Goal: Task Accomplishment & Management: Manage account settings

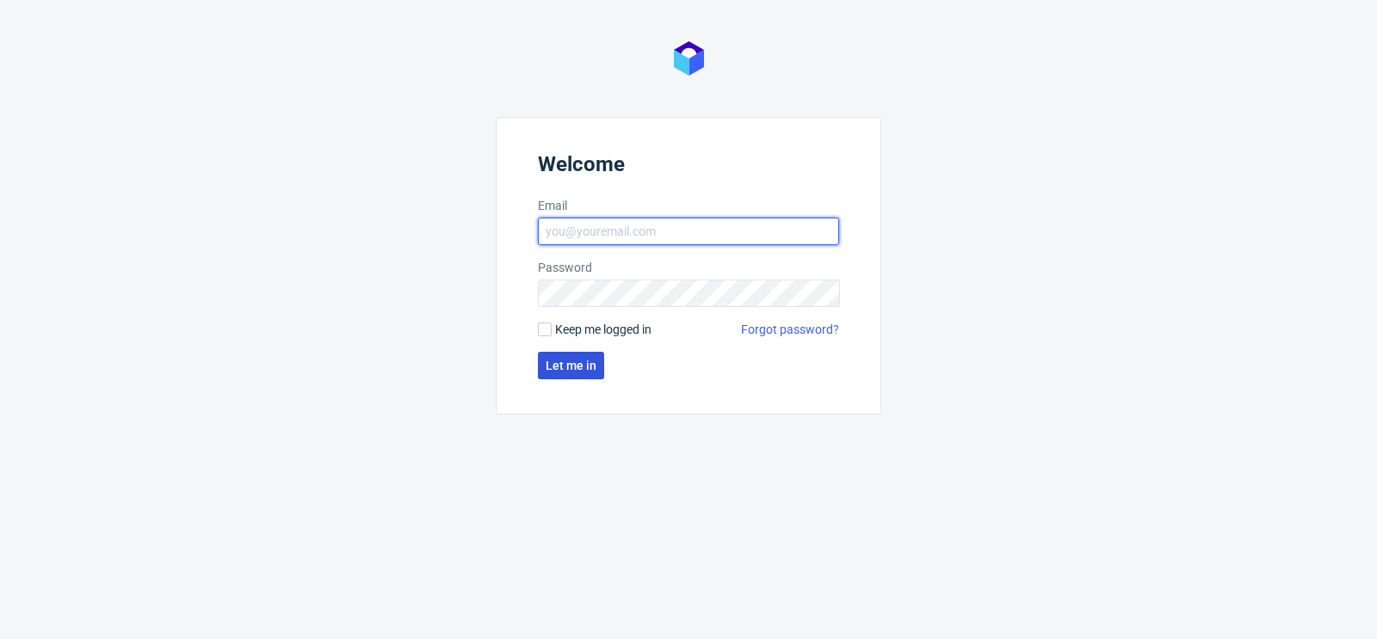
type input "[PERSON_NAME][EMAIL_ADDRESS][PERSON_NAME][DOMAIN_NAME]"
click at [568, 364] on span "Let me in" at bounding box center [571, 366] width 51 height 12
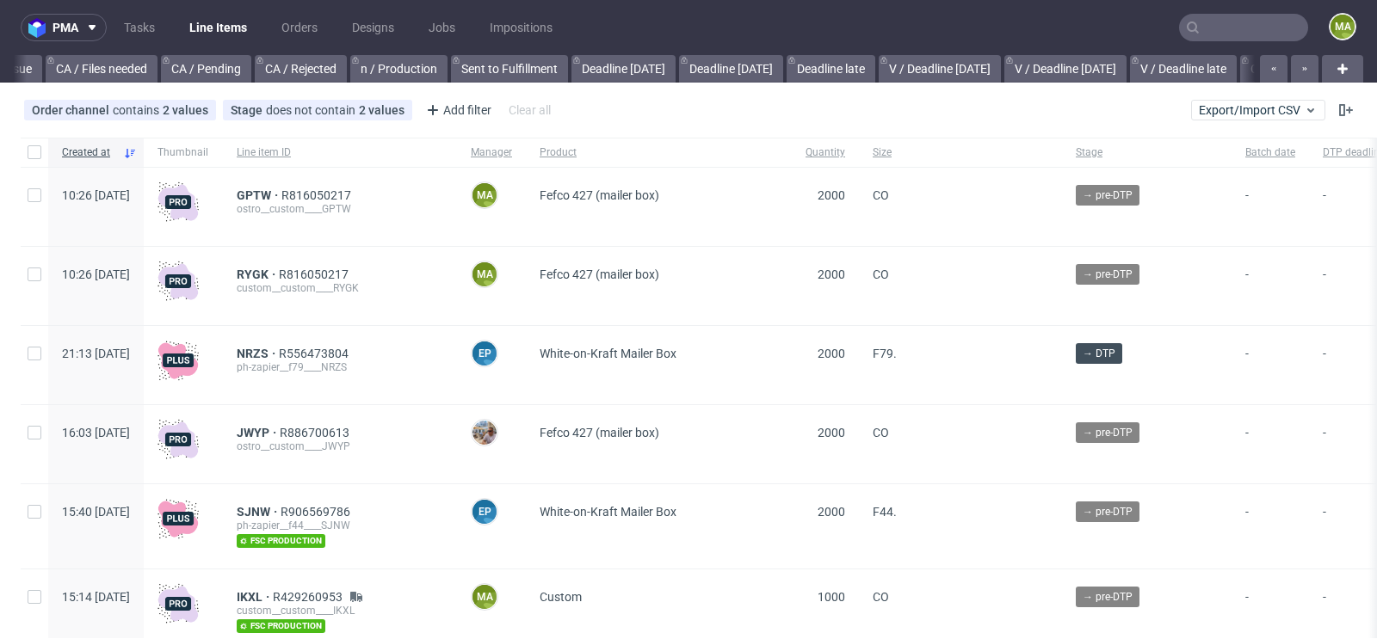
scroll to position [0, 1946]
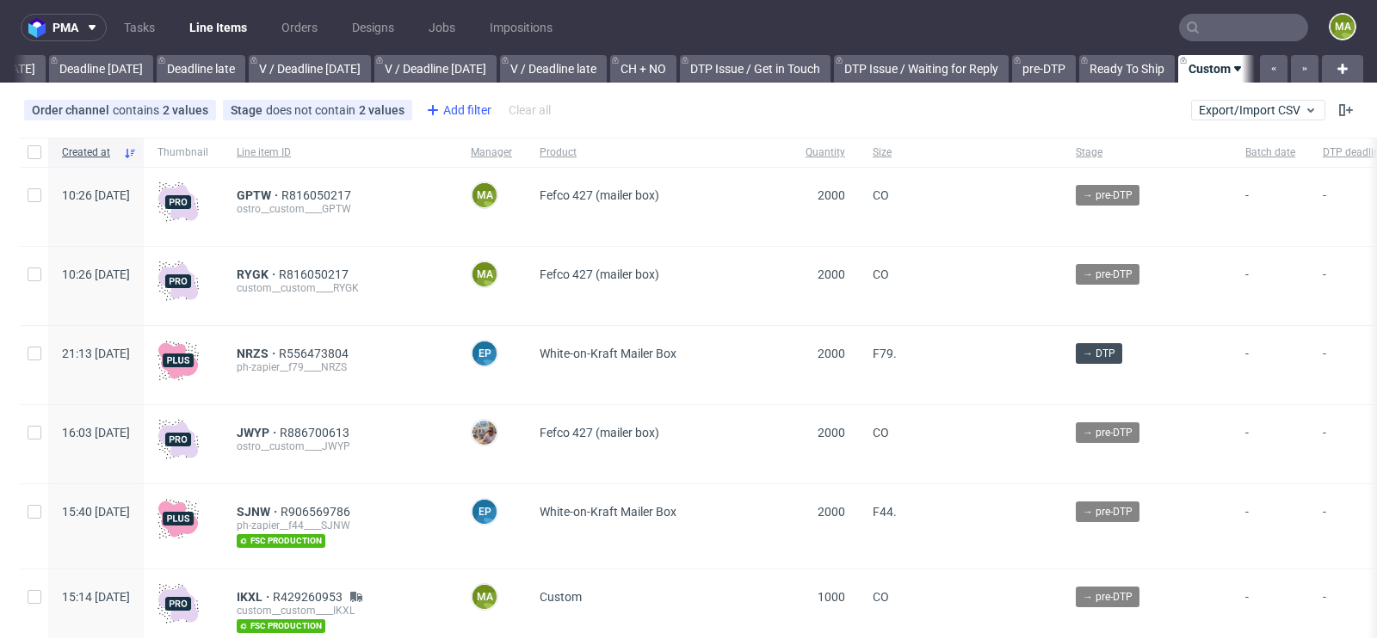
click at [455, 114] on div "Add filter" at bounding box center [457, 110] width 76 height 28
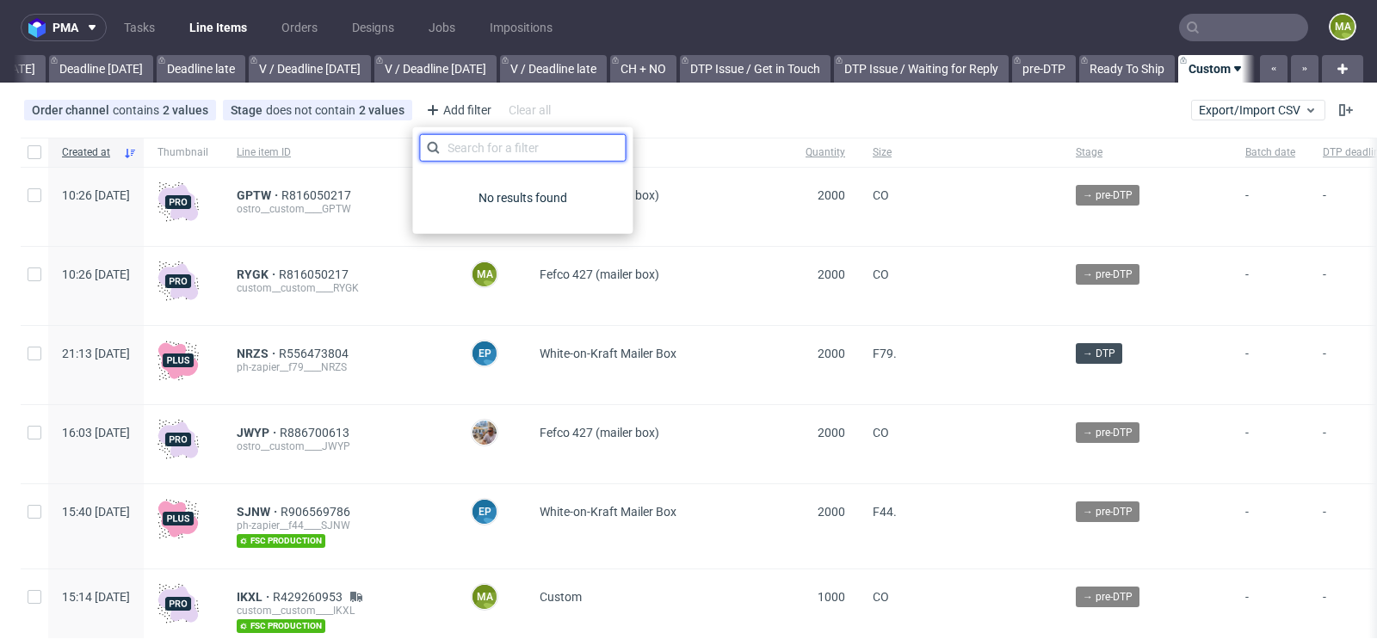
click at [473, 144] on input "text" at bounding box center [522, 148] width 207 height 28
type input "pro"
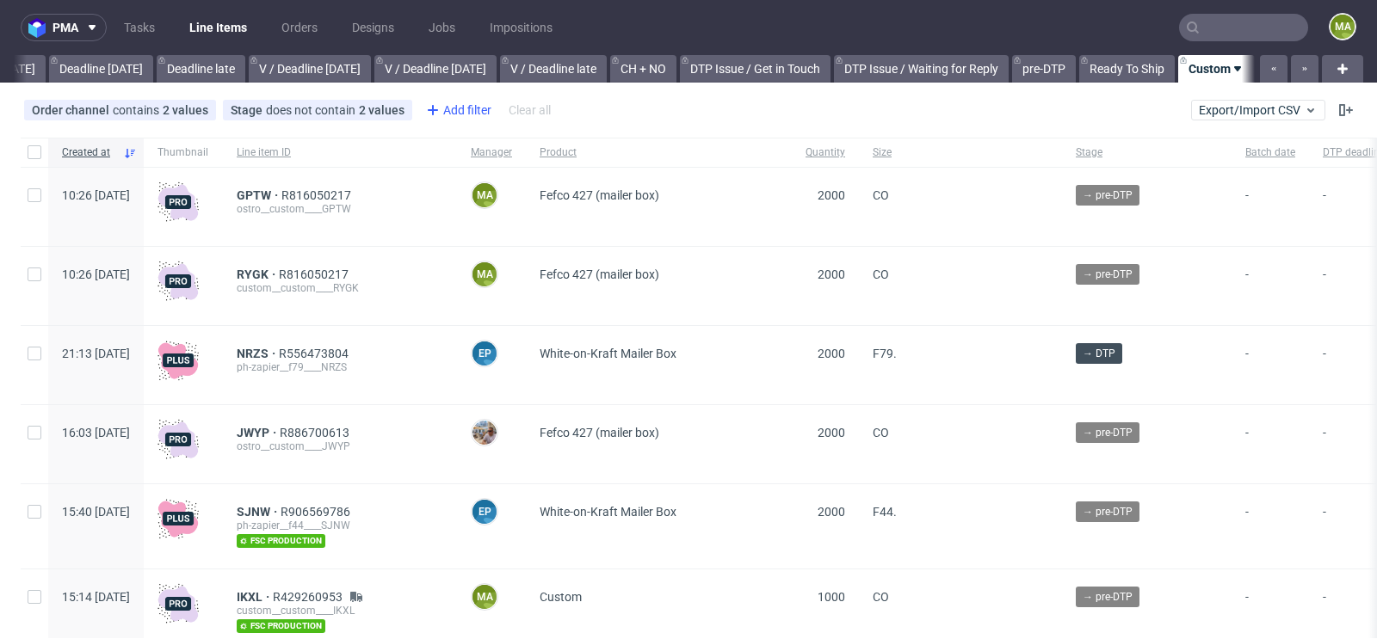
click at [471, 110] on div "Add filter" at bounding box center [457, 110] width 76 height 28
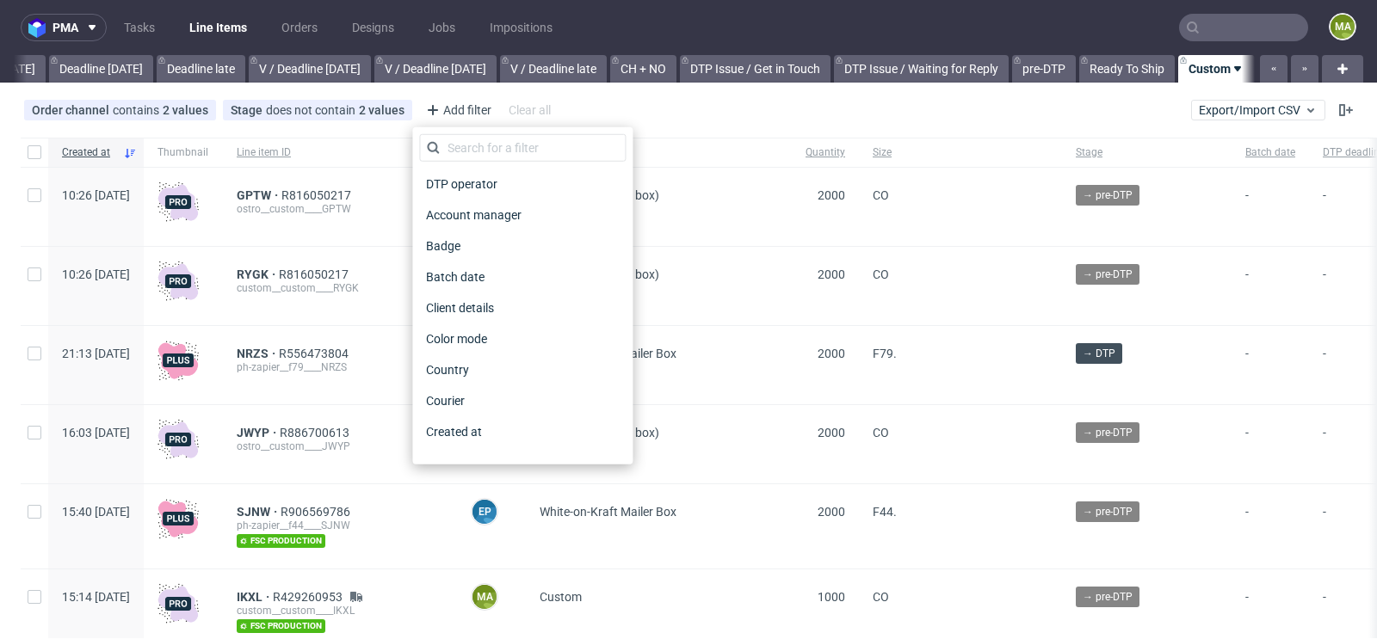
click at [470, 130] on div "DTP operator Account manager Badge Batch date Client details Color mode Country…" at bounding box center [522, 295] width 220 height 337
click at [465, 139] on input "text" at bounding box center [522, 148] width 207 height 28
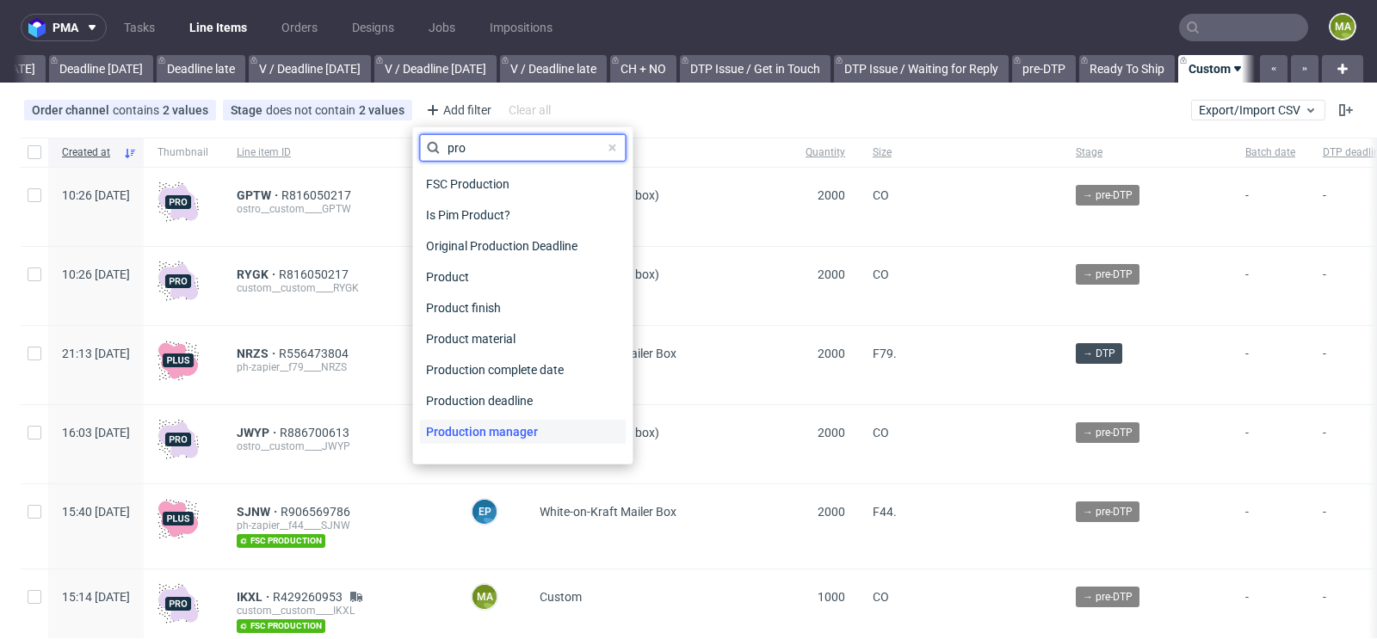
type input "pro"
click at [474, 423] on span "Production manager" at bounding box center [482, 432] width 126 height 24
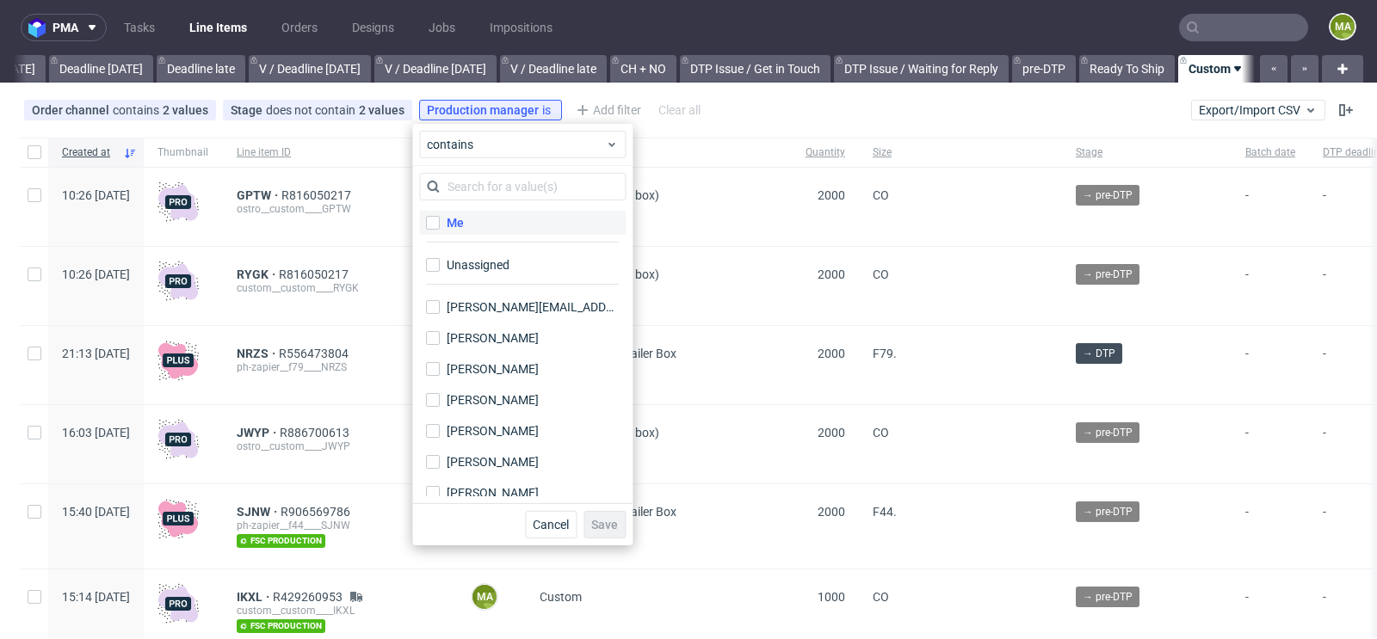
click at [493, 214] on label "Me" at bounding box center [522, 223] width 207 height 24
click at [440, 216] on input "Me" at bounding box center [433, 223] width 14 height 14
checkbox input "true"
click at [605, 519] on span "Save" at bounding box center [604, 525] width 27 height 12
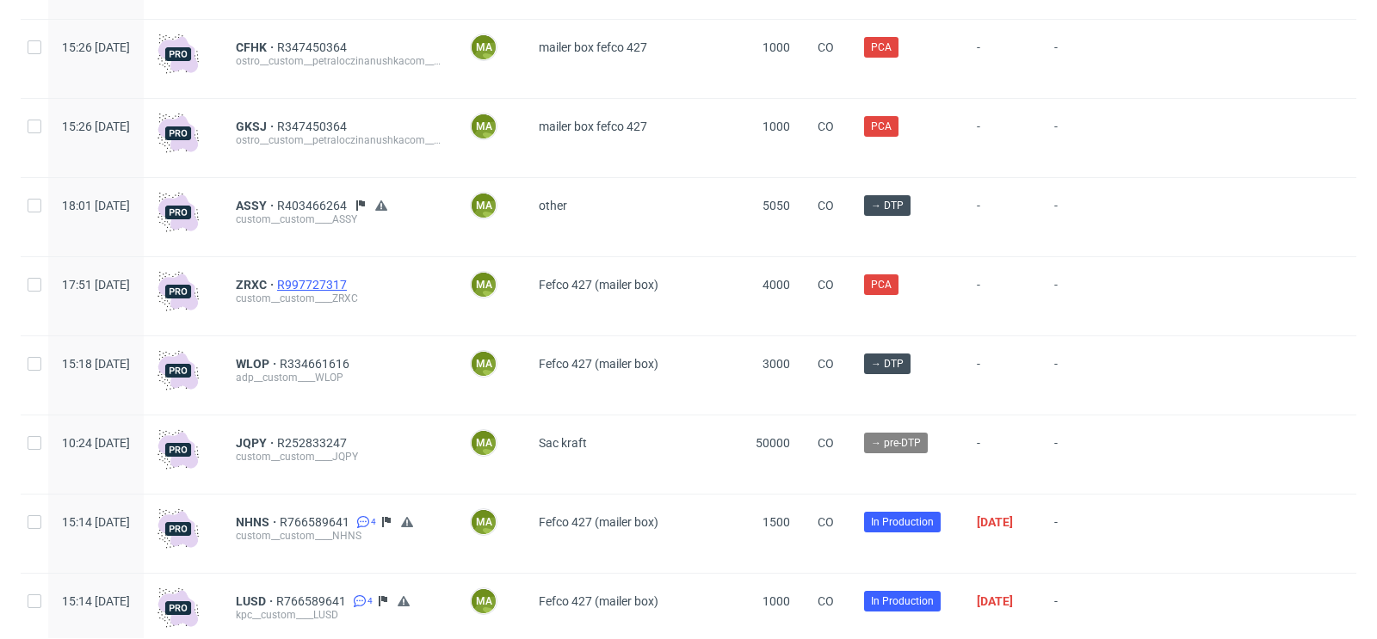
scroll to position [1147, 0]
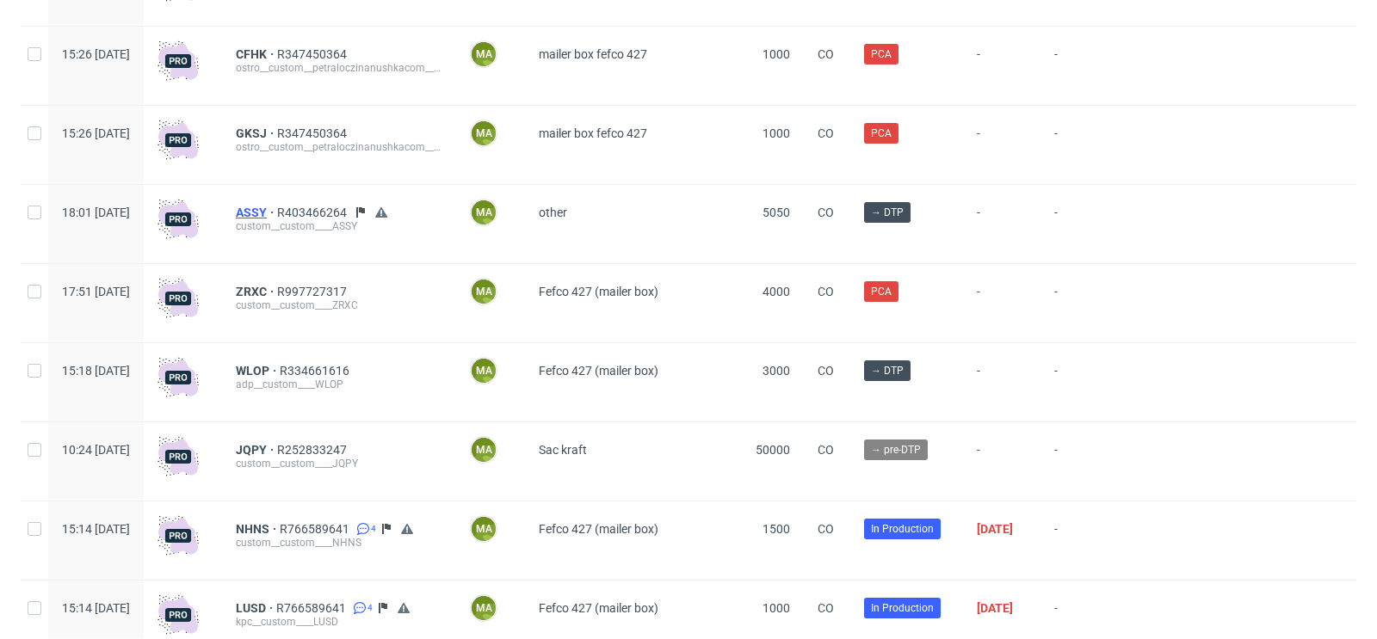
click at [277, 214] on span "ASSY" at bounding box center [256, 213] width 41 height 14
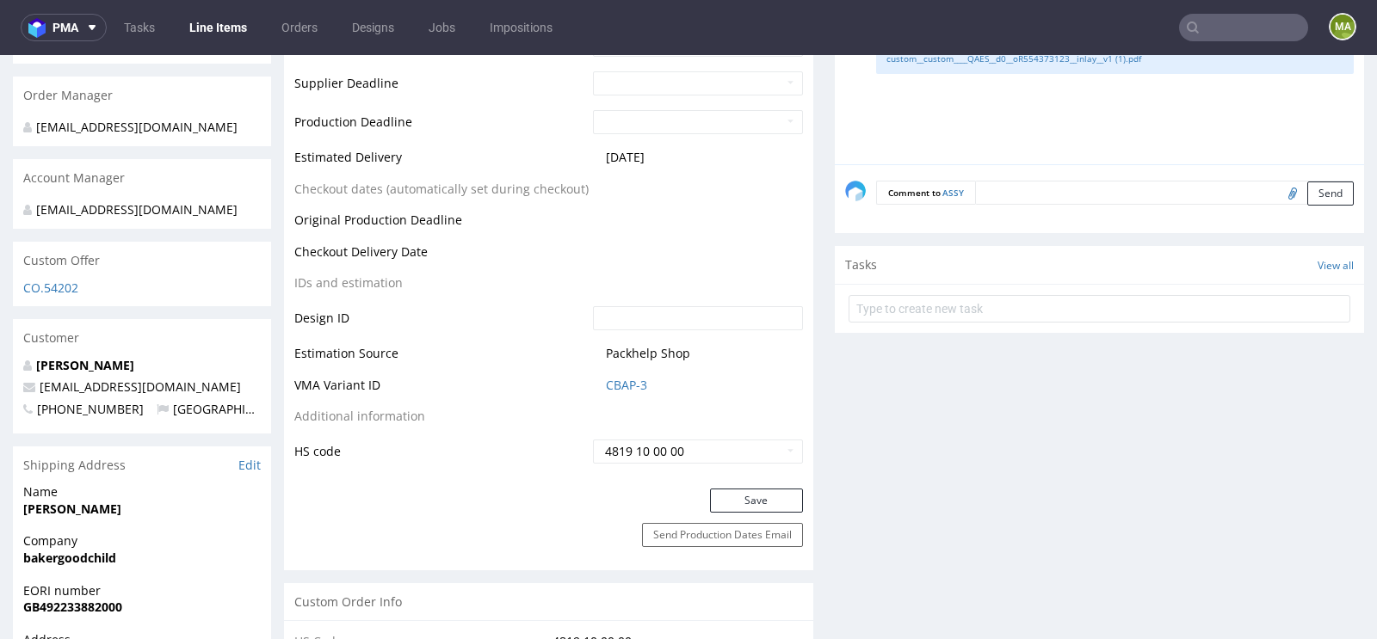
scroll to position [767, 0]
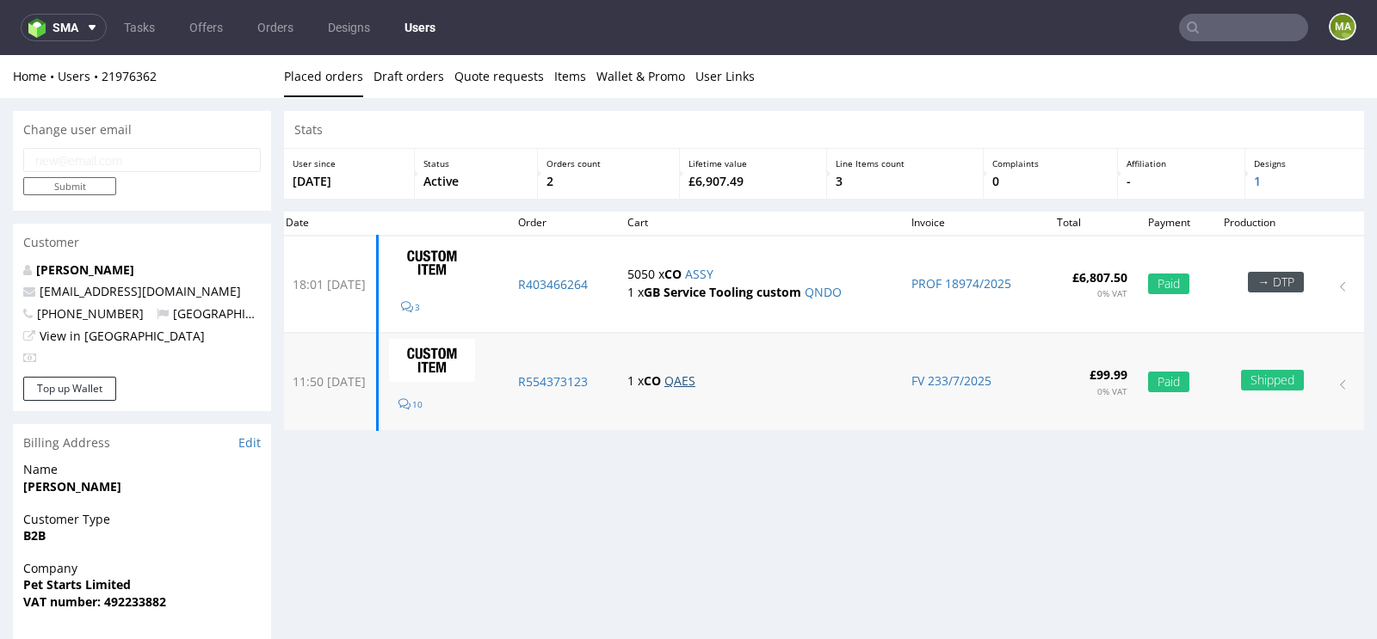
click at [695, 380] on link "QAES" at bounding box center [679, 381] width 31 height 16
click at [713, 273] on link "ASSY" at bounding box center [699, 274] width 28 height 16
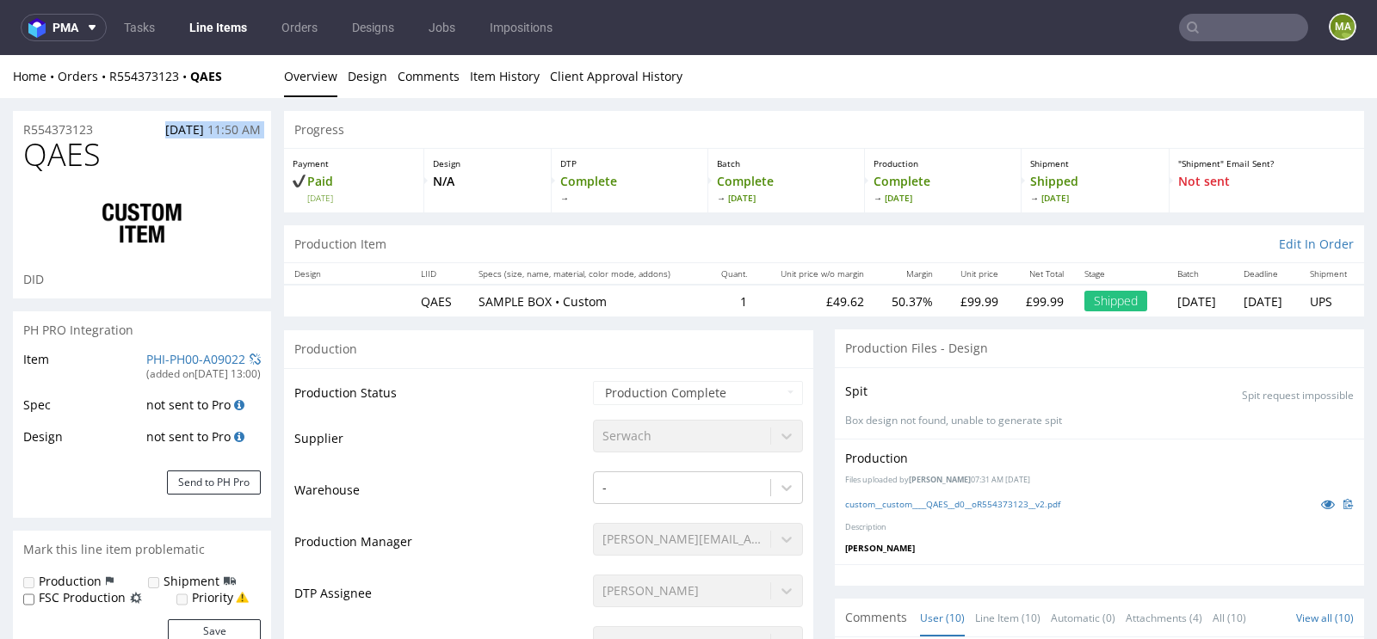
drag, startPoint x: 96, startPoint y: 131, endPoint x: 0, endPoint y: 144, distance: 97.2
drag, startPoint x: 115, startPoint y: 126, endPoint x: 290, endPoint y: 235, distance: 205.6
copy p "R554373123"
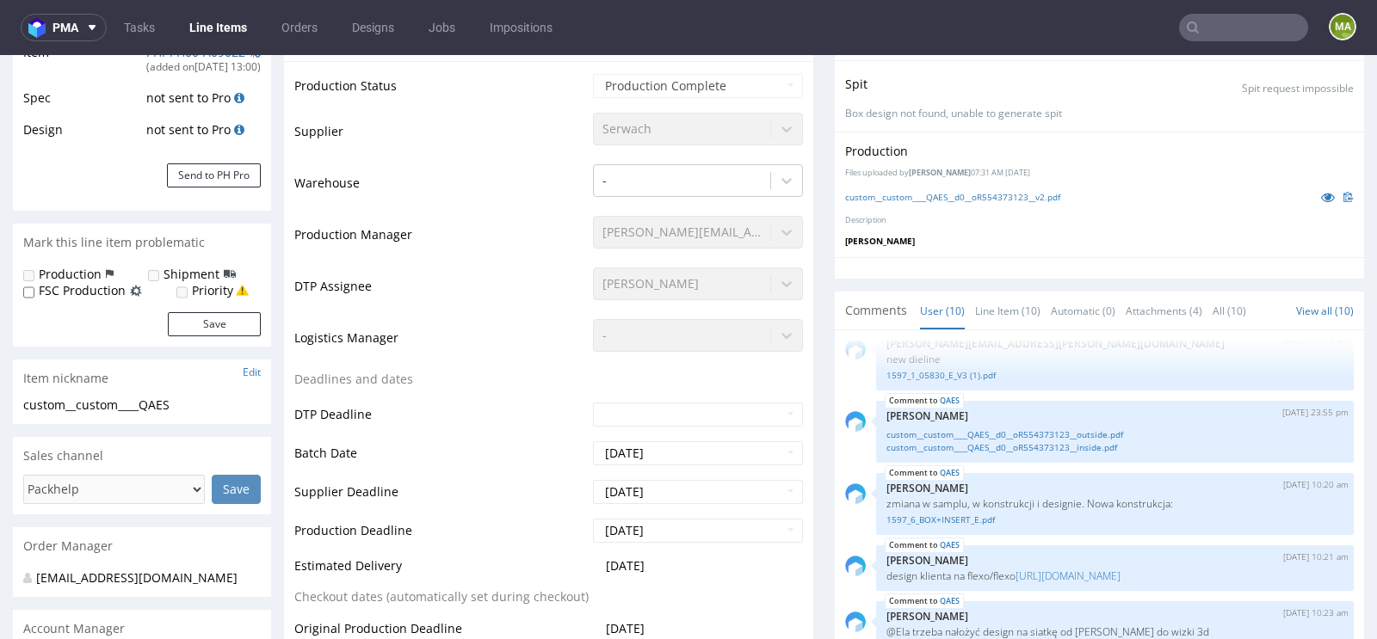
scroll to position [312, 0]
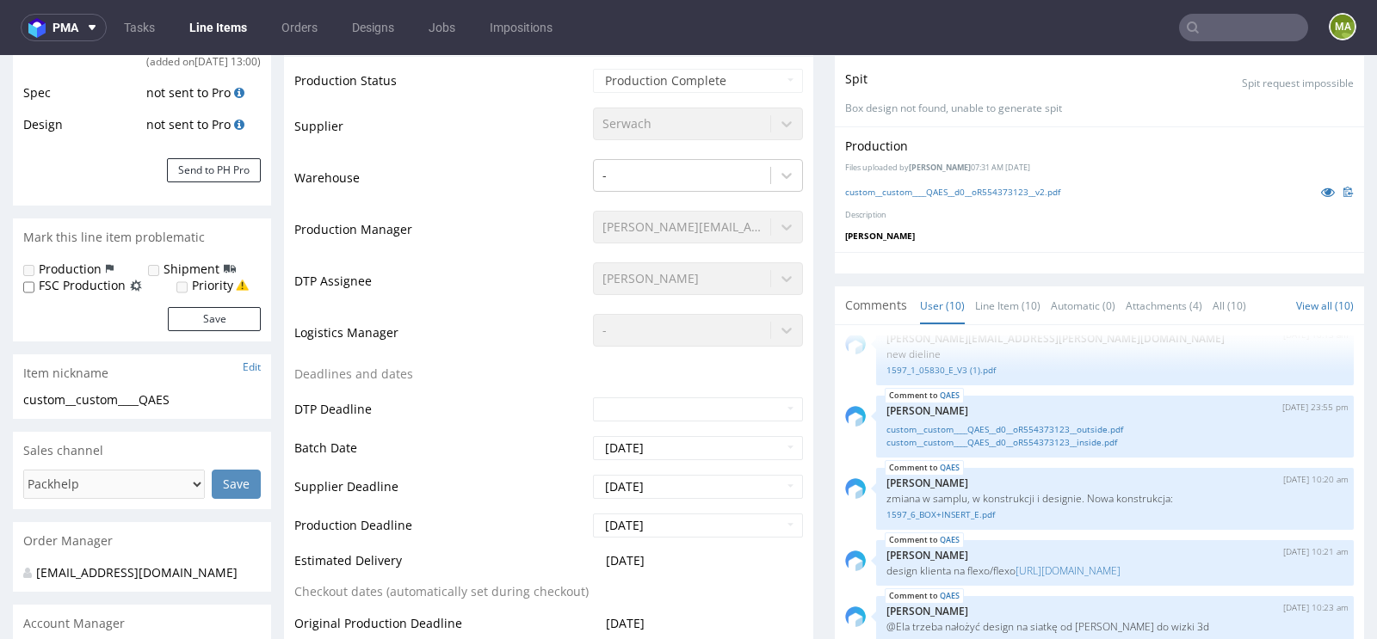
click at [686, 435] on td "2025-06-26" at bounding box center [696, 454] width 214 height 39
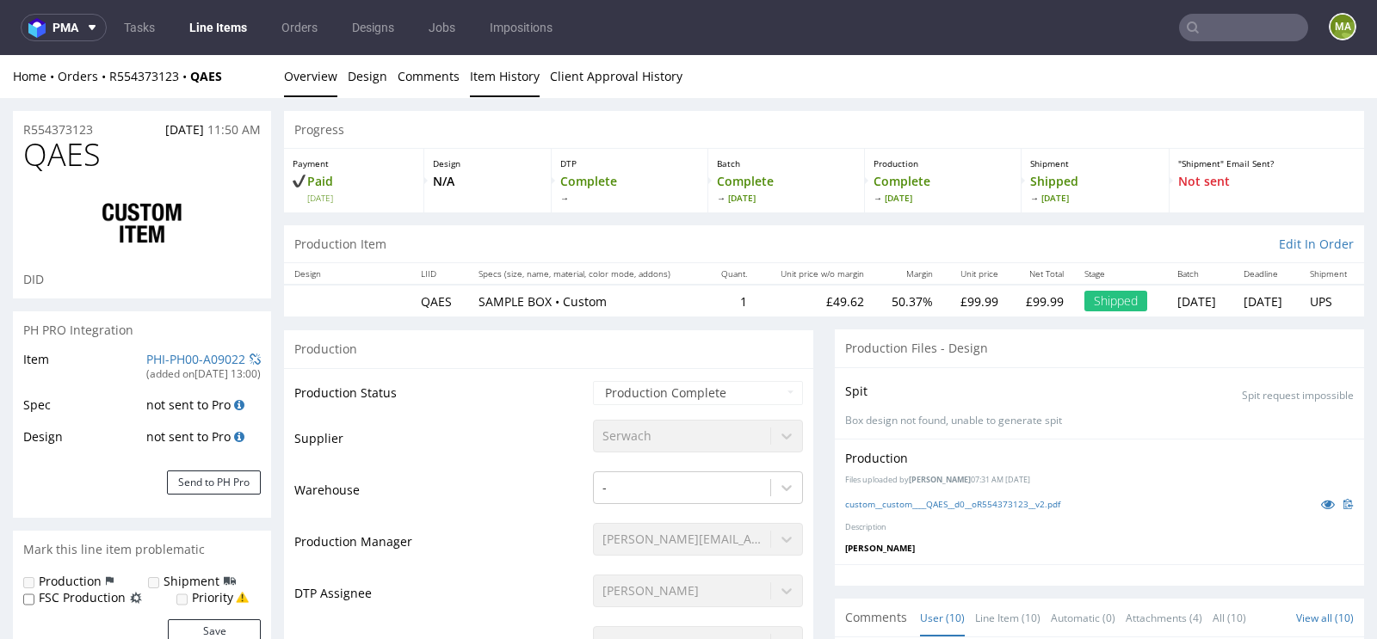
click at [499, 83] on link "Item History" at bounding box center [505, 76] width 70 height 42
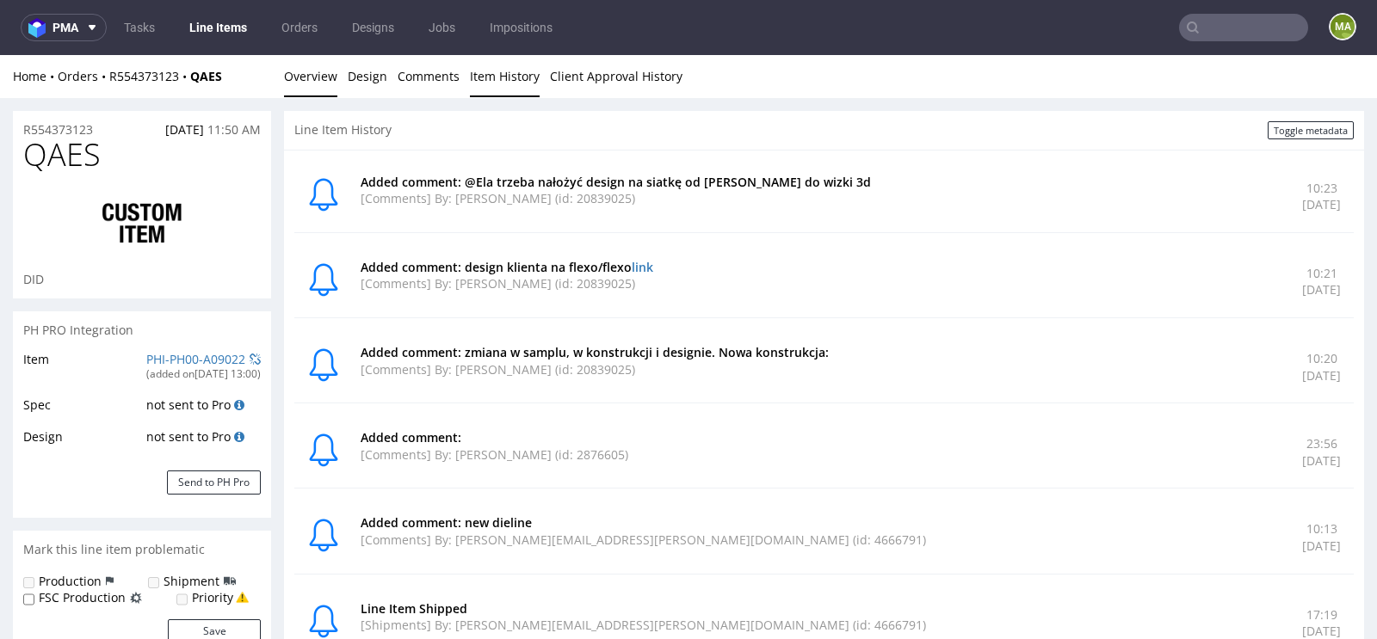
click at [300, 65] on link "Overview" at bounding box center [310, 76] width 53 height 42
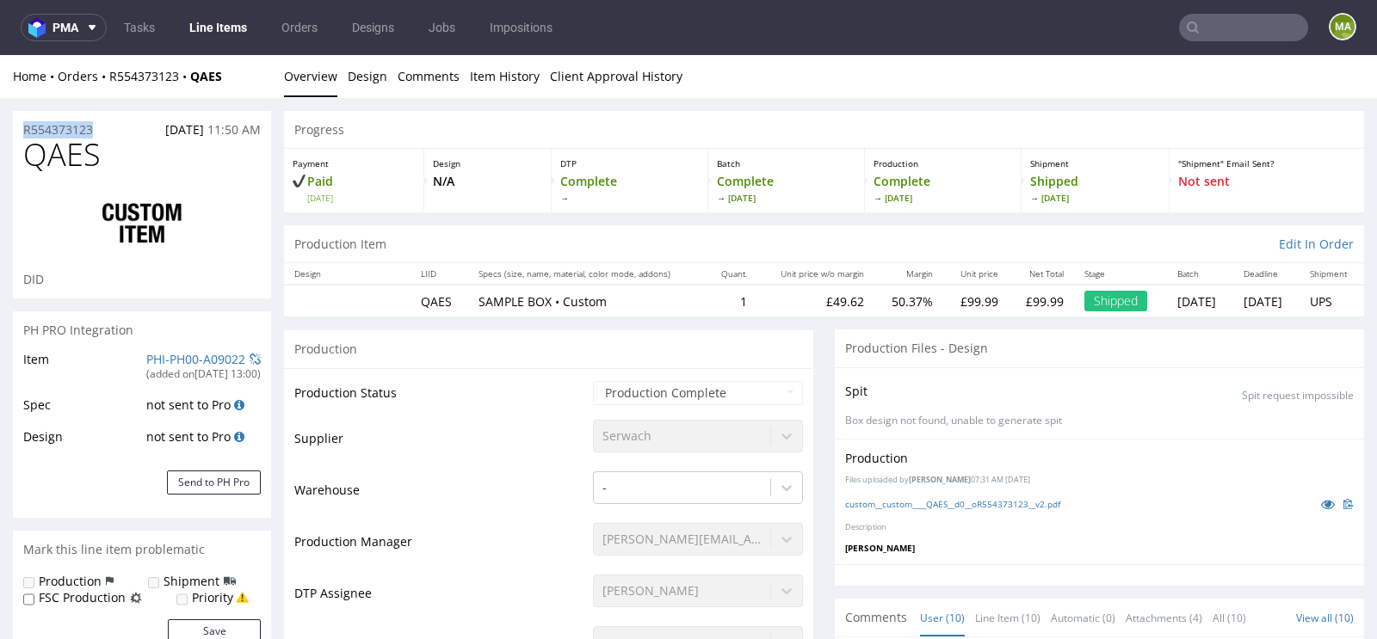
drag, startPoint x: 113, startPoint y: 124, endPoint x: 0, endPoint y: 124, distance: 112.7
copy p "R554373123"
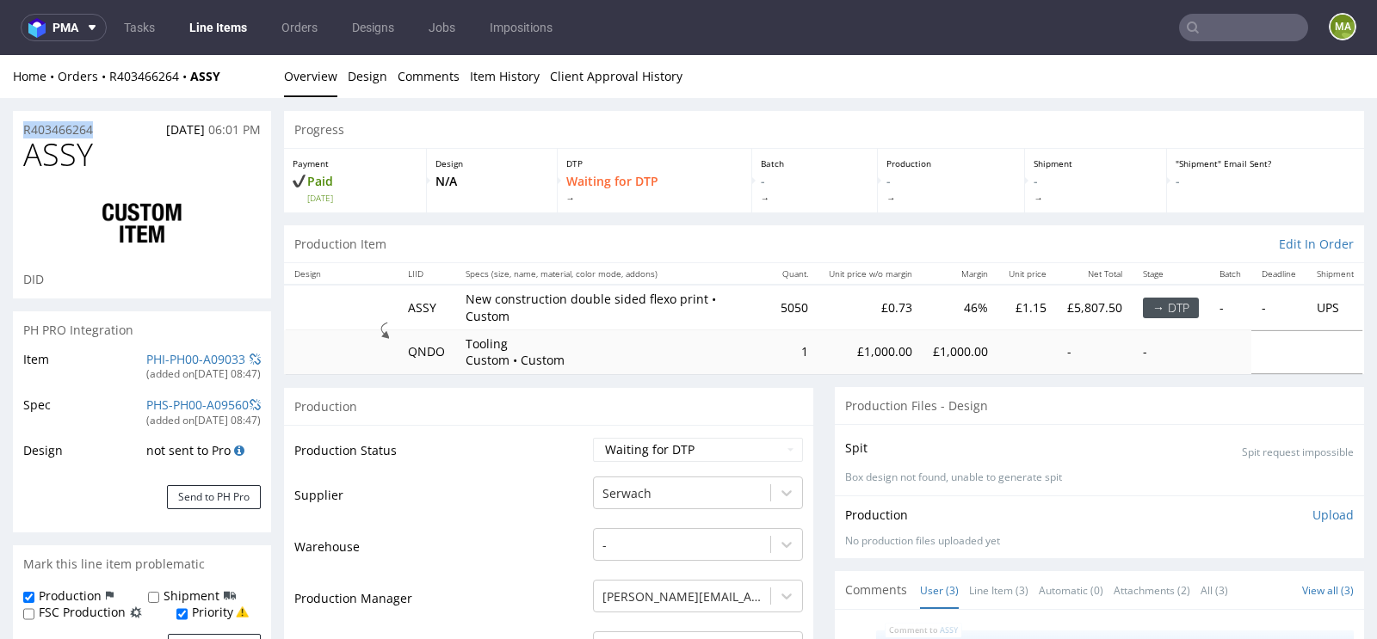
drag, startPoint x: 120, startPoint y: 133, endPoint x: 0, endPoint y: 133, distance: 119.6
copy p "R403466264"
click at [196, 361] on link "PHI-PH00-A09033" at bounding box center [195, 359] width 99 height 16
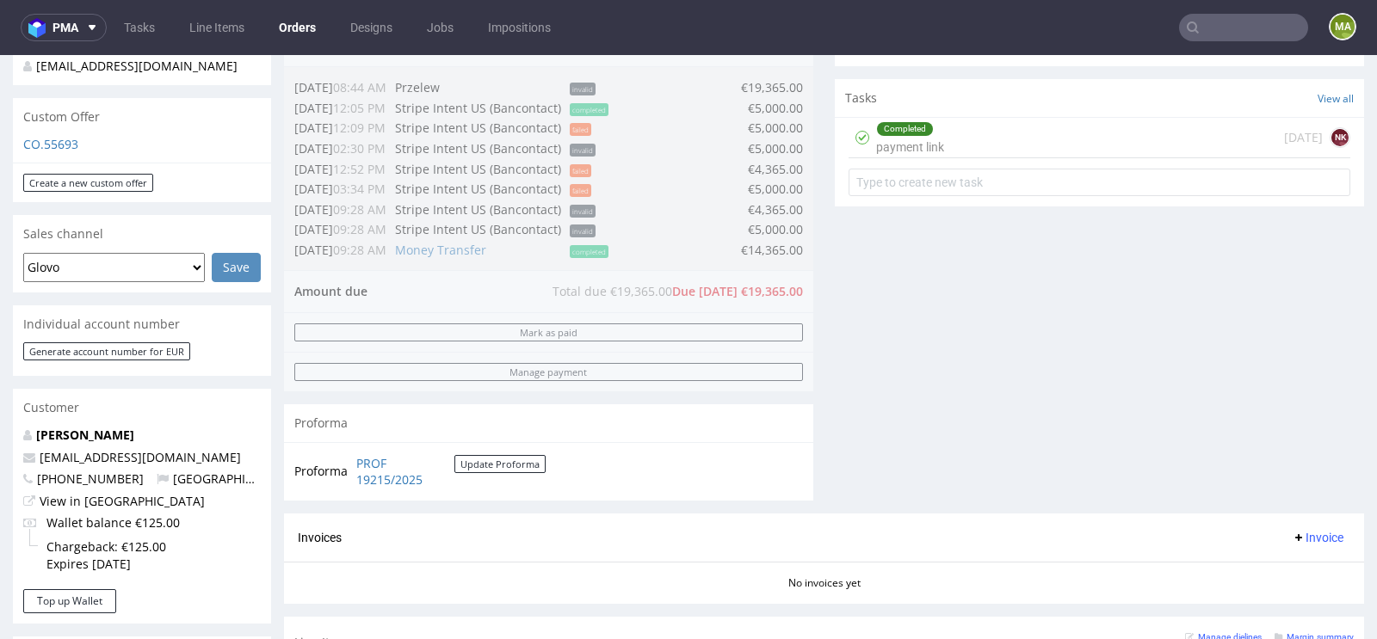
scroll to position [1079, 0]
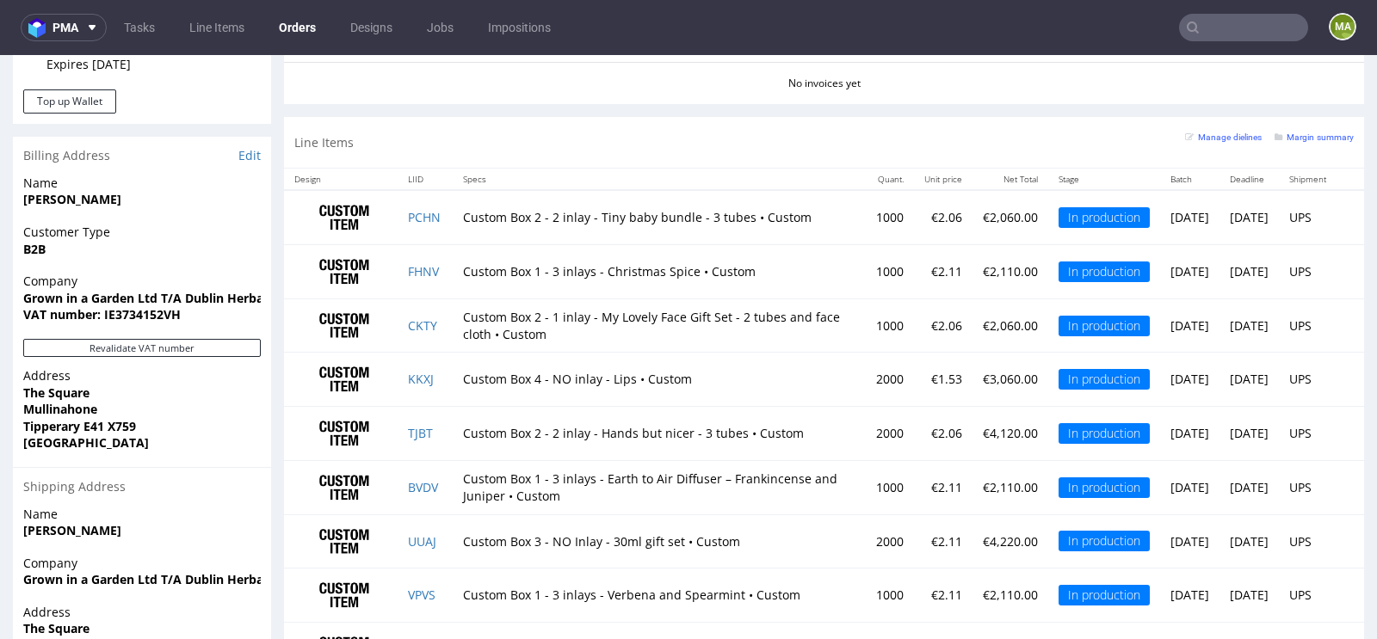
click at [418, 195] on td "PCHN" at bounding box center [425, 217] width 55 height 54
click at [417, 200] on td "PCHN" at bounding box center [425, 217] width 55 height 54
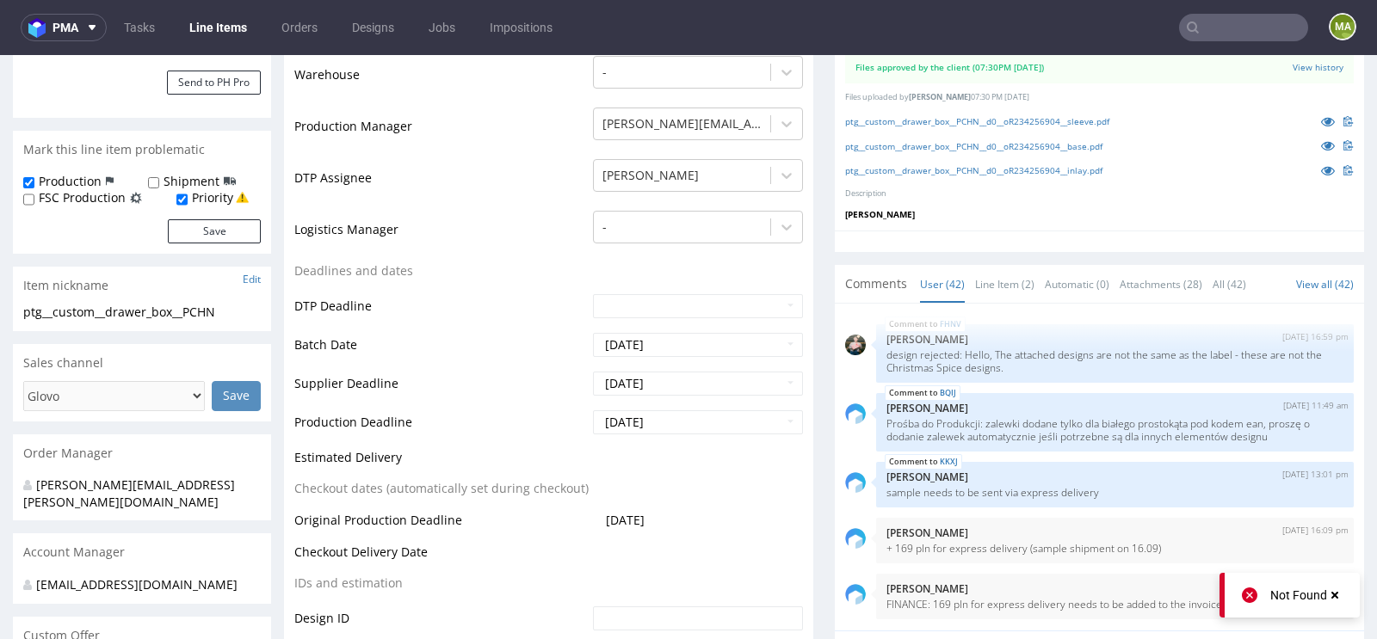
scroll to position [433, 0]
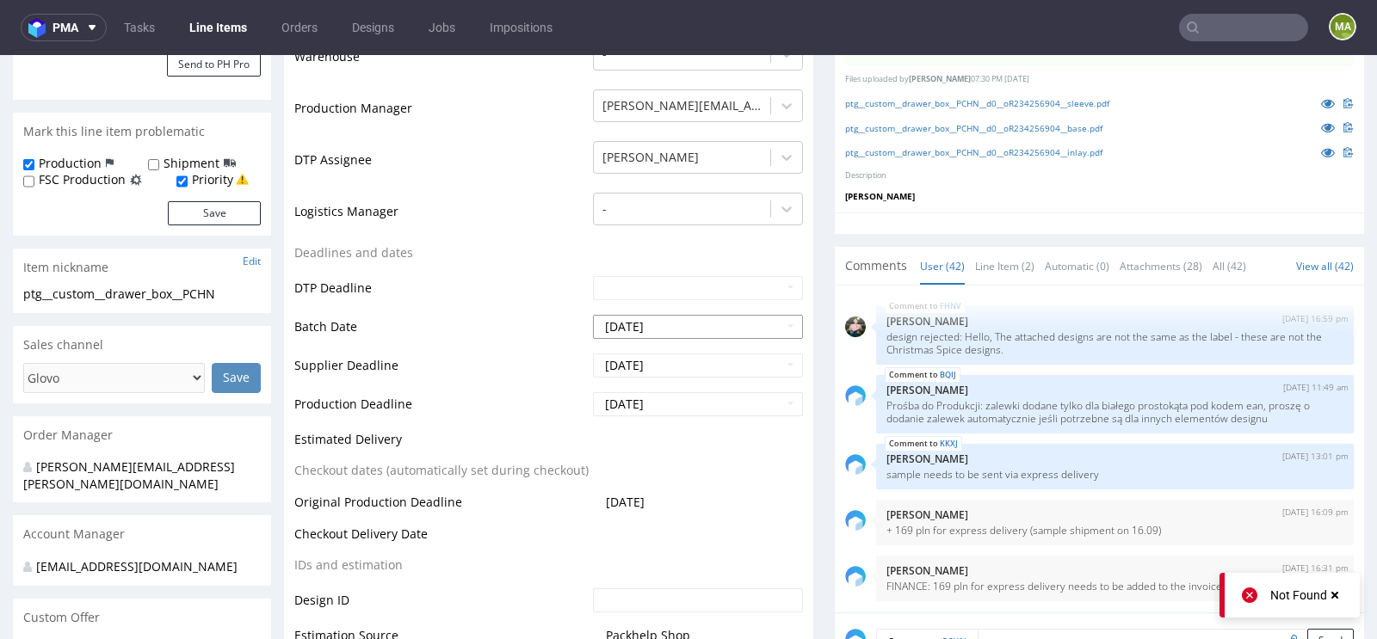
click at [707, 334] on input "2025-09-15" at bounding box center [698, 327] width 210 height 24
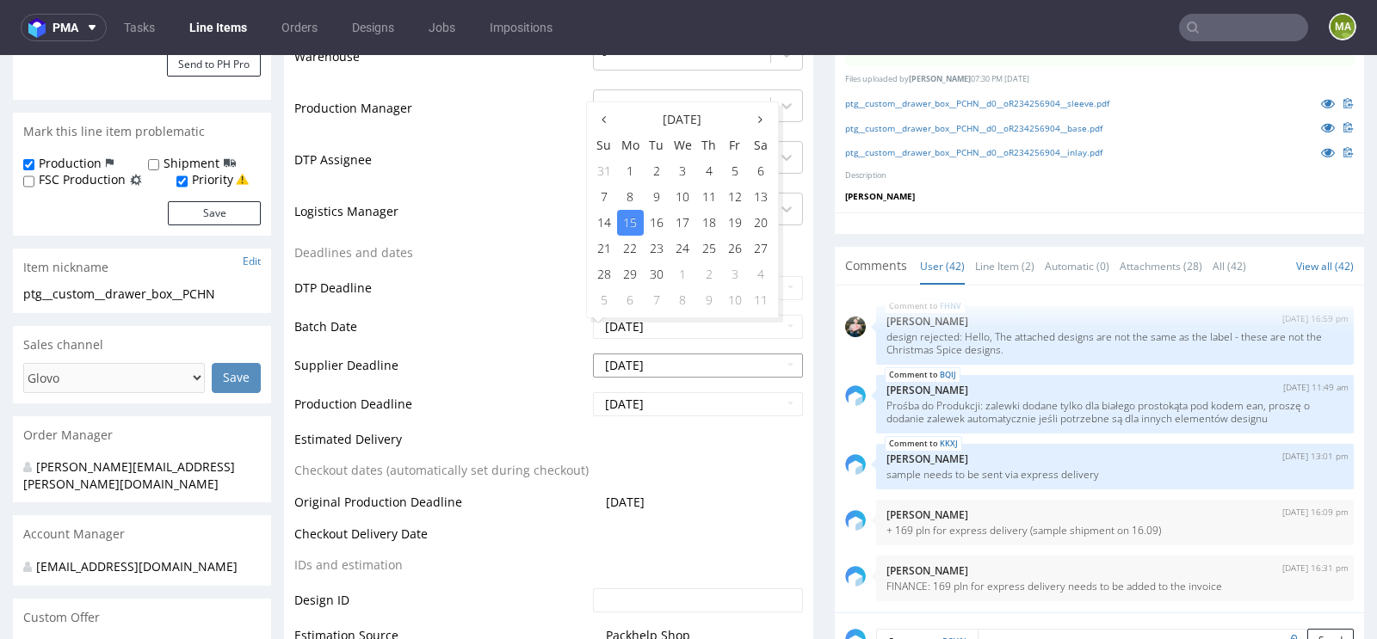
click at [628, 355] on input "2025-10-14" at bounding box center [698, 366] width 210 height 24
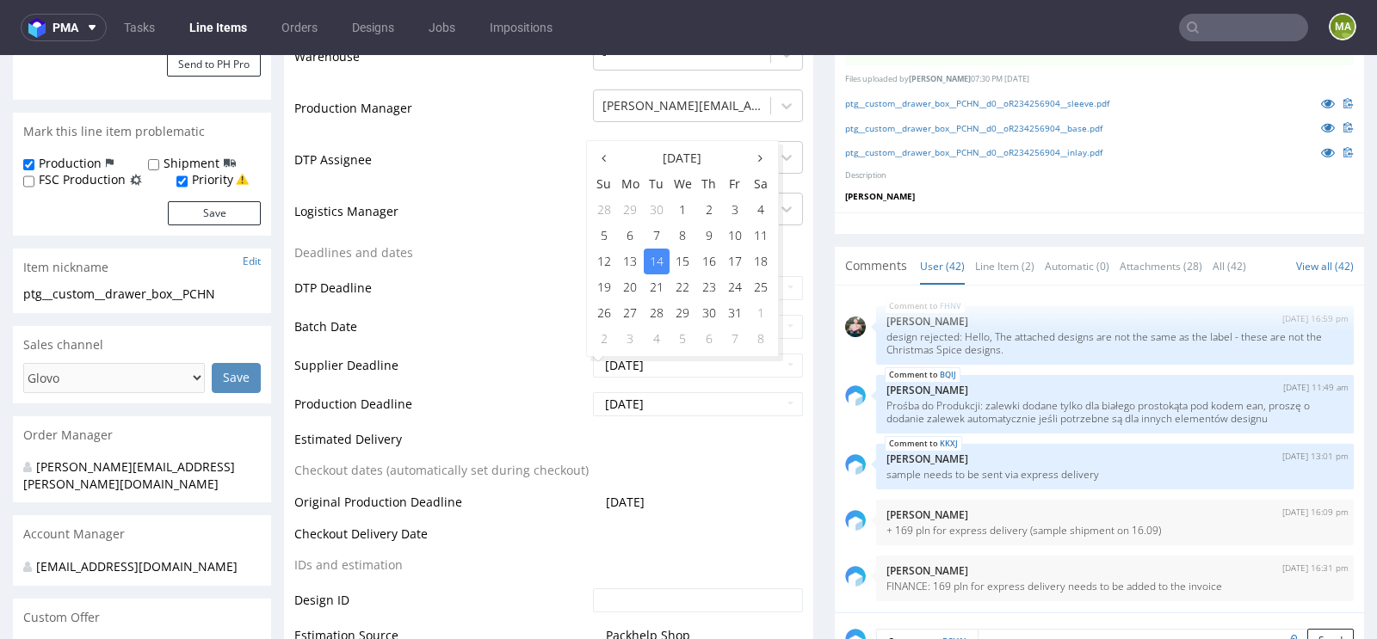
click at [453, 274] on td "DTP Deadline" at bounding box center [441, 293] width 294 height 39
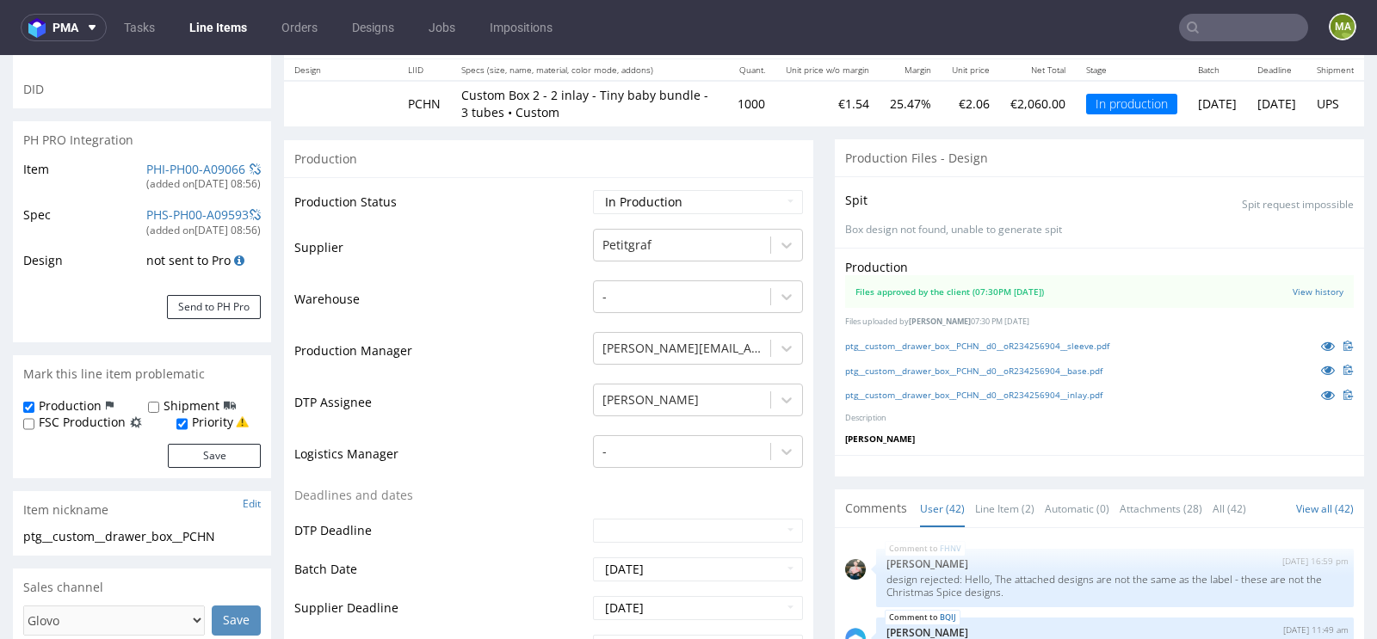
scroll to position [0, 0]
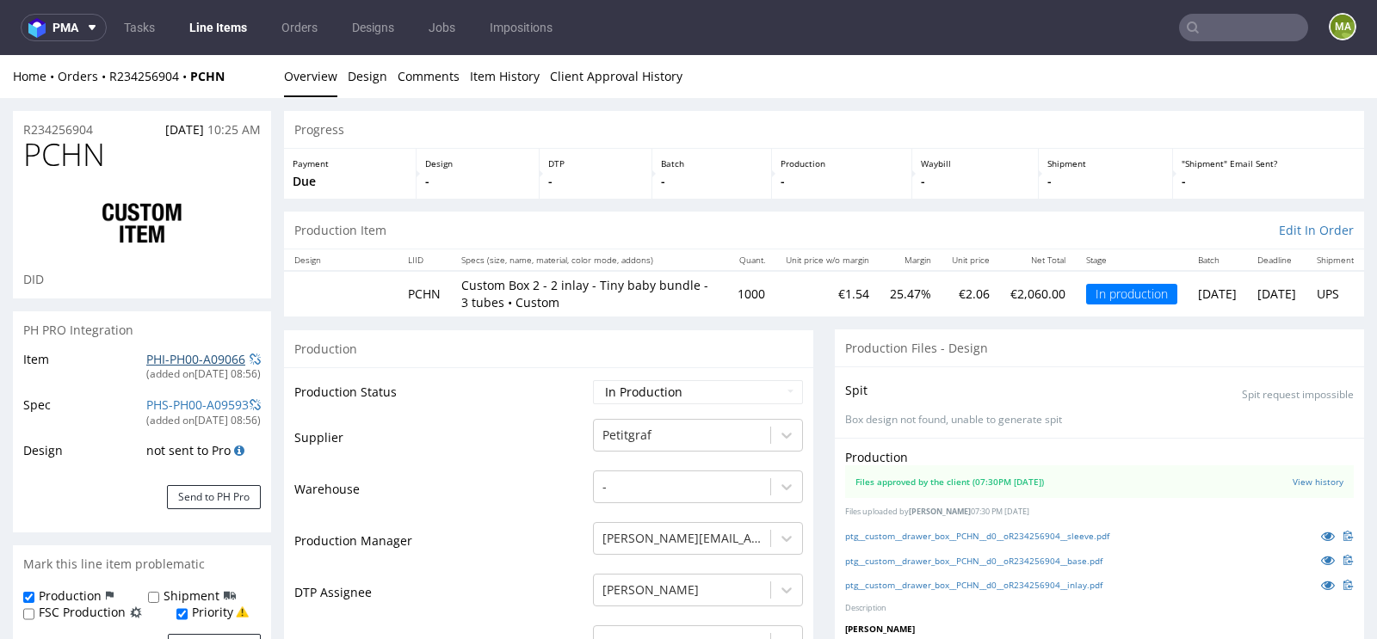
click at [147, 356] on link "PHI-PH00-A09066" at bounding box center [195, 359] width 99 height 16
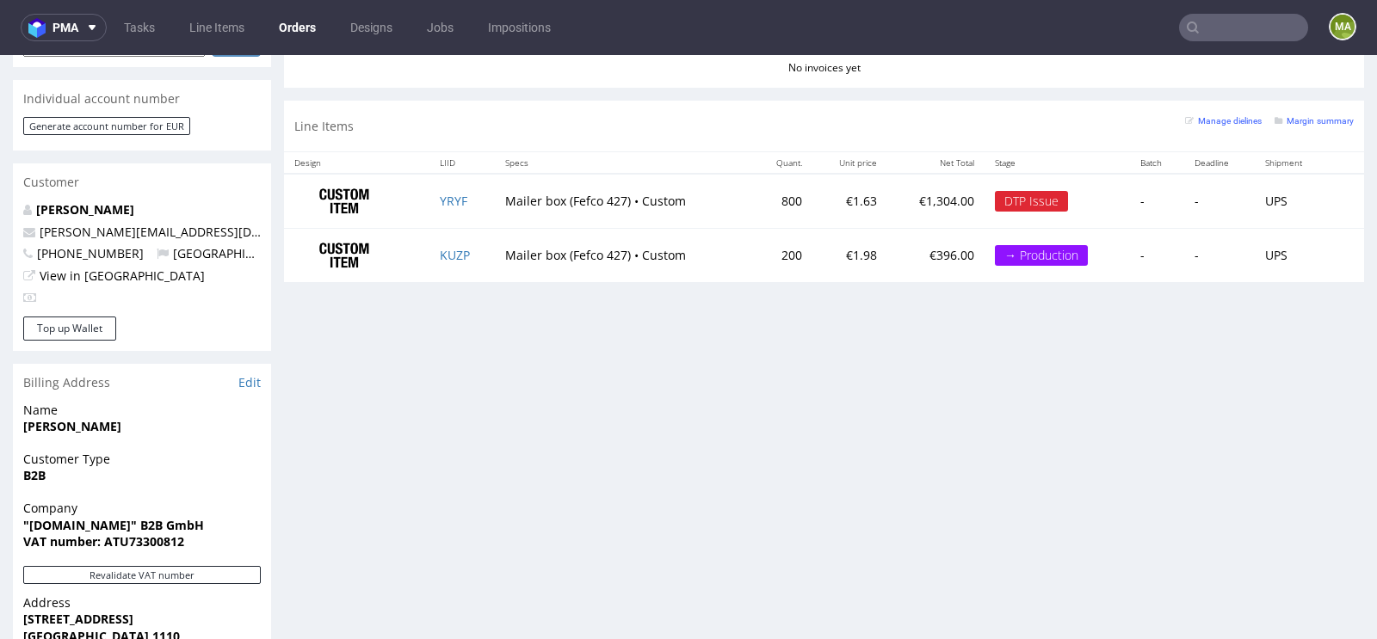
scroll to position [806, 0]
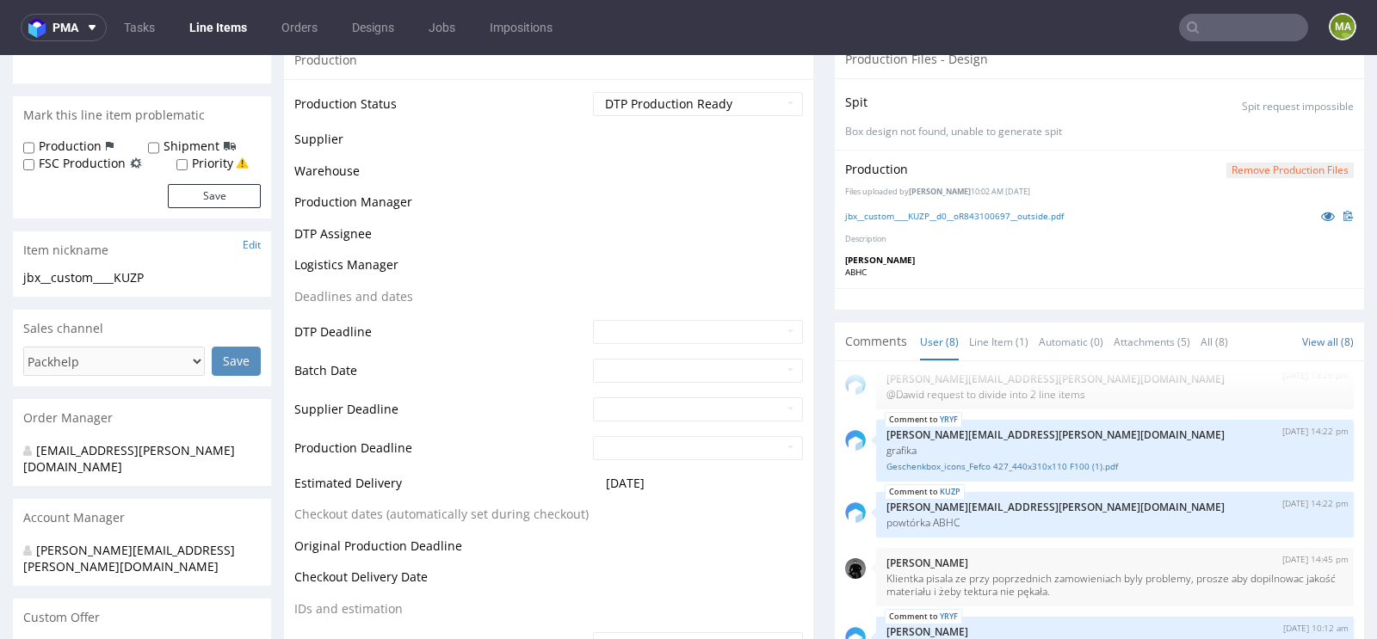
scroll to position [338, 0]
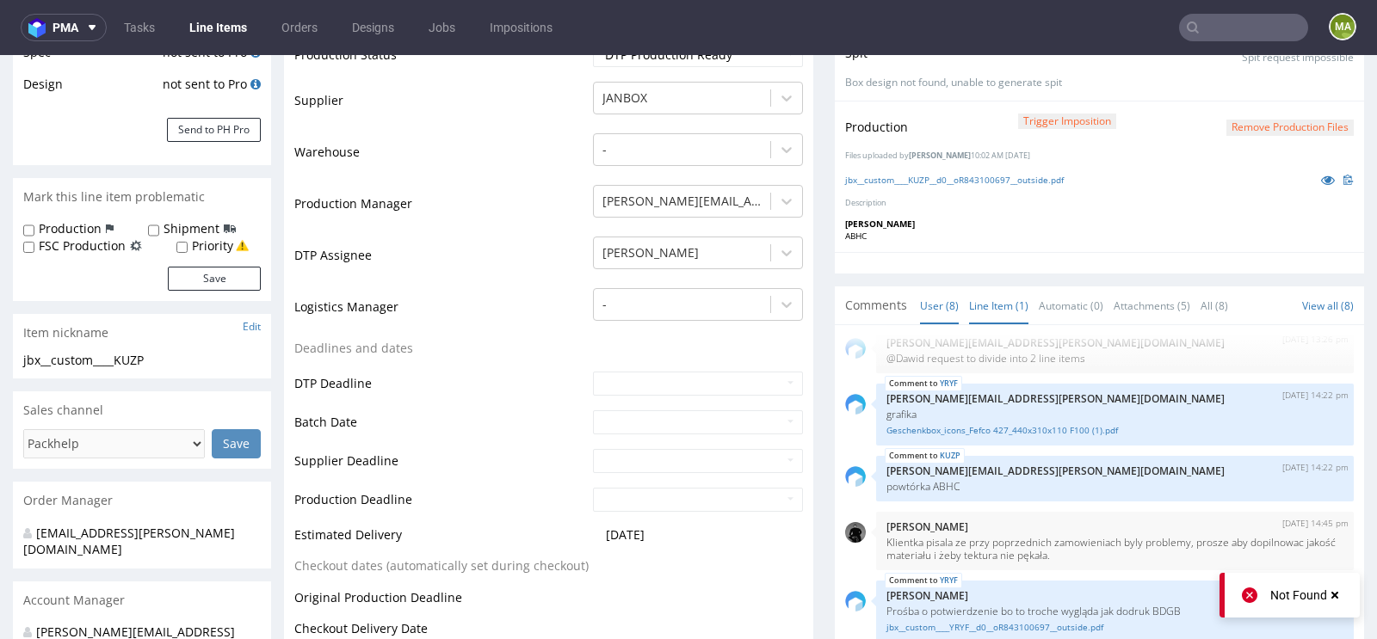
click at [990, 295] on link "Line Item (1)" at bounding box center [998, 305] width 59 height 37
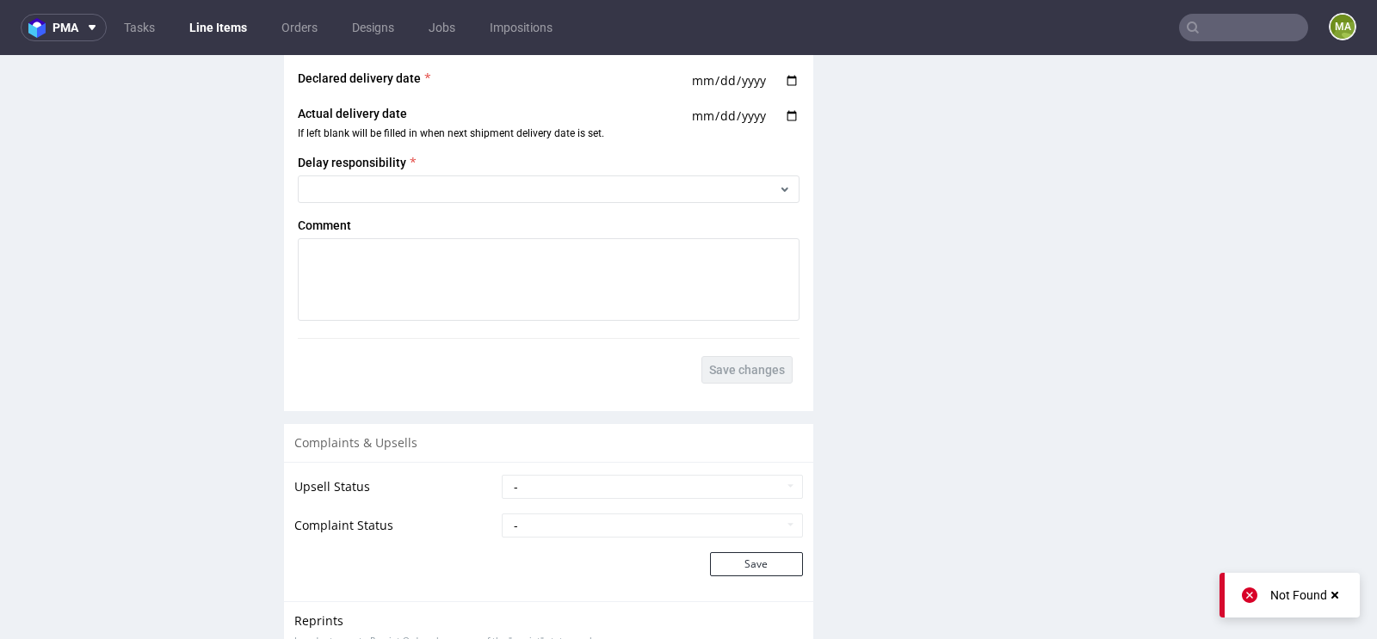
scroll to position [2936, 0]
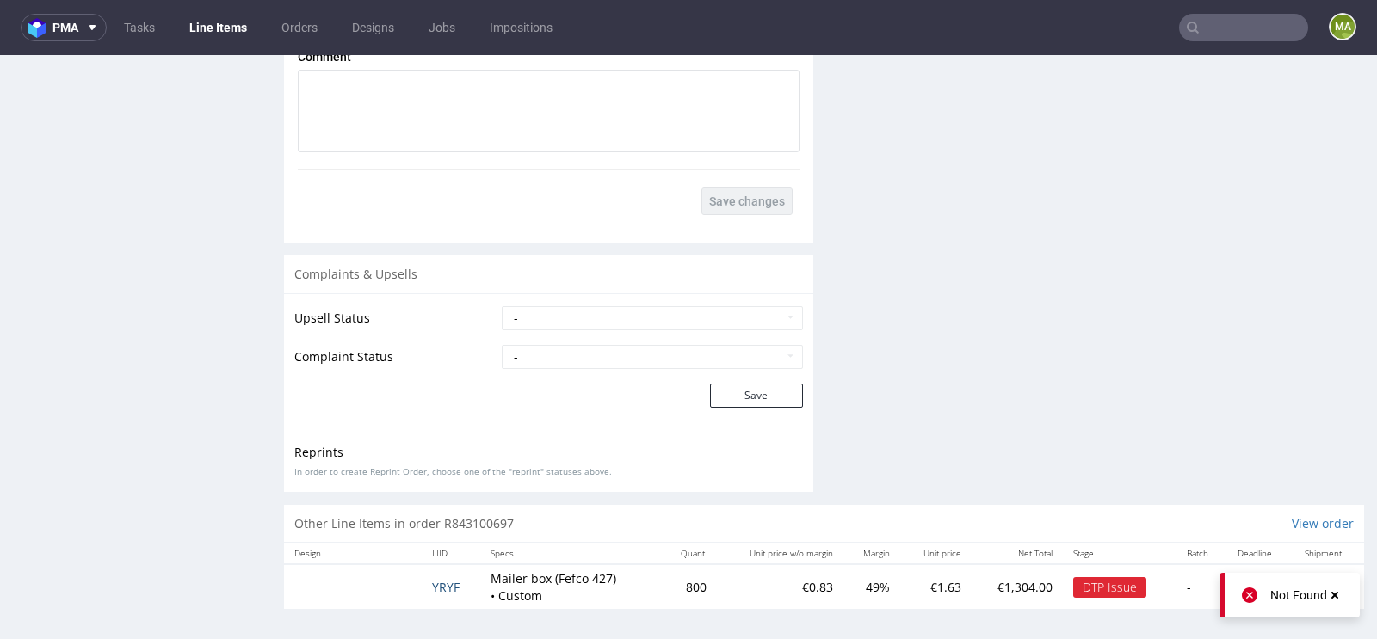
click at [432, 581] on span "YRYF" at bounding box center [446, 587] width 28 height 16
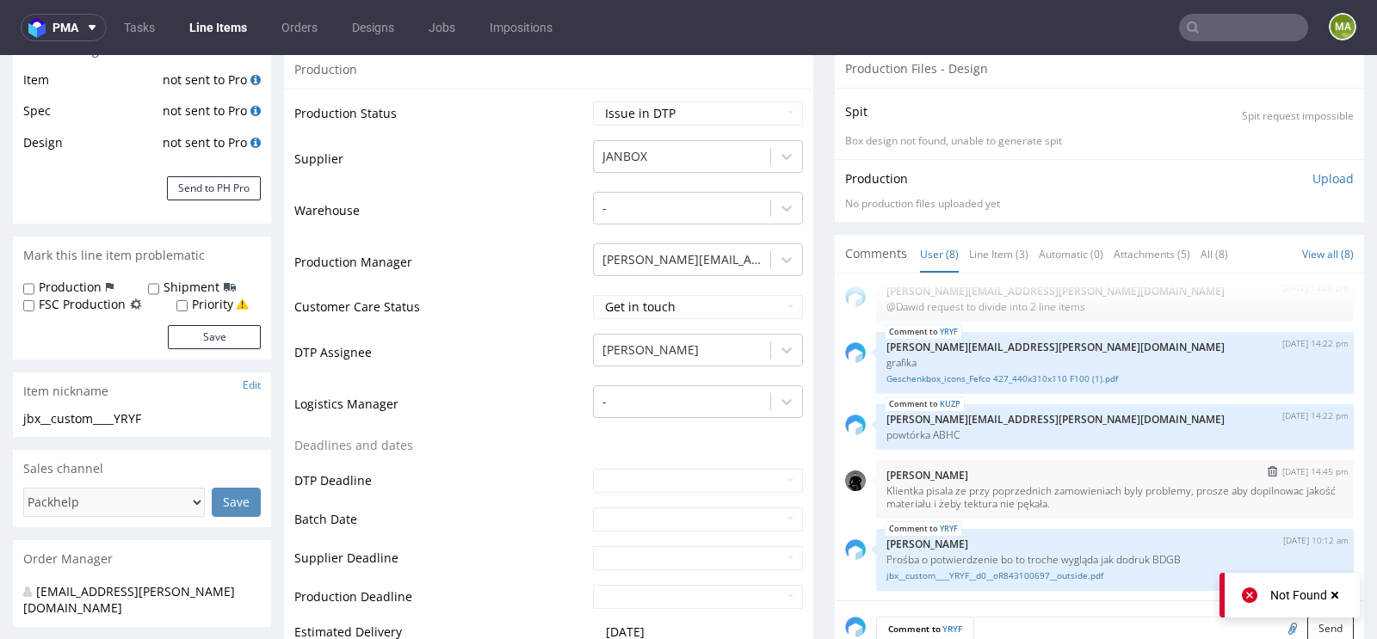
scroll to position [357, 0]
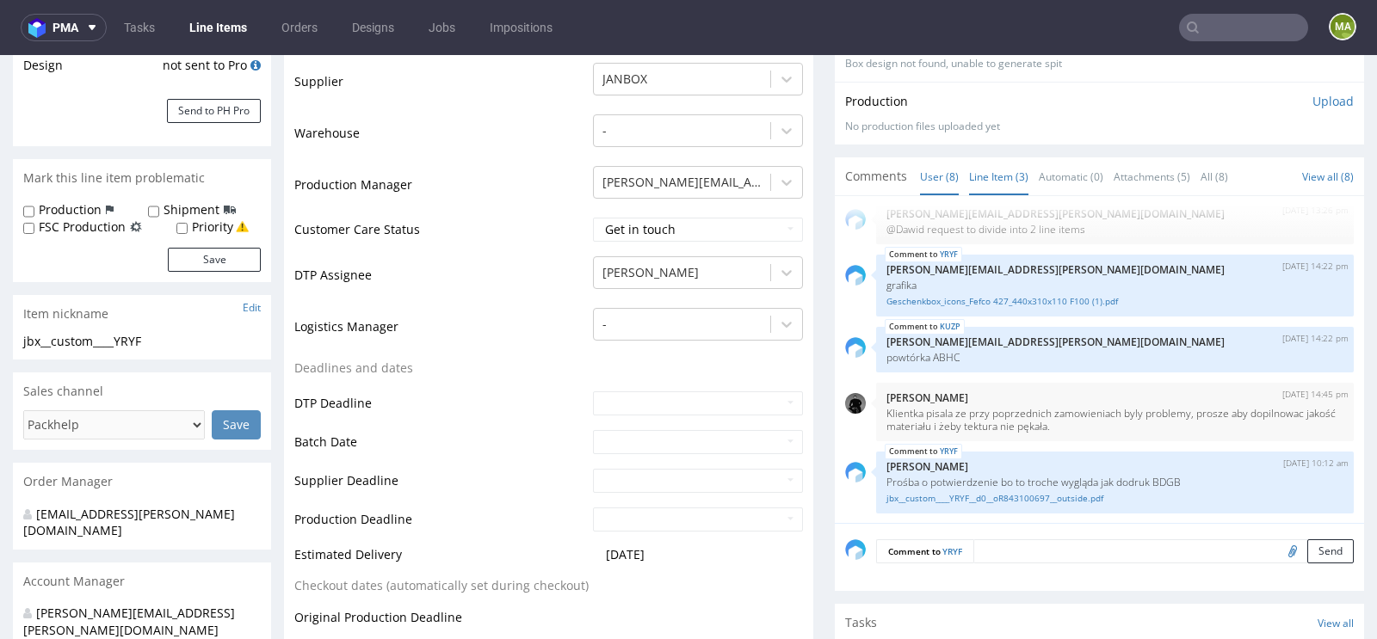
click at [1011, 187] on link "Line Item (3)" at bounding box center [998, 176] width 59 height 37
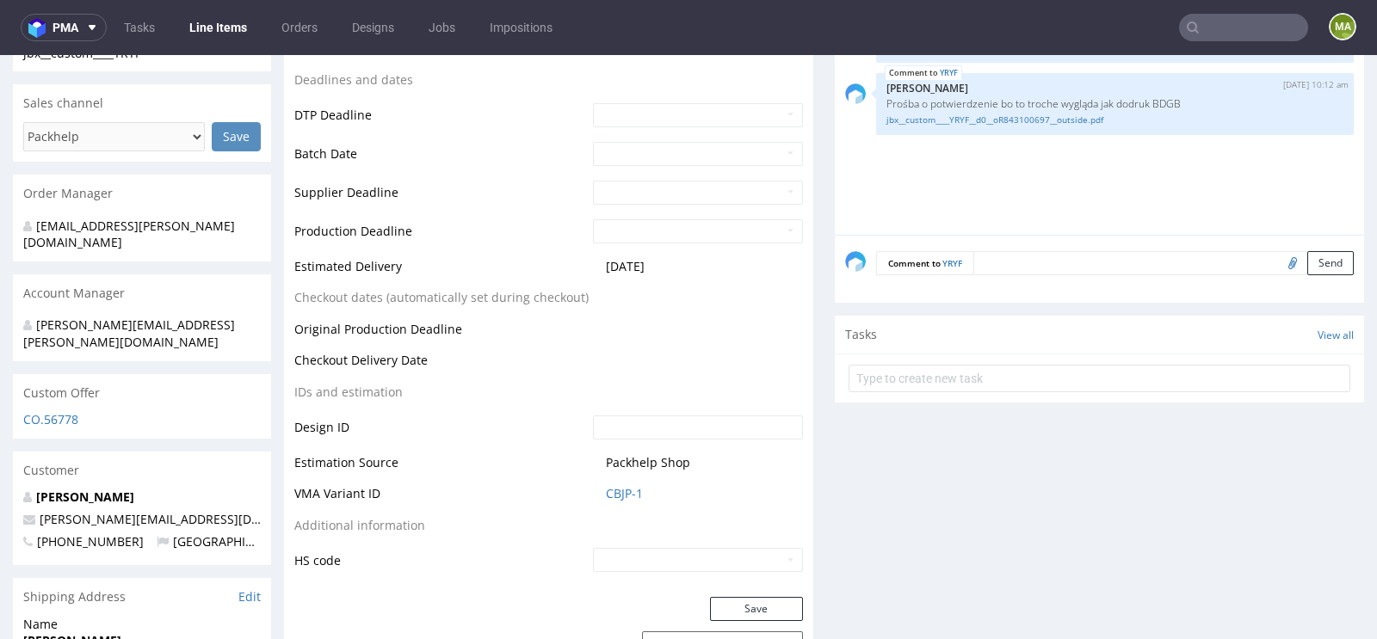
scroll to position [704, 0]
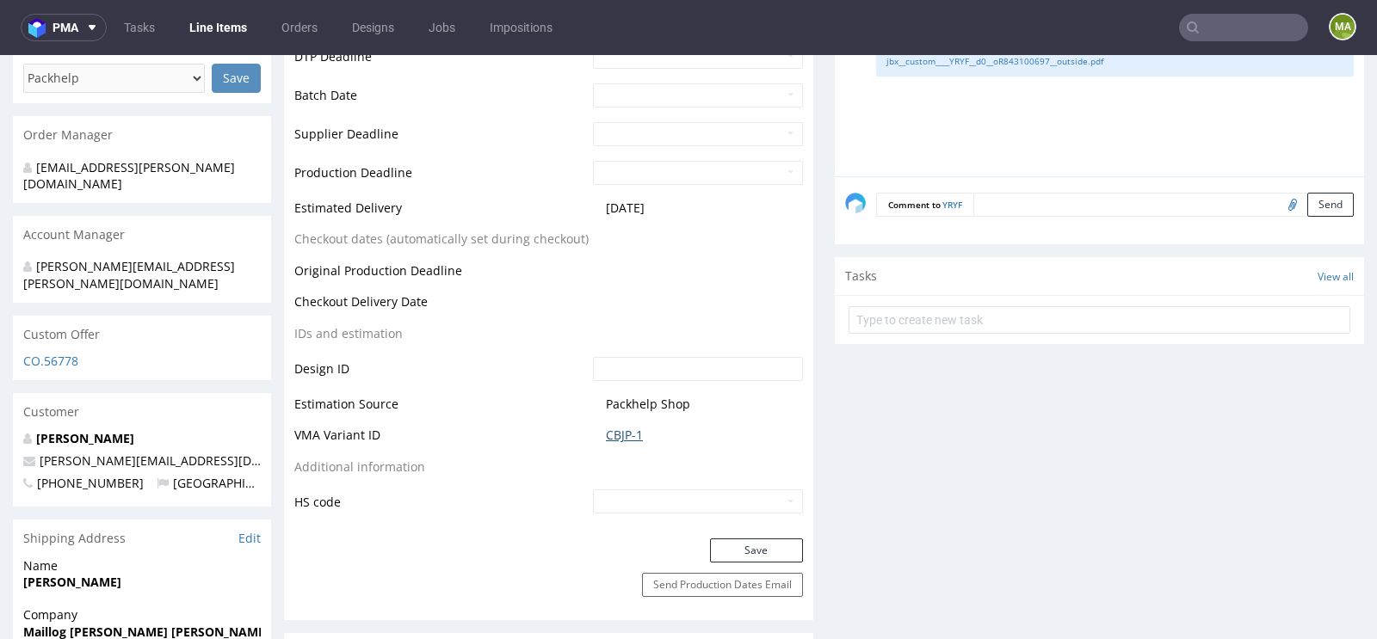
click at [611, 427] on link "CBJP-1" at bounding box center [624, 435] width 37 height 17
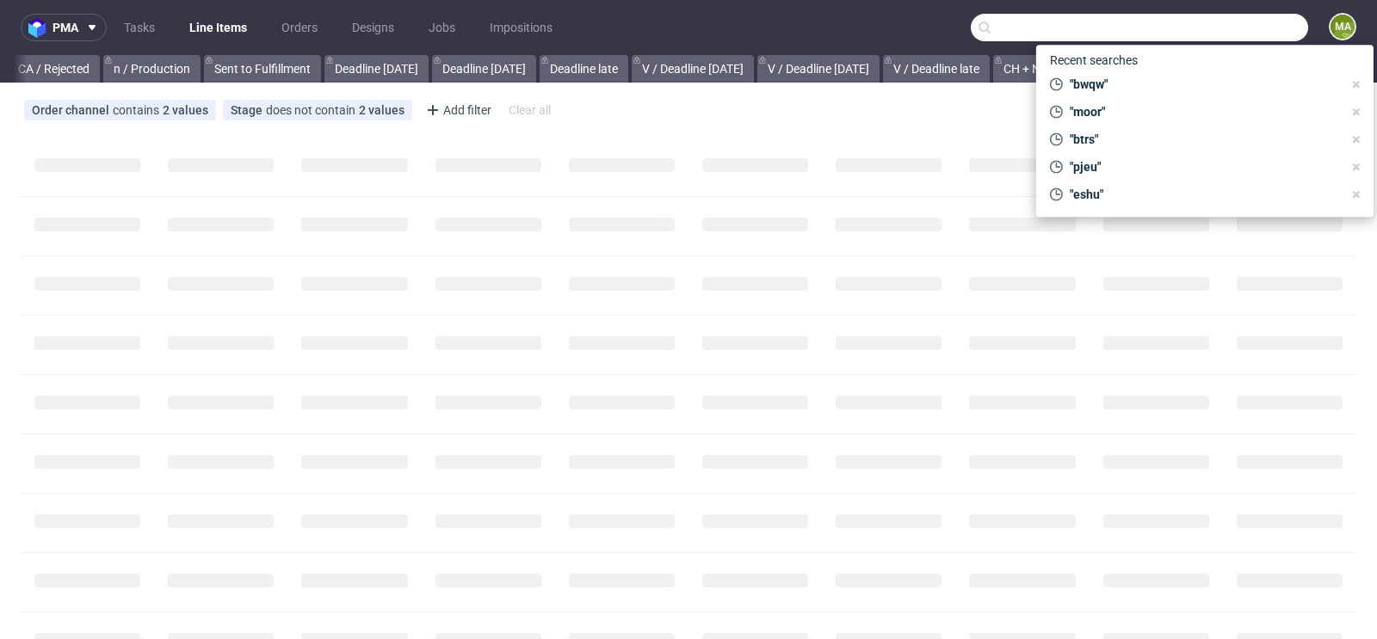
click at [1225, 20] on input "text" at bounding box center [1139, 28] width 337 height 28
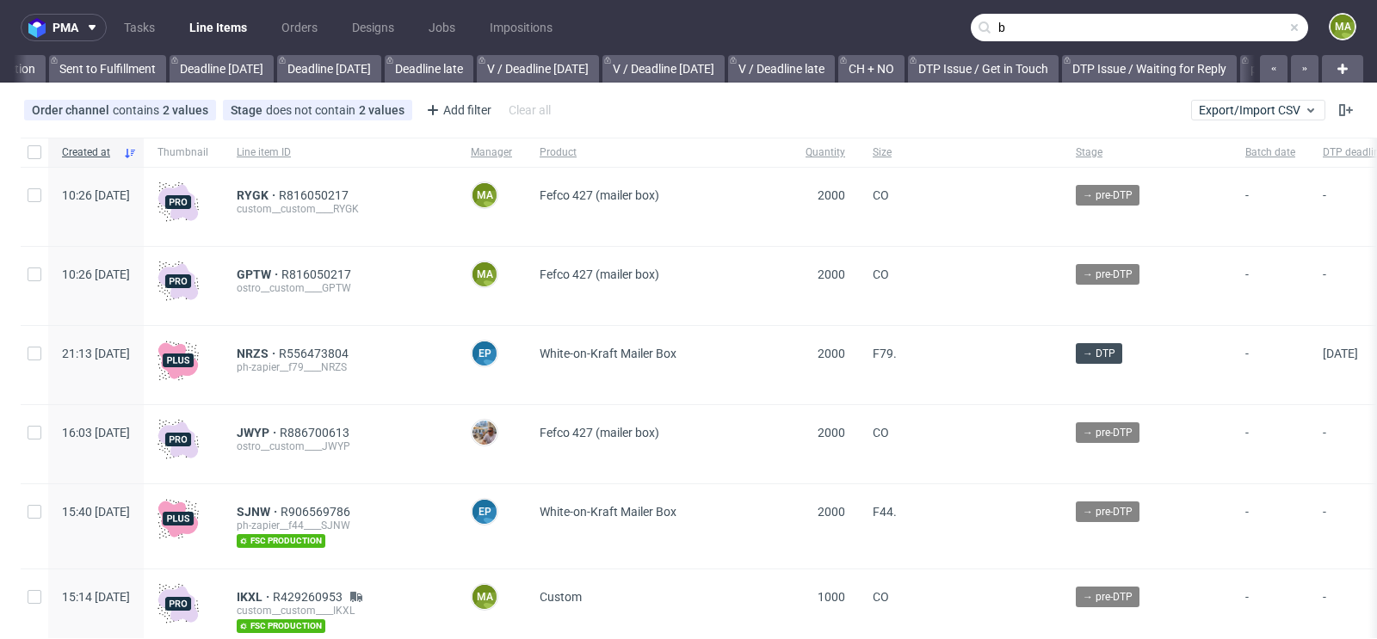
scroll to position [0, 1946]
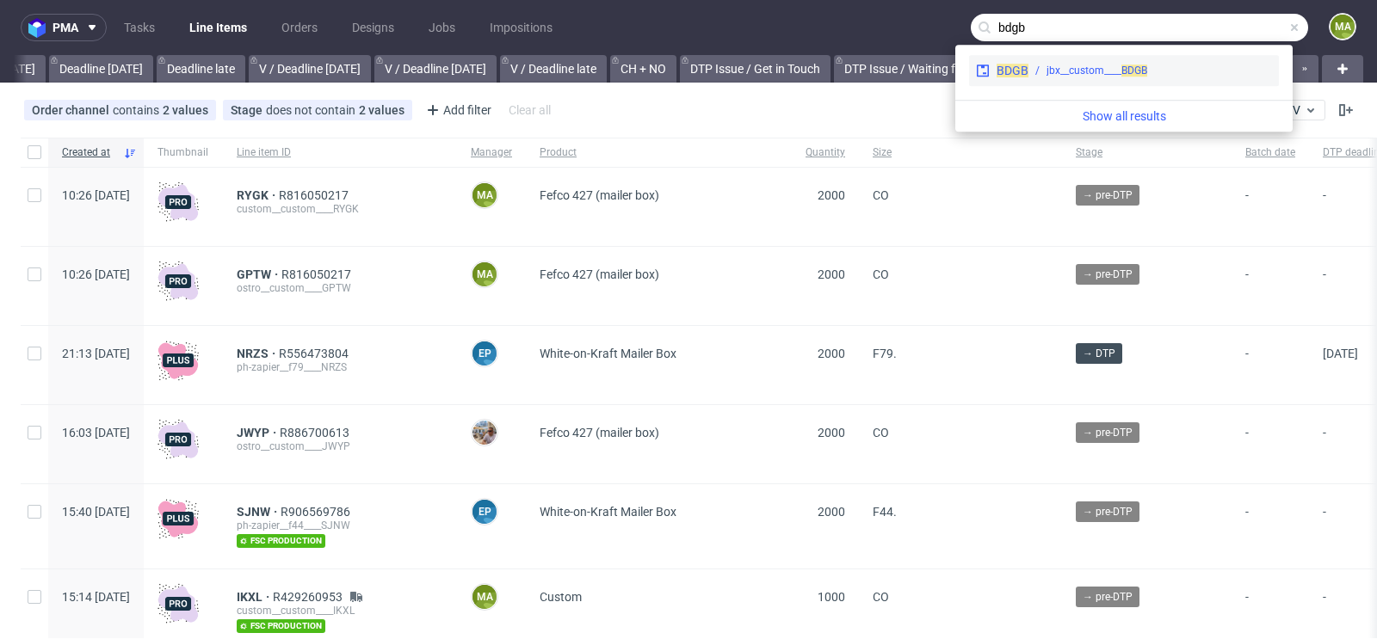
type input "bdgb"
click at [1106, 71] on div "jbx__custom____ BDGB" at bounding box center [1096, 70] width 101 height 15
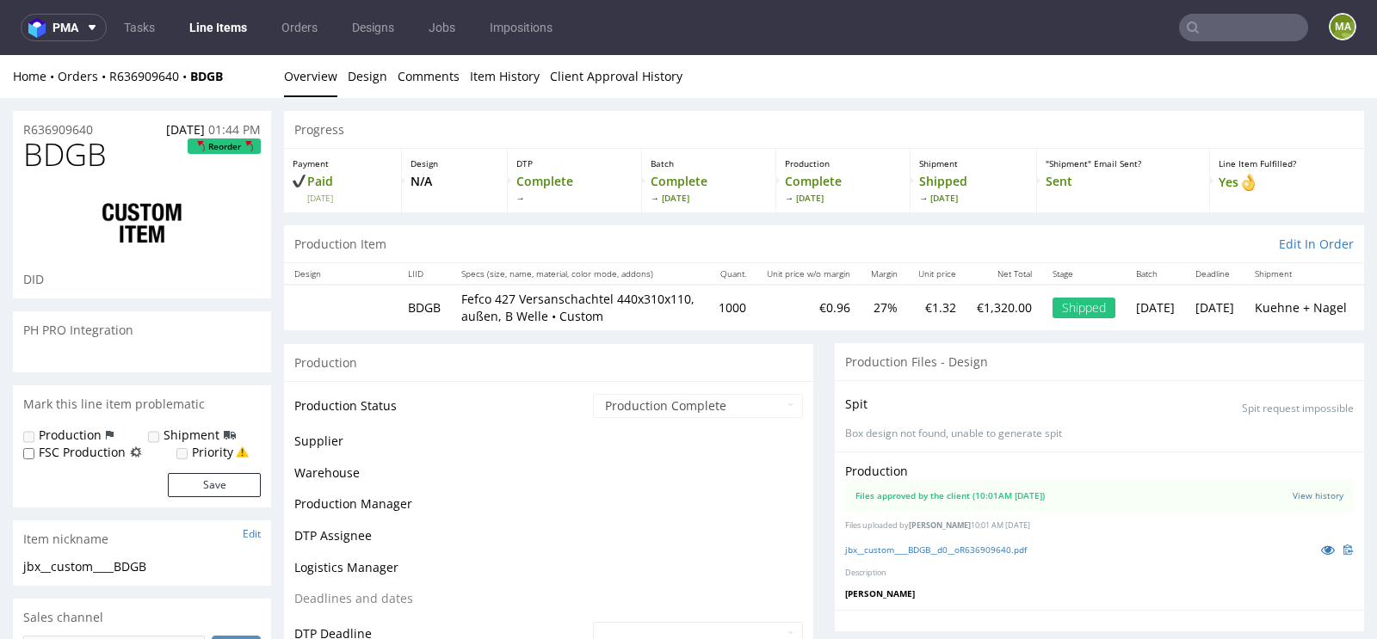
scroll to position [221, 0]
select select "in_progress"
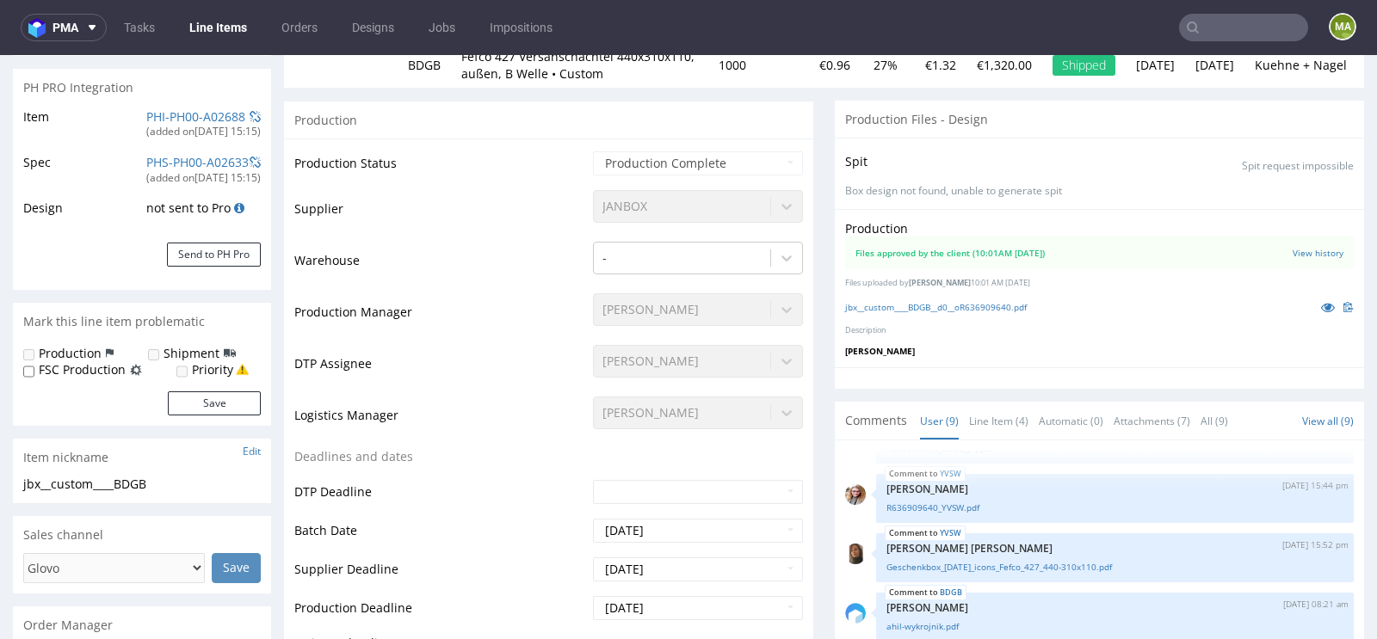
scroll to position [324, 0]
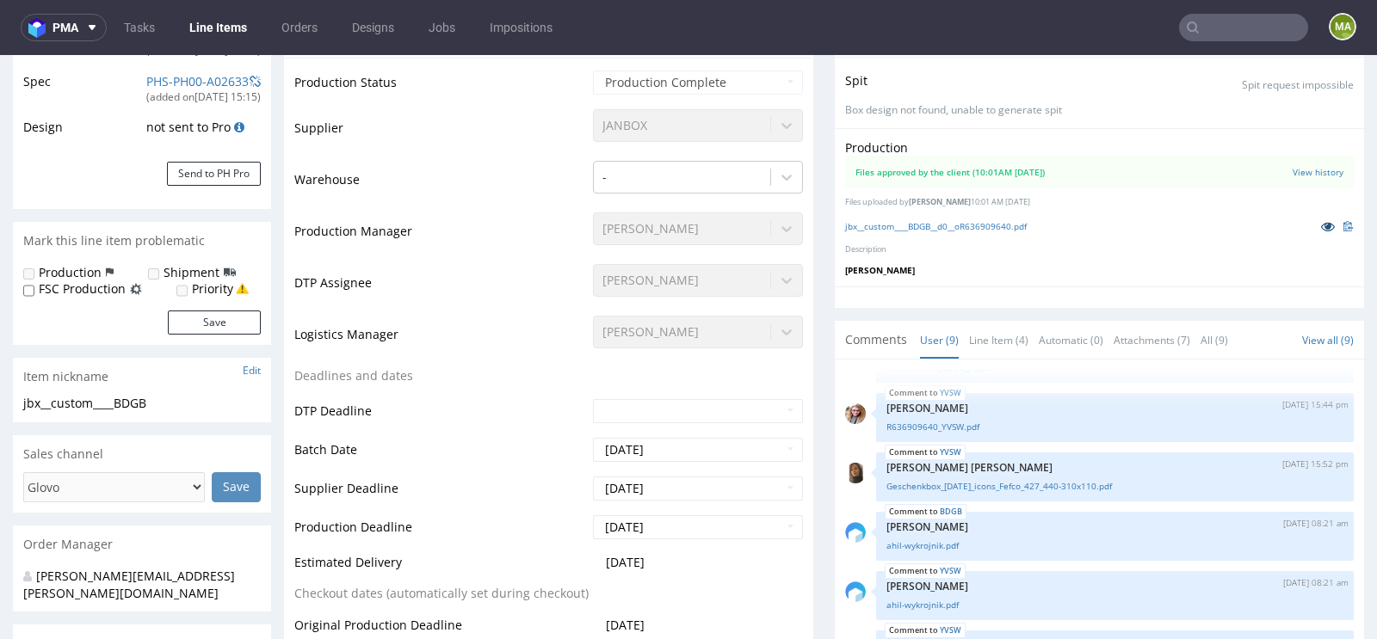
click at [1321, 232] on icon at bounding box center [1328, 226] width 14 height 12
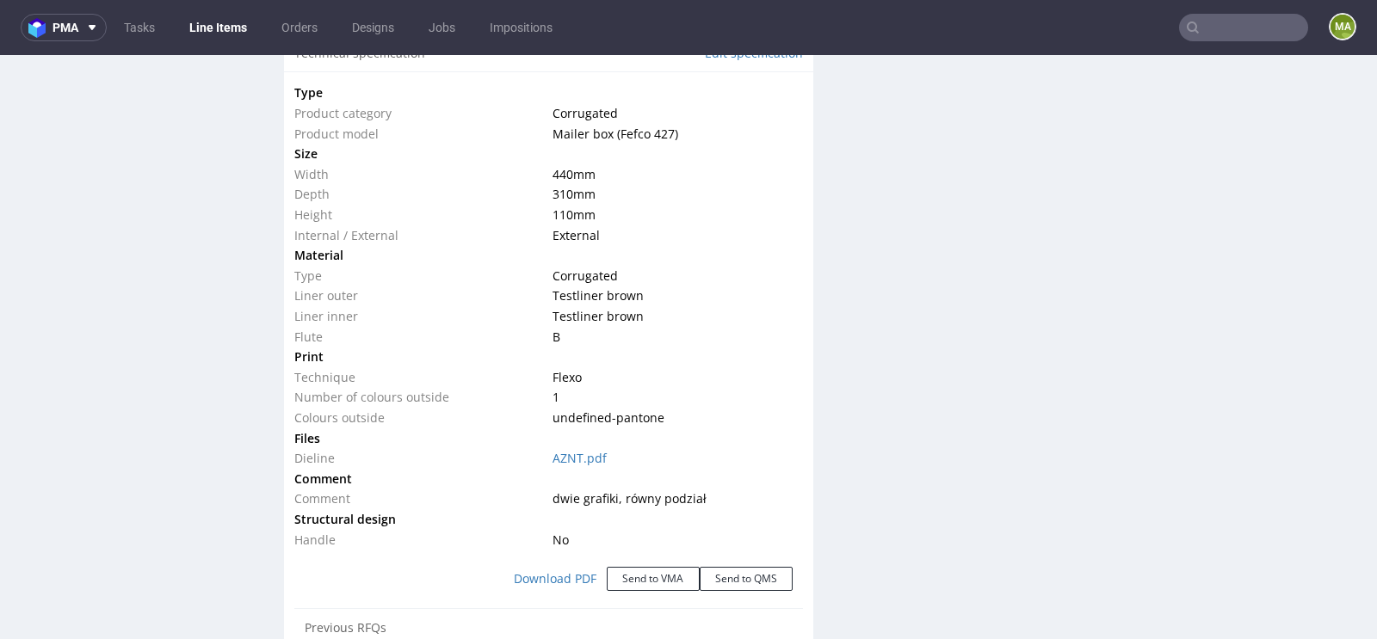
scroll to position [1663, 0]
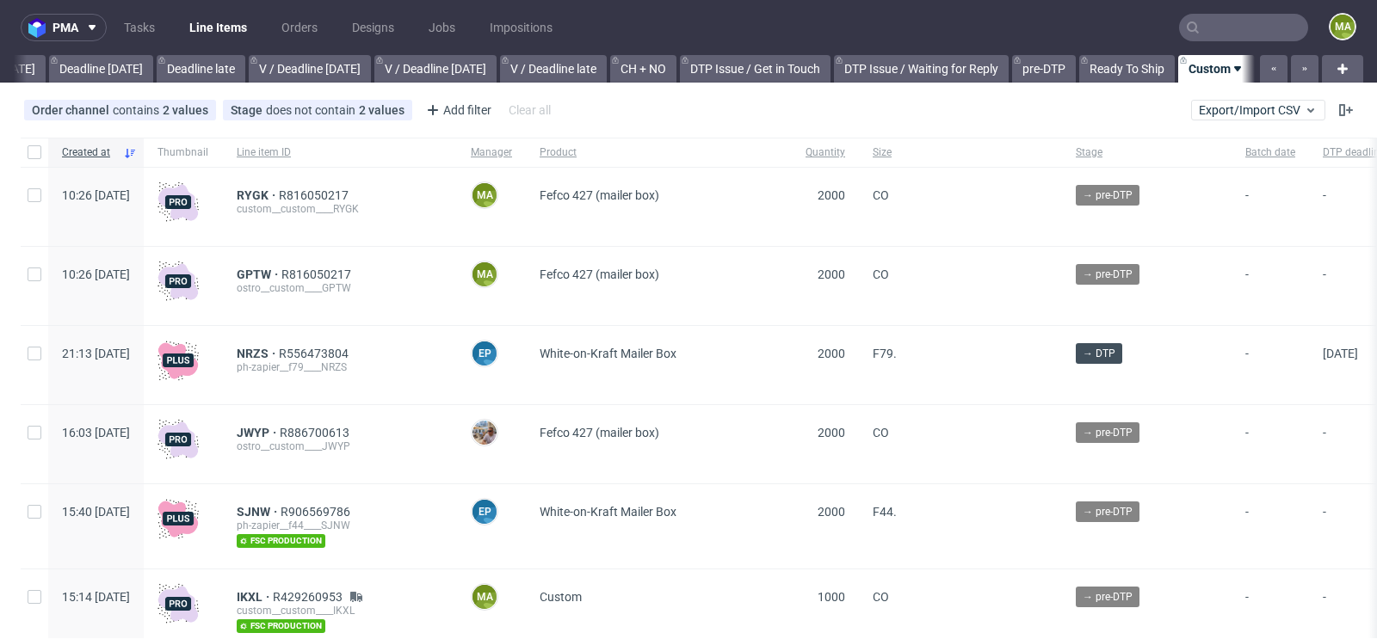
scroll to position [0, 1946]
click at [279, 192] on span "RYGK" at bounding box center [258, 195] width 42 height 14
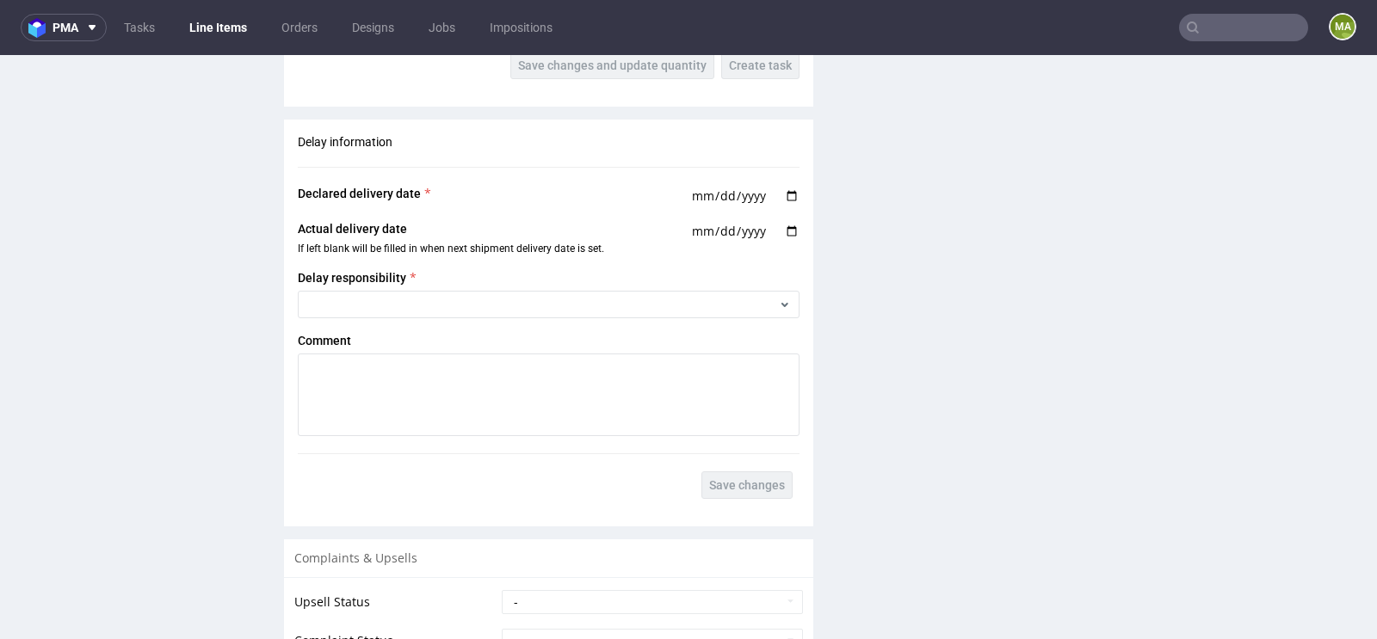
scroll to position [3136, 0]
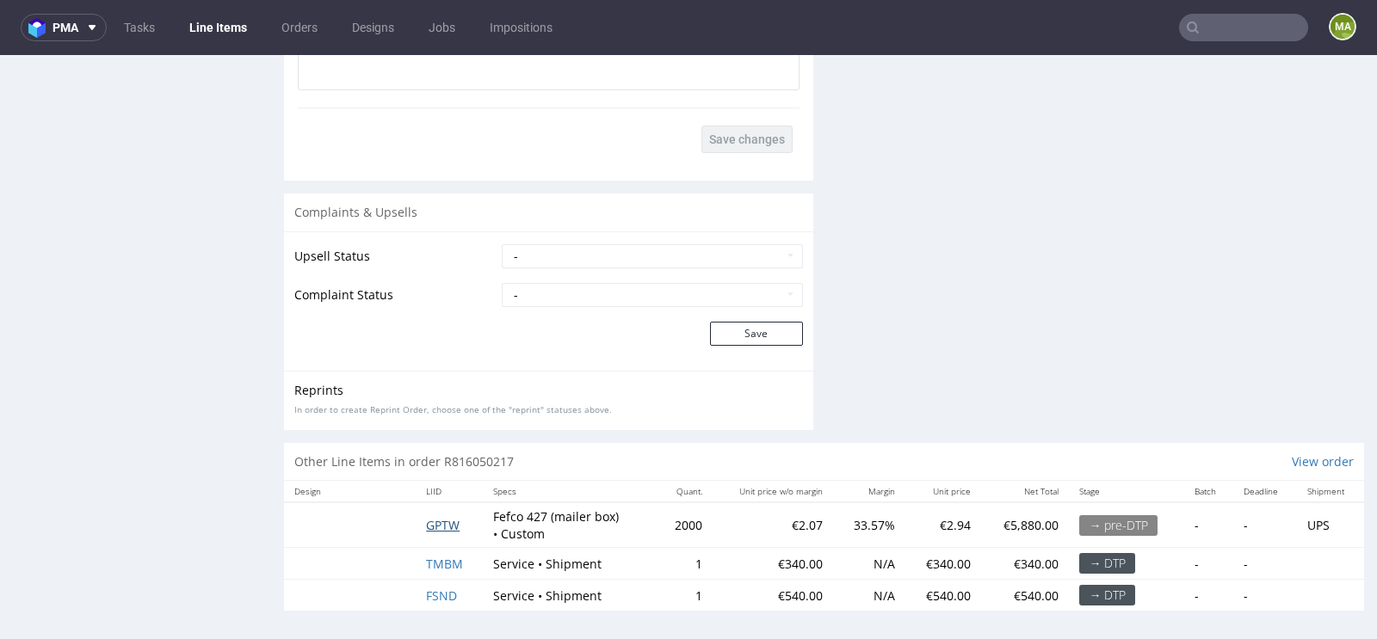
click at [443, 518] on span "GPTW" at bounding box center [443, 525] width 34 height 16
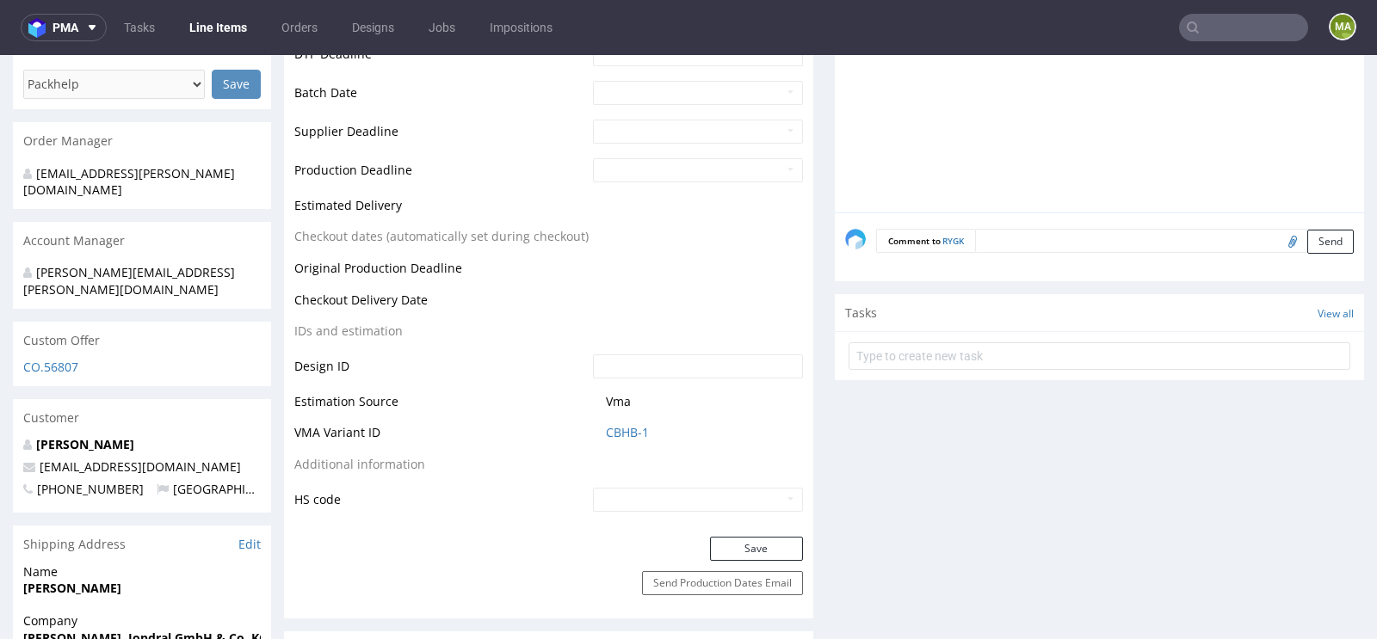
scroll to position [707, 0]
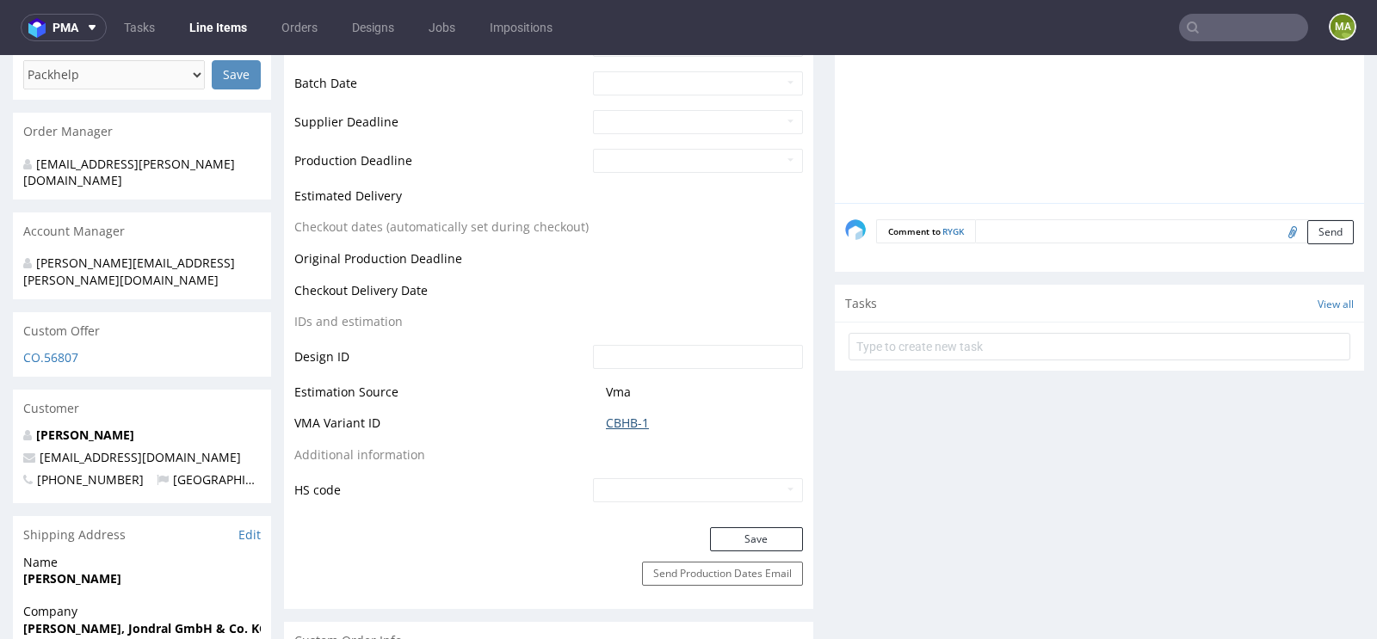
click at [624, 422] on link "CBHB-1" at bounding box center [627, 423] width 43 height 17
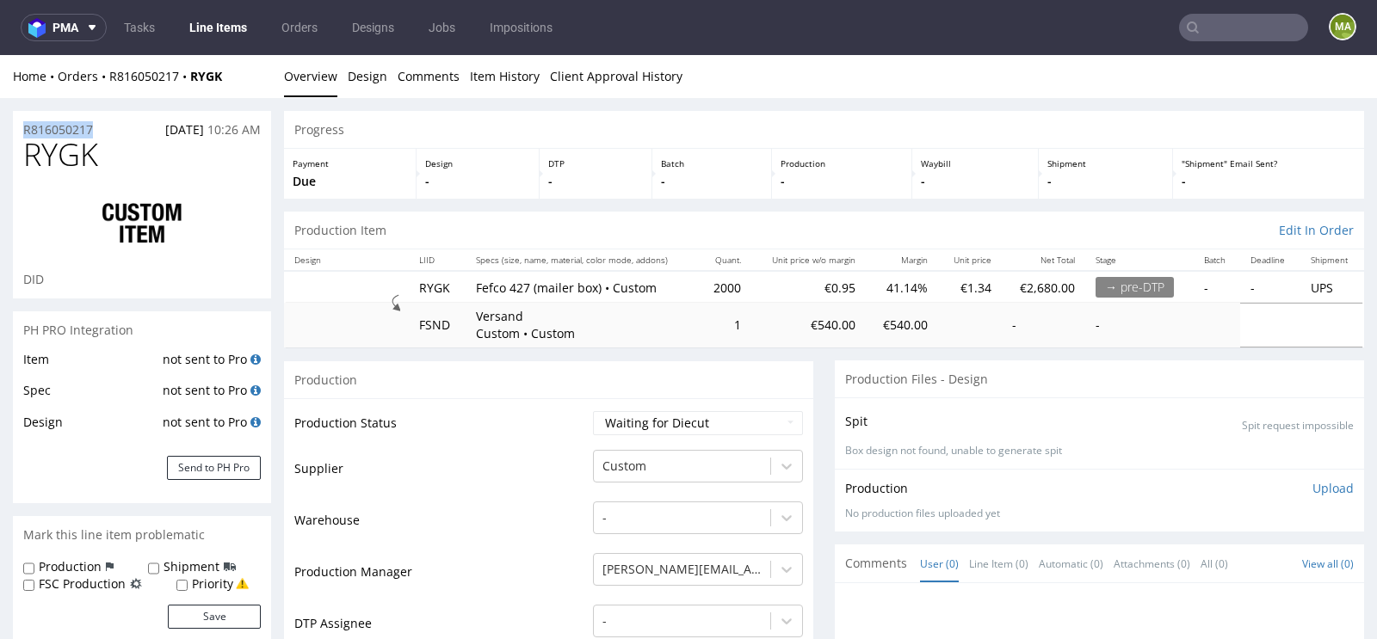
drag, startPoint x: 104, startPoint y: 133, endPoint x: 0, endPoint y: 133, distance: 104.1
copy p "R816050217"
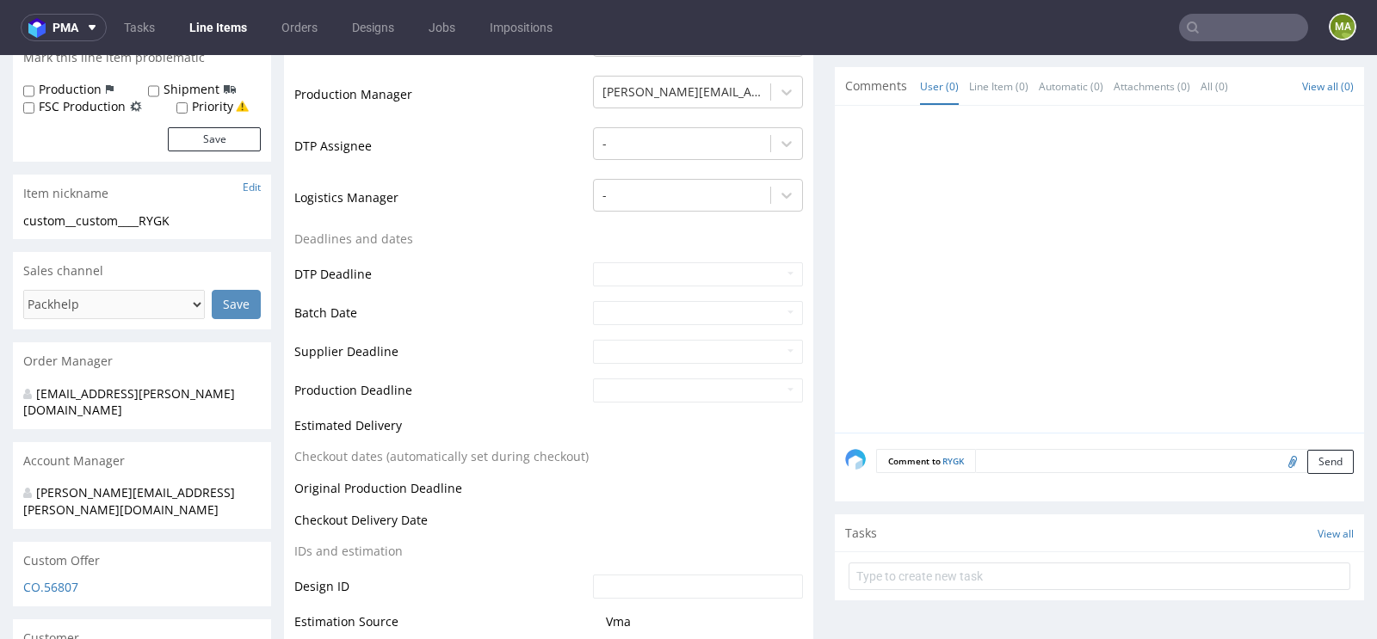
scroll to position [613, 0]
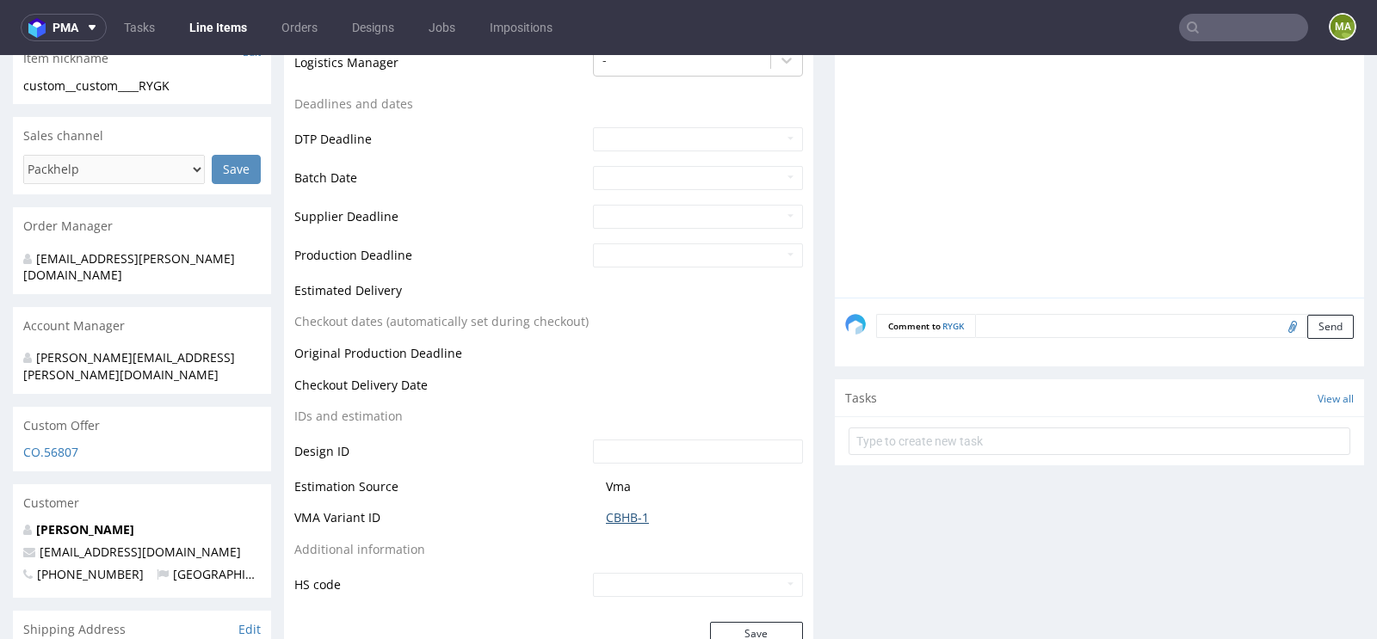
click at [610, 515] on link "CBHB-1" at bounding box center [627, 517] width 43 height 17
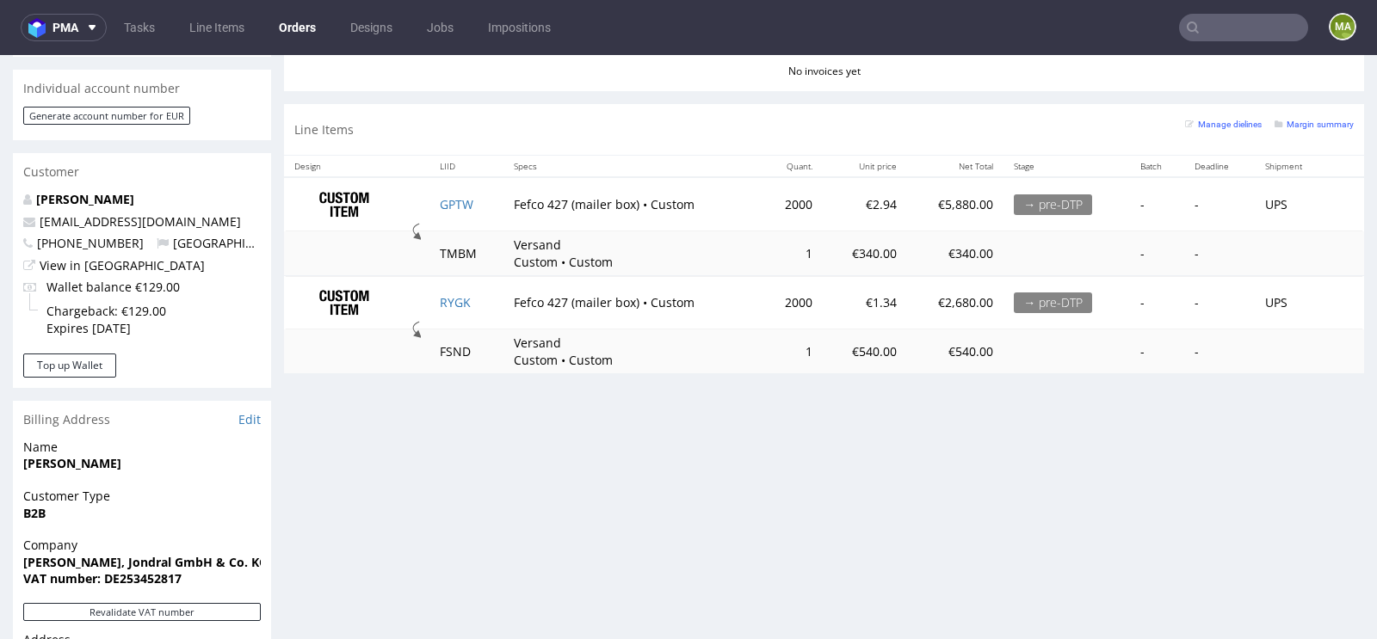
scroll to position [819, 0]
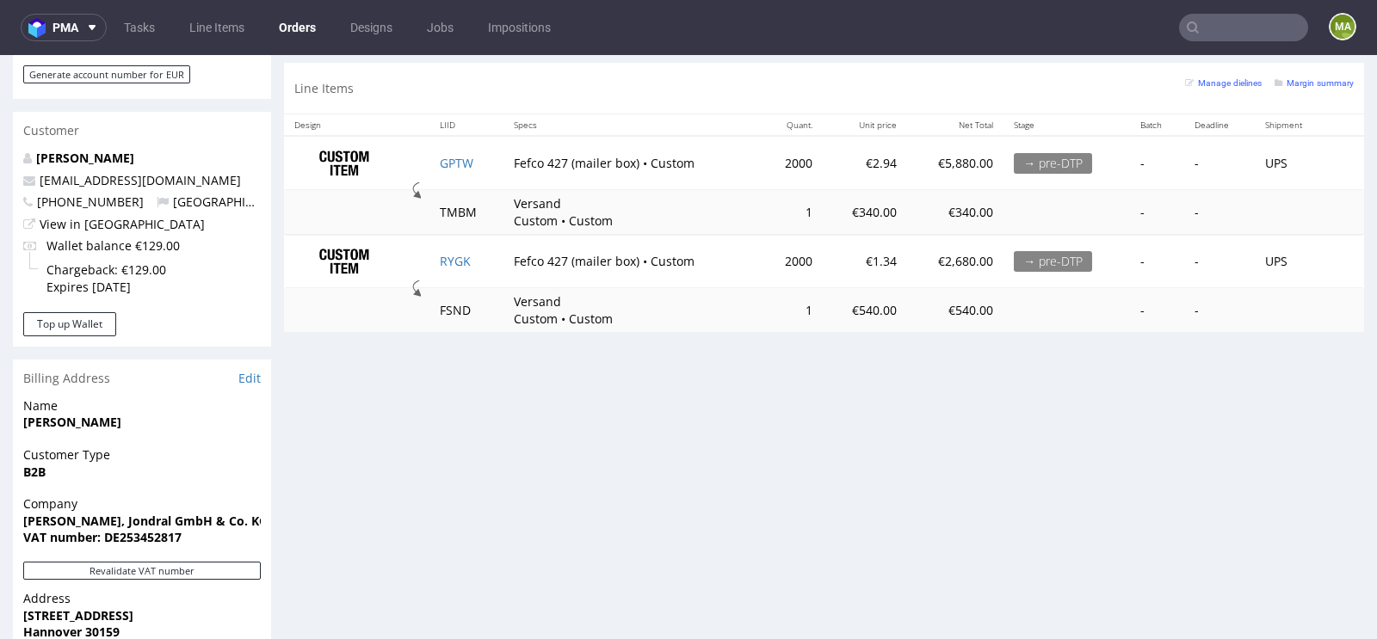
scroll to position [857, 0]
click at [1301, 77] on small "Margin summary" at bounding box center [1313, 81] width 79 height 9
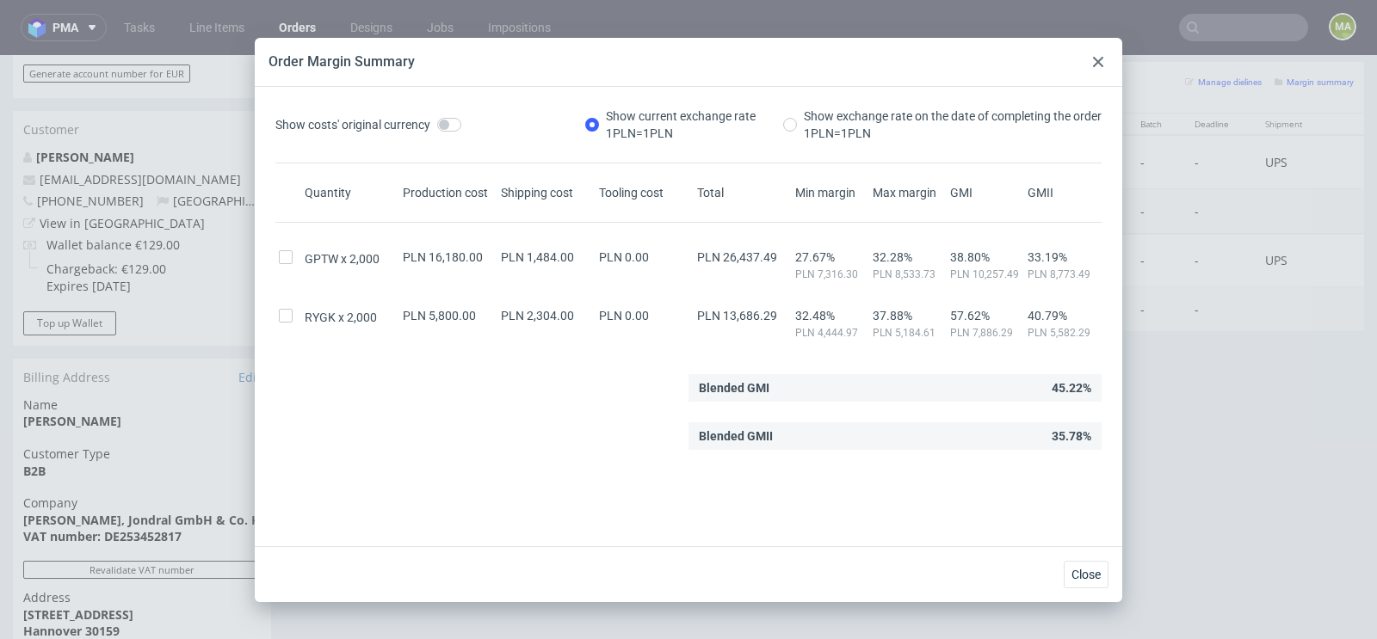
click at [1095, 61] on icon at bounding box center [1098, 62] width 10 height 10
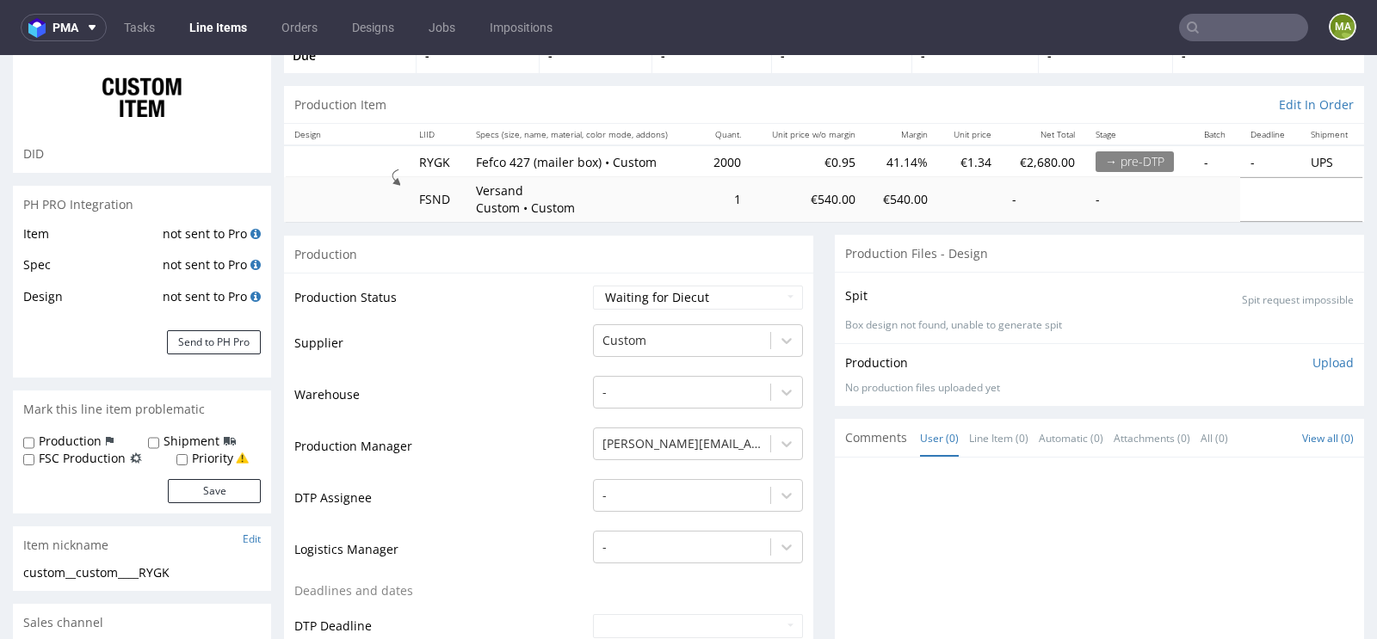
scroll to position [295, 0]
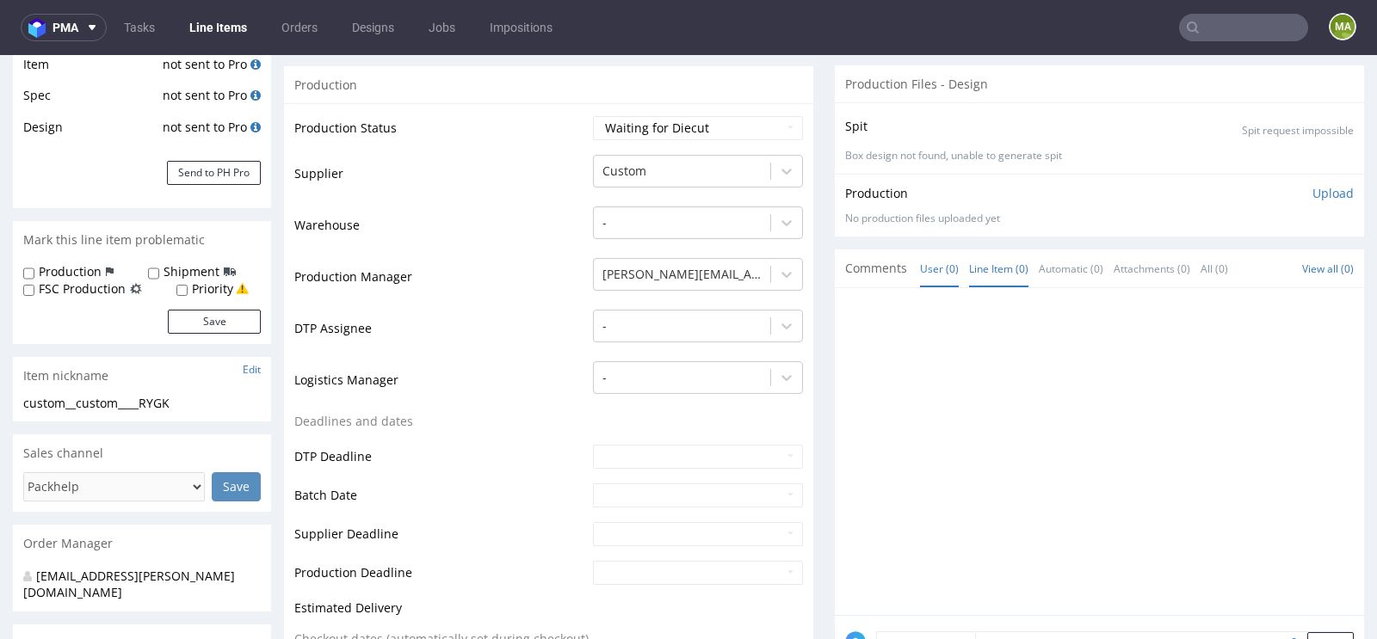
click at [997, 268] on link "Line Item (0)" at bounding box center [998, 268] width 59 height 37
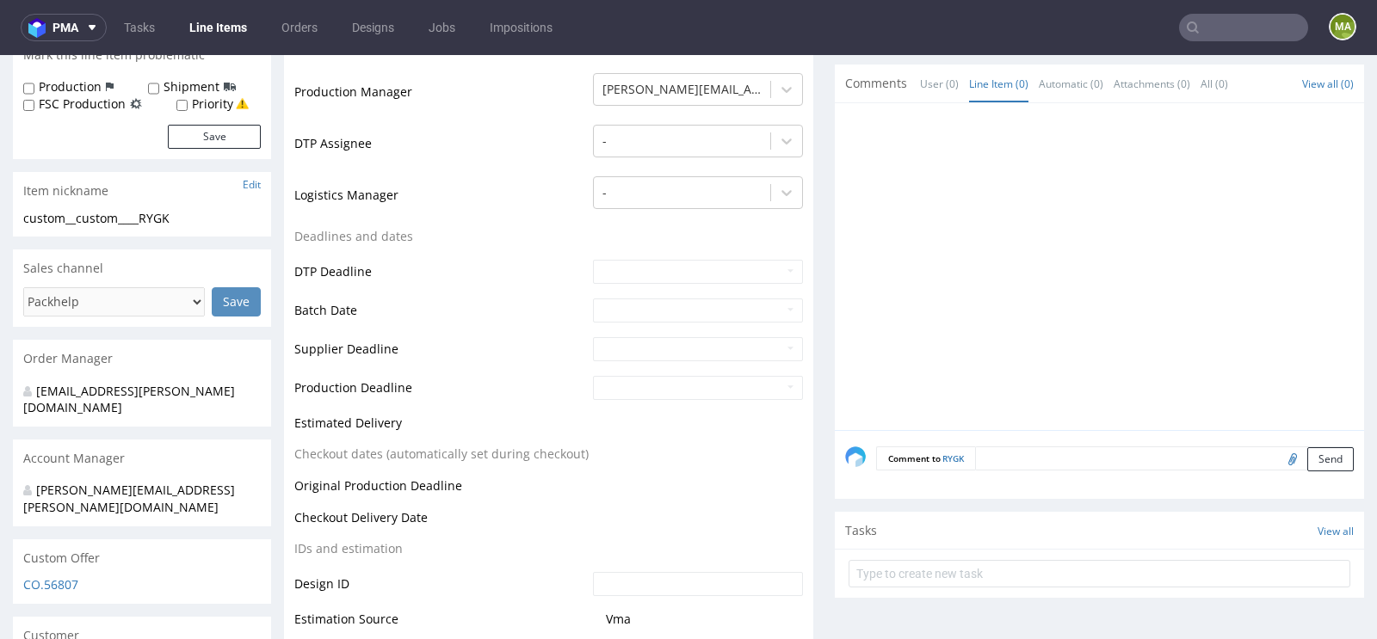
scroll to position [553, 0]
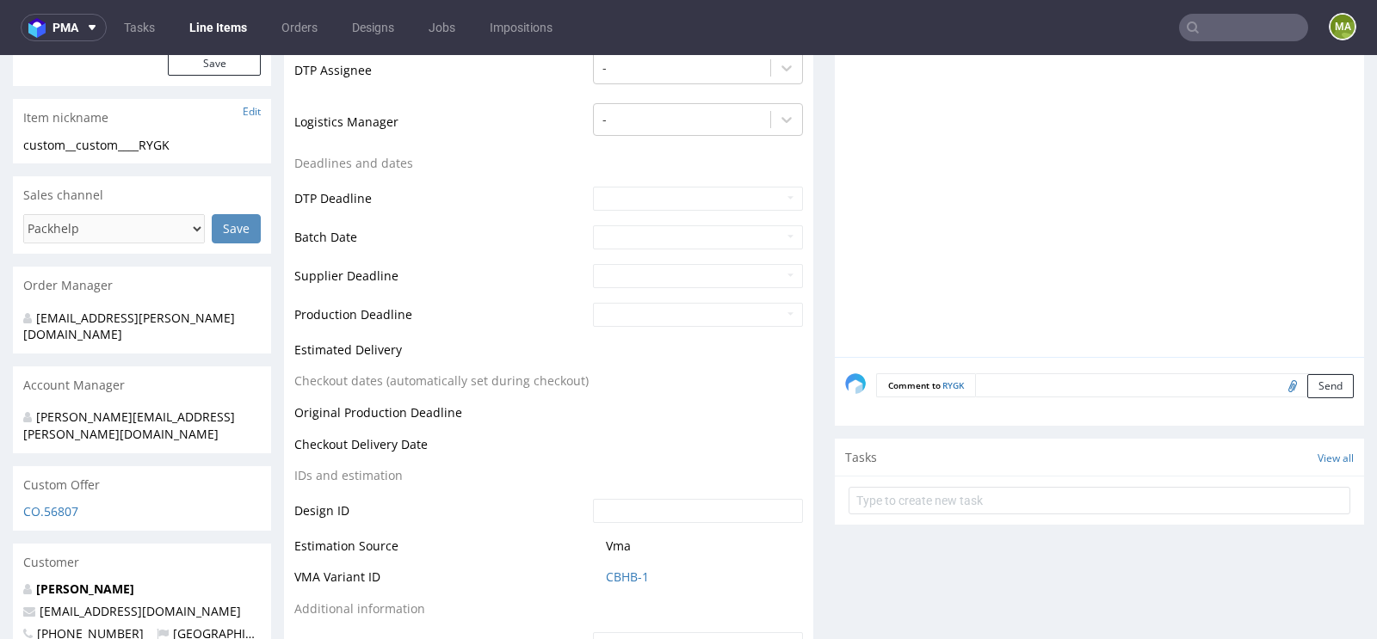
click at [1020, 401] on div "Comment to RYGK Send" at bounding box center [1099, 391] width 529 height 69
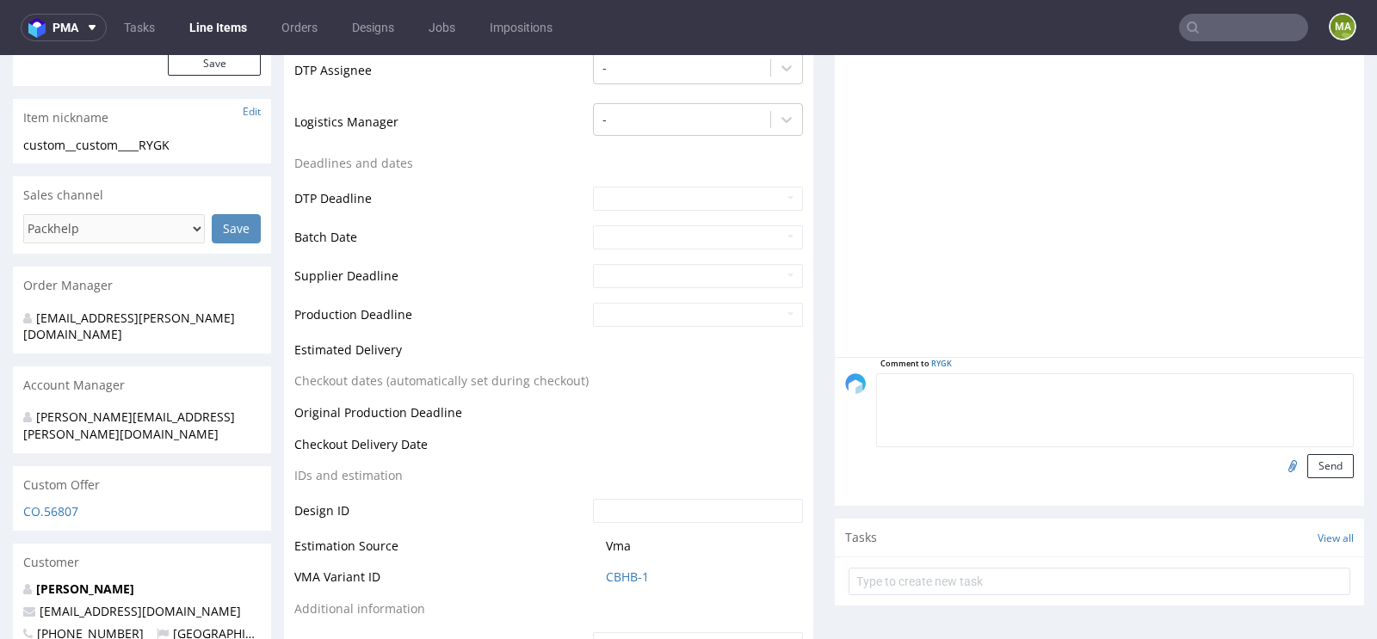
click at [1037, 381] on textarea at bounding box center [1115, 410] width 478 height 74
paste textarea "R506587604_WUKW"
type textarea "reorder 1:1 R506587604_WUKW? please confirm artwork"
click at [1279, 466] on input "file" at bounding box center [1290, 465] width 24 height 22
type input "C:\fakepath\custom-jjmichaeljondralcom-llgf-d0-or762190109-inside.pdf"
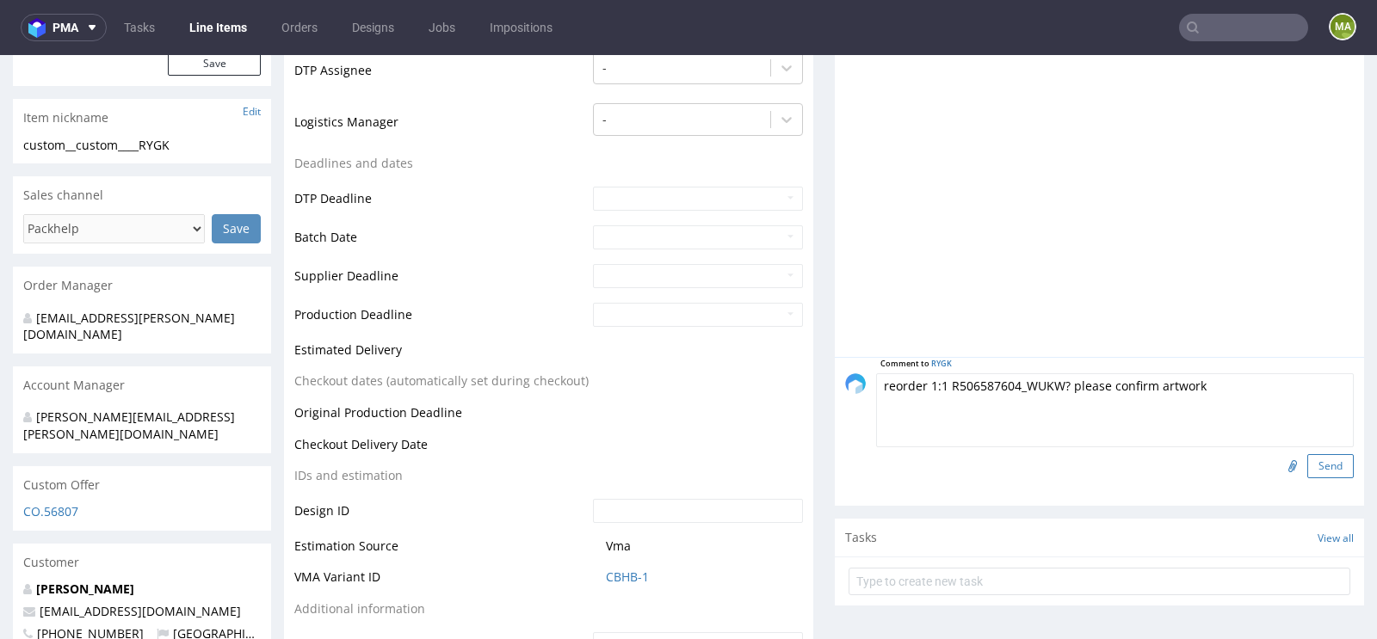
click at [1317, 455] on button "Send" at bounding box center [1330, 466] width 46 height 24
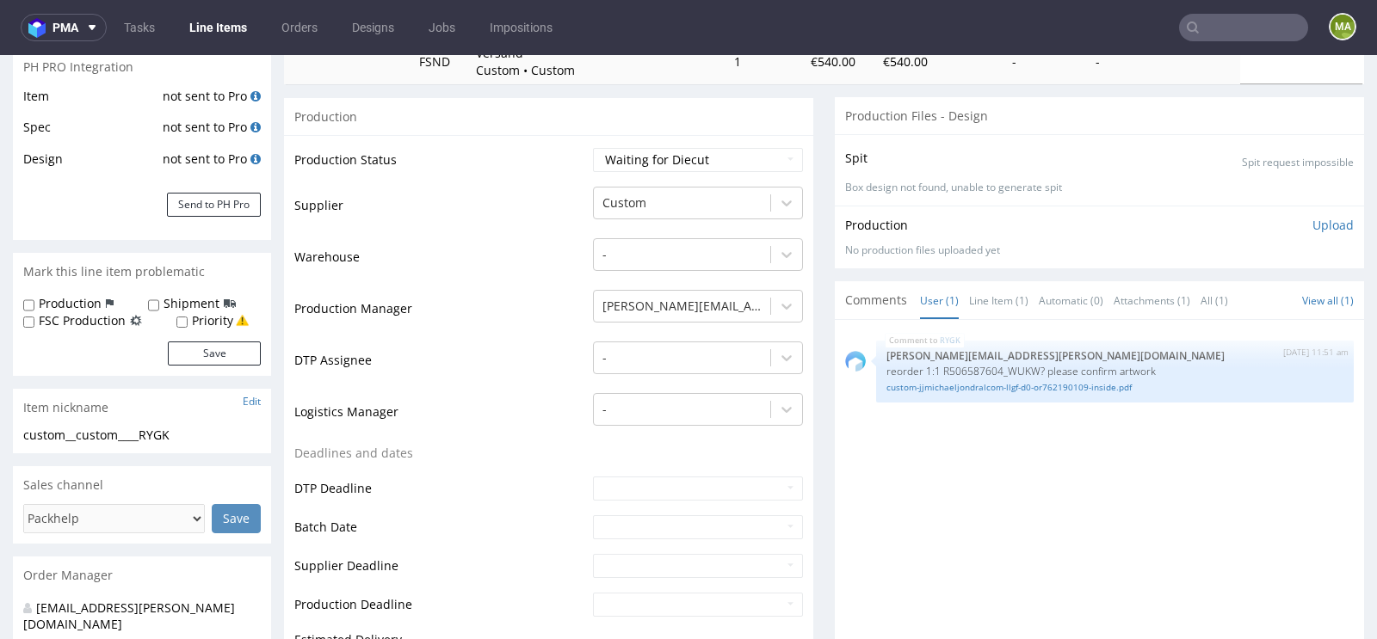
scroll to position [262, 0]
click at [680, 155] on select "Waiting for Artwork Waiting for Diecut Waiting for Mockup Waiting for DTP Waiti…" at bounding box center [698, 161] width 210 height 24
select select "pre_dtp_waiting_for_artwork"
click at [593, 149] on select "Waiting for Artwork Waiting for Diecut Waiting for Mockup Waiting for DTP Waiti…" at bounding box center [698, 161] width 210 height 24
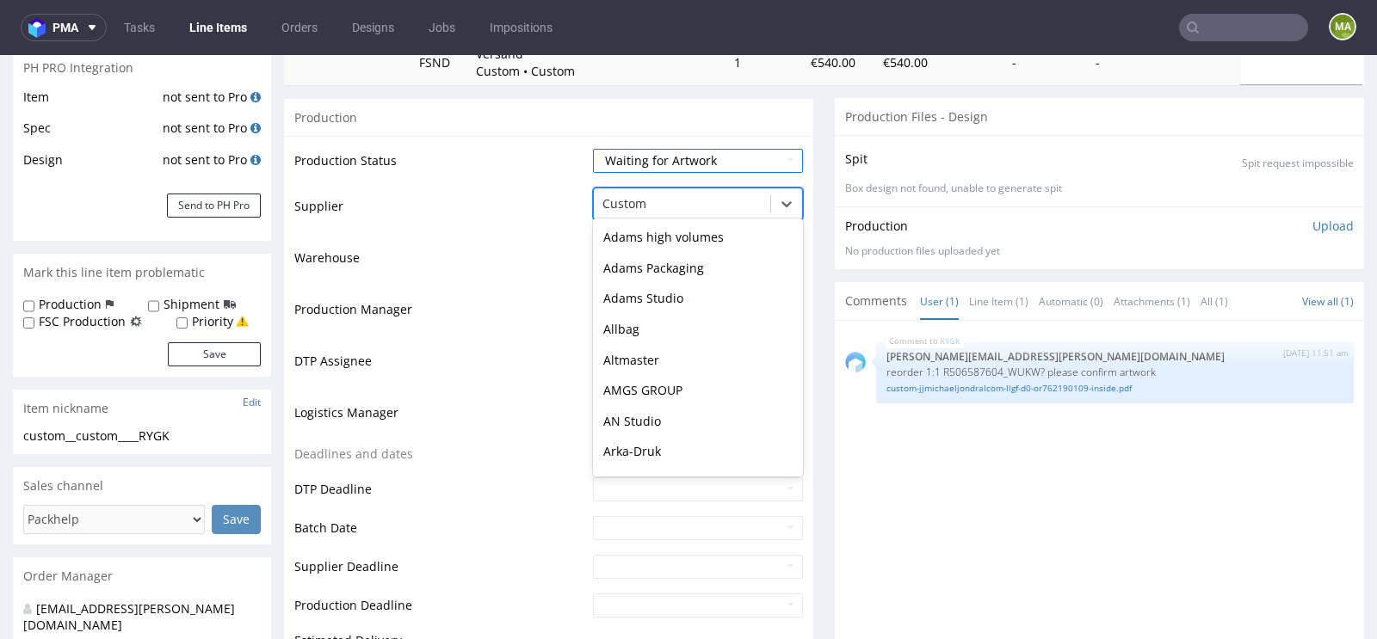
click at [630, 194] on div at bounding box center [681, 204] width 159 height 21
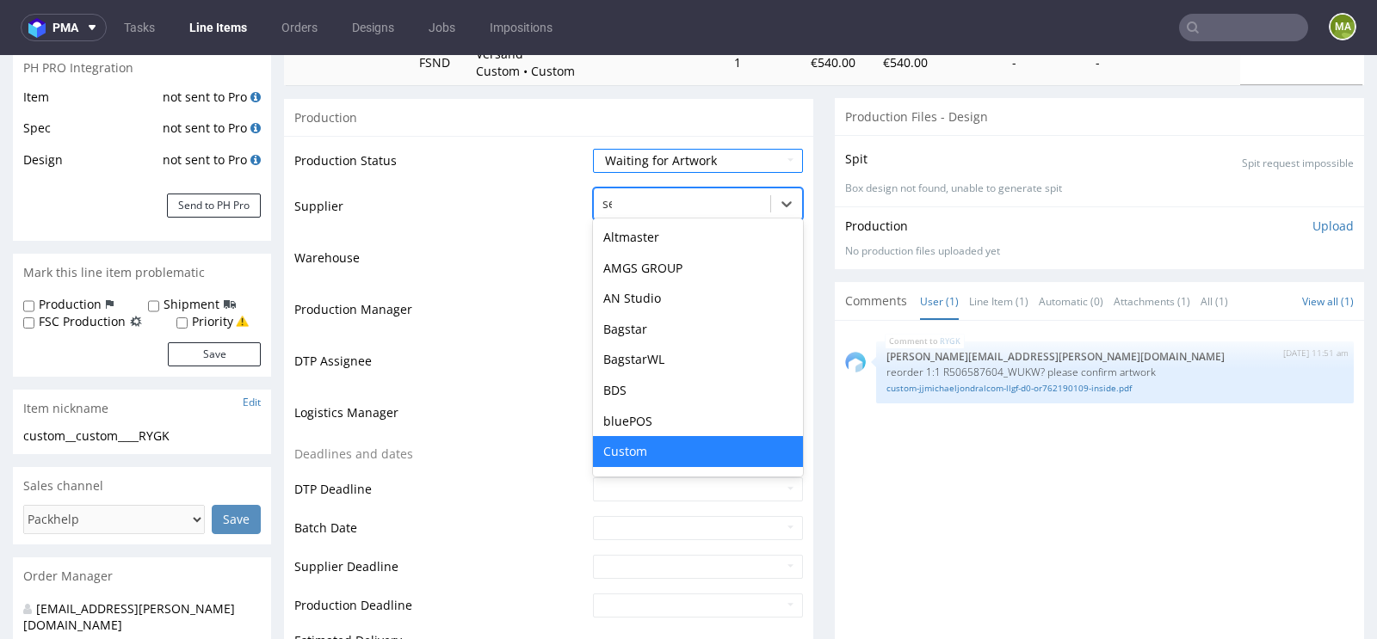
scroll to position [0, 0]
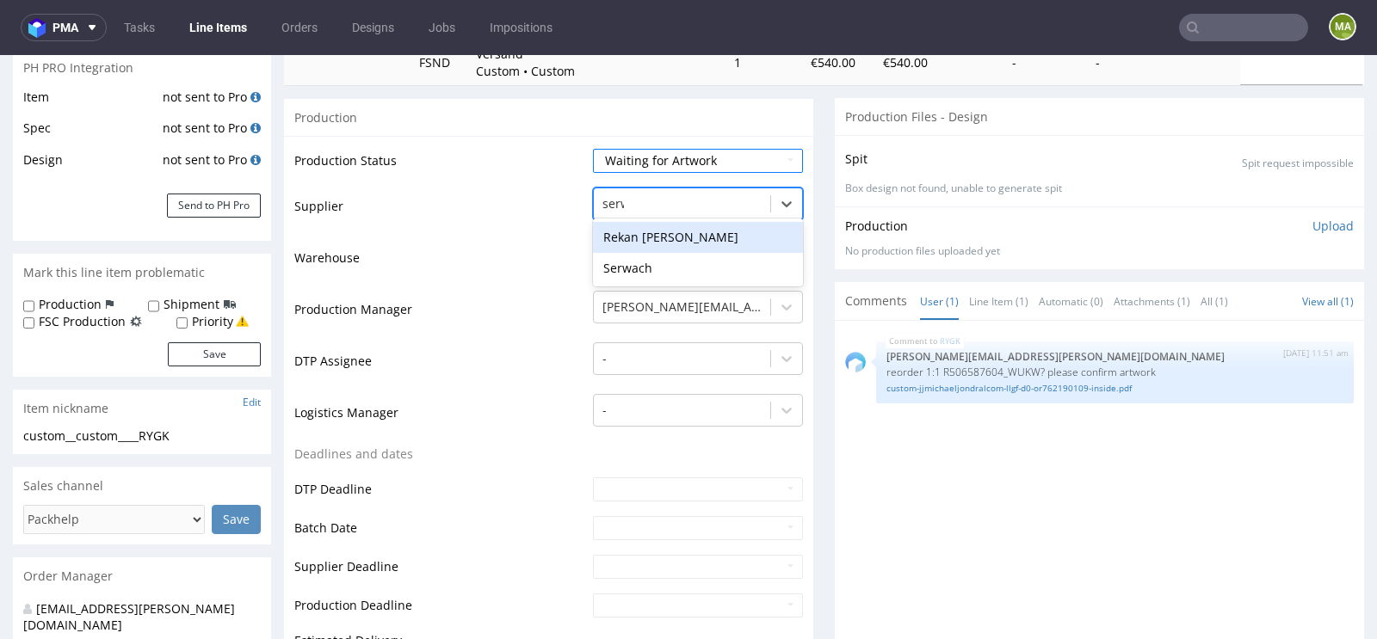
type input "serwa"
click at [614, 228] on div "Serwach" at bounding box center [698, 237] width 210 height 31
click at [499, 297] on td "Production Manager" at bounding box center [441, 315] width 294 height 52
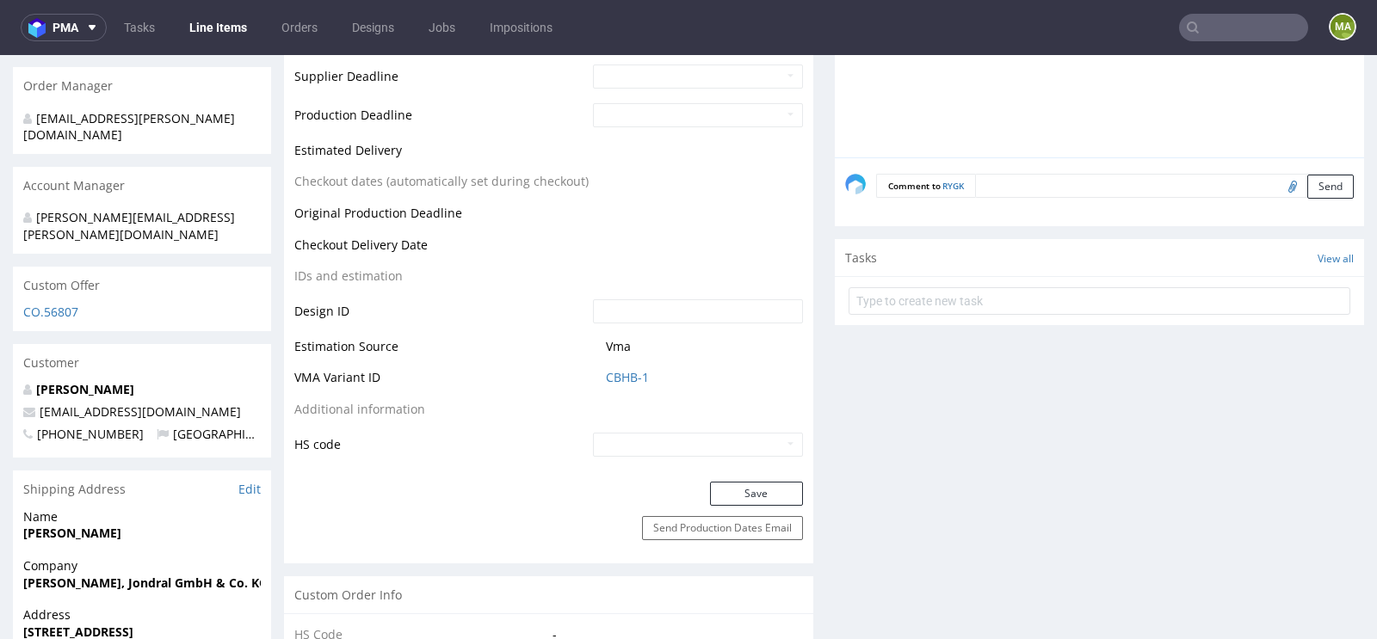
scroll to position [891, 0]
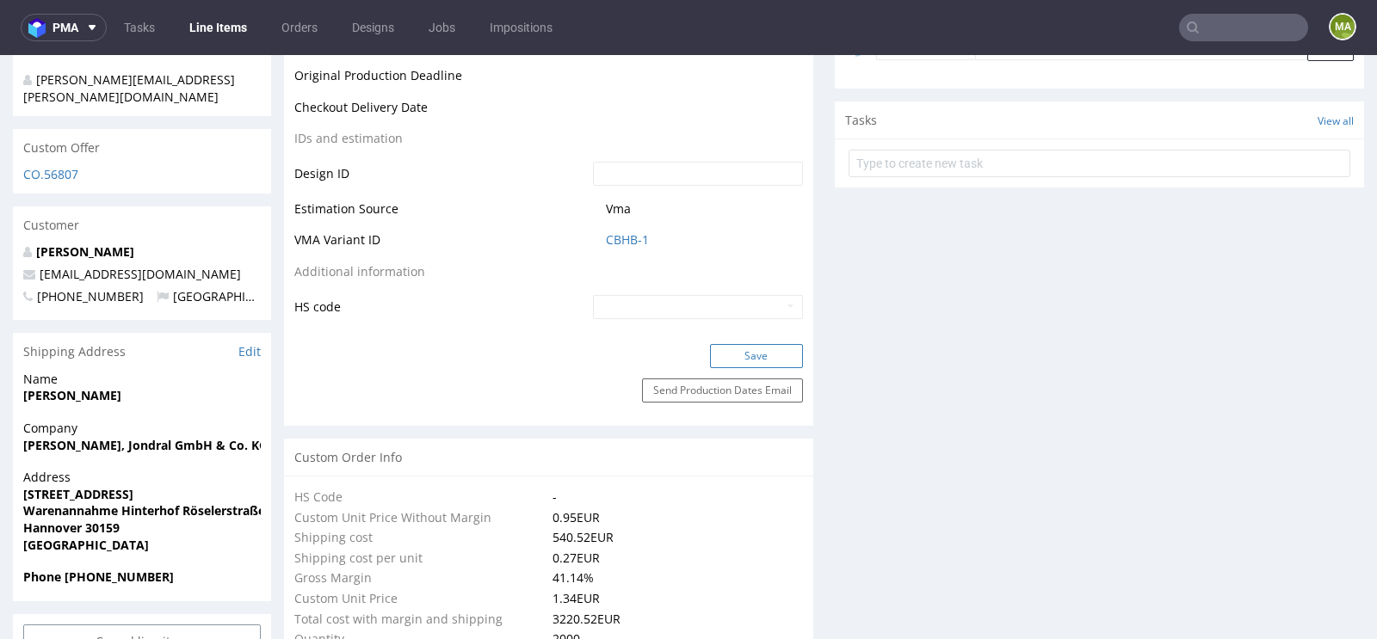
click at [735, 347] on button "Save" at bounding box center [756, 356] width 93 height 24
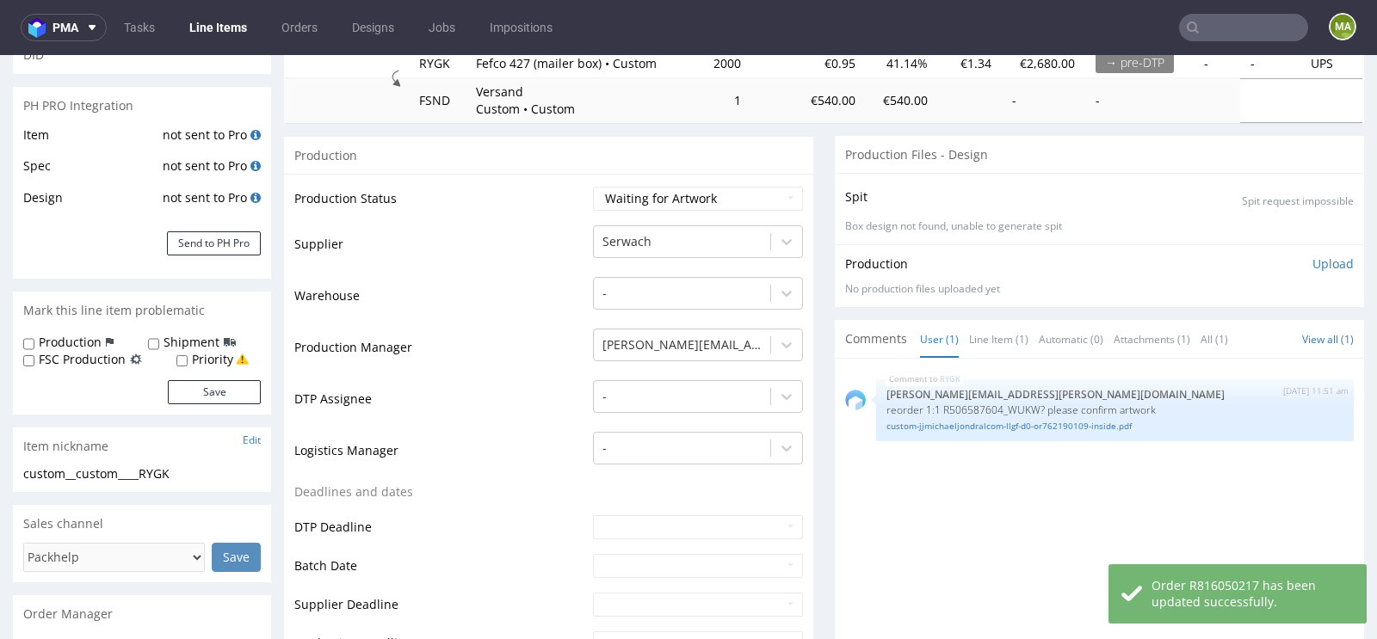
scroll to position [0, 0]
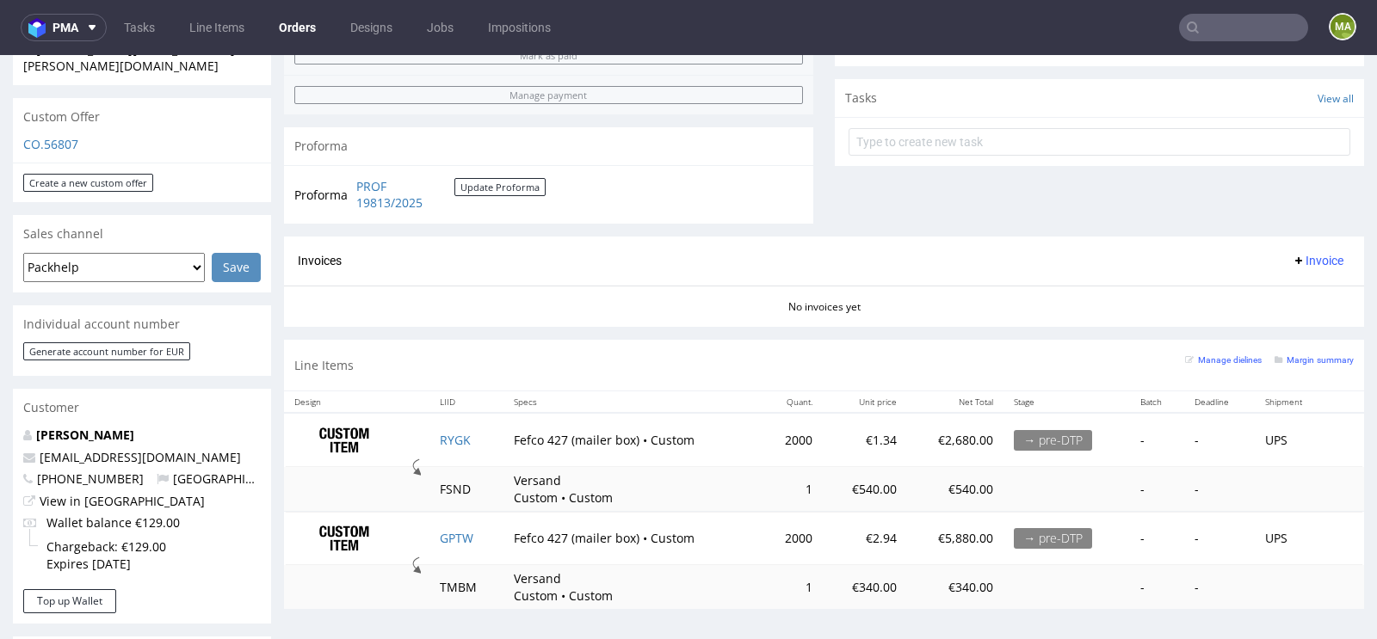
scroll to position [575, 0]
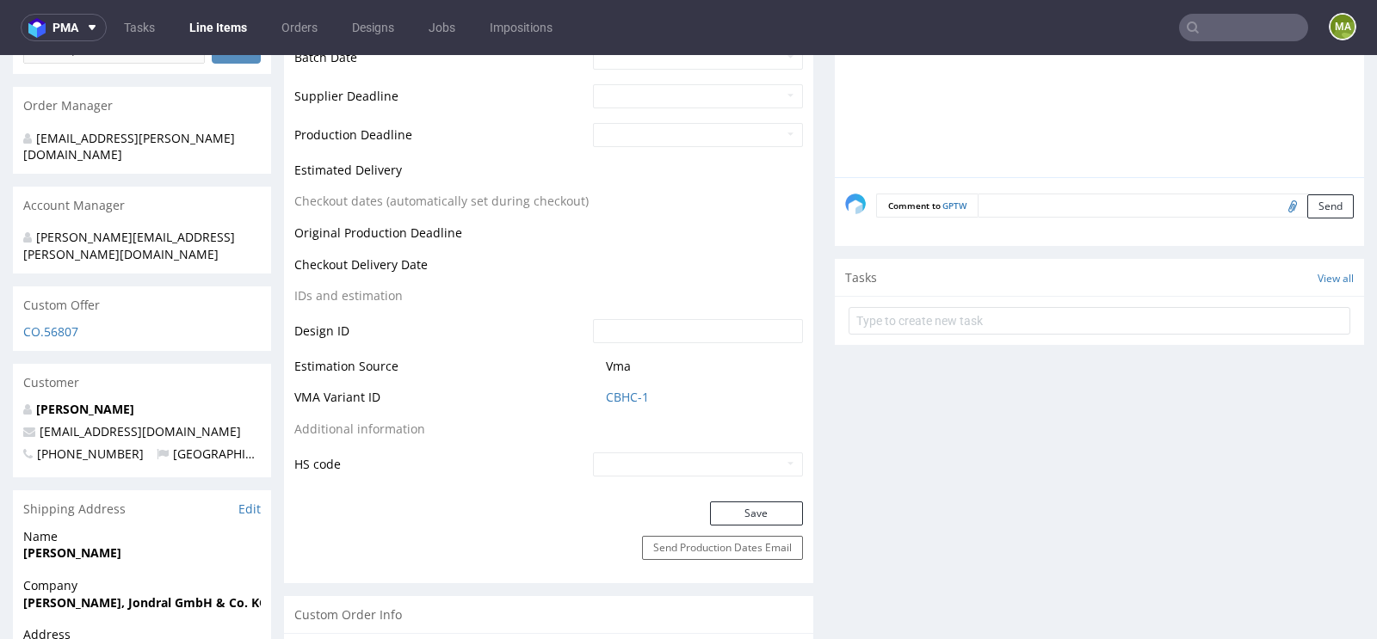
scroll to position [790, 0]
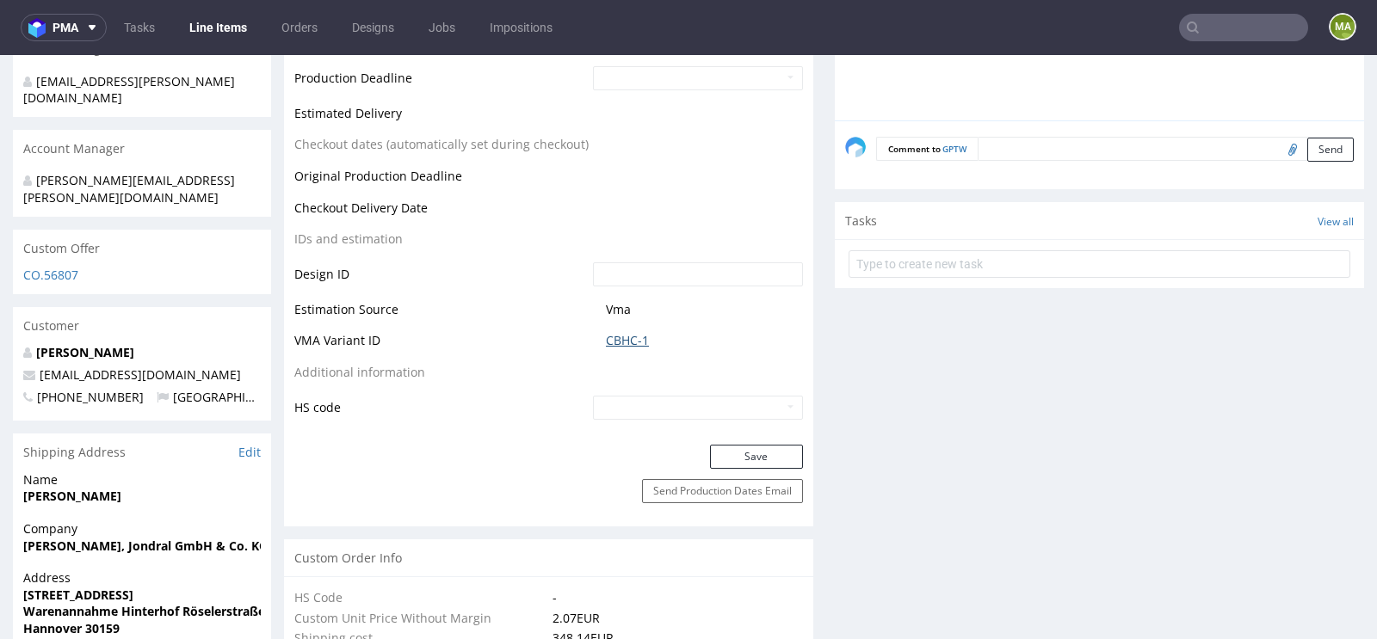
click at [614, 333] on link "CBHC-1" at bounding box center [627, 340] width 43 height 17
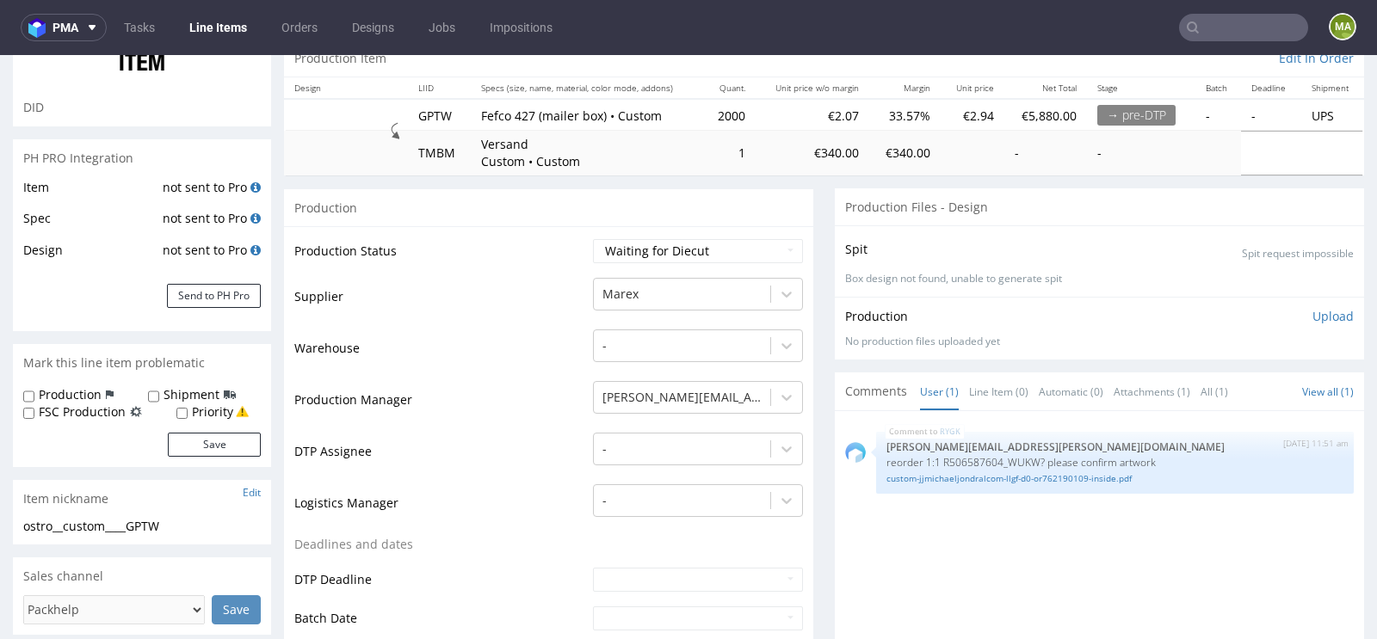
scroll to position [184, 0]
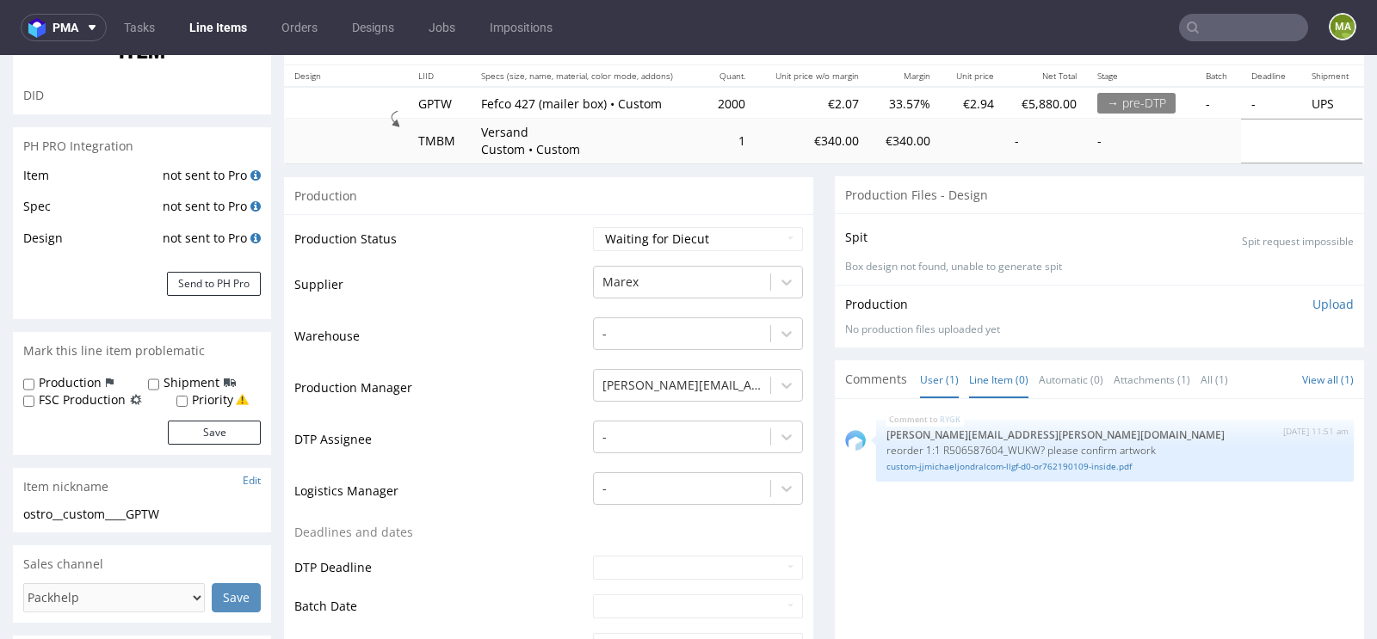
click at [982, 374] on link "Line Item (0)" at bounding box center [998, 379] width 59 height 37
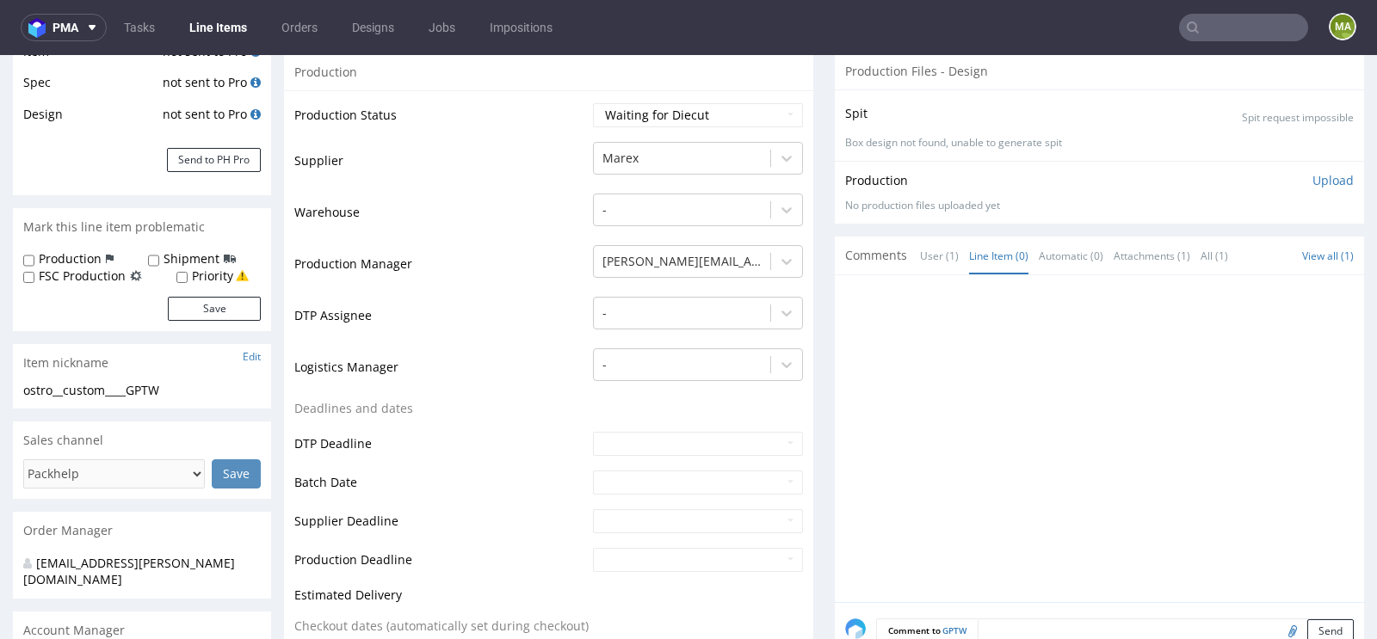
scroll to position [470, 0]
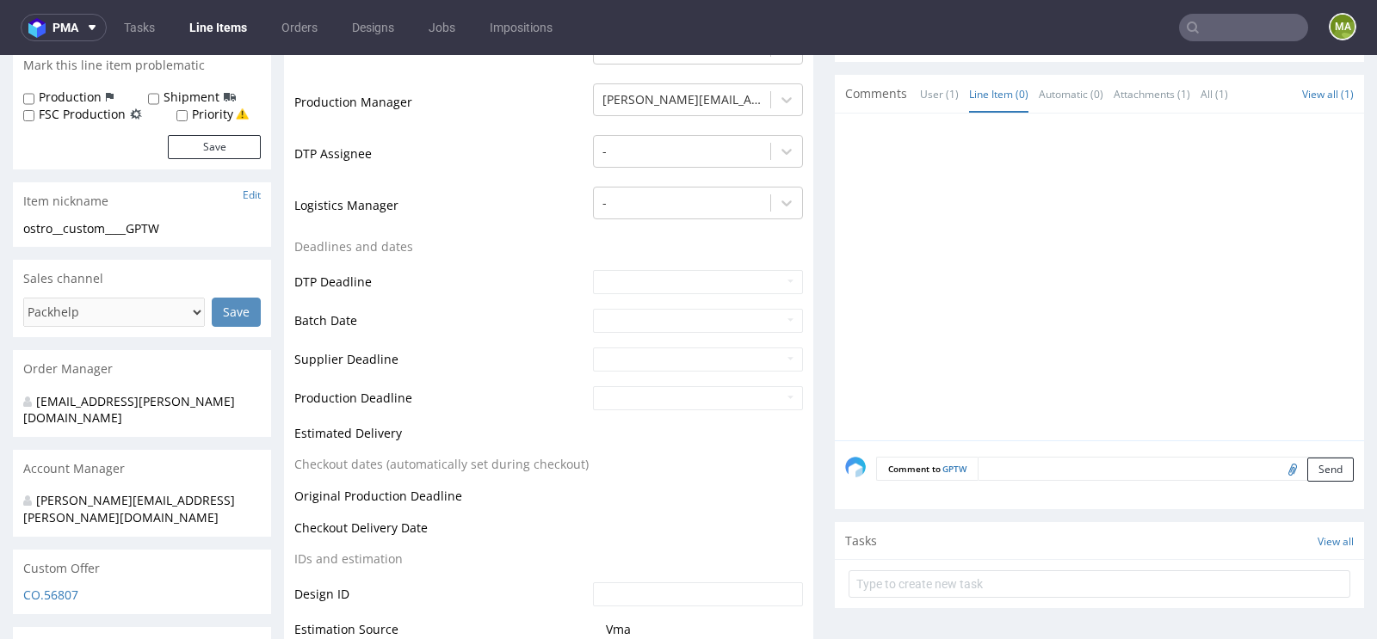
click at [1057, 459] on textarea at bounding box center [1166, 469] width 376 height 24
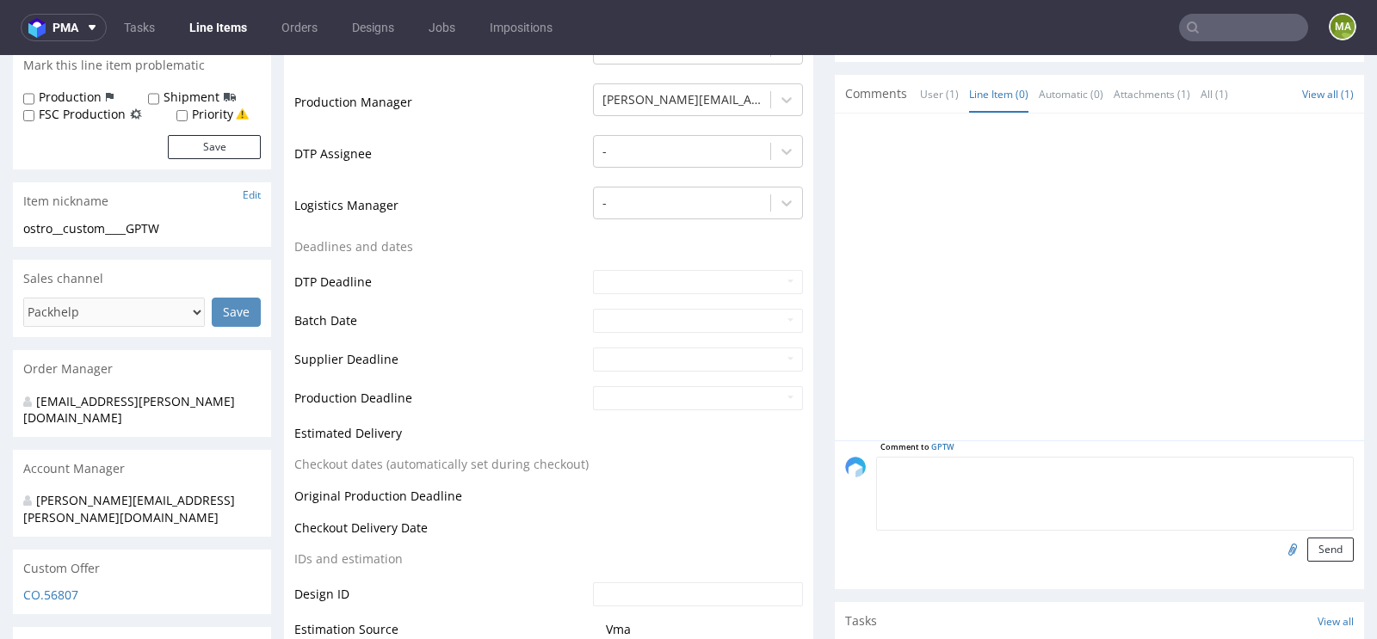
type textarea "e"
paste textarea "R131559428_AWDK"
type textarea "reorder 1:1 R131559428_AWDK? please confirm artwork"
click at [1278, 540] on input "file" at bounding box center [1290, 549] width 24 height 22
type input "C:\fakepath\ostro-custom-awdk-d0-or131559428-inside.pdf"
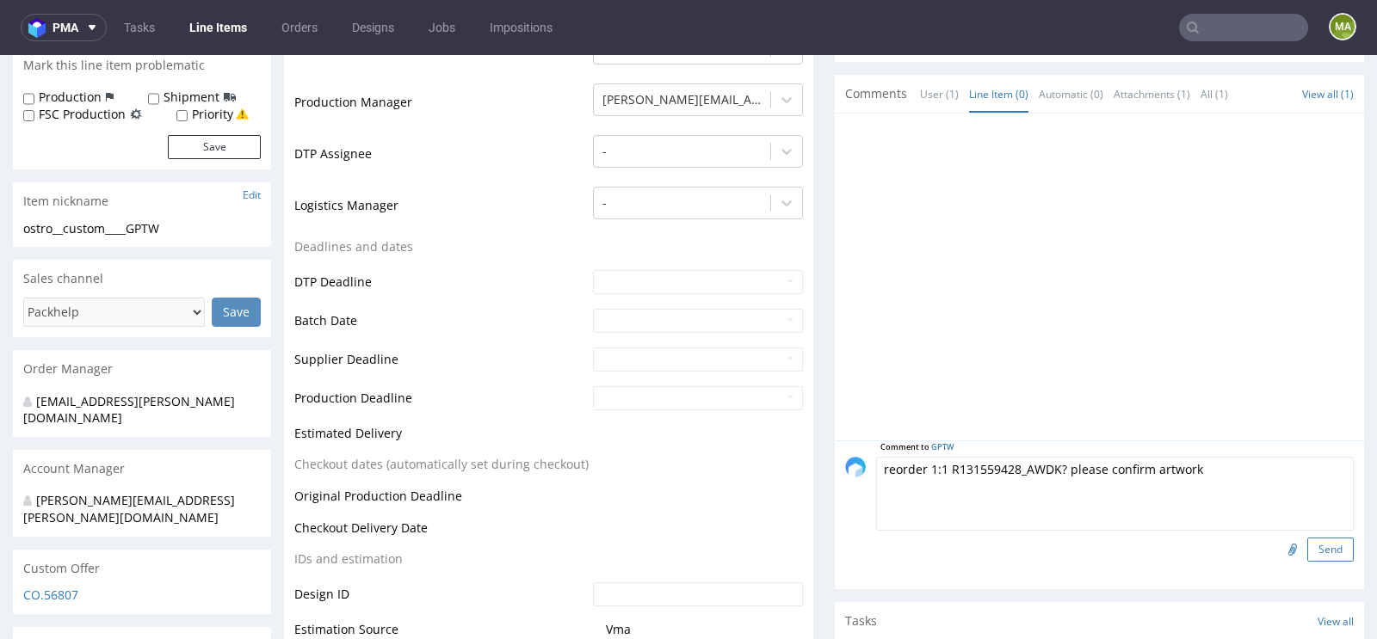
click at [1314, 546] on button "Send" at bounding box center [1330, 550] width 46 height 24
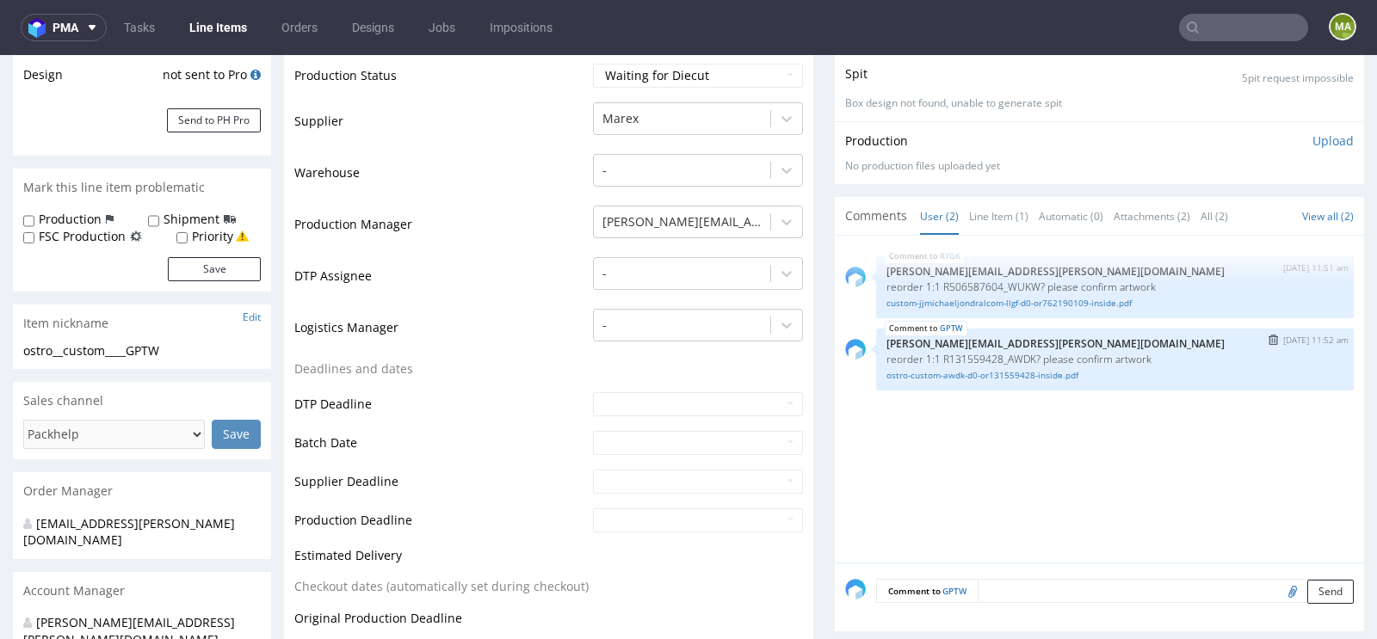
scroll to position [212, 0]
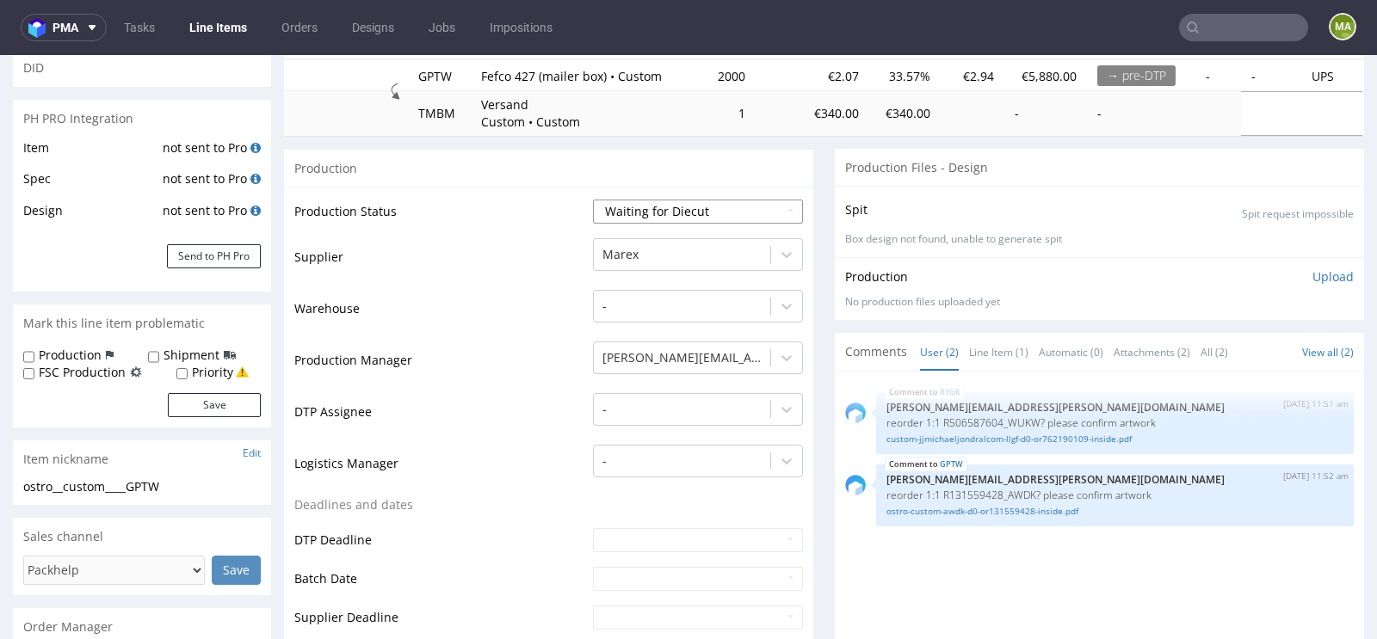
click at [628, 214] on select "Waiting for Artwork Waiting for Diecut Waiting for Mockup Waiting for DTP Waiti…" at bounding box center [698, 212] width 210 height 24
select select "pre_dtp_waiting_for_artwork"
click at [593, 200] on select "Waiting for Artwork Waiting for Diecut Waiting for Mockup Waiting for DTP Waiti…" at bounding box center [698, 212] width 210 height 24
click at [477, 323] on td "Warehouse" at bounding box center [441, 314] width 294 height 52
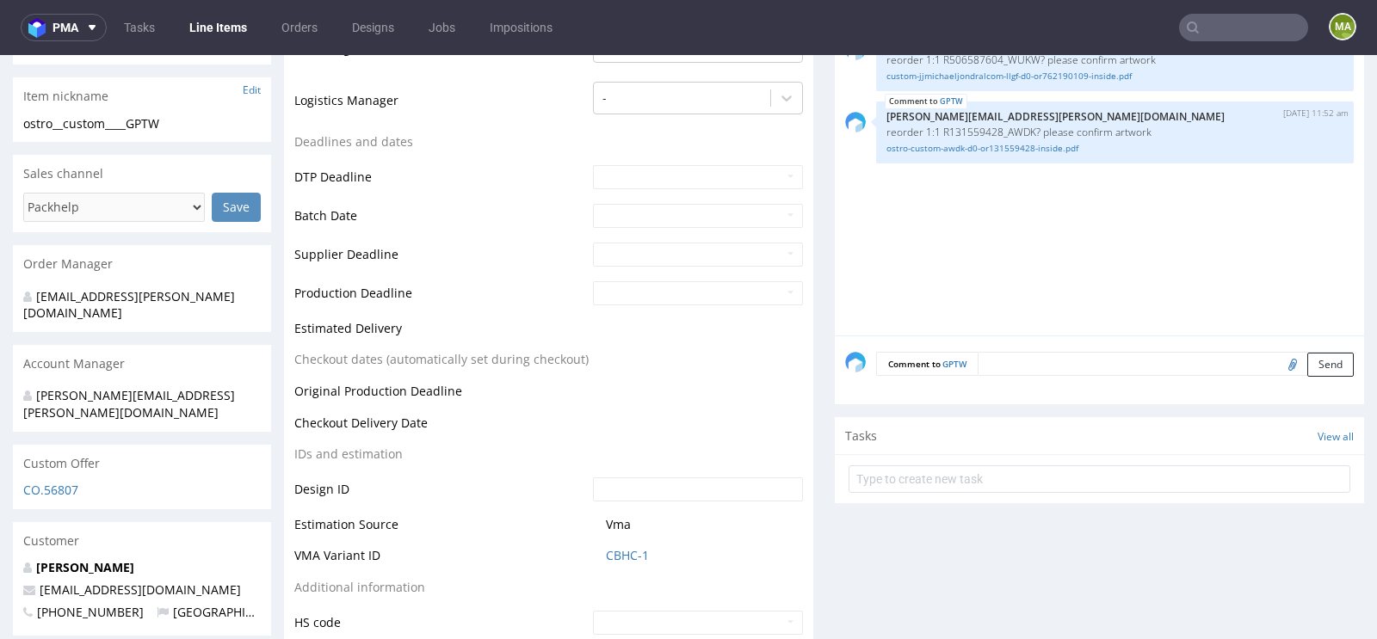
scroll to position [781, 0]
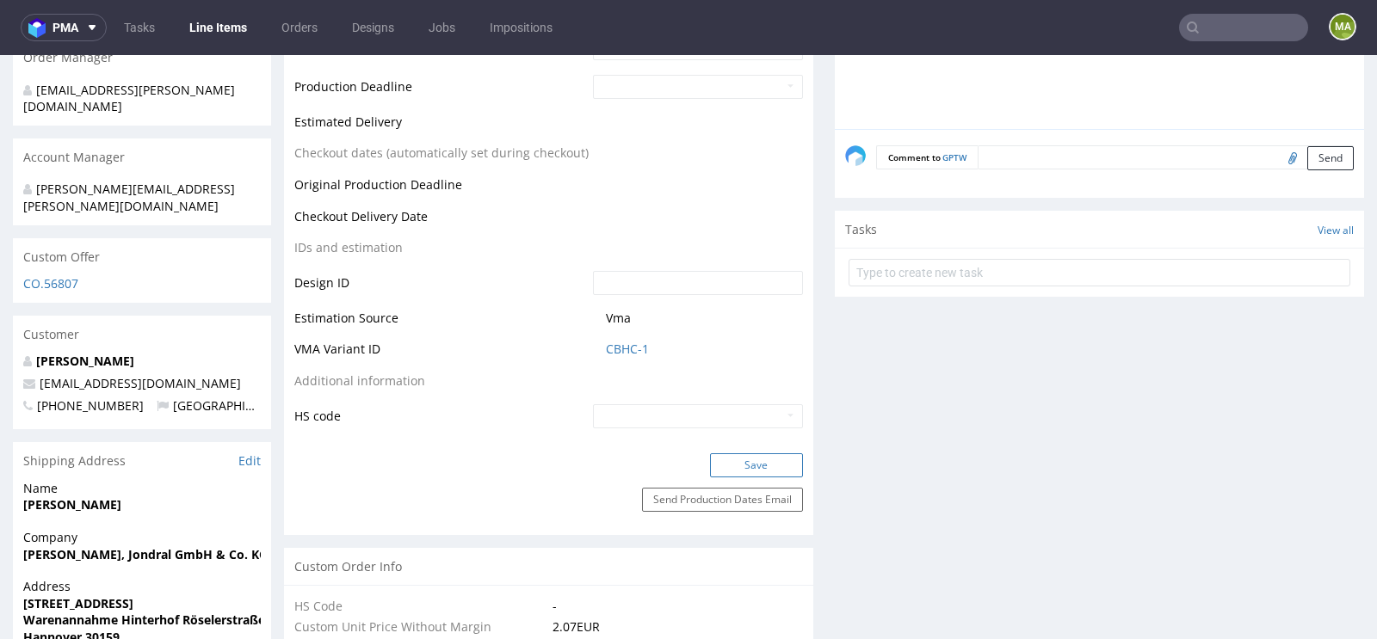
click at [739, 459] on button "Save" at bounding box center [756, 465] width 93 height 24
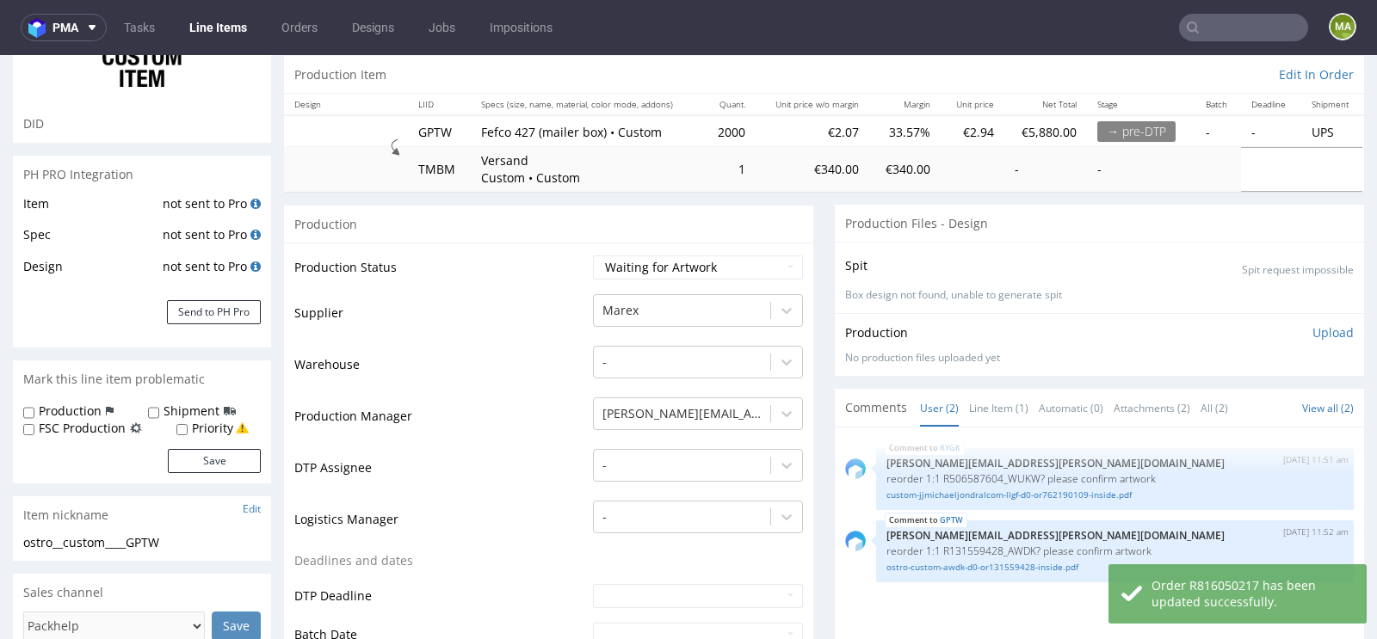
scroll to position [0, 0]
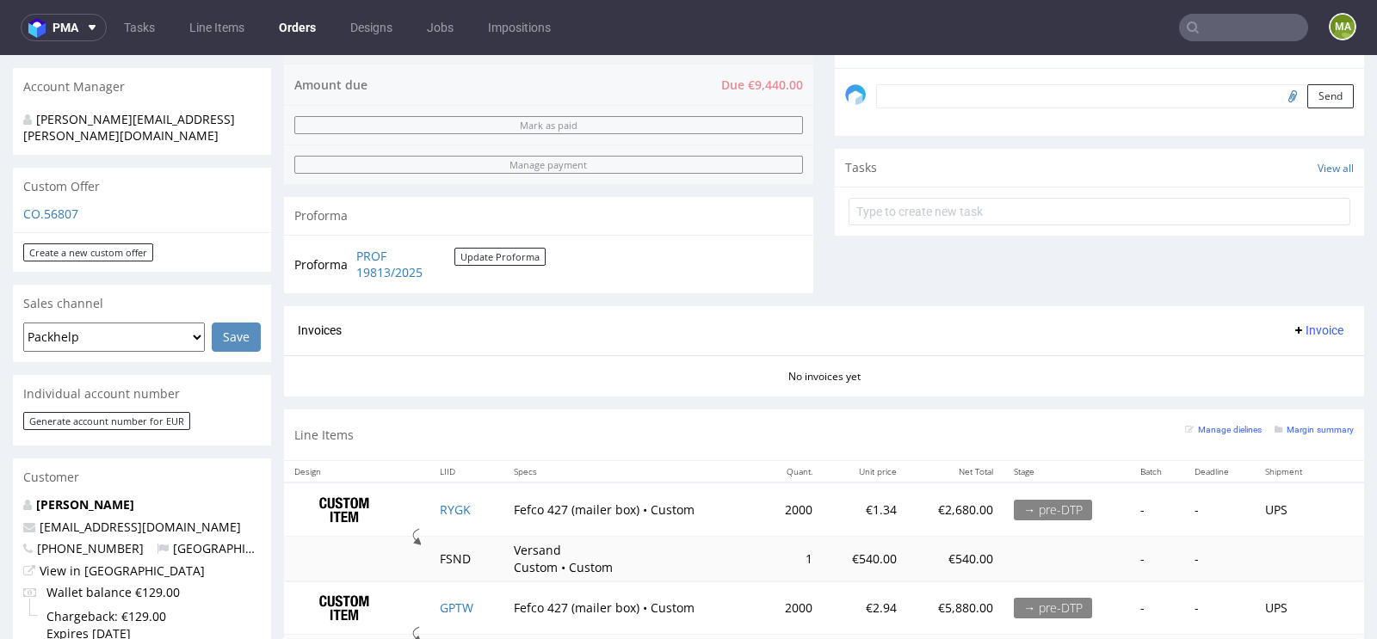
scroll to position [779, 0]
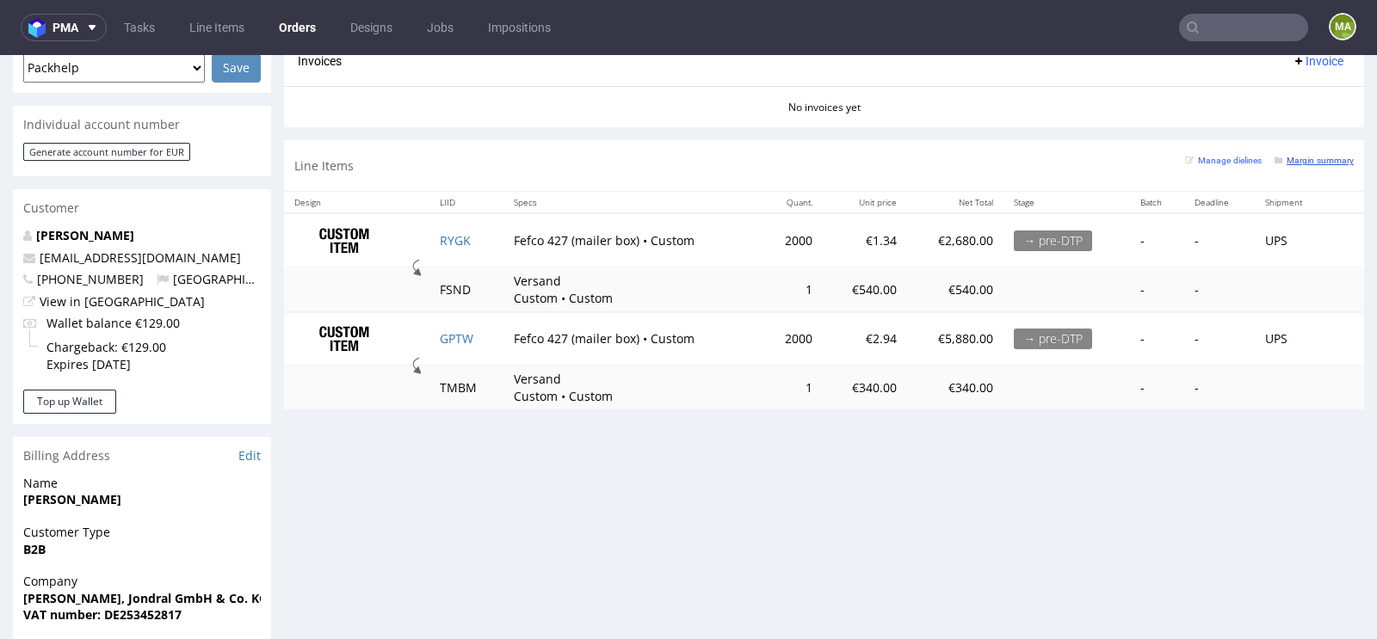
click at [1285, 154] on link "Margin summary" at bounding box center [1313, 160] width 79 height 12
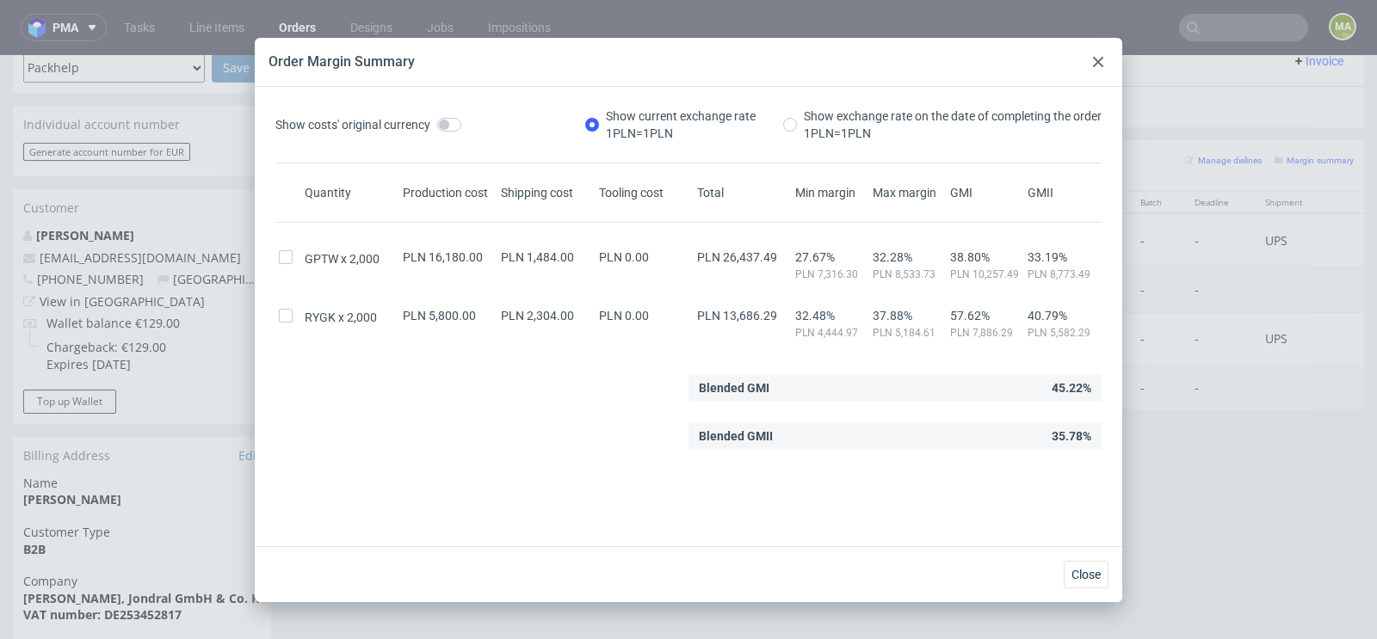
click at [1097, 57] on icon at bounding box center [1098, 62] width 10 height 10
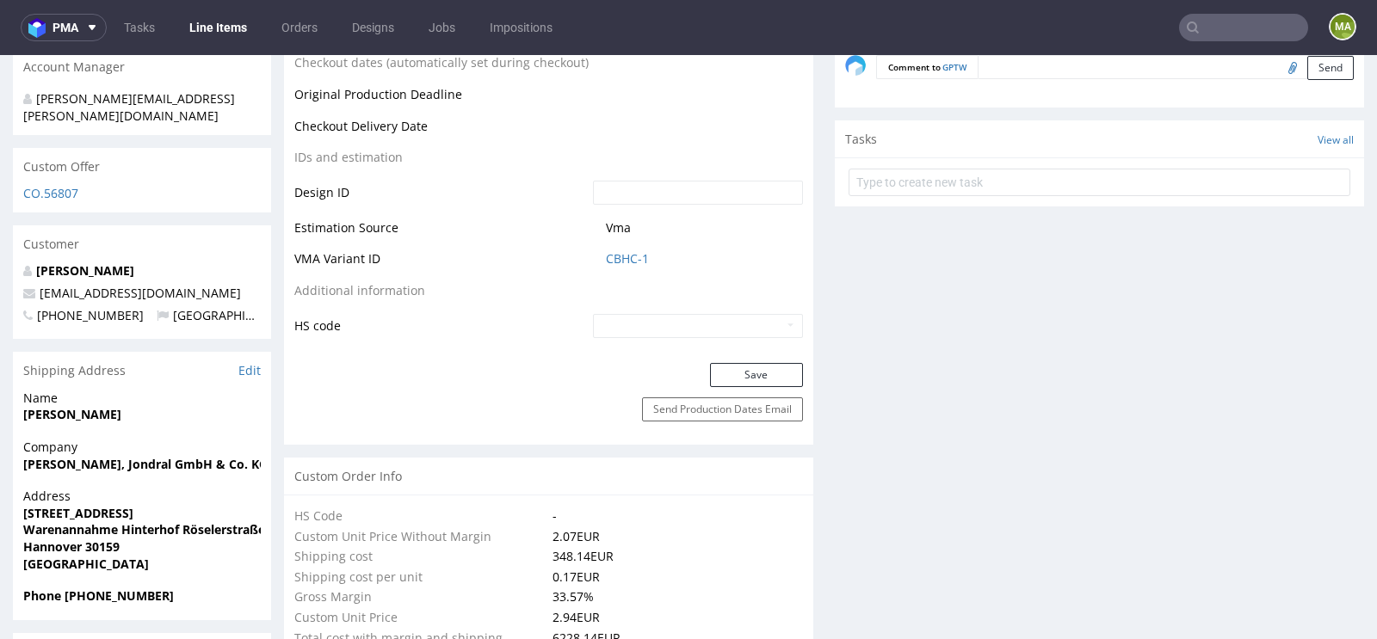
scroll to position [875, 0]
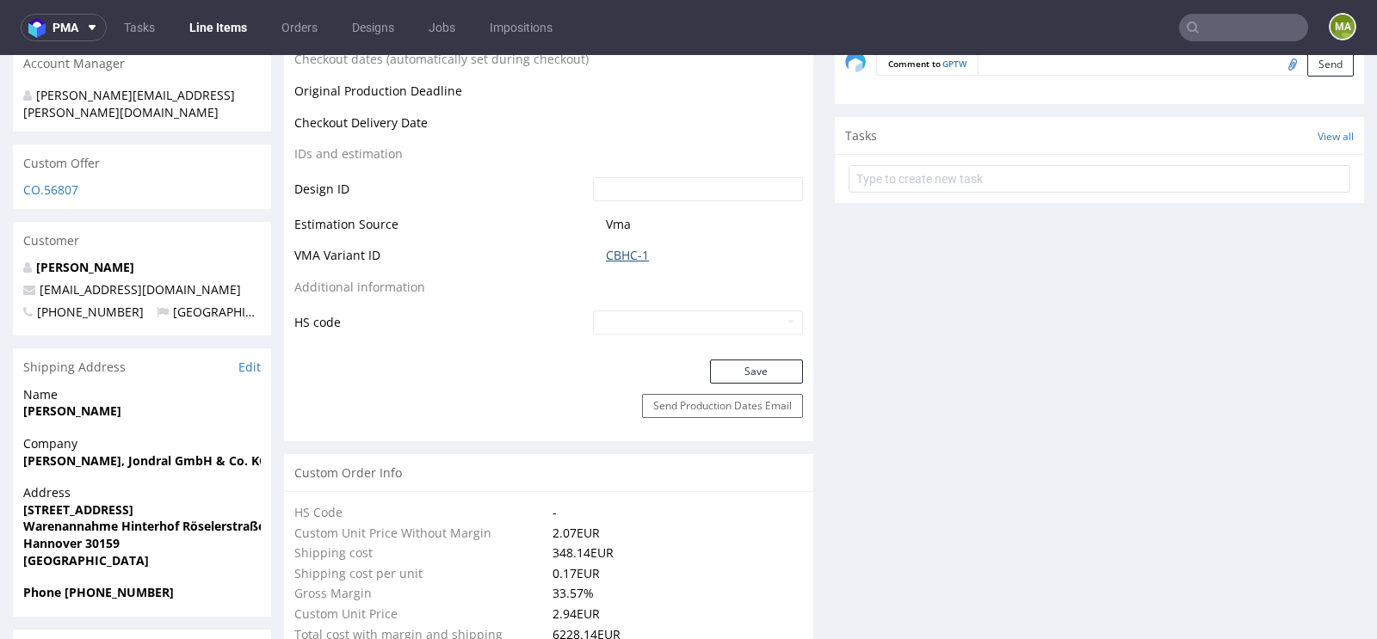
click at [614, 247] on link "CBHC-1" at bounding box center [627, 255] width 43 height 17
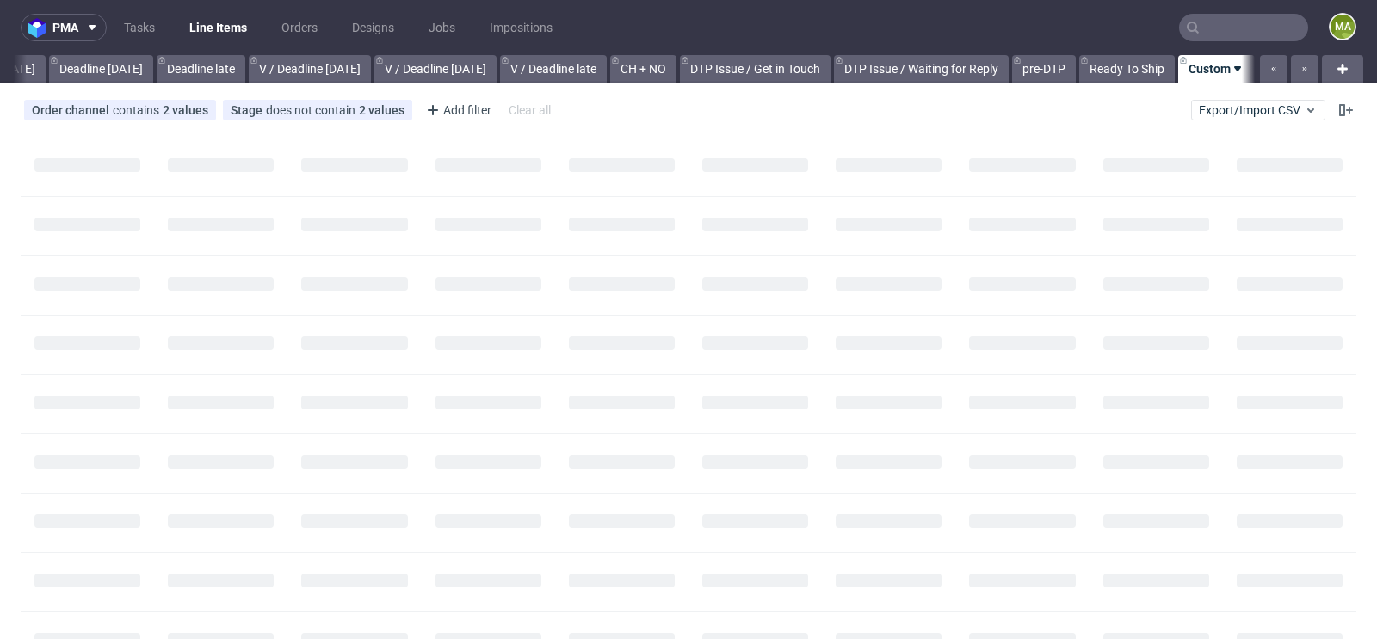
scroll to position [0, 1946]
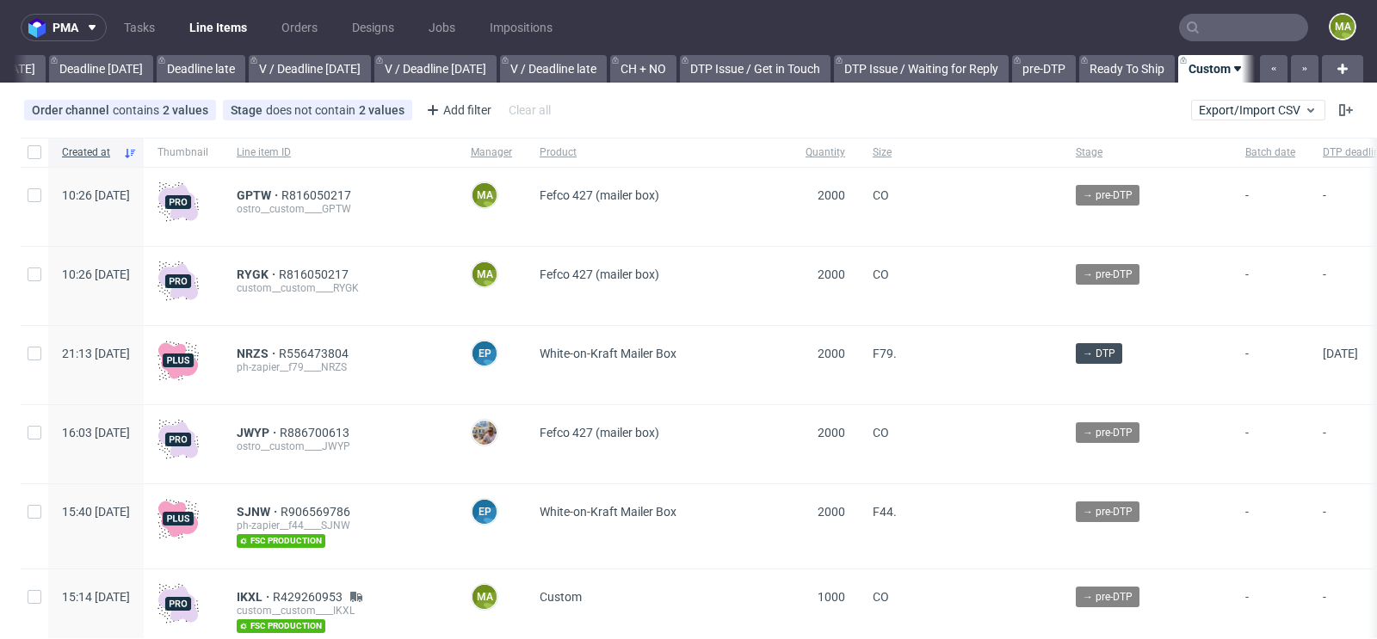
click at [355, 202] on div "ostro__custom____GPTW" at bounding box center [340, 209] width 207 height 14
click at [355, 200] on span "R816050217" at bounding box center [317, 195] width 73 height 14
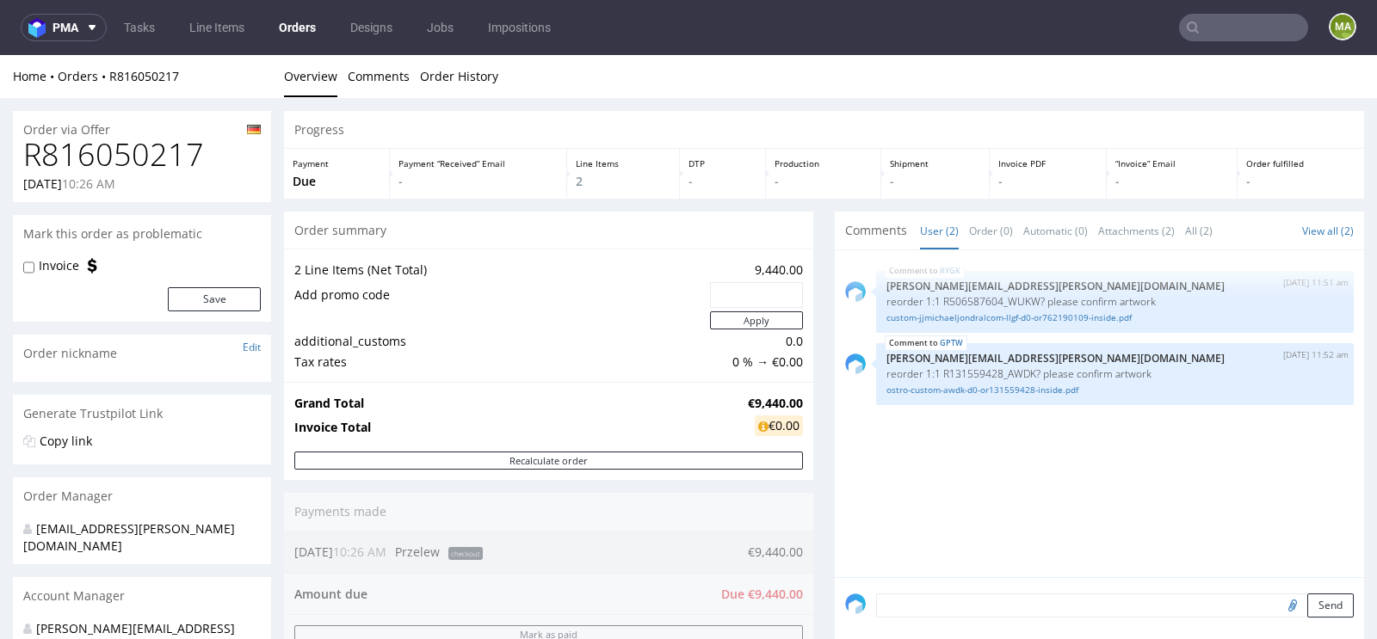
scroll to position [56, 0]
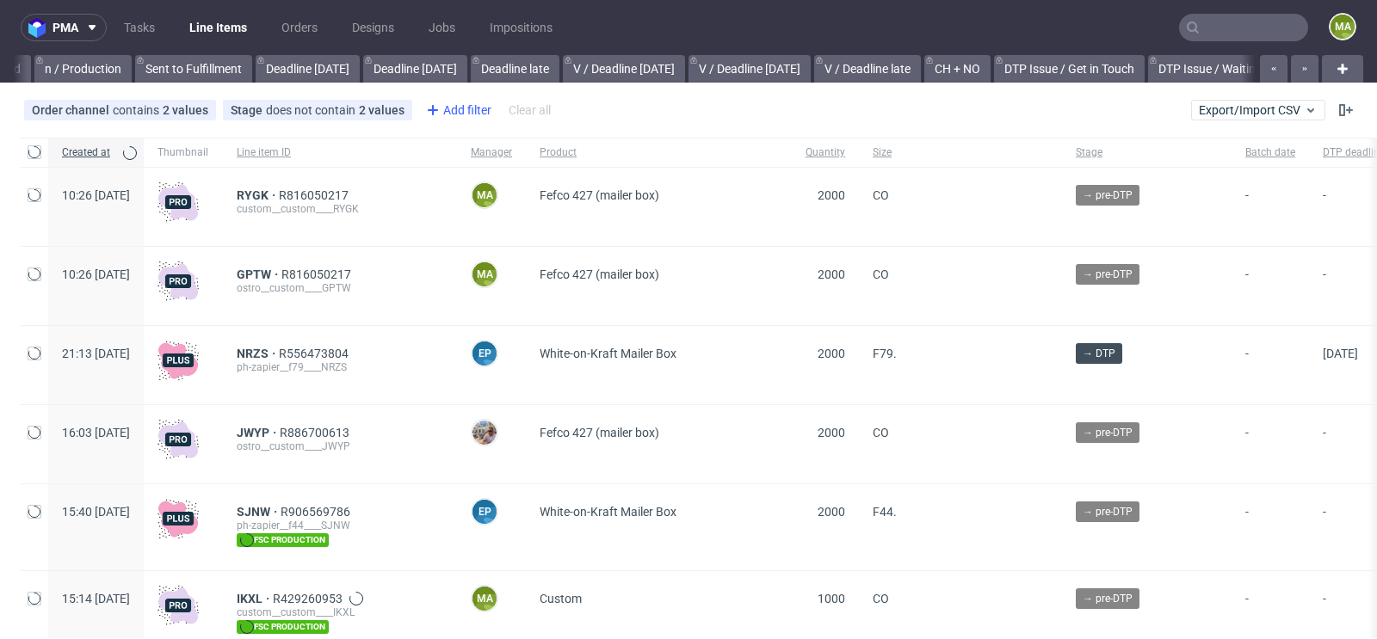
scroll to position [0, 1946]
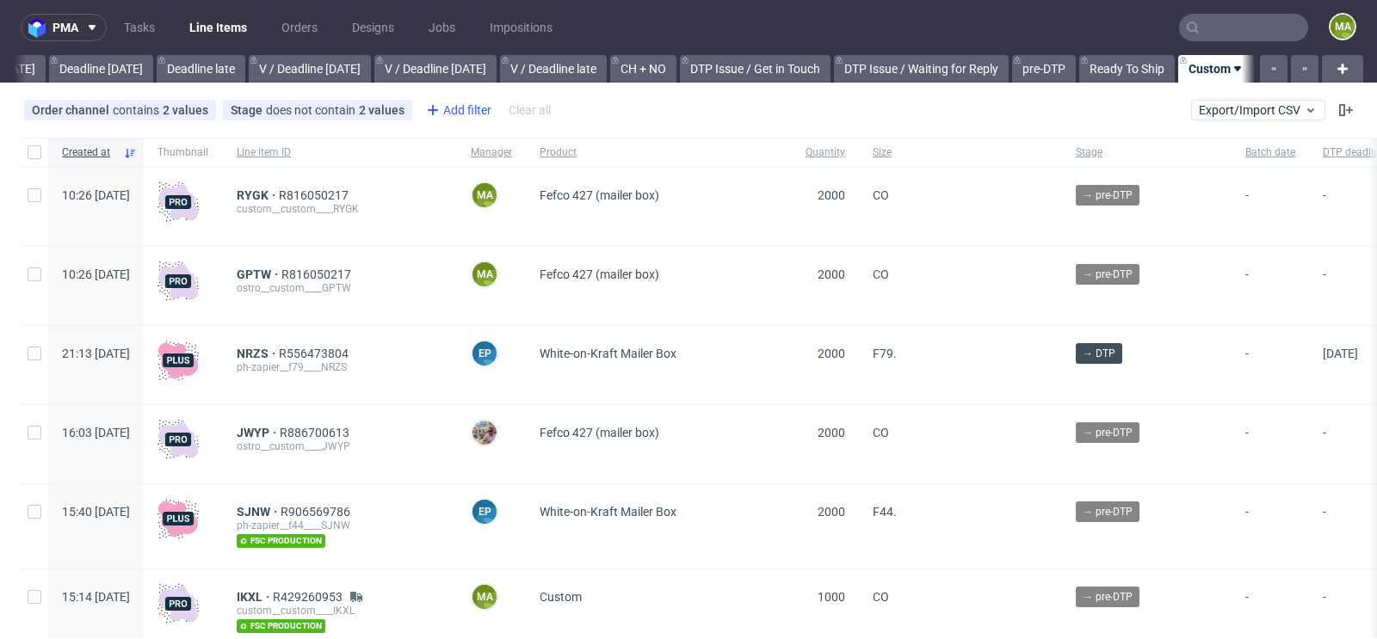
click at [472, 117] on div "Add filter" at bounding box center [457, 110] width 76 height 28
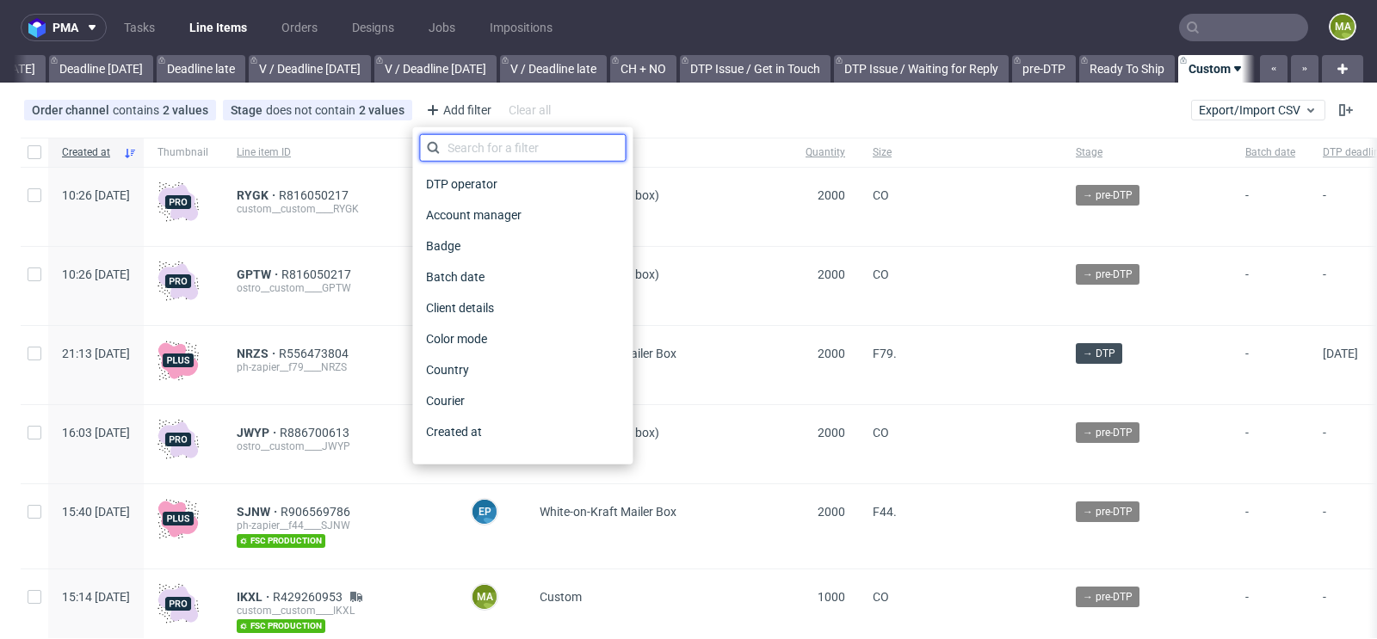
click at [491, 147] on input "text" at bounding box center [522, 148] width 207 height 28
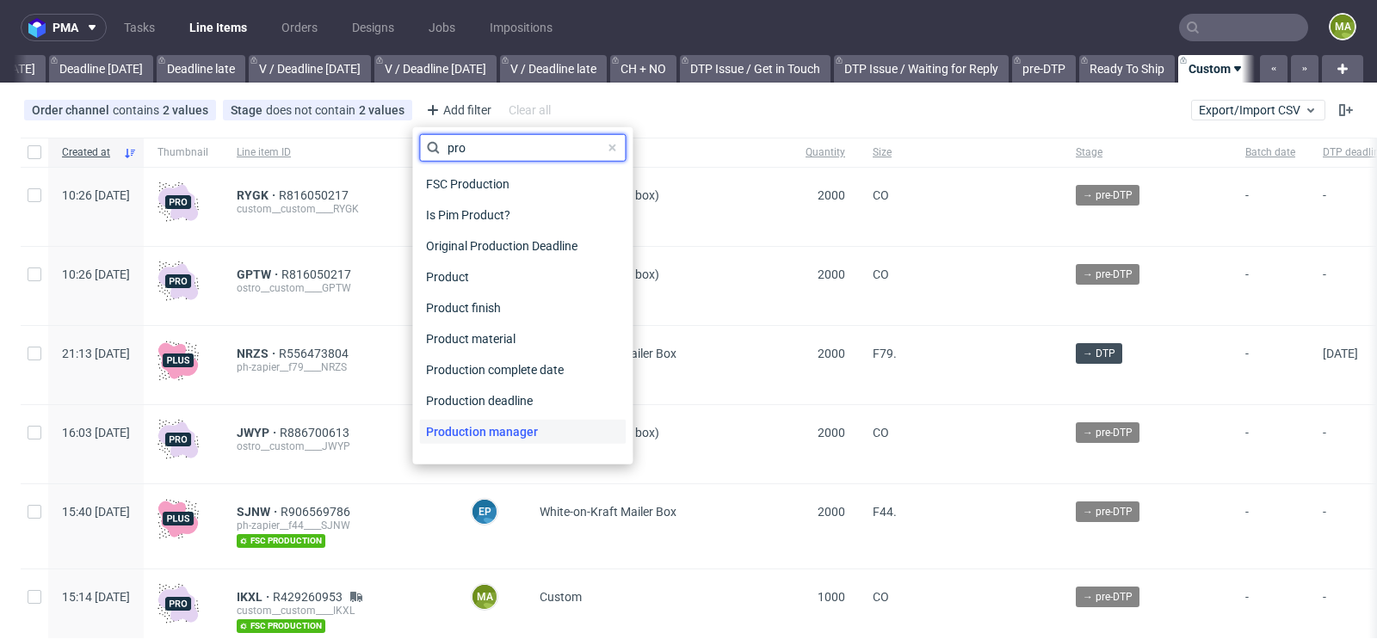
type input "pro"
click at [528, 430] on span "Production manager" at bounding box center [482, 432] width 126 height 24
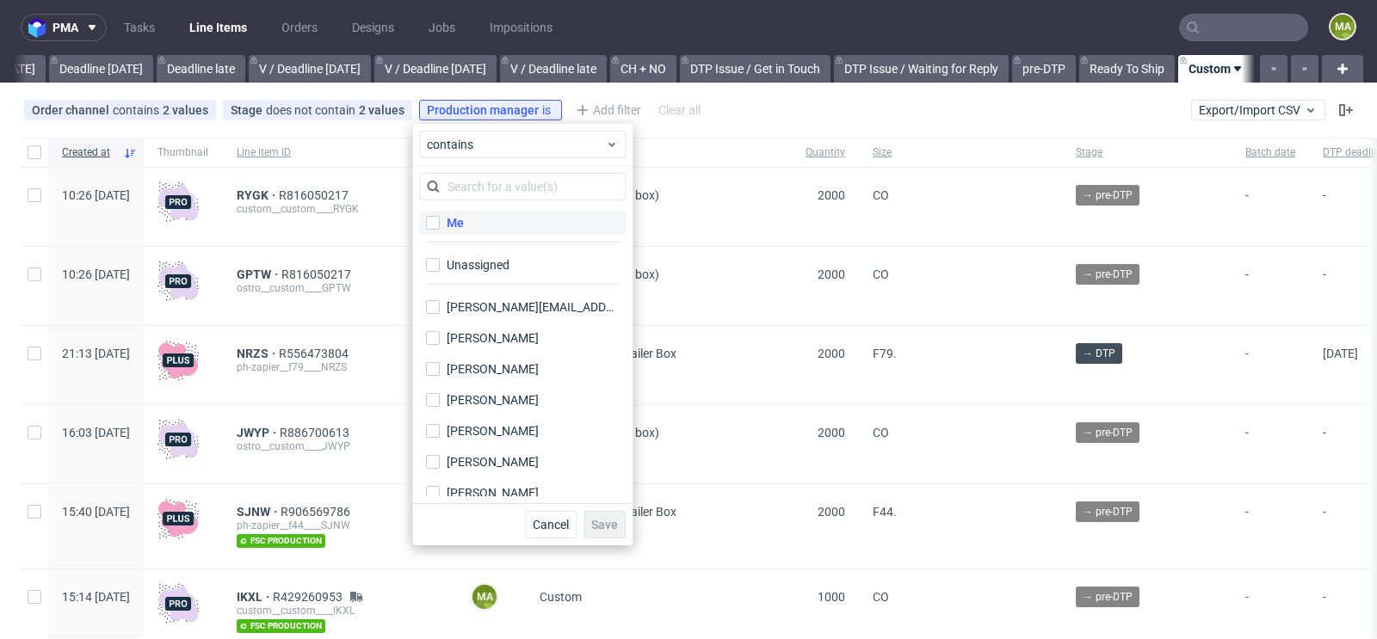
click at [503, 226] on label "Me" at bounding box center [522, 223] width 207 height 24
click at [440, 226] on input "Me" at bounding box center [433, 223] width 14 height 14
checkbox input "true"
click at [617, 519] on span "Save" at bounding box center [604, 525] width 27 height 12
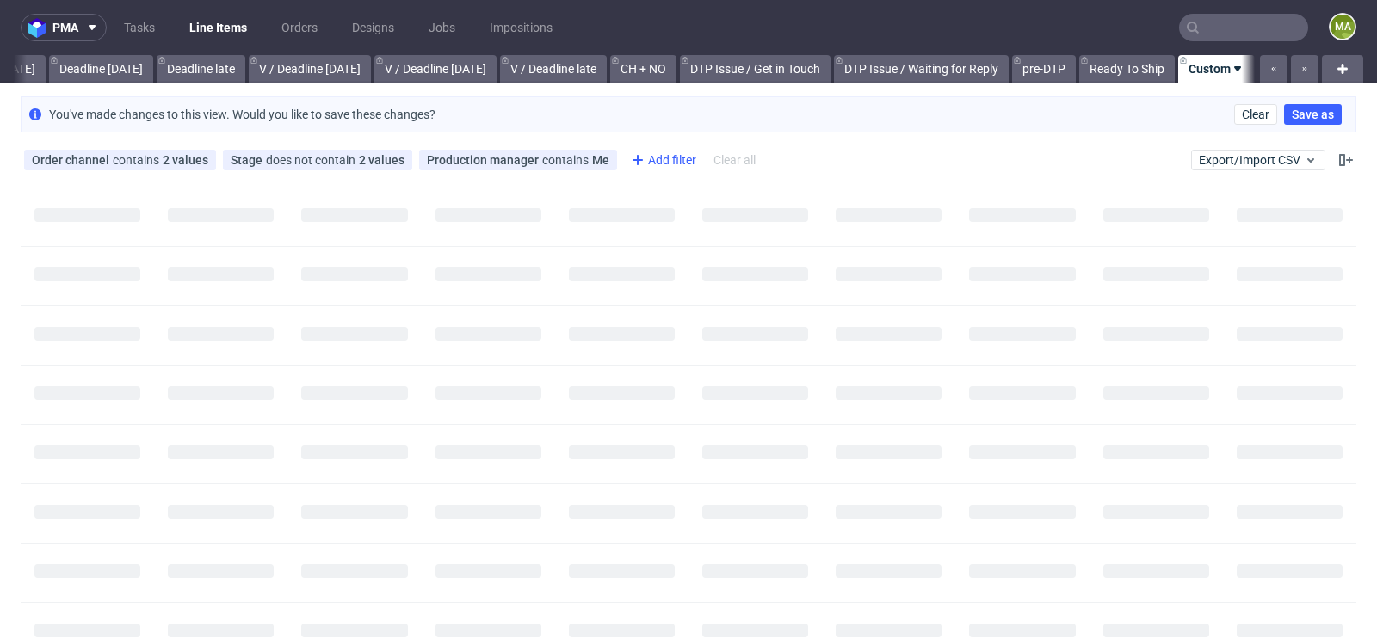
click at [651, 151] on div "Add filter" at bounding box center [662, 160] width 76 height 28
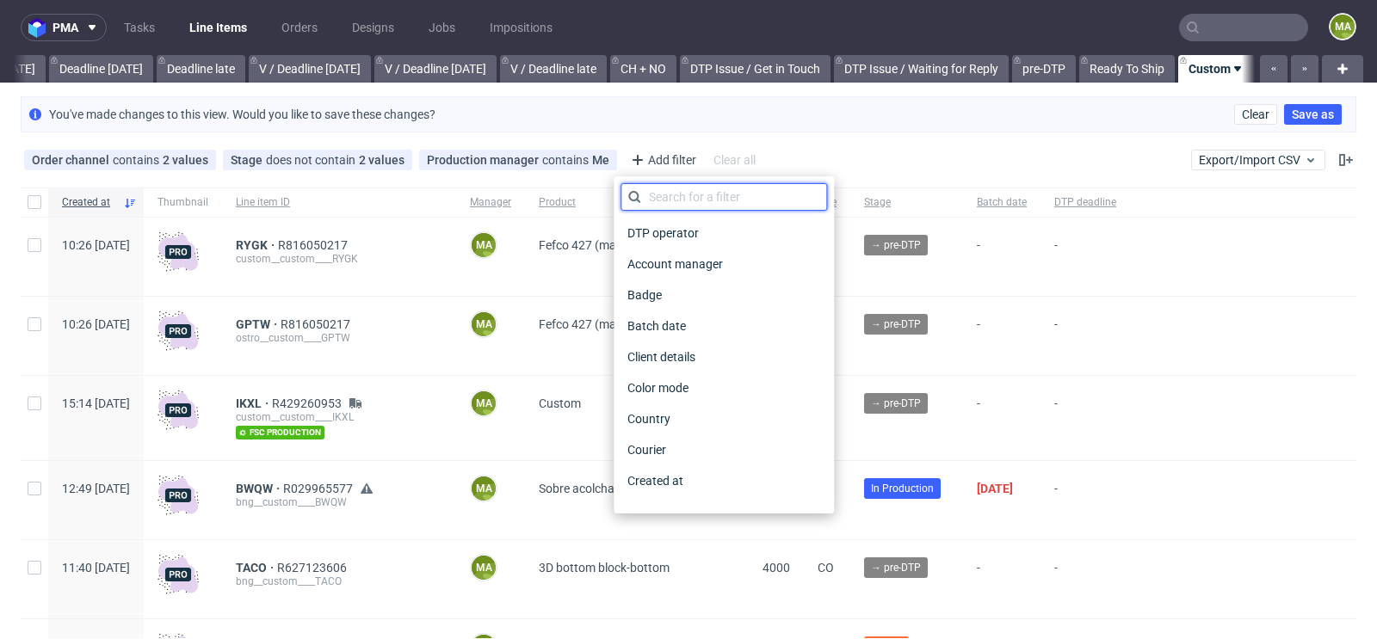
click at [660, 197] on input "text" at bounding box center [723, 197] width 207 height 28
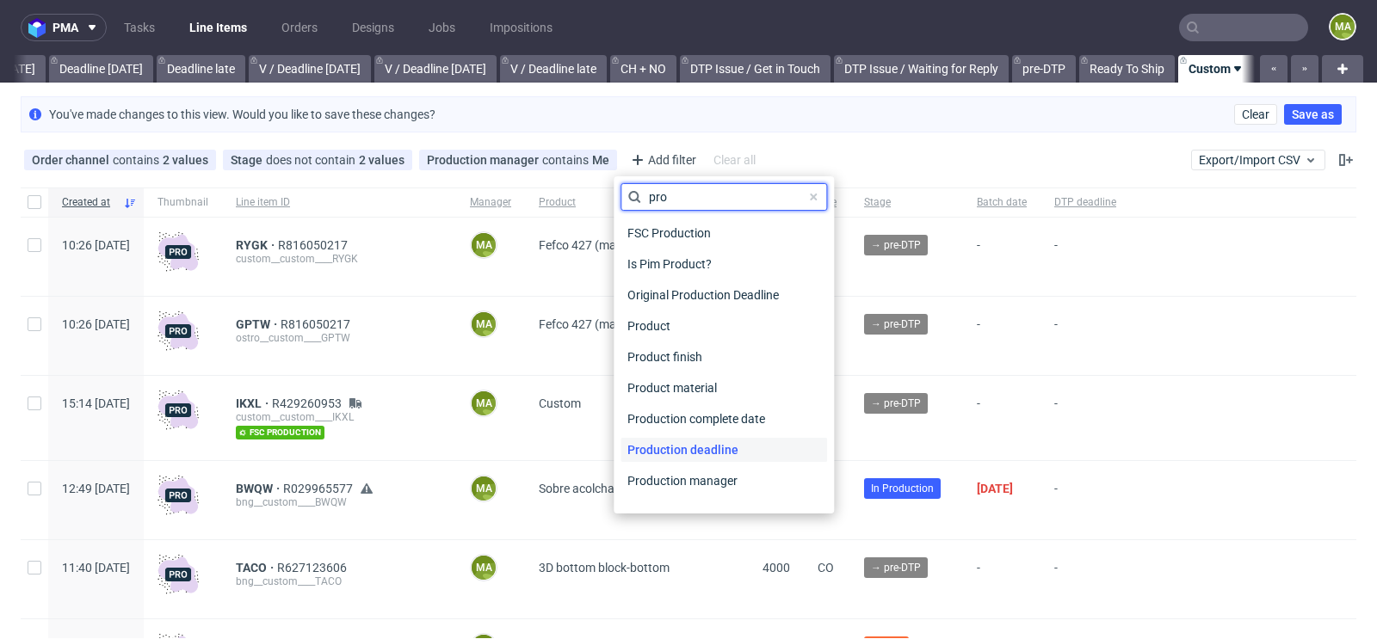
type input "pro"
click at [710, 454] on span "Production deadline" at bounding box center [682, 450] width 125 height 24
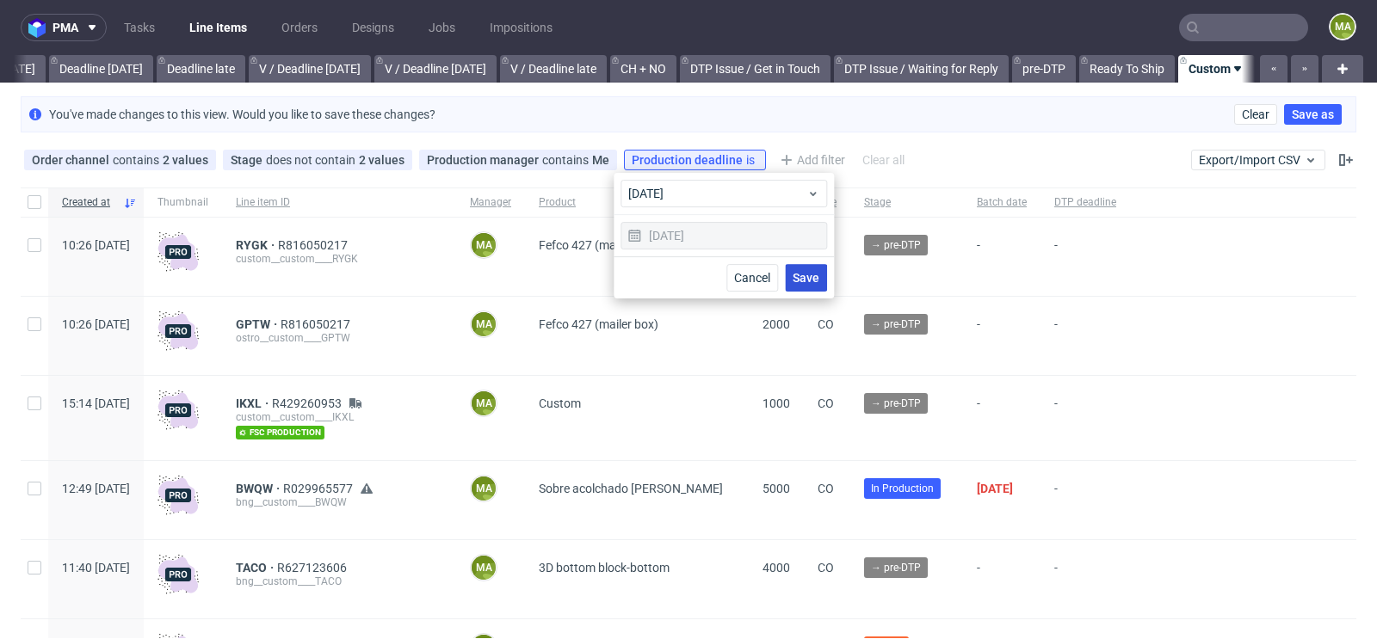
click at [813, 278] on span "Save" at bounding box center [806, 278] width 27 height 12
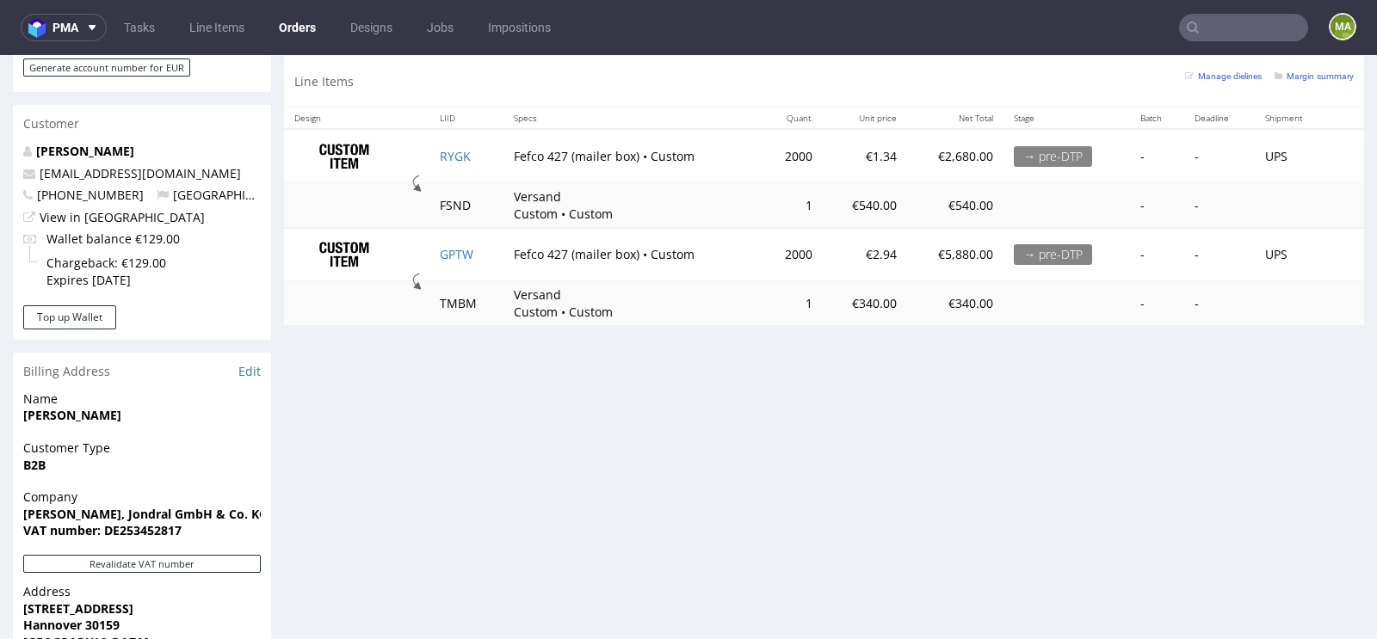
scroll to position [664, 0]
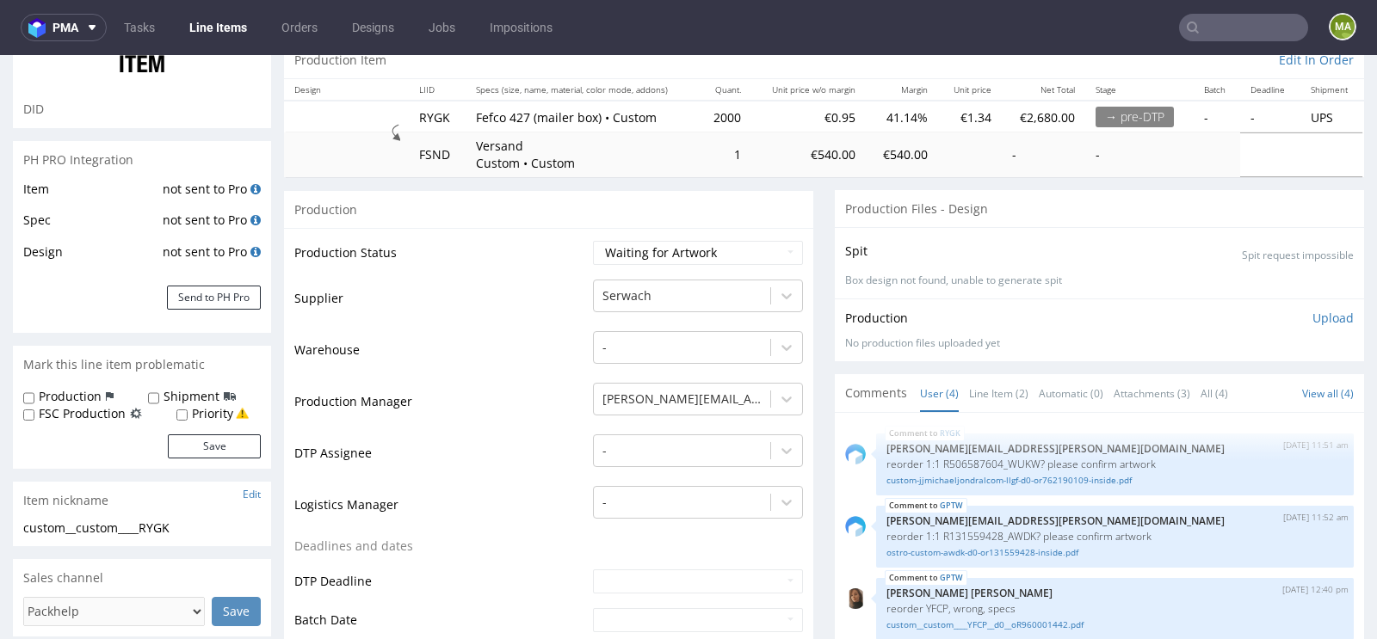
scroll to position [216, 0]
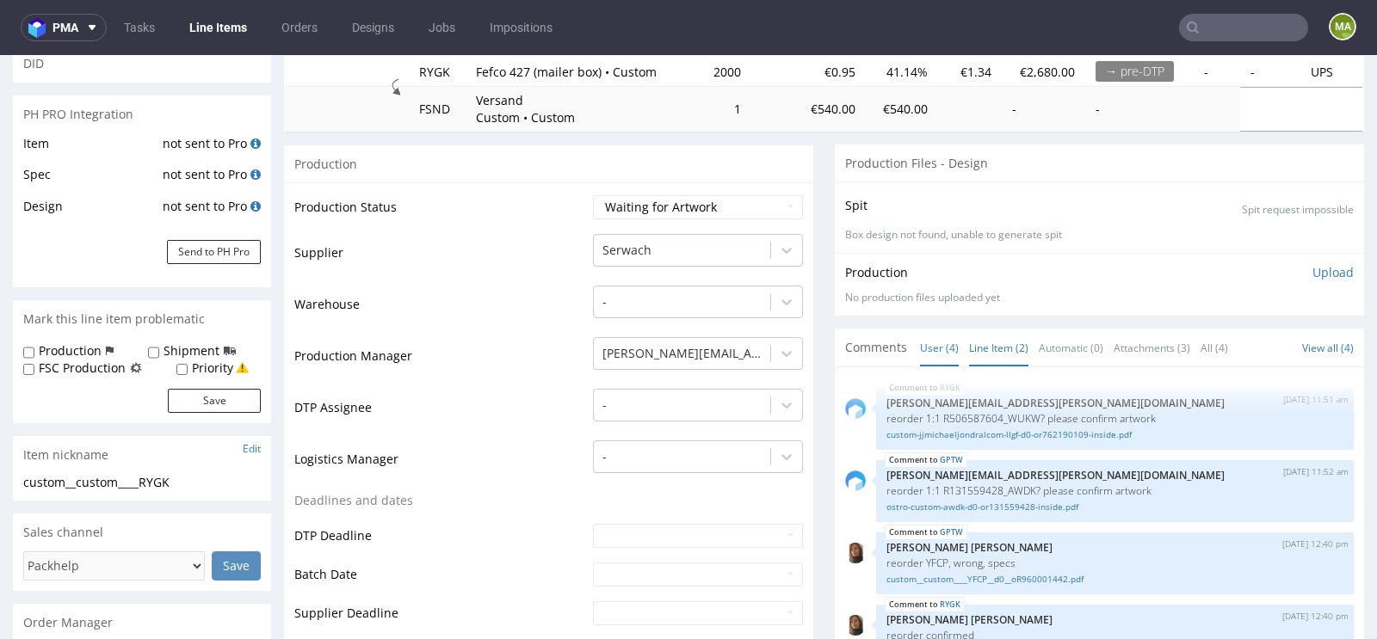
click at [979, 347] on link "Line Item (2)" at bounding box center [998, 348] width 59 height 37
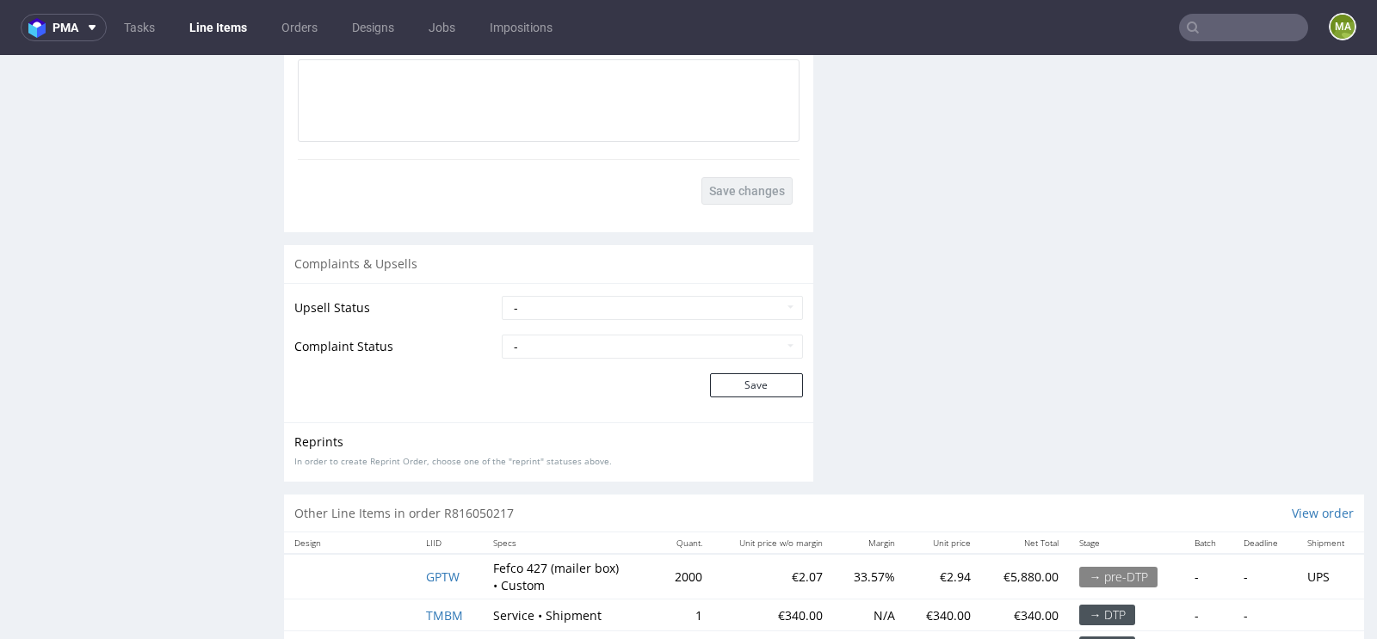
scroll to position [3136, 0]
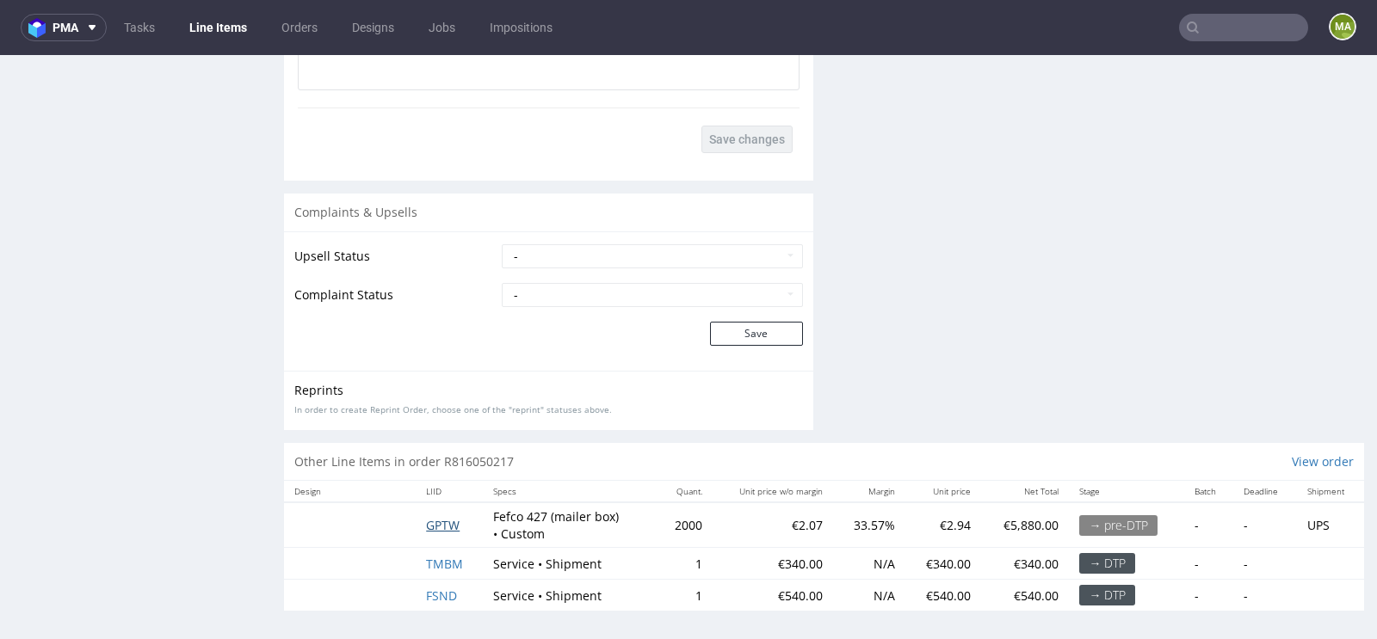
click at [440, 519] on span "GPTW" at bounding box center [443, 525] width 34 height 16
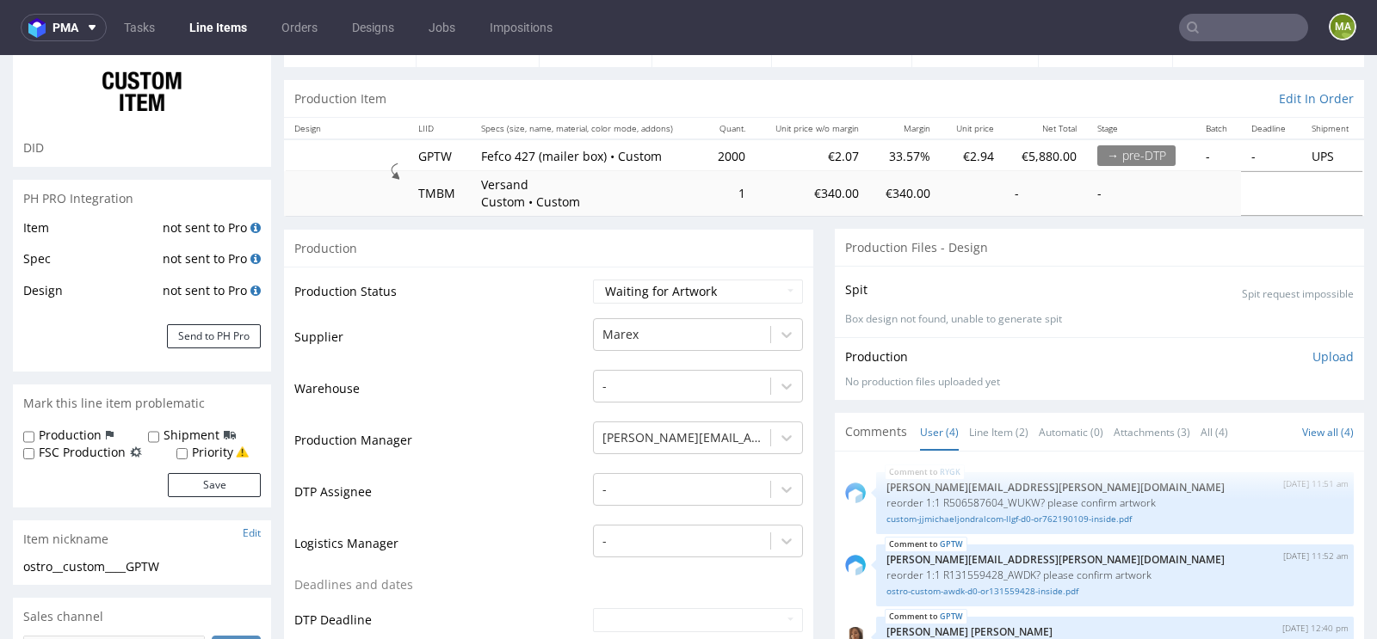
scroll to position [144, 0]
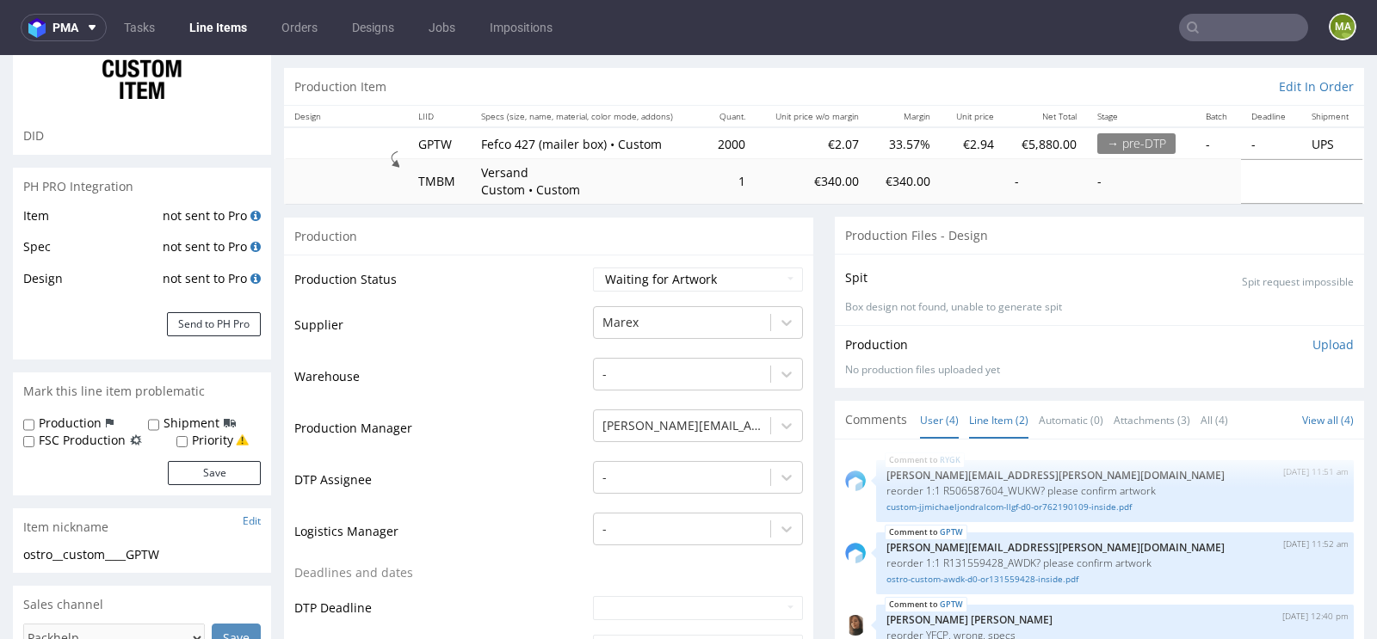
click at [988, 422] on link "Line Item (2)" at bounding box center [998, 420] width 59 height 37
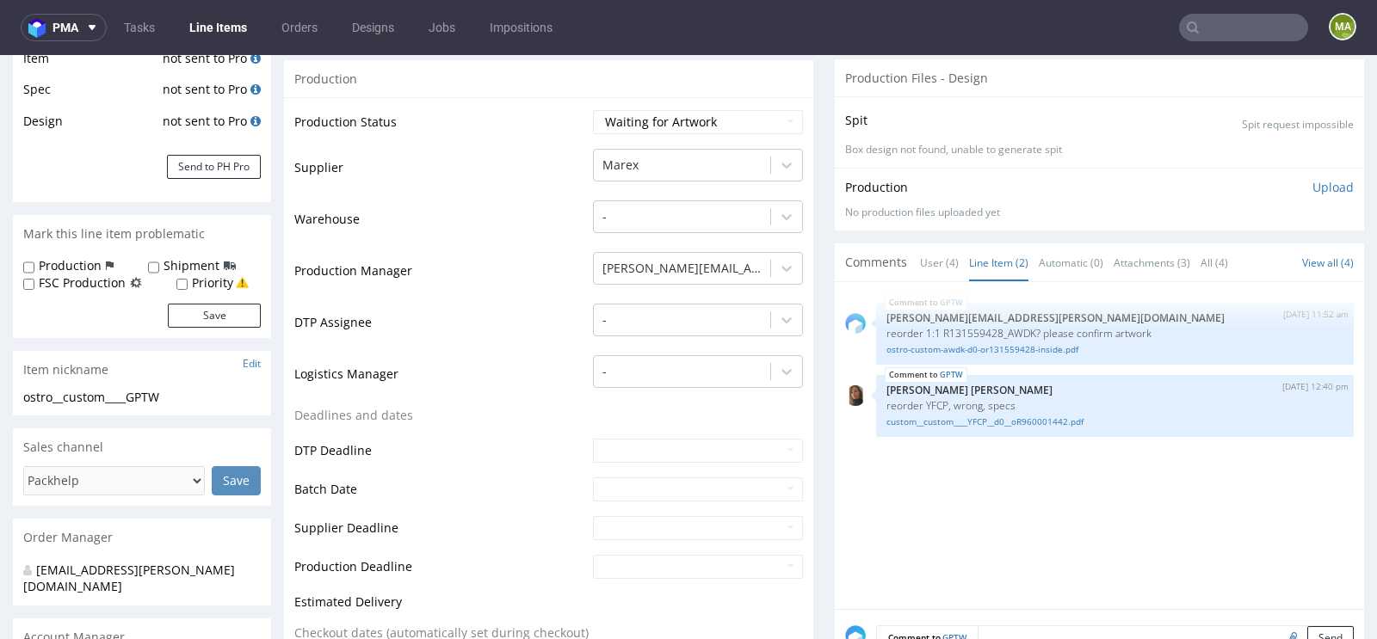
scroll to position [313, 0]
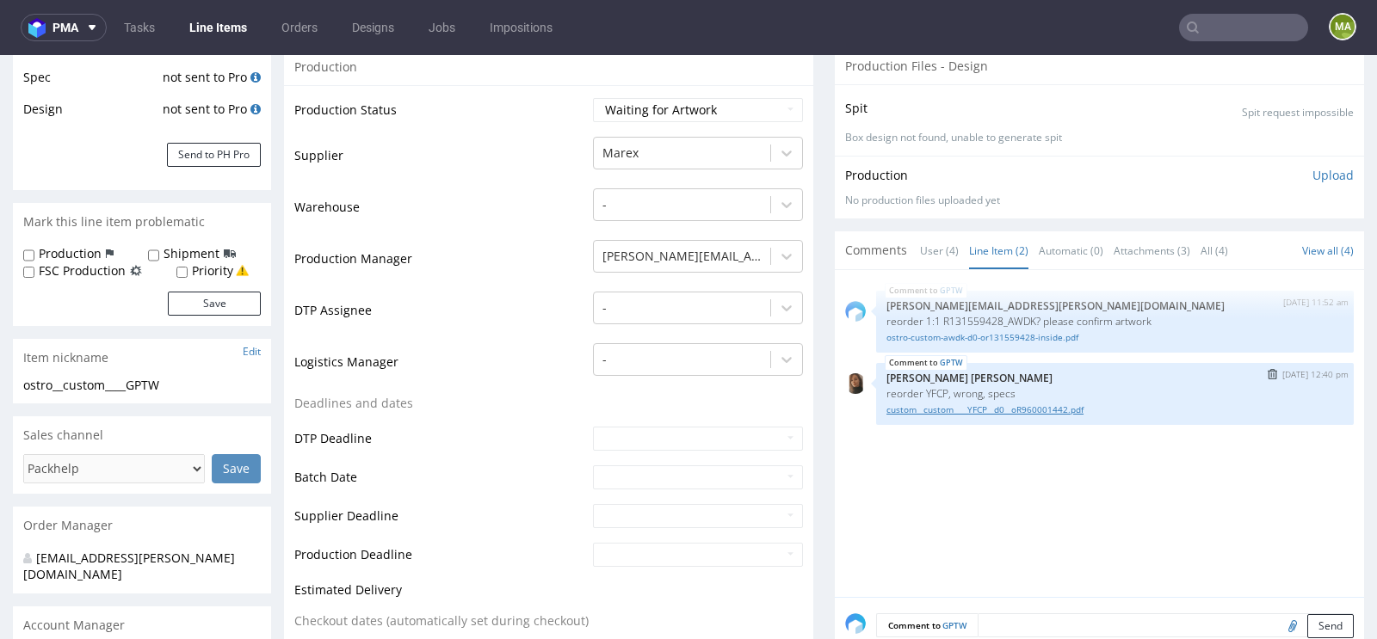
click at [953, 413] on link "custom__custom____YFCP__d0__oR960001442.pdf" at bounding box center [1114, 410] width 457 height 13
click at [1021, 336] on link "ostro-custom-awdk-d0-or131559428-inside.pdf" at bounding box center [1114, 337] width 457 height 13
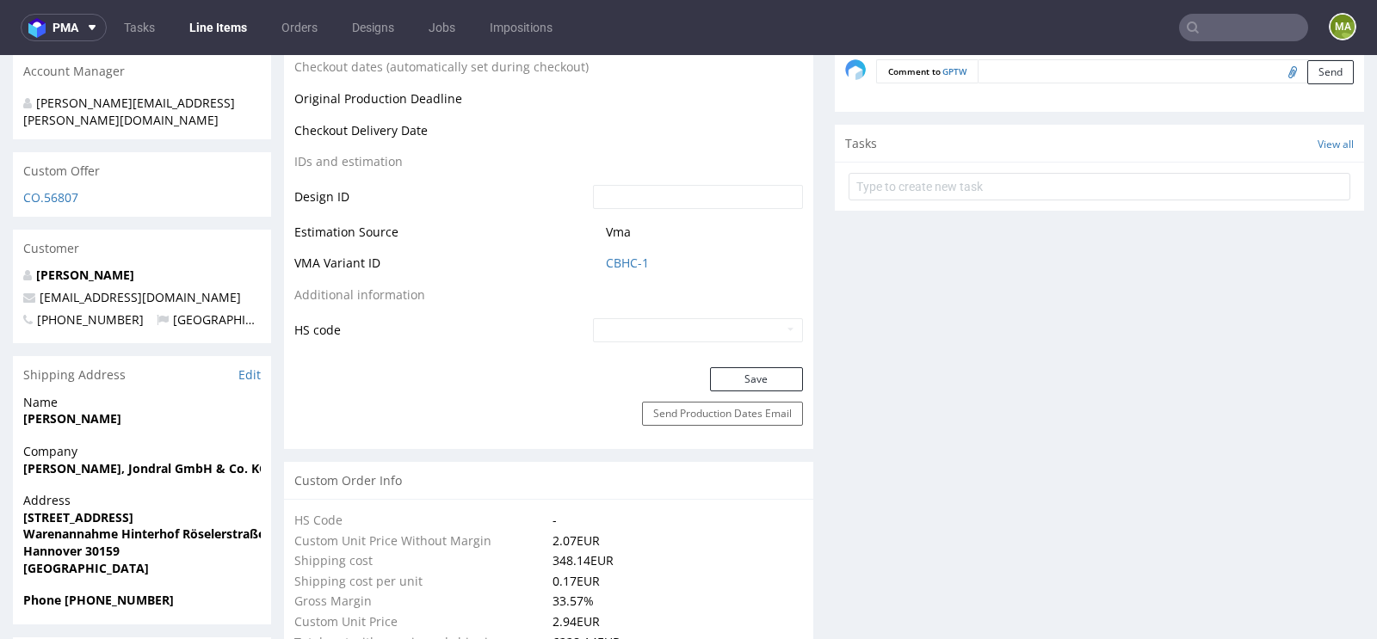
scroll to position [879, 0]
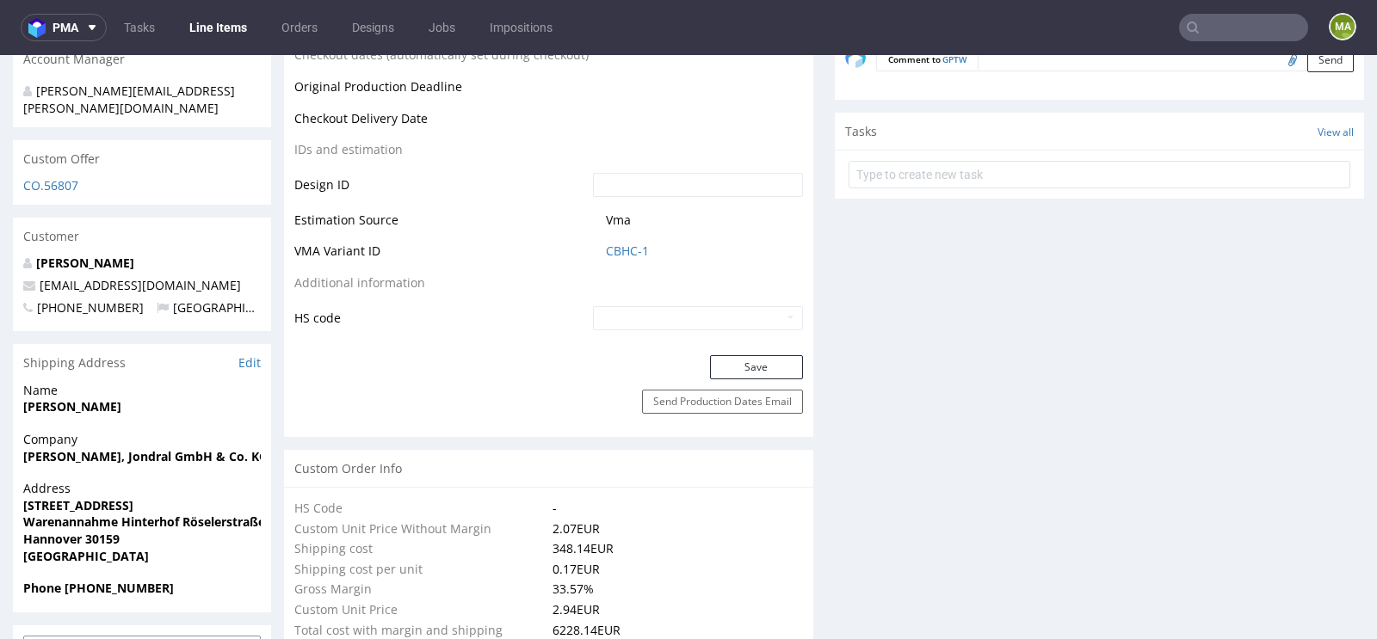
click at [620, 259] on td "CBHC-1" at bounding box center [696, 257] width 214 height 32
click at [620, 250] on link "CBHC-1" at bounding box center [627, 251] width 43 height 17
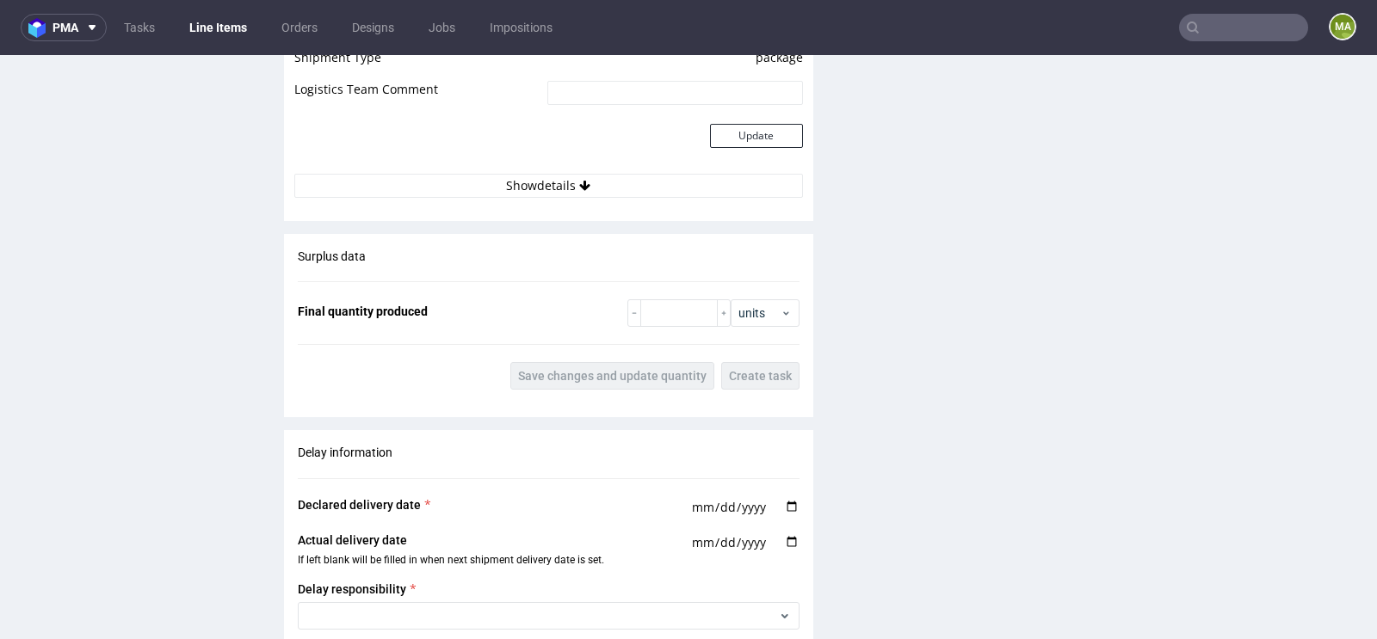
scroll to position [3216, 0]
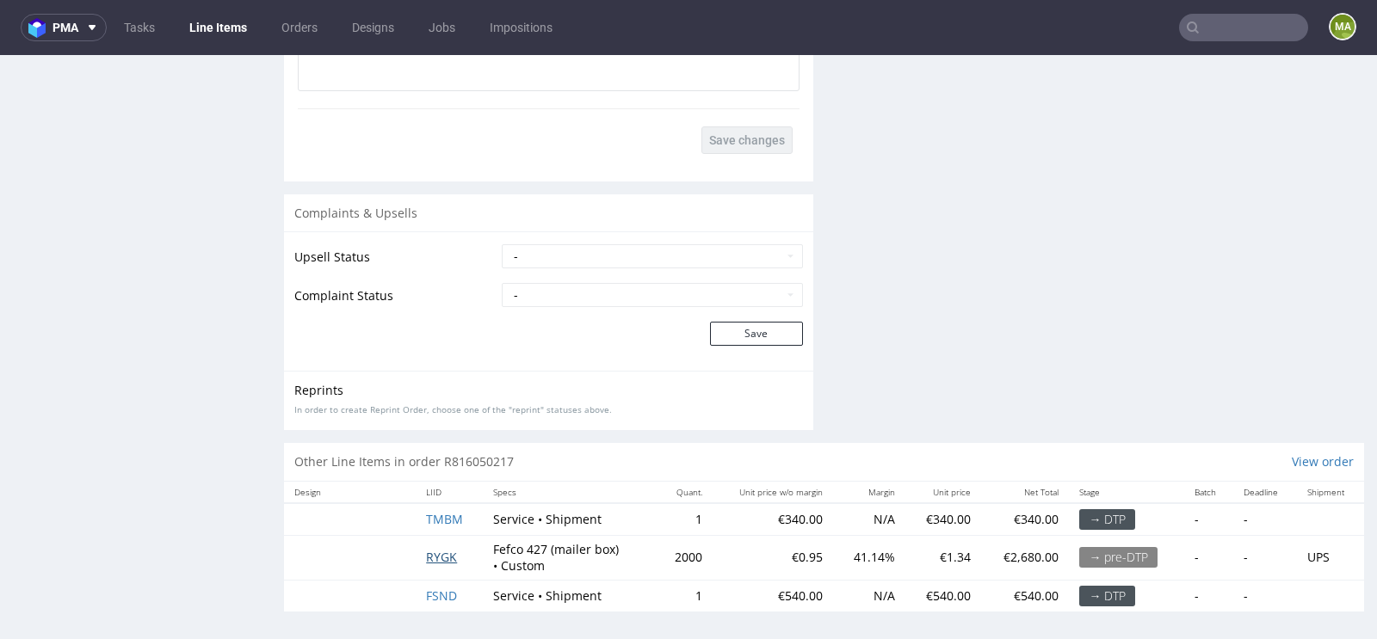
click at [450, 552] on span "RYGK" at bounding box center [441, 557] width 31 height 16
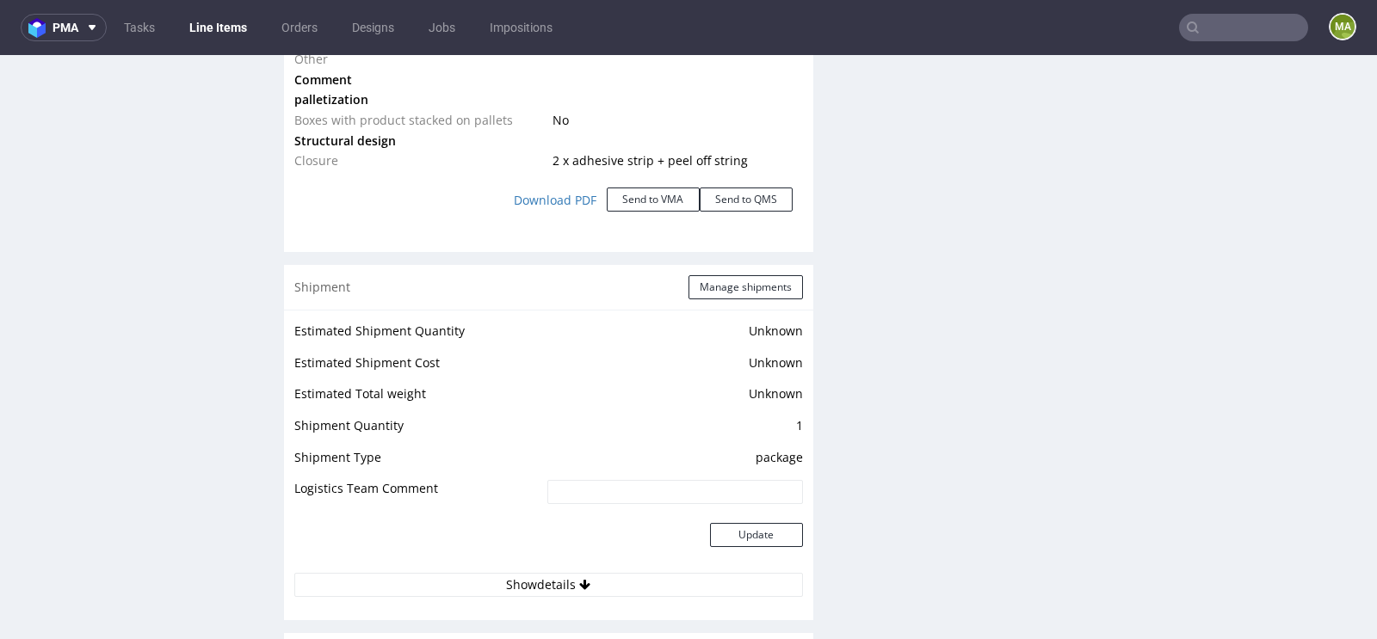
scroll to position [3136, 0]
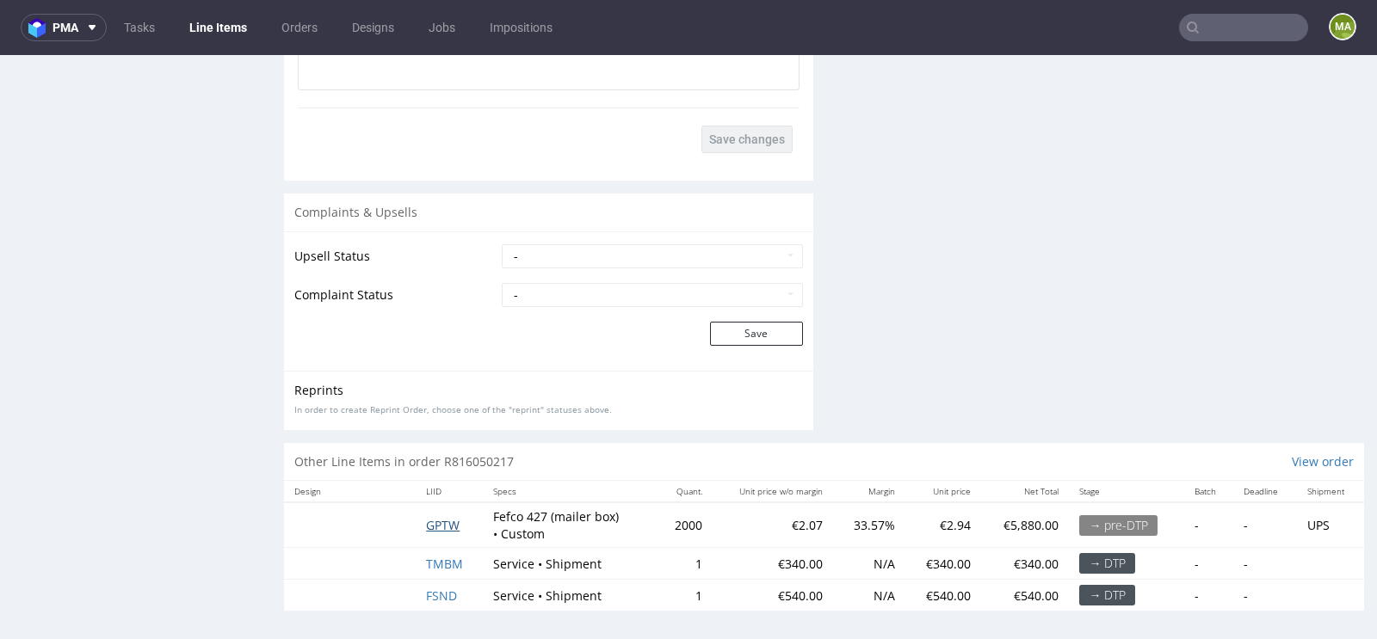
click at [445, 518] on span "GPTW" at bounding box center [443, 525] width 34 height 16
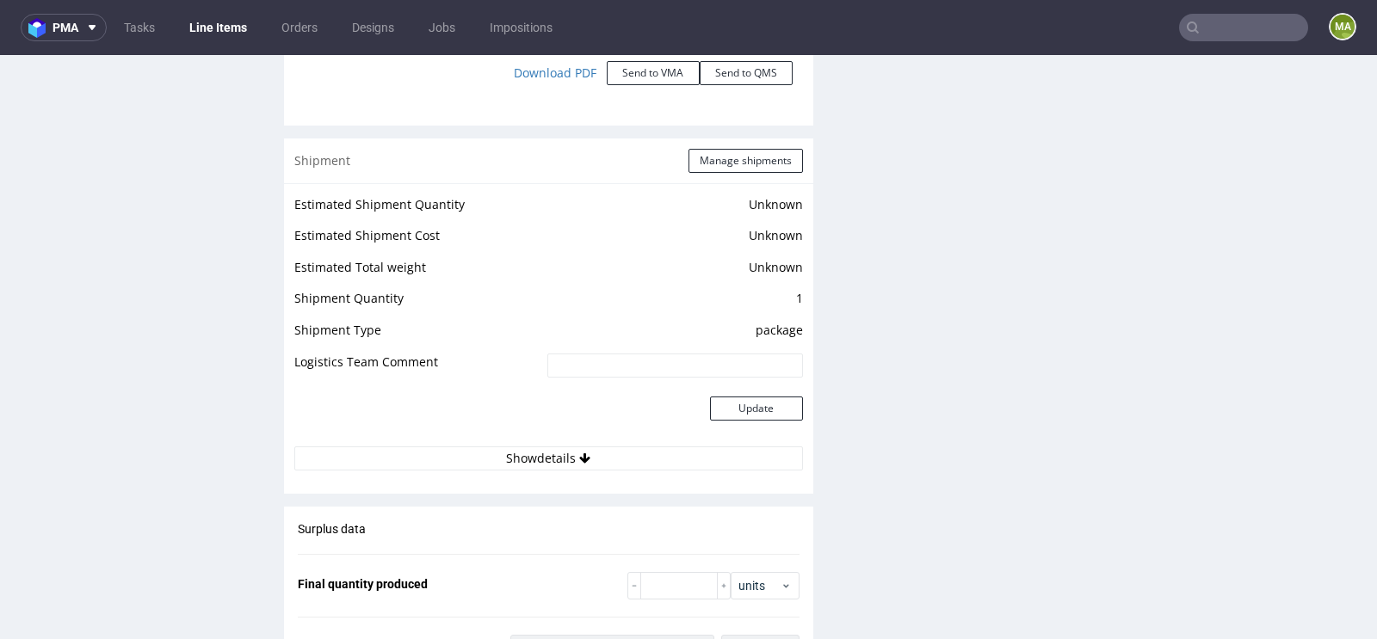
scroll to position [3216, 0]
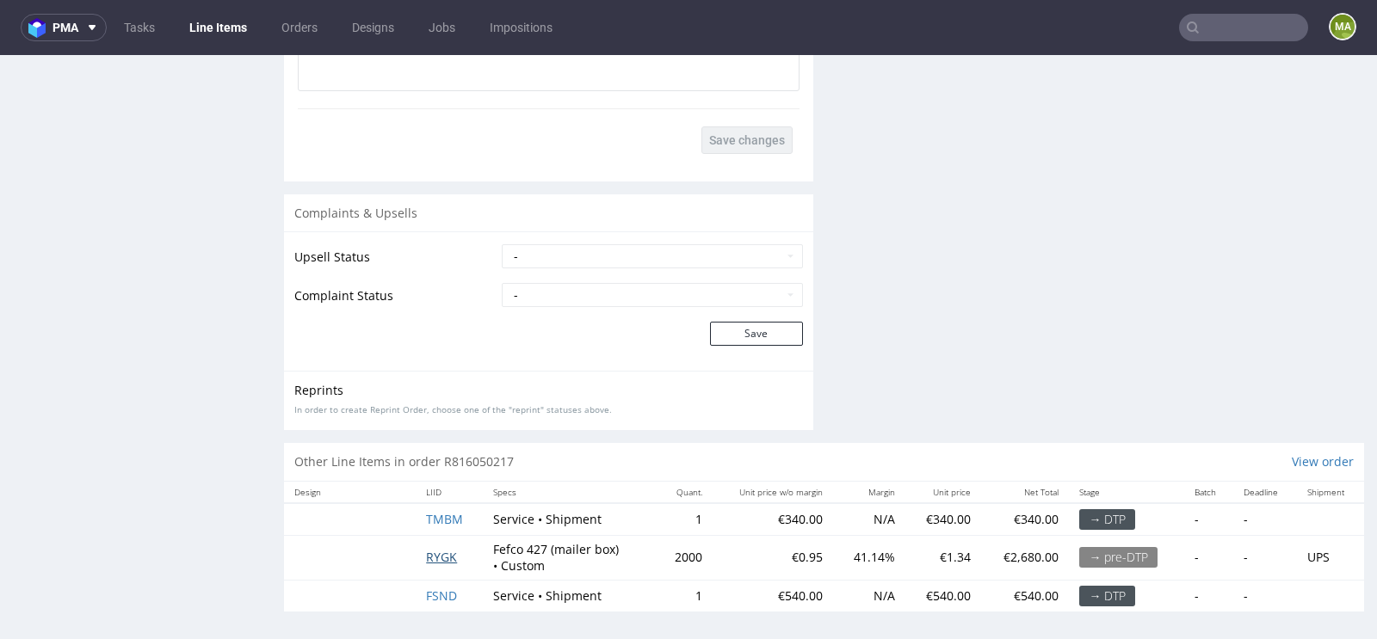
click at [437, 552] on span "RYGK" at bounding box center [441, 557] width 31 height 16
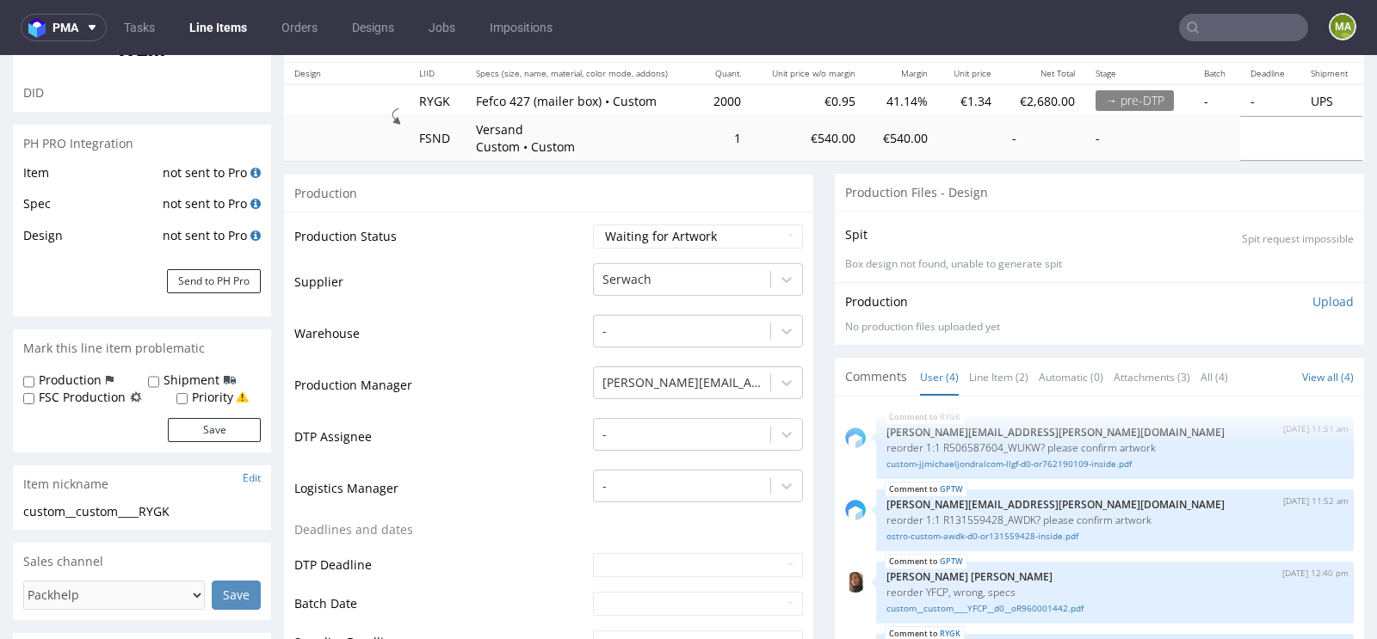
scroll to position [250, 0]
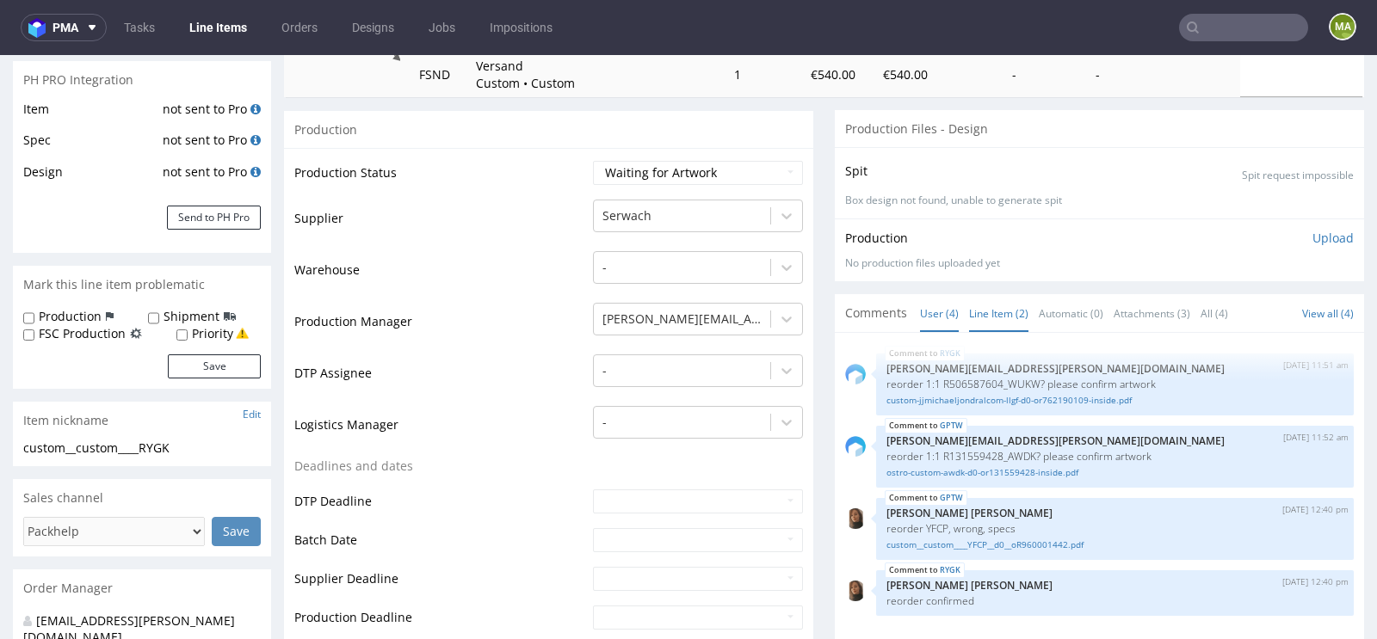
click at [972, 317] on link "Line Item (2)" at bounding box center [998, 313] width 59 height 37
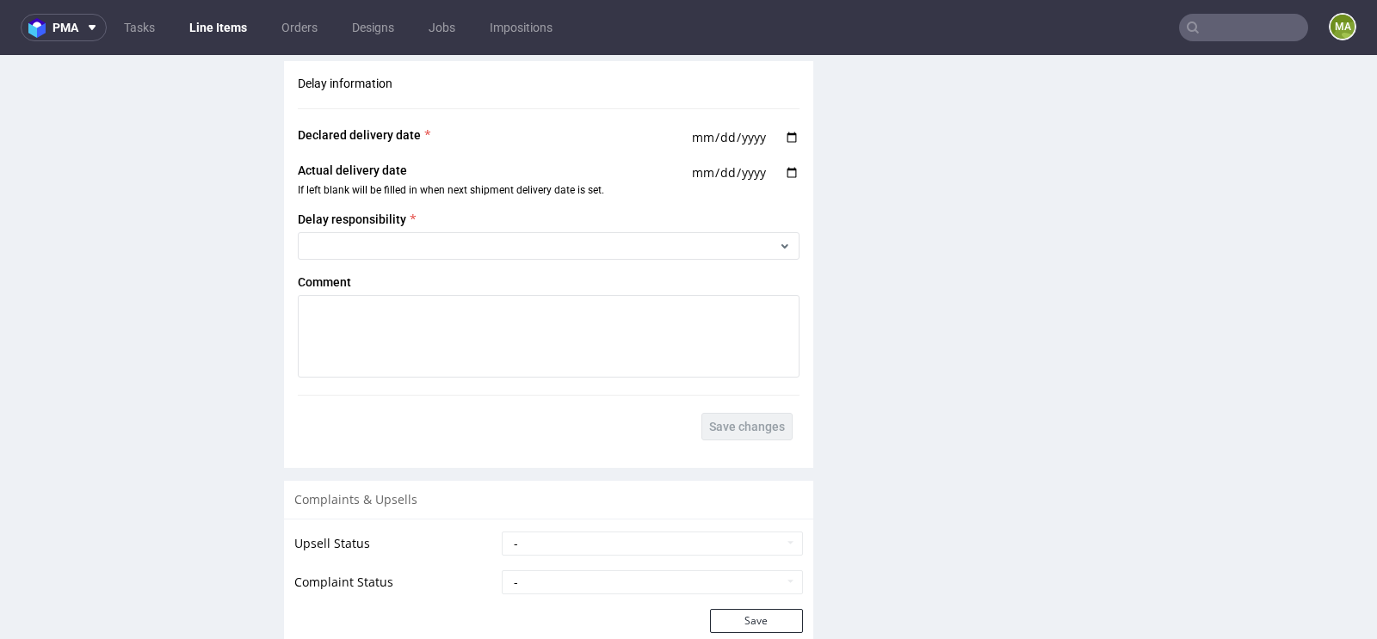
scroll to position [3136, 0]
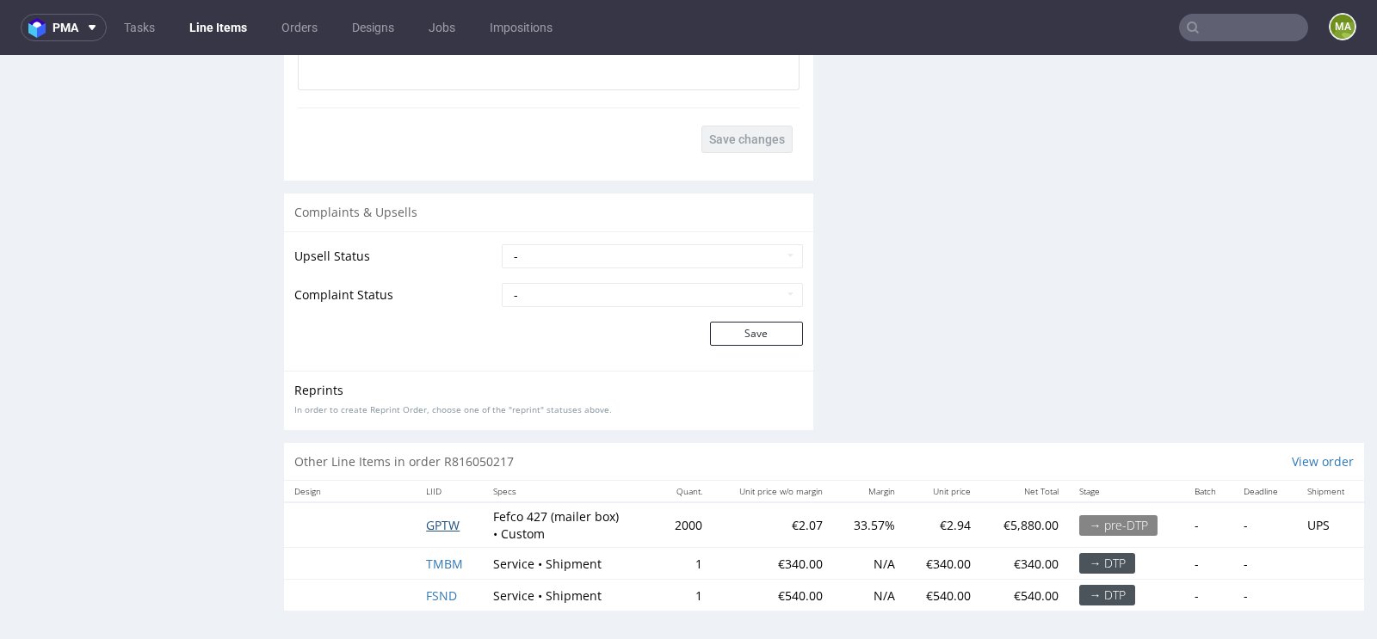
click at [435, 527] on span "GPTW" at bounding box center [443, 525] width 34 height 16
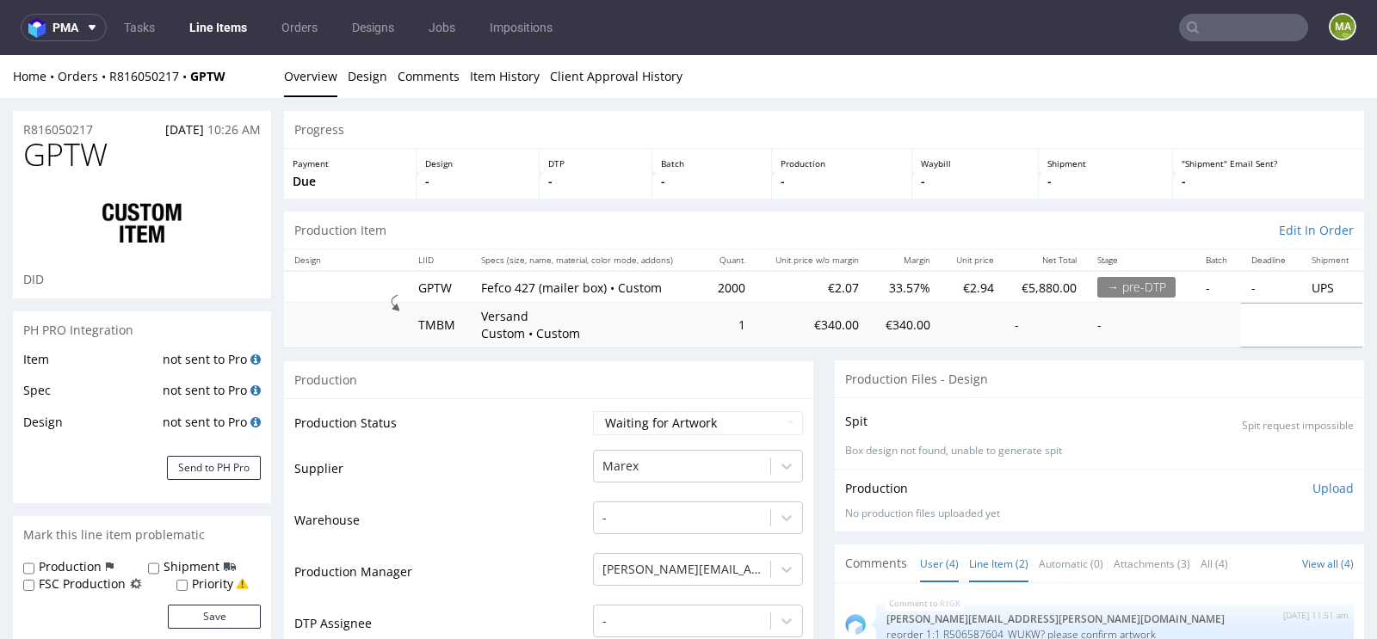
click at [1007, 552] on link "Line Item (2)" at bounding box center [998, 564] width 59 height 37
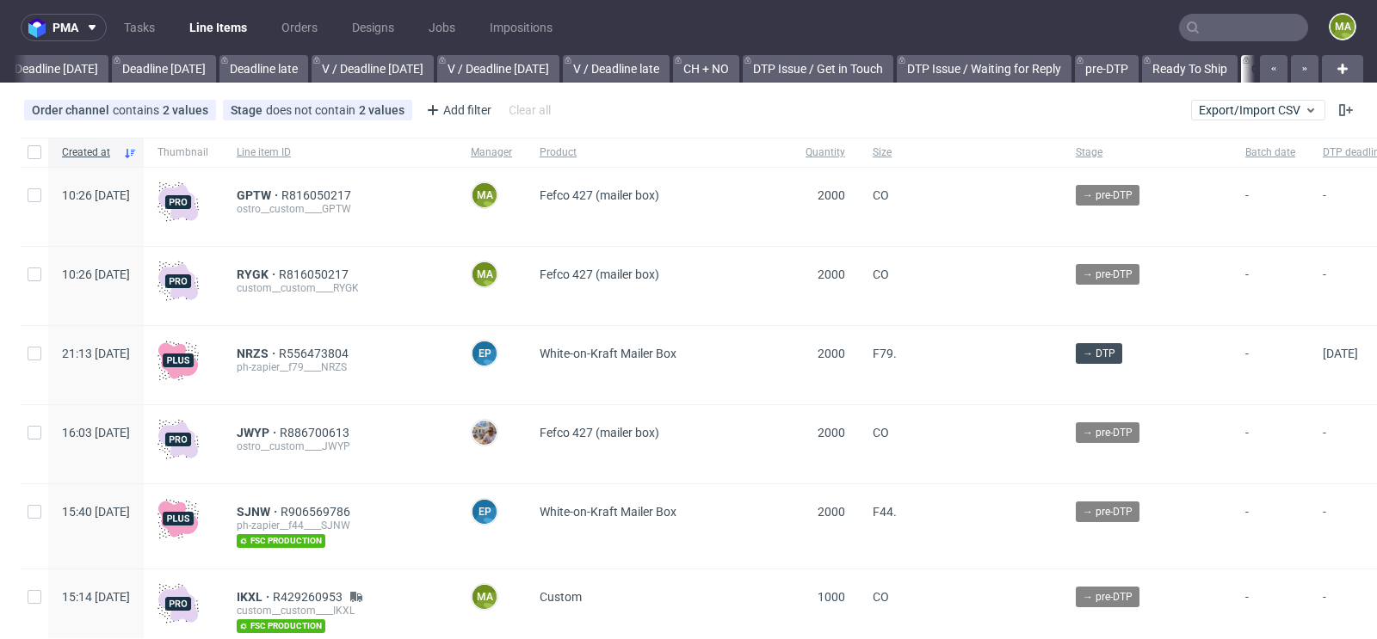
scroll to position [0, 1946]
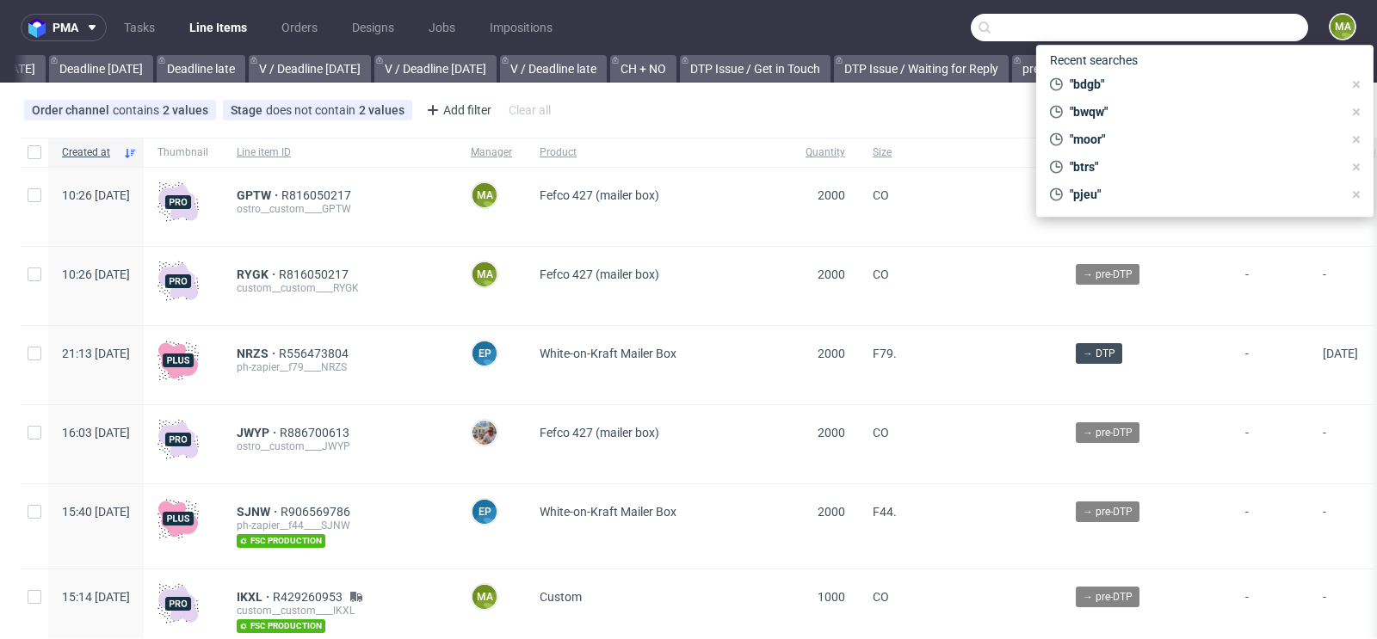
click at [1224, 21] on input "text" at bounding box center [1139, 28] width 337 height 28
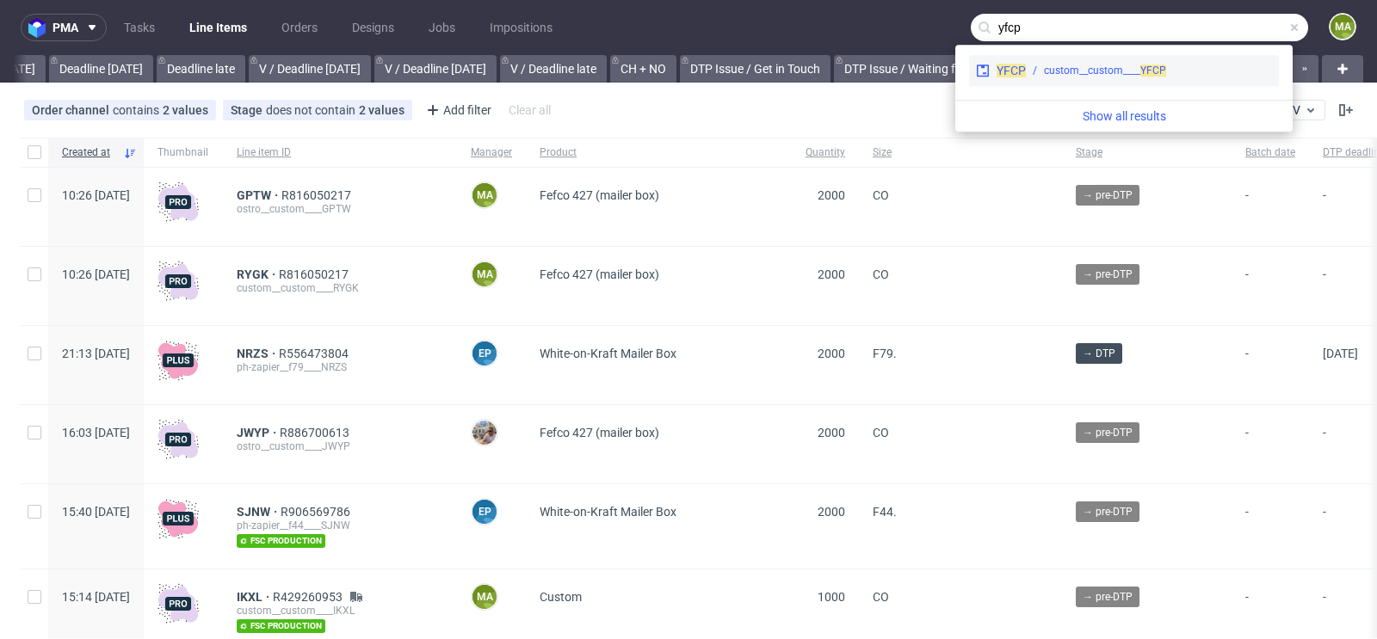
type input "yfcp"
click at [1023, 62] on div "YFCP" at bounding box center [1010, 70] width 29 height 17
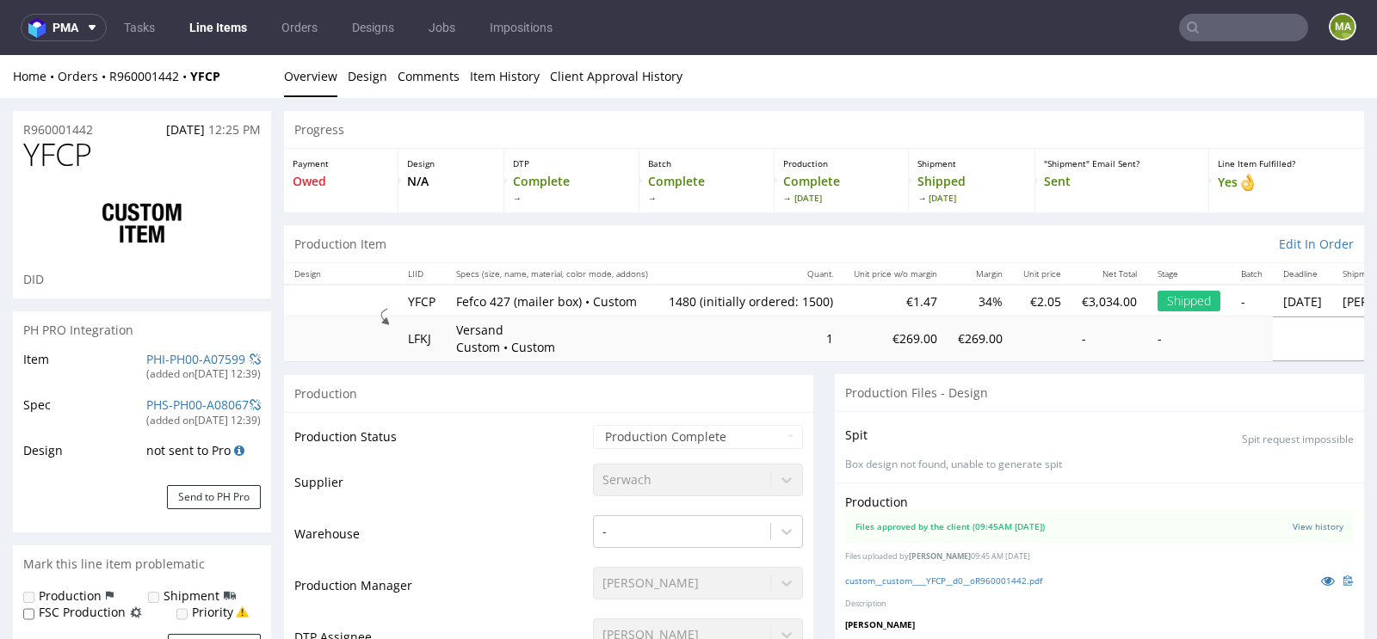
select select "in_progress"
drag, startPoint x: 133, startPoint y: 160, endPoint x: 0, endPoint y: 159, distance: 132.5
copy span "YFCP"
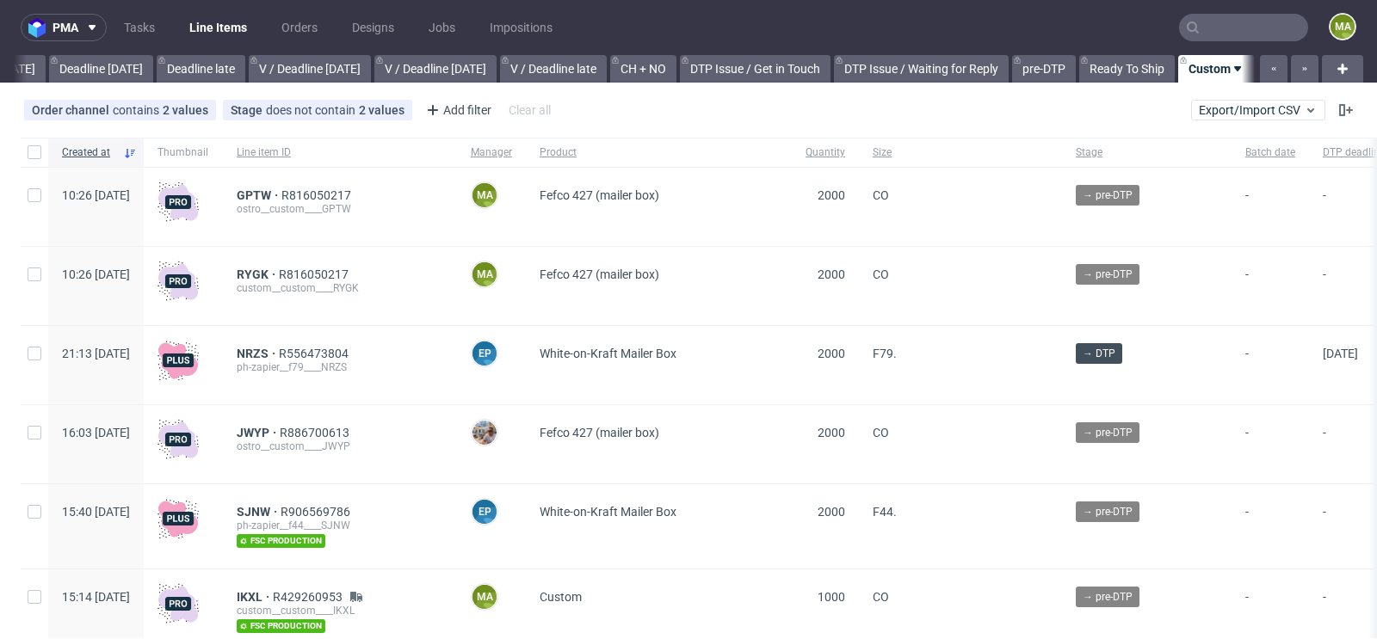
scroll to position [0, 1946]
click at [355, 190] on span "R816050217" at bounding box center [317, 195] width 73 height 14
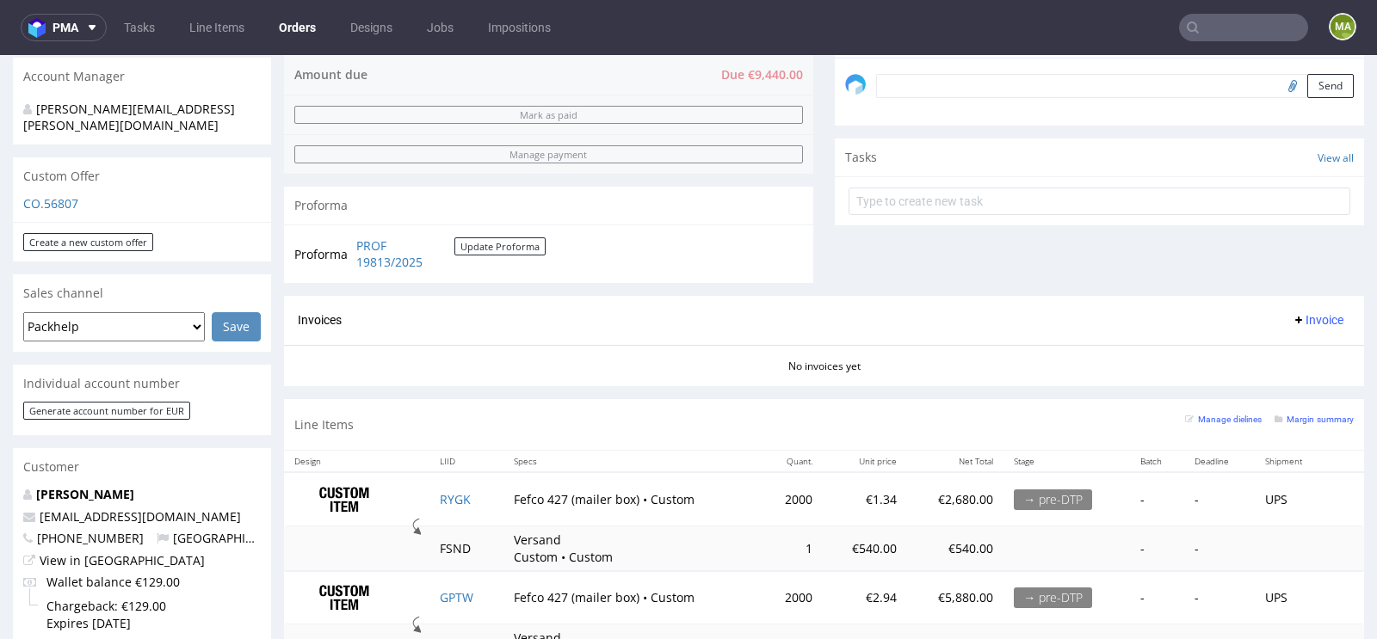
scroll to position [458, 0]
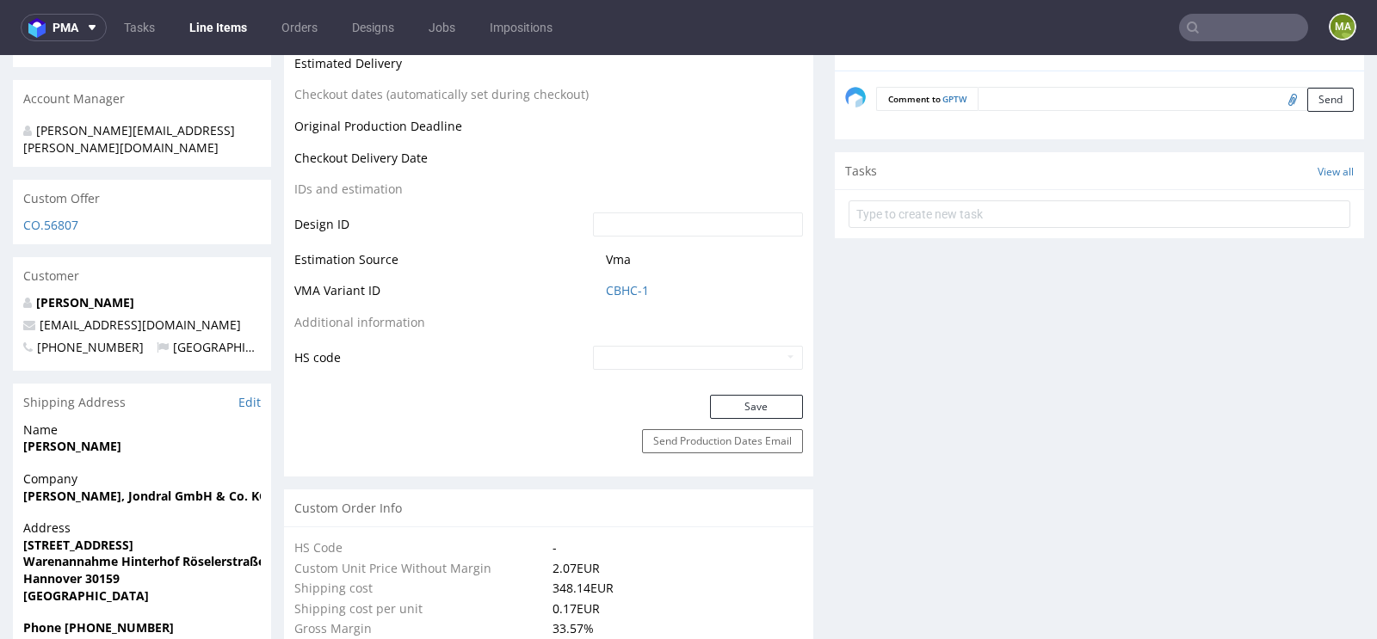
scroll to position [849, 0]
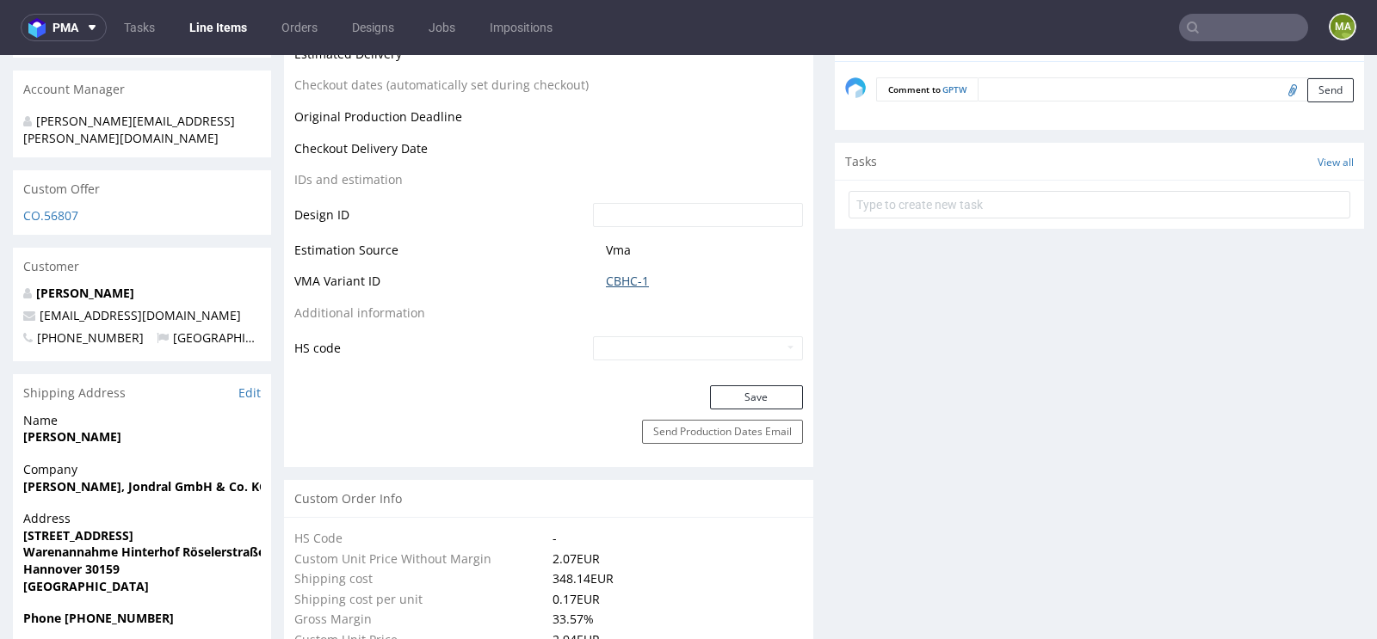
click at [628, 280] on link "CBHC-1" at bounding box center [627, 281] width 43 height 17
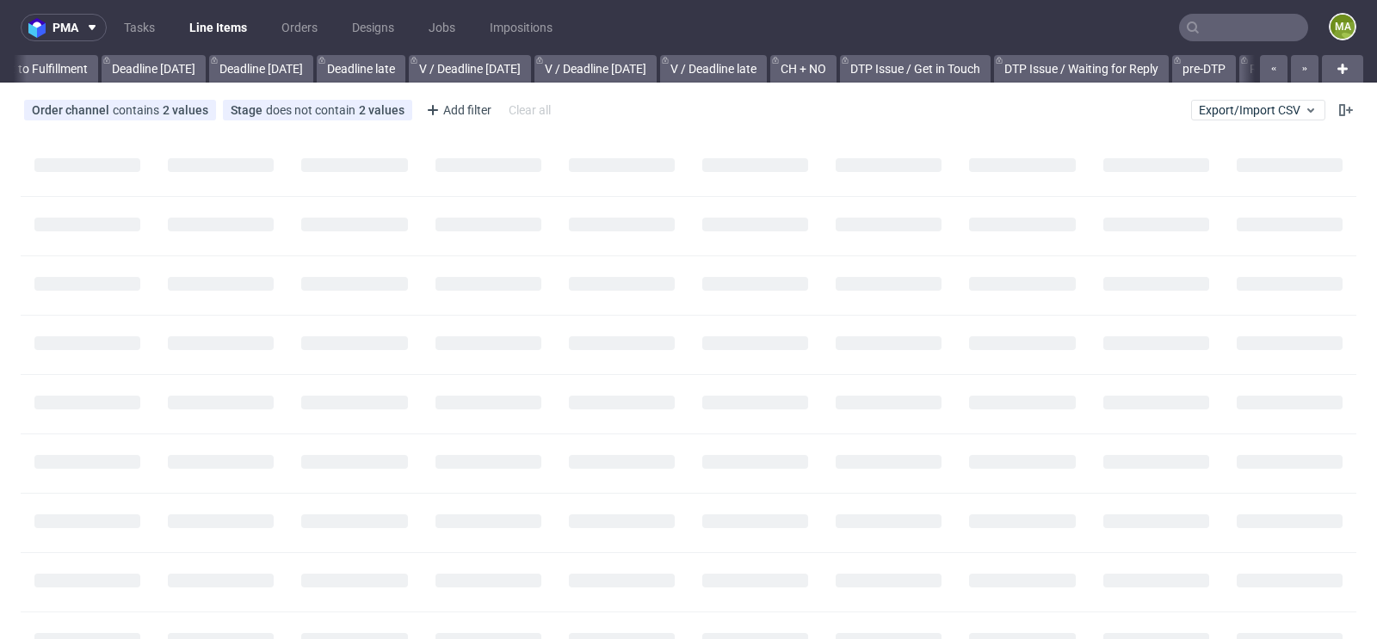
click at [1230, 24] on input "text" at bounding box center [1243, 28] width 129 height 28
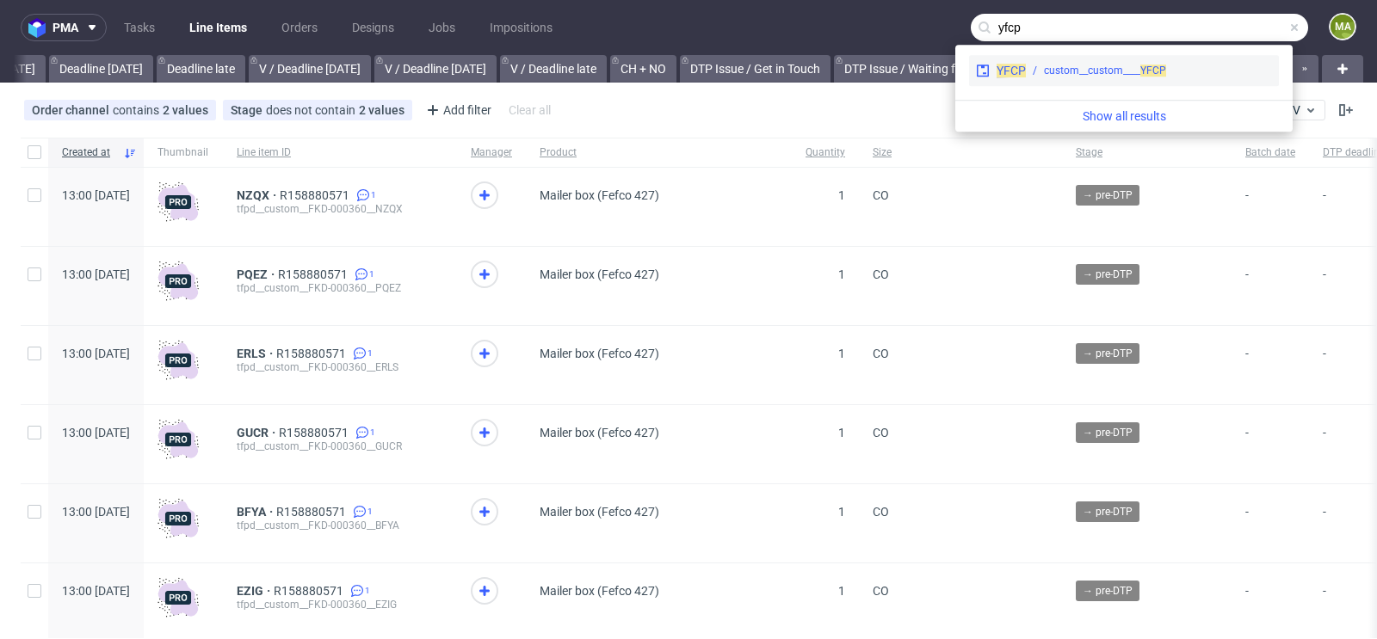
type input "yfcp"
click at [1039, 65] on div "custom__custom____ YFCP" at bounding box center [1149, 70] width 246 height 15
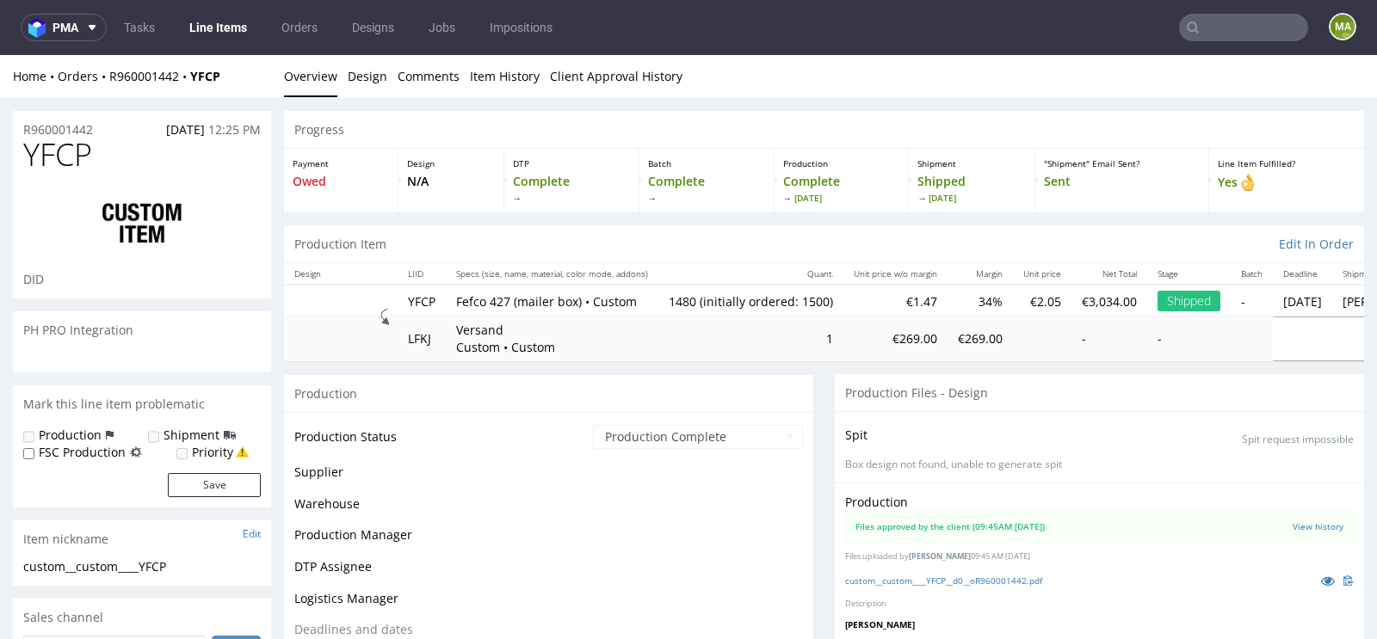
scroll to position [61, 0]
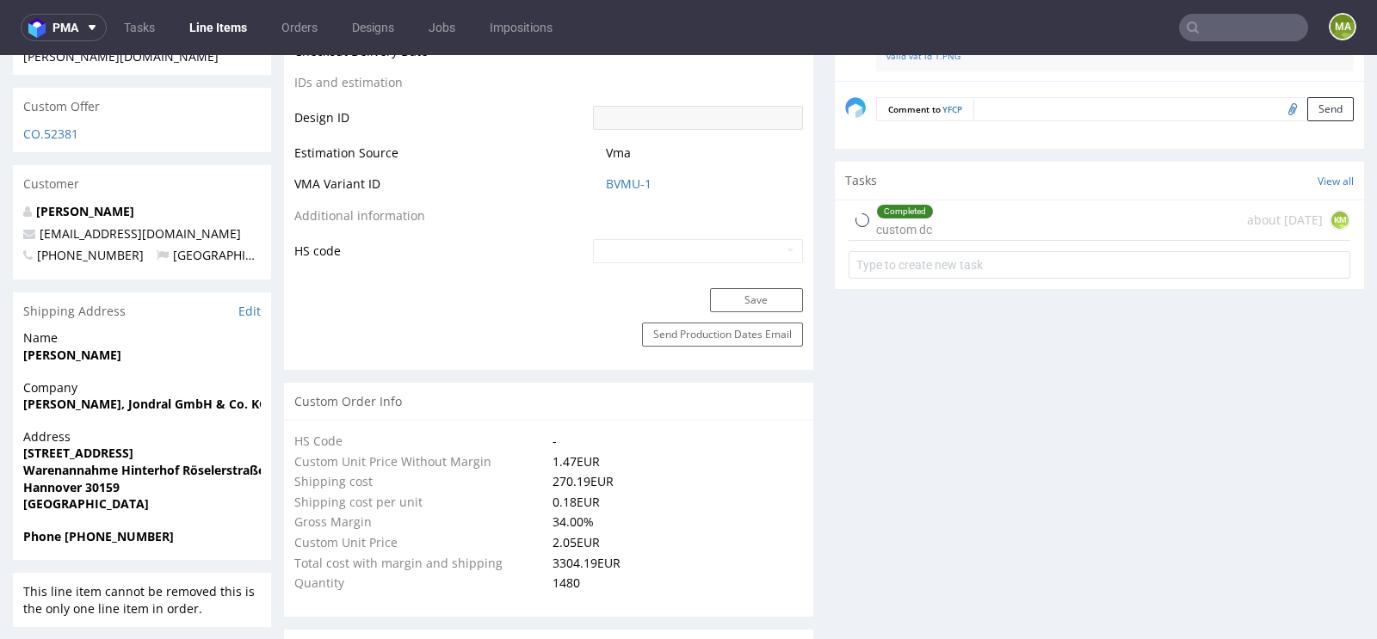
select select "in_progress"
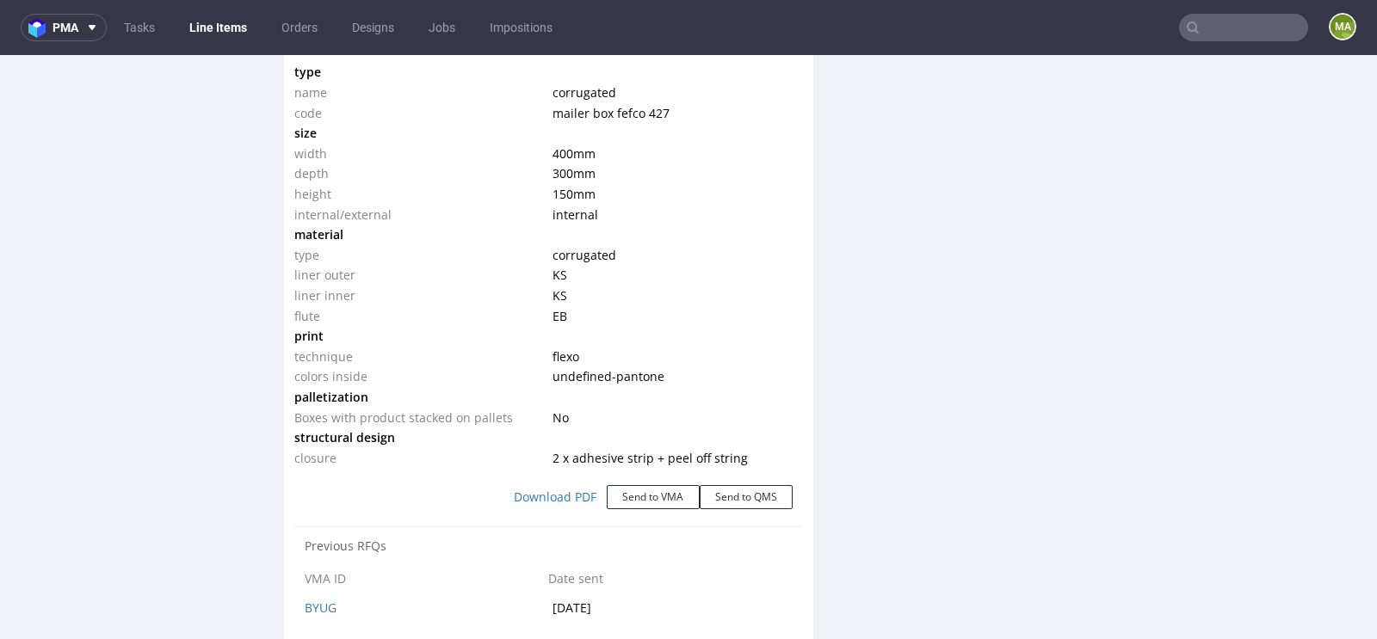
scroll to position [0, 0]
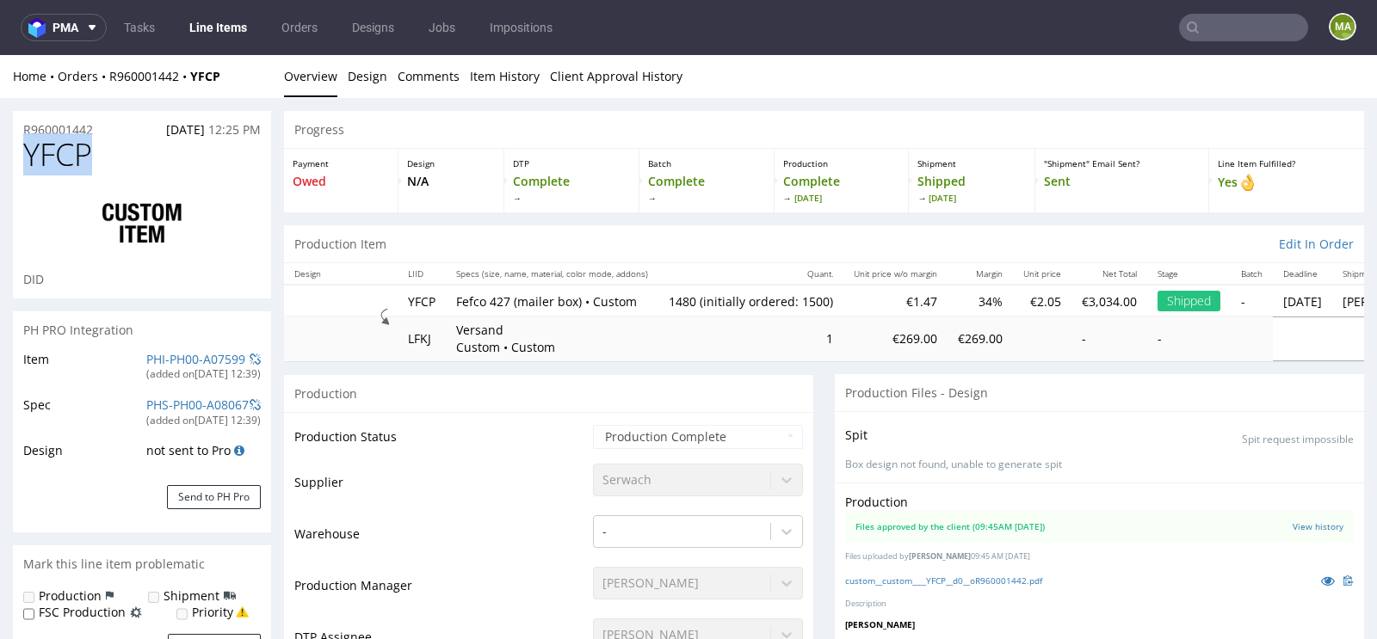
drag, startPoint x: 129, startPoint y: 148, endPoint x: 0, endPoint y: 148, distance: 129.1
copy span "YFCP"
click at [99, 162] on h1 "YFCP" at bounding box center [141, 155] width 237 height 34
drag, startPoint x: 99, startPoint y: 162, endPoint x: 0, endPoint y: 162, distance: 99.0
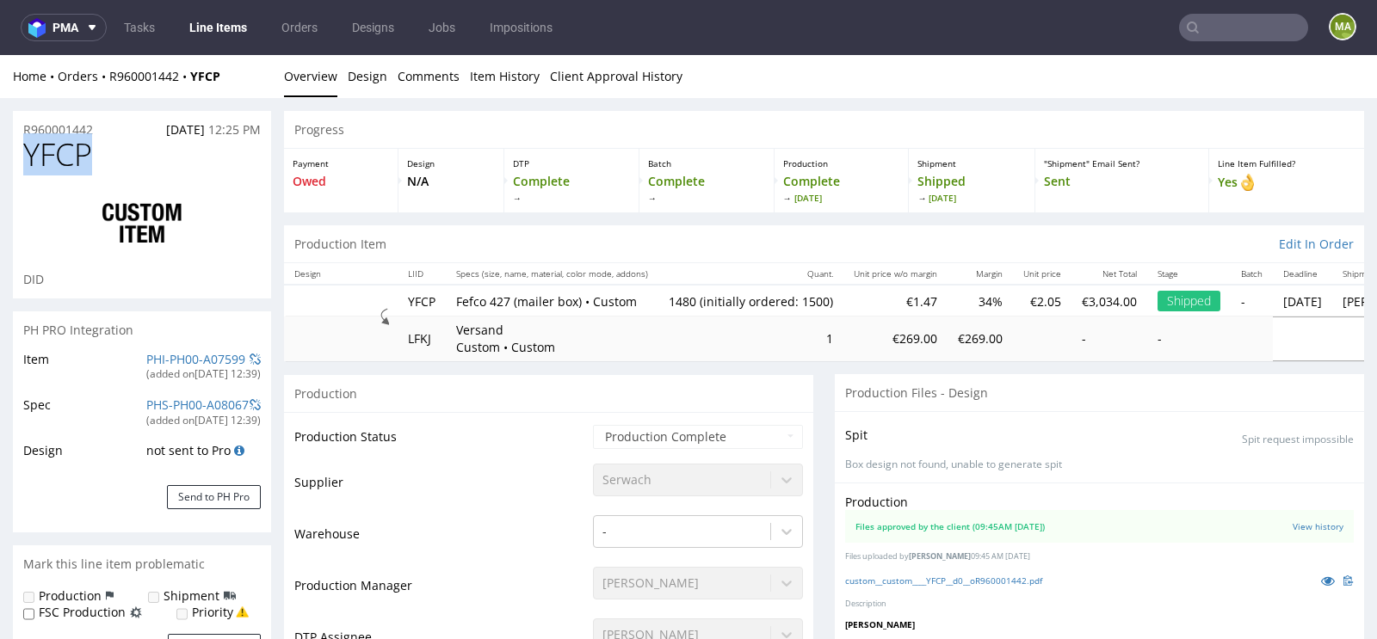
copy span "YFCP"
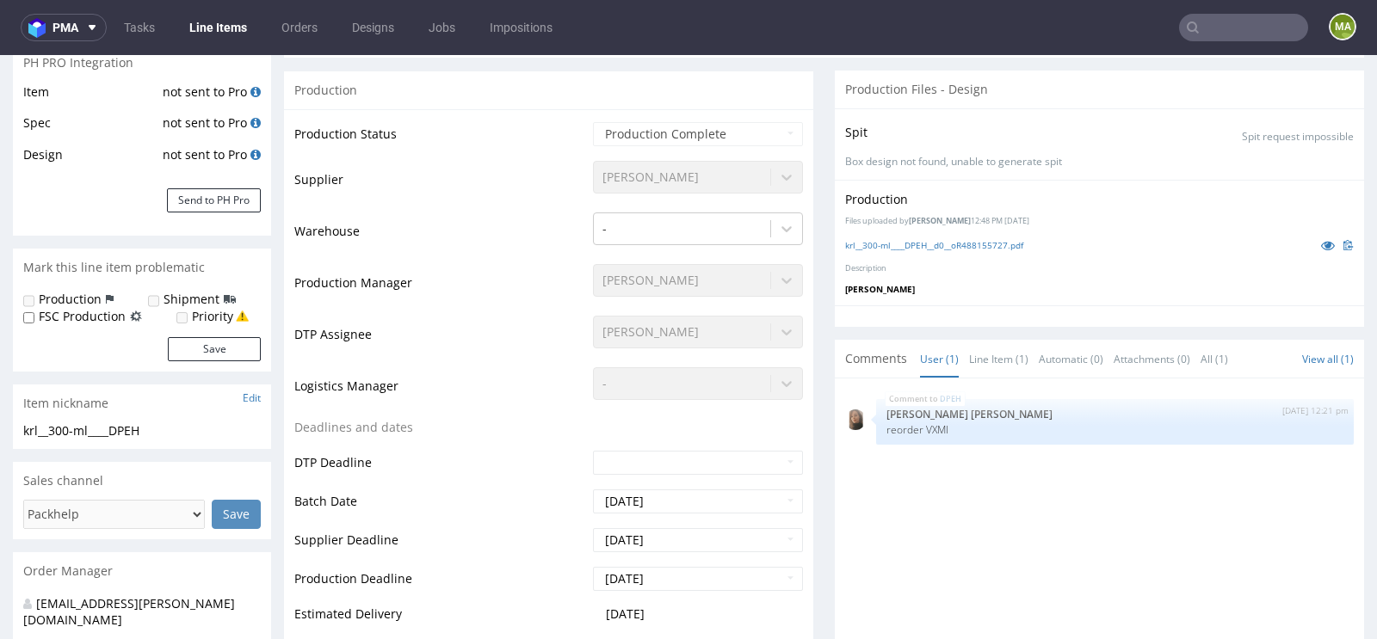
scroll to position [284, 0]
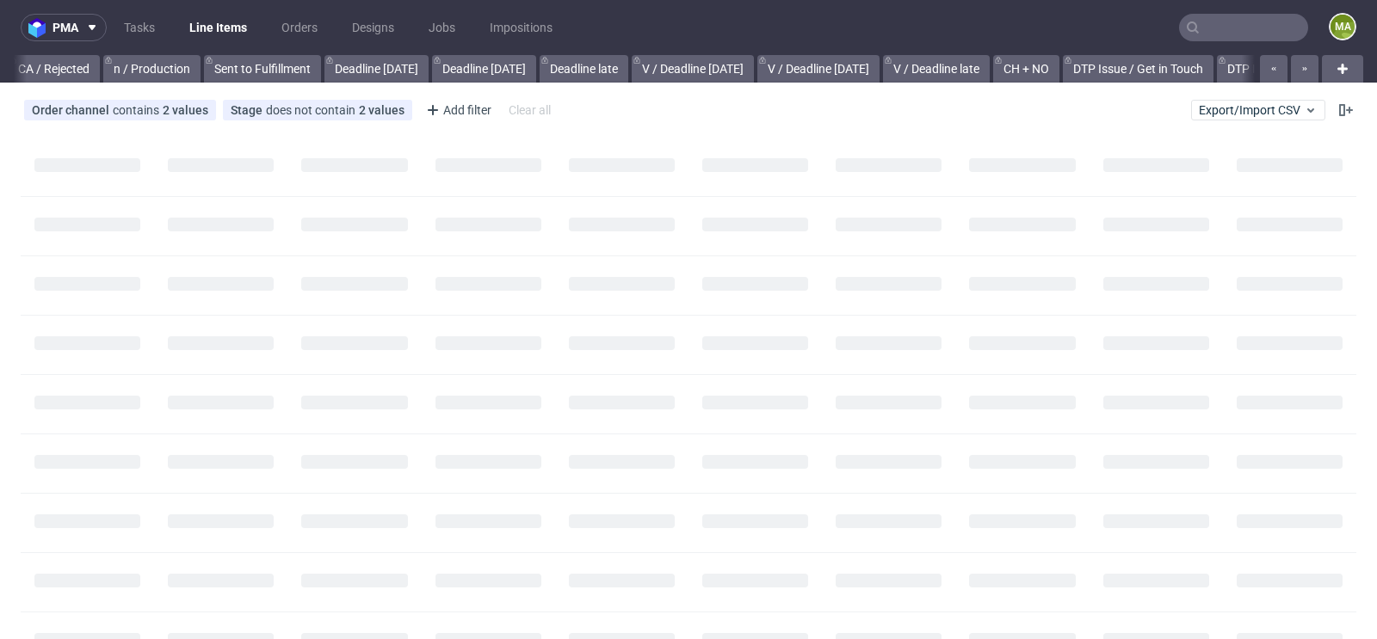
click at [1216, 37] on input "text" at bounding box center [1243, 28] width 129 height 28
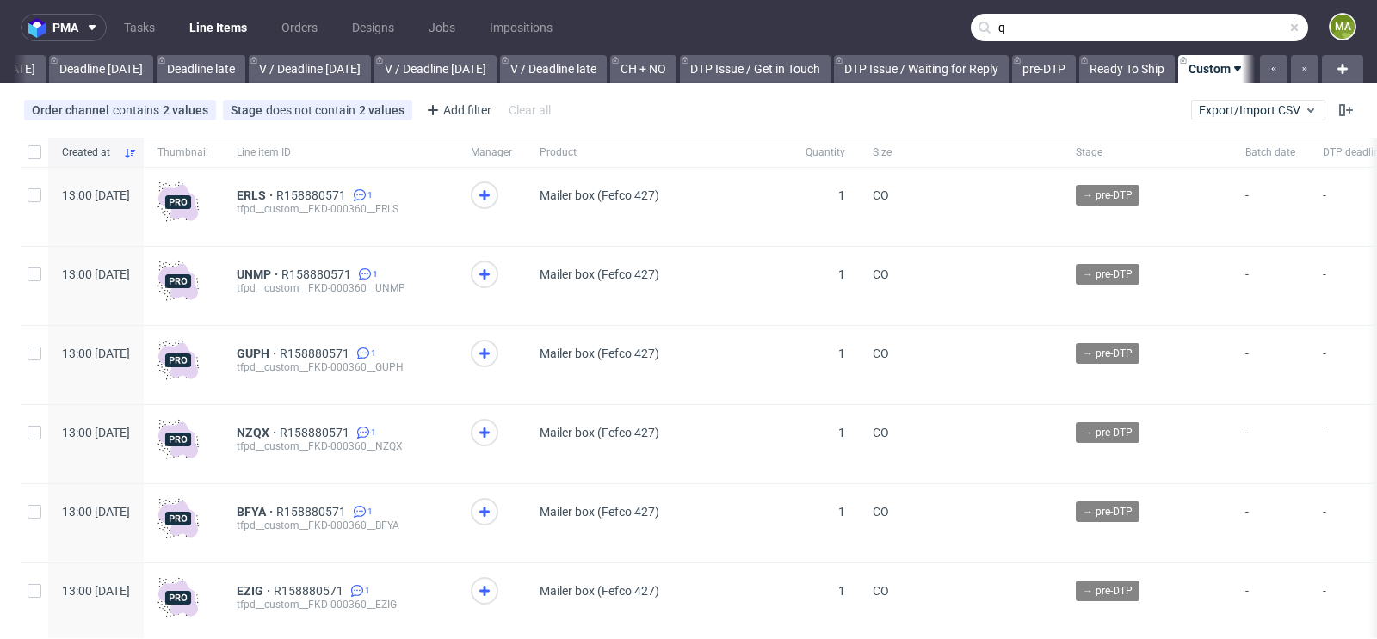
scroll to position [0, 1946]
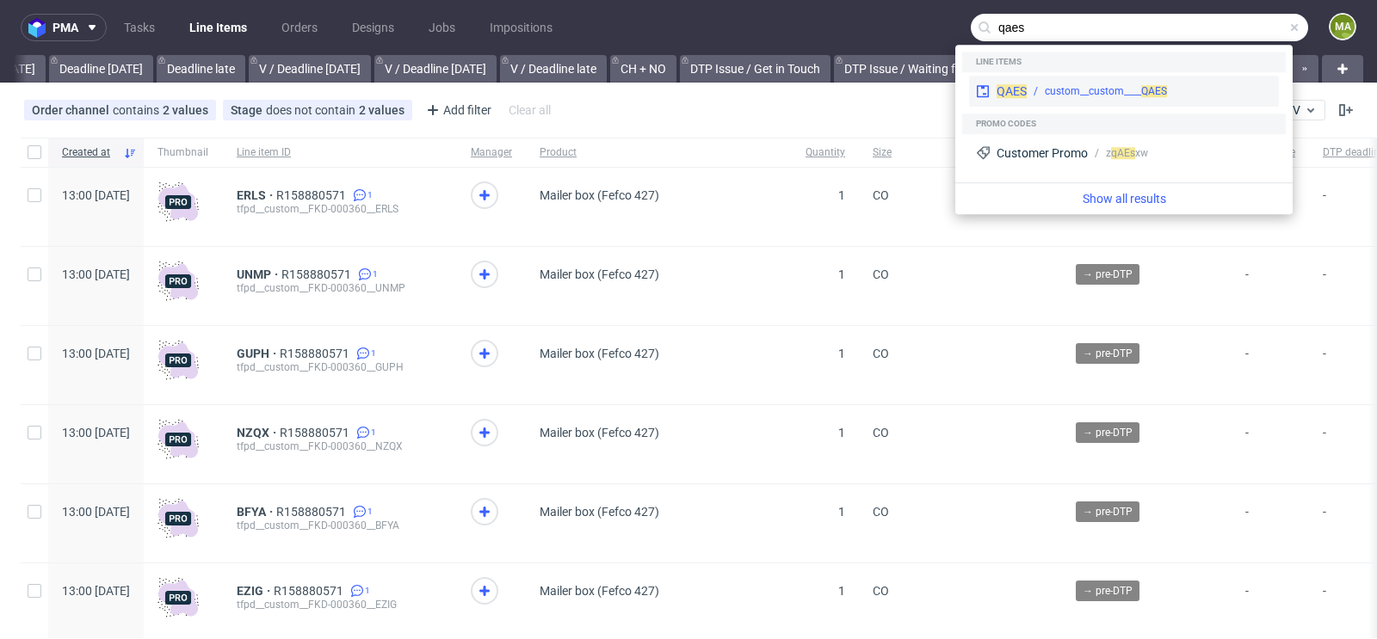
type input "qaes"
click at [1079, 81] on div "QAES custom__custom____ QAES" at bounding box center [1124, 91] width 310 height 31
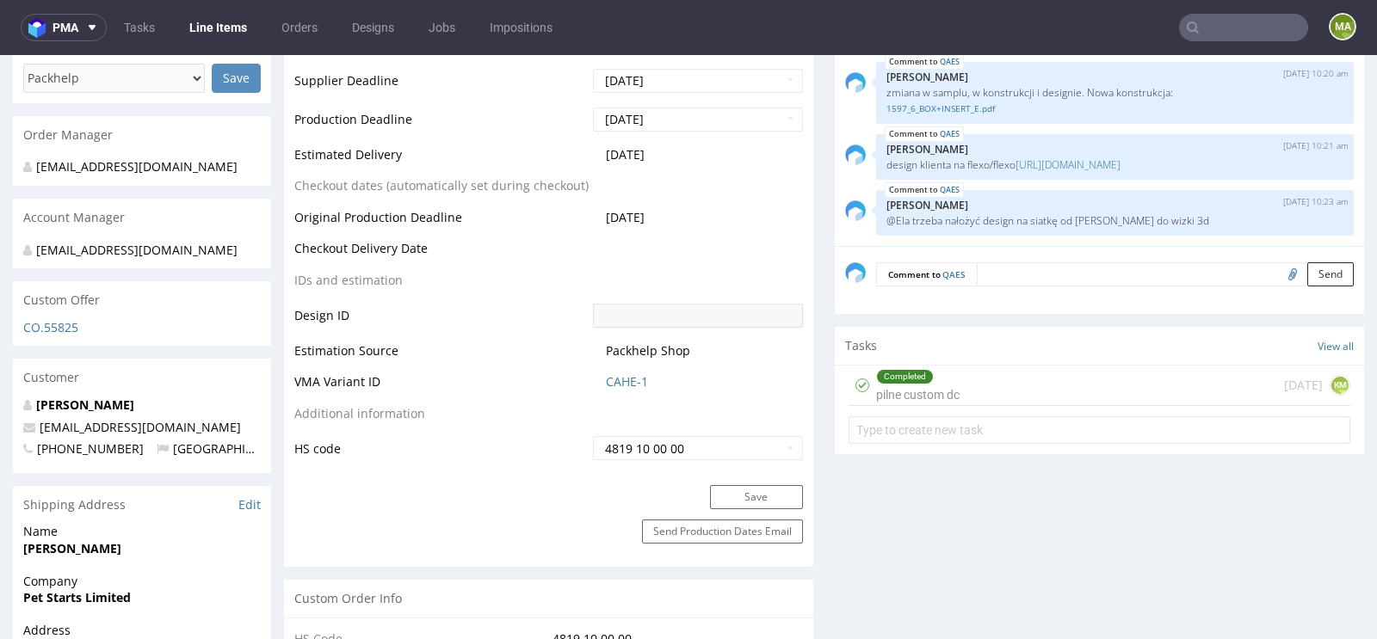
scroll to position [750, 0]
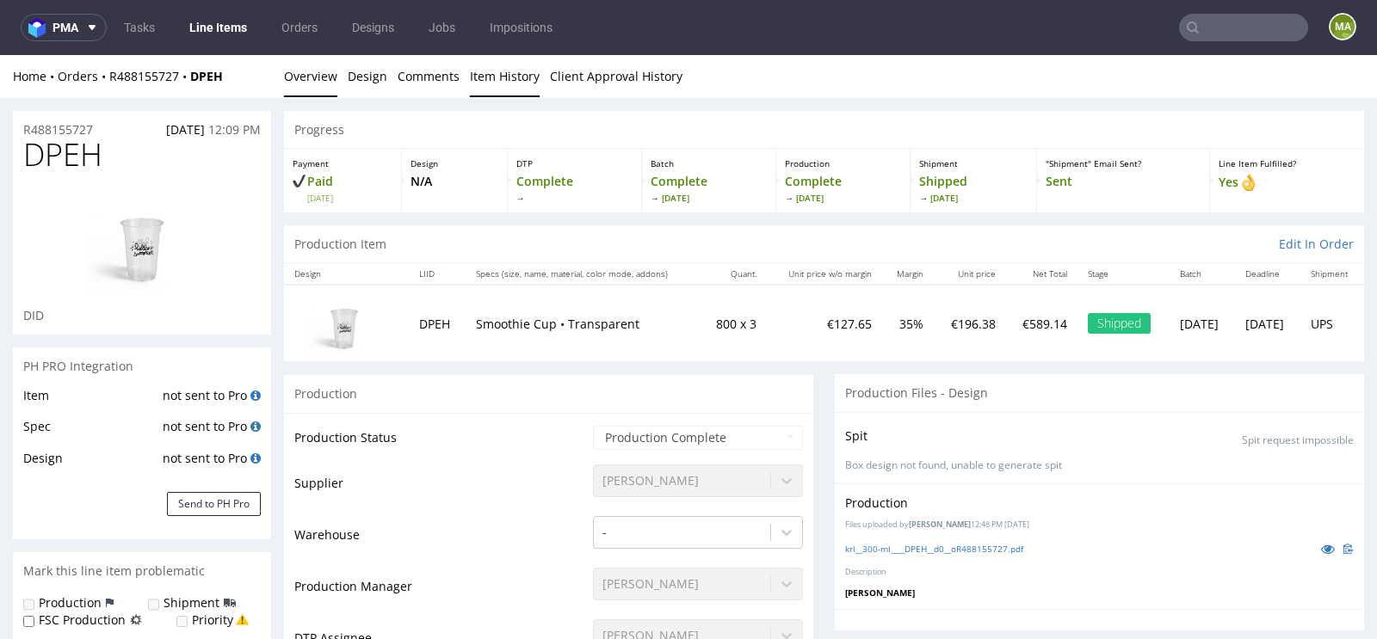
click at [478, 74] on link "Item History" at bounding box center [505, 76] width 70 height 42
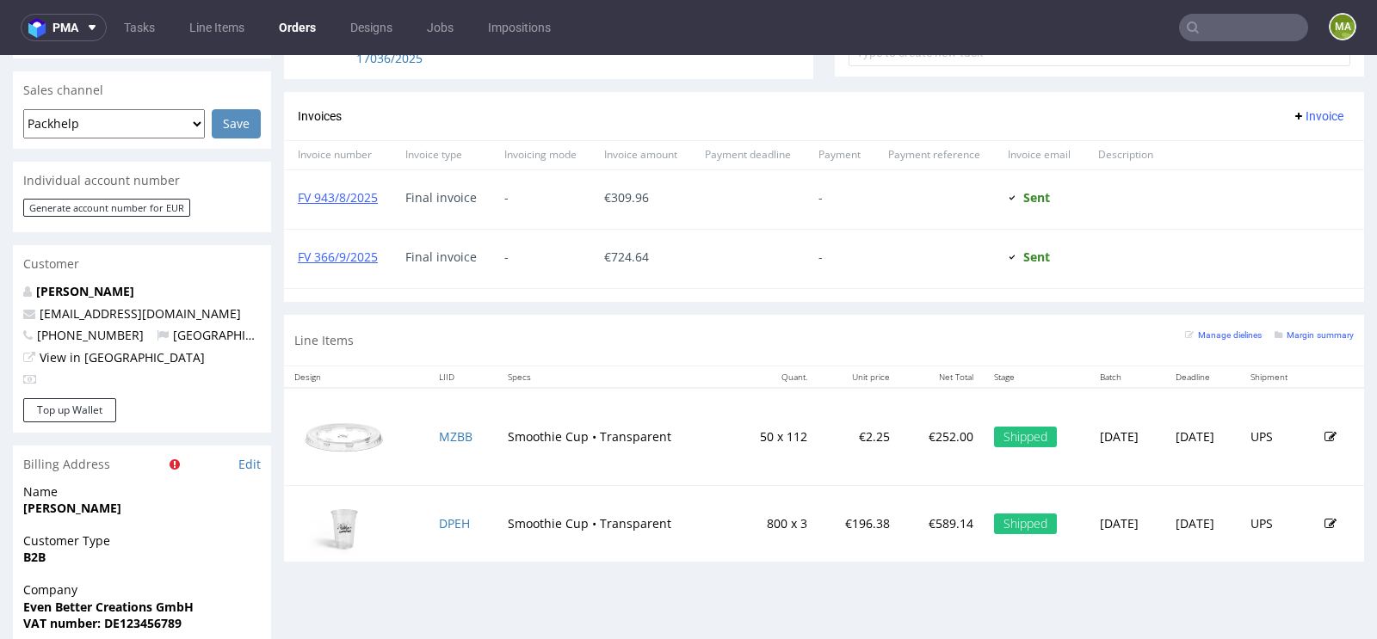
scroll to position [776, 0]
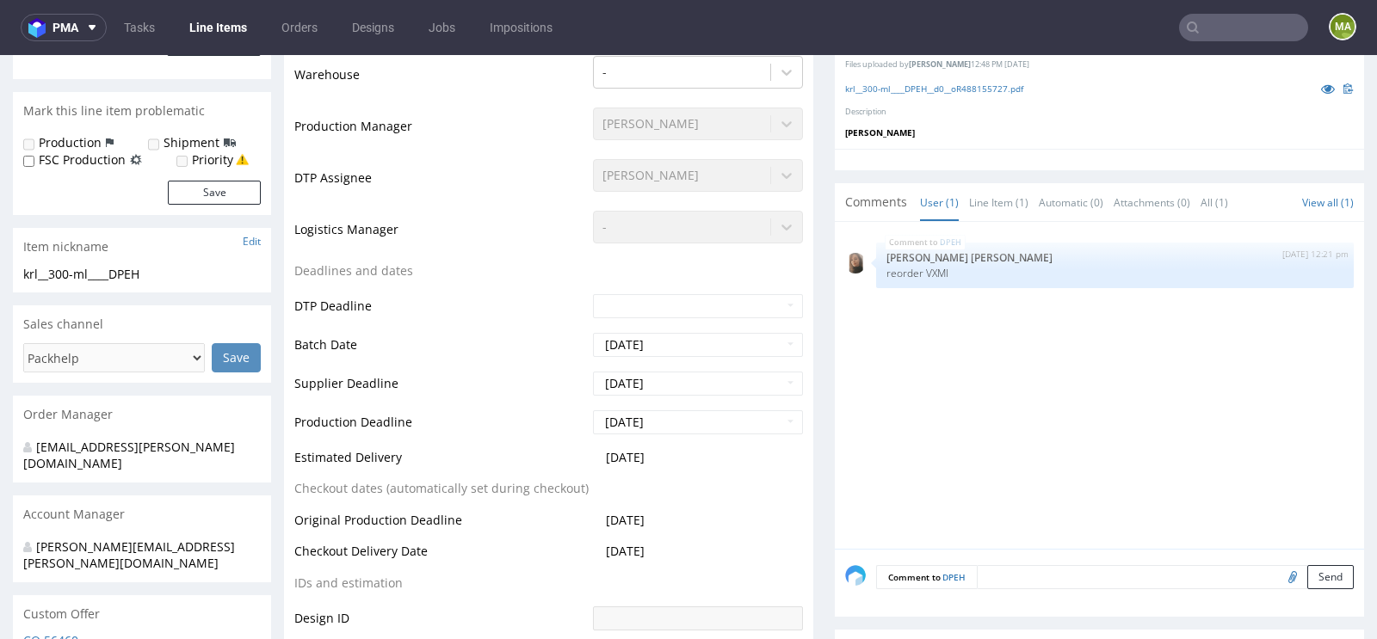
scroll to position [472, 0]
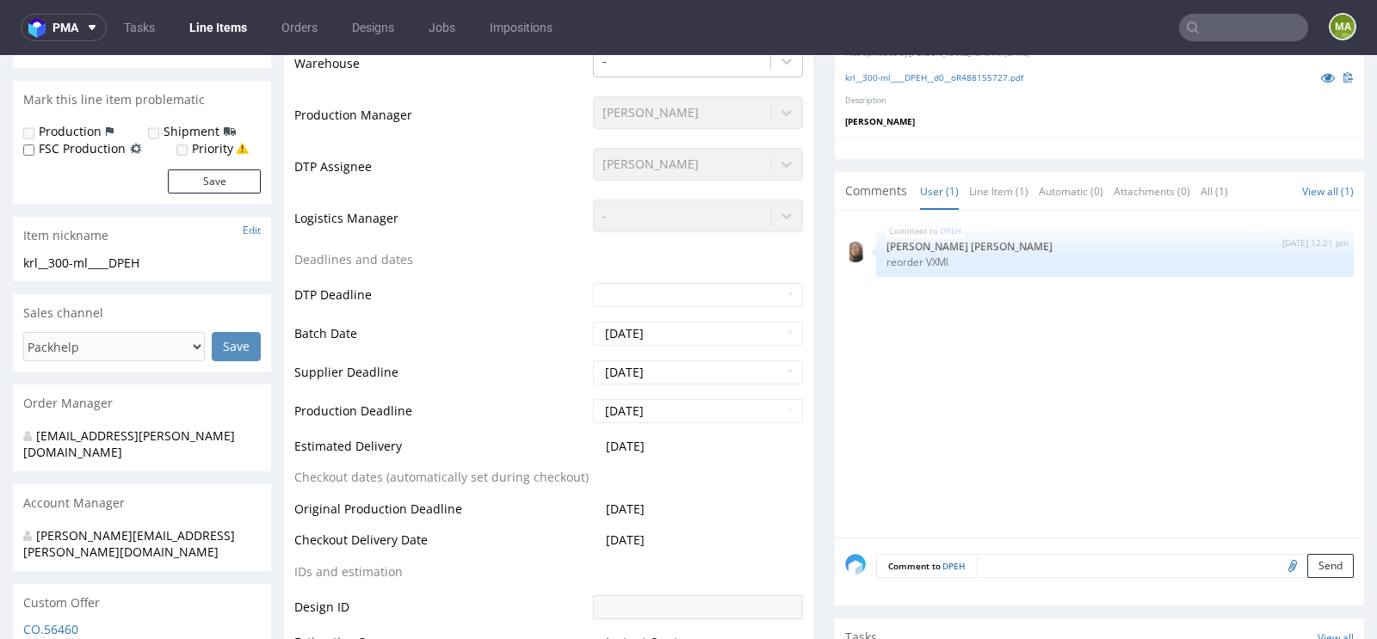
click at [1199, 18] on input "text" at bounding box center [1243, 28] width 129 height 28
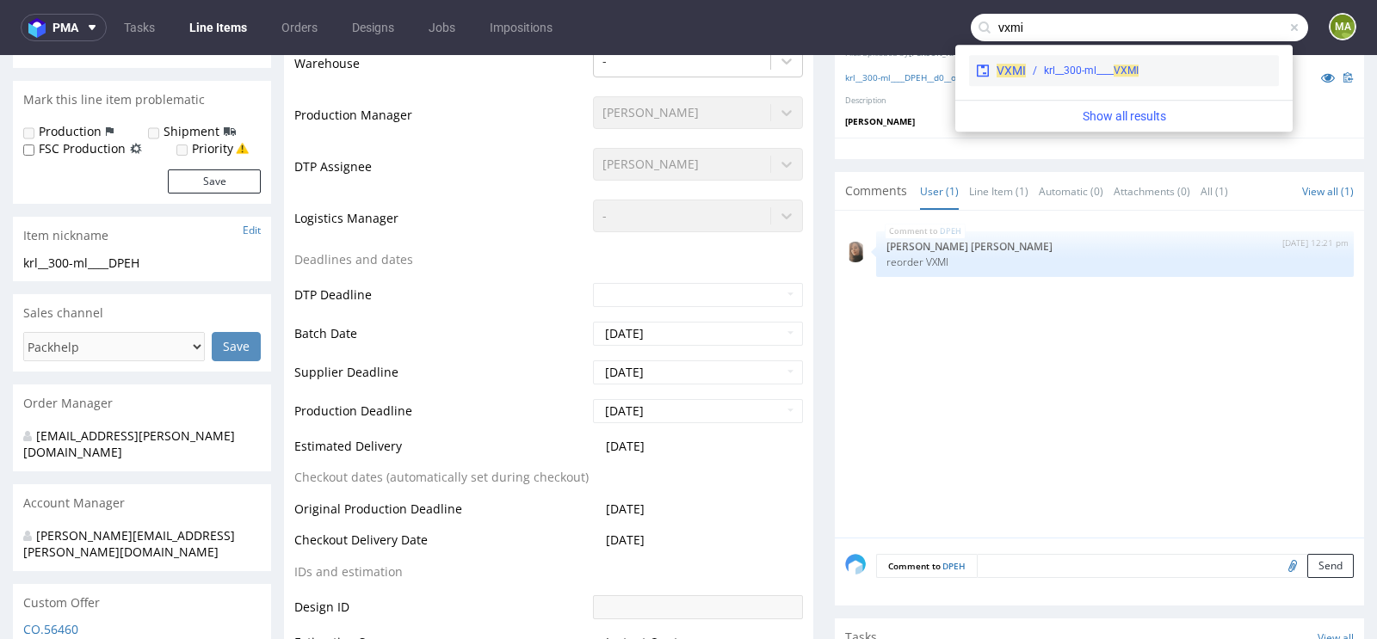
type input "vxmi"
click at [1082, 63] on div "krl__300-ml____ VXMI" at bounding box center [1091, 70] width 95 height 15
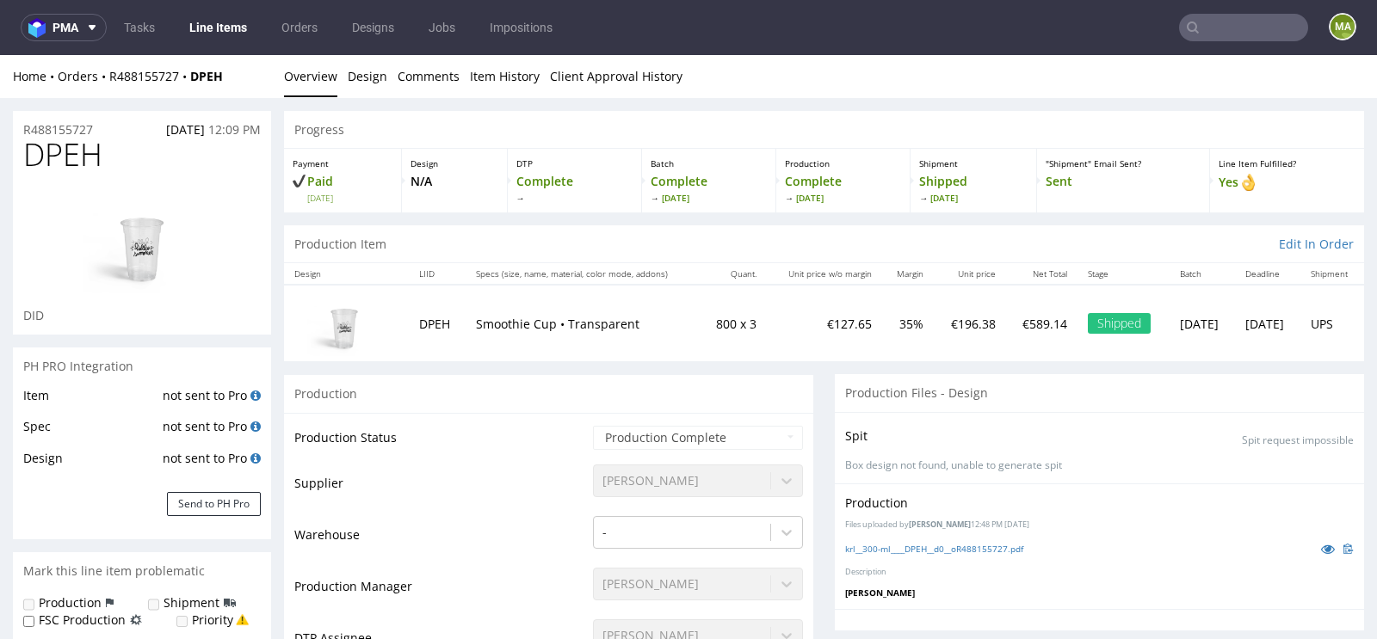
drag, startPoint x: 116, startPoint y: 120, endPoint x: 0, endPoint y: 120, distance: 116.2
drag, startPoint x: 99, startPoint y: 126, endPoint x: 0, endPoint y: 126, distance: 99.0
copy p "R488155727"
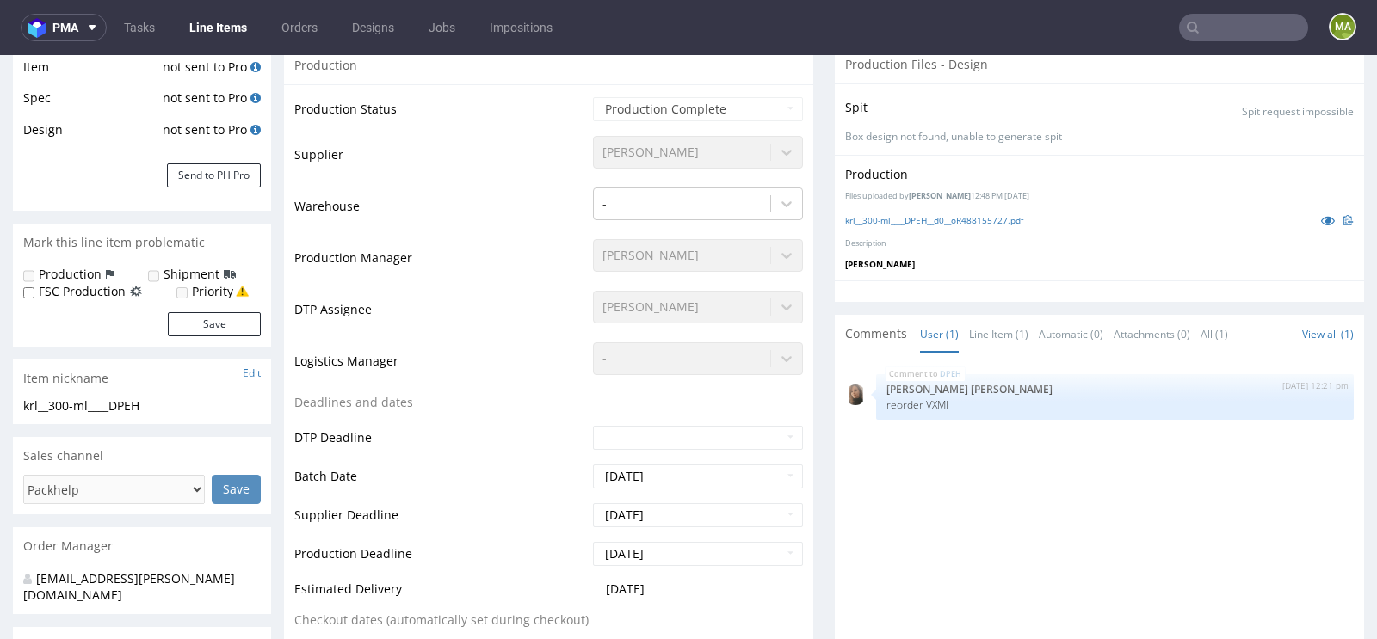
scroll to position [340, 0]
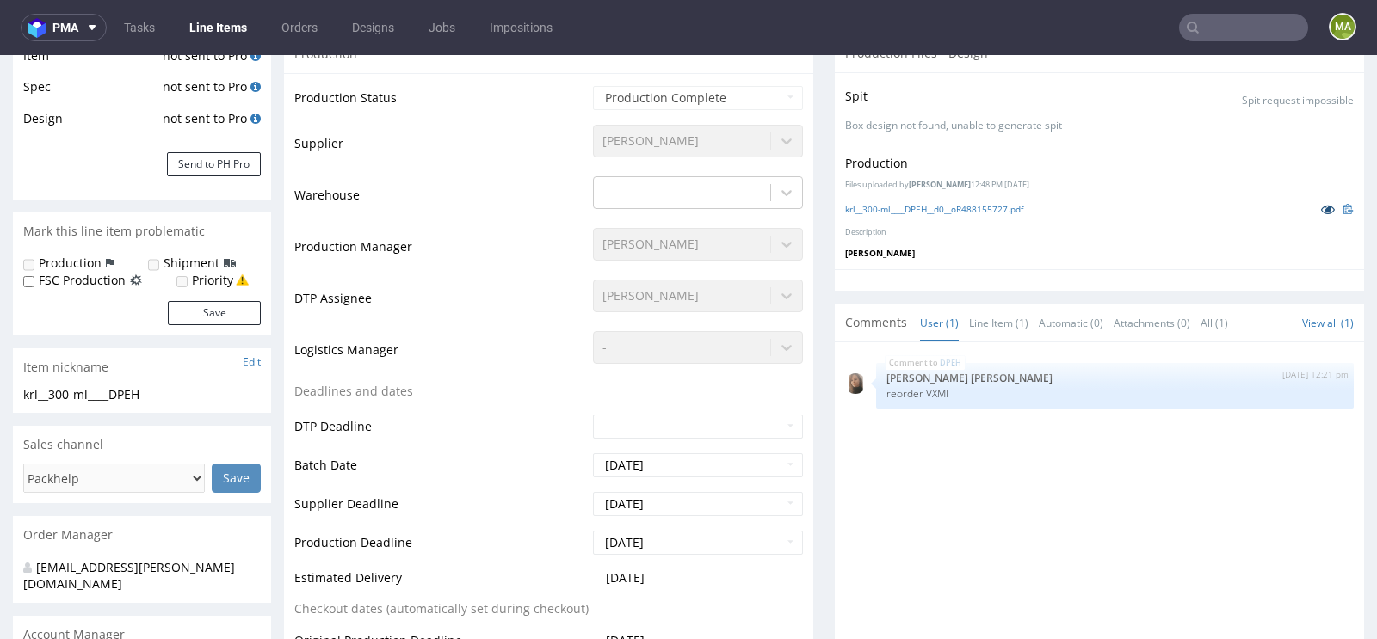
click at [1321, 209] on icon at bounding box center [1328, 209] width 14 height 12
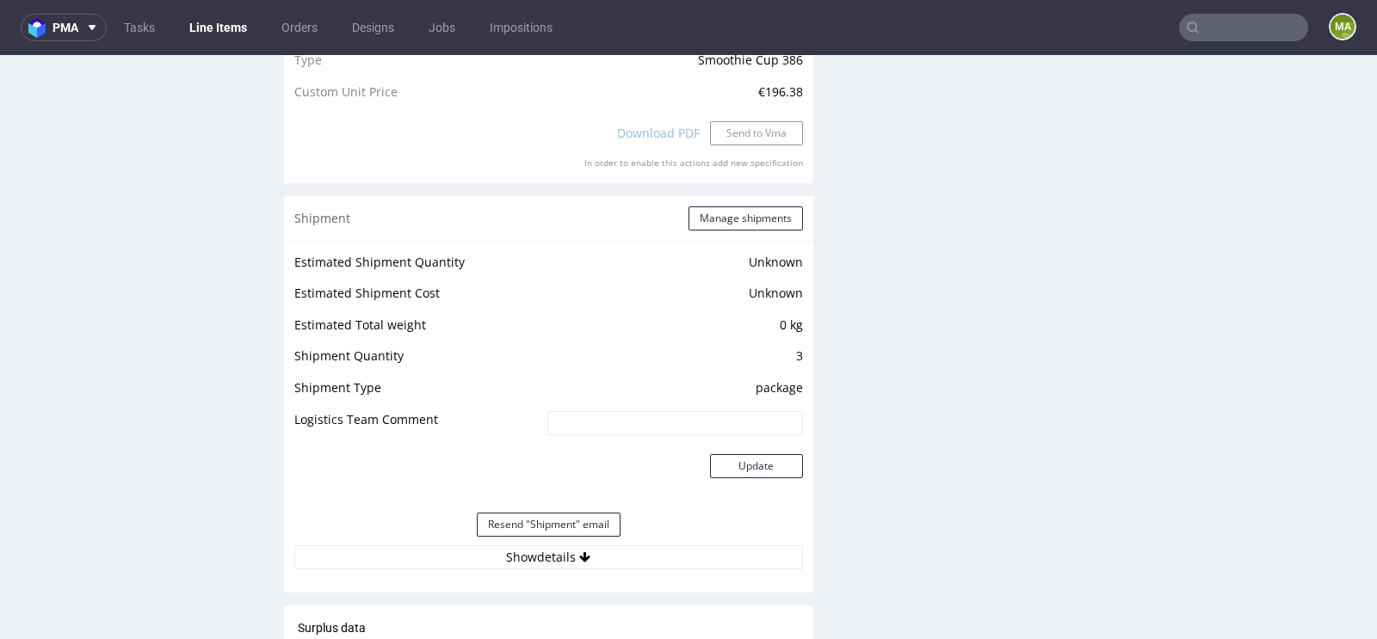
scroll to position [1754, 0]
click at [756, 213] on button "Manage shipments" at bounding box center [745, 222] width 114 height 24
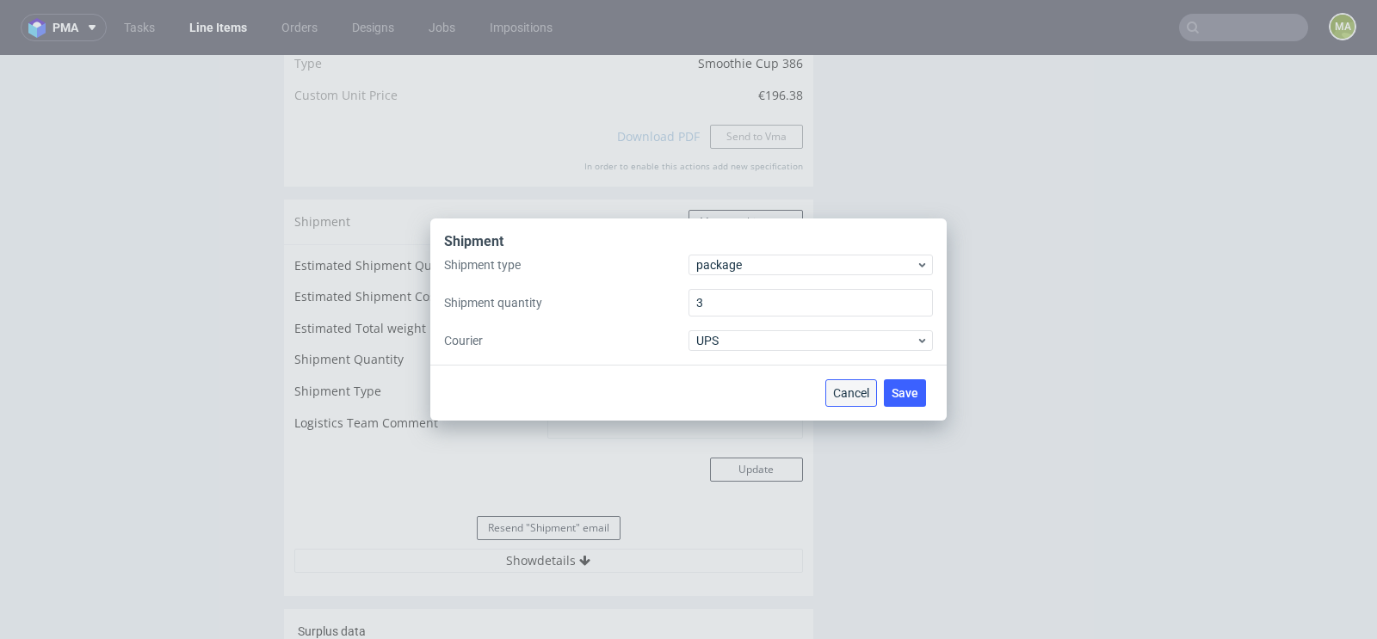
click at [842, 404] on button "Cancel" at bounding box center [851, 393] width 52 height 28
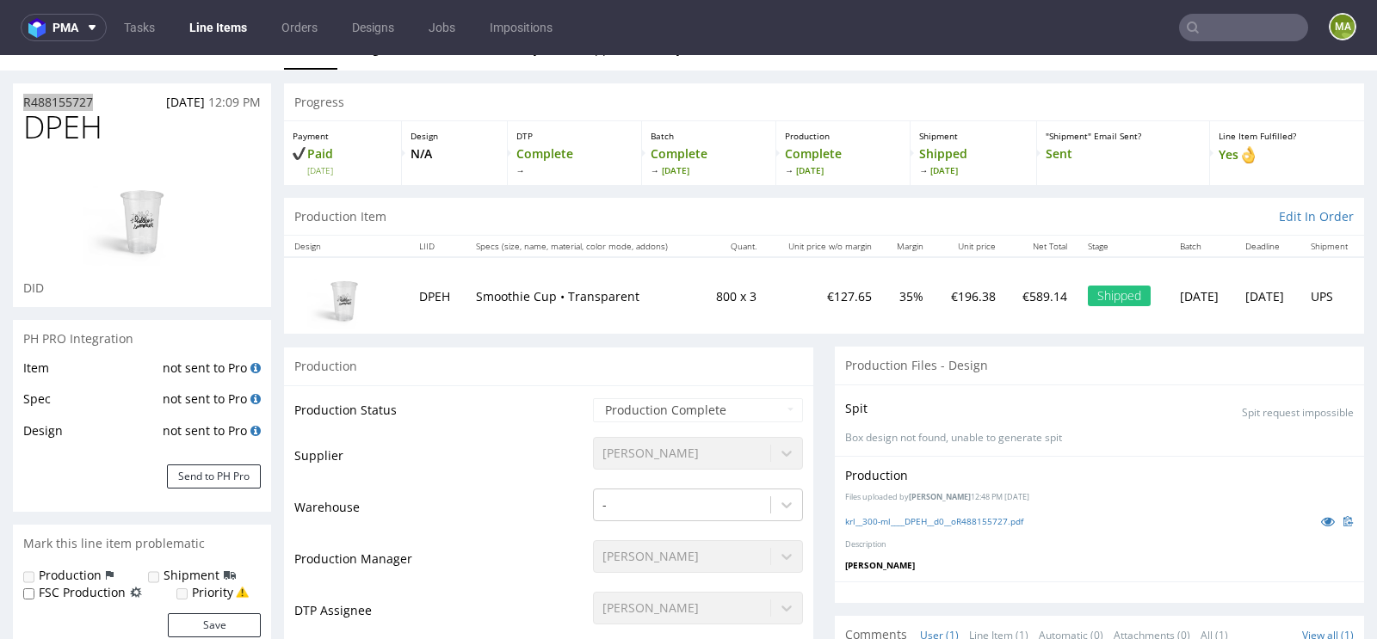
scroll to position [33, 0]
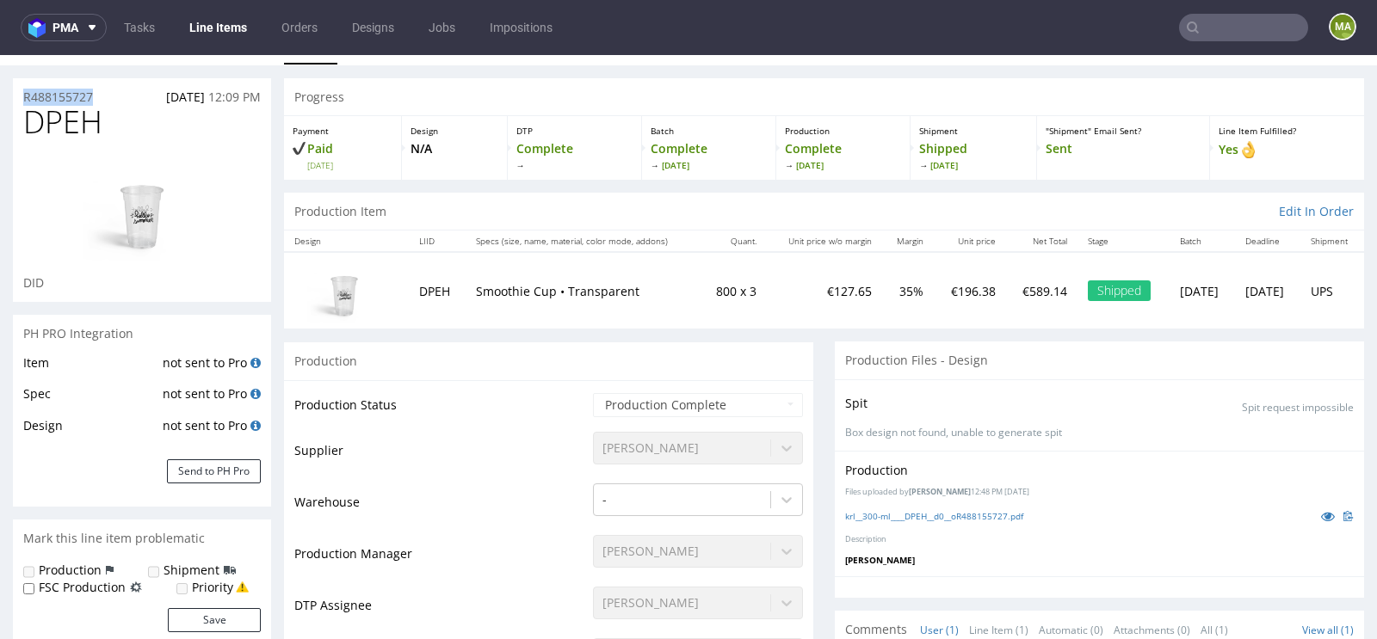
click at [45, 105] on span "DPEH" at bounding box center [62, 122] width 79 height 34
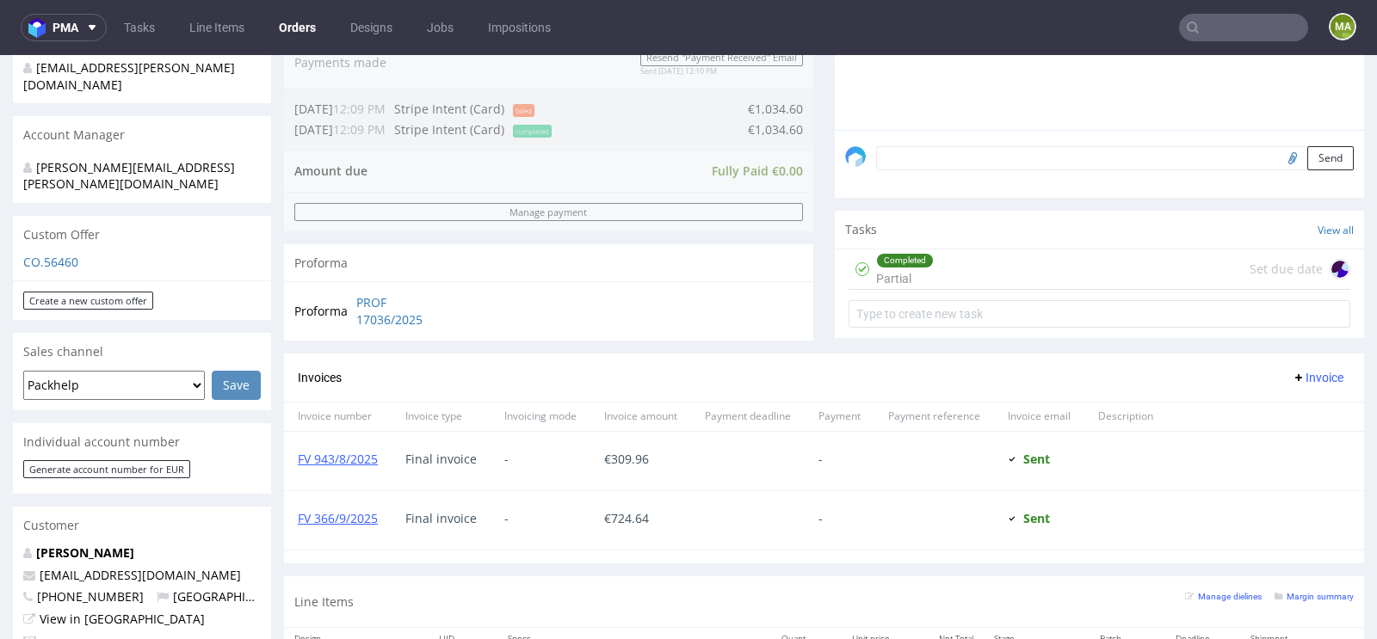
scroll to position [725, 0]
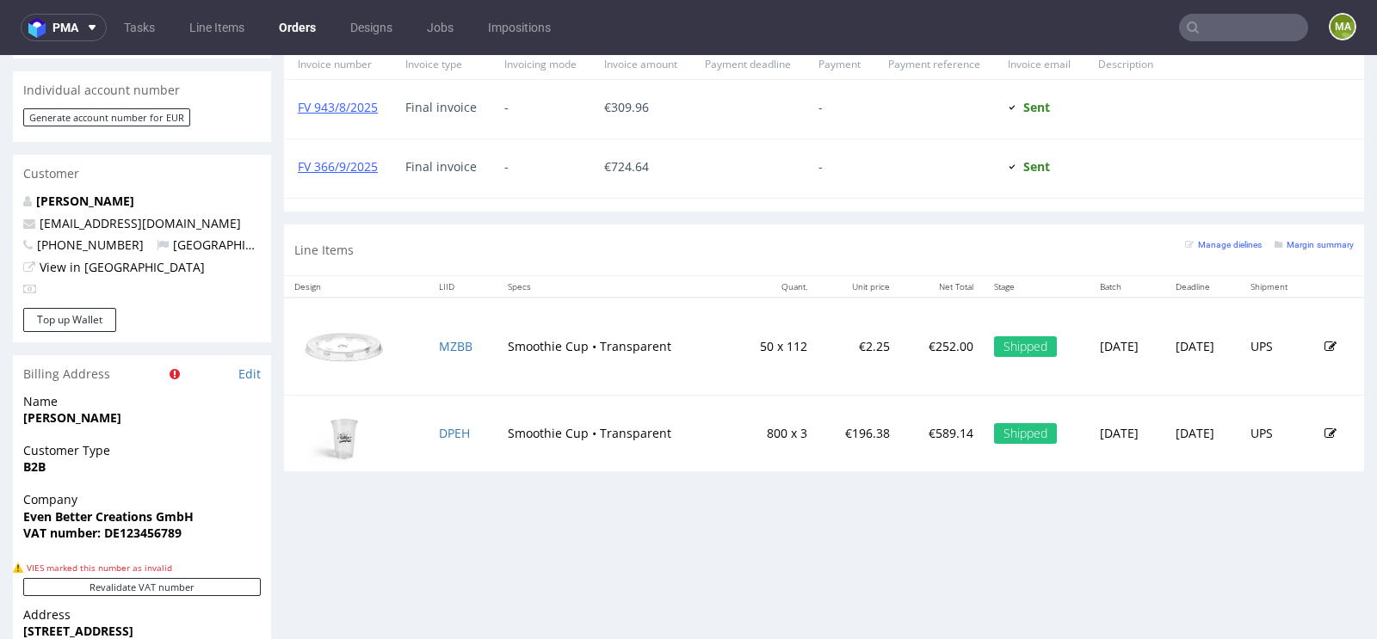
scroll to position [890, 0]
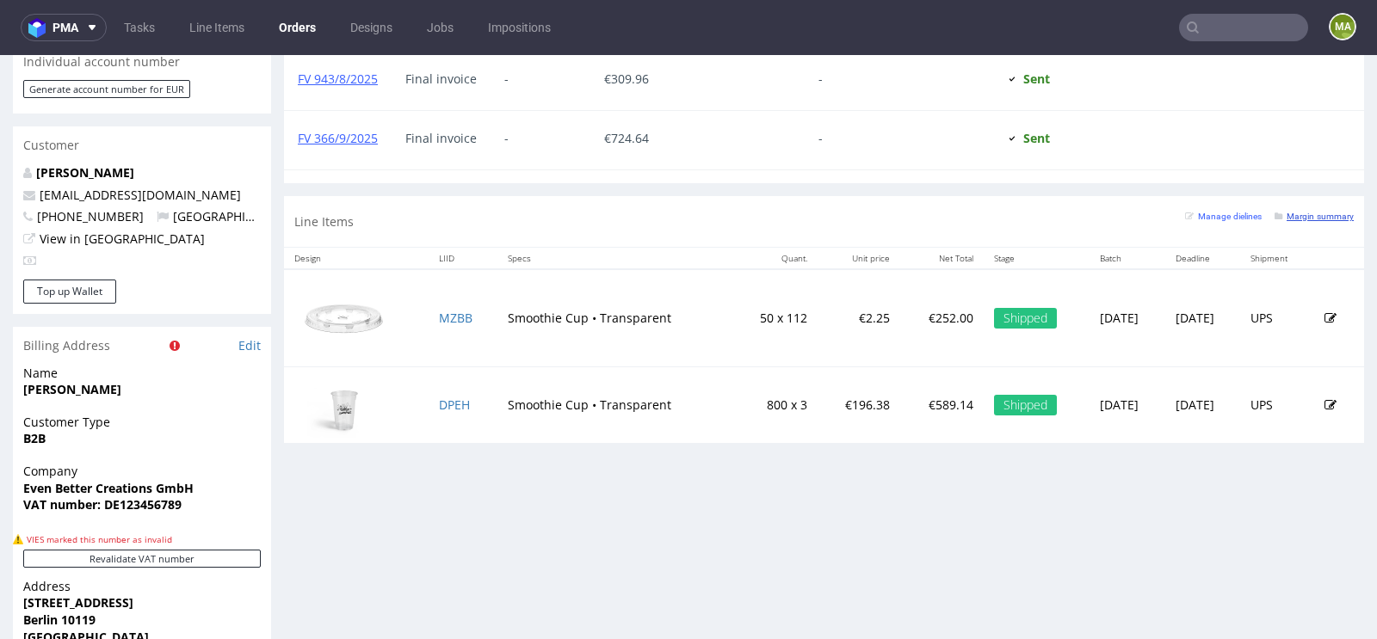
click at [1299, 212] on small "Margin summary" at bounding box center [1313, 216] width 79 height 9
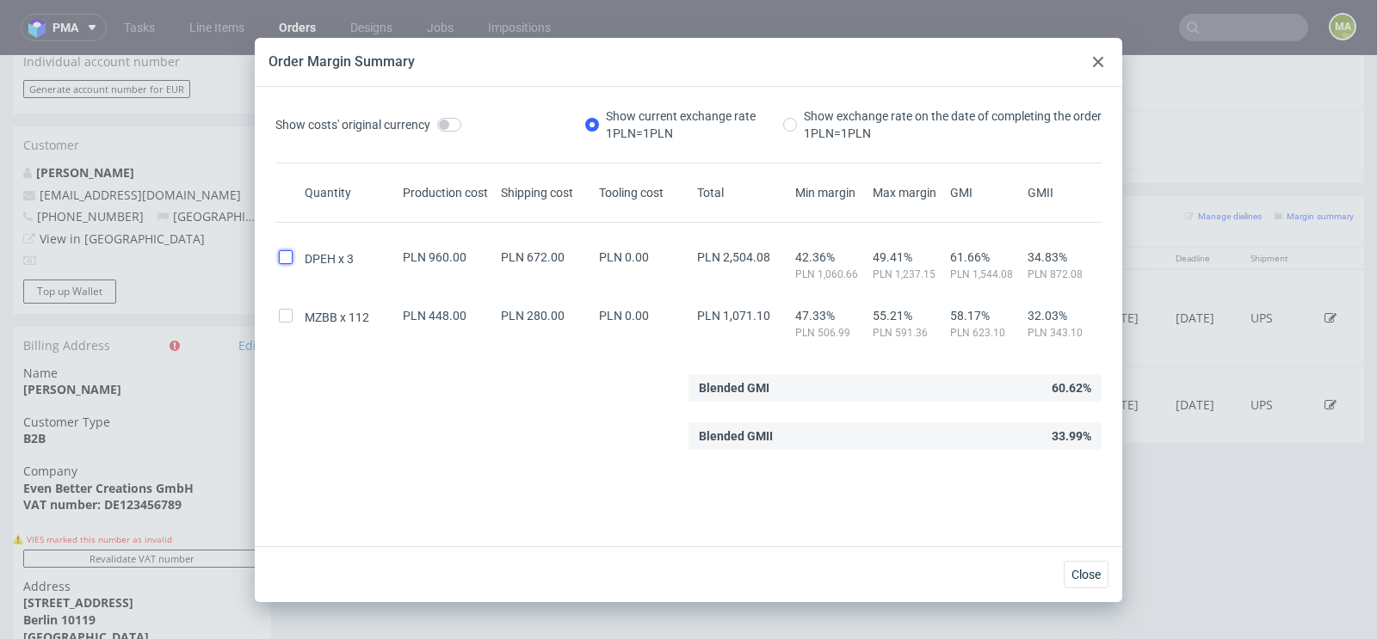
click at [287, 251] on input "checkbox" at bounding box center [286, 257] width 14 height 14
checkbox input "true"
click at [1089, 63] on div at bounding box center [1098, 62] width 21 height 21
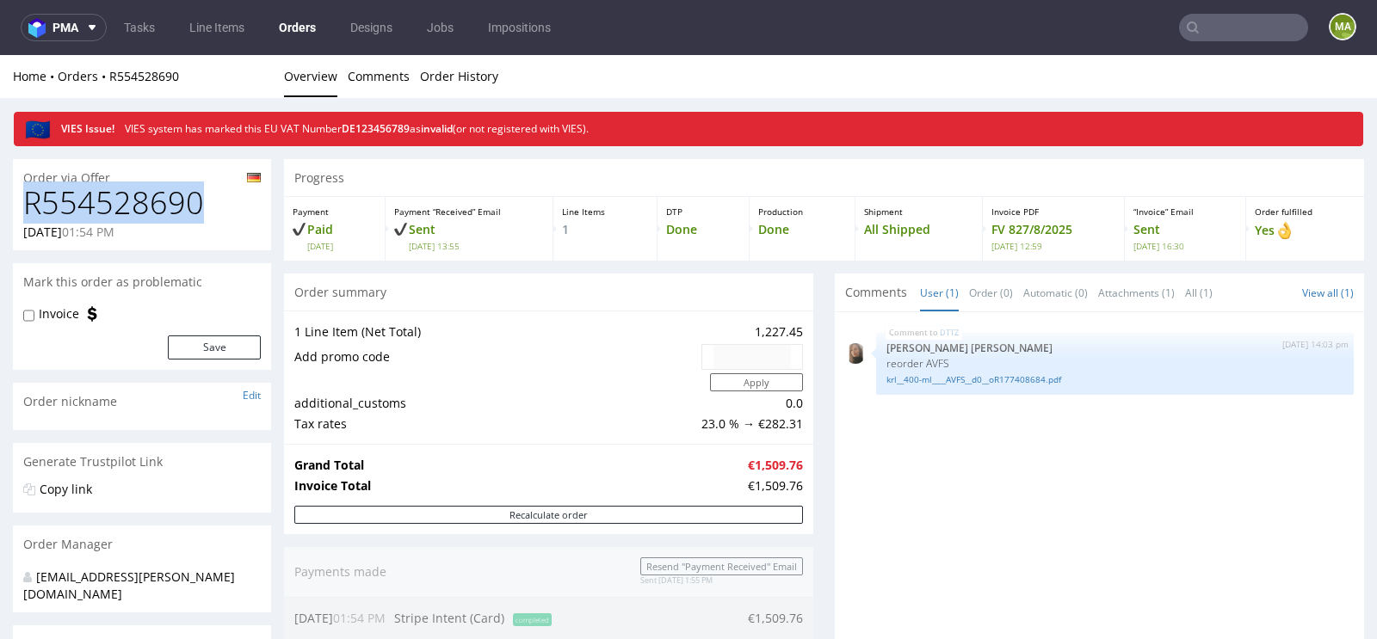
drag, startPoint x: 210, startPoint y: 203, endPoint x: 0, endPoint y: 203, distance: 210.0
copy h1 "R554528690"
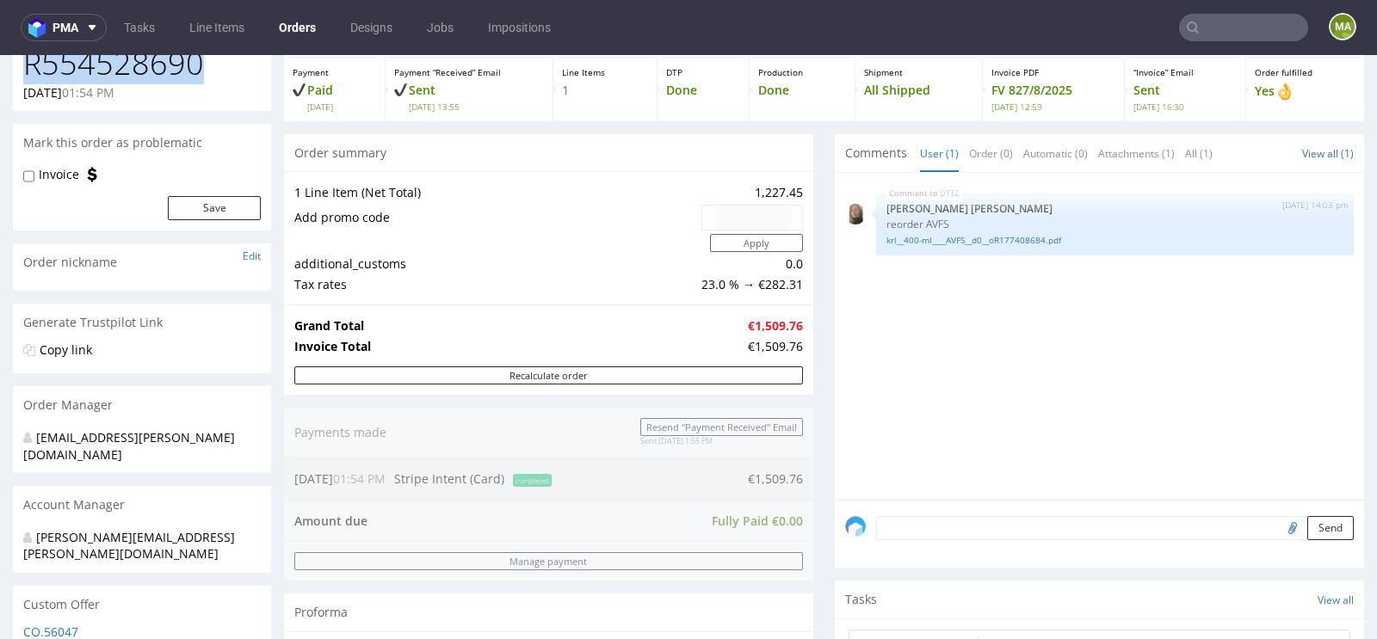
scroll to position [55, 0]
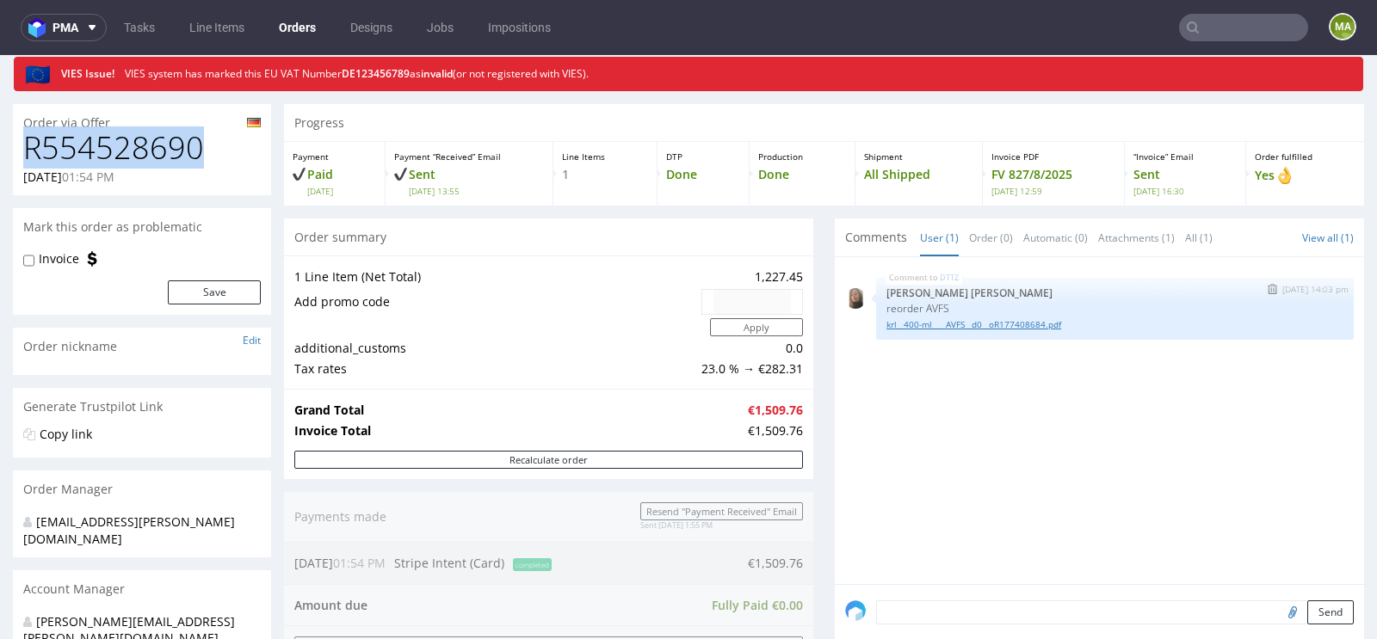
click at [974, 326] on link "krl__400-ml____AVFS__d0__oR177408684.pdf" at bounding box center [1114, 324] width 457 height 13
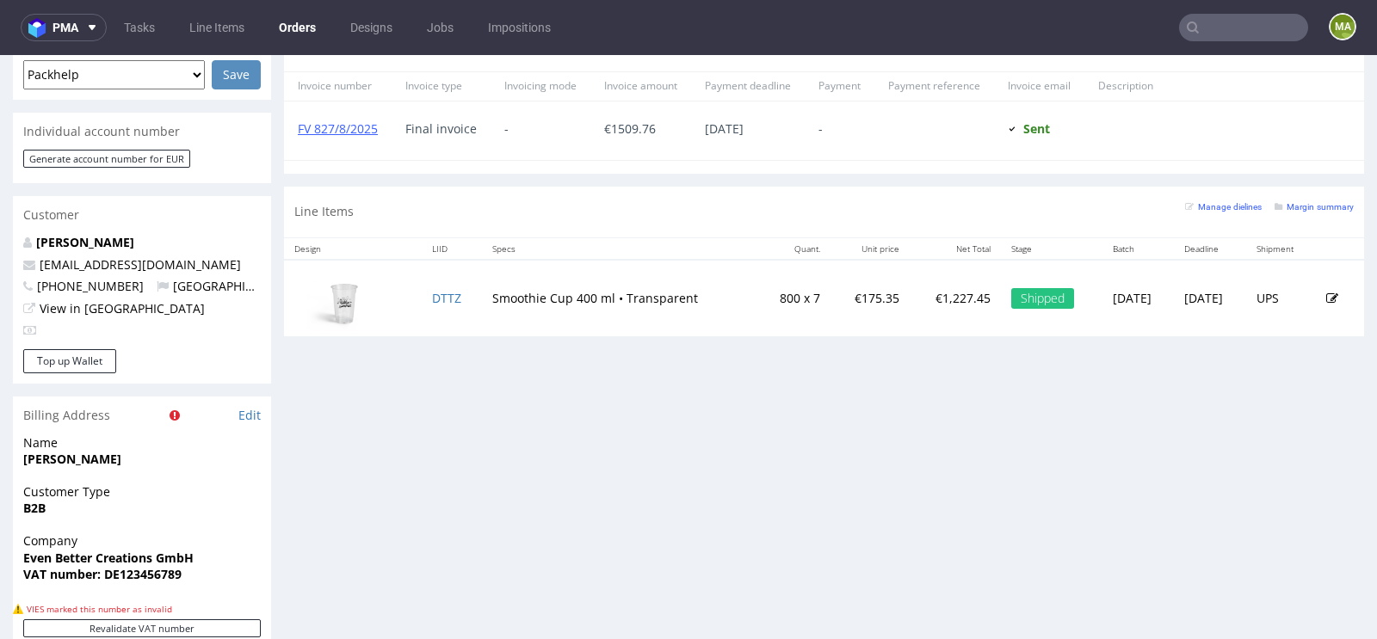
scroll to position [763, 0]
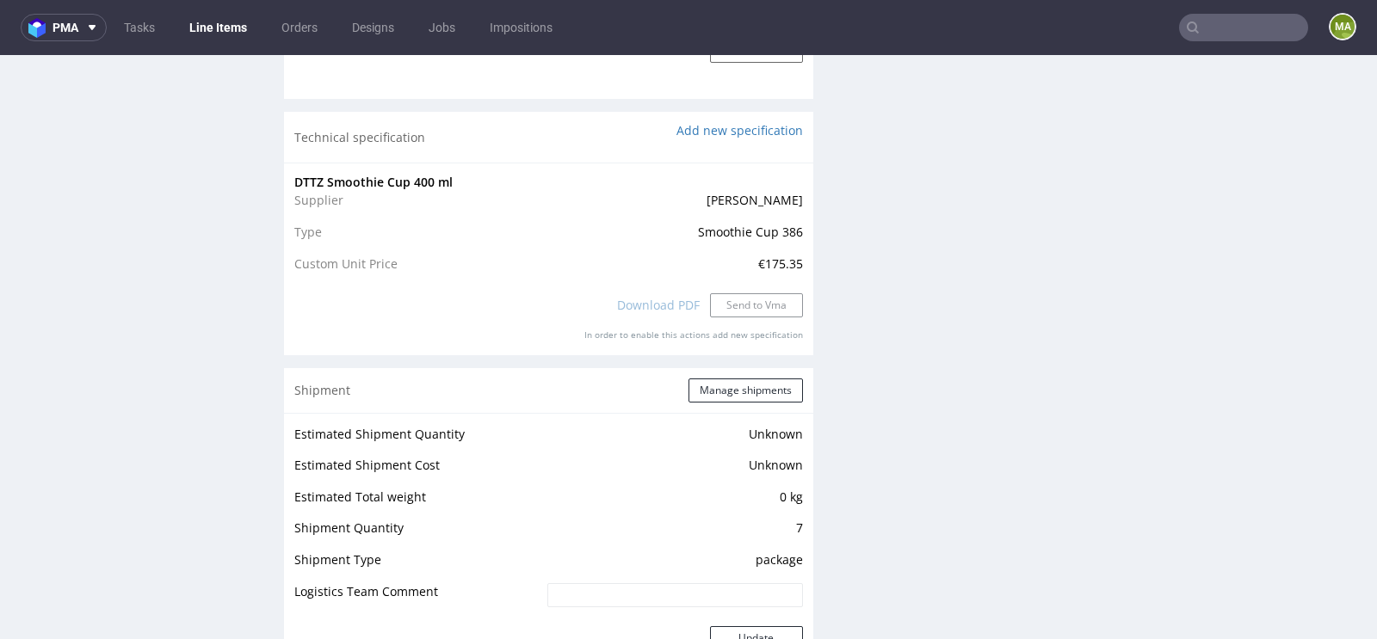
scroll to position [1606, 0]
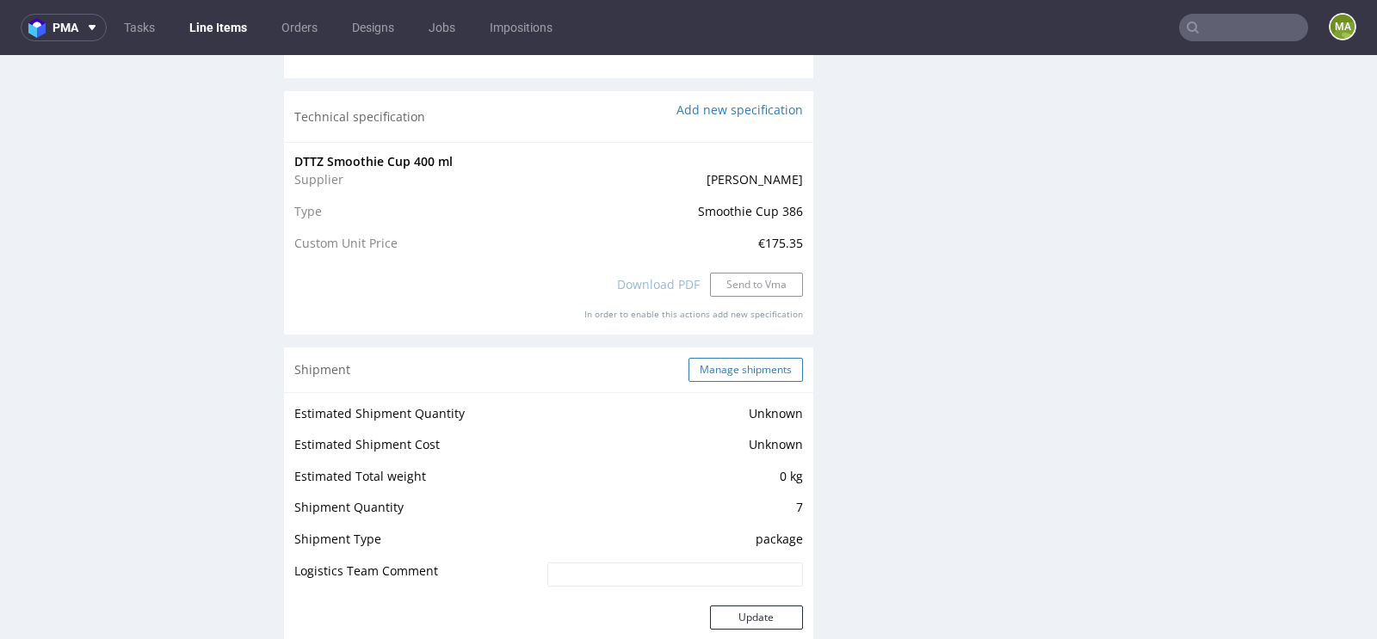
click at [713, 369] on button "Manage shipments" at bounding box center [745, 370] width 114 height 24
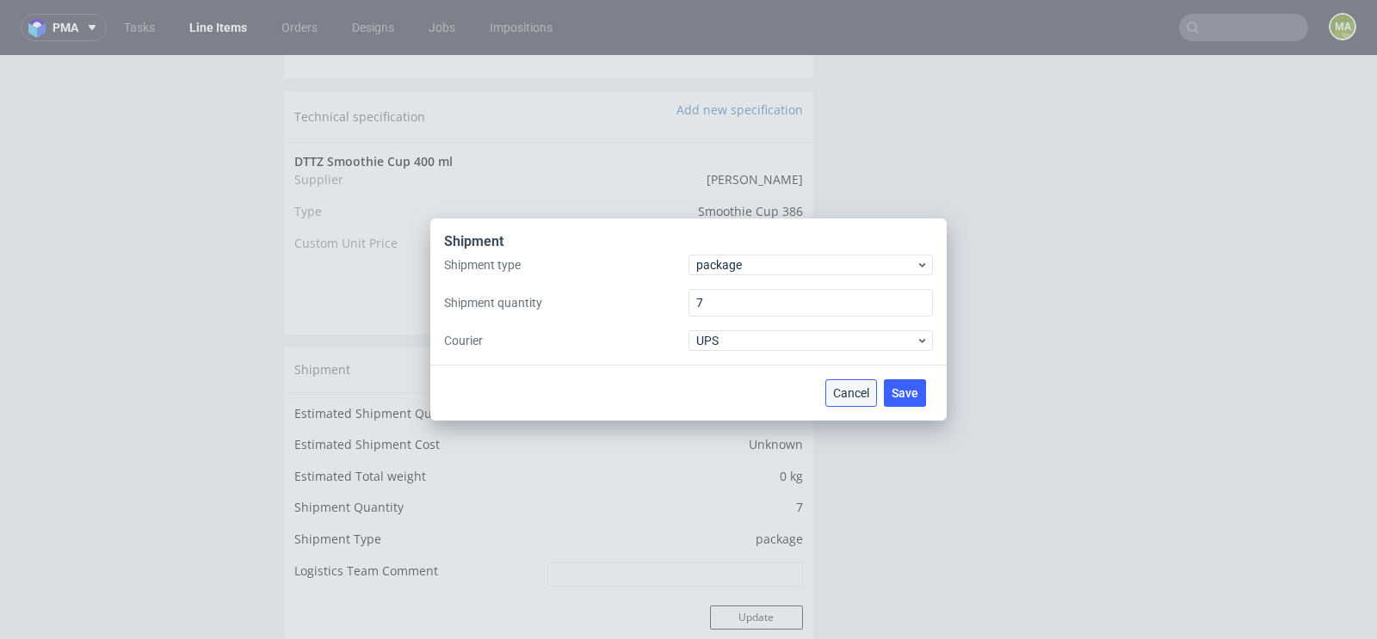
click at [842, 394] on span "Cancel" at bounding box center [851, 393] width 36 height 12
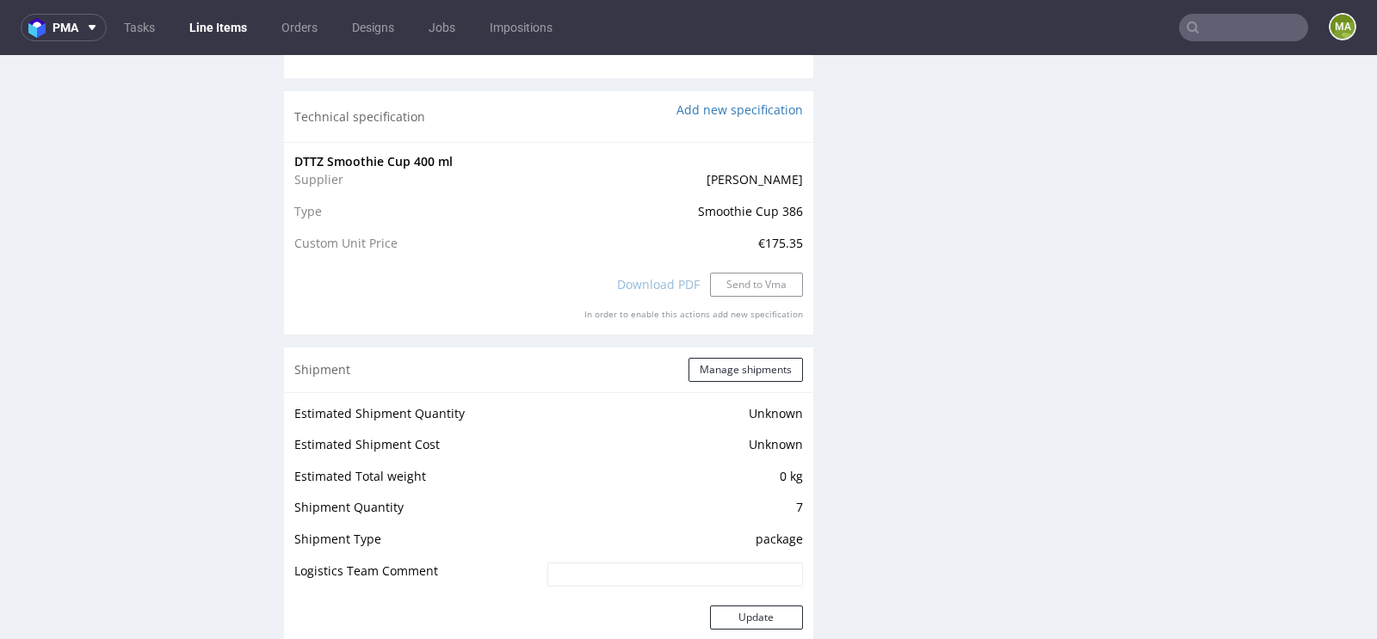
scroll to position [0, 0]
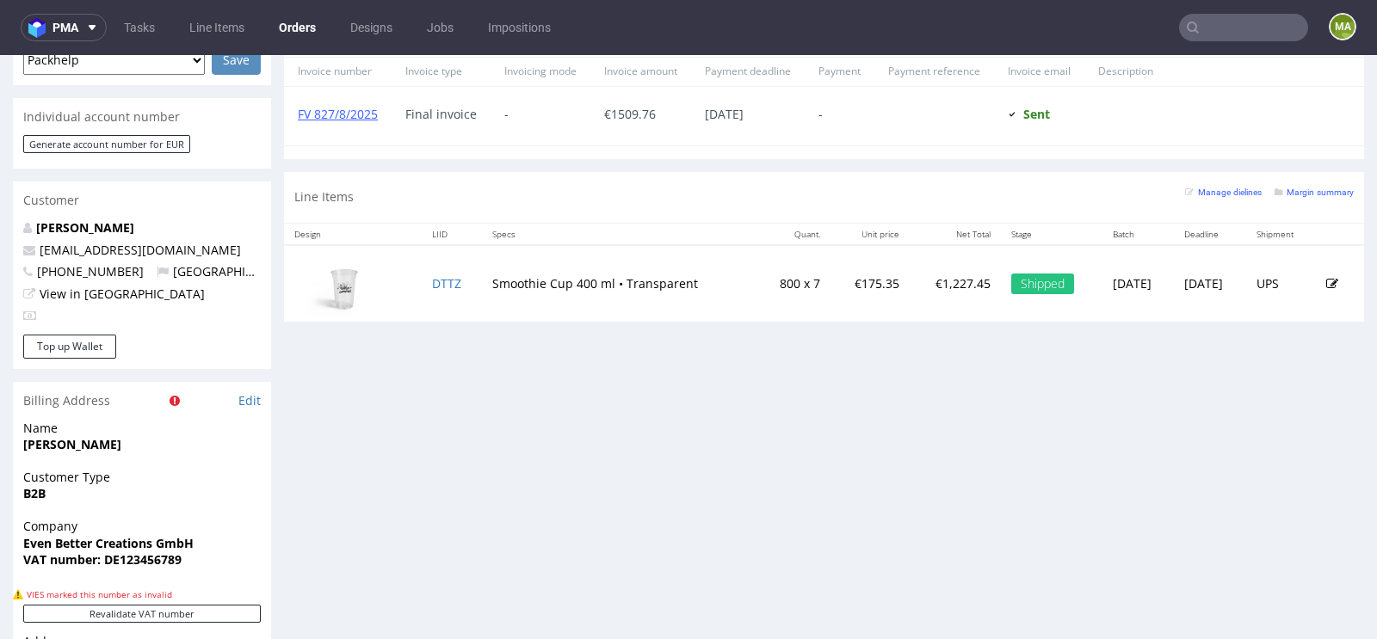
scroll to position [879, 0]
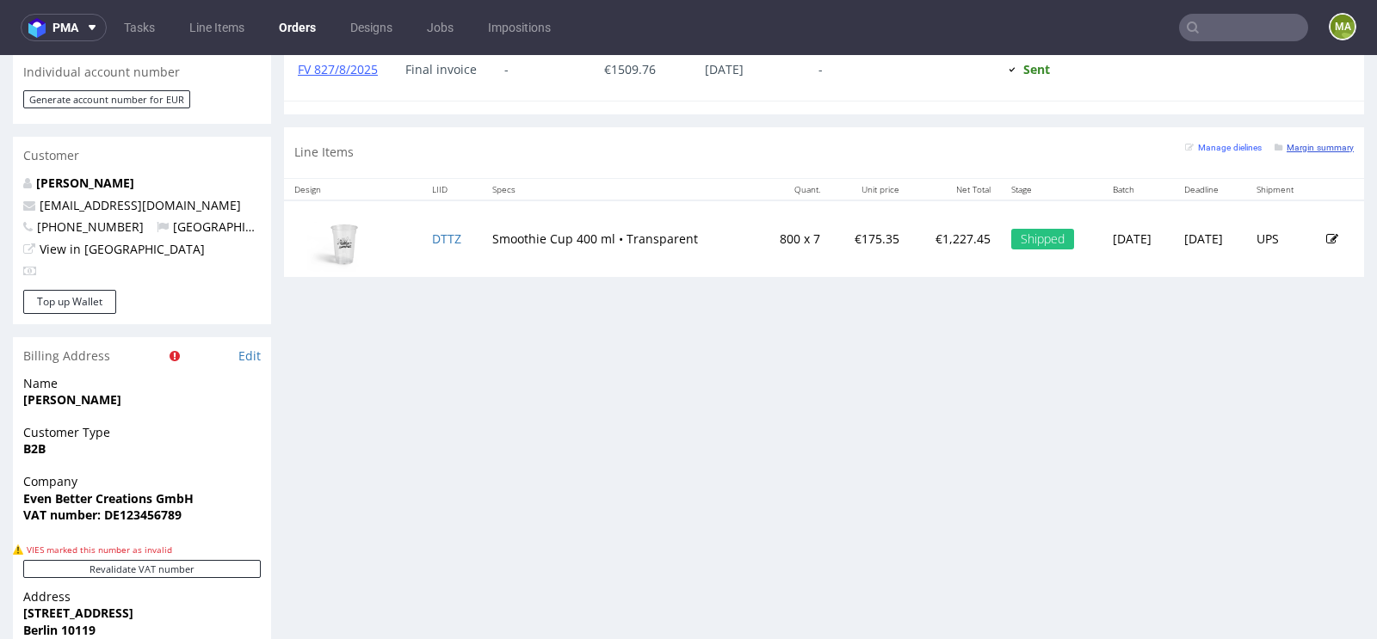
click at [1320, 147] on link "Margin summary" at bounding box center [1313, 147] width 79 height 12
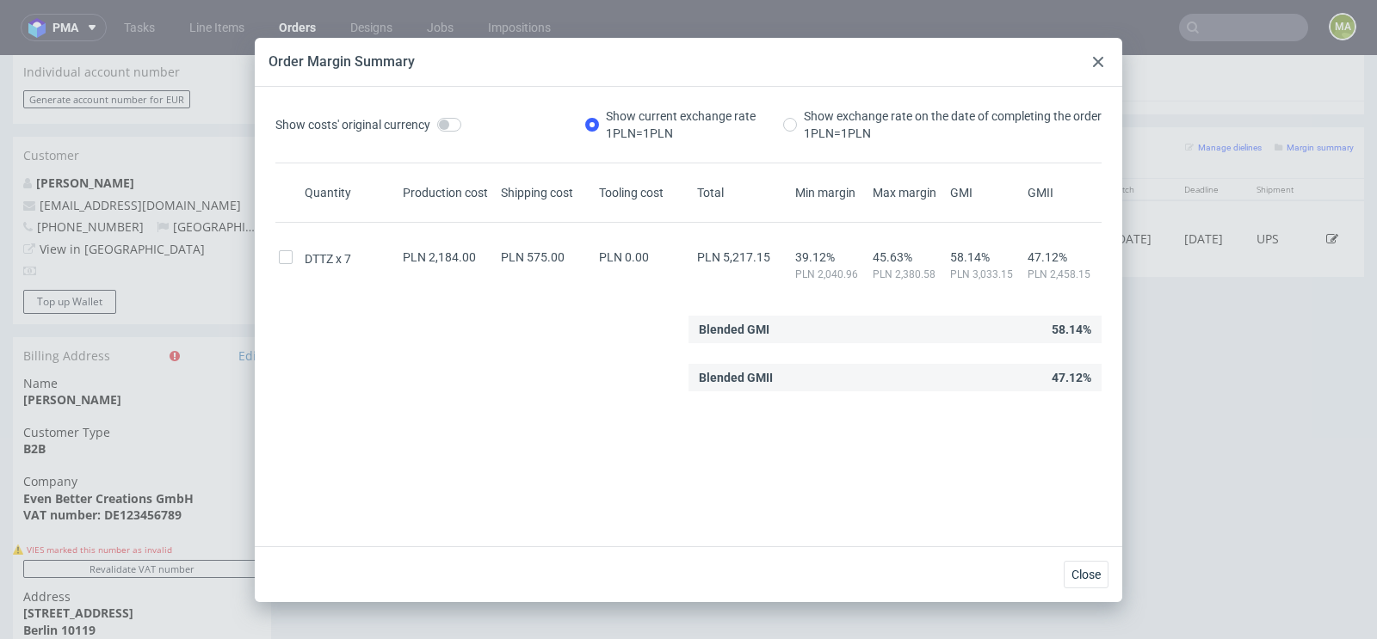
click at [1089, 68] on div at bounding box center [1098, 62] width 21 height 21
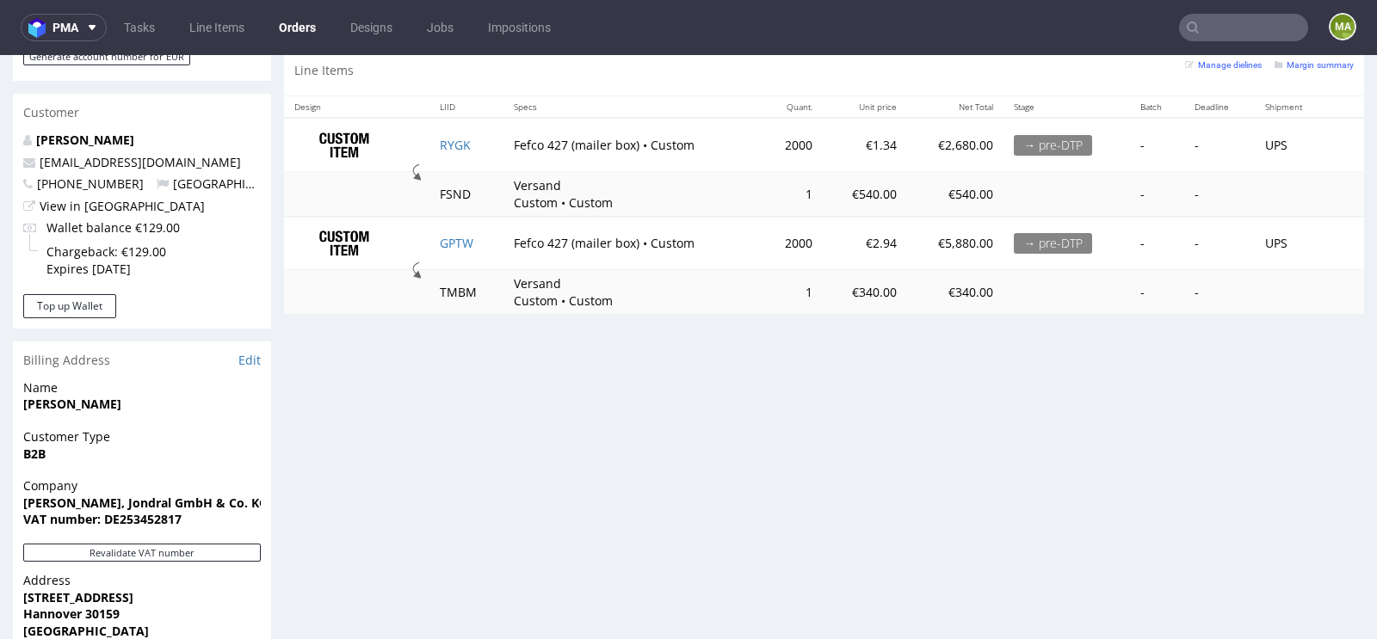
scroll to position [873, 0]
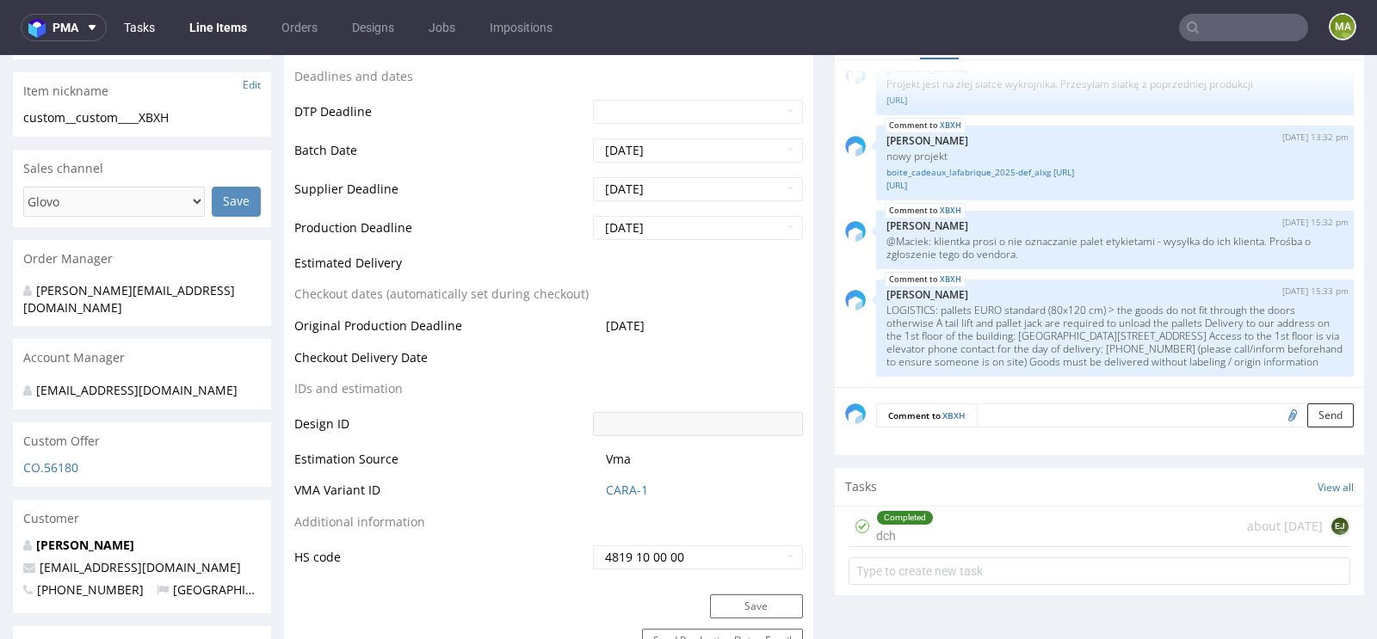
scroll to position [691, 0]
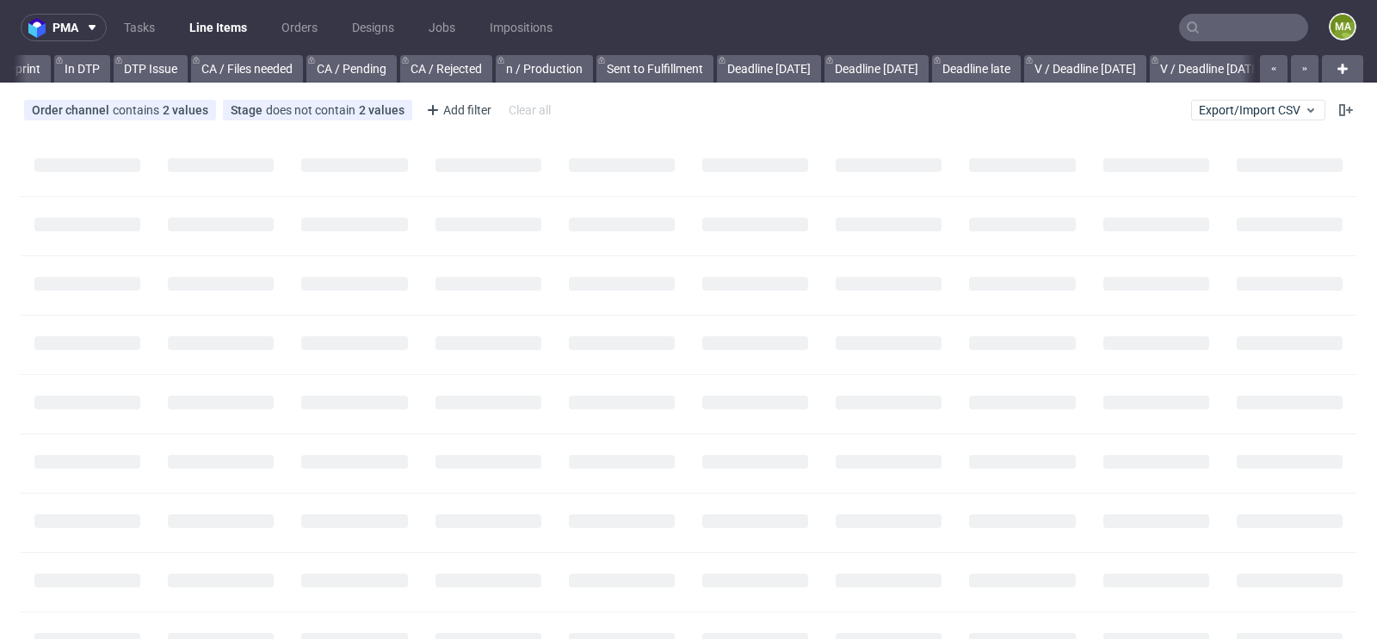
click at [1208, 34] on input "text" at bounding box center [1243, 28] width 129 height 28
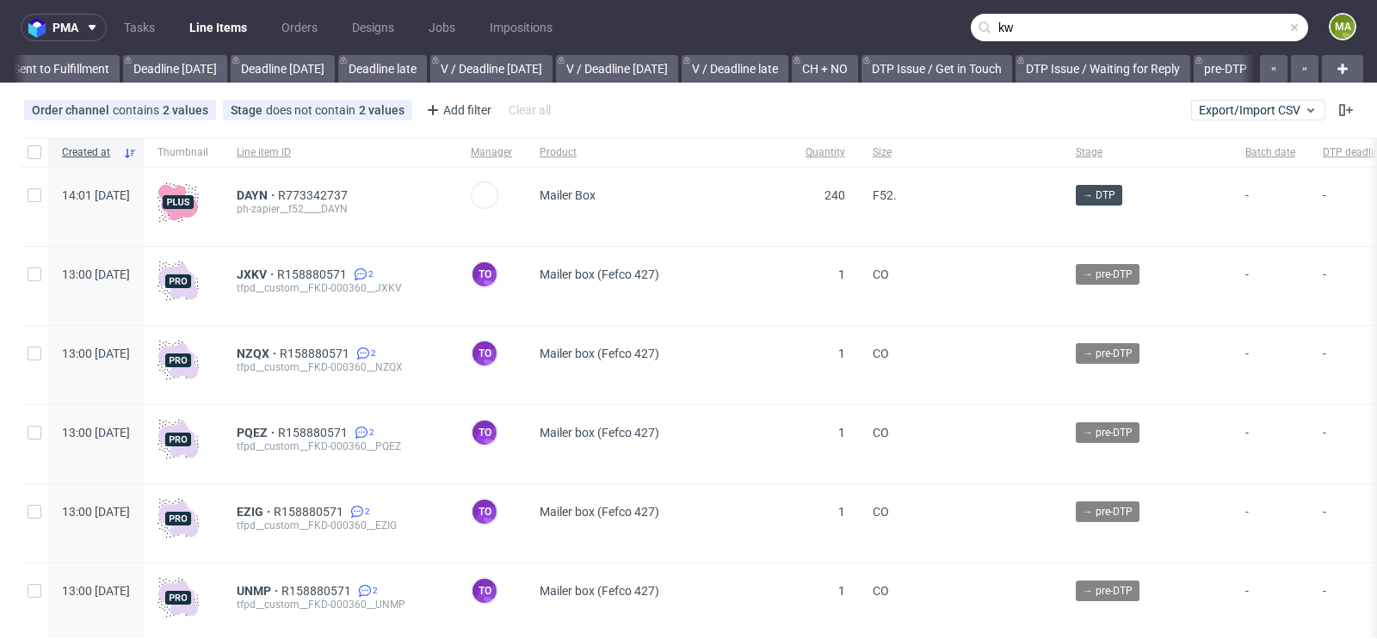
scroll to position [0, 1946]
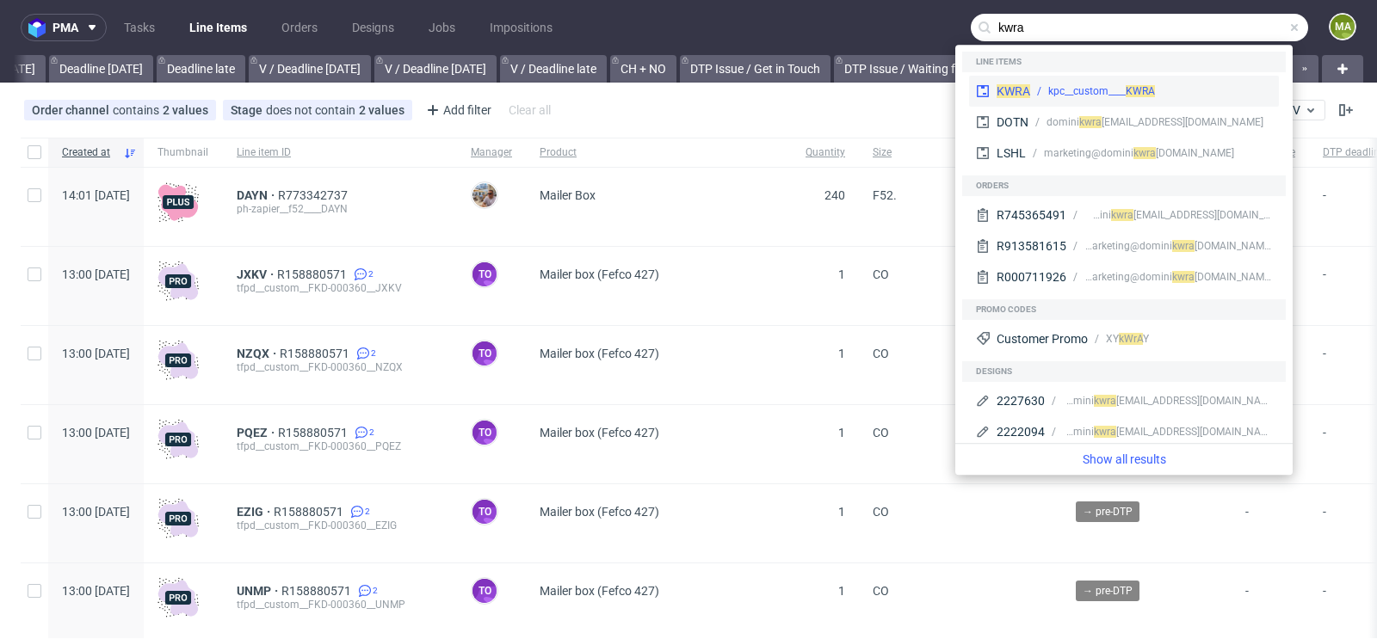
type input "kwra"
click at [1088, 86] on div "kpc__custom____ KWRA" at bounding box center [1101, 90] width 107 height 15
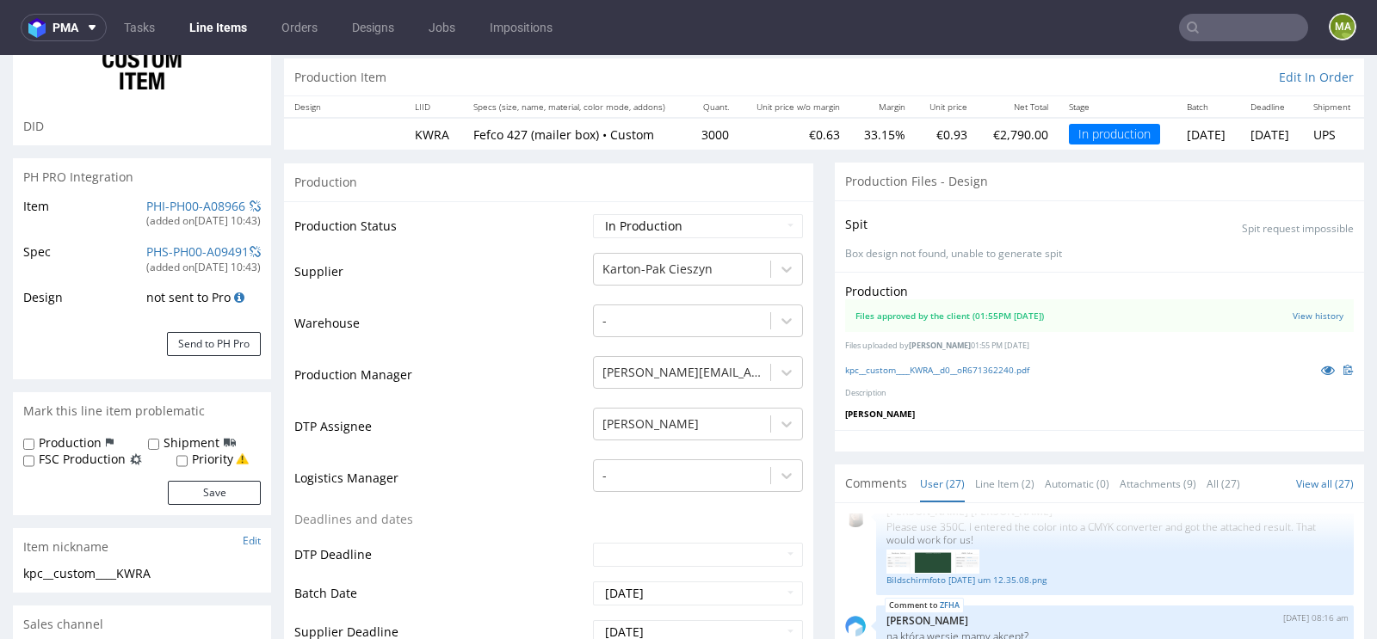
scroll to position [181, 0]
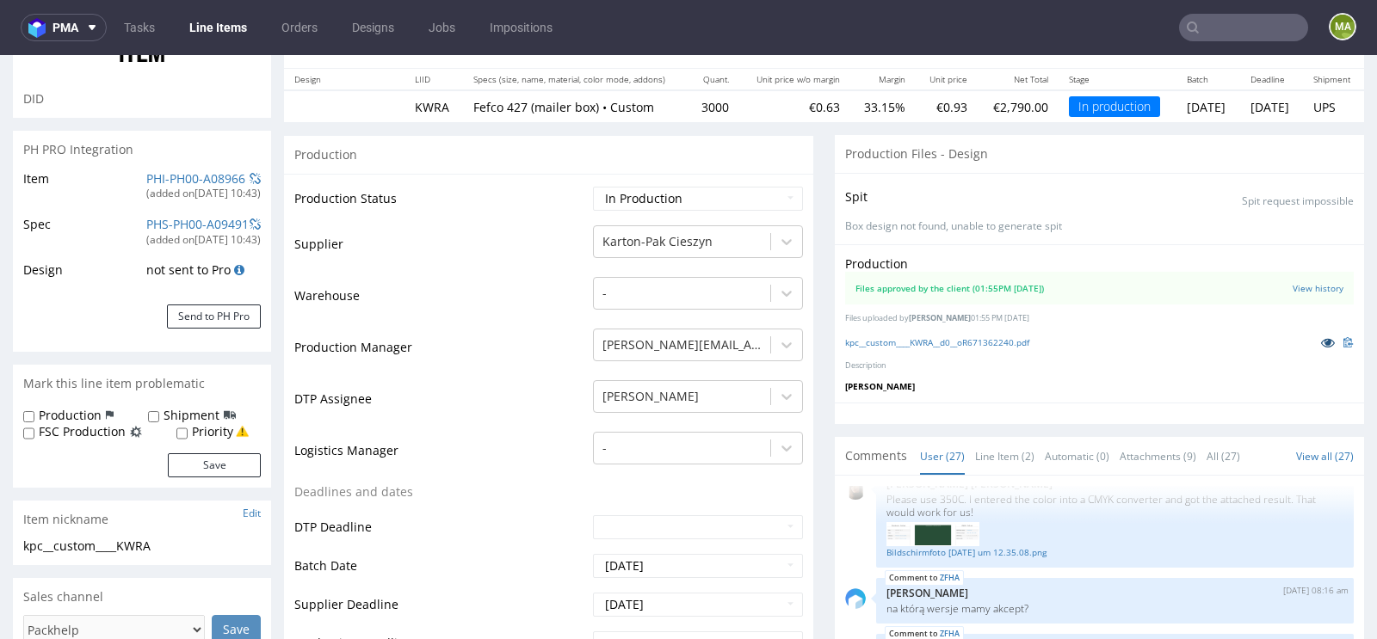
click at [1321, 340] on icon at bounding box center [1328, 342] width 14 height 12
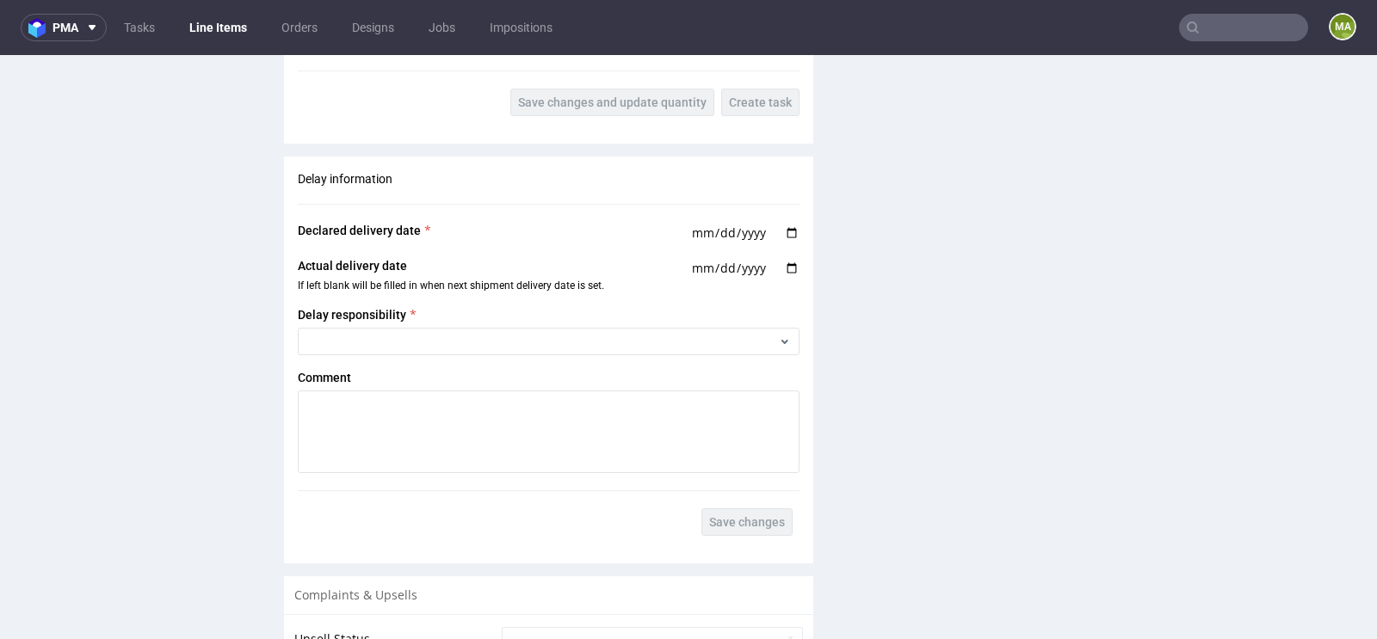
scroll to position [2809, 0]
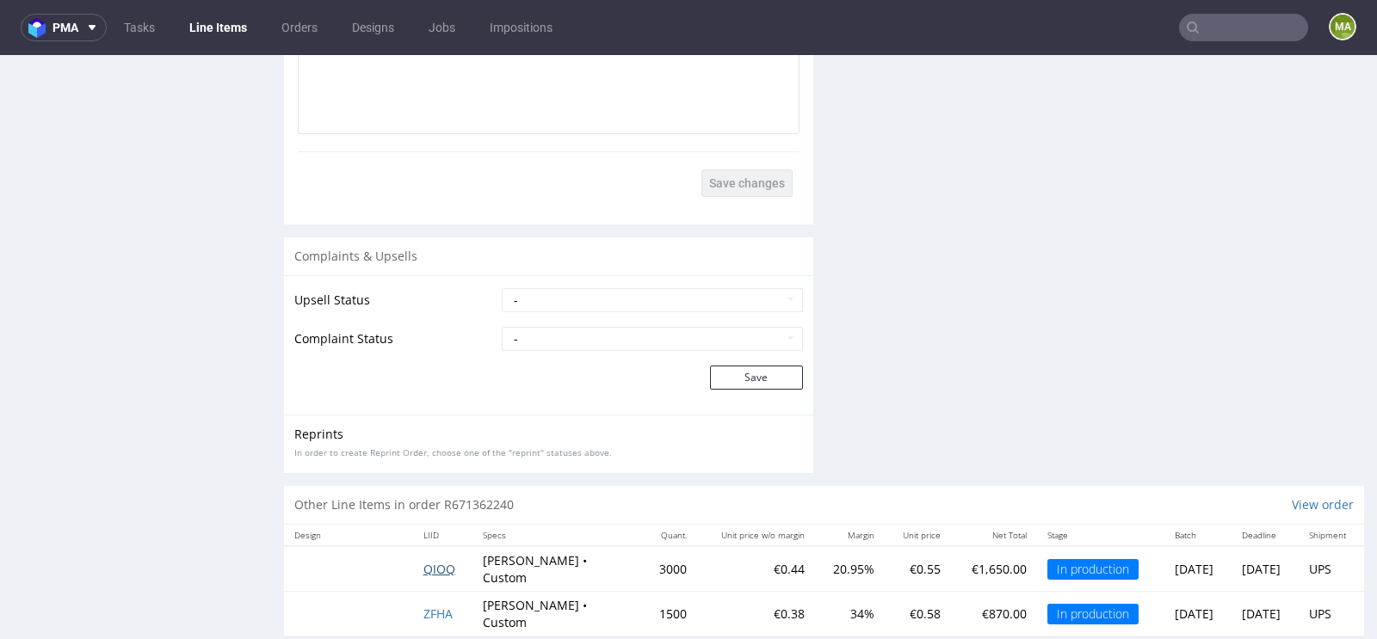
click at [427, 561] on span "QIOQ" at bounding box center [439, 569] width 32 height 16
click at [429, 606] on span "ZFHA" at bounding box center [437, 614] width 29 height 16
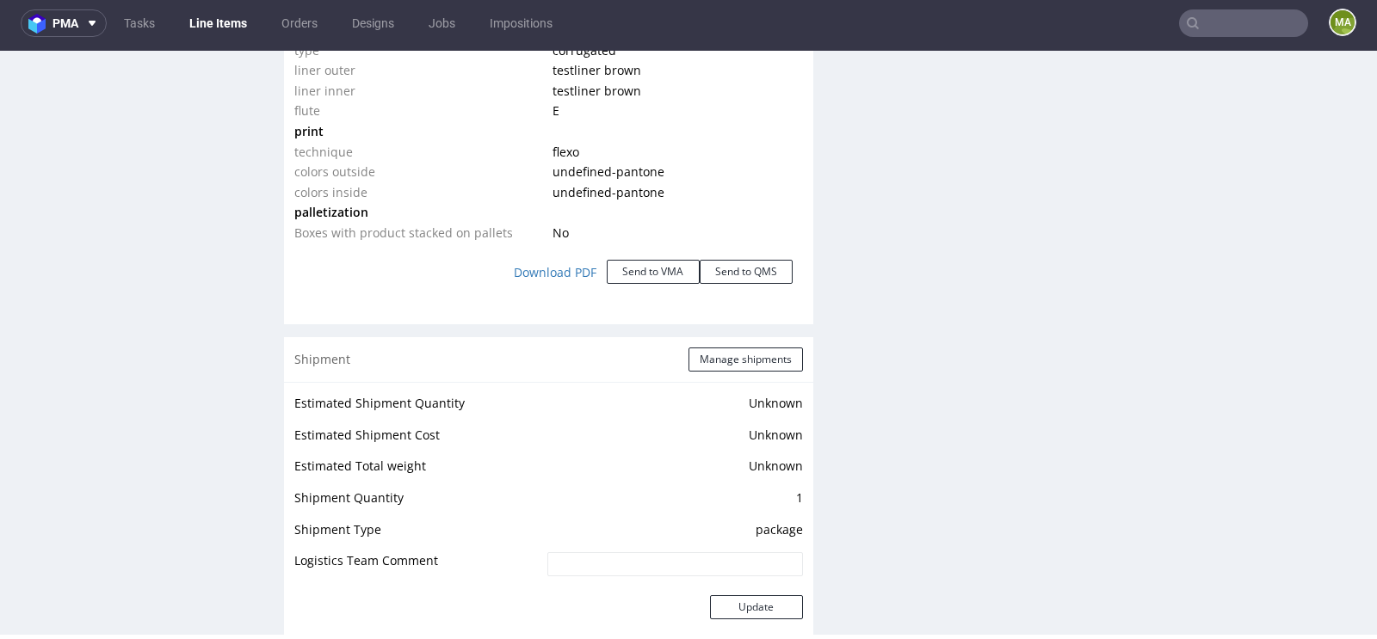
scroll to position [1715, 0]
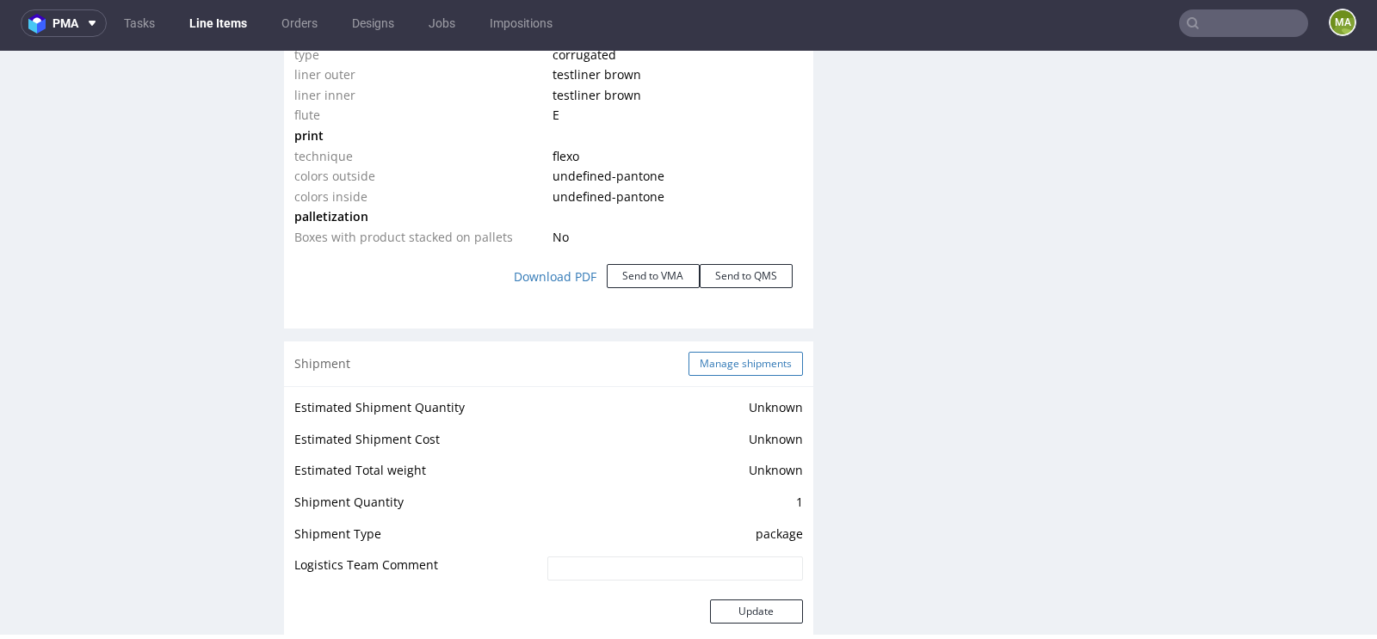
click at [725, 366] on button "Manage shipments" at bounding box center [745, 364] width 114 height 24
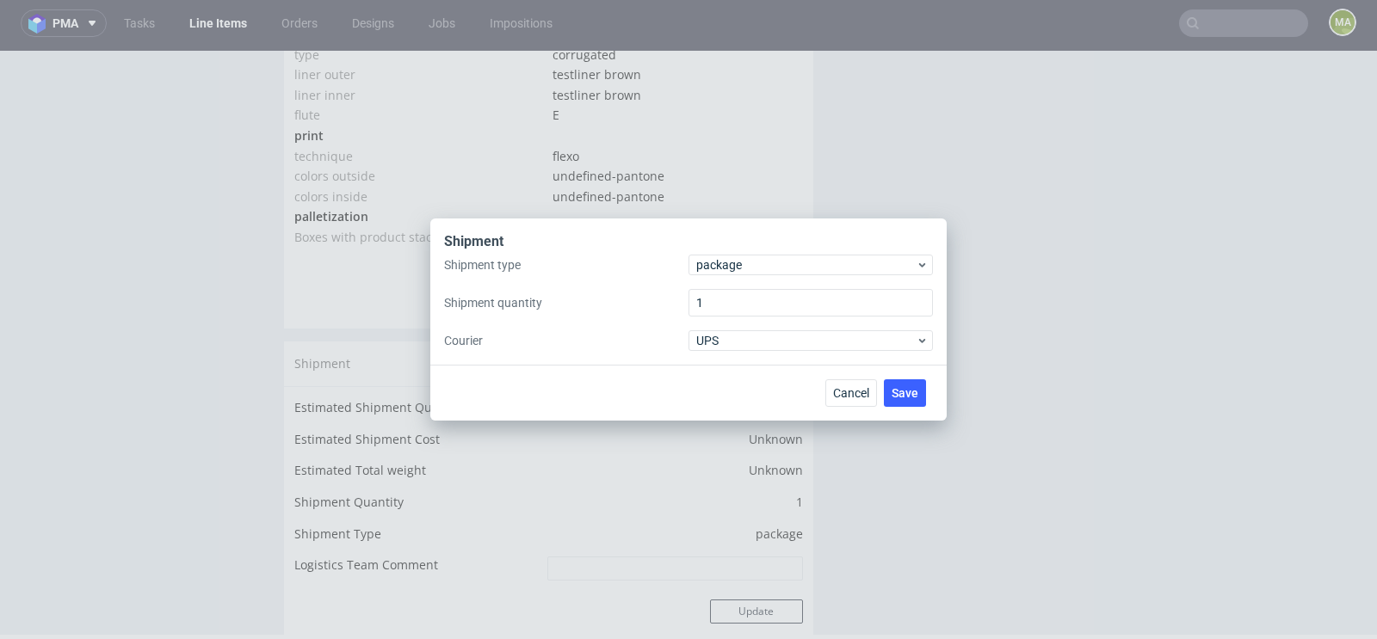
click at [822, 385] on div "Cancel Save" at bounding box center [688, 393] width 516 height 56
click at [830, 385] on button "Cancel" at bounding box center [851, 393] width 52 height 28
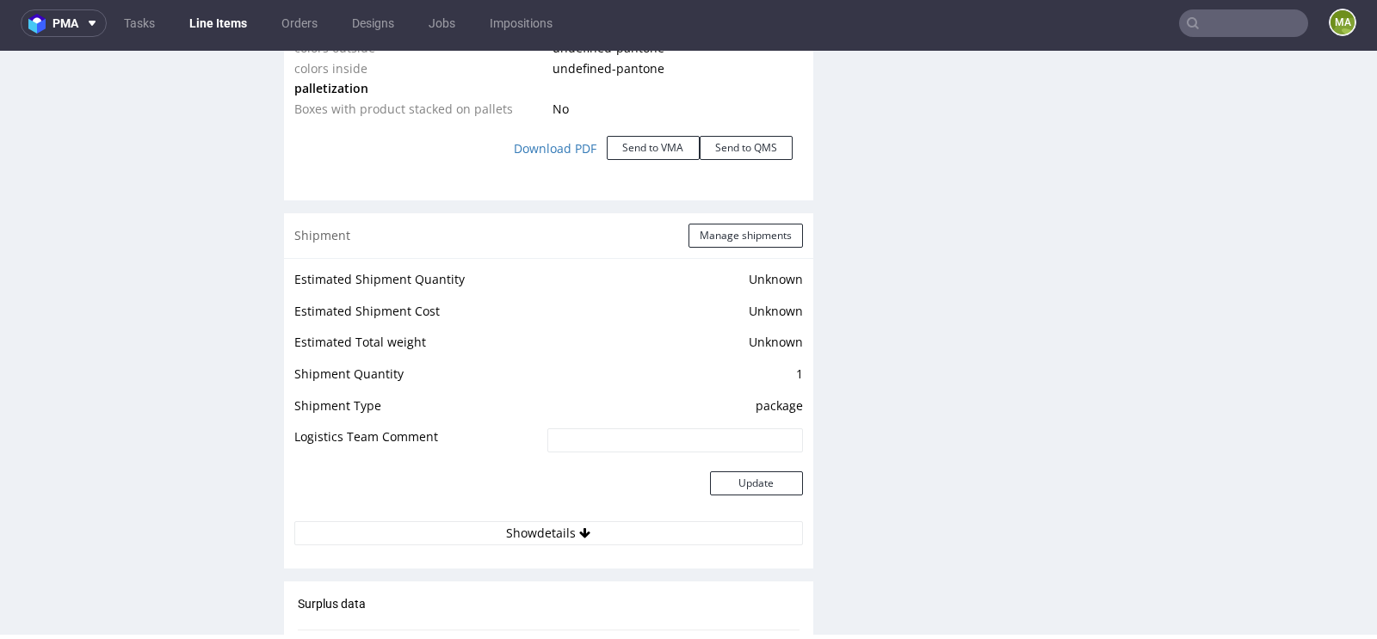
scroll to position [1855, 0]
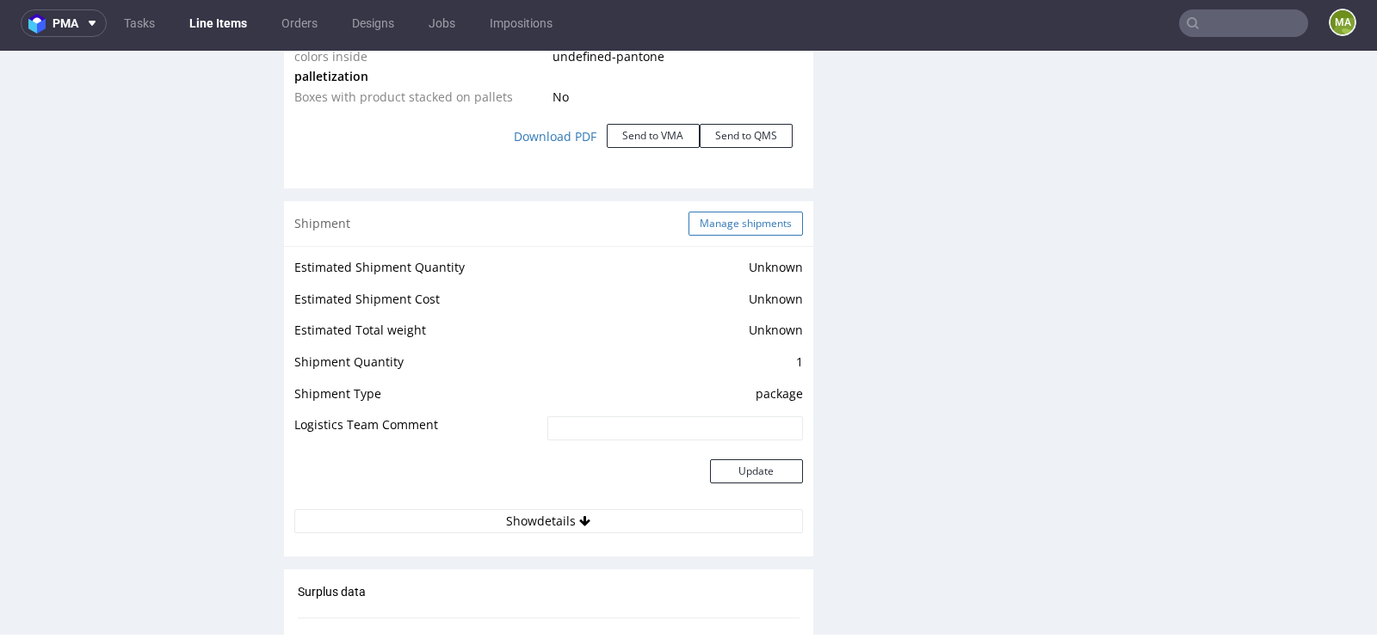
click at [762, 231] on button "Manage shipments" at bounding box center [745, 224] width 114 height 24
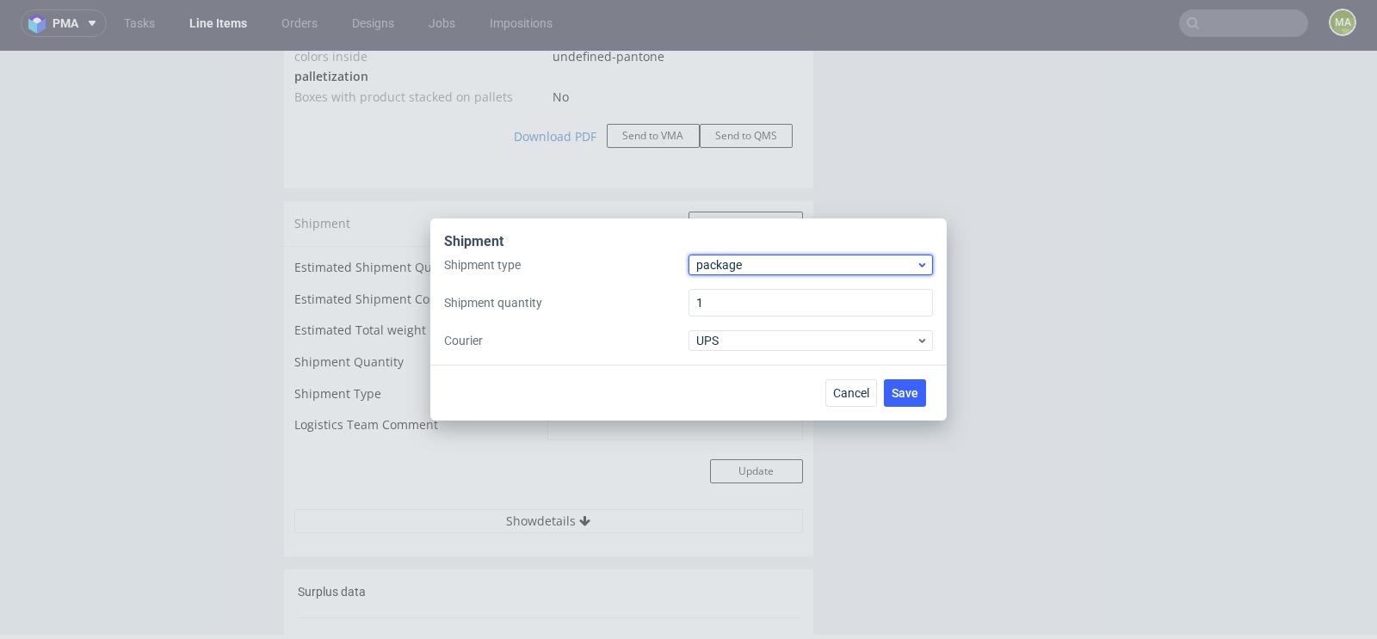
click at [751, 263] on span "package" at bounding box center [805, 264] width 219 height 17
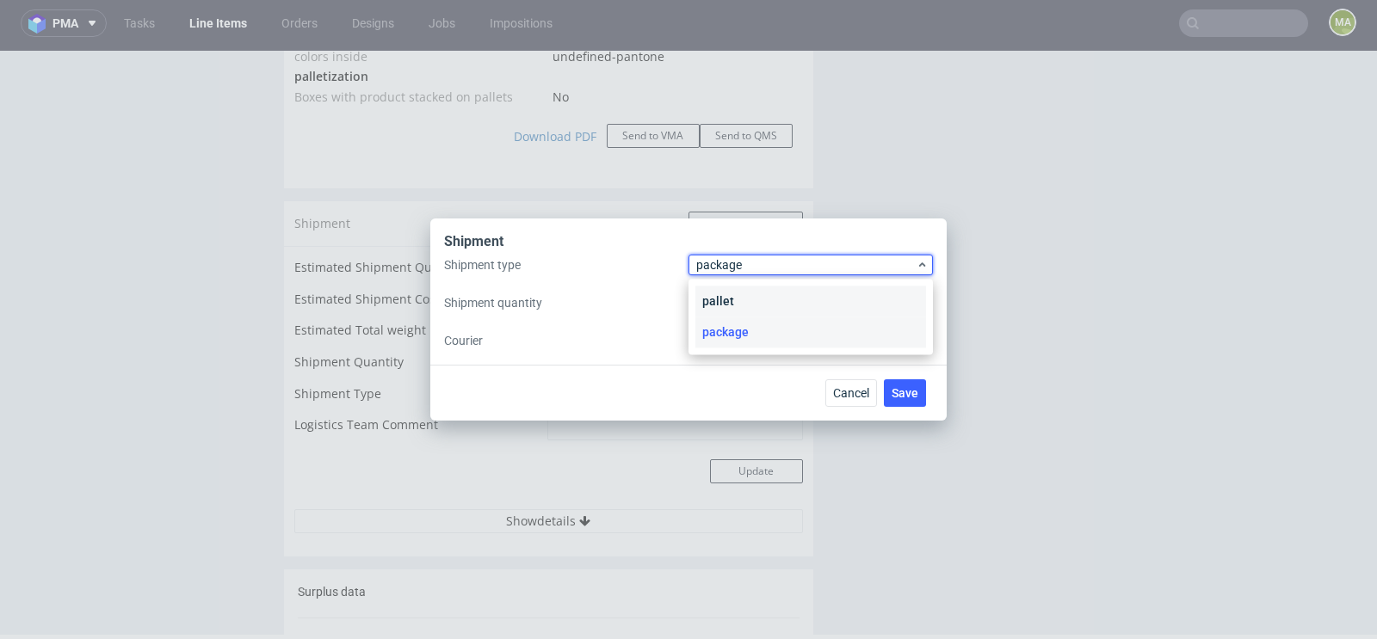
click at [737, 293] on div "pallet" at bounding box center [810, 301] width 231 height 31
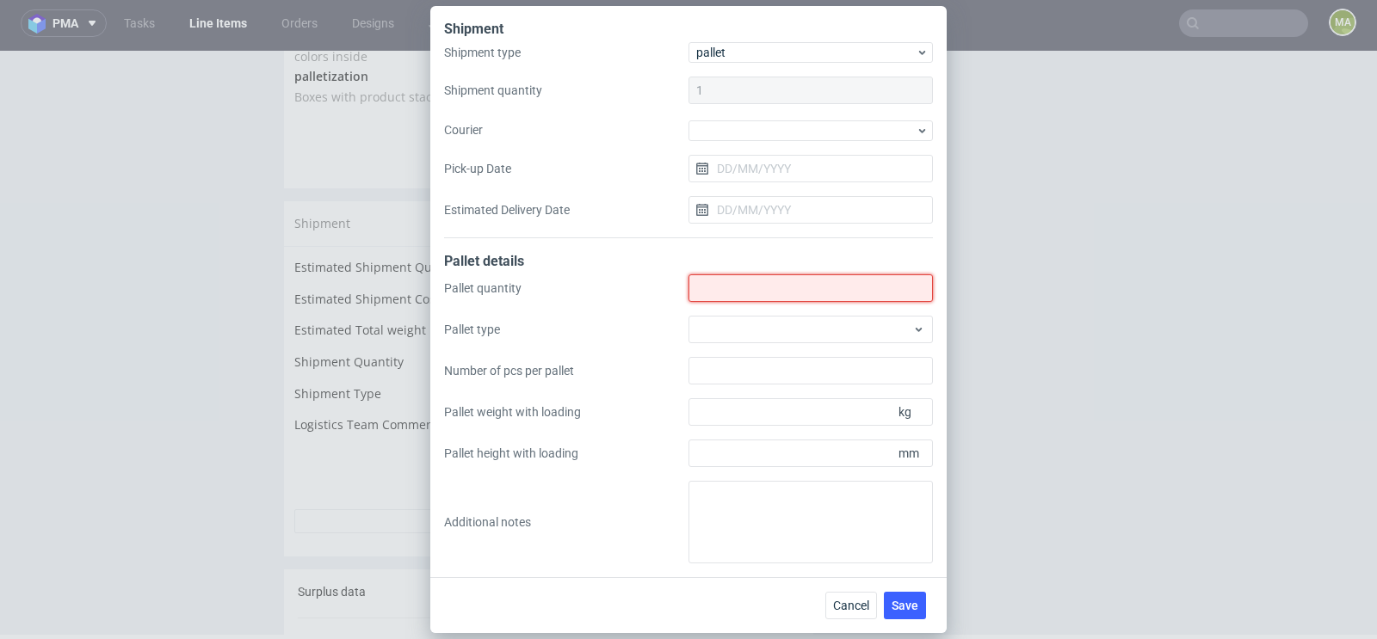
click at [737, 293] on input "Shipment type" at bounding box center [810, 288] width 244 height 28
click at [840, 609] on span "Cancel" at bounding box center [851, 606] width 36 height 12
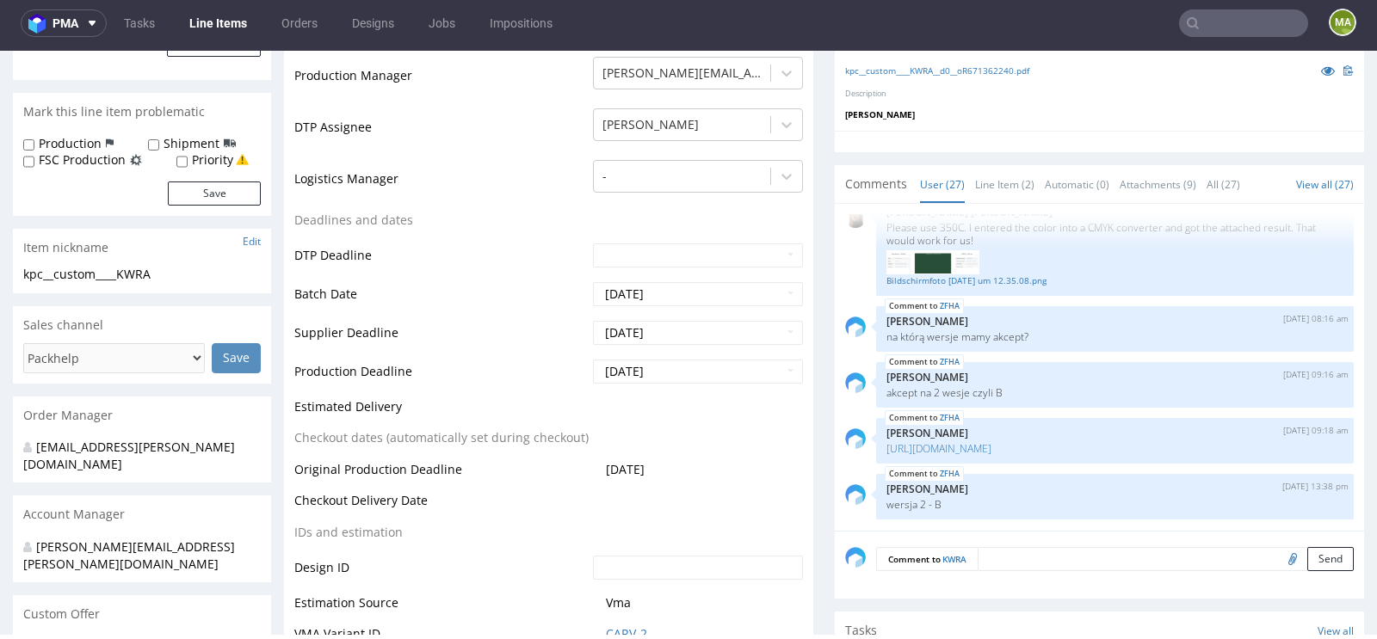
scroll to position [0, 0]
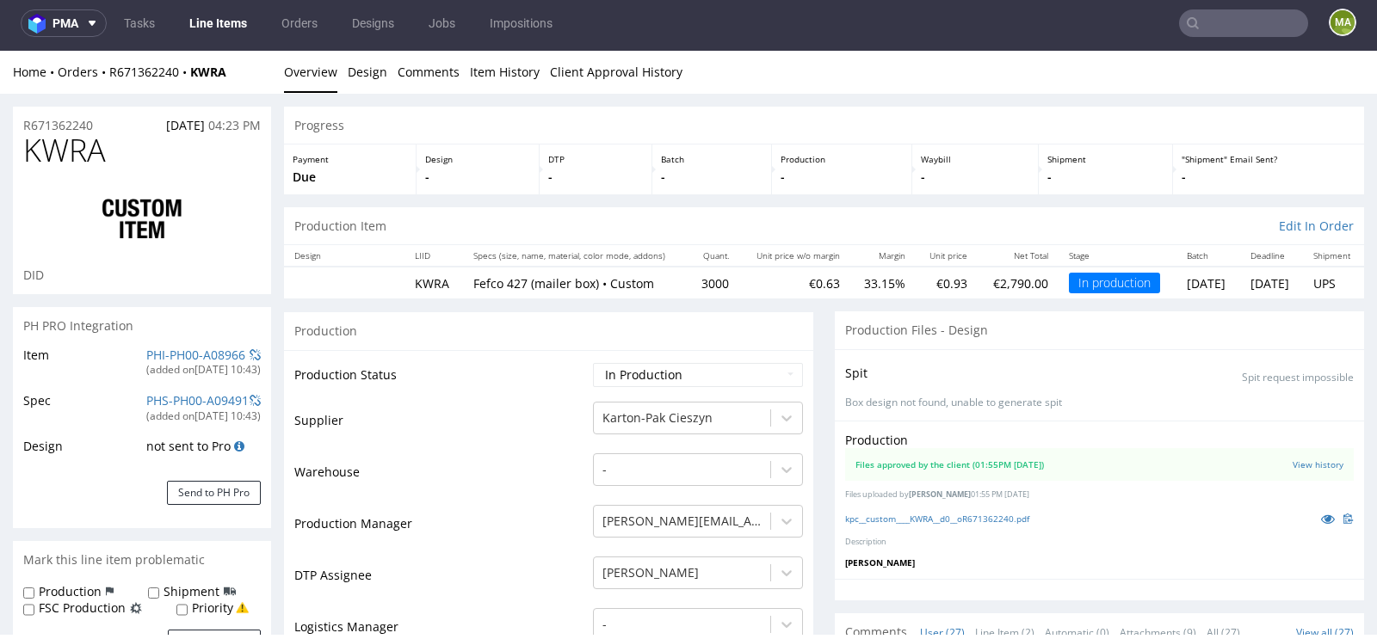
click at [179, 347] on div "PHI-PH00-A08966" at bounding box center [195, 355] width 99 height 17
click at [173, 356] on link "PHI-PH00-A08966" at bounding box center [195, 355] width 99 height 16
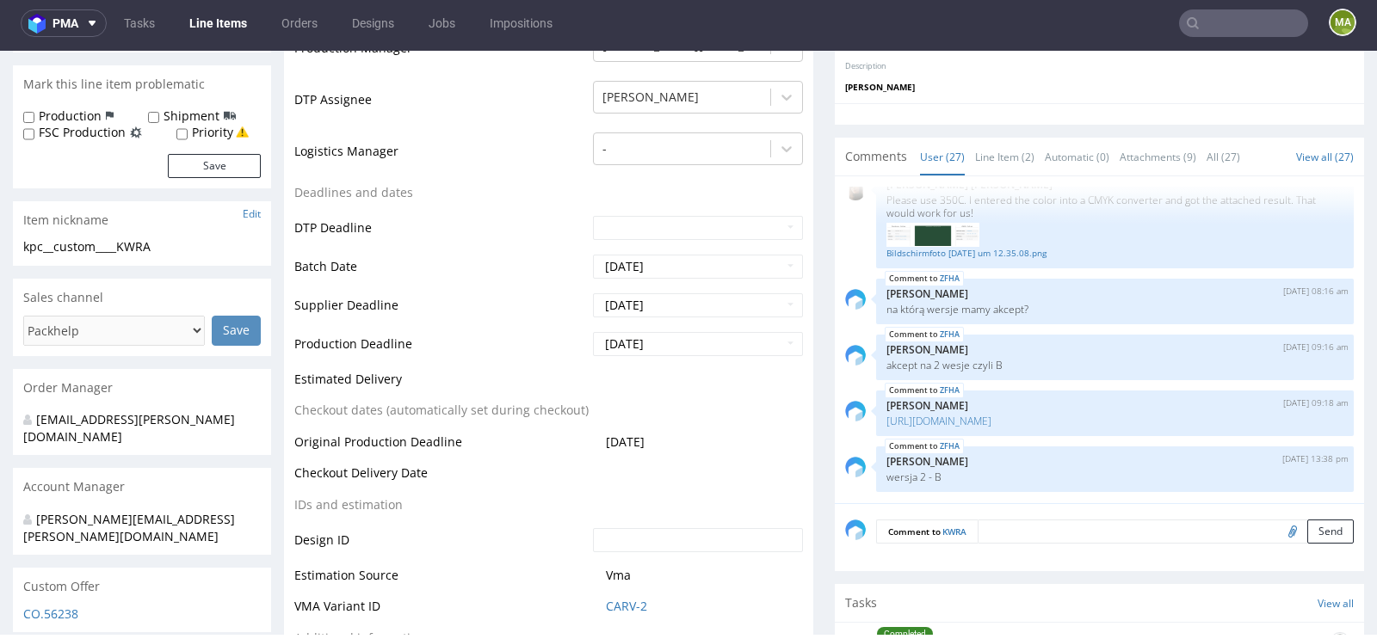
scroll to position [492, 0]
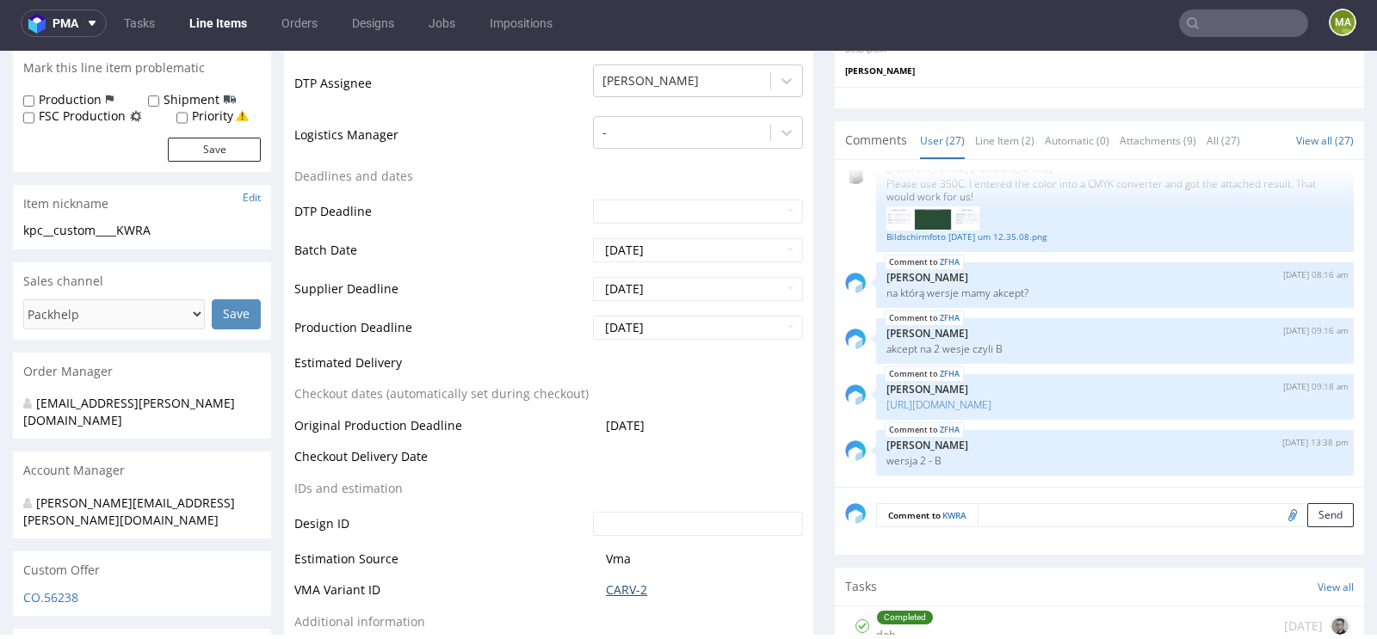
click at [616, 583] on link "CARV-2" at bounding box center [626, 590] width 41 height 17
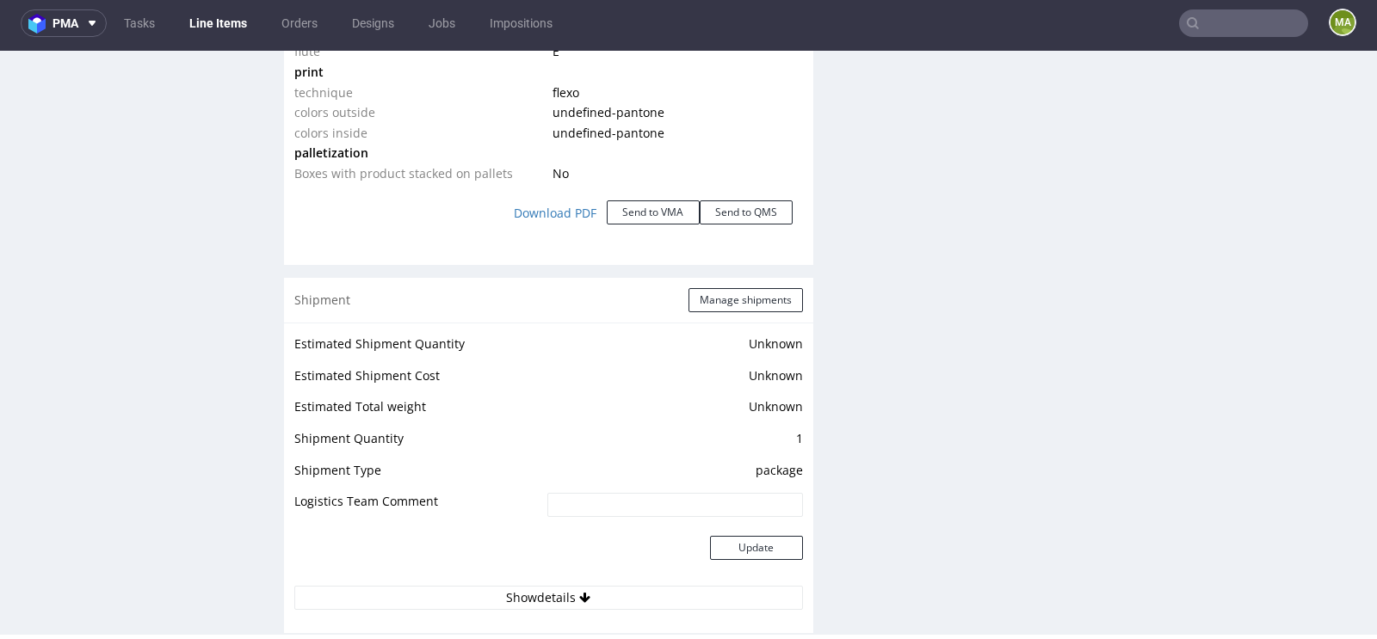
scroll to position [1800, 0]
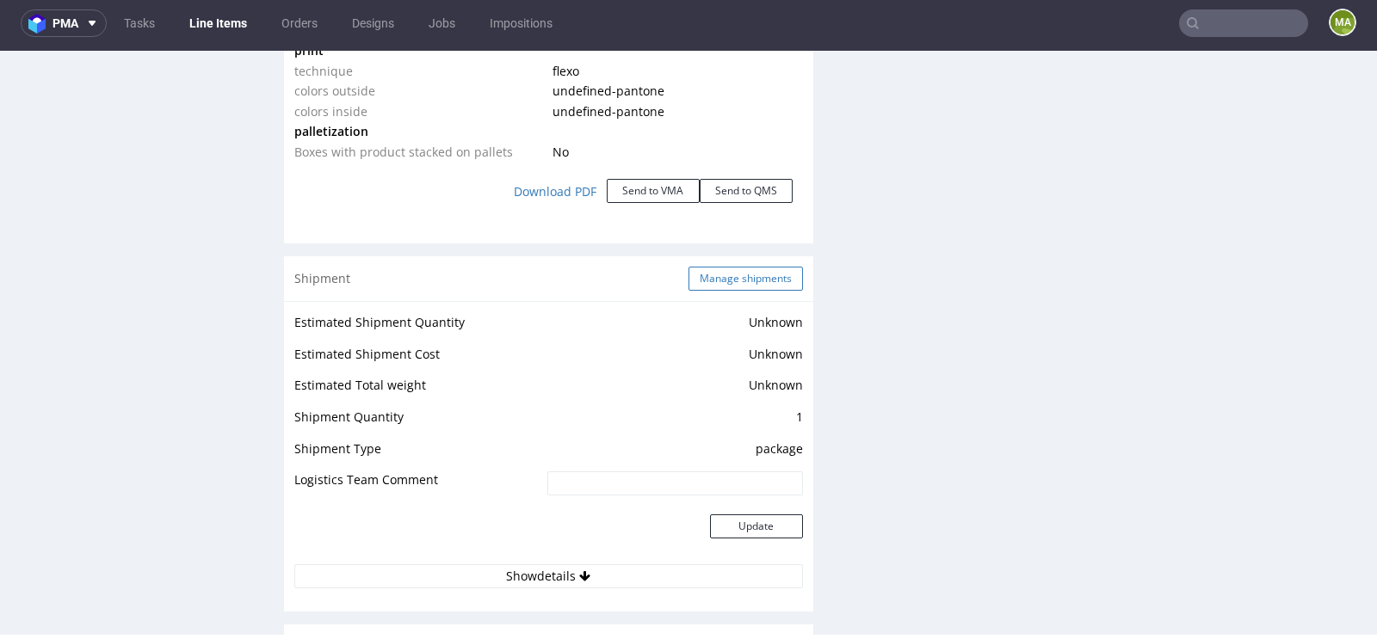
click at [739, 286] on button "Manage shipments" at bounding box center [745, 279] width 114 height 24
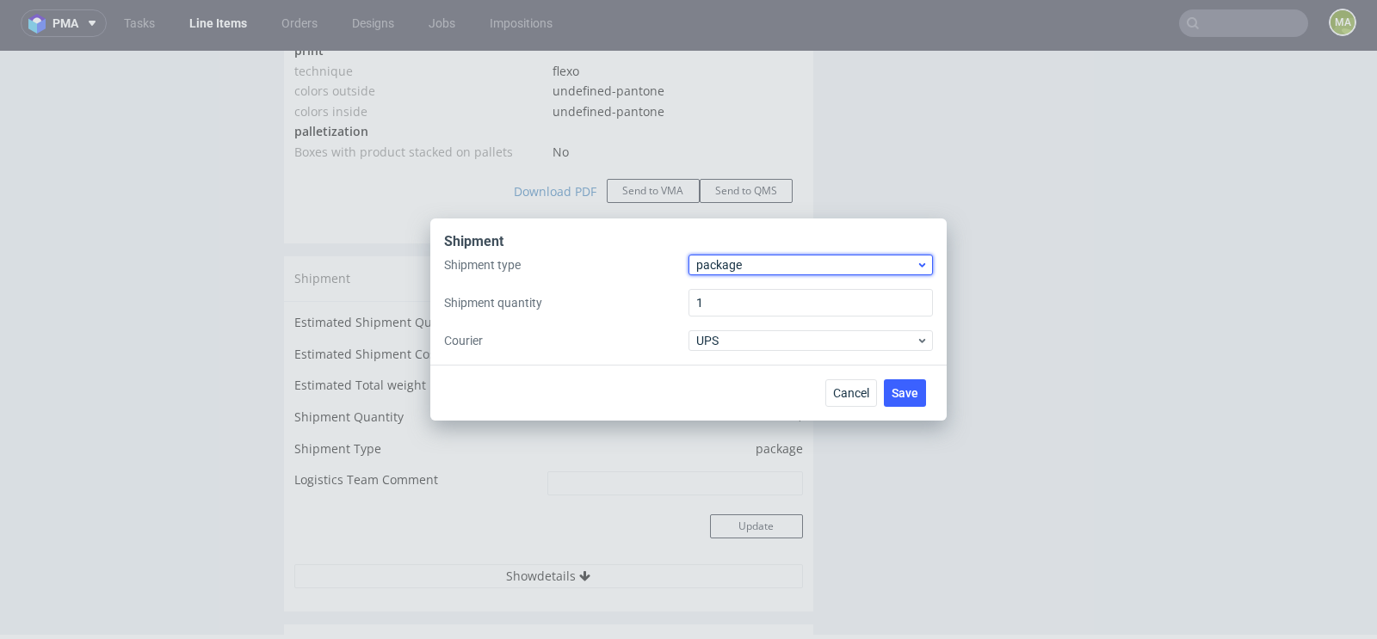
click at [731, 269] on span "package" at bounding box center [805, 264] width 219 height 17
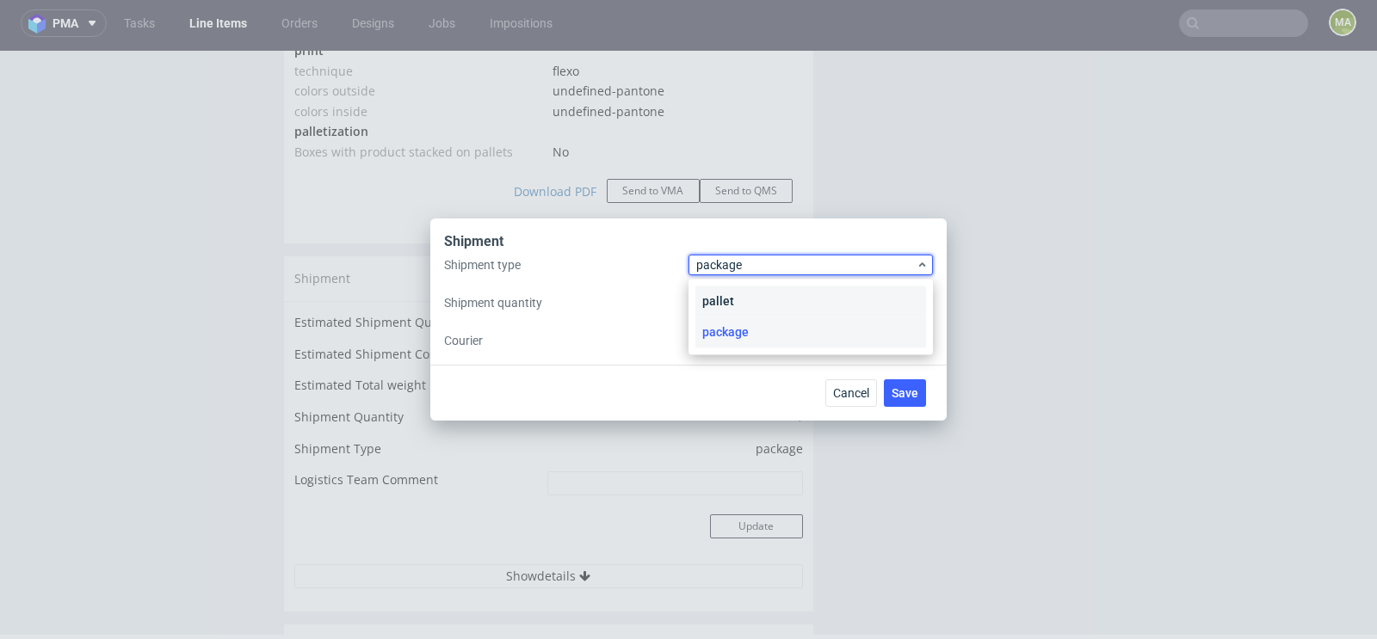
click at [731, 294] on div "pallet" at bounding box center [810, 301] width 231 height 31
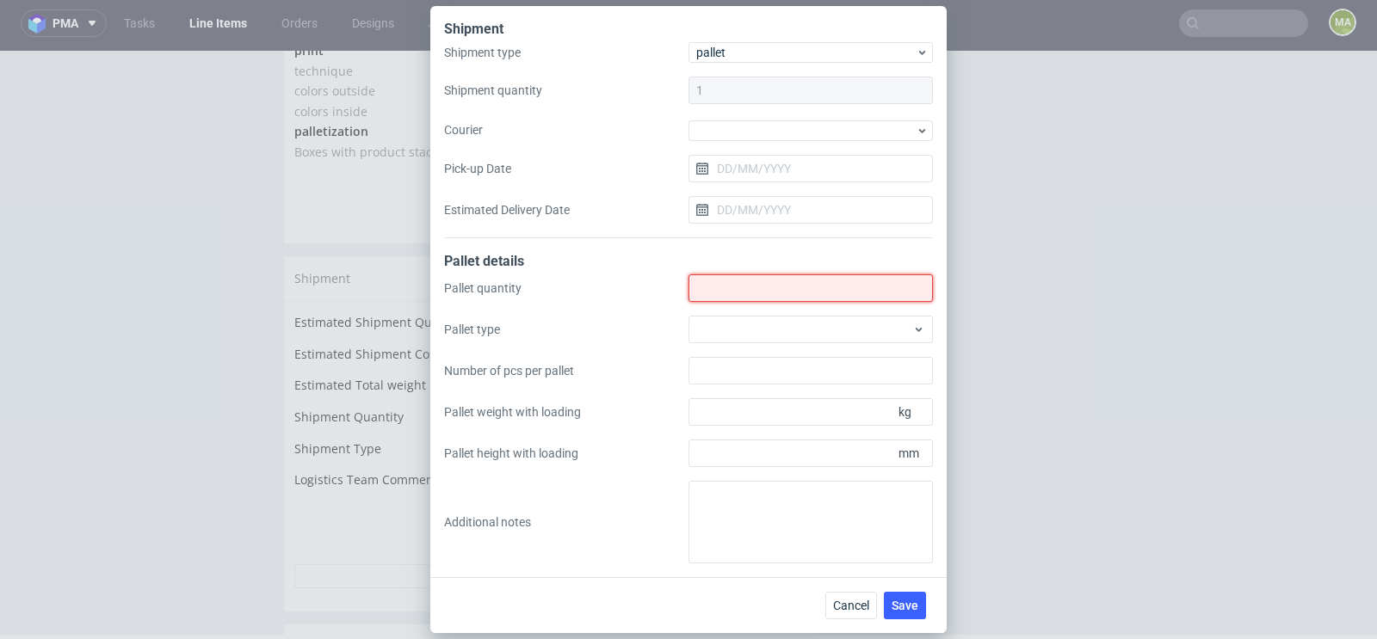
click at [731, 294] on input "Shipment type" at bounding box center [810, 288] width 244 height 28
type input "4"
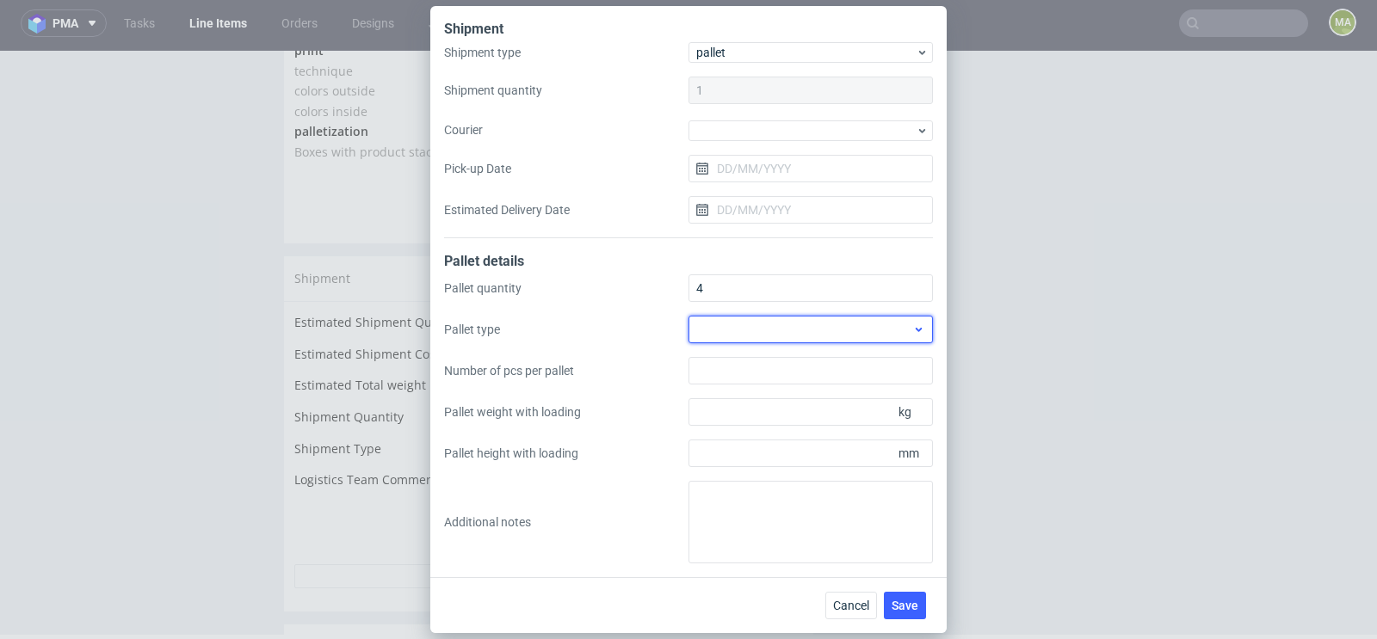
click at [722, 322] on div at bounding box center [810, 330] width 244 height 28
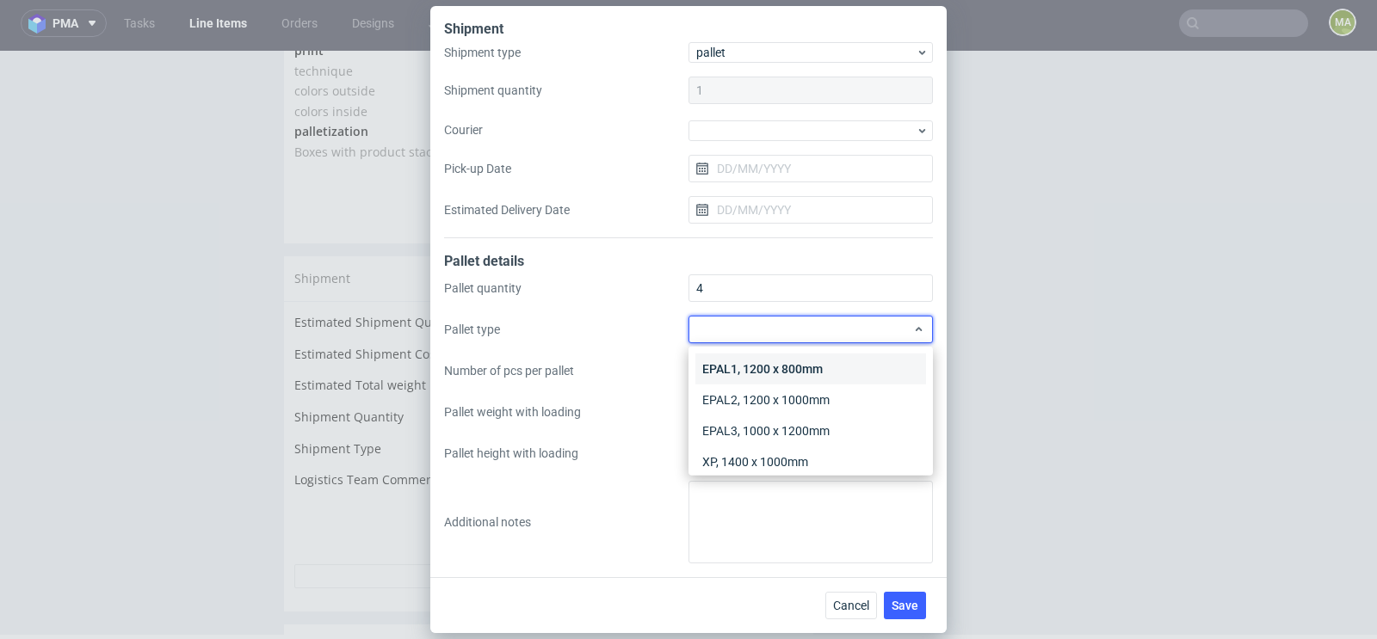
click at [730, 355] on div "EPAL1, 1200 x 800mm" at bounding box center [810, 369] width 231 height 31
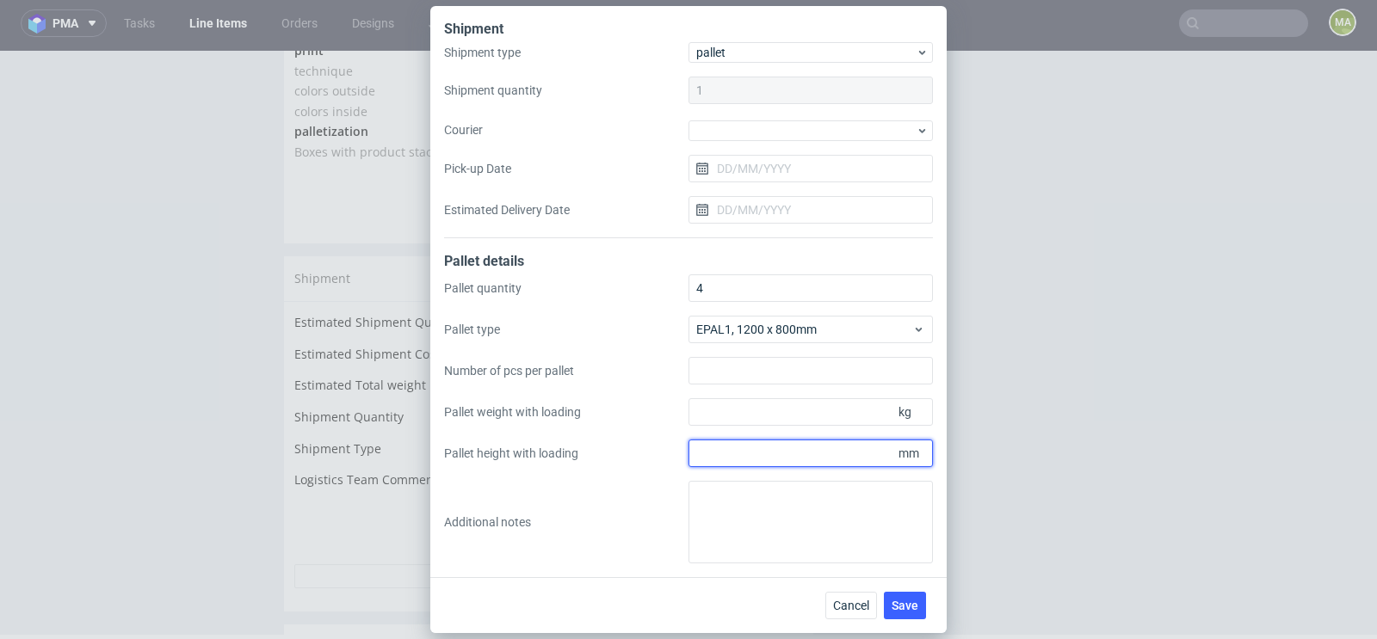
click at [778, 458] on input "Pallet height with loading" at bounding box center [810, 454] width 244 height 28
type input "1600"
click at [811, 426] on div "Pallet quantity 4 Pallet type EPAL1, 1200 x 800mm Number of pcs per pallet Pall…" at bounding box center [688, 418] width 489 height 289
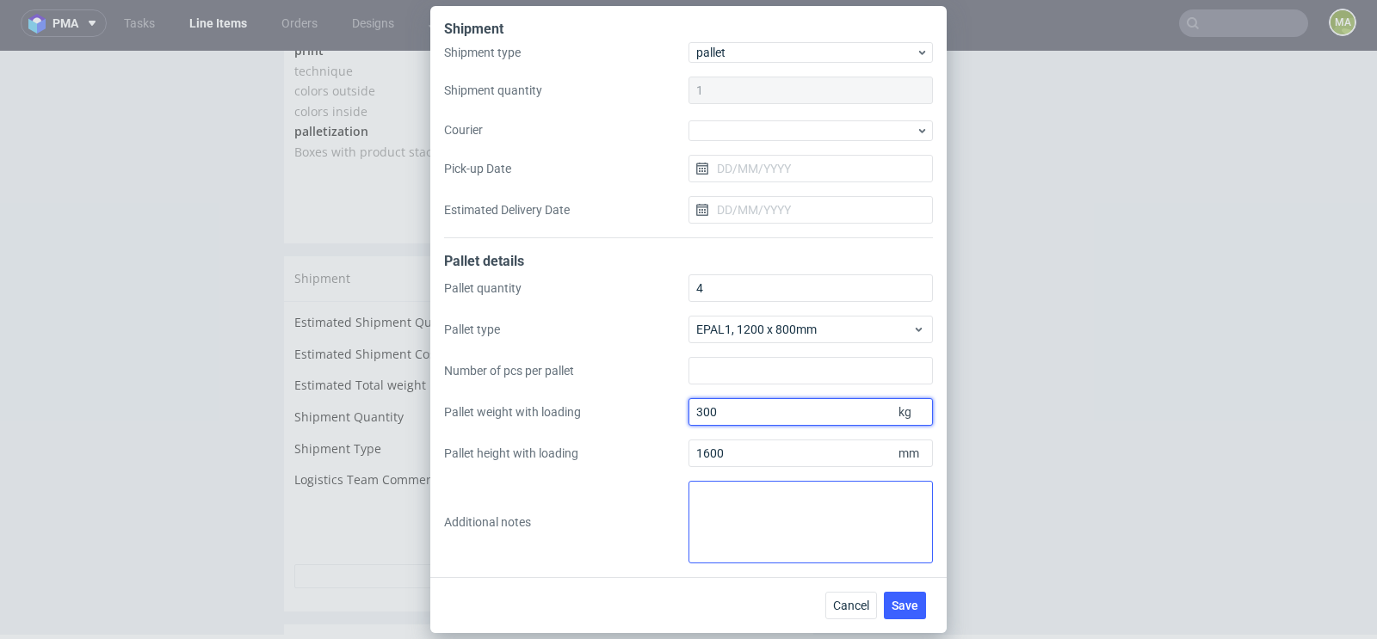
type input "300"
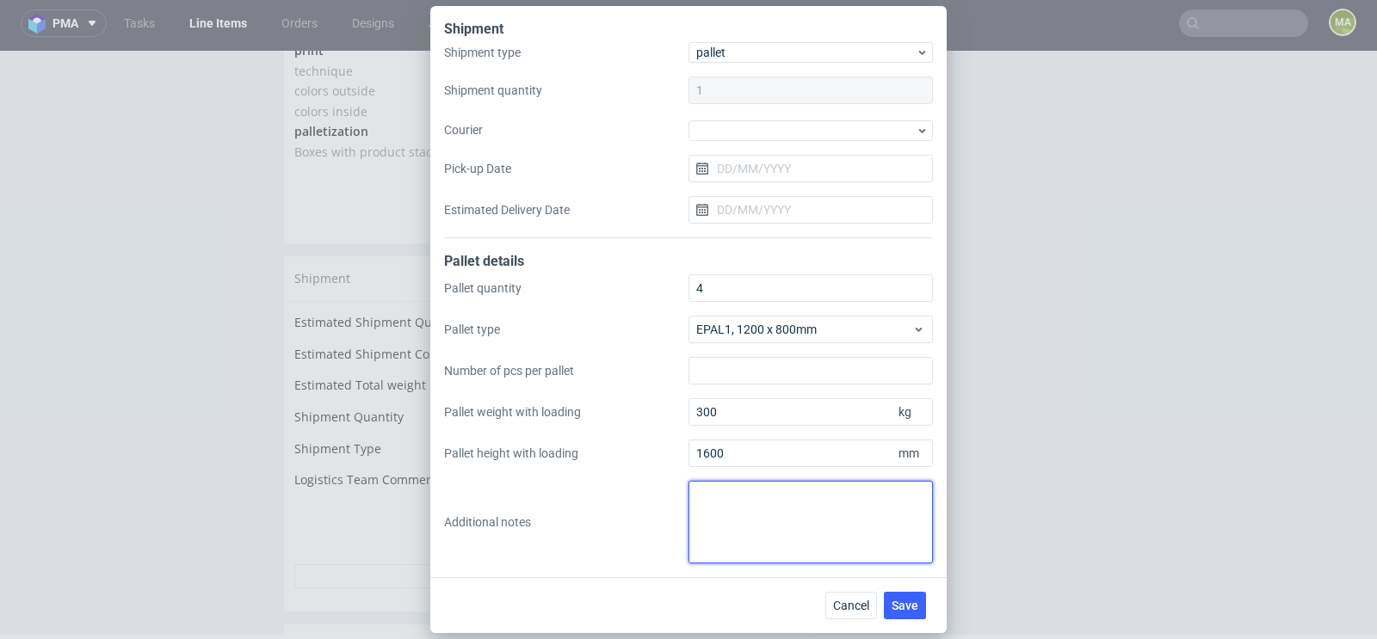
click at [760, 512] on textarea at bounding box center [810, 522] width 244 height 83
type textarea "jedna paleta mniejsza 120x80x110"
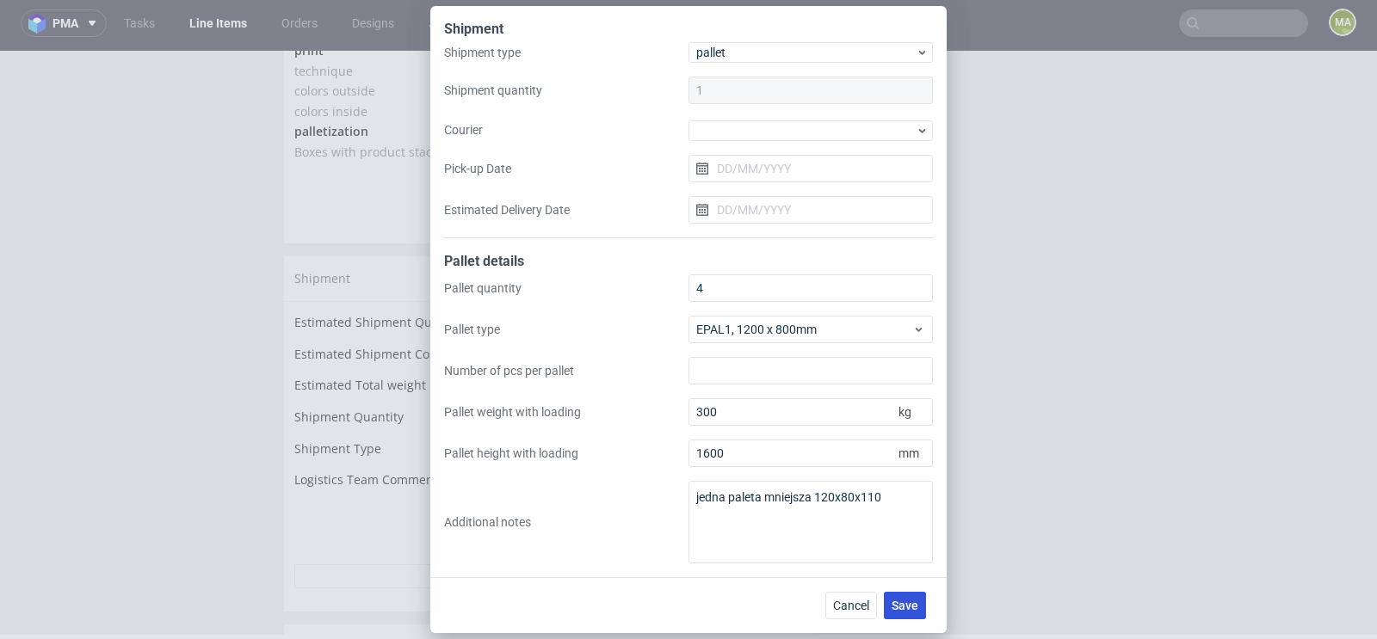
click at [915, 611] on span "Save" at bounding box center [904, 606] width 27 height 12
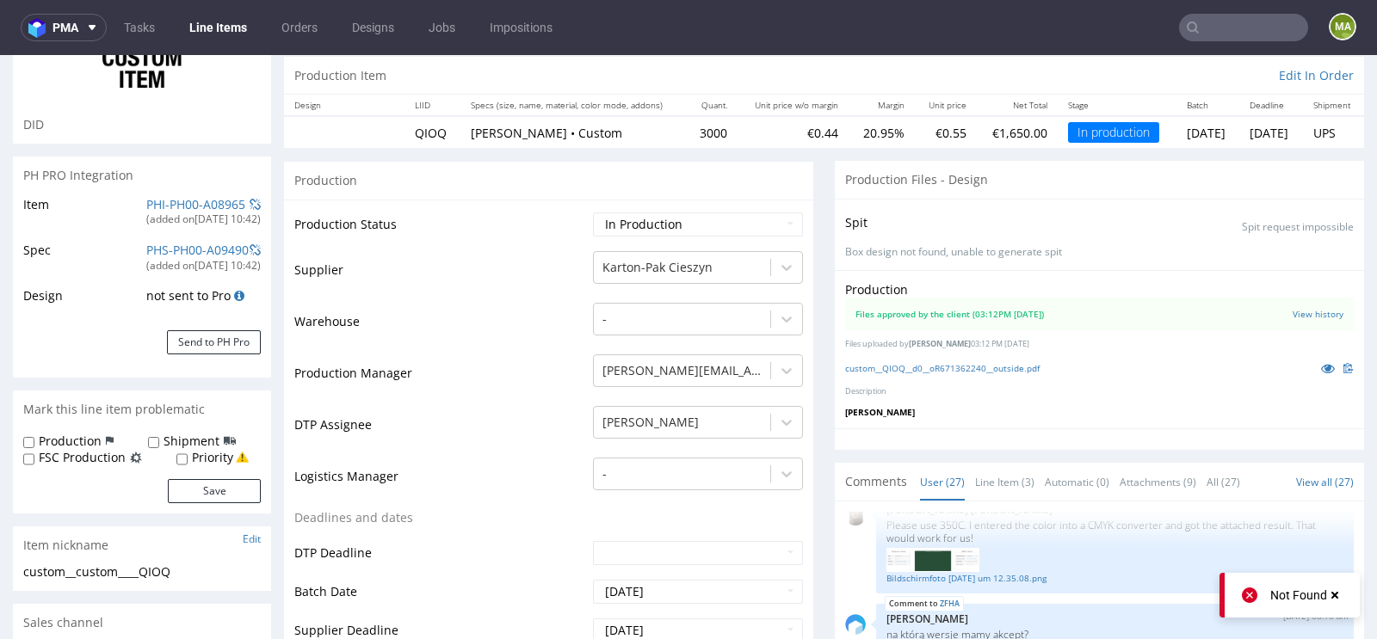
scroll to position [211, 0]
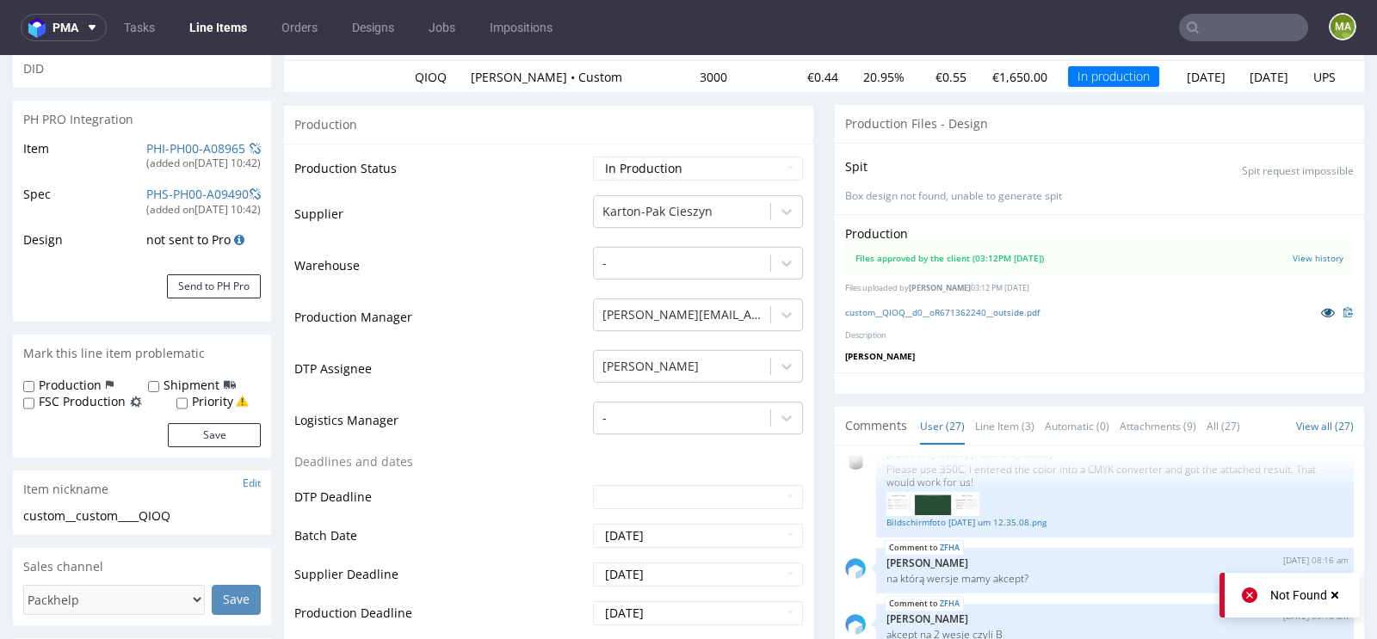
click at [1321, 308] on icon at bounding box center [1328, 312] width 14 height 12
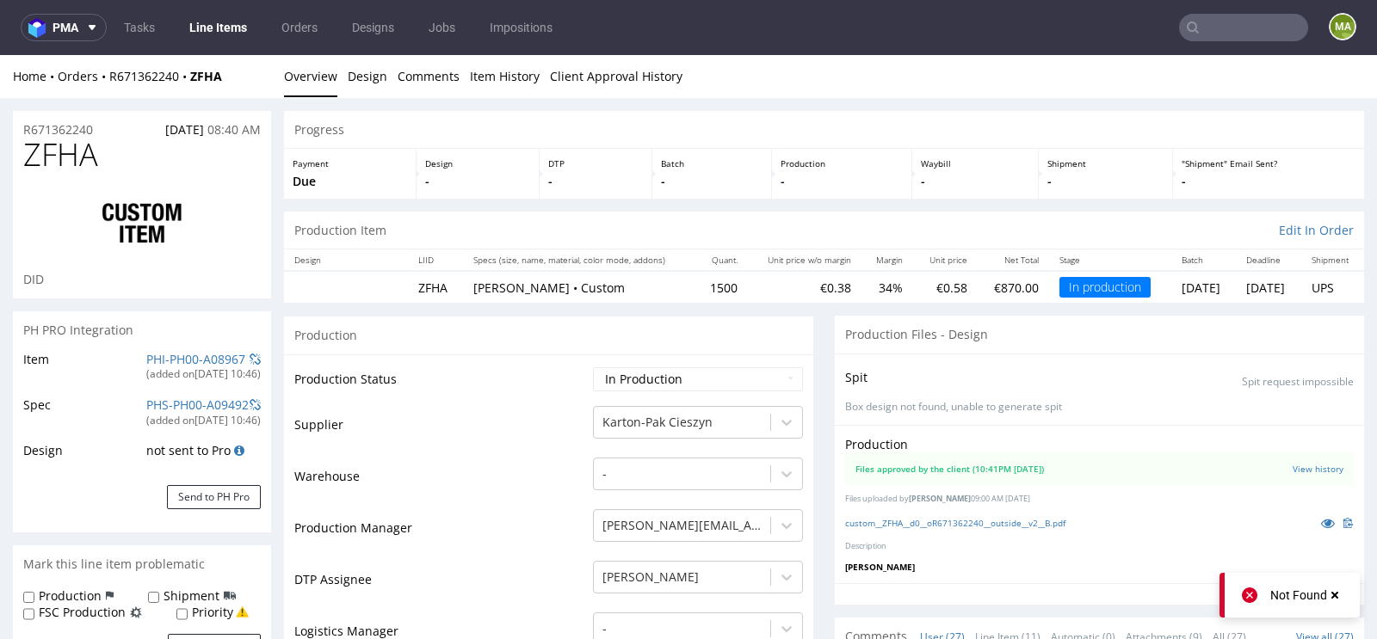
scroll to position [1507, 0]
click at [1307, 510] on div "Production Files approved by the client (10:41PM [DATE]) View history Files upl…" at bounding box center [1099, 504] width 529 height 158
click at [1321, 518] on icon at bounding box center [1328, 523] width 14 height 12
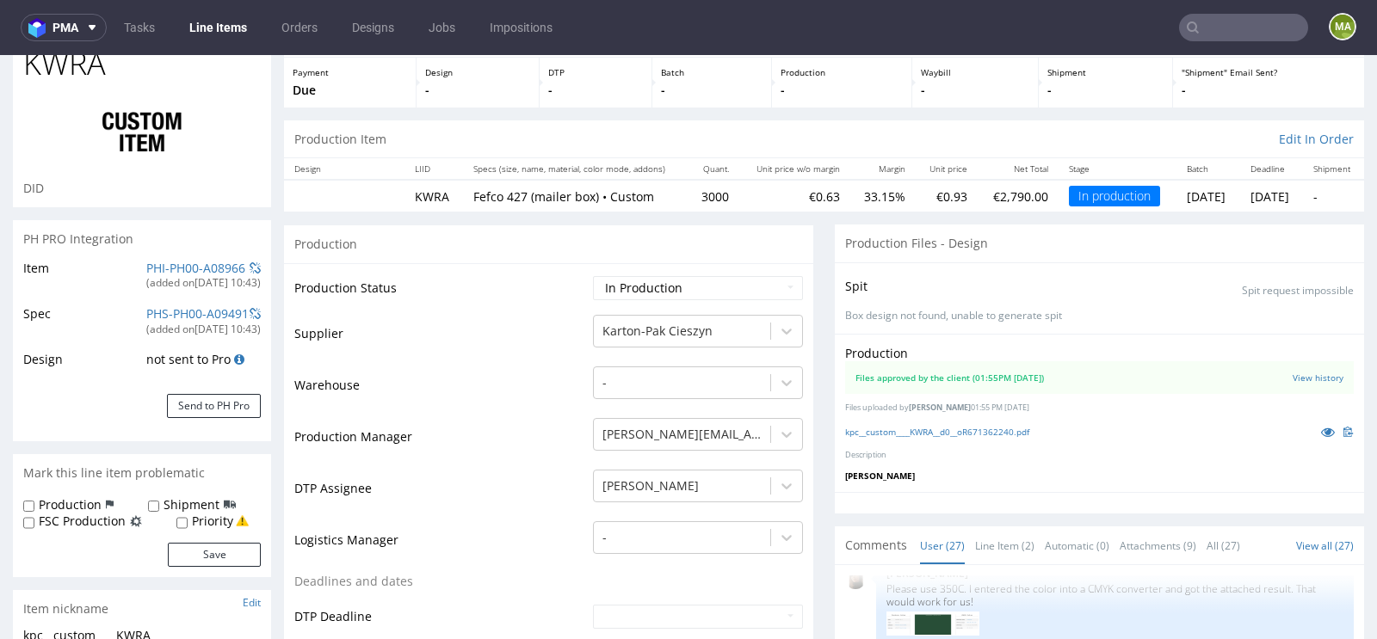
scroll to position [123, 0]
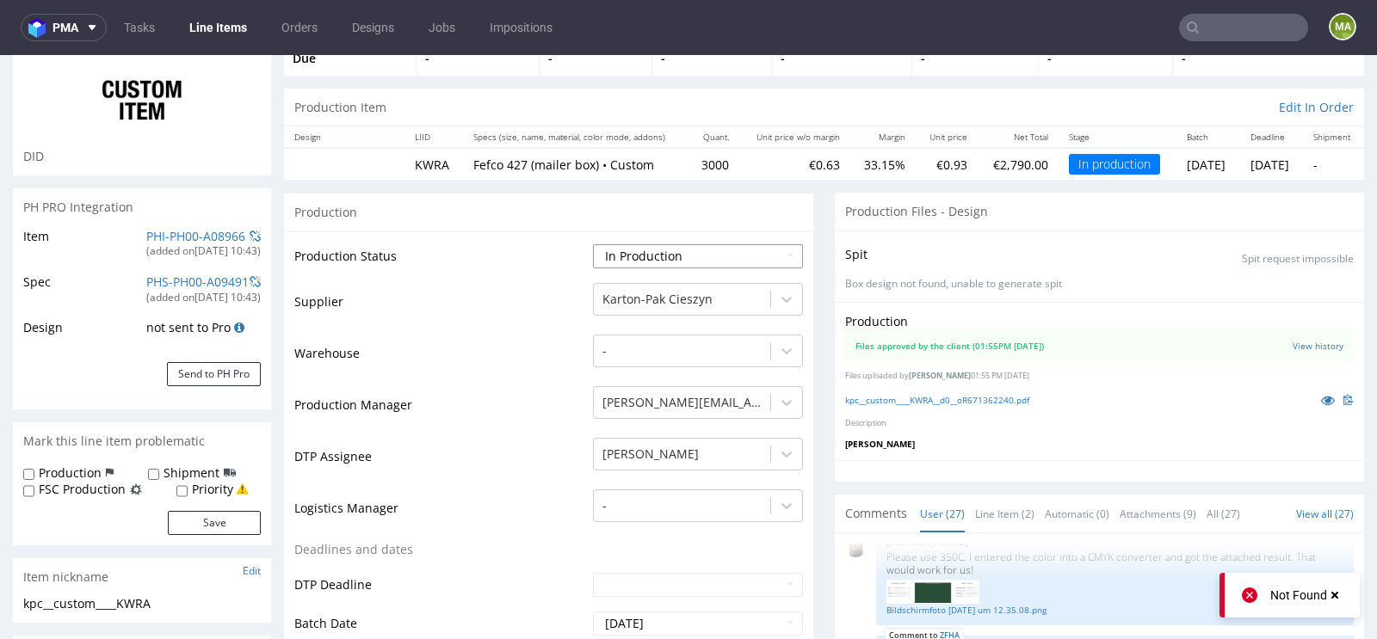
click at [635, 254] on select "Waiting for Artwork Waiting for Diecut Waiting for Mockup Waiting for DTP Waiti…" at bounding box center [698, 256] width 210 height 24
select select "production_complete"
click at [593, 244] on select "Waiting for Artwork Waiting for Diecut Waiting for Mockup Waiting for DTP Waiti…" at bounding box center [698, 256] width 210 height 24
click at [535, 394] on td "Production Manager" at bounding box center [441, 411] width 294 height 52
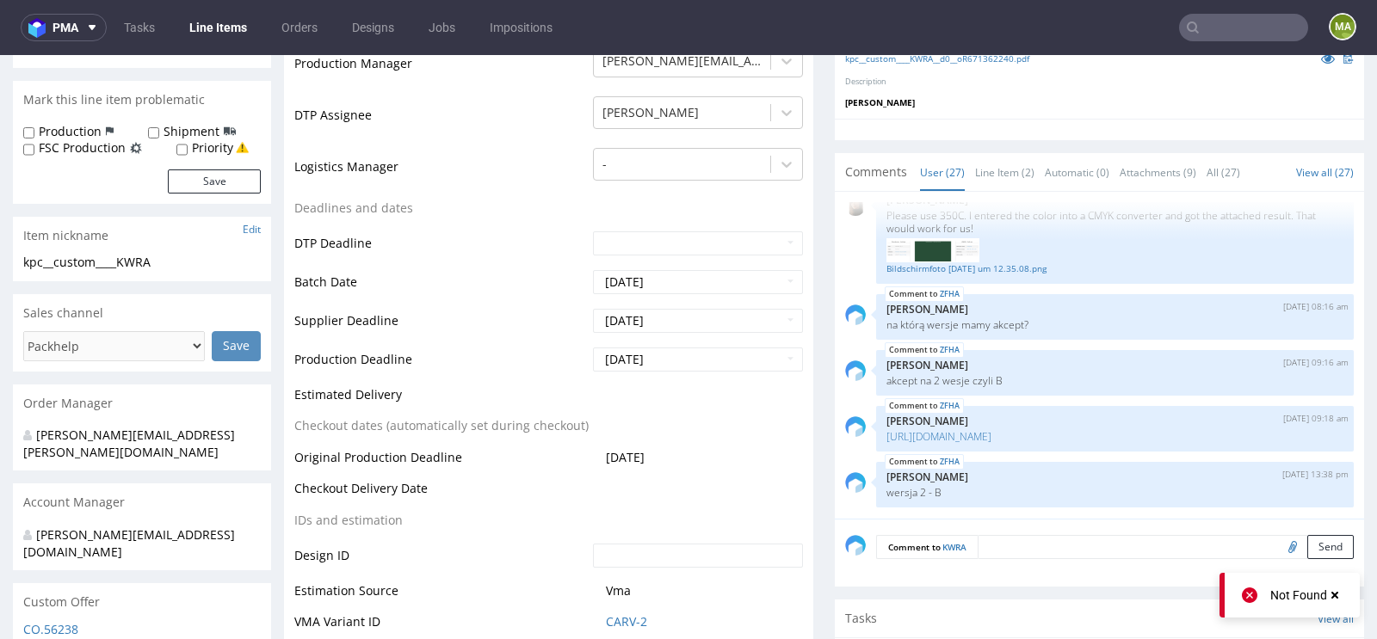
scroll to position [680, 0]
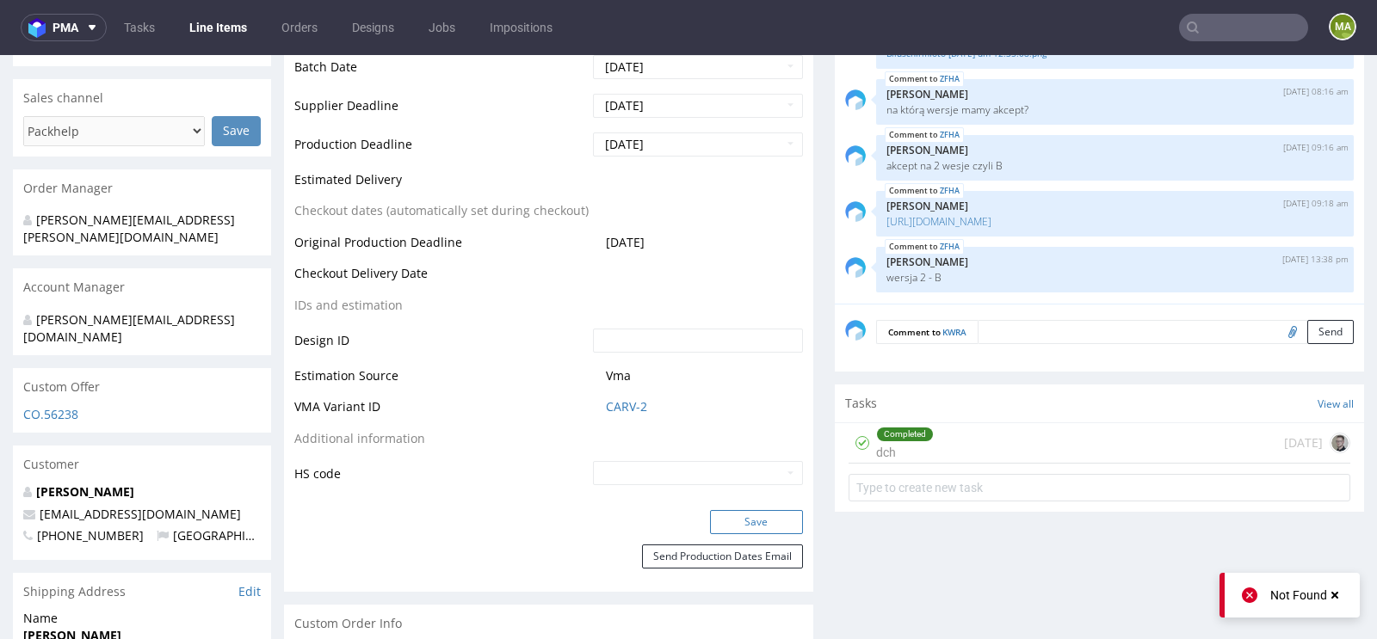
click at [731, 513] on button "Save" at bounding box center [756, 522] width 93 height 24
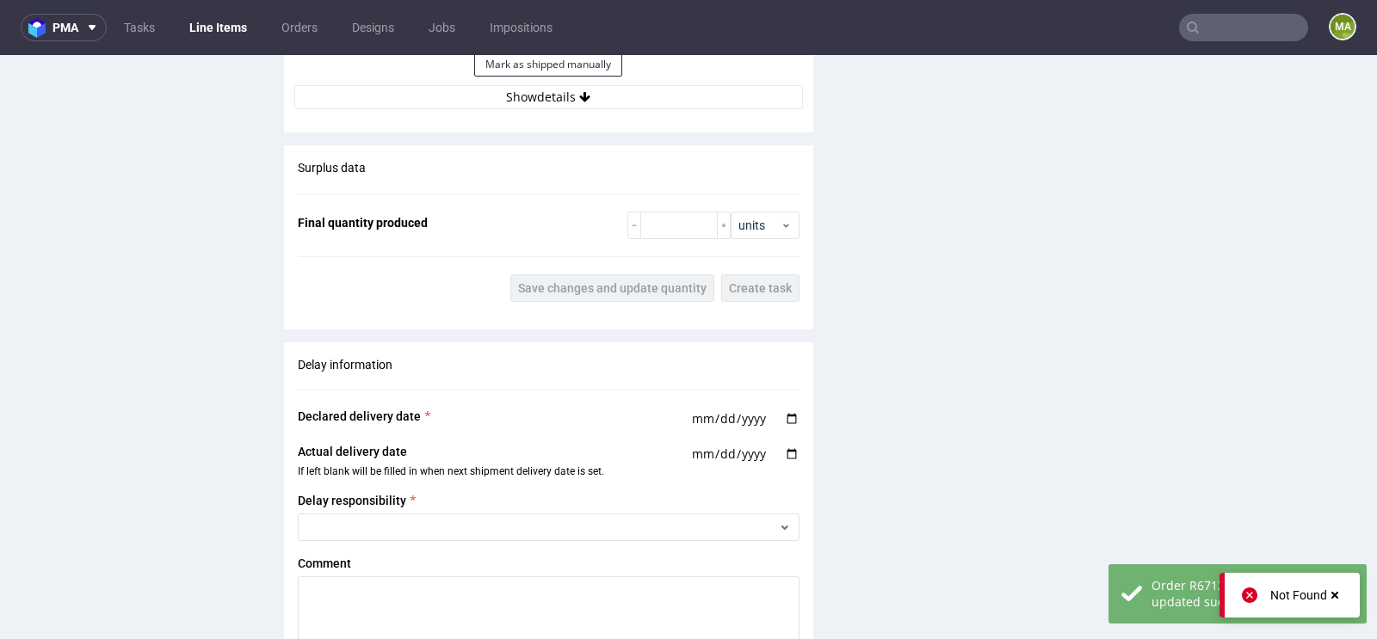
scroll to position [2399, 0]
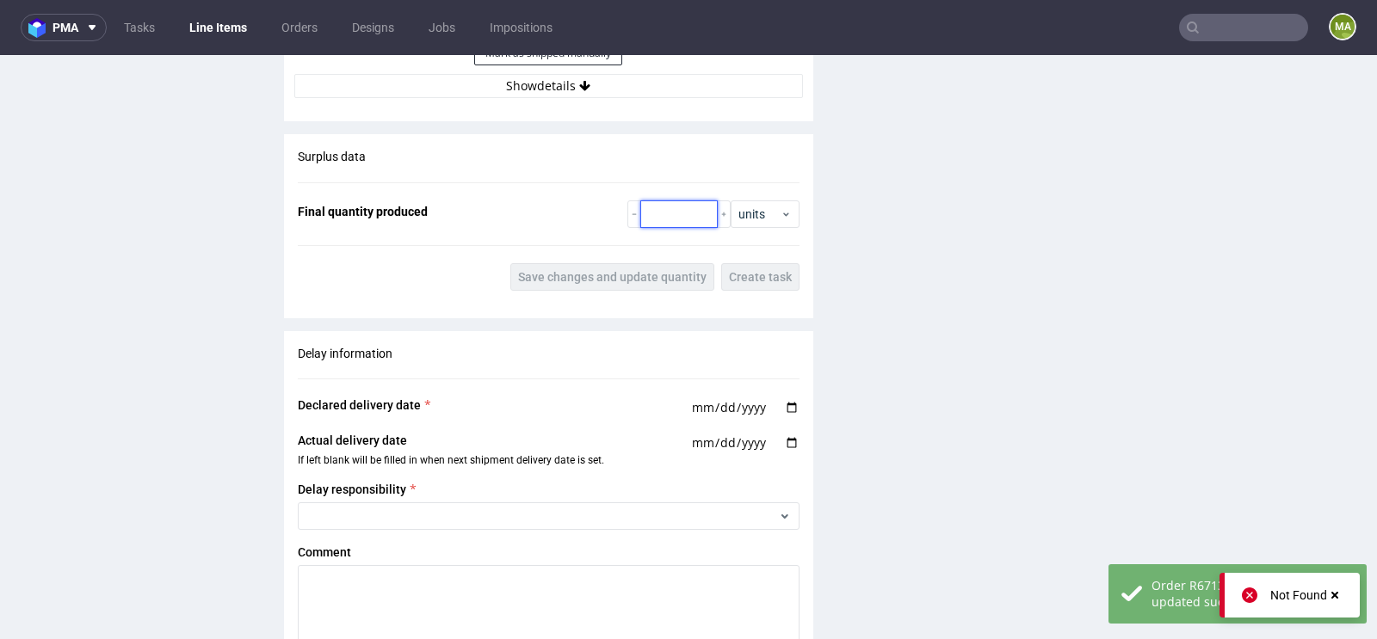
click at [669, 204] on input "number" at bounding box center [678, 214] width 77 height 28
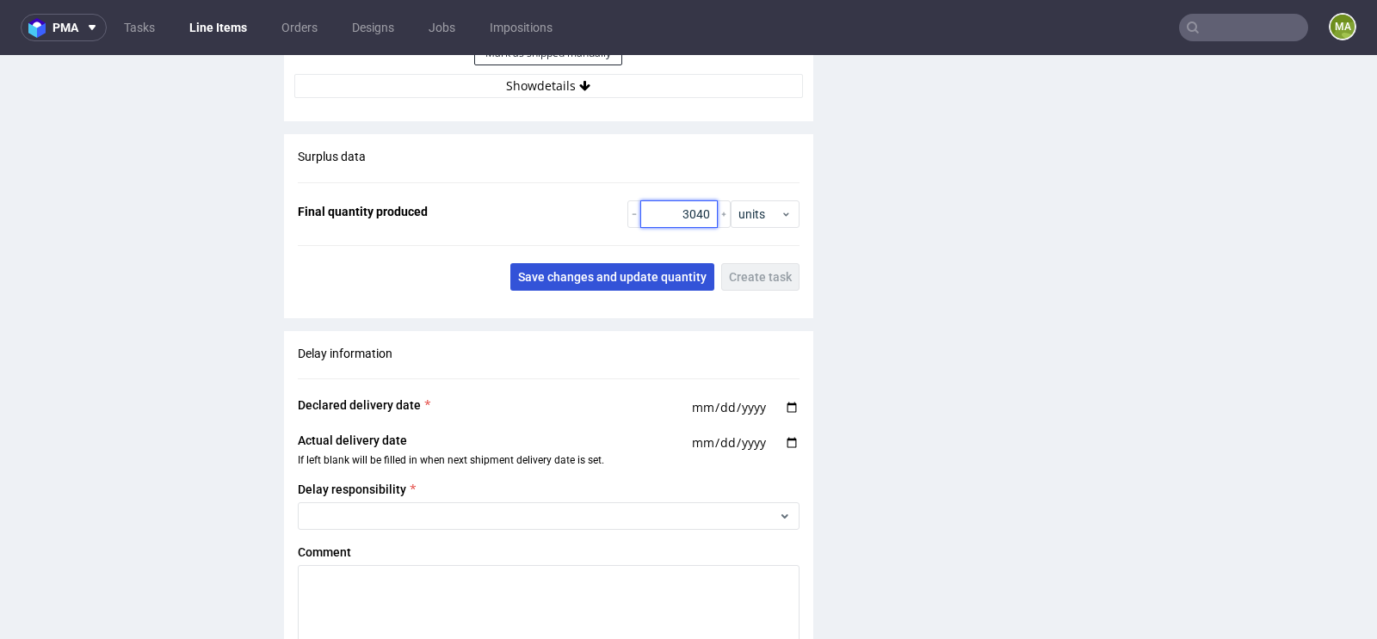
type input "3040"
click at [613, 281] on button "Save changes and update quantity" at bounding box center [612, 277] width 204 height 28
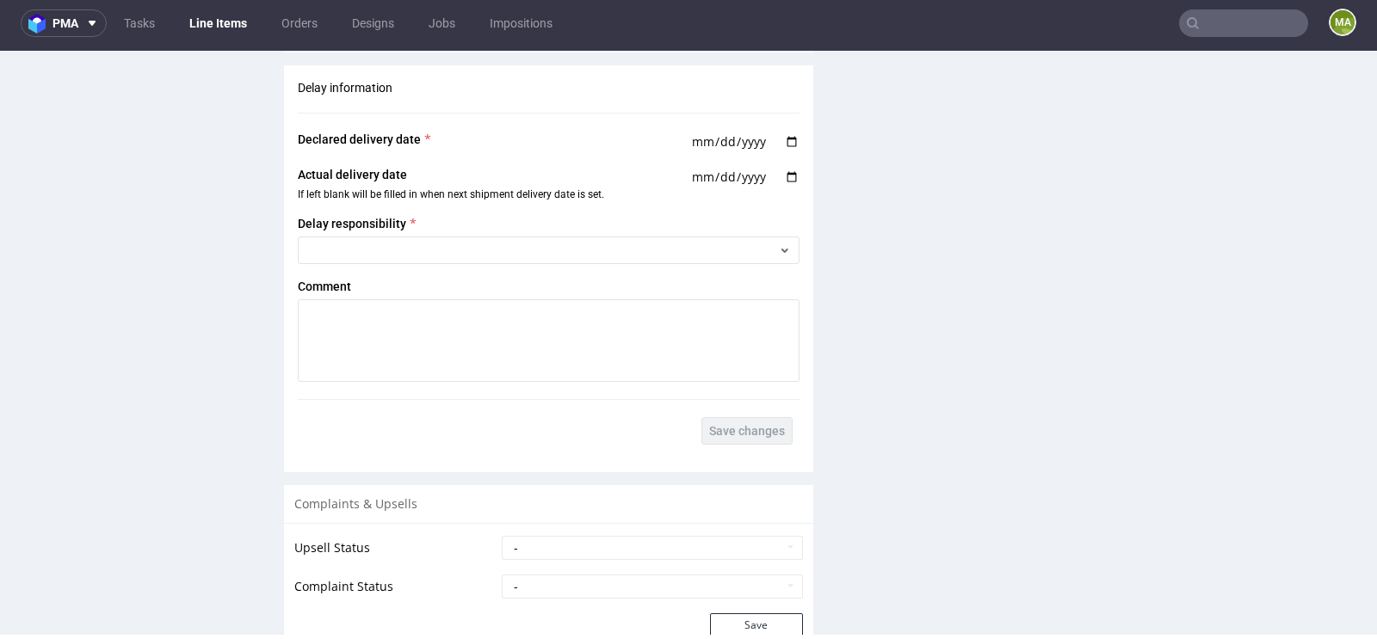
scroll to position [2930, 0]
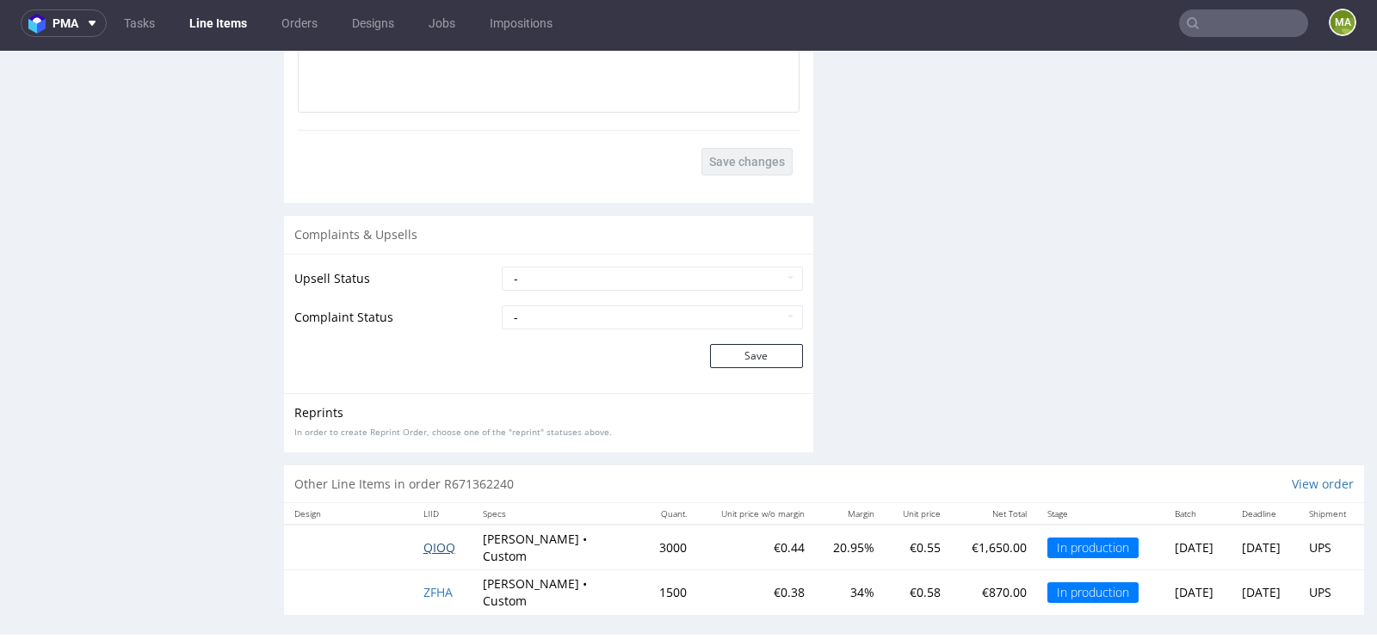
click at [433, 540] on span "QIOQ" at bounding box center [439, 548] width 32 height 16
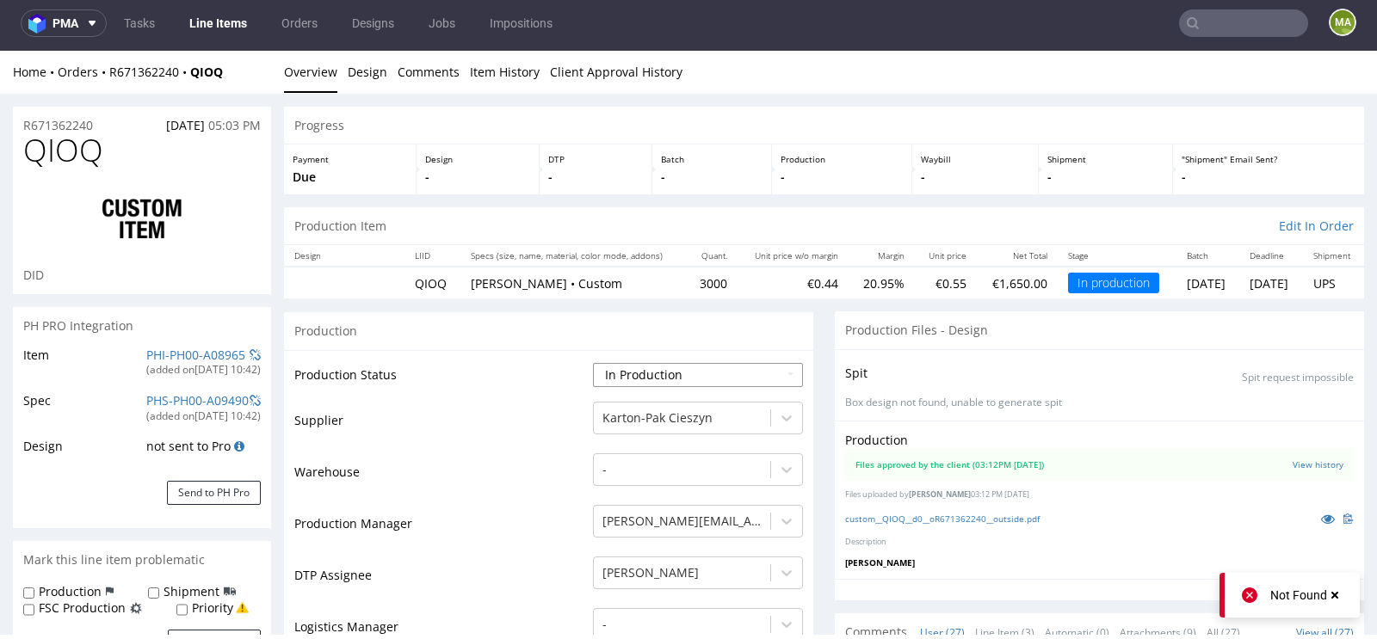
click at [643, 376] on select "Waiting for Artwork Waiting for Diecut Waiting for Mockup Waiting for DTP Waiti…" at bounding box center [698, 375] width 210 height 24
select select "production_complete"
click at [593, 363] on select "Waiting for Artwork Waiting for Diecut Waiting for Mockup Waiting for DTP Waiti…" at bounding box center [698, 375] width 210 height 24
click at [546, 480] on td "Warehouse" at bounding box center [441, 478] width 294 height 52
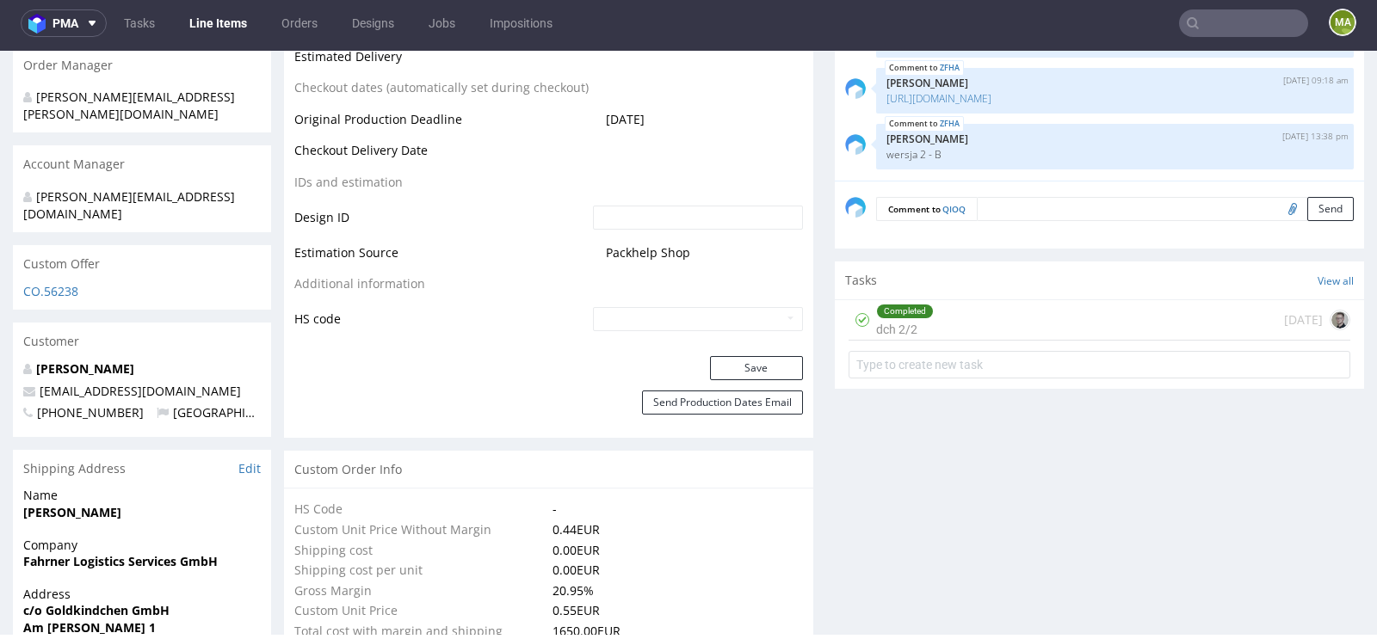
scroll to position [832, 0]
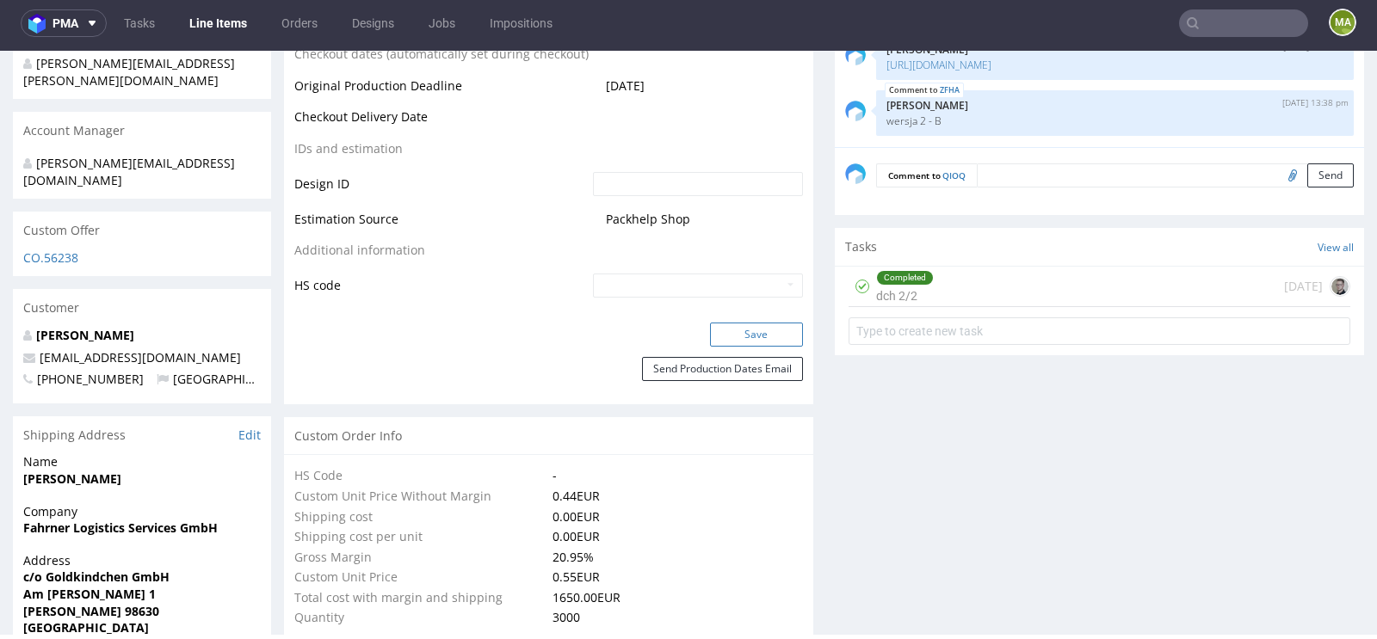
click at [748, 327] on button "Save" at bounding box center [756, 335] width 93 height 24
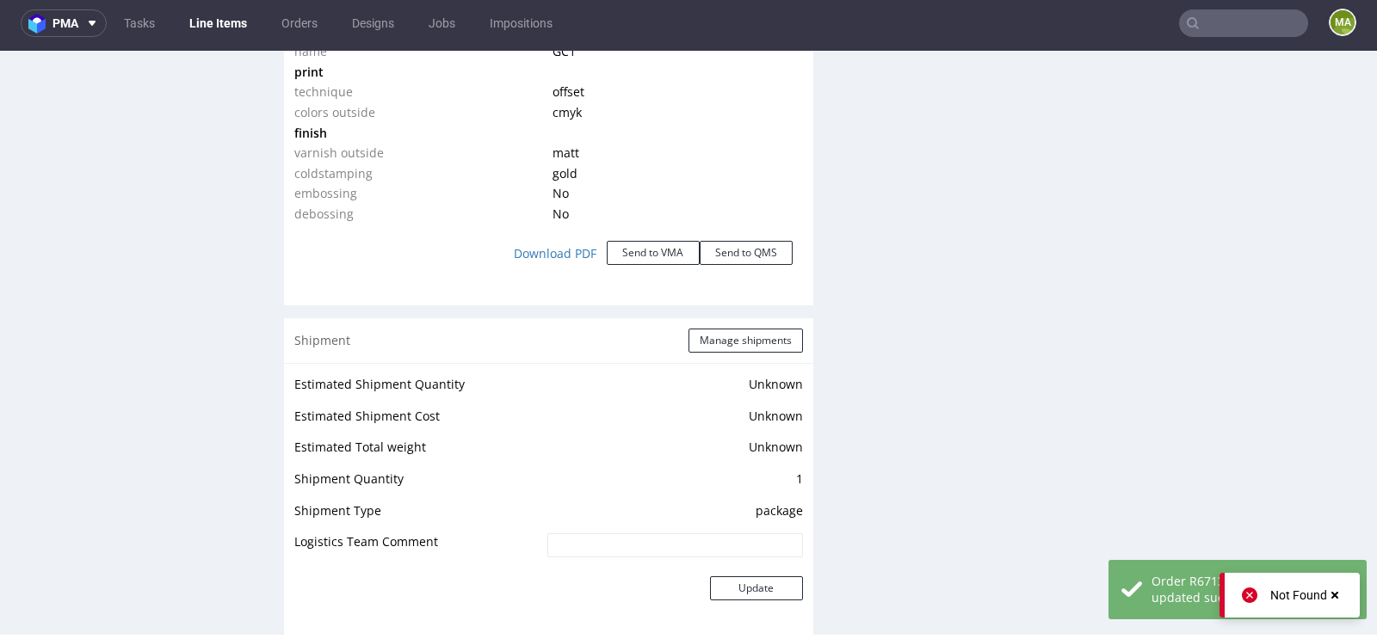
scroll to position [1891, 0]
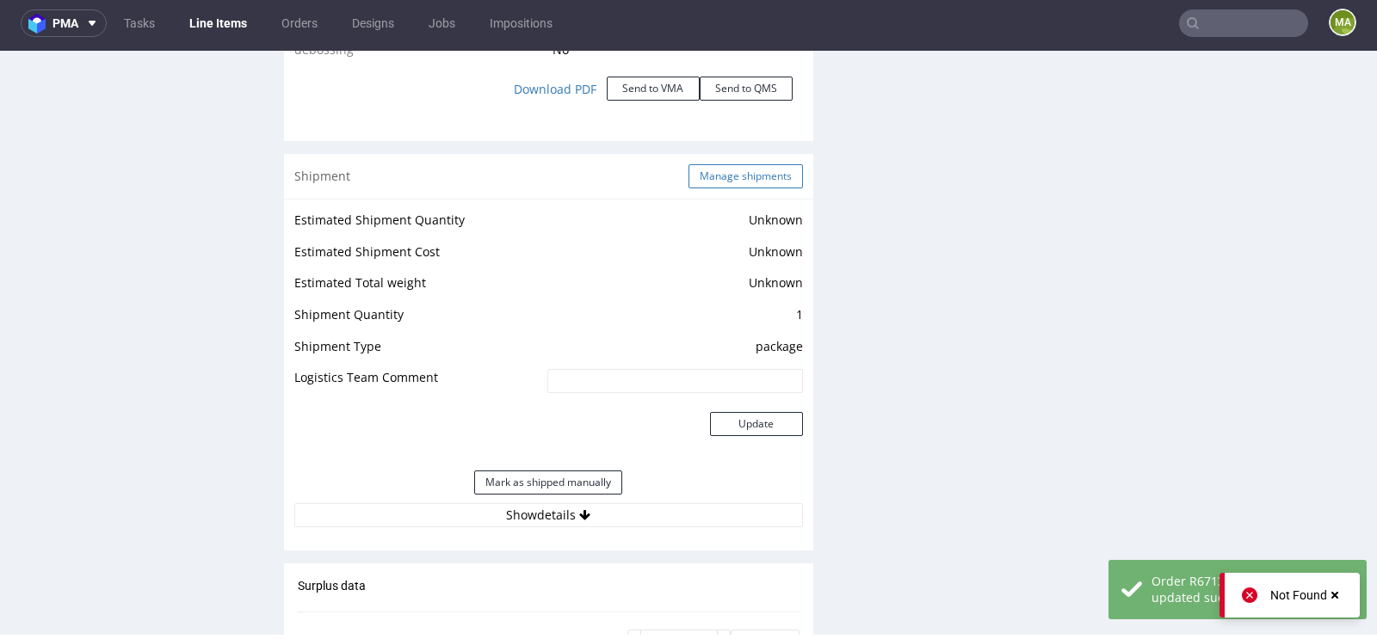
click at [739, 168] on button "Manage shipments" at bounding box center [745, 176] width 114 height 24
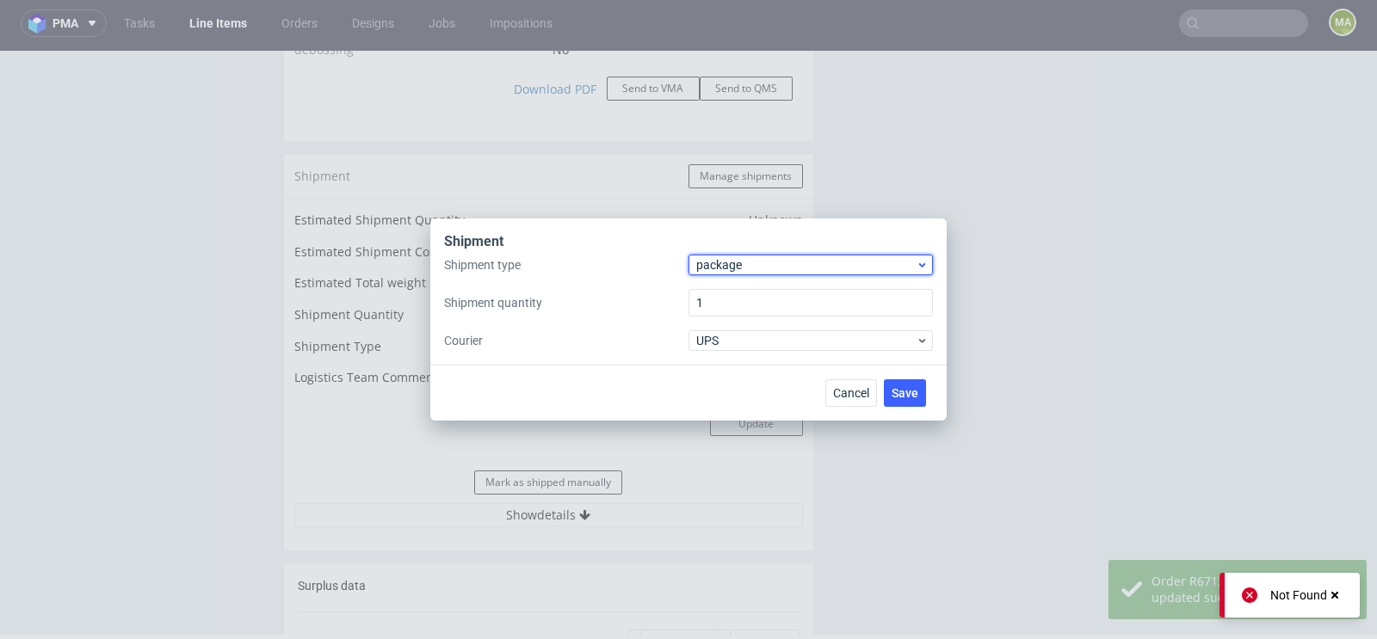
click at [719, 258] on span "package" at bounding box center [805, 264] width 219 height 17
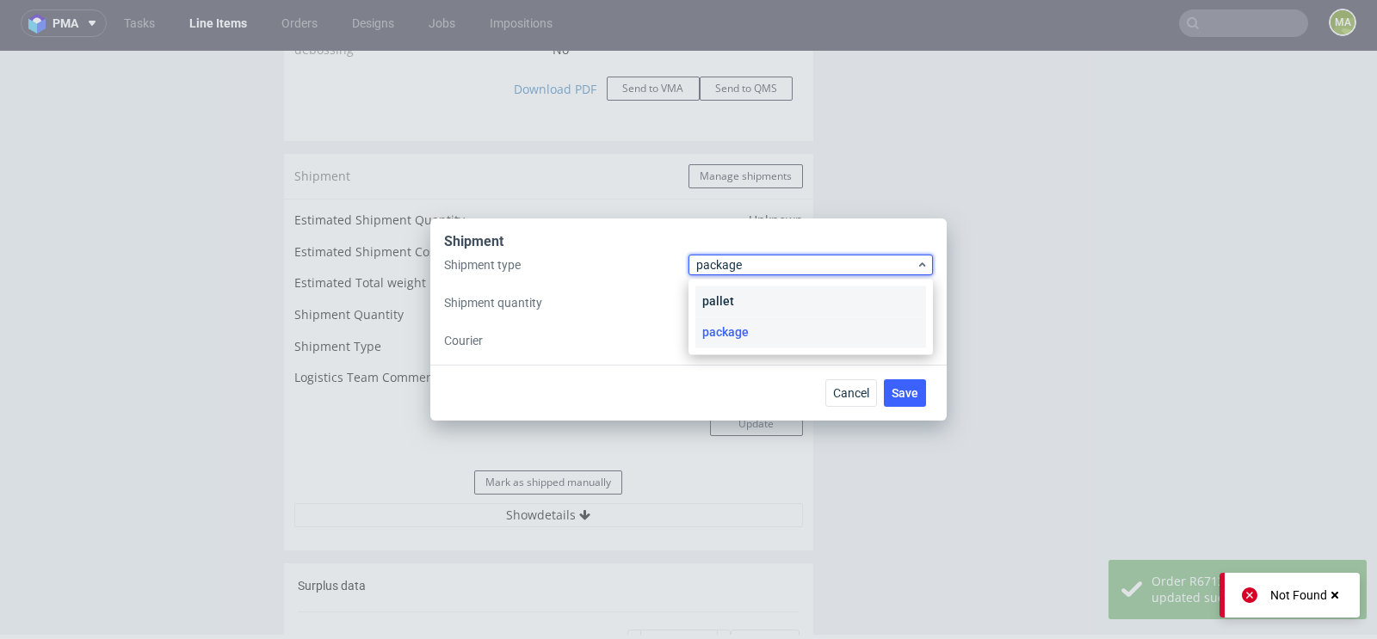
click at [716, 299] on div "pallet" at bounding box center [810, 301] width 231 height 31
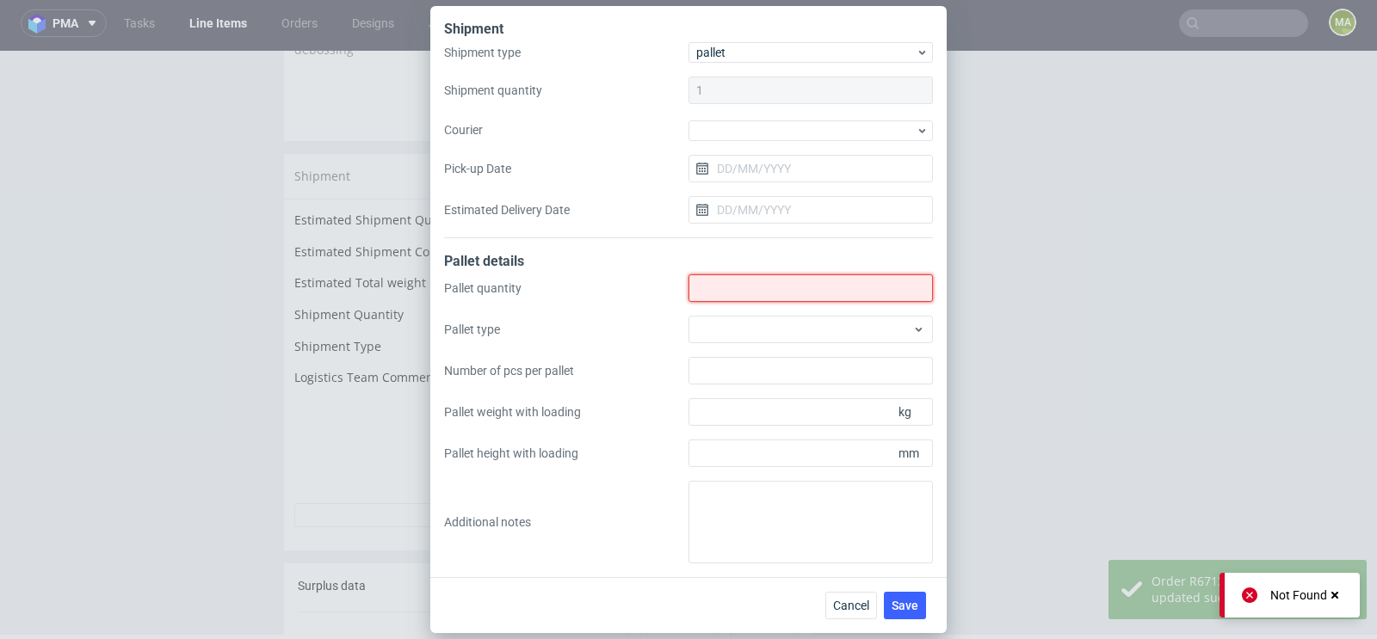
click at [716, 299] on input "Shipment type" at bounding box center [810, 288] width 244 height 28
type input "0"
click at [758, 471] on div "Pallet quantity 0 Pallet type Number of pcs per pallet Pallet weight with loadi…" at bounding box center [688, 418] width 489 height 289
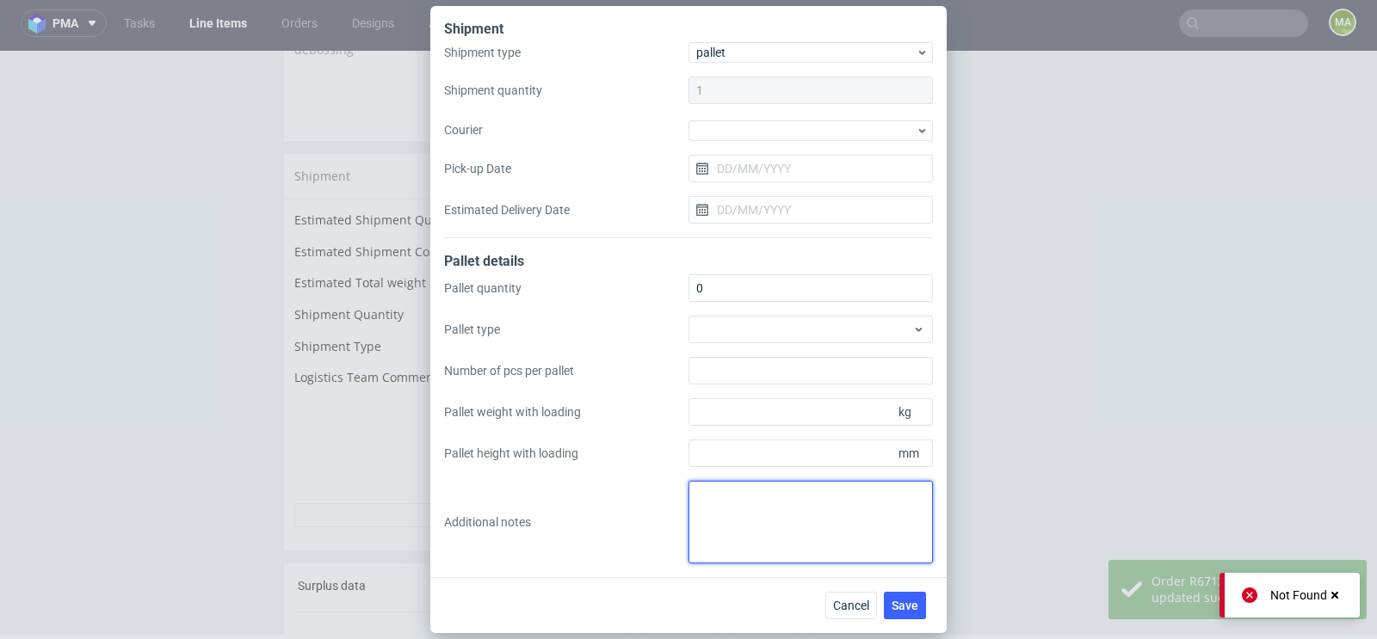
click at [742, 509] on textarea at bounding box center [810, 522] width 244 height 83
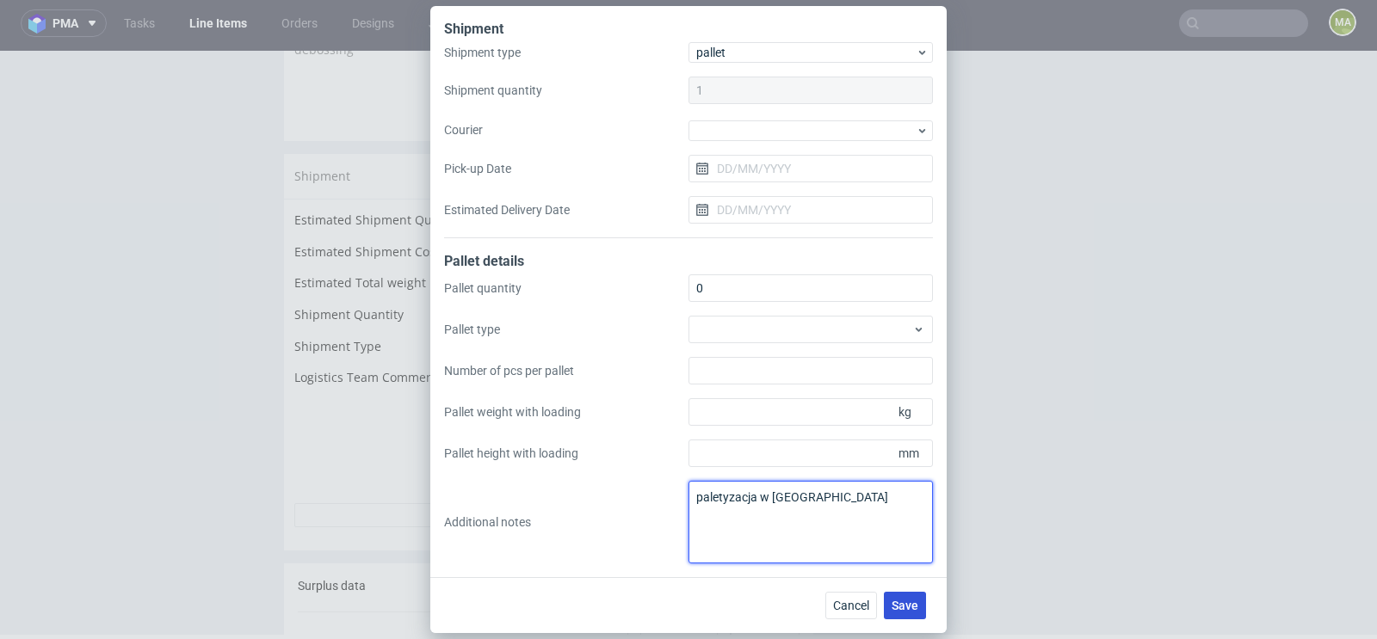
type textarea "paletyzacja w [GEOGRAPHIC_DATA]"
click at [899, 611] on span "Save" at bounding box center [904, 606] width 27 height 12
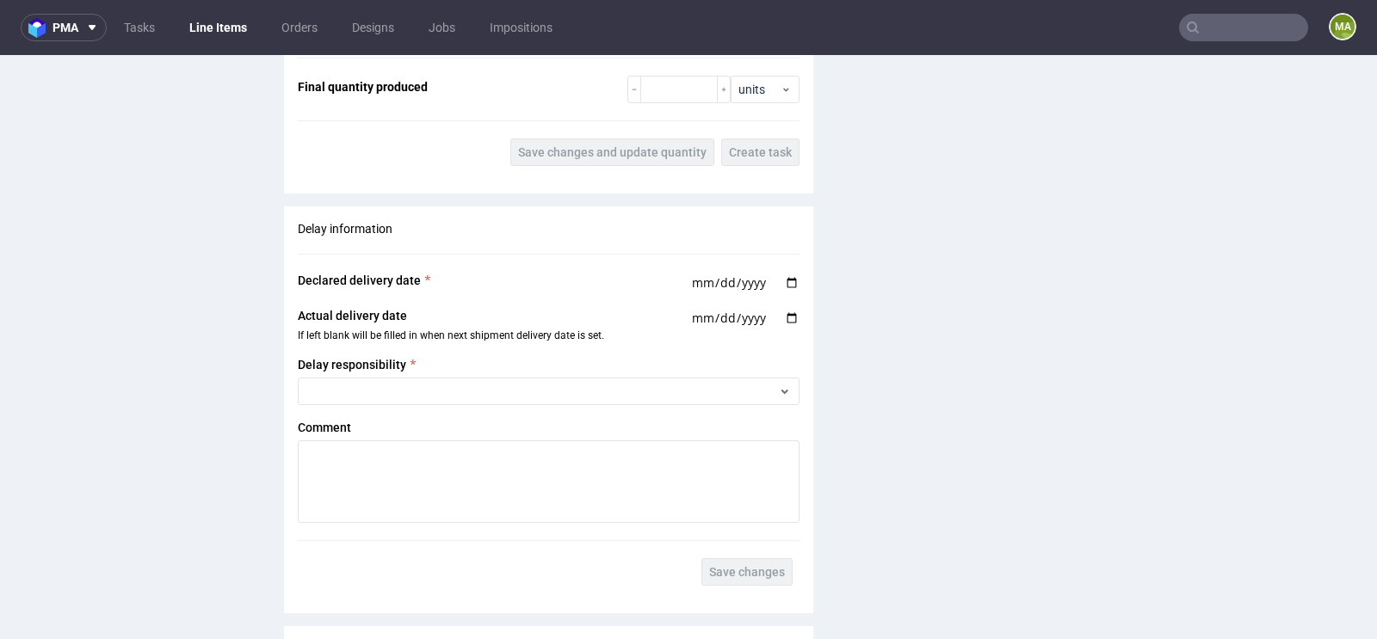
scroll to position [2347, 0]
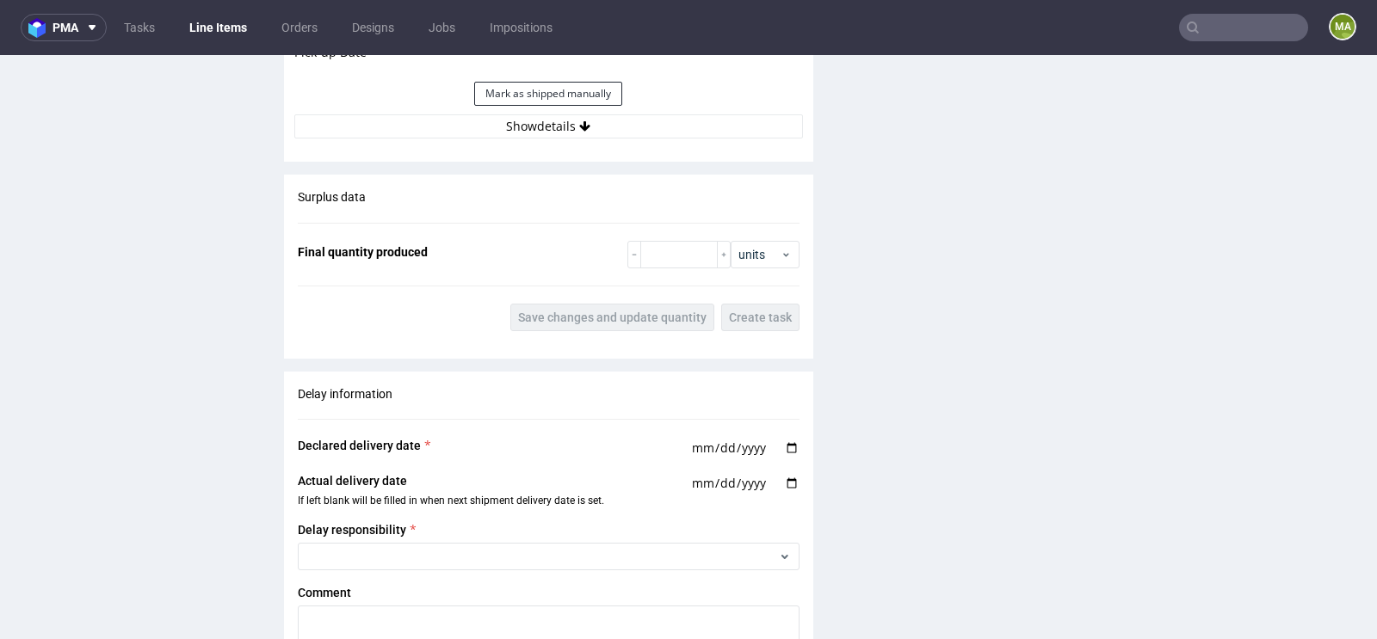
click at [670, 264] on div "Surplus data Final quantity produced units Save changes and update quantity Cre…" at bounding box center [548, 260] width 529 height 170
click at [671, 258] on input "number" at bounding box center [678, 255] width 77 height 28
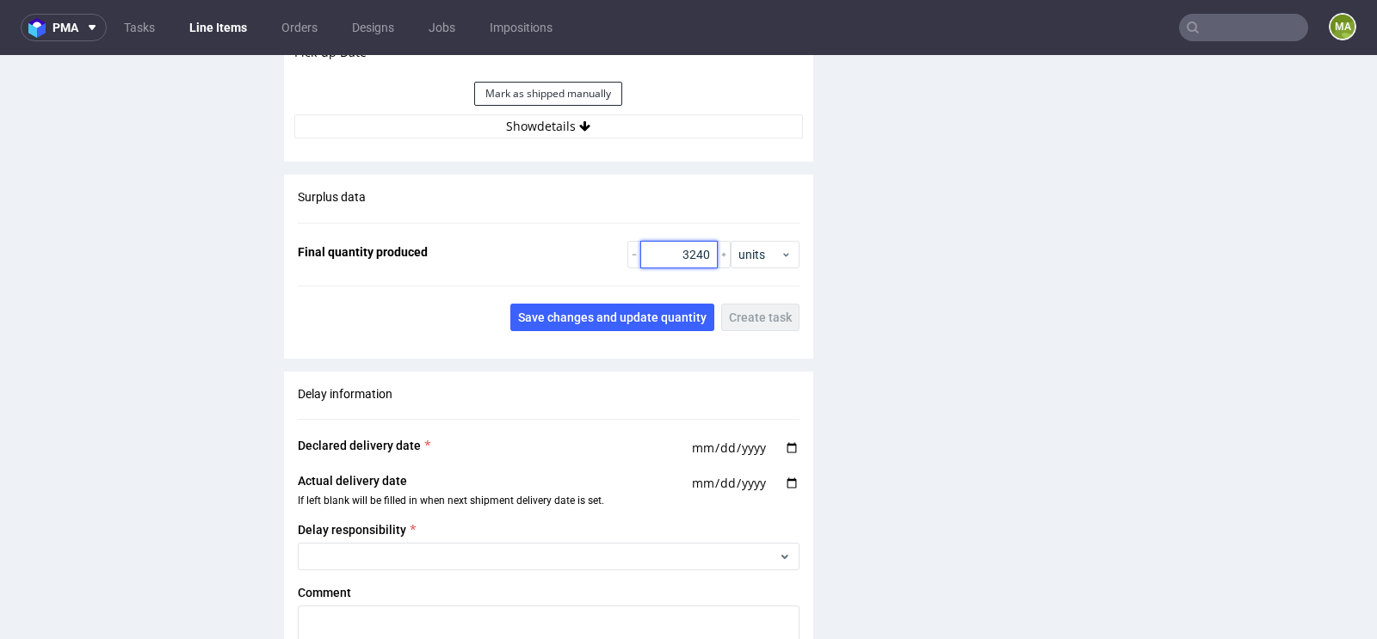
type input "3240"
click at [620, 296] on div "Surplus data Final quantity produced 3240 units Save changes and update quantit…" at bounding box center [548, 260] width 529 height 170
click at [612, 304] on button "Save changes and update quantity" at bounding box center [612, 318] width 204 height 28
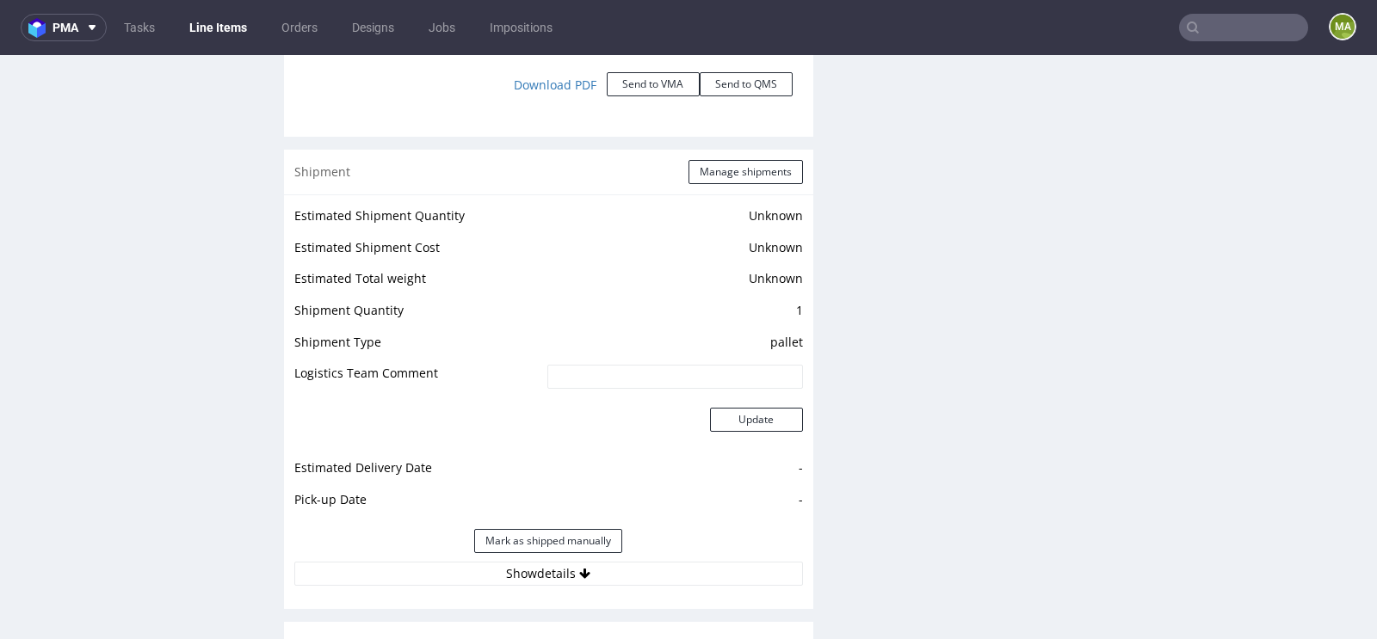
scroll to position [1893, 0]
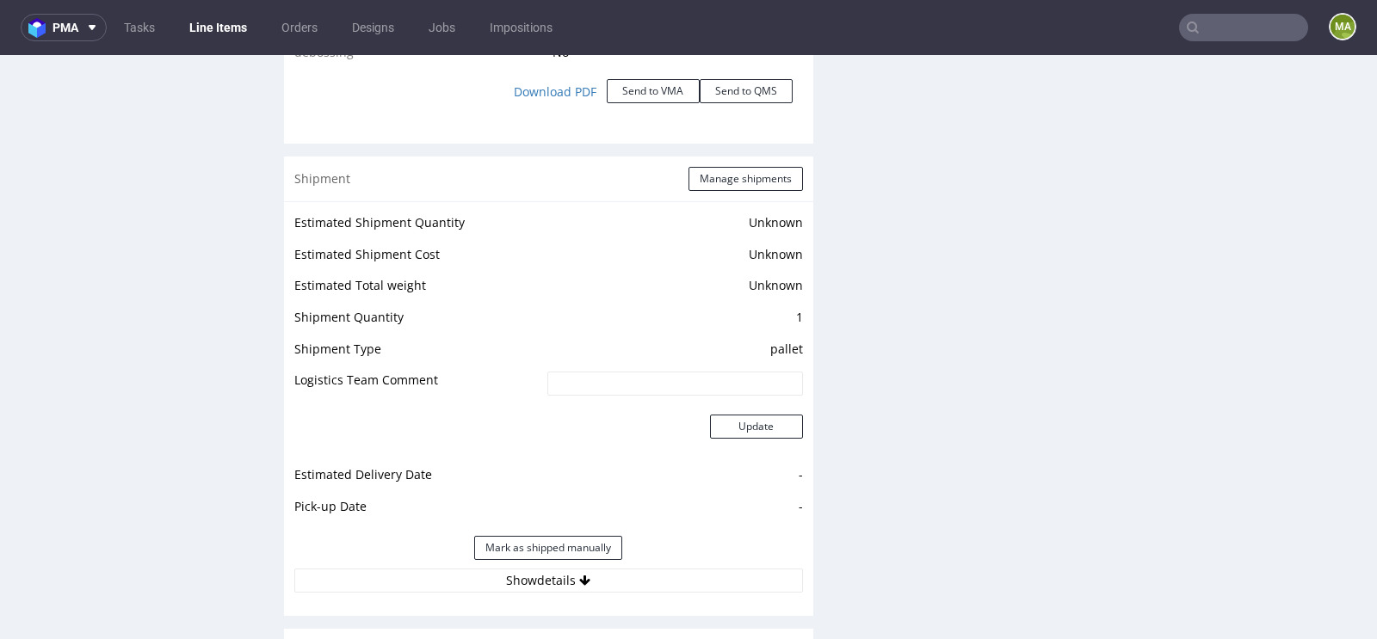
click at [751, 157] on div "Shipment Manage shipments" at bounding box center [548, 179] width 529 height 45
click at [749, 159] on div "Shipment Manage shipments" at bounding box center [548, 179] width 529 height 45
click at [737, 172] on button "Manage shipments" at bounding box center [745, 179] width 114 height 24
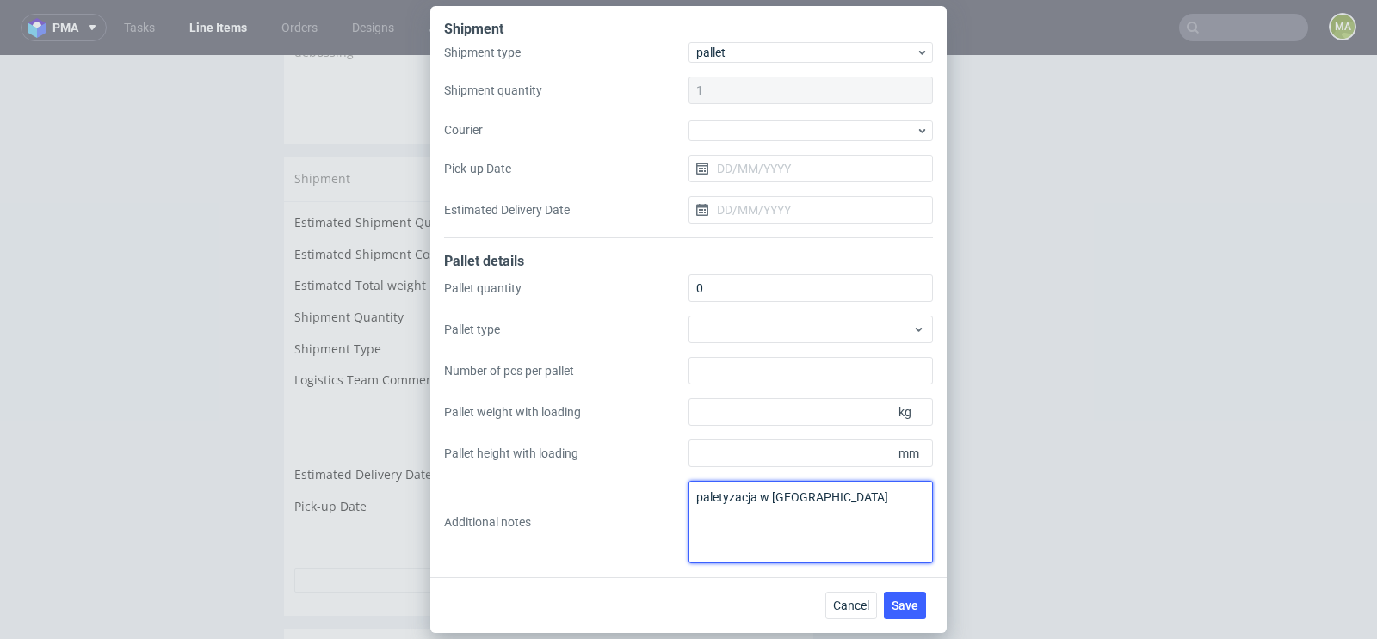
click at [795, 502] on textarea "paletyzacja w KWRA" at bounding box center [810, 522] width 244 height 83
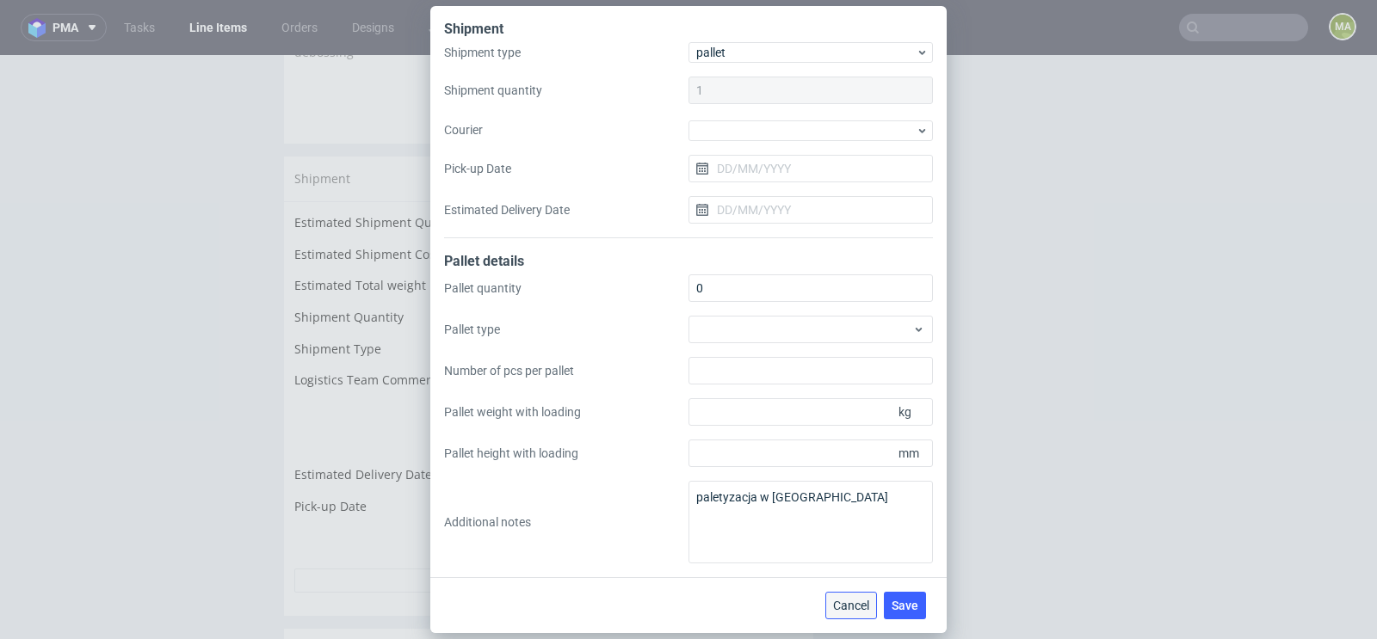
click at [860, 613] on button "Cancel" at bounding box center [851, 606] width 52 height 28
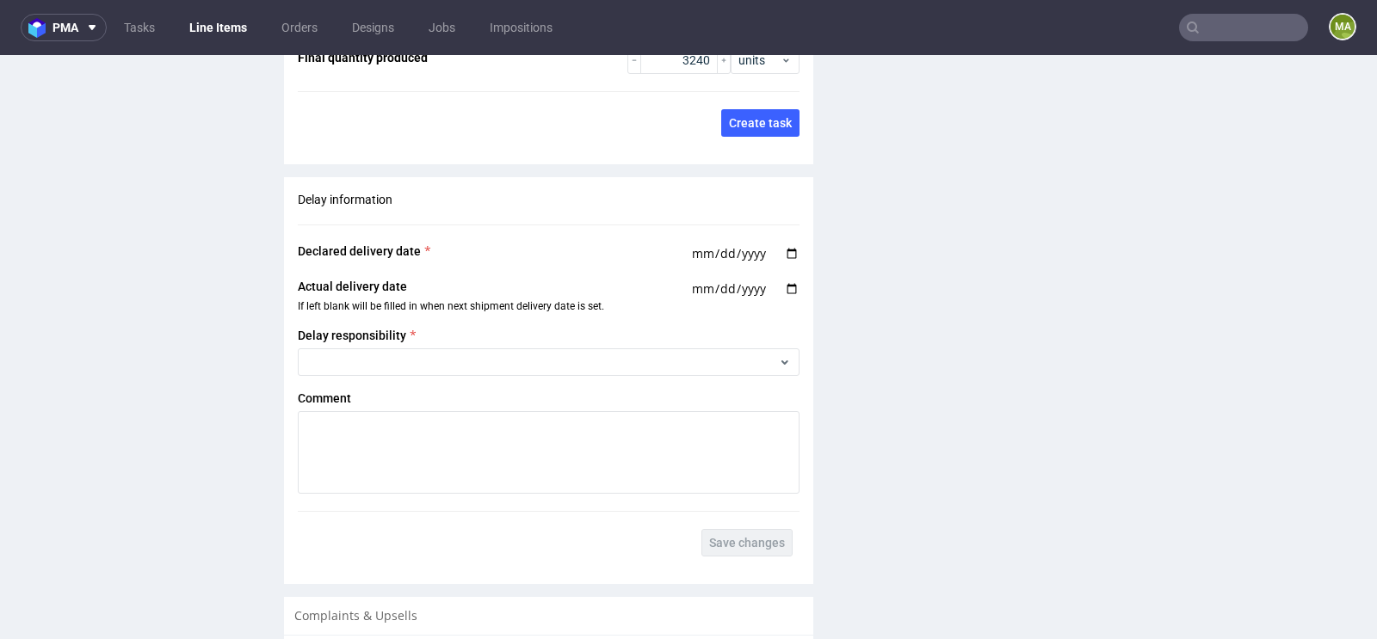
scroll to position [2914, 0]
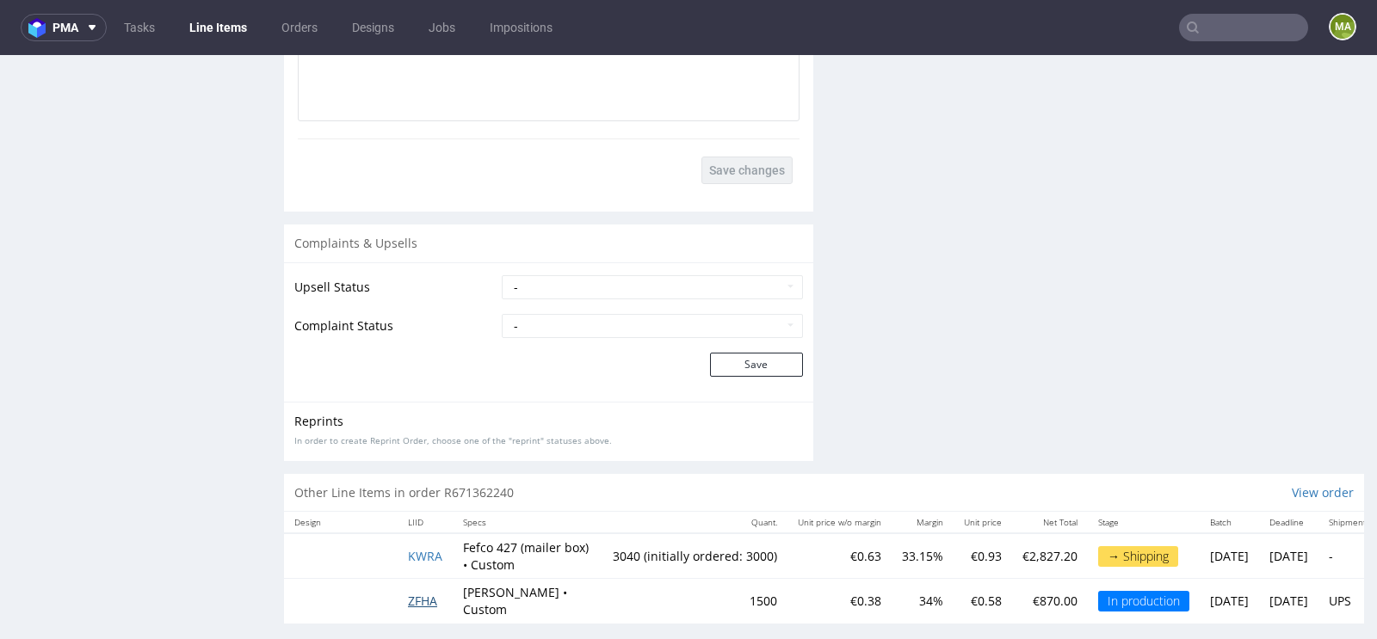
click at [431, 593] on span "ZFHA" at bounding box center [422, 601] width 29 height 16
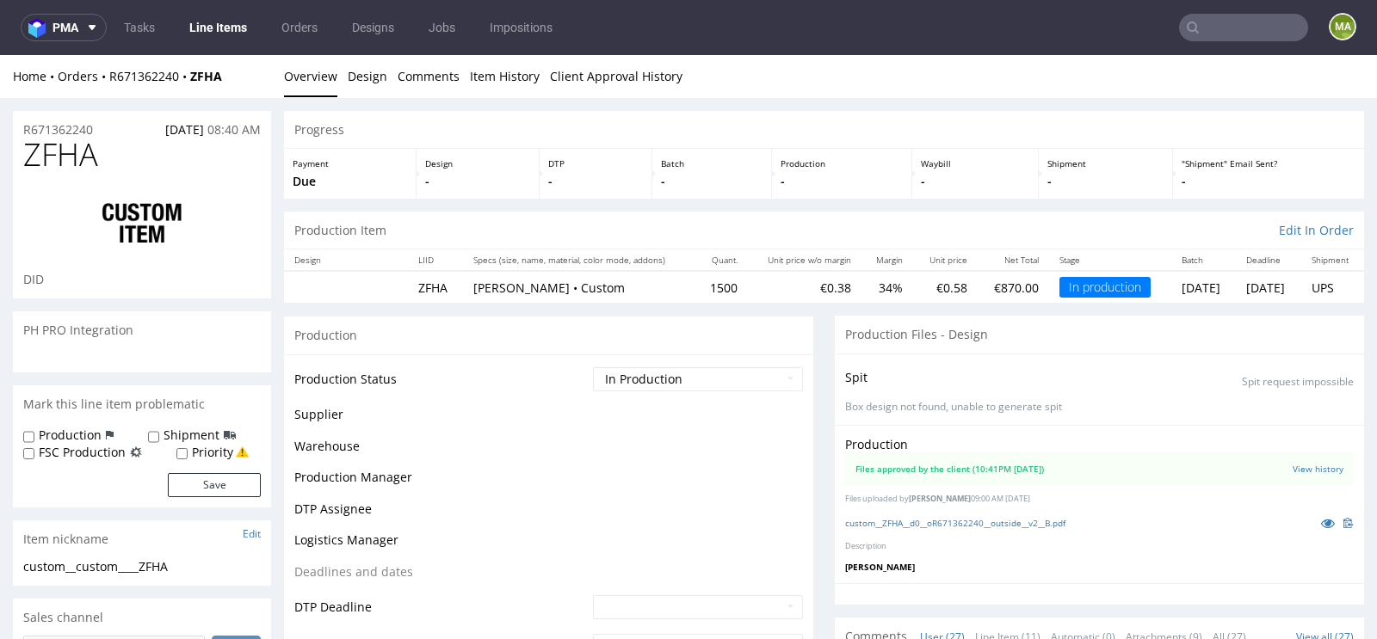
scroll to position [1530, 0]
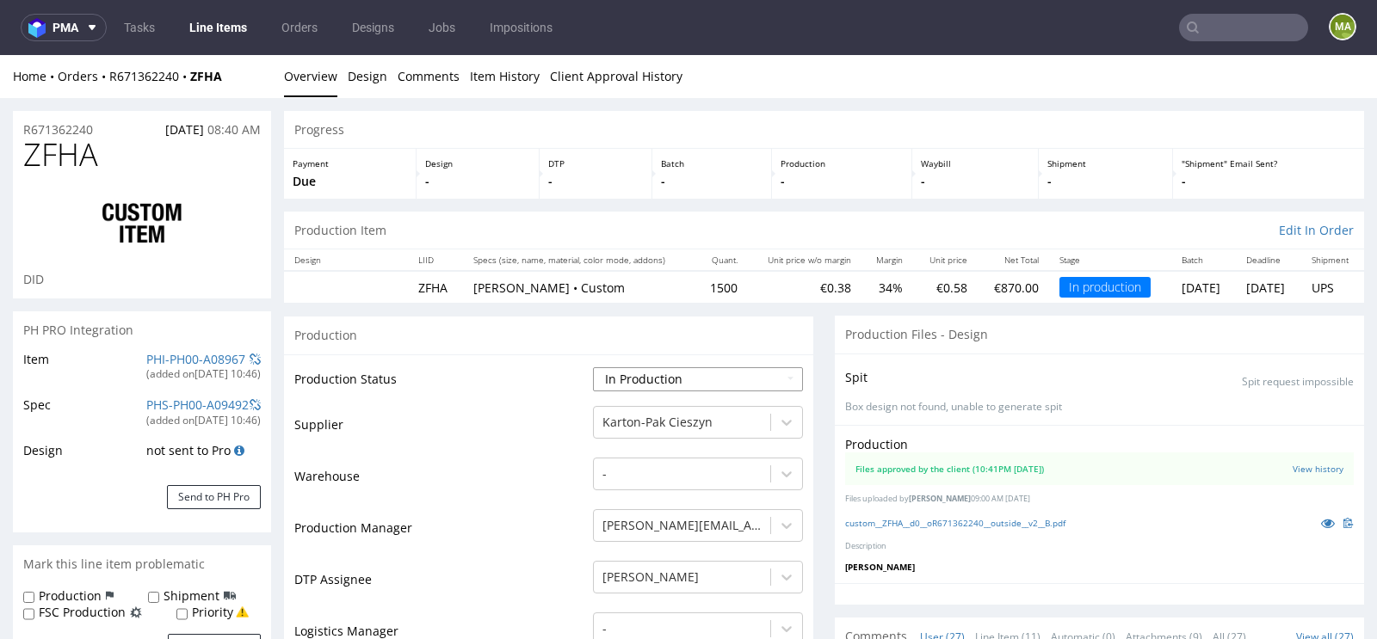
click at [661, 383] on select "Waiting for Artwork Waiting for Diecut Waiting for Mockup Waiting for DTP Waiti…" at bounding box center [698, 379] width 210 height 24
select select "production_complete"
click at [593, 367] on select "Waiting for Artwork Waiting for Diecut Waiting for Mockup Waiting for DTP Waiti…" at bounding box center [698, 379] width 210 height 24
click at [506, 481] on td "Warehouse" at bounding box center [441, 482] width 294 height 52
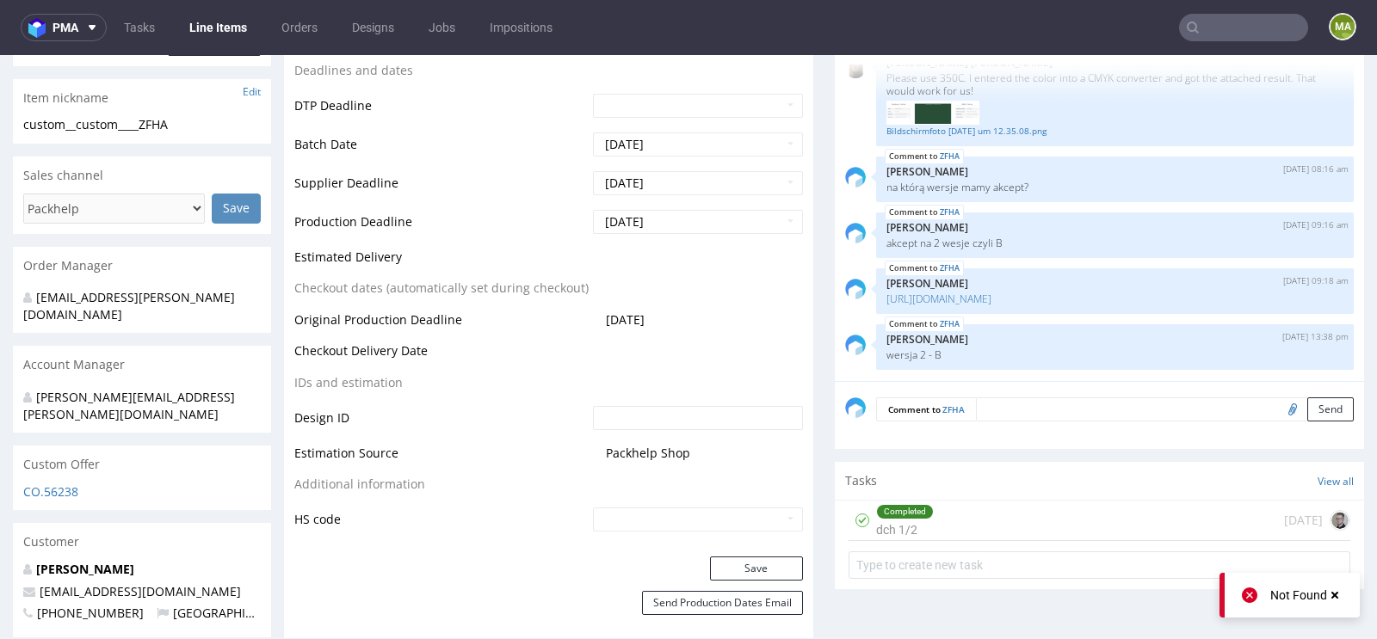
scroll to position [604, 0]
click at [745, 564] on button "Save" at bounding box center [756, 567] width 93 height 24
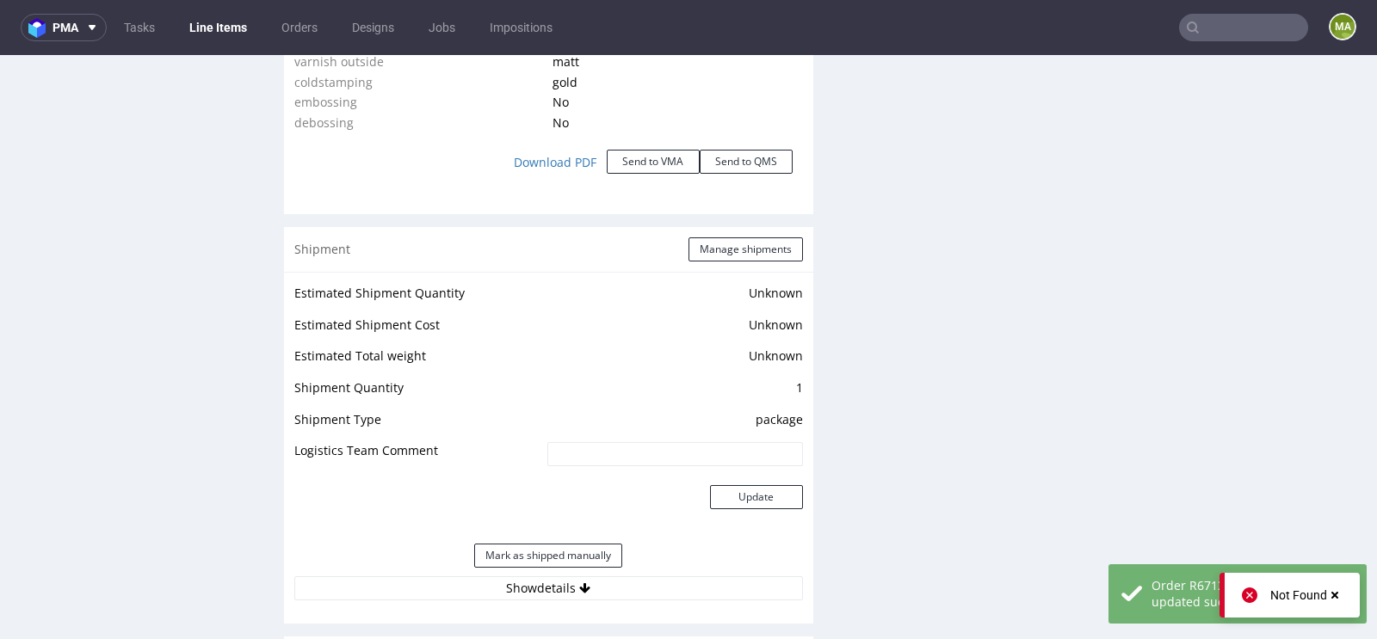
scroll to position [1818, 0]
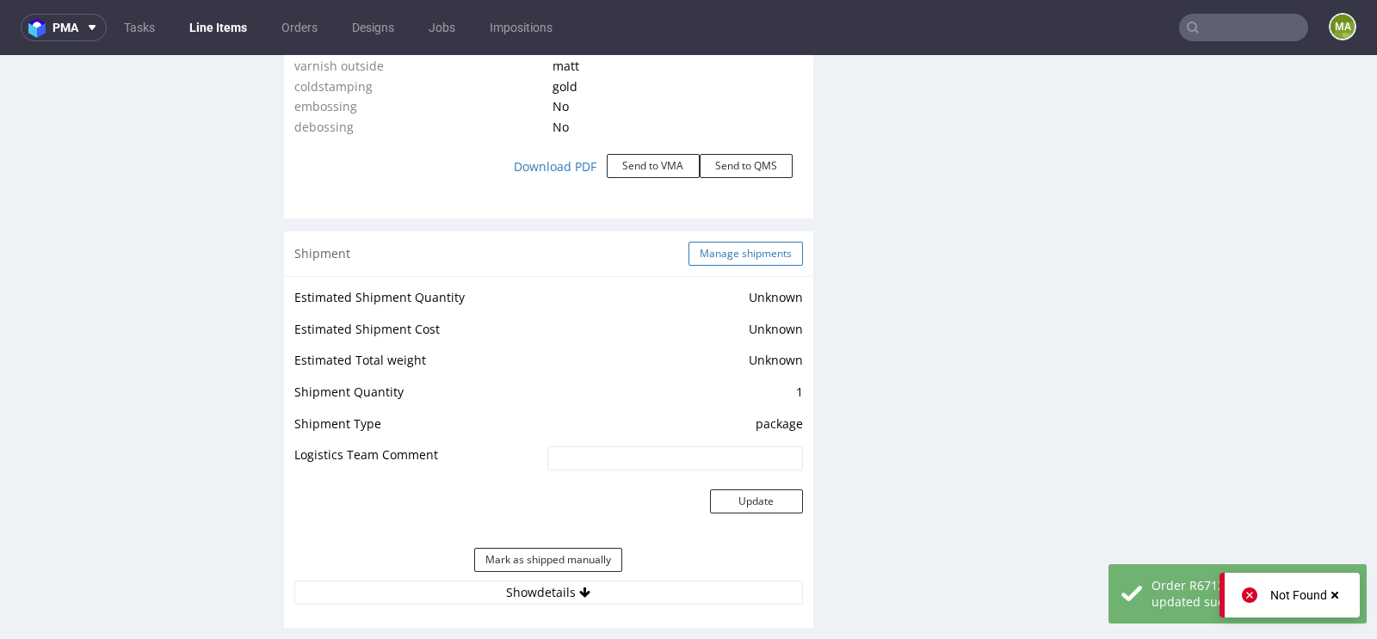
click at [731, 256] on button "Manage shipments" at bounding box center [745, 254] width 114 height 24
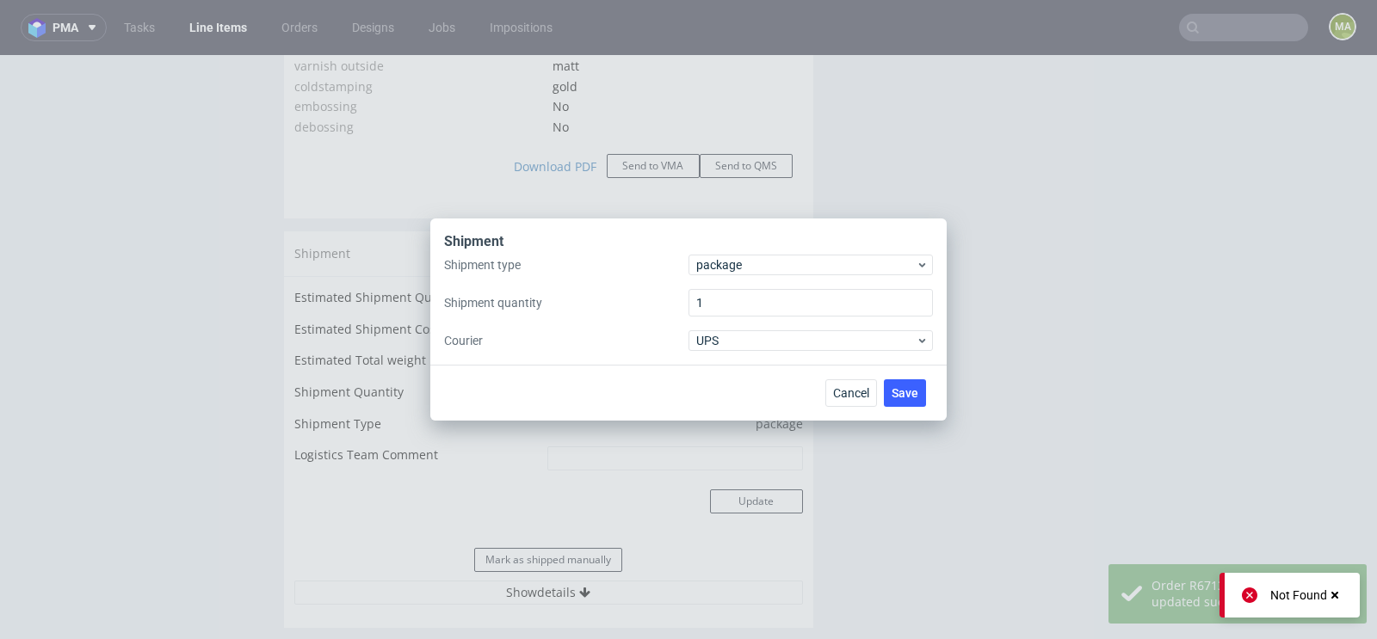
click at [728, 281] on div "Shipment type package Shipment quantity 1 Courier UPS" at bounding box center [688, 303] width 489 height 96
click at [732, 275] on div "Shipment type package Shipment quantity 1 Courier UPS" at bounding box center [688, 303] width 489 height 96
click at [732, 273] on span "package" at bounding box center [805, 264] width 219 height 17
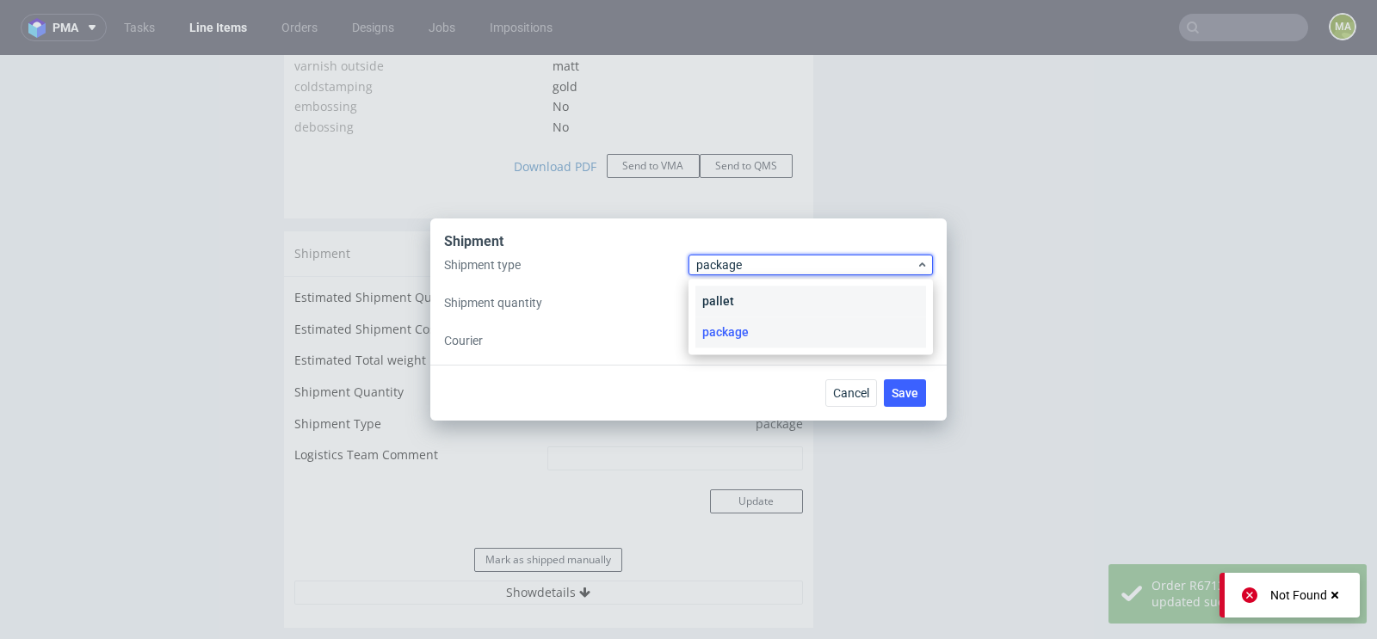
click at [729, 290] on div "pallet" at bounding box center [810, 301] width 231 height 31
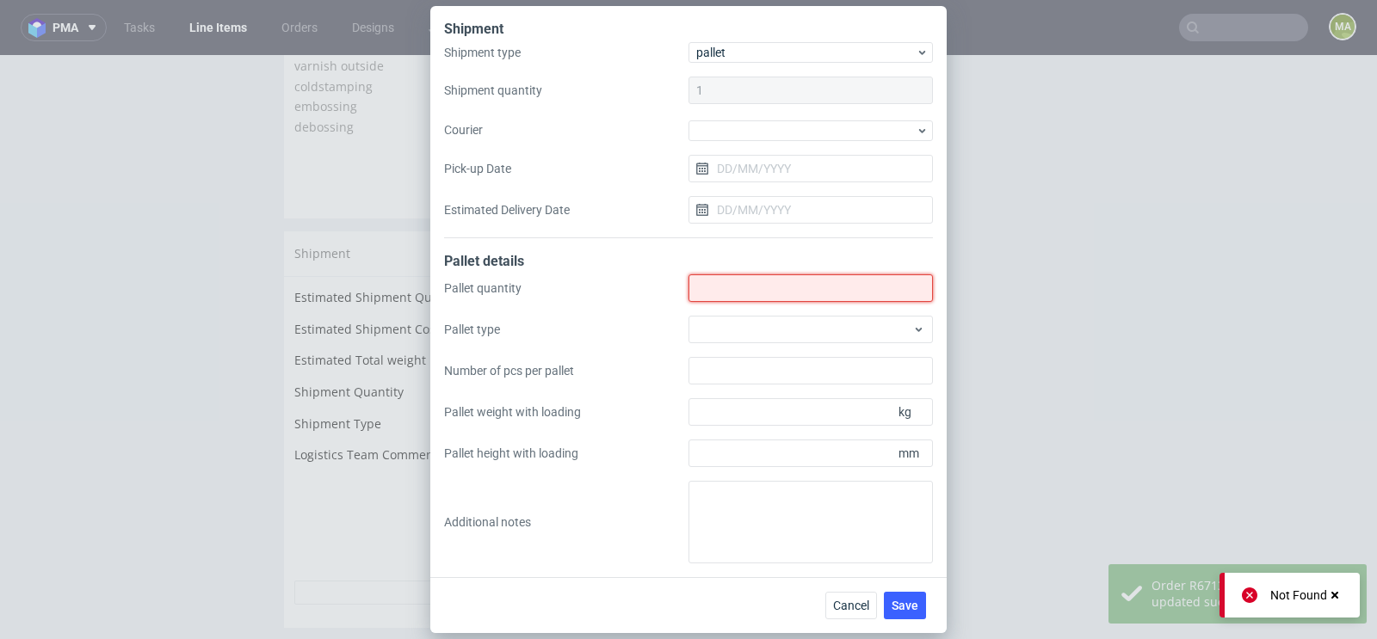
click at [729, 290] on input "Shipment type" at bounding box center [810, 288] width 244 height 28
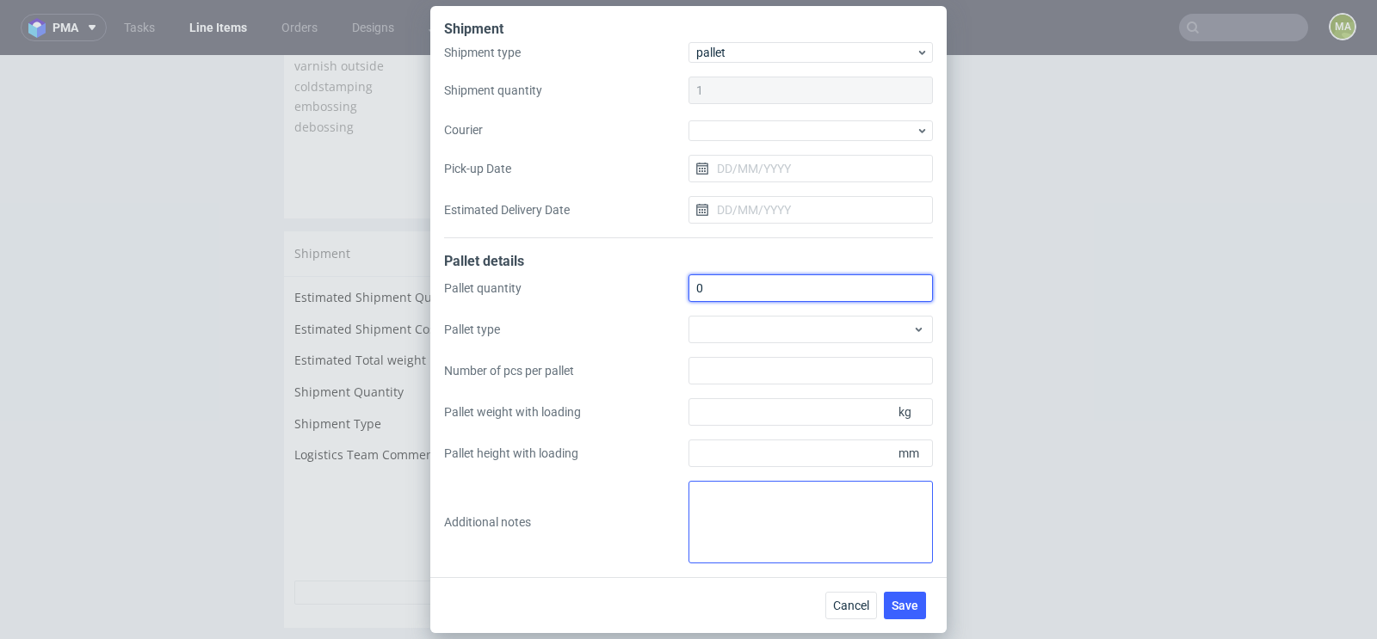
type input "0"
click at [749, 527] on textarea at bounding box center [810, 522] width 244 height 83
paste textarea "paletyzacja w KWRA"
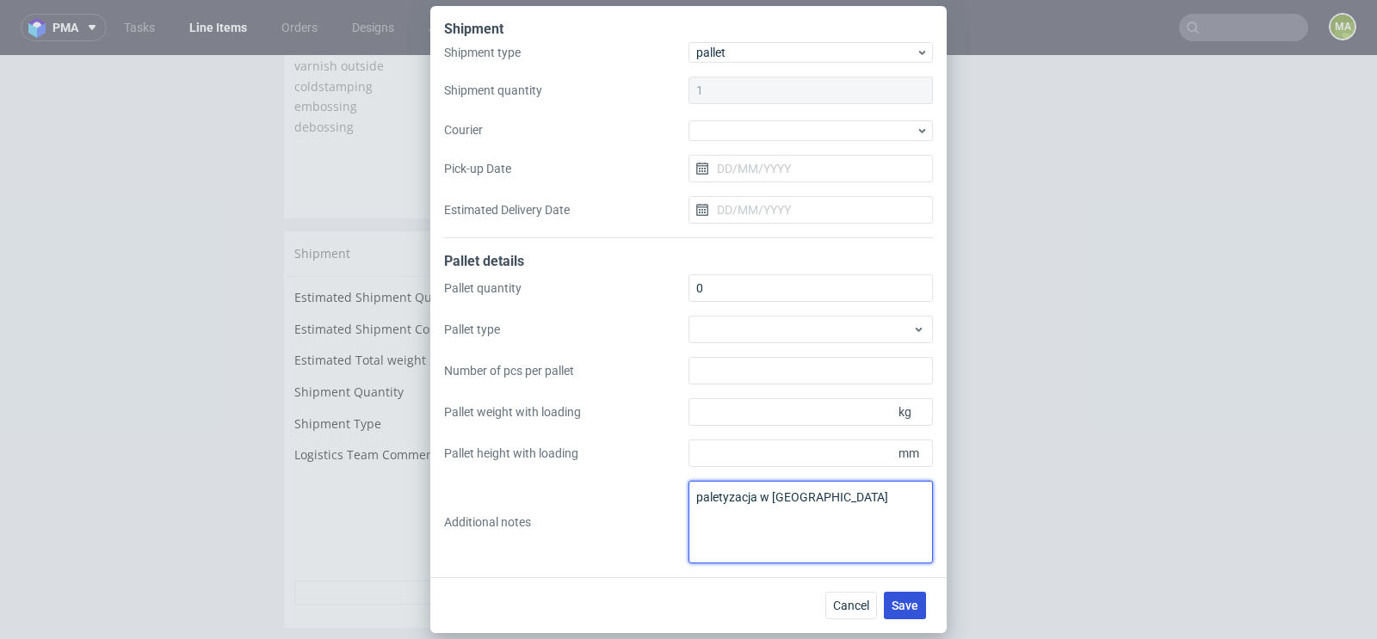
type textarea "paletyzacja w KWRA"
click at [913, 603] on span "Save" at bounding box center [904, 606] width 27 height 12
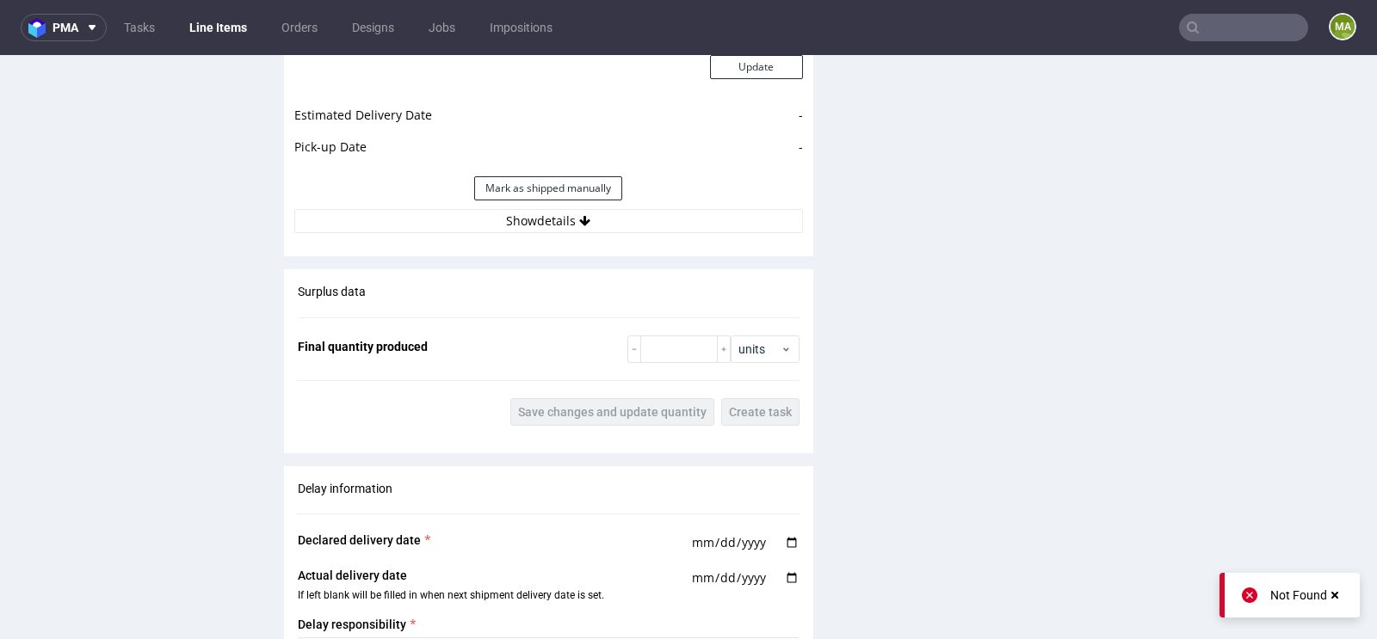
scroll to position [2224, 0]
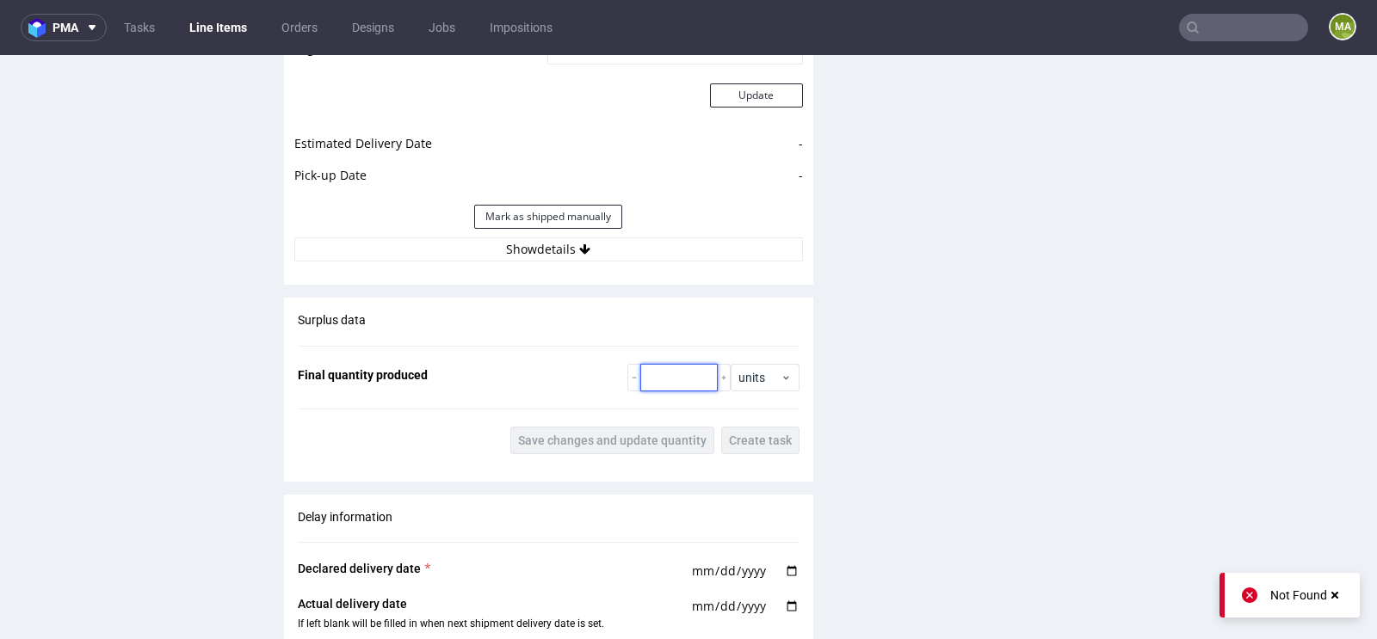
click at [660, 366] on input "number" at bounding box center [678, 378] width 77 height 28
paste input "1580"
type input "1580"
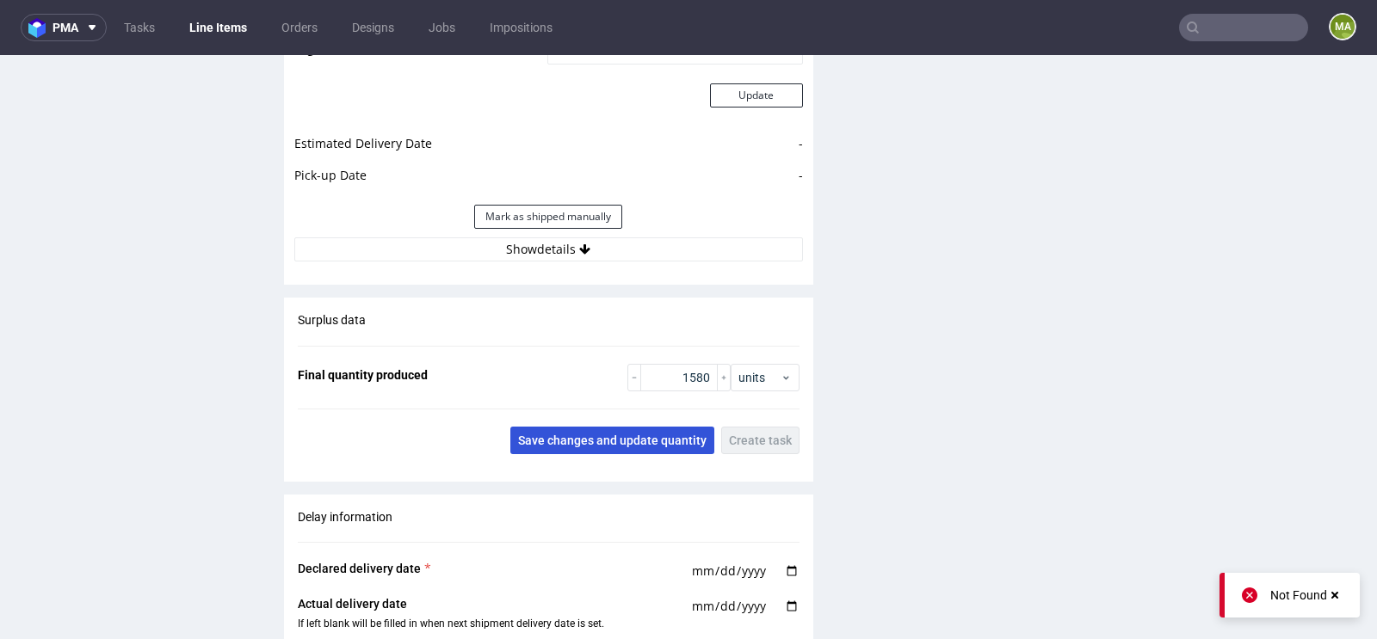
click at [629, 428] on button "Save changes and update quantity" at bounding box center [612, 441] width 204 height 28
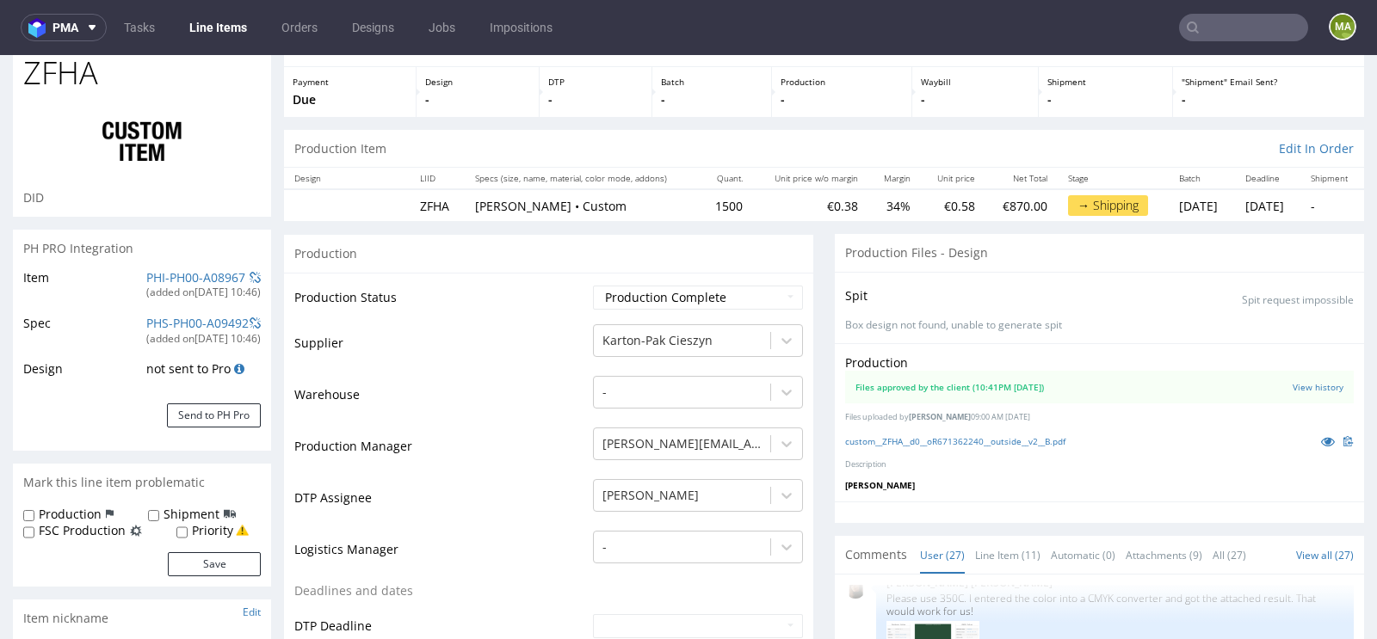
scroll to position [0, 0]
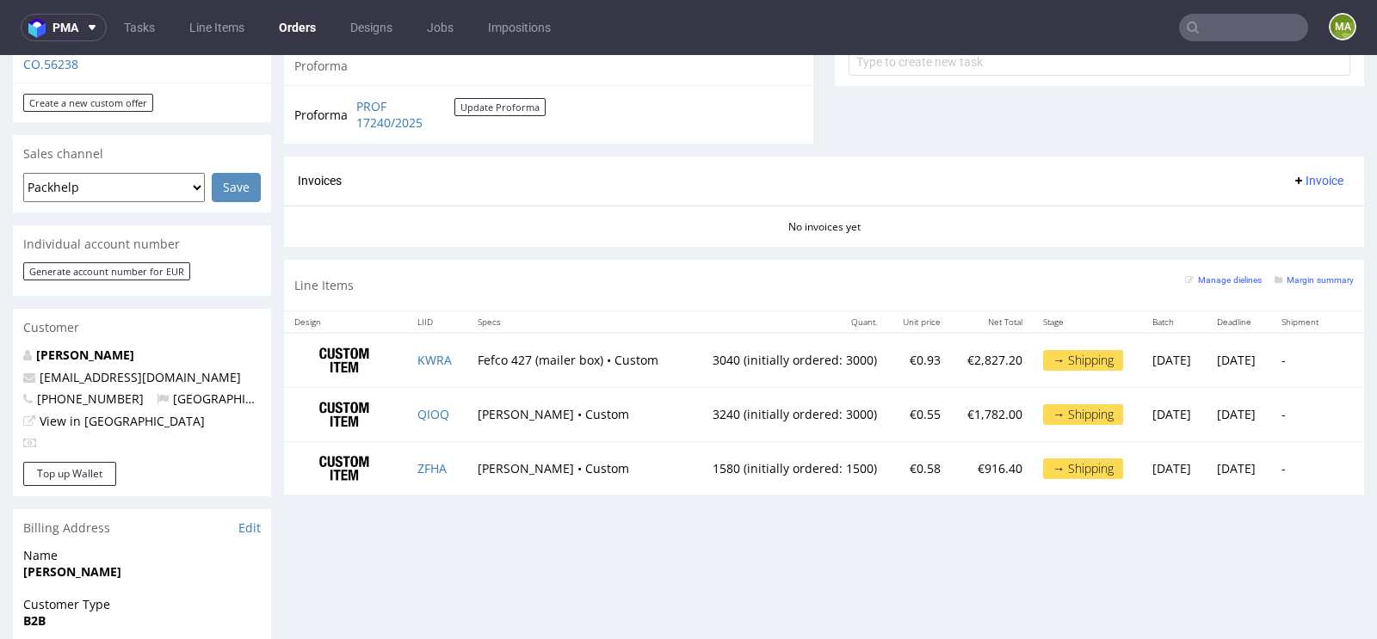
scroll to position [663, 0]
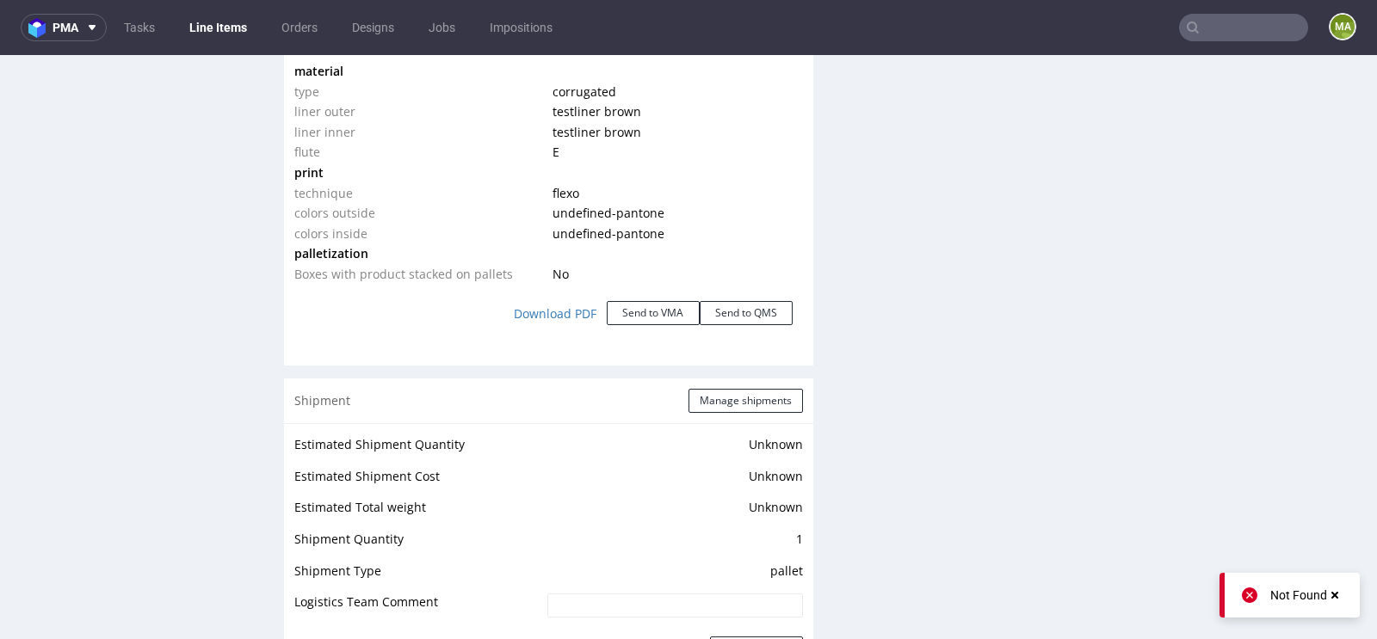
scroll to position [1687, 0]
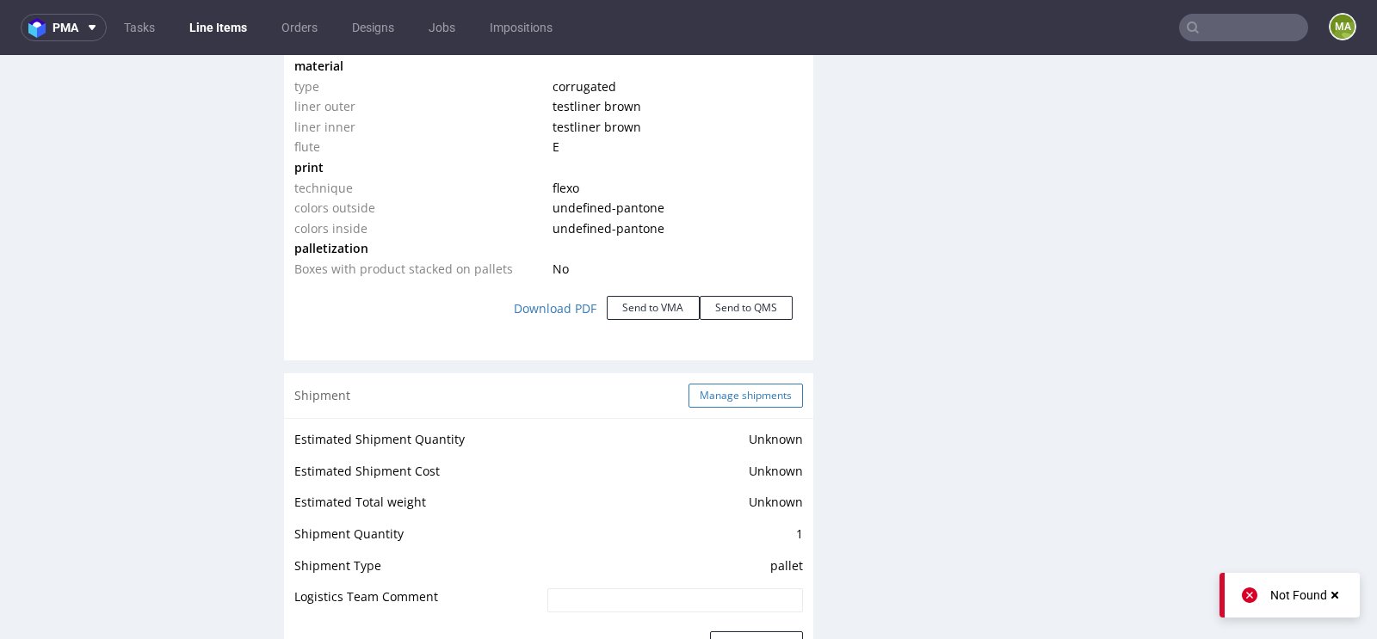
click at [738, 396] on button "Manage shipments" at bounding box center [745, 396] width 114 height 24
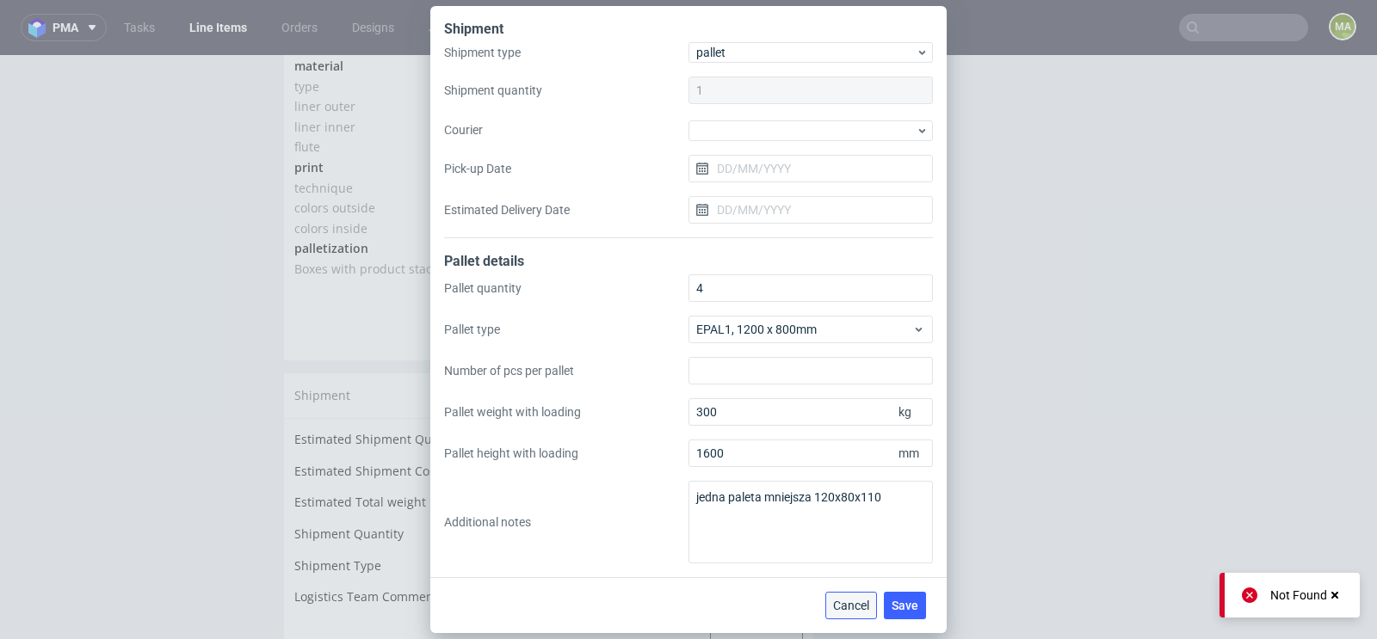
click at [844, 603] on span "Cancel" at bounding box center [851, 606] width 36 height 12
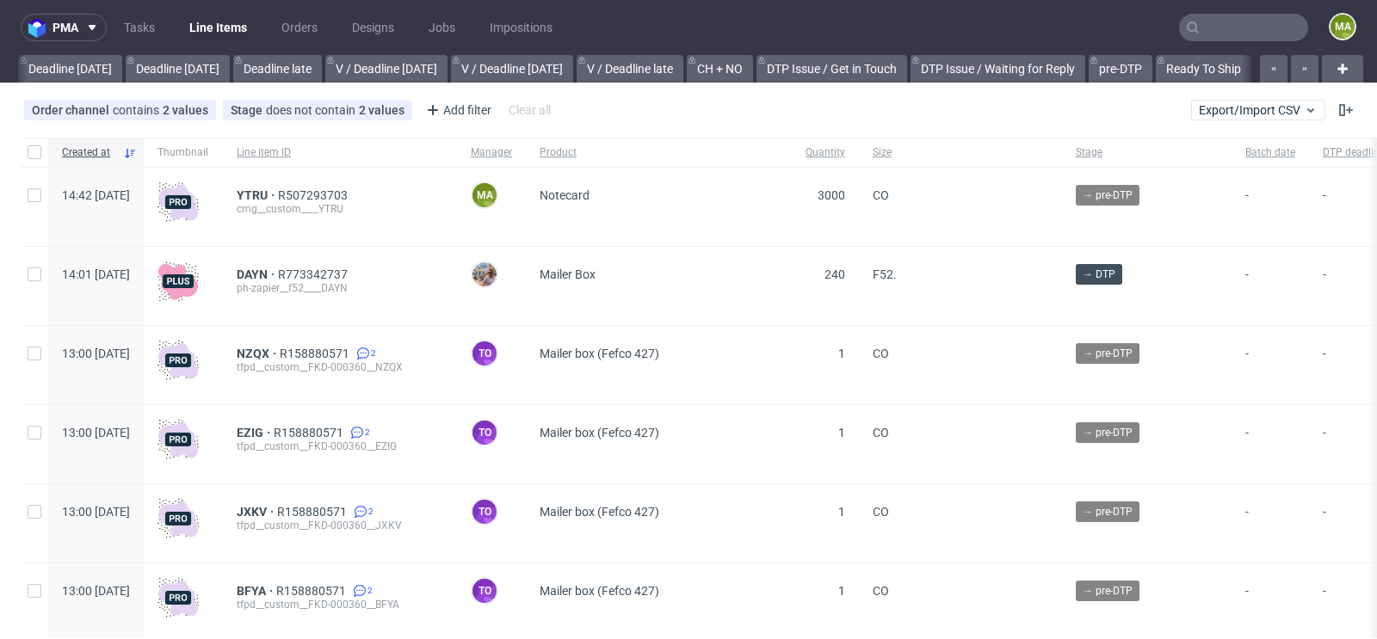
scroll to position [0, 1946]
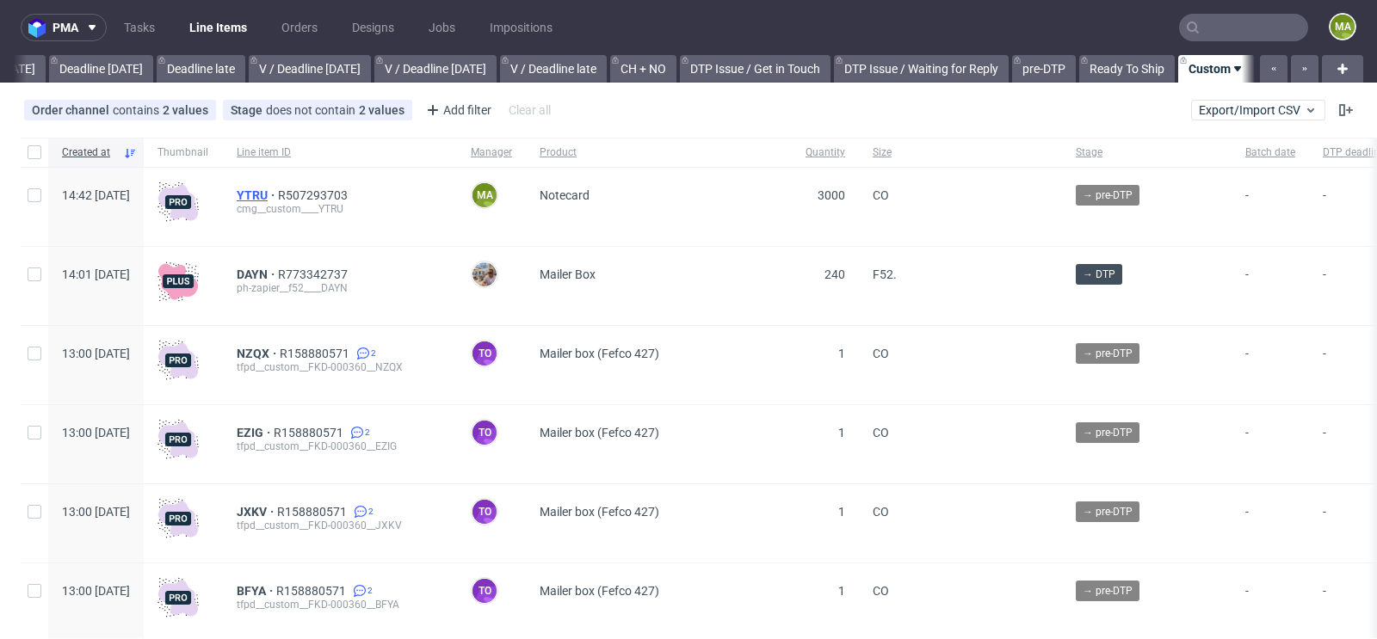
click at [278, 194] on span "YTRU" at bounding box center [257, 195] width 41 height 14
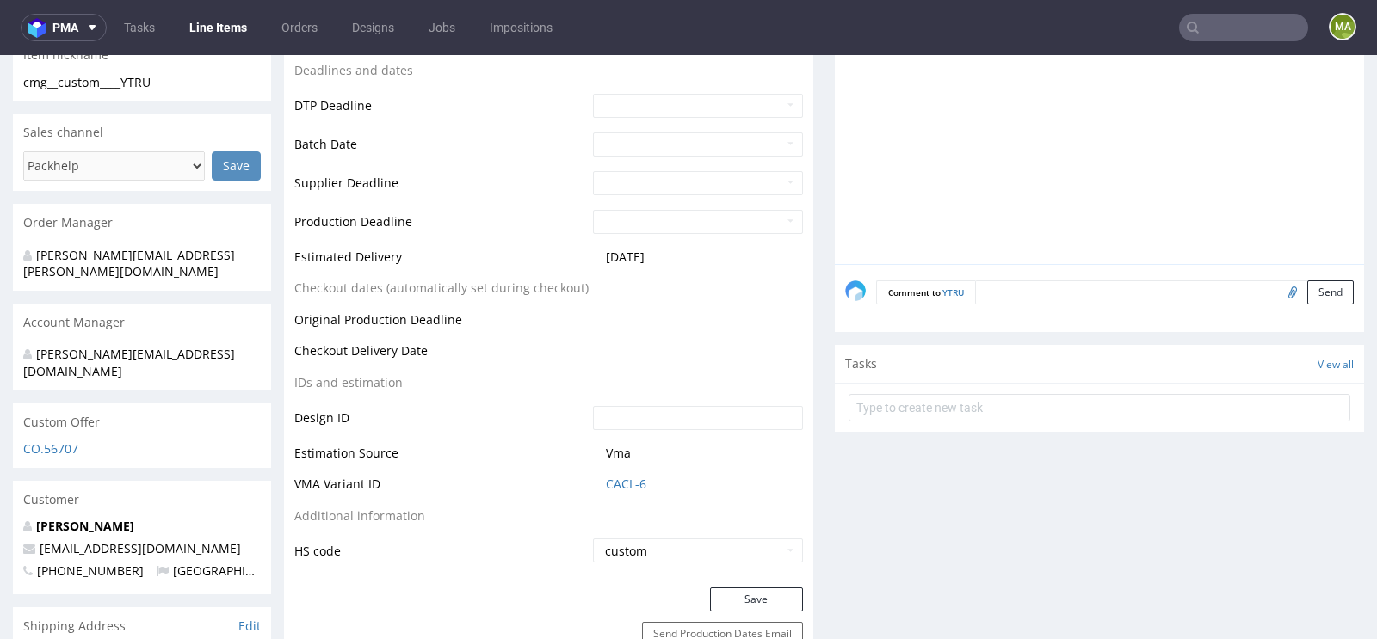
scroll to position [633, 0]
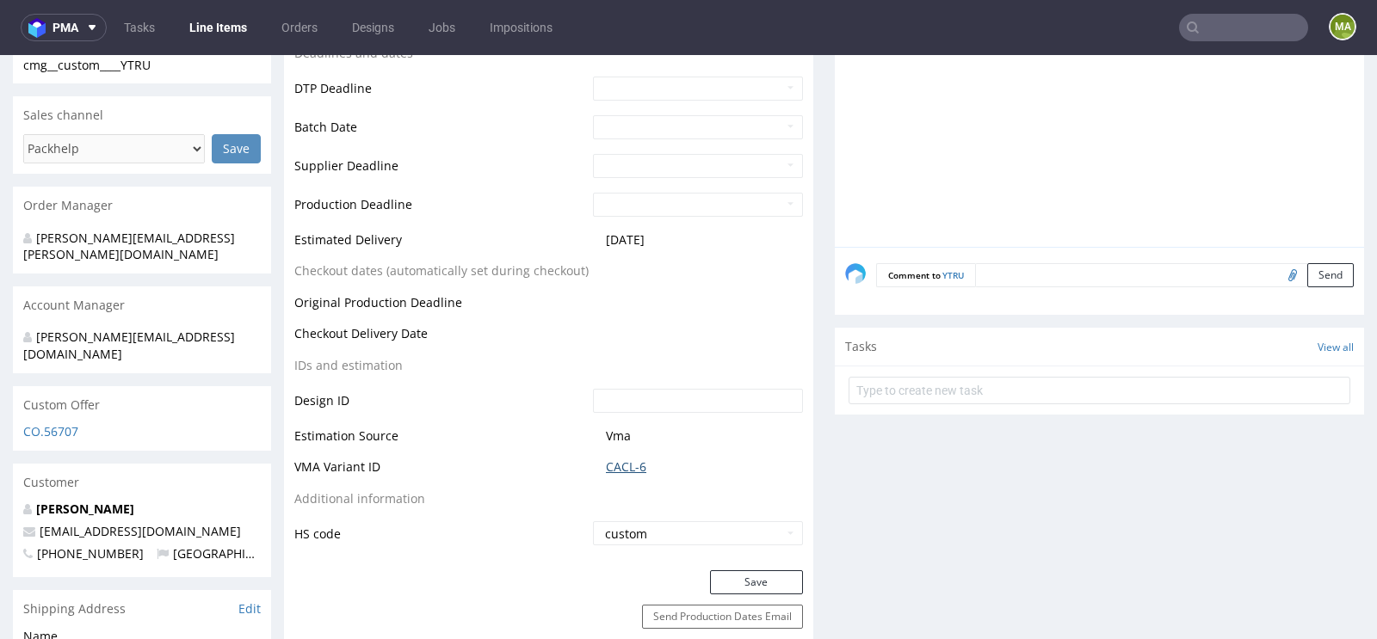
click at [615, 469] on link "CACL-6" at bounding box center [626, 467] width 40 height 17
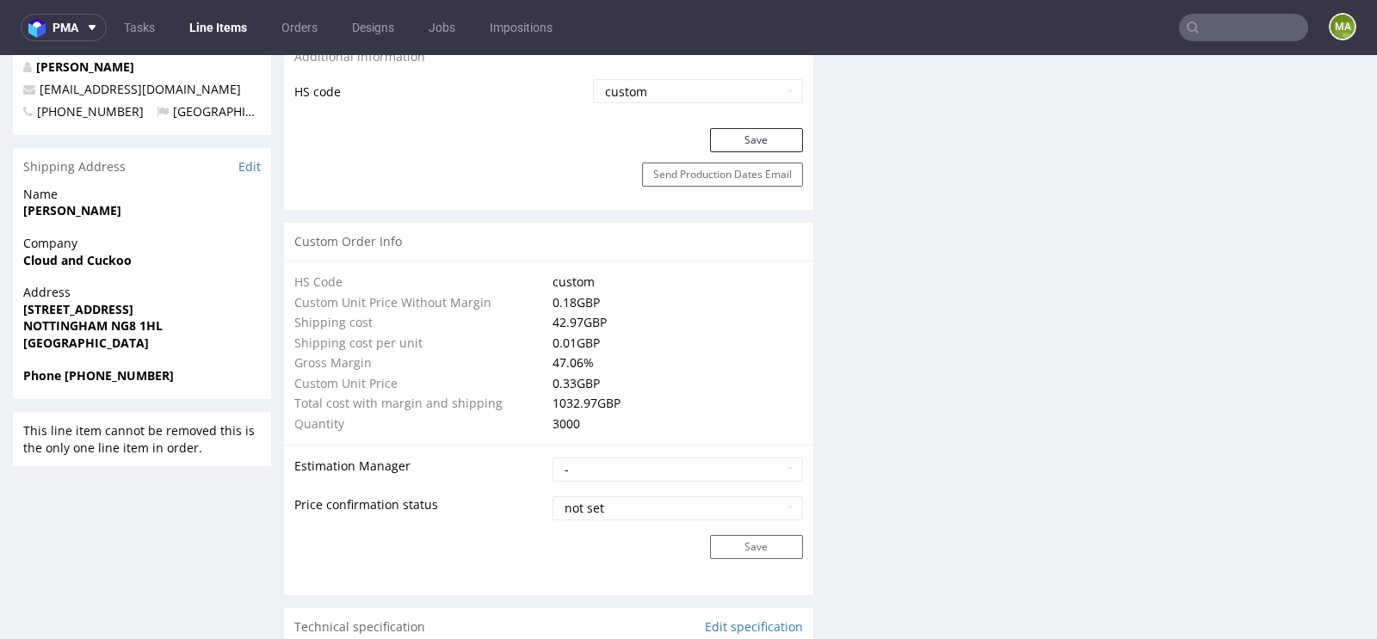
scroll to position [0, 0]
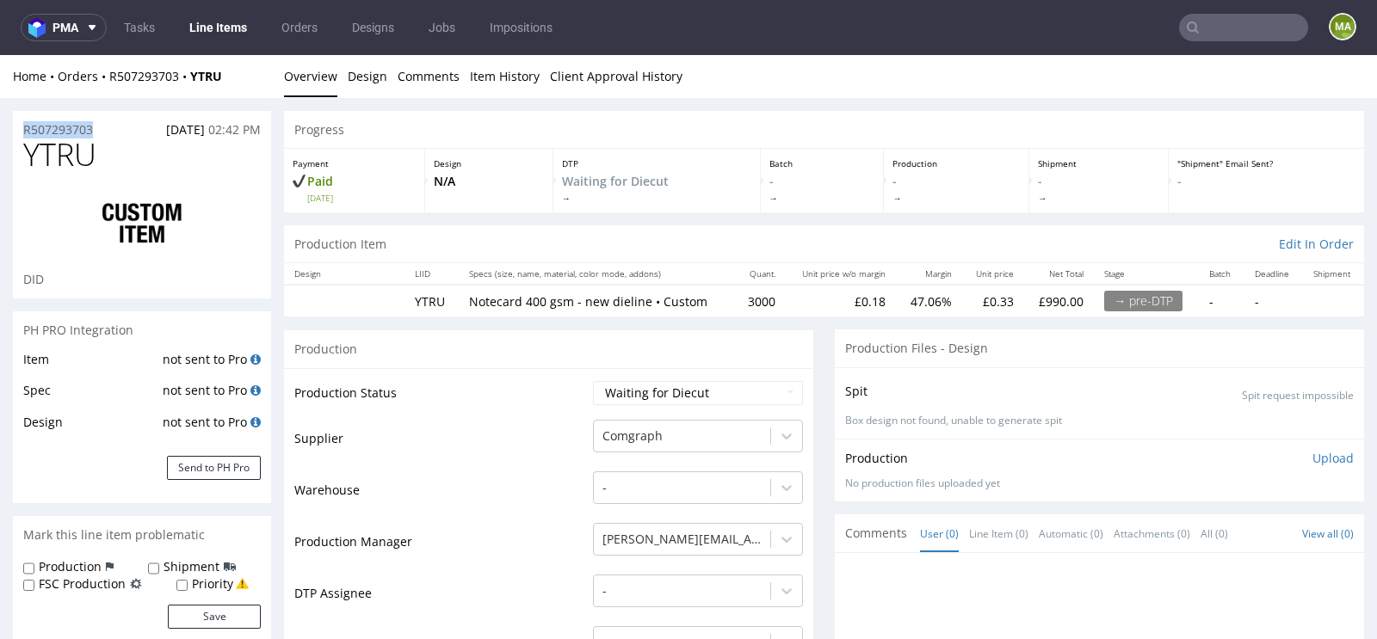
drag, startPoint x: 103, startPoint y: 127, endPoint x: 0, endPoint y: 128, distance: 103.3
copy p "R507293703"
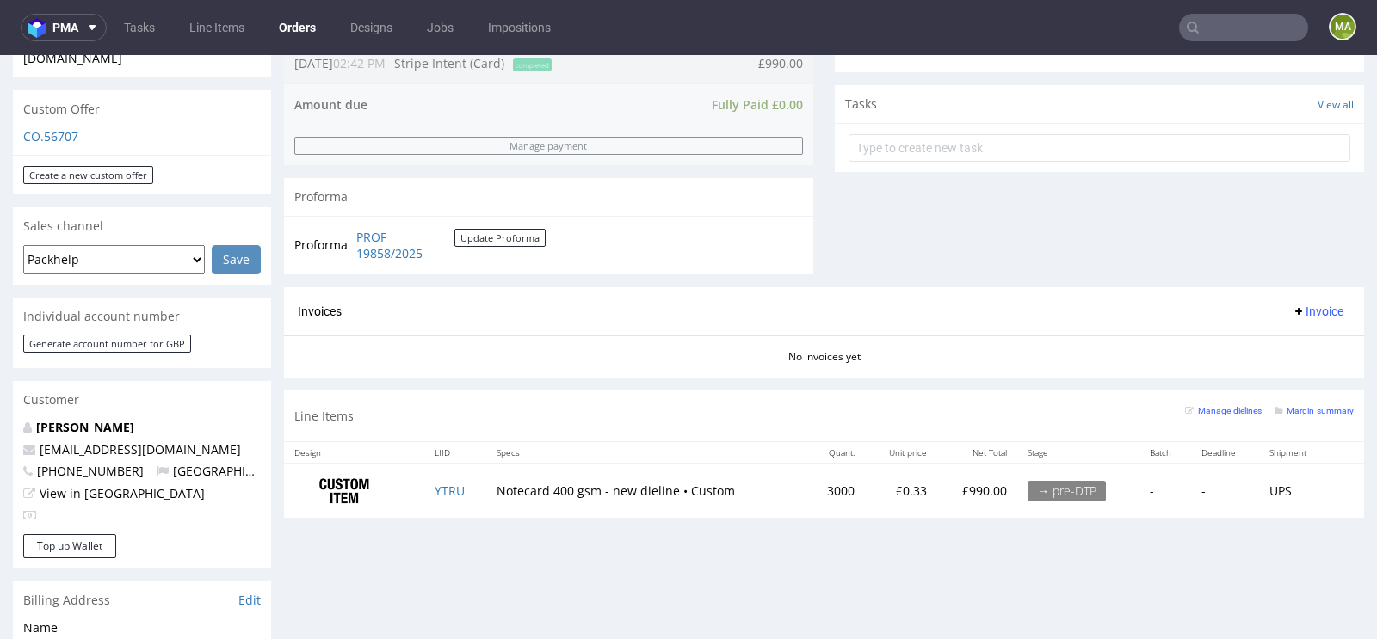
scroll to position [688, 0]
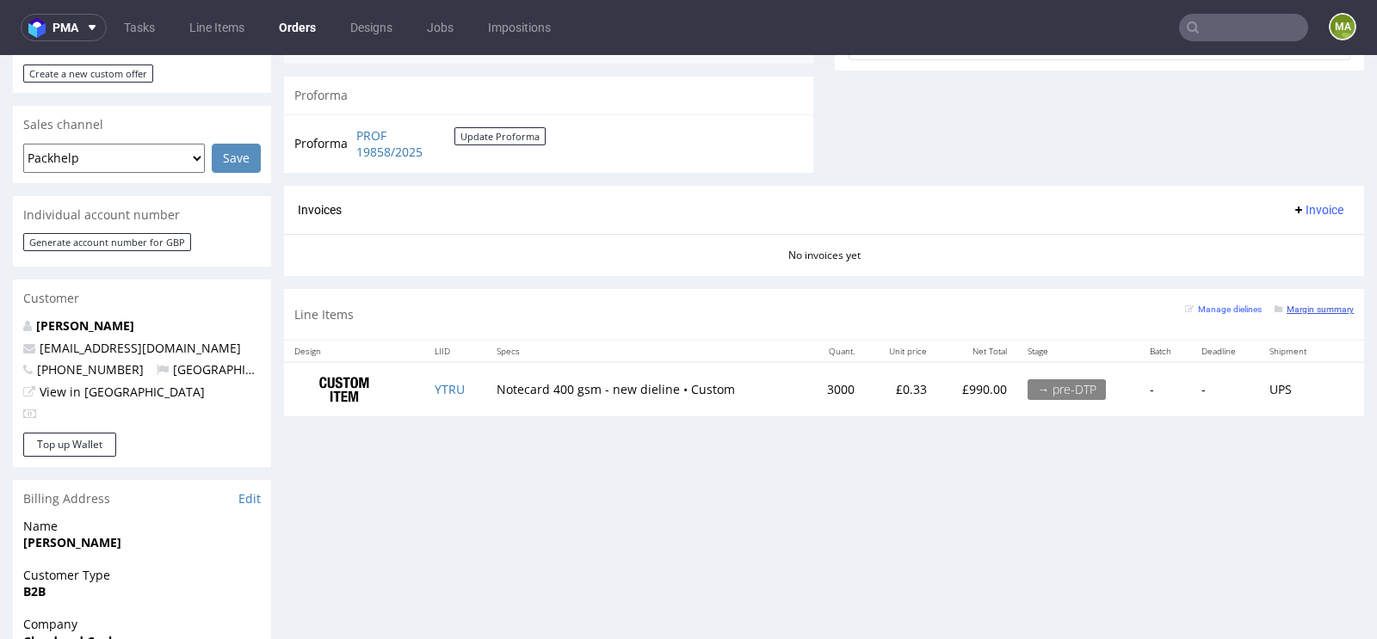
click at [1298, 310] on small "Margin summary" at bounding box center [1313, 309] width 79 height 9
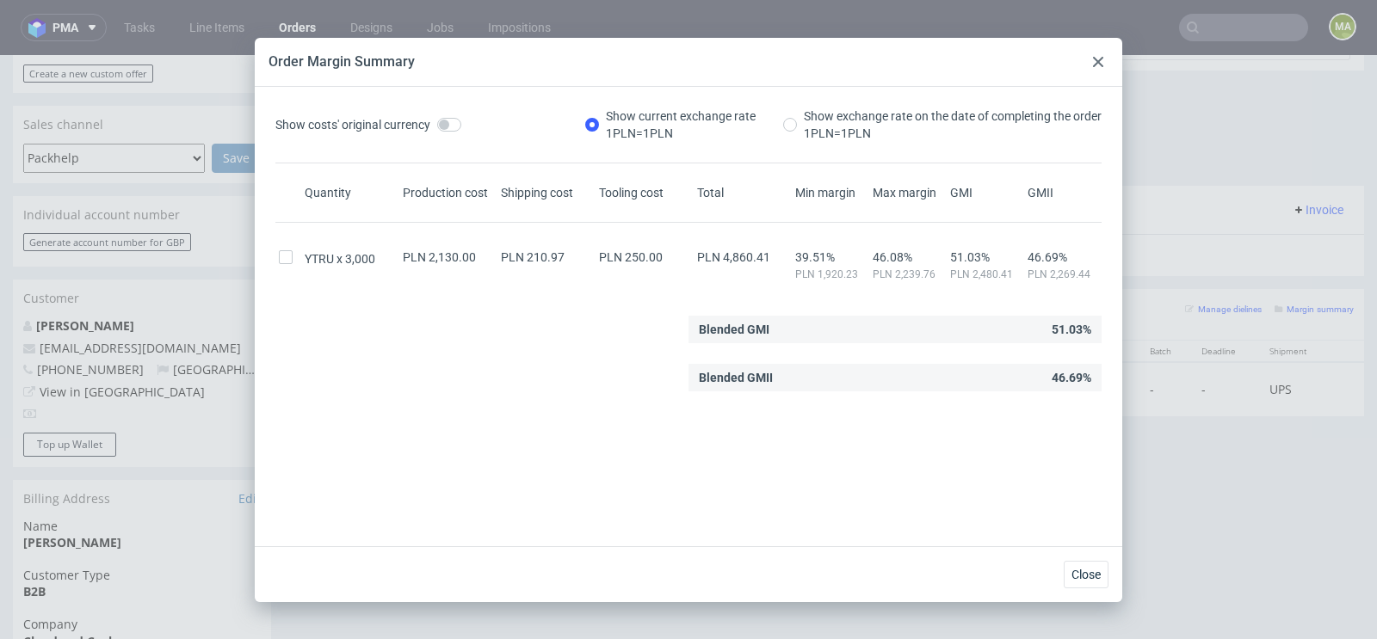
click at [1096, 69] on div at bounding box center [1098, 62] width 21 height 21
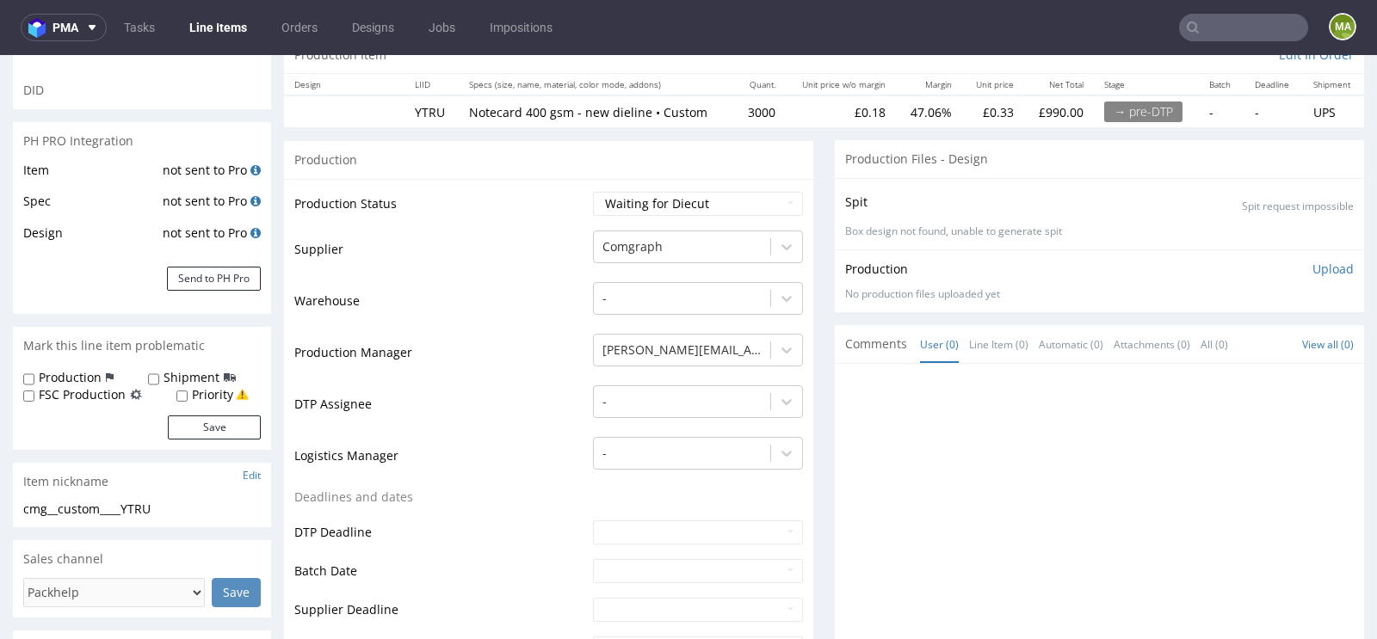
scroll to position [244, 0]
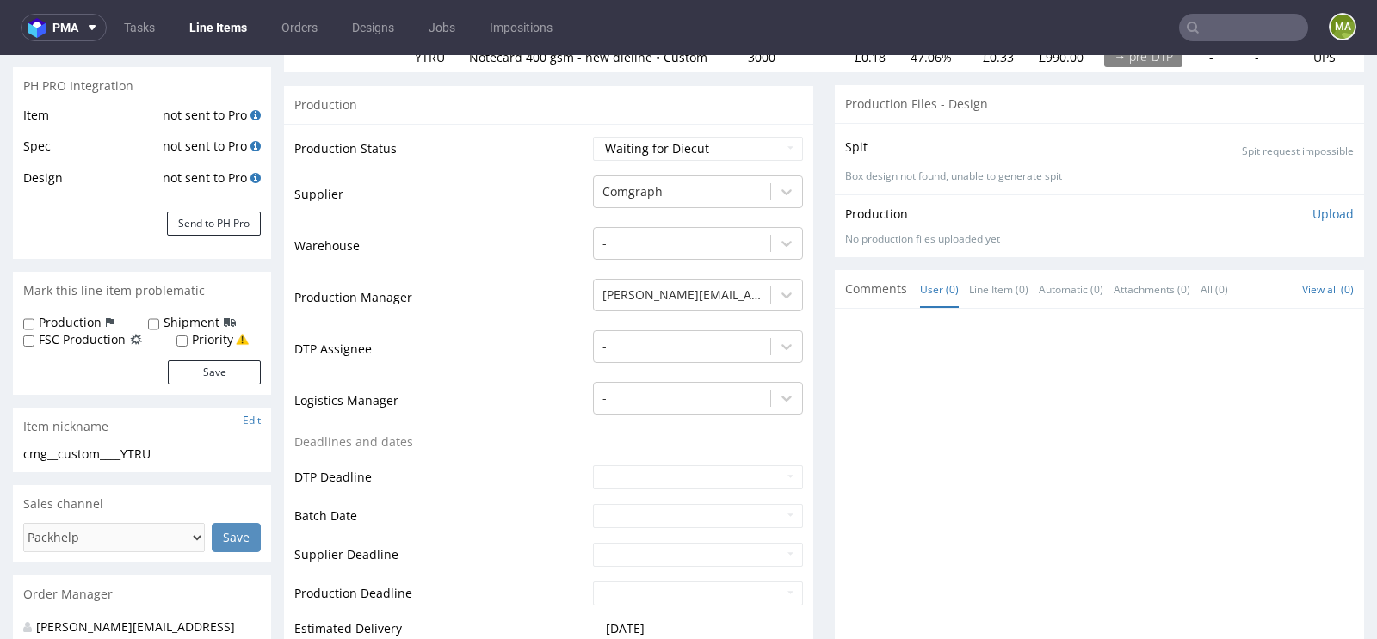
click at [994, 292] on link "Line Item (0)" at bounding box center [998, 289] width 59 height 37
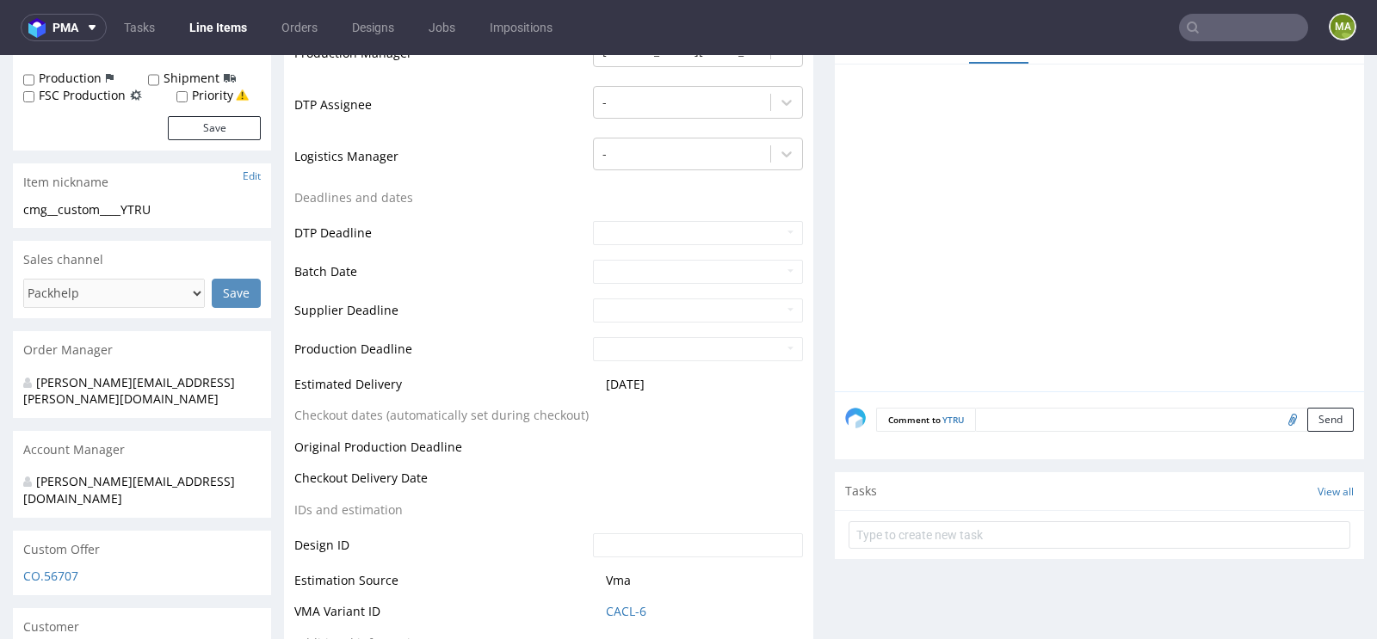
scroll to position [512, 0]
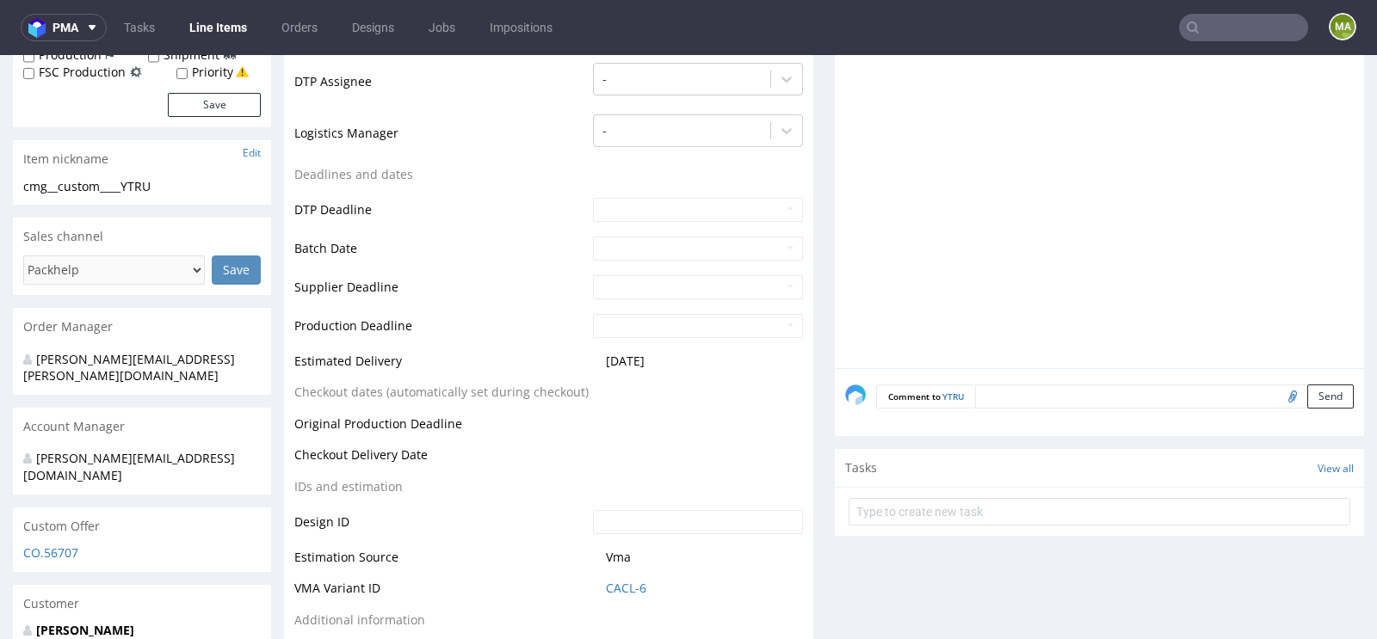
click at [999, 387] on textarea at bounding box center [1164, 397] width 379 height 24
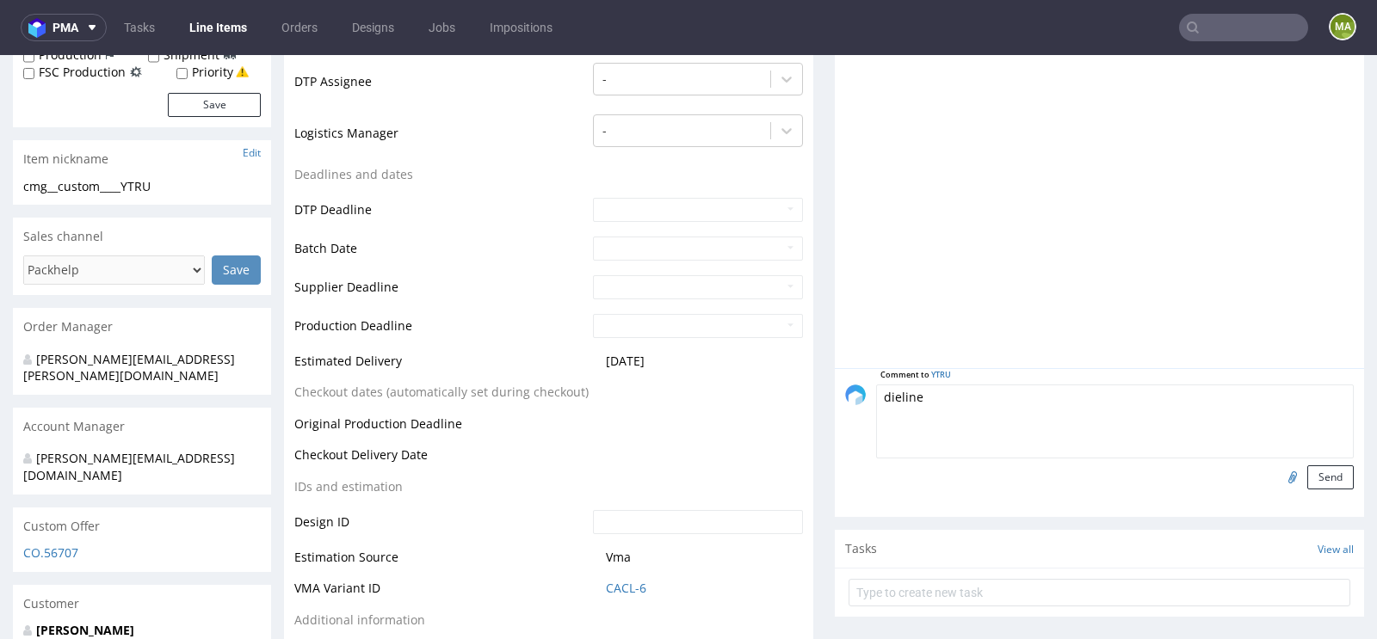
type textarea "dieline"
click at [1278, 470] on input "file" at bounding box center [1290, 477] width 24 height 22
type input "C:\fakepath\1698_1_DISPLAY_KRAFT 400_V2.pdf"
click at [1312, 469] on button "Send" at bounding box center [1330, 478] width 46 height 24
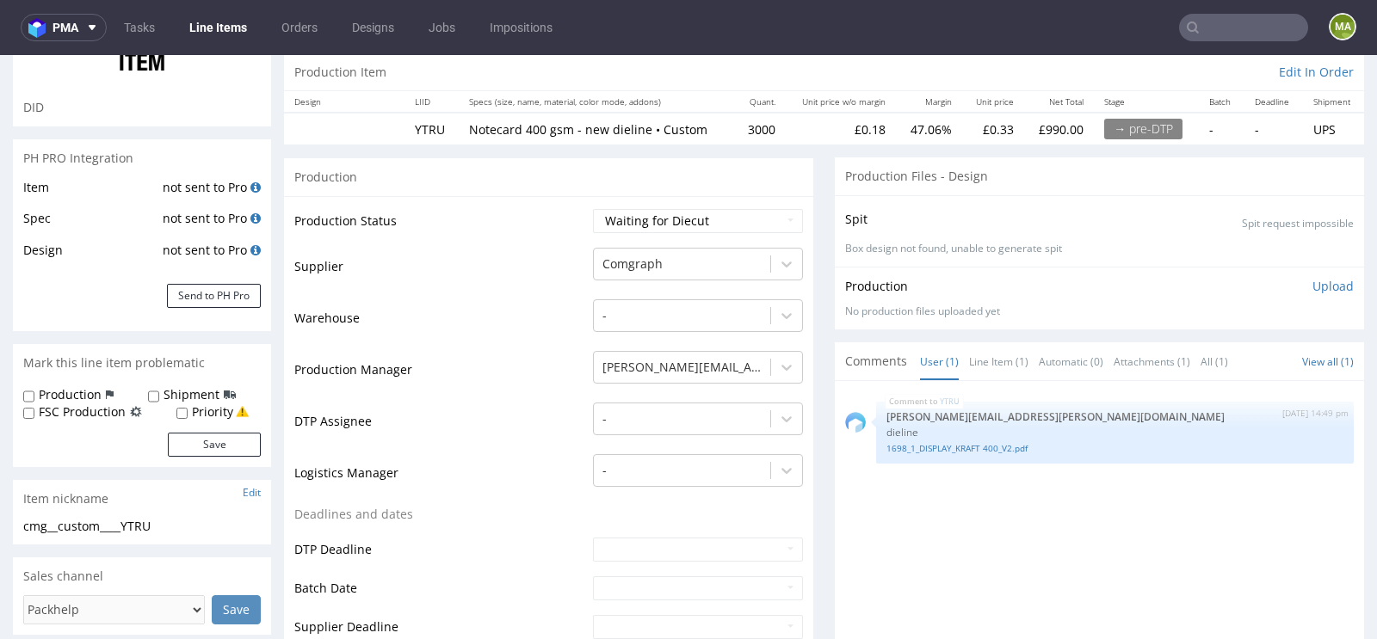
scroll to position [208, 0]
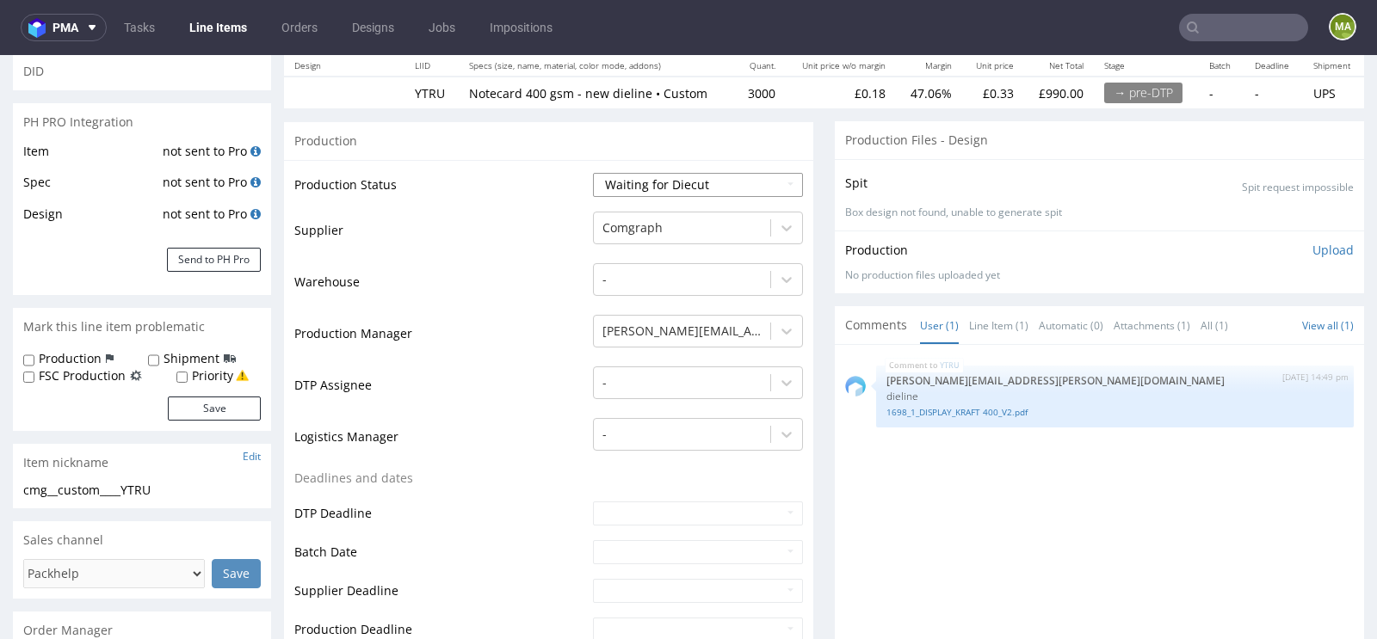
click at [688, 190] on select "Waiting for Artwork Waiting for Diecut Waiting for Mockup Waiting for DTP Waiti…" at bounding box center [698, 185] width 210 height 24
select select "pre_dtp_waiting_for_artwork"
click at [593, 173] on select "Waiting for Artwork Waiting for Diecut Waiting for Mockup Waiting for DTP Waiti…" at bounding box center [698, 185] width 210 height 24
click at [483, 293] on td "Warehouse" at bounding box center [441, 288] width 294 height 52
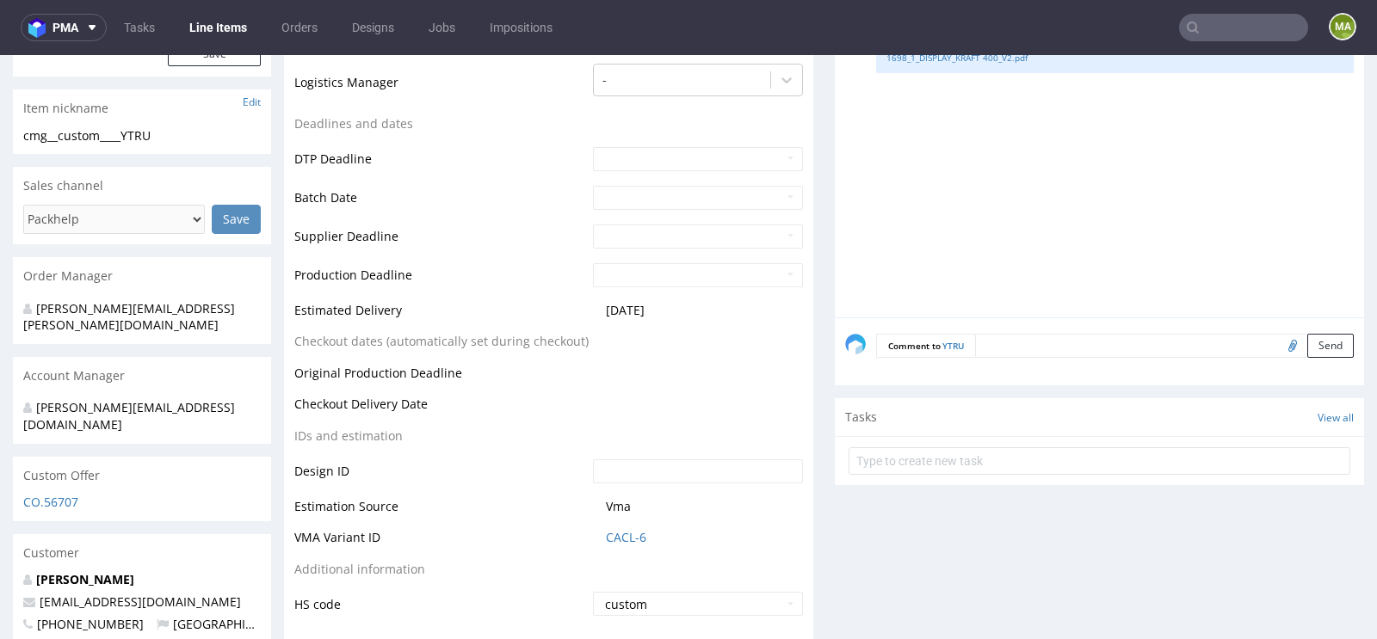
scroll to position [759, 0]
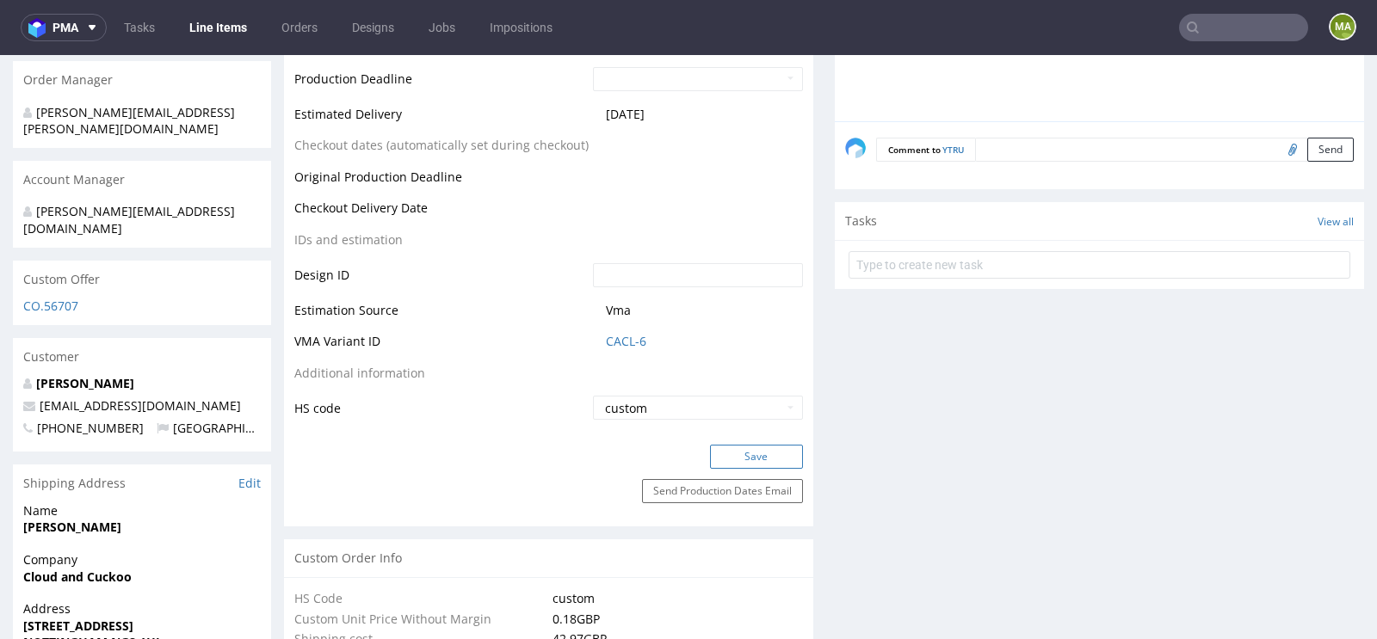
click at [735, 456] on button "Save" at bounding box center [756, 457] width 93 height 24
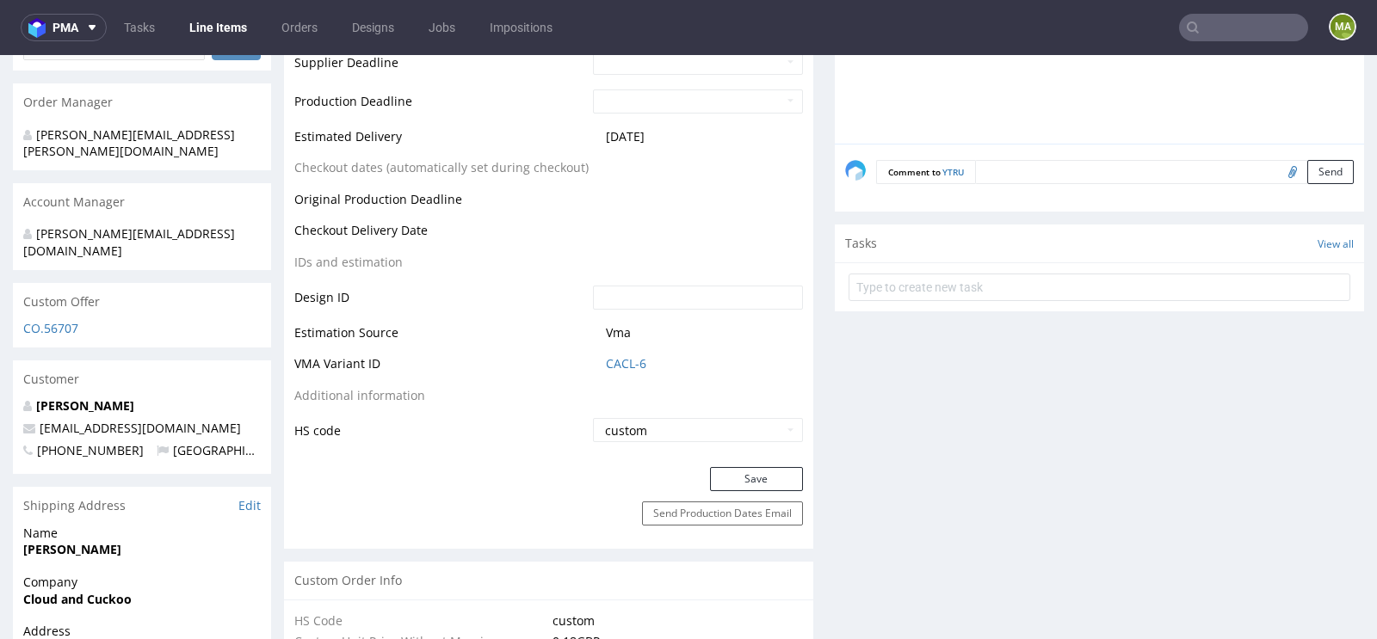
scroll to position [0, 0]
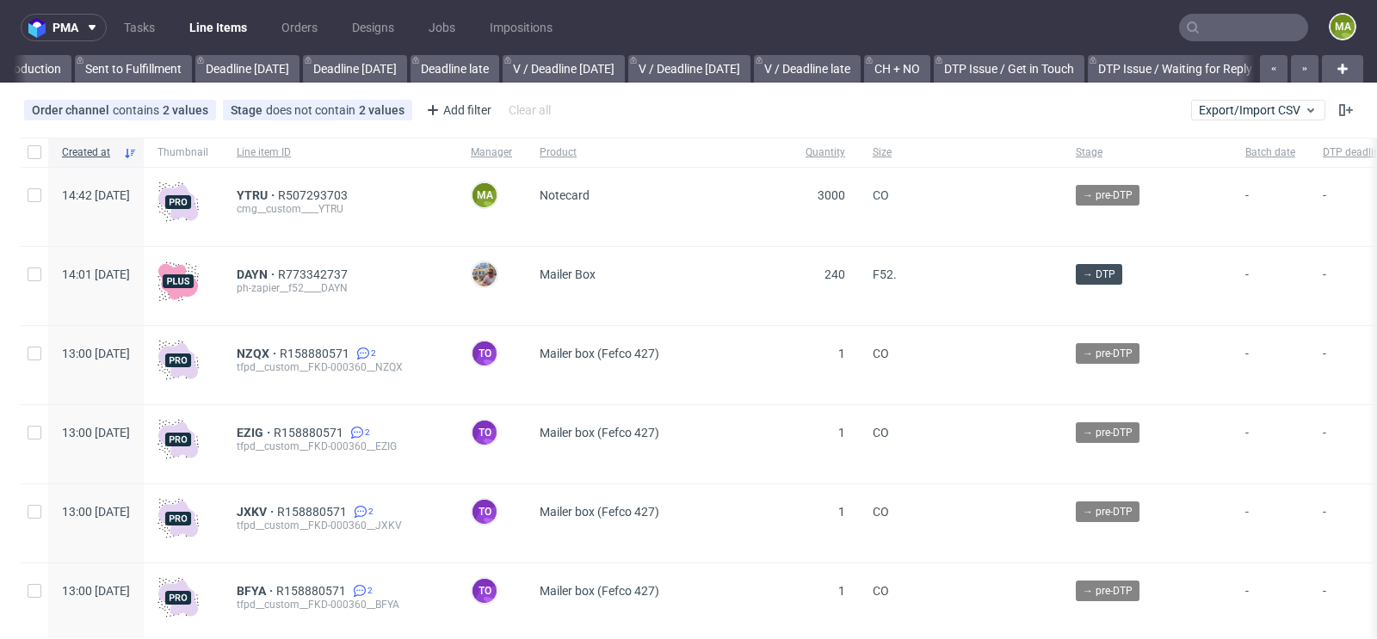
scroll to position [0, 1946]
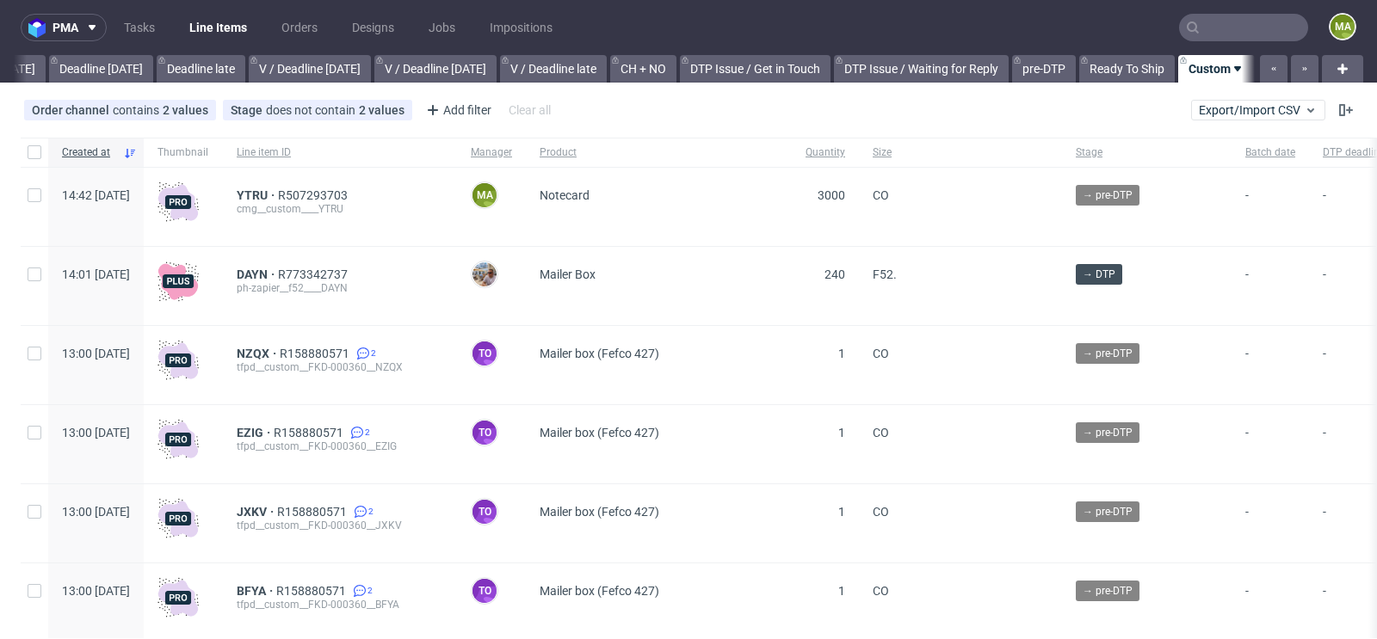
scroll to position [0, 1946]
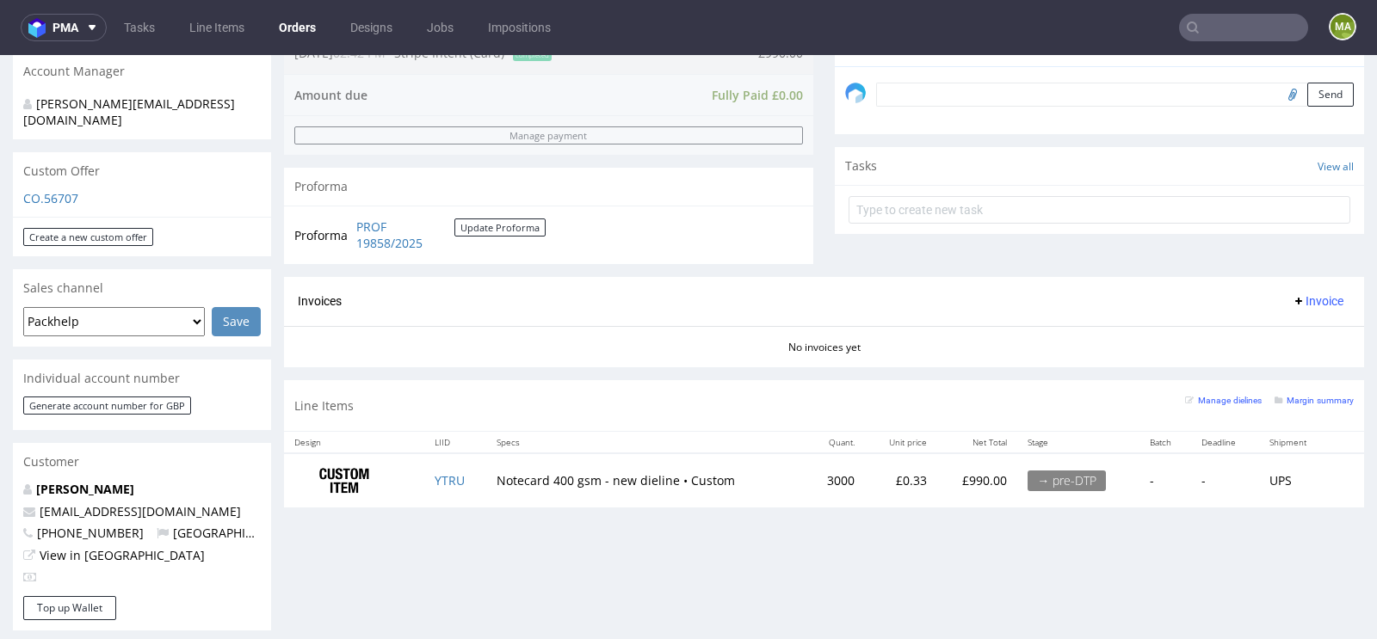
scroll to position [544, 0]
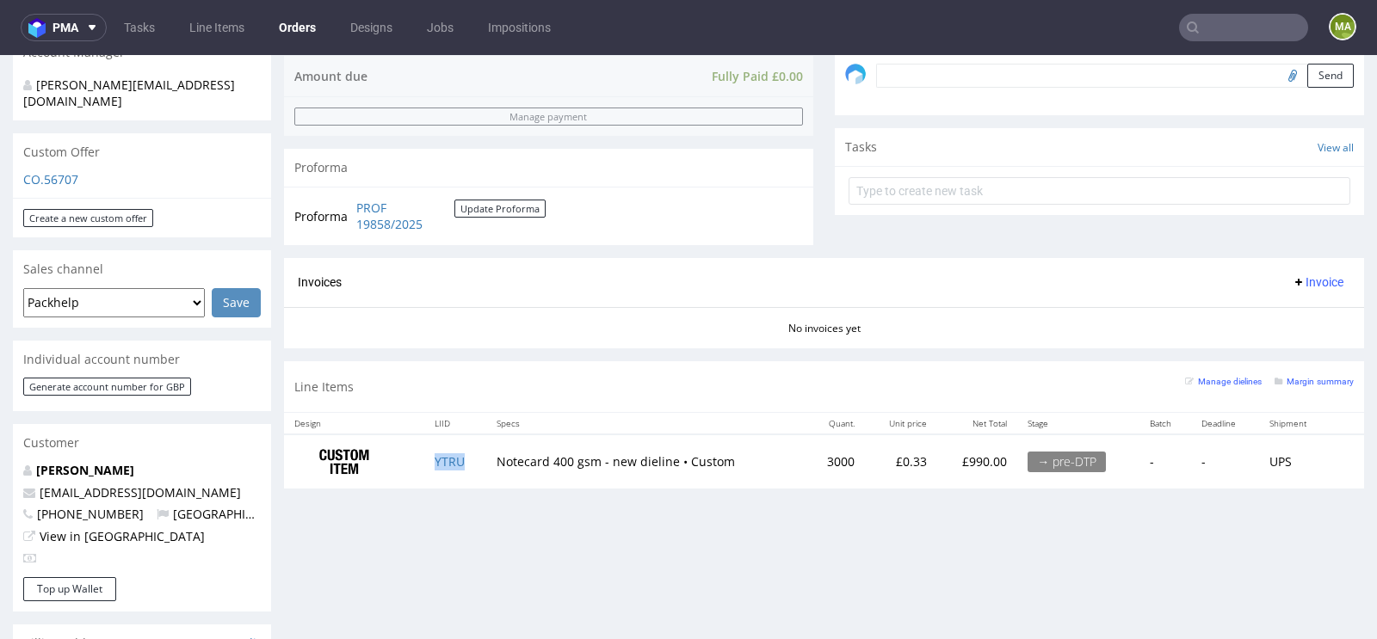
click at [462, 453] on td "YTRU" at bounding box center [455, 462] width 63 height 54
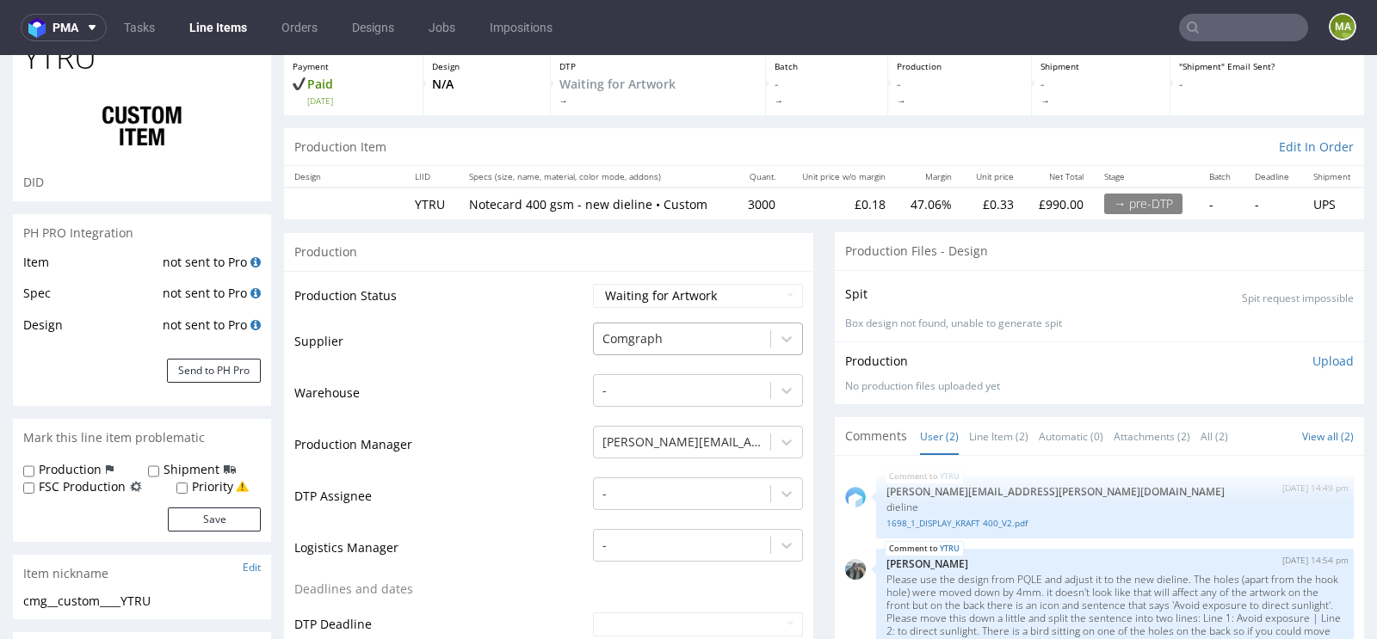
scroll to position [105, 0]
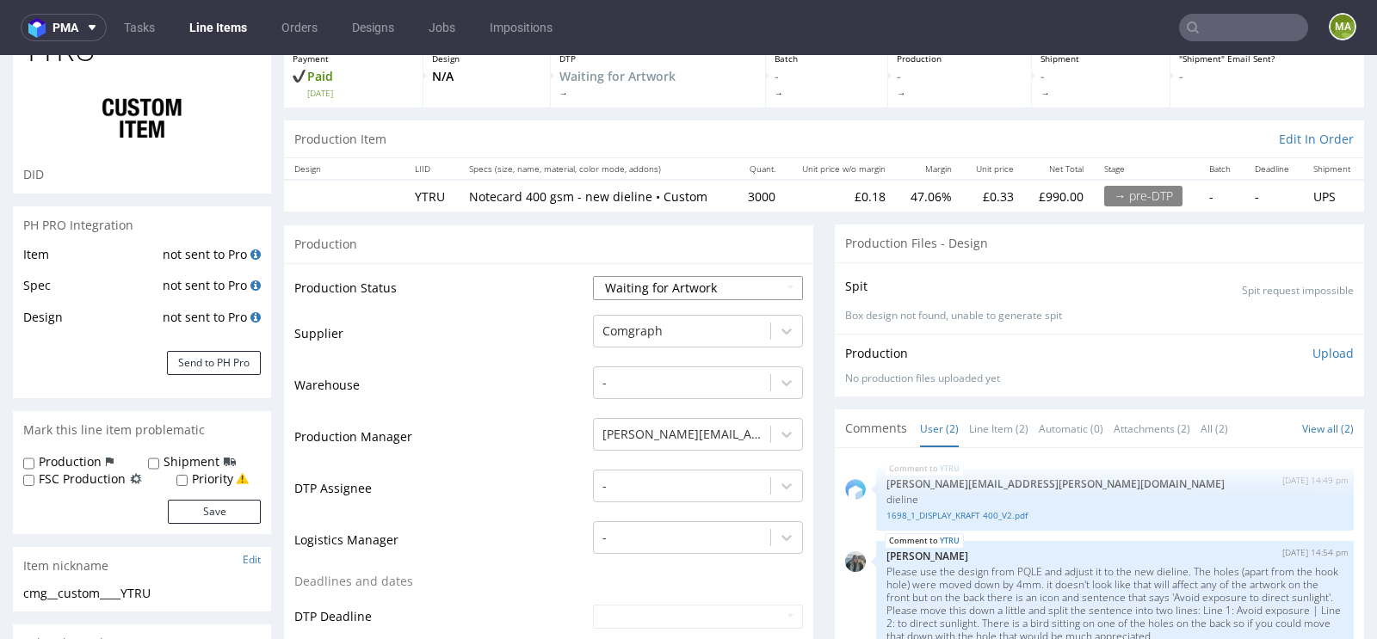
click at [653, 282] on select "Waiting for Artwork Waiting for Diecut Waiting for Mockup Waiting for DTP Waiti…" at bounding box center [698, 288] width 210 height 24
select select "dtp_waiting_for_check"
click at [593, 276] on select "Waiting for Artwork Waiting for Diecut Waiting for Mockup Waiting for DTP Waiti…" at bounding box center [698, 288] width 210 height 24
click at [498, 423] on td "Production Manager" at bounding box center [441, 442] width 294 height 52
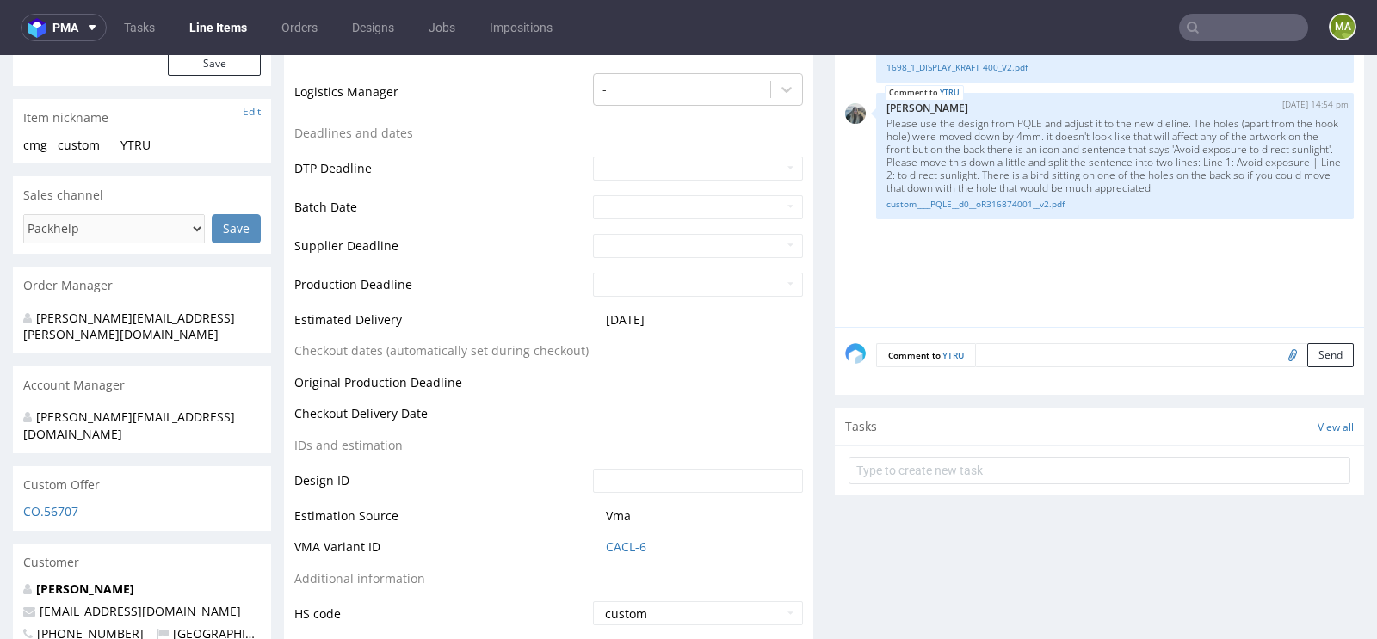
scroll to position [664, 0]
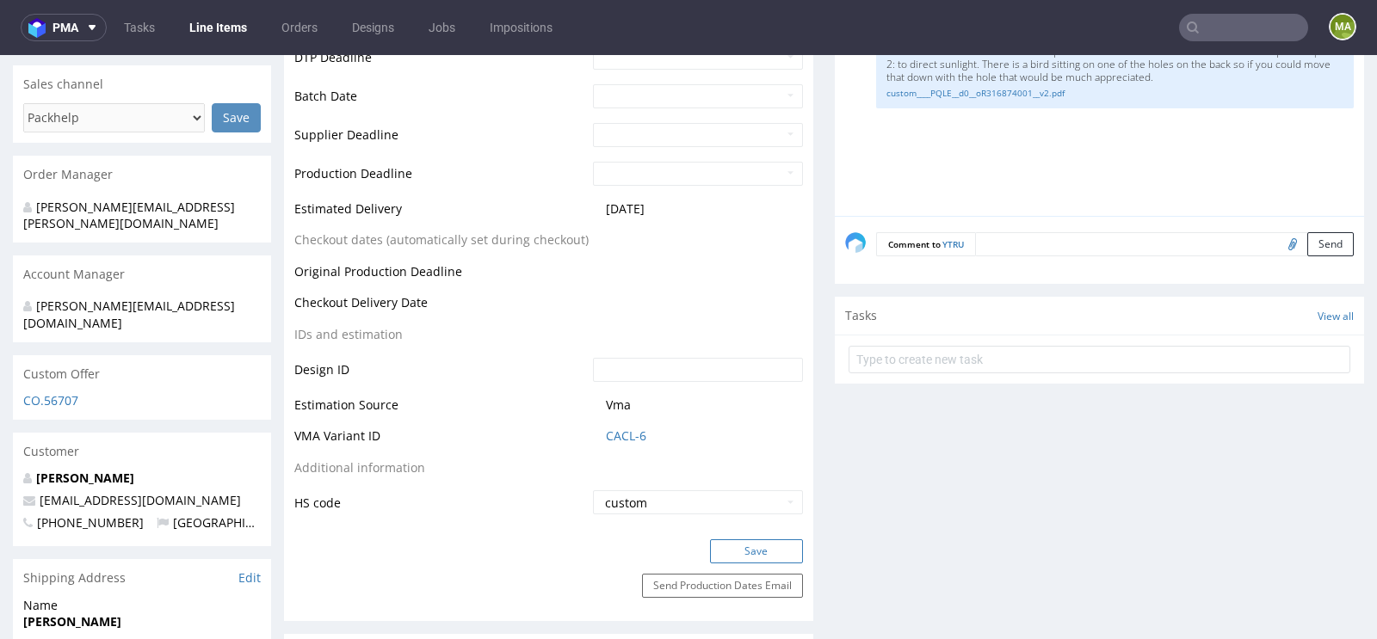
click at [768, 546] on button "Save" at bounding box center [756, 552] width 93 height 24
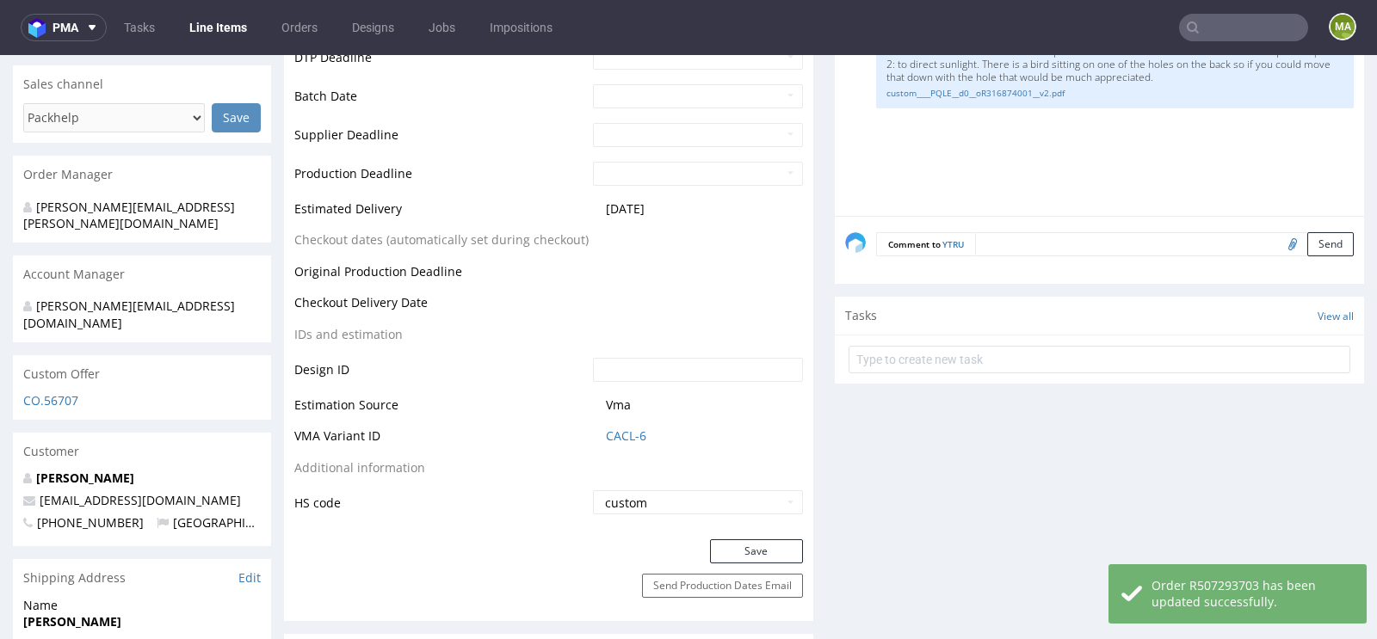
scroll to position [0, 0]
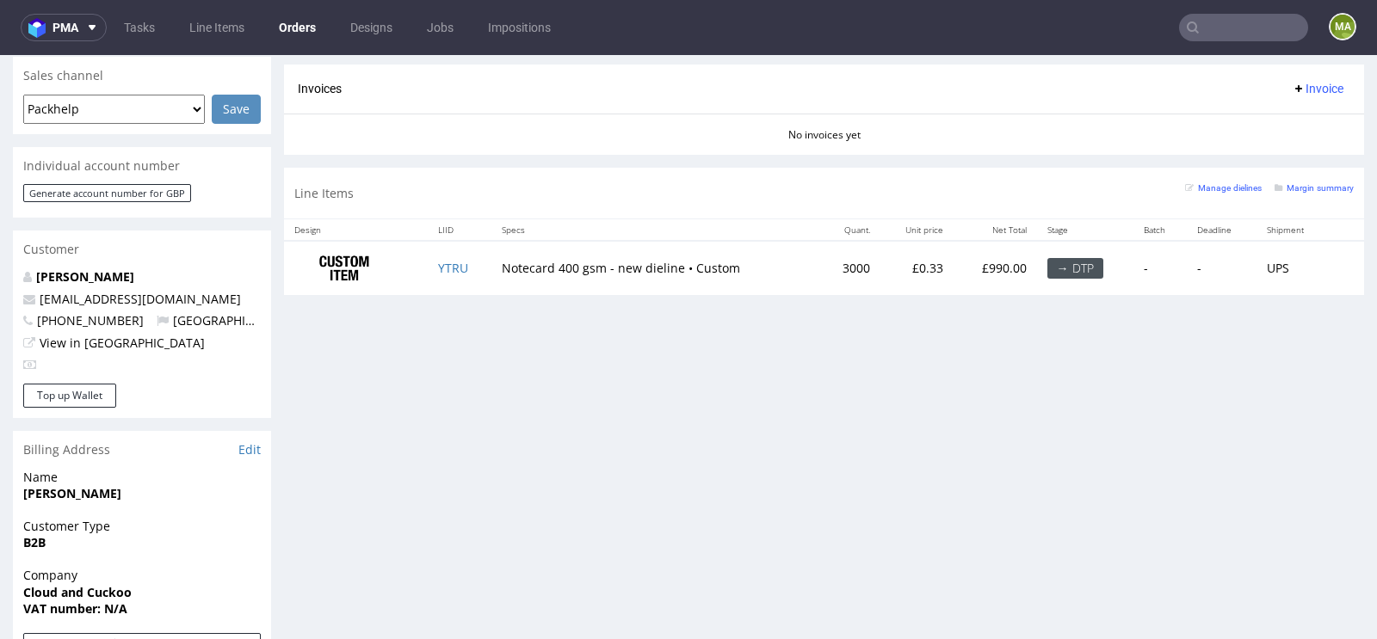
scroll to position [756, 0]
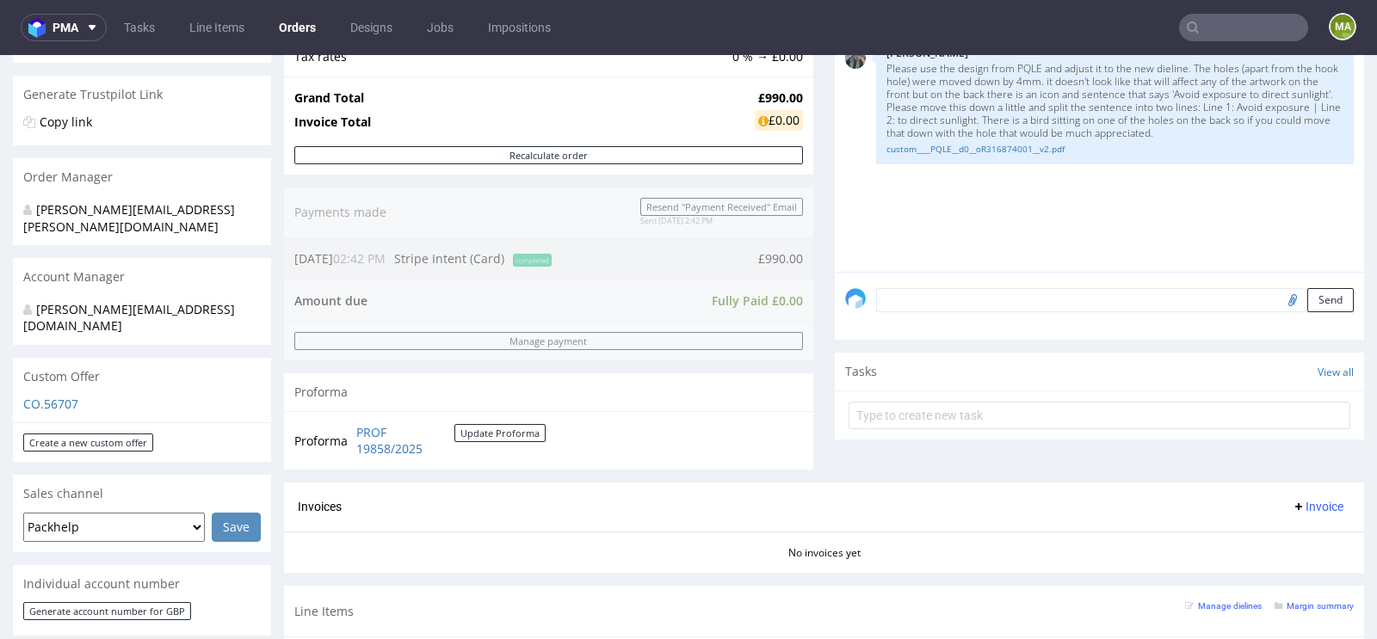
scroll to position [333, 0]
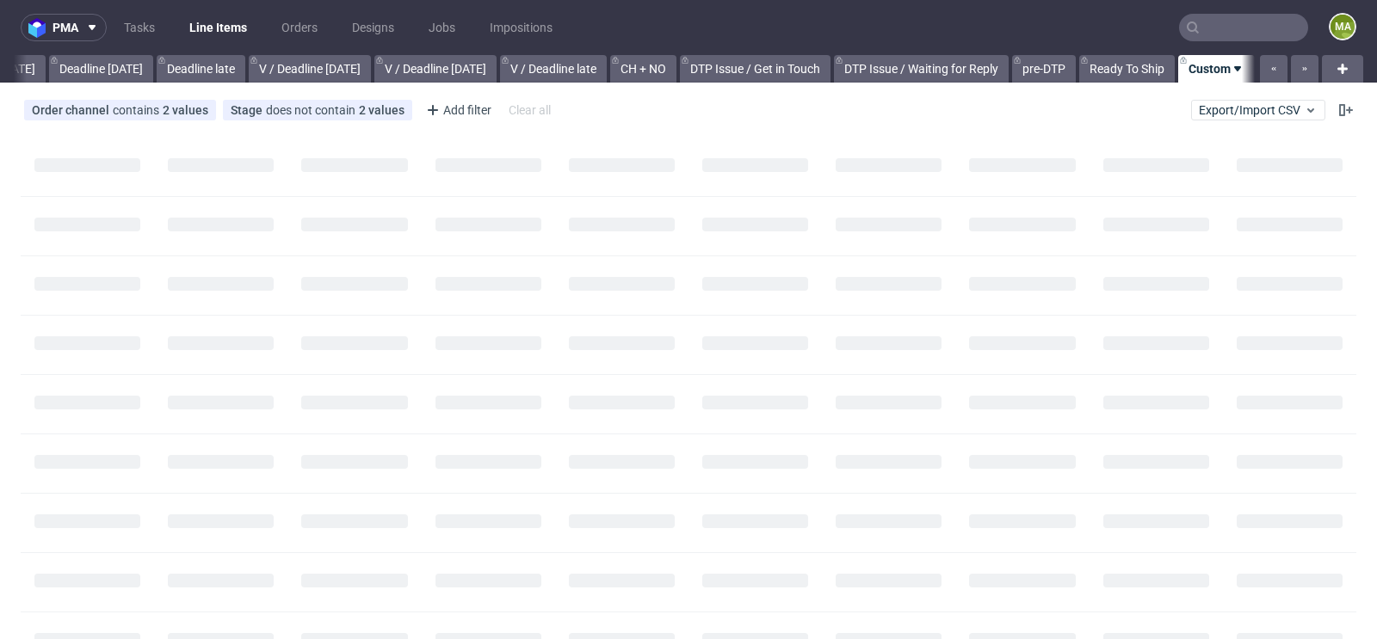
click at [1236, 24] on input "text" at bounding box center [1243, 28] width 129 height 28
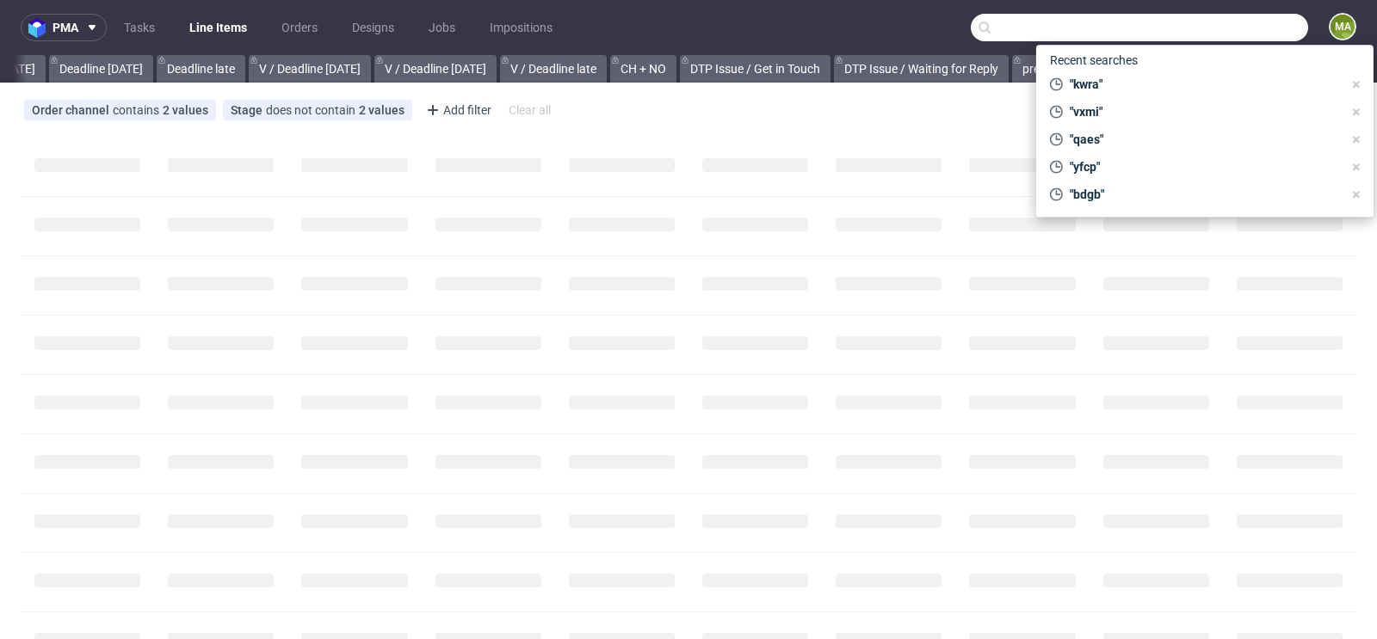
scroll to position [0, 1946]
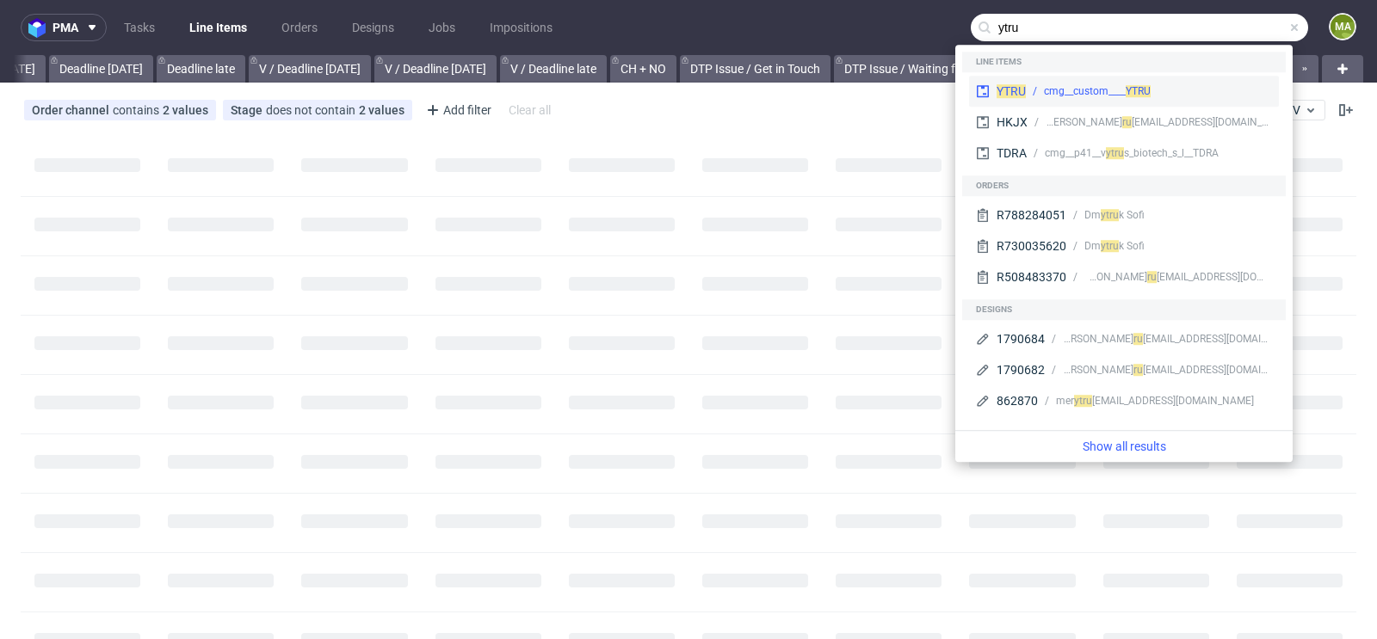
type input "ytru"
click at [1093, 83] on div "cmg__custom____ YTRU" at bounding box center [1097, 90] width 107 height 15
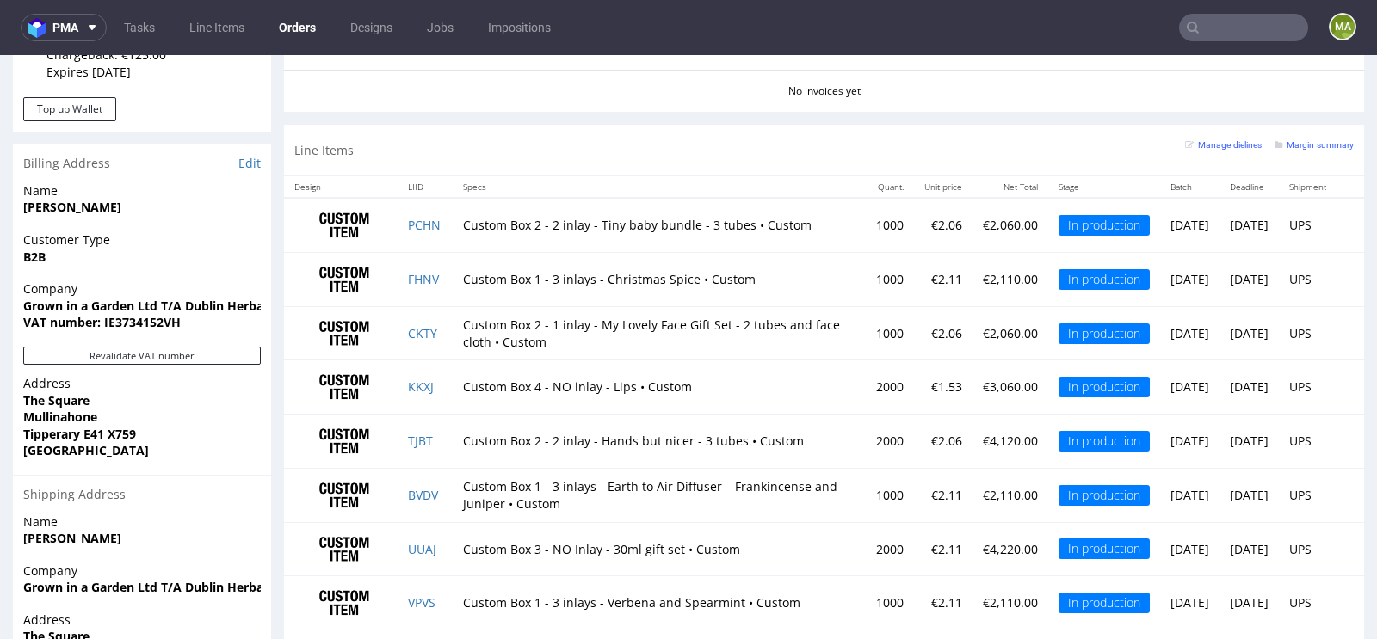
scroll to position [1097, 0]
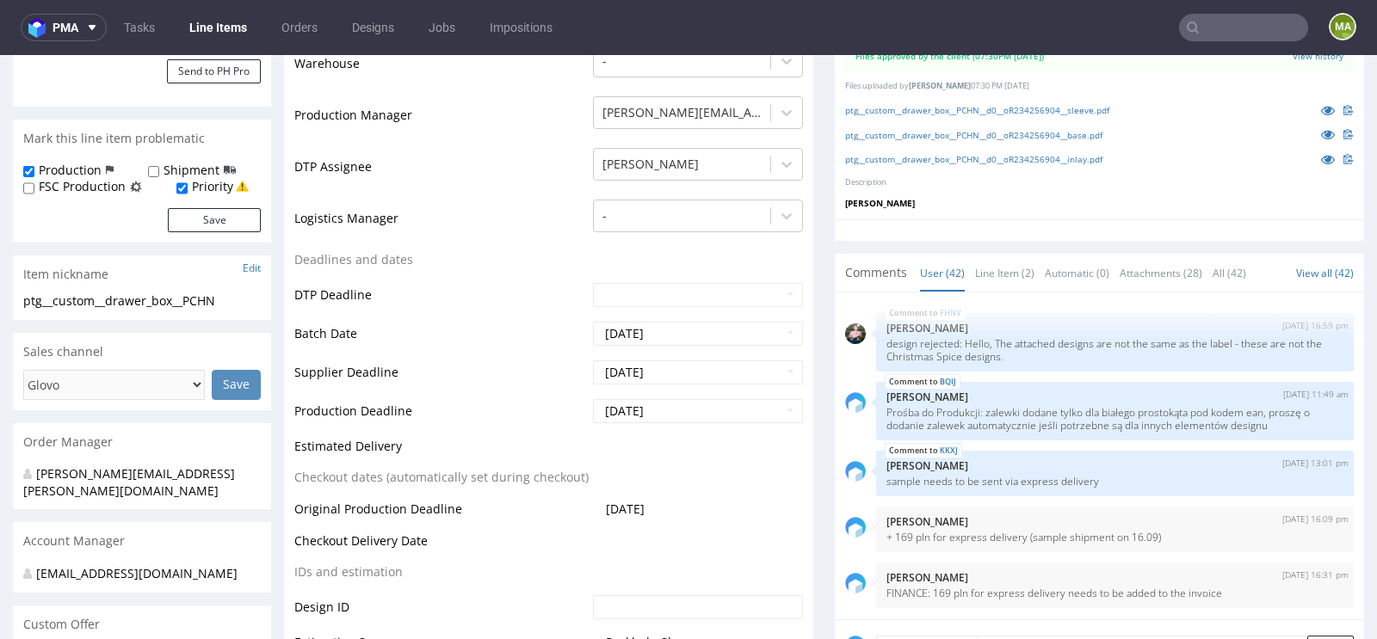
scroll to position [784, 0]
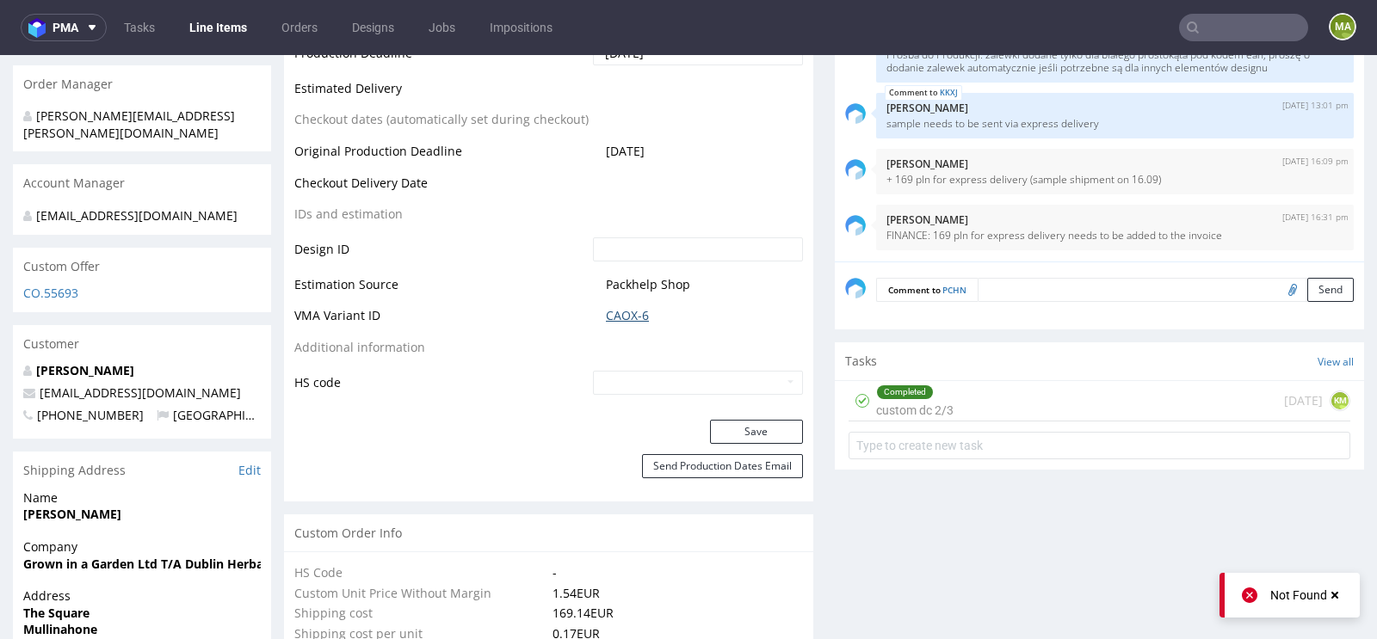
click at [624, 321] on link "CAOX-6" at bounding box center [627, 315] width 43 height 17
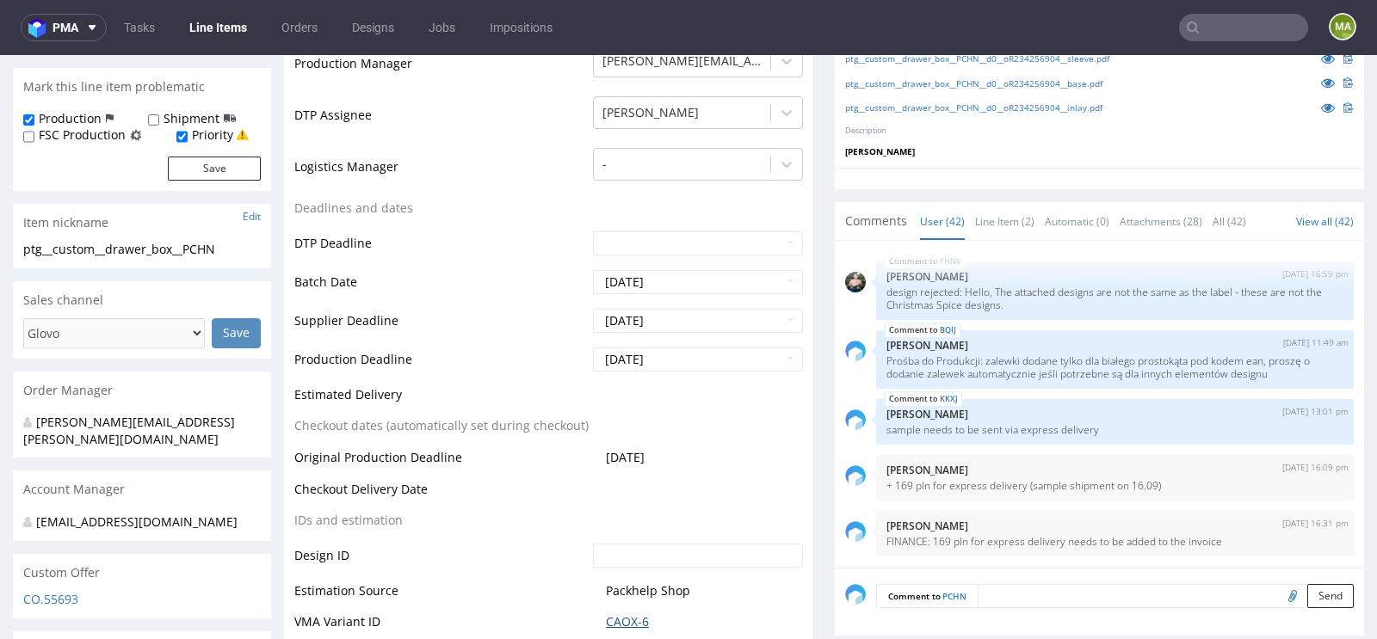
scroll to position [0, 0]
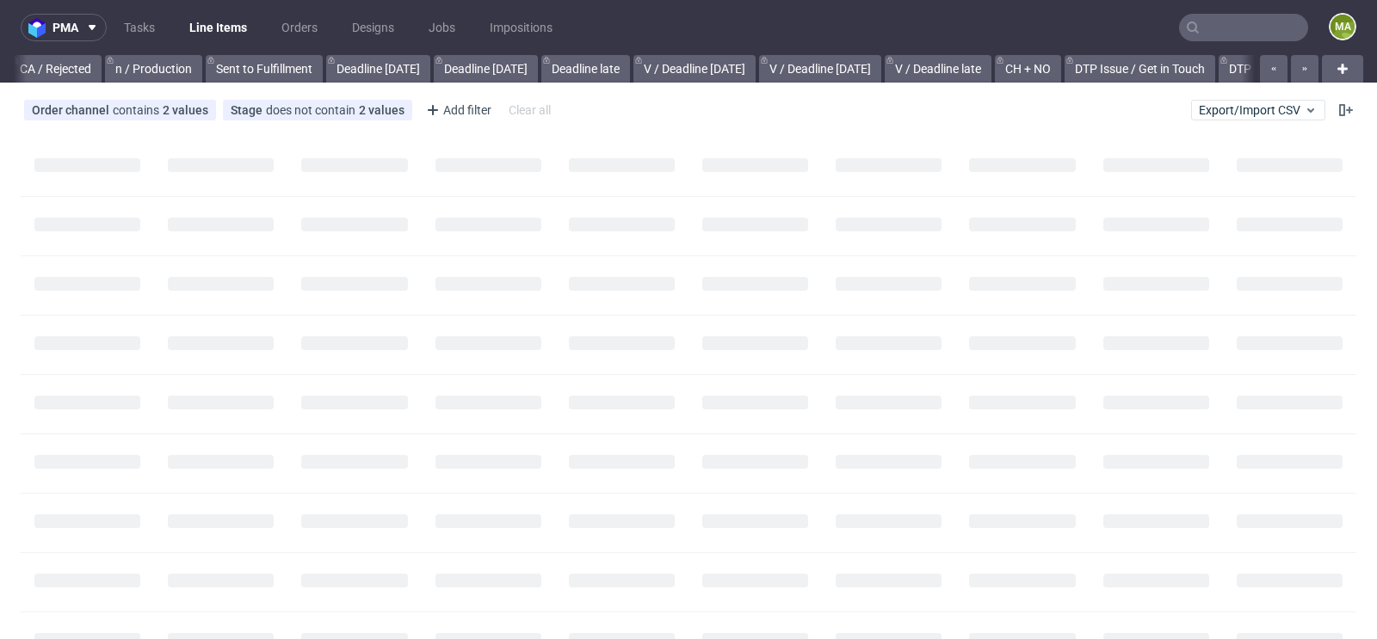
click at [1216, 25] on input "text" at bounding box center [1243, 28] width 129 height 28
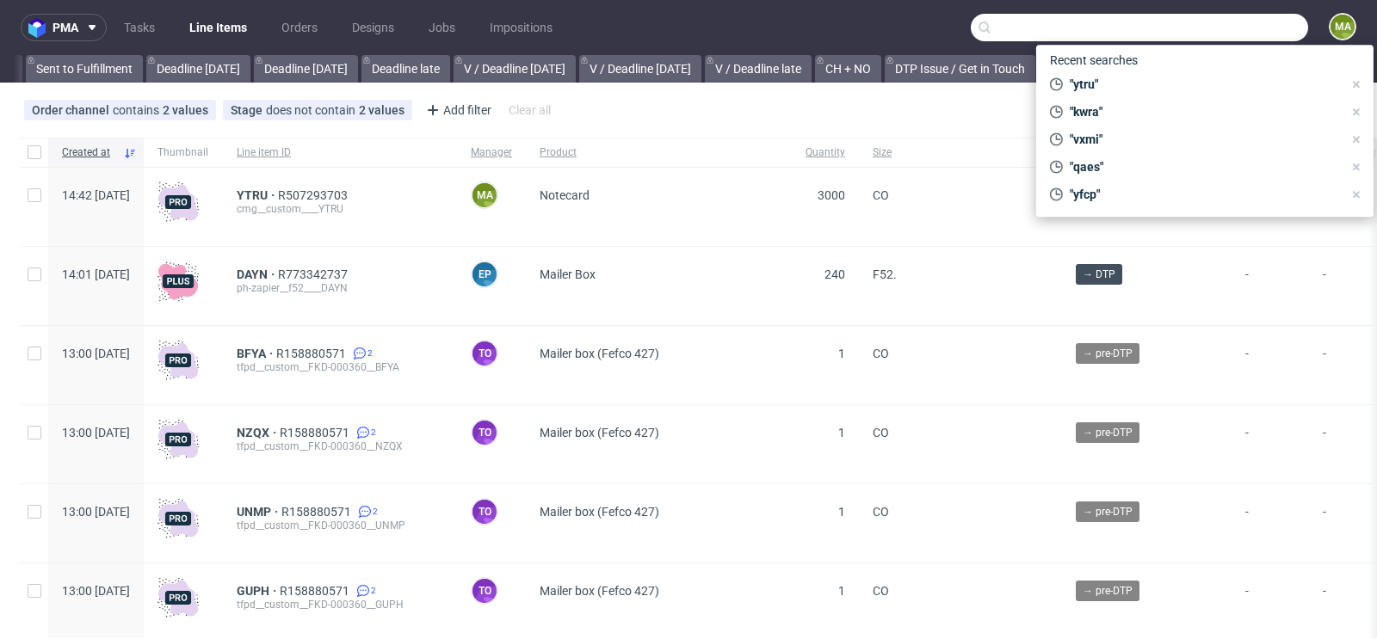
scroll to position [0, 1946]
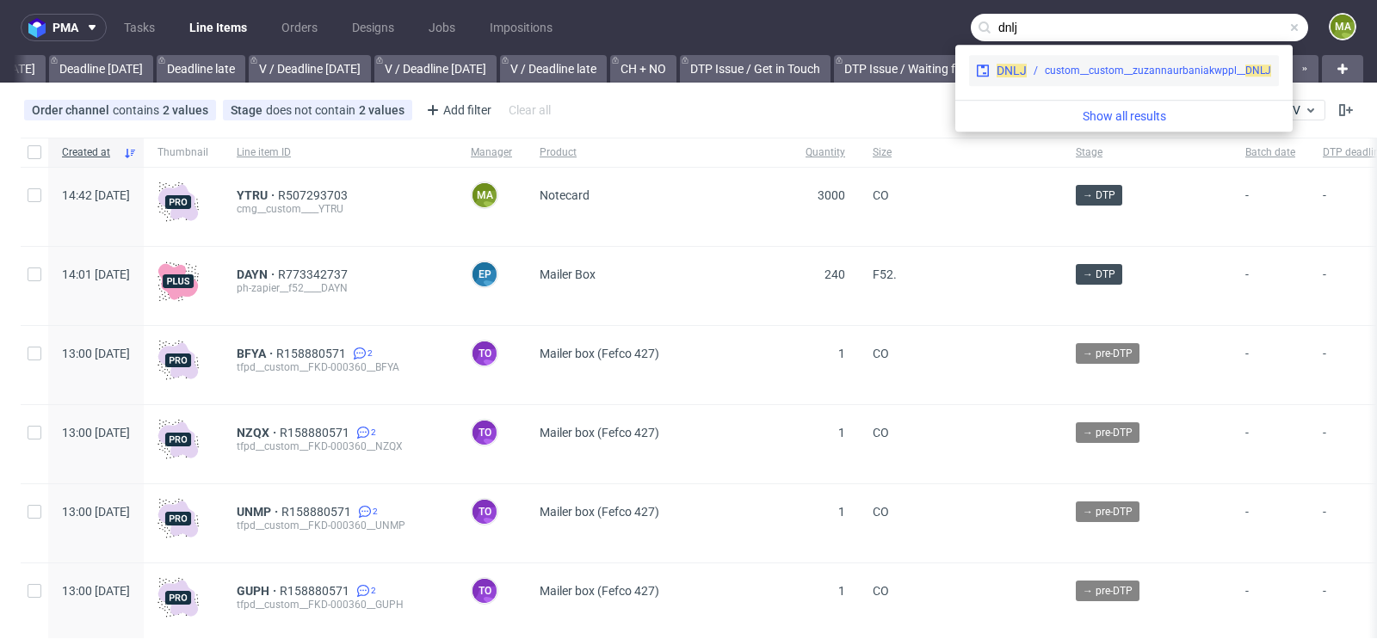
type input "dnlj"
click at [1175, 65] on div "custom__custom__zuzannaurbaniakwppl__ DNLJ" at bounding box center [1158, 70] width 226 height 15
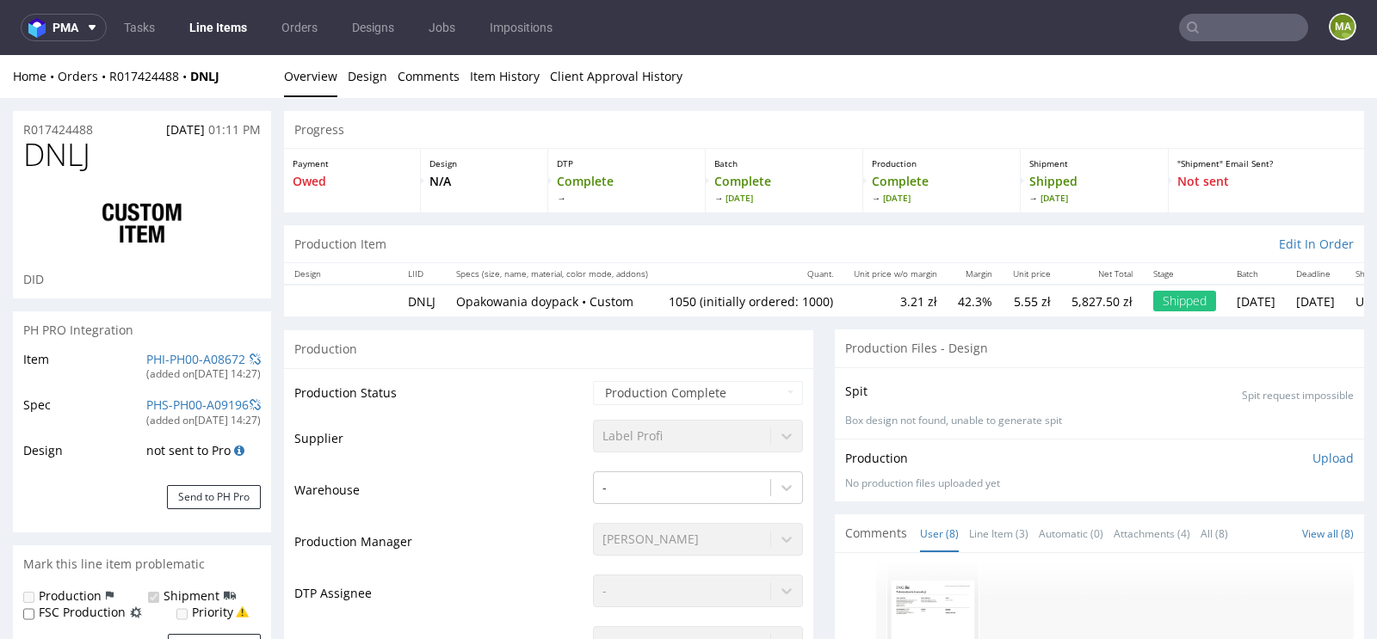
scroll to position [458, 0]
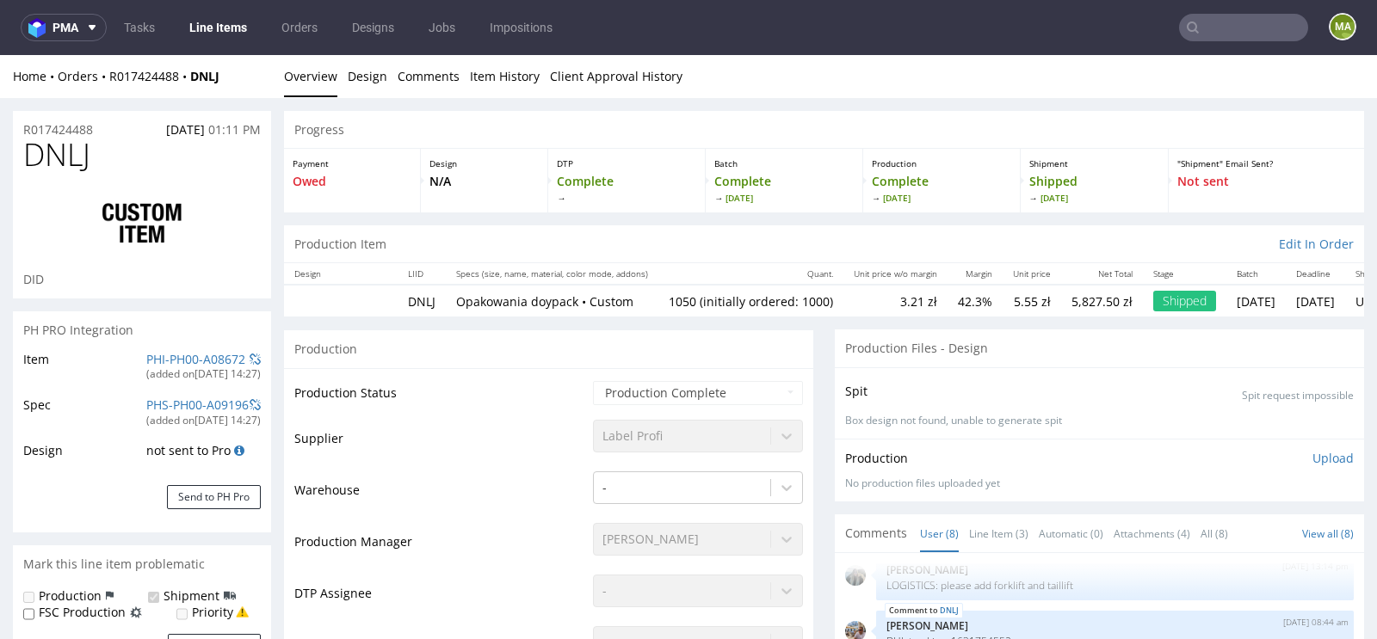
select select "in_progress"
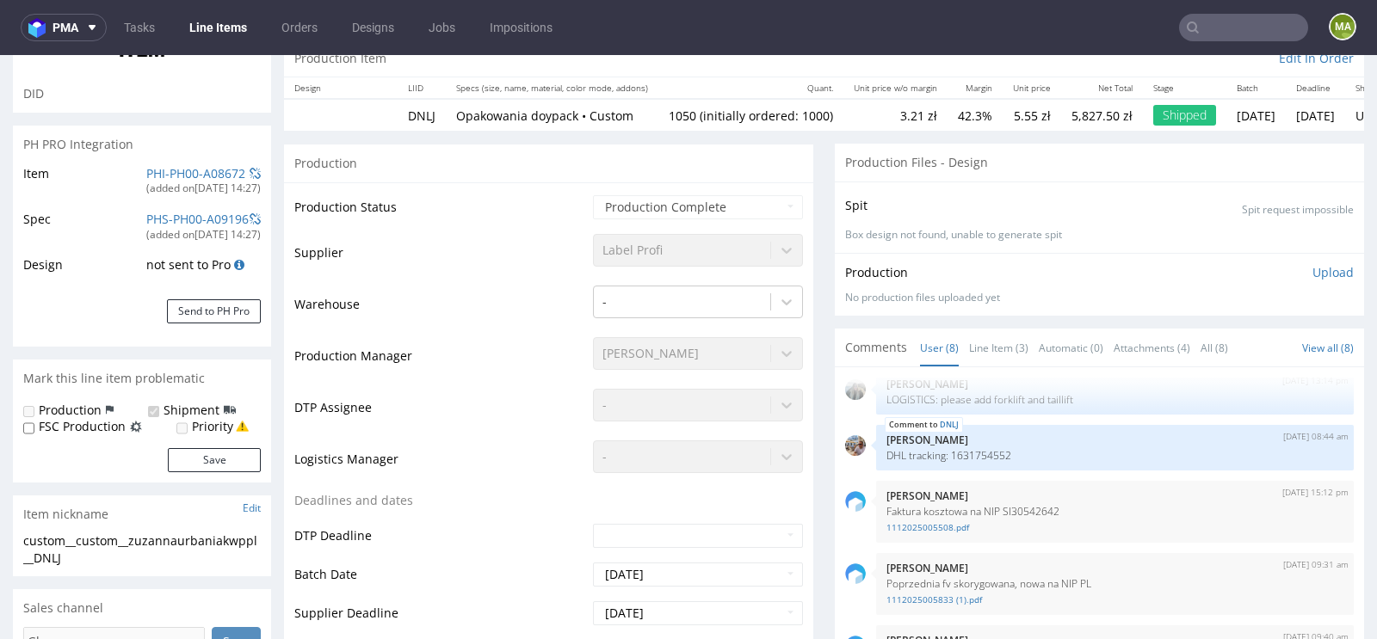
scroll to position [0, 0]
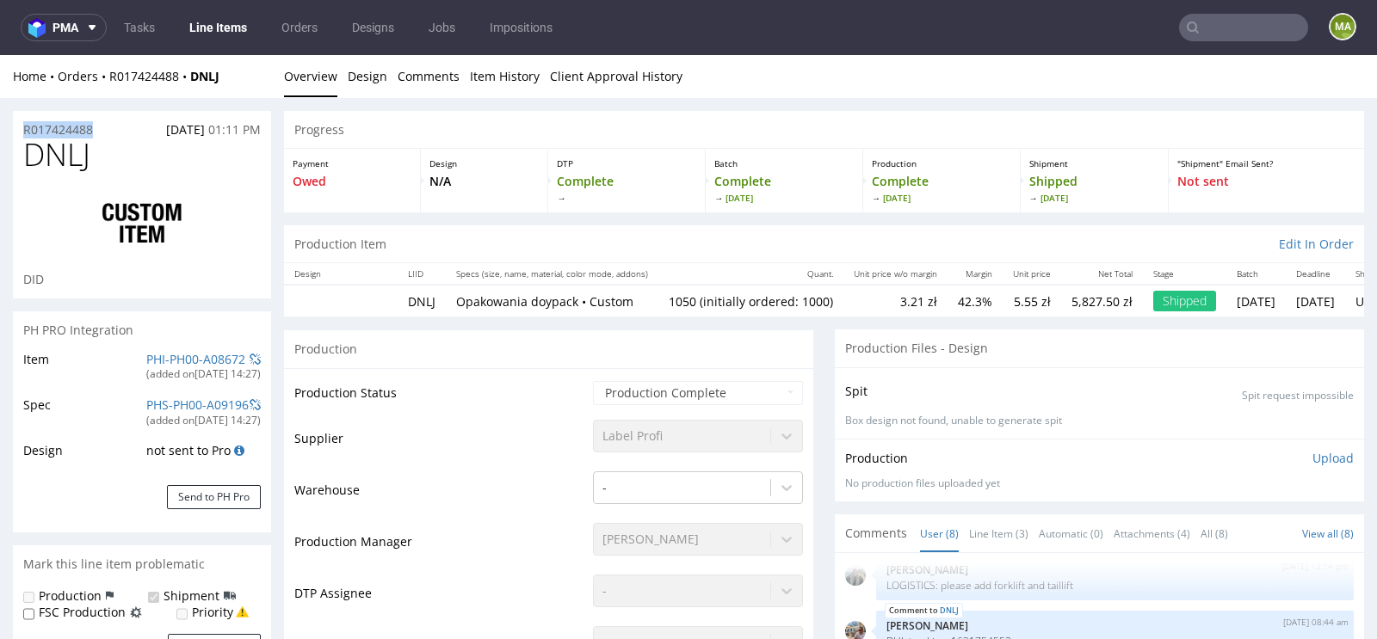
drag, startPoint x: 118, startPoint y: 130, endPoint x: 0, endPoint y: 124, distance: 118.0
copy p "R017424488"
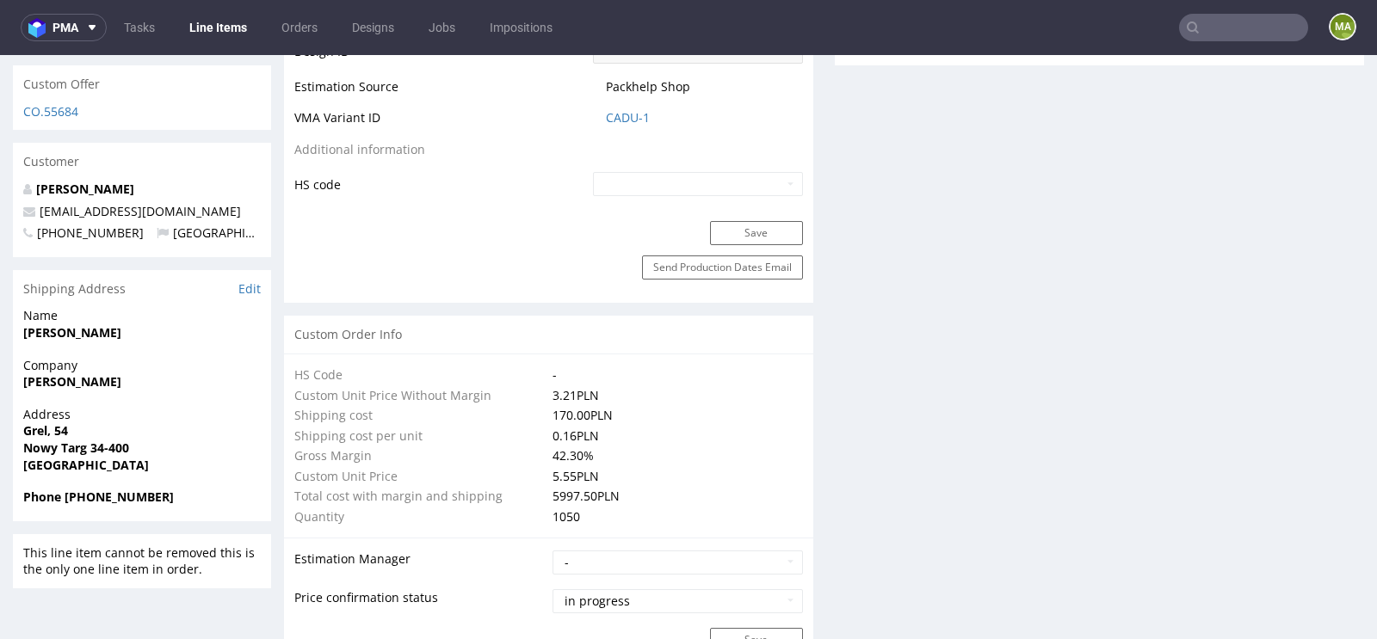
scroll to position [857, 0]
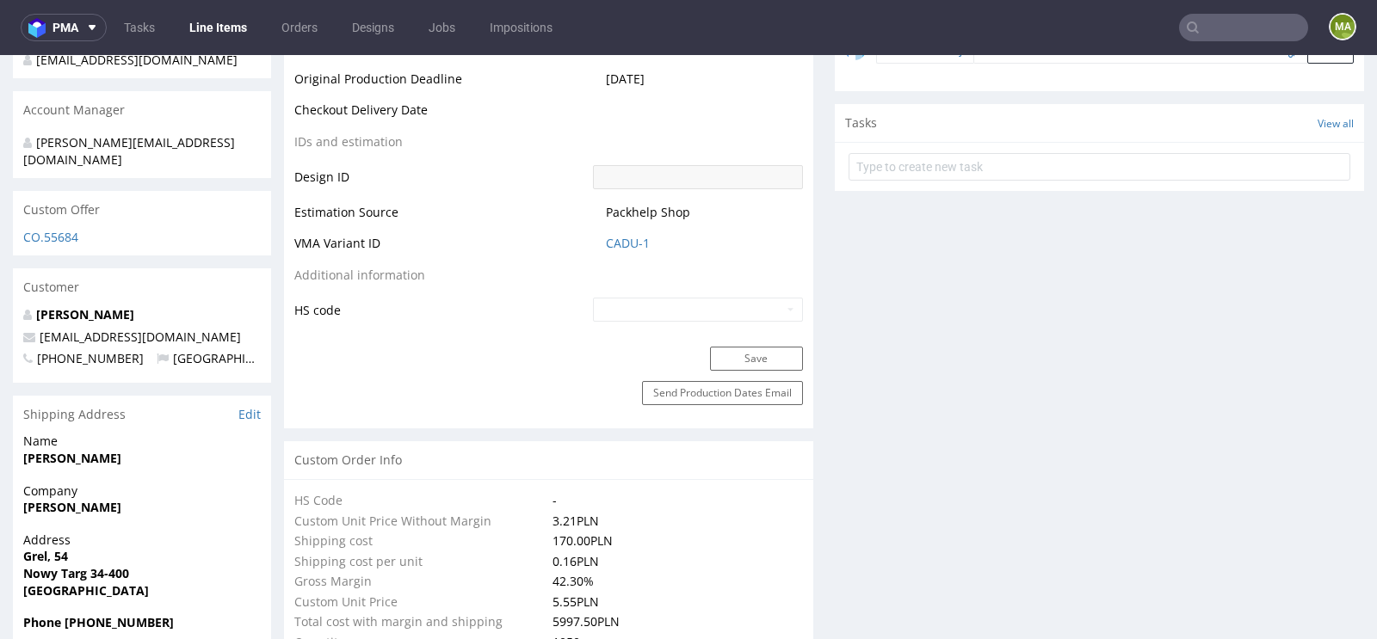
click at [1248, 27] on input "text" at bounding box center [1243, 28] width 129 height 28
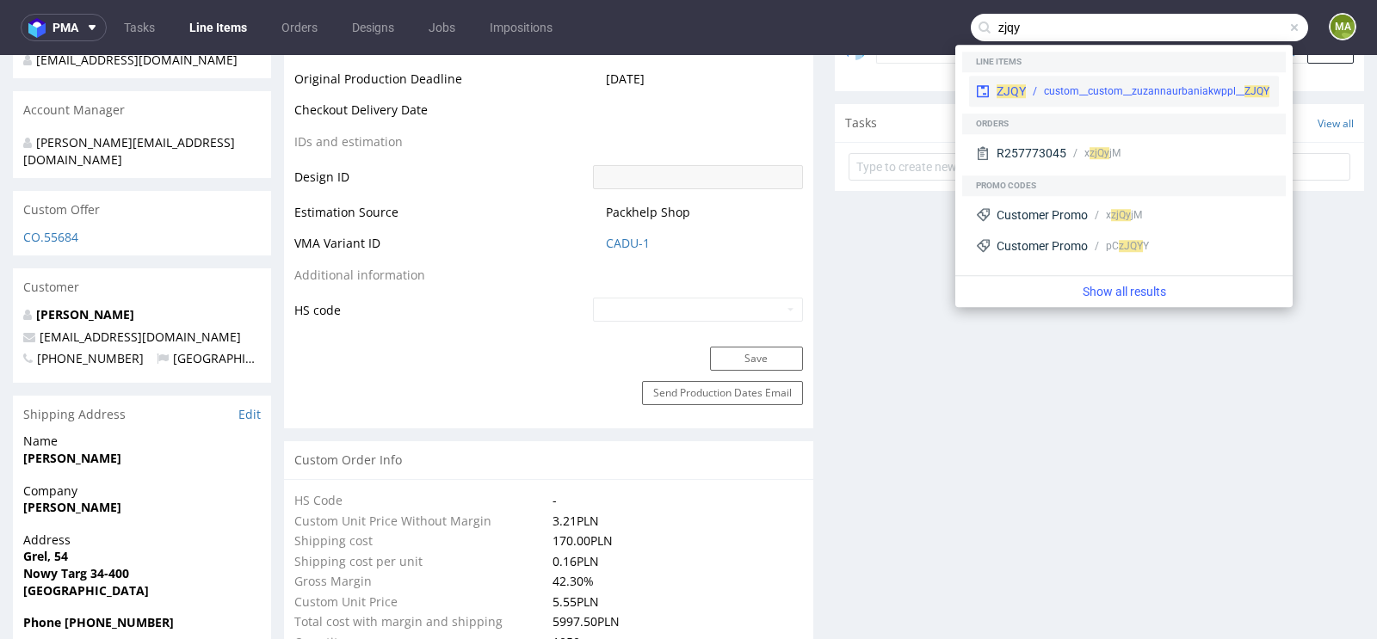
type input "zjqy"
click at [1132, 78] on div "ZJQY custom__custom__zuzannaurbaniakwppl__ ZJQY" at bounding box center [1124, 91] width 310 height 31
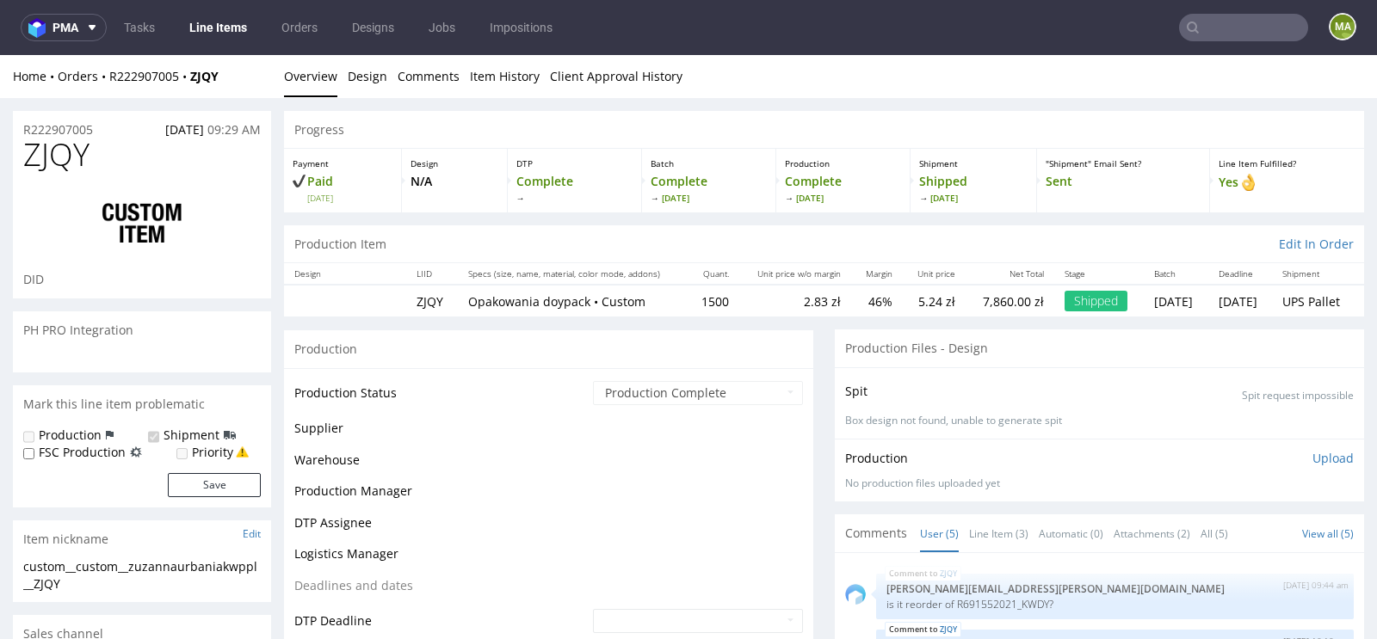
scroll to position [19, 0]
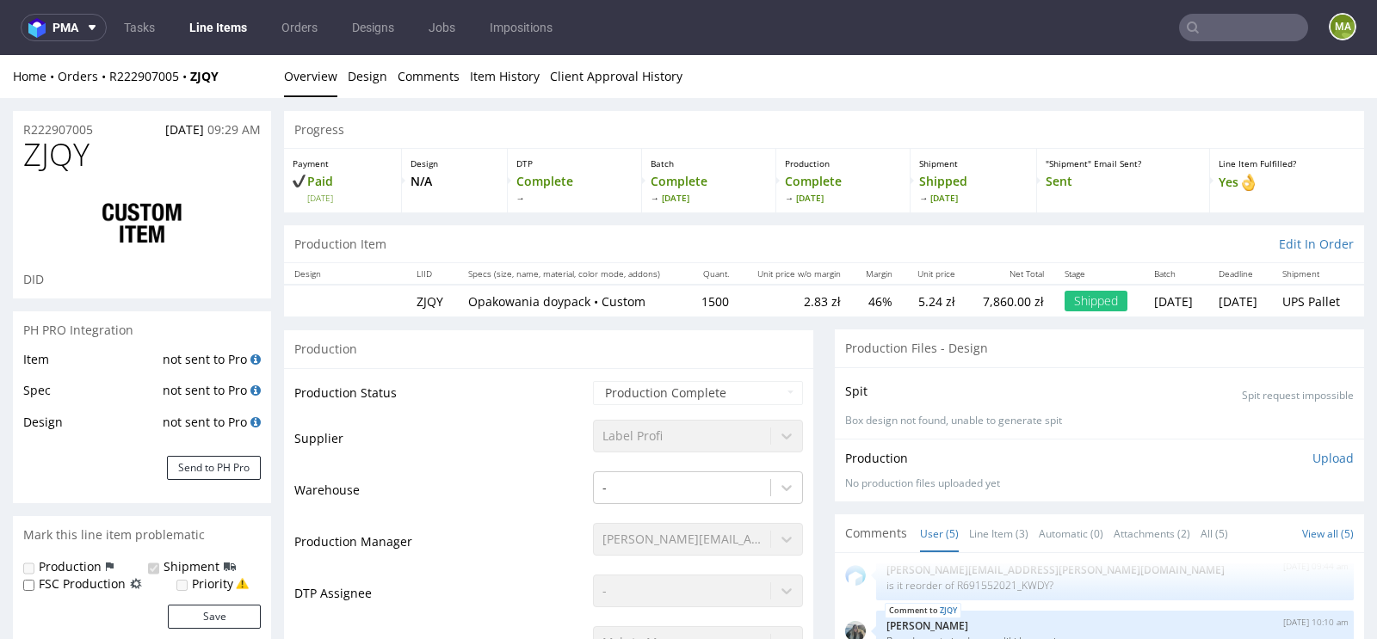
select select "in_progress"
drag, startPoint x: 109, startPoint y: 125, endPoint x: 0, endPoint y: 125, distance: 109.3
copy p "R222907005"
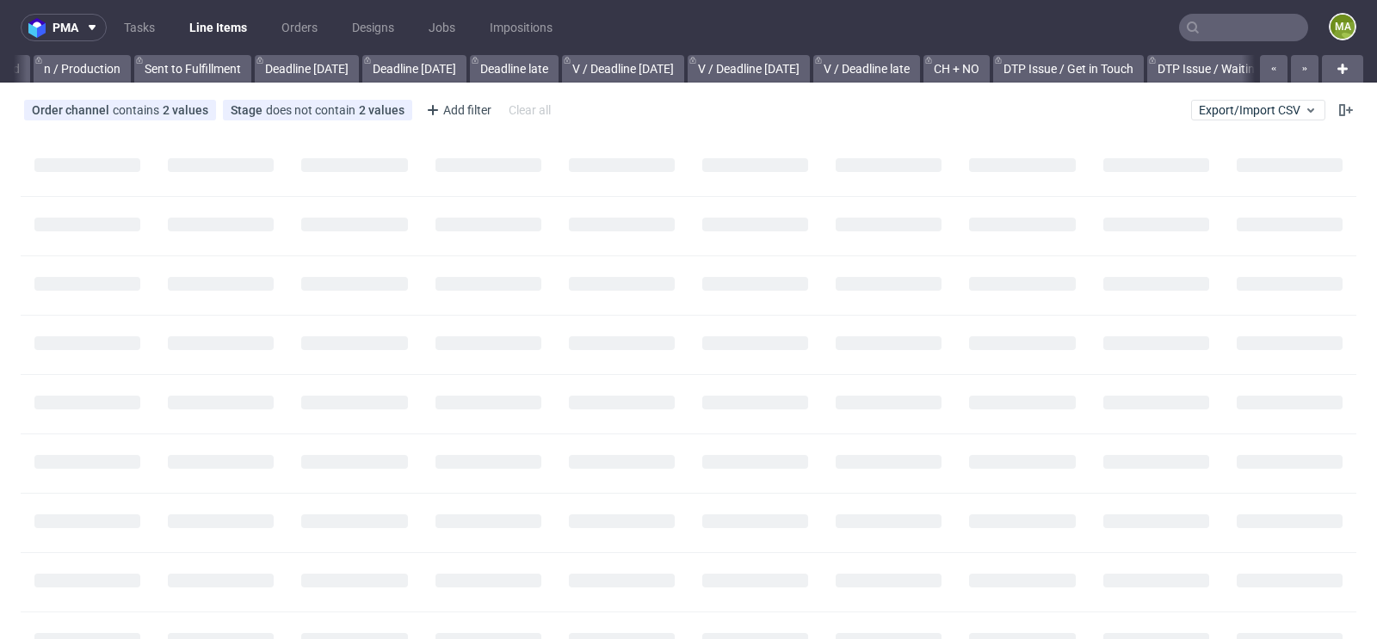
click at [1215, 29] on input "text" at bounding box center [1243, 28] width 129 height 28
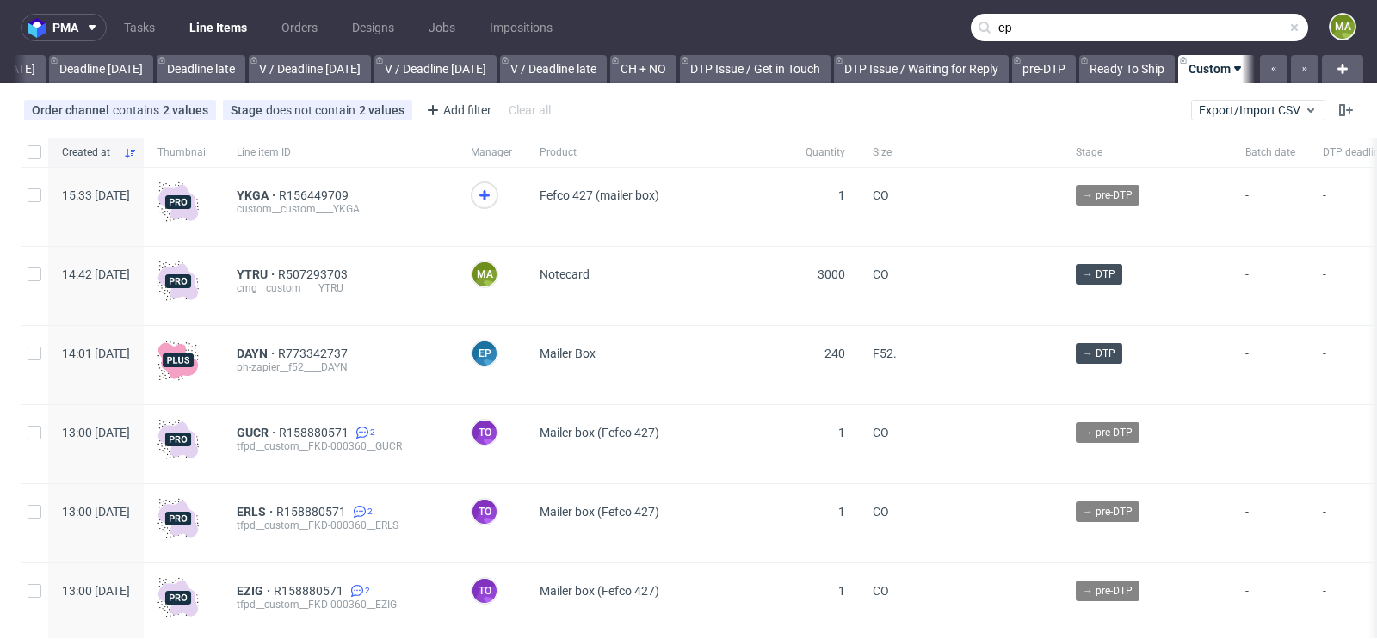
scroll to position [0, 1946]
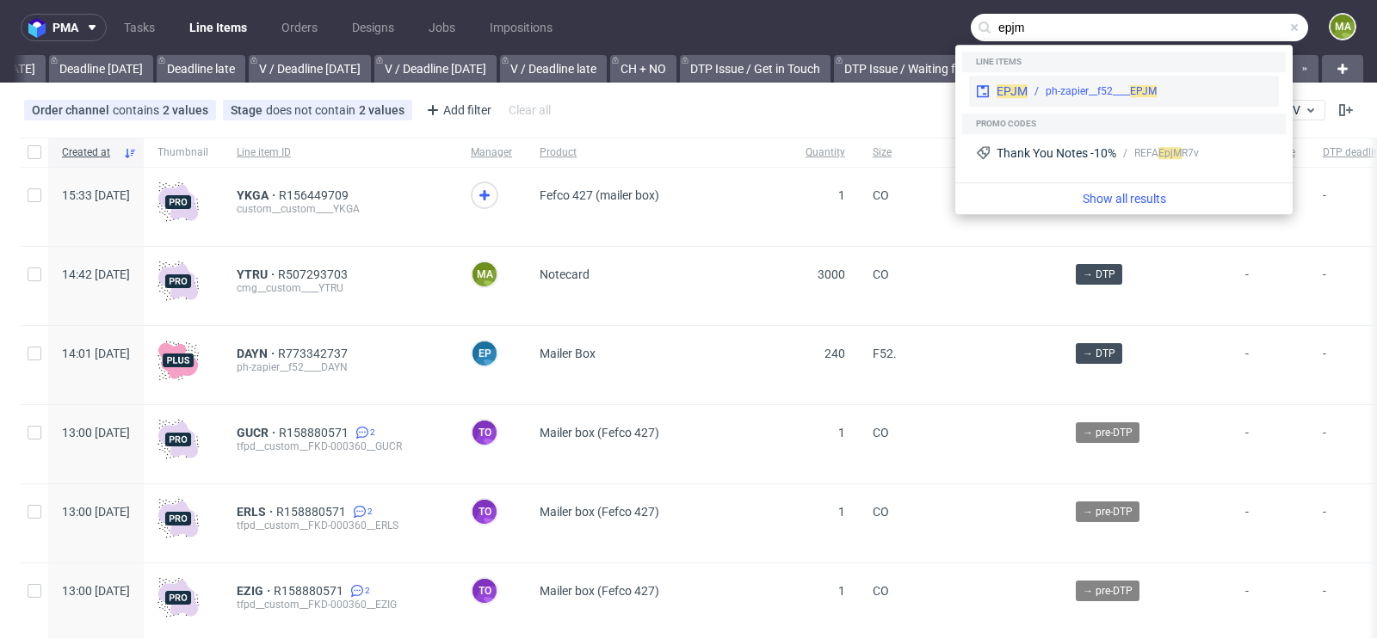
type input "epjm"
click at [1081, 85] on div "ph-zapier__f52____ EPJM" at bounding box center [1100, 90] width 111 height 15
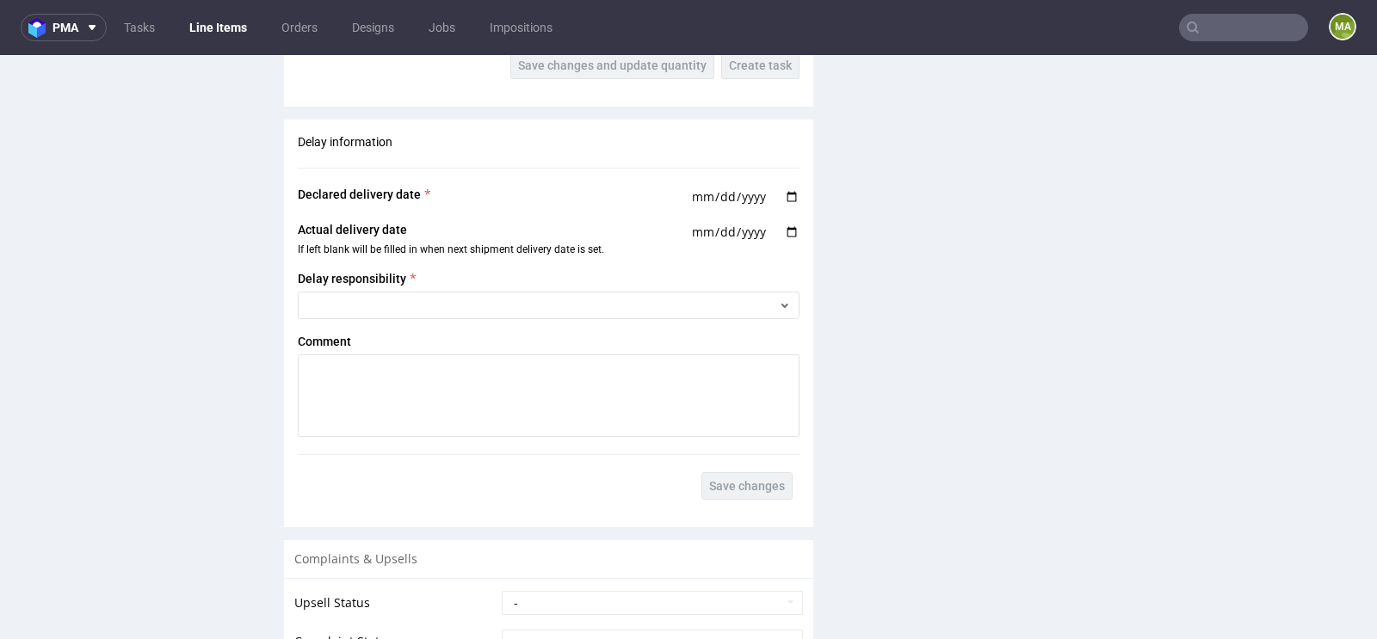
scroll to position [3187, 0]
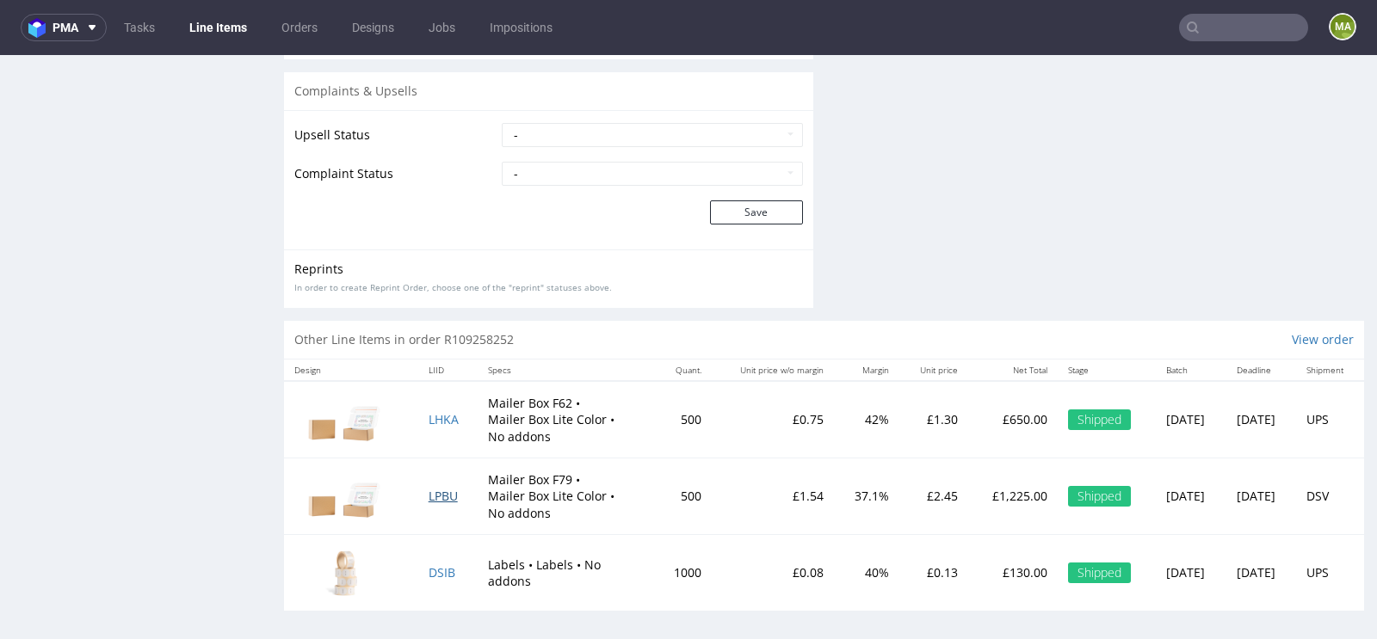
click at [445, 494] on span "LPBU" at bounding box center [443, 496] width 29 height 16
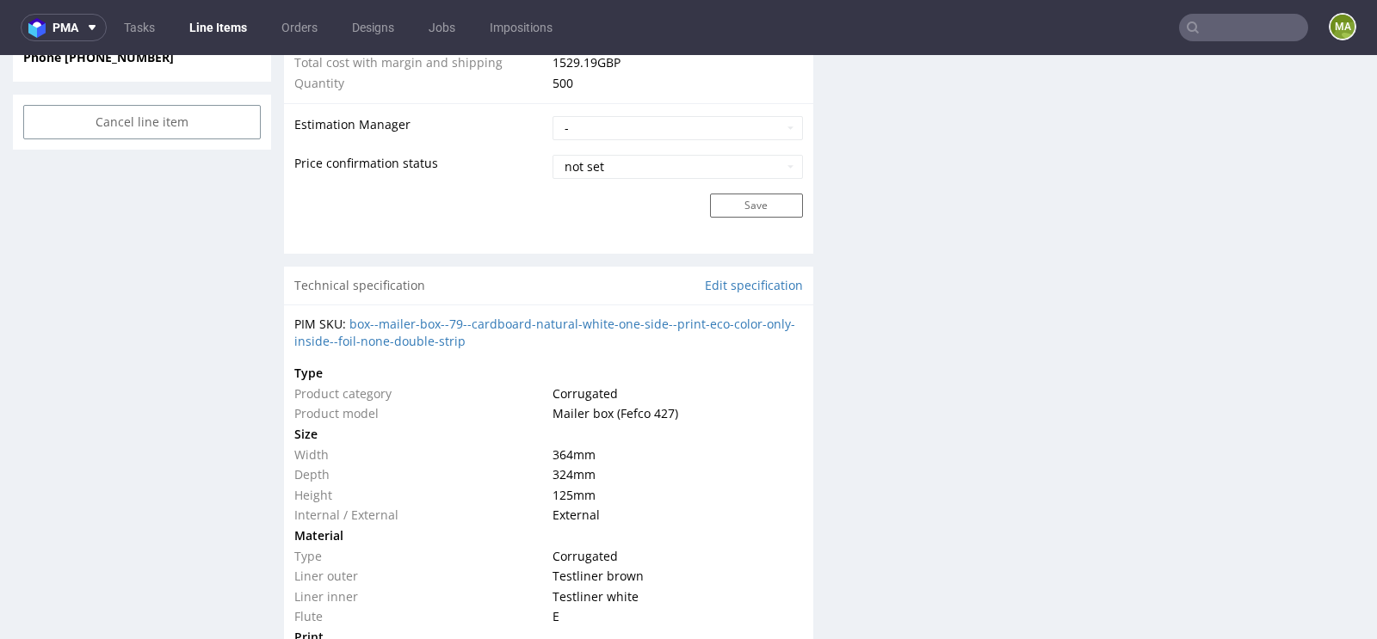
scroll to position [1816, 0]
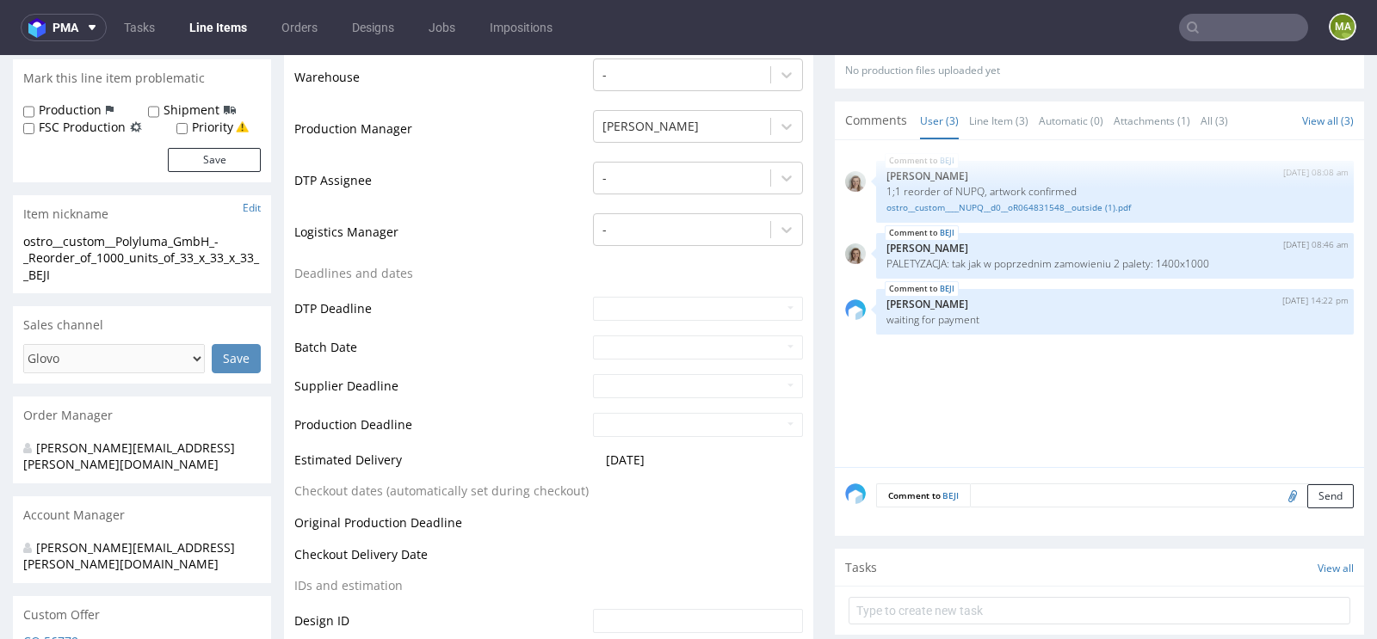
scroll to position [23, 0]
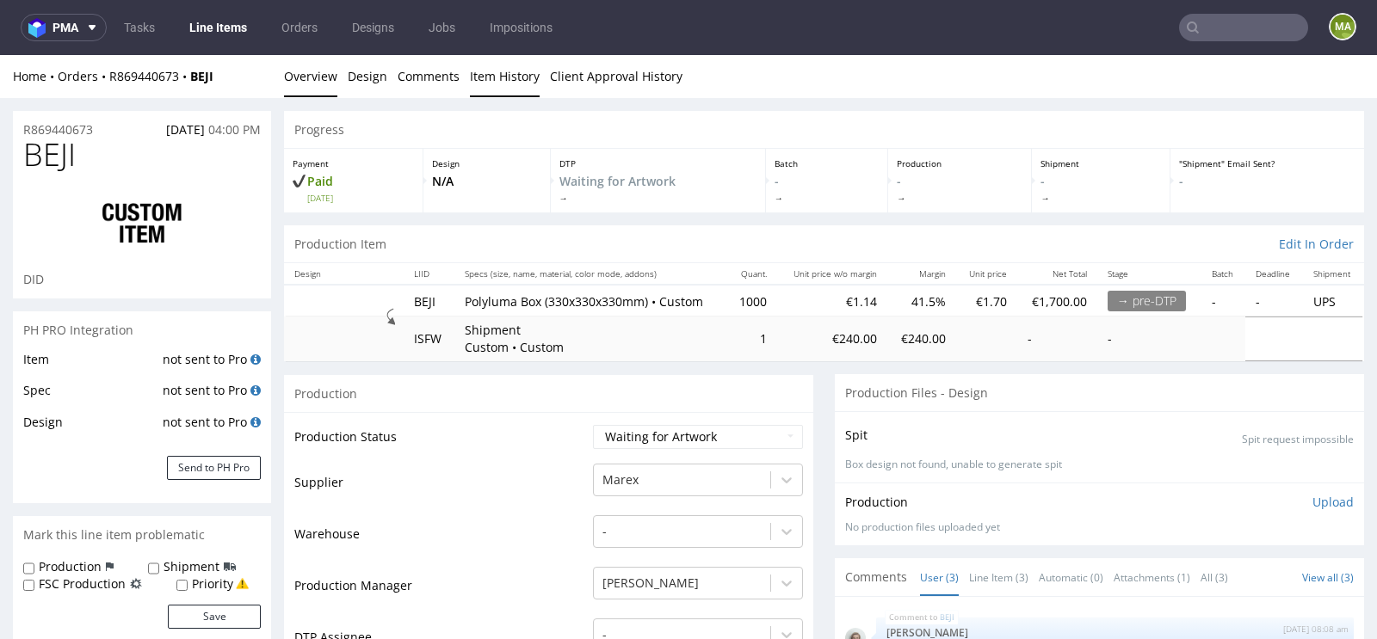
click at [470, 76] on link "Item History" at bounding box center [505, 76] width 70 height 42
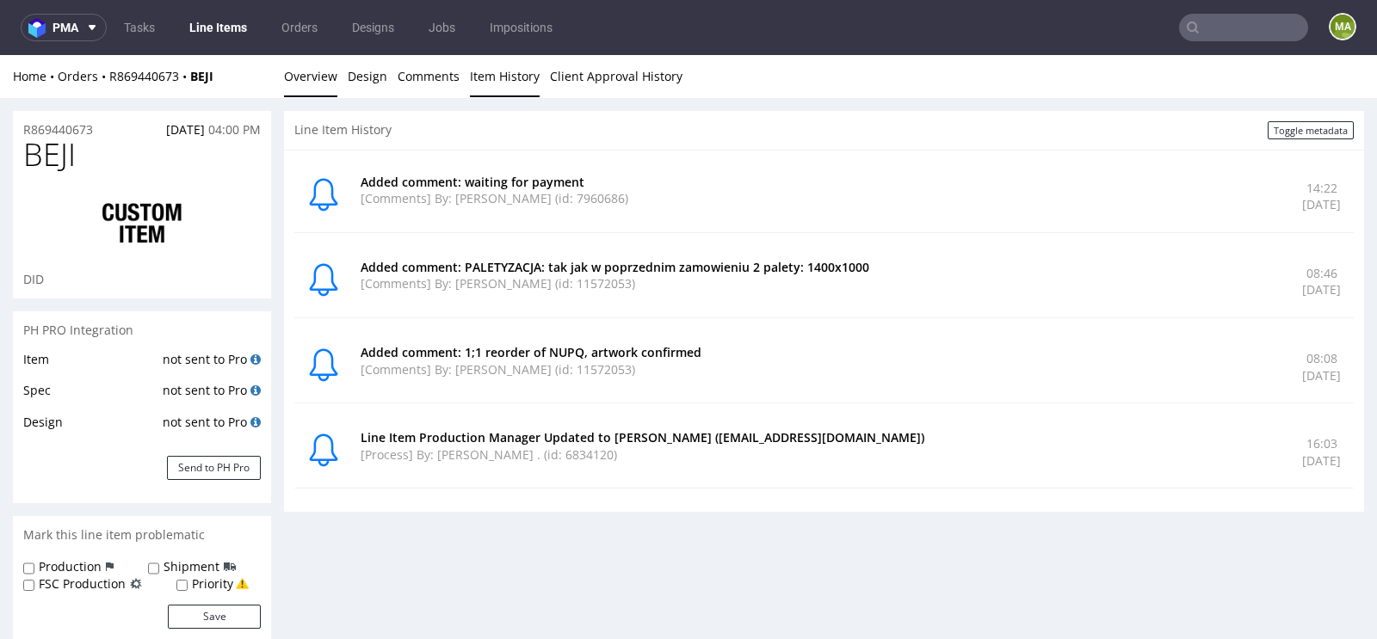
click at [306, 83] on link "Overview" at bounding box center [310, 76] width 53 height 42
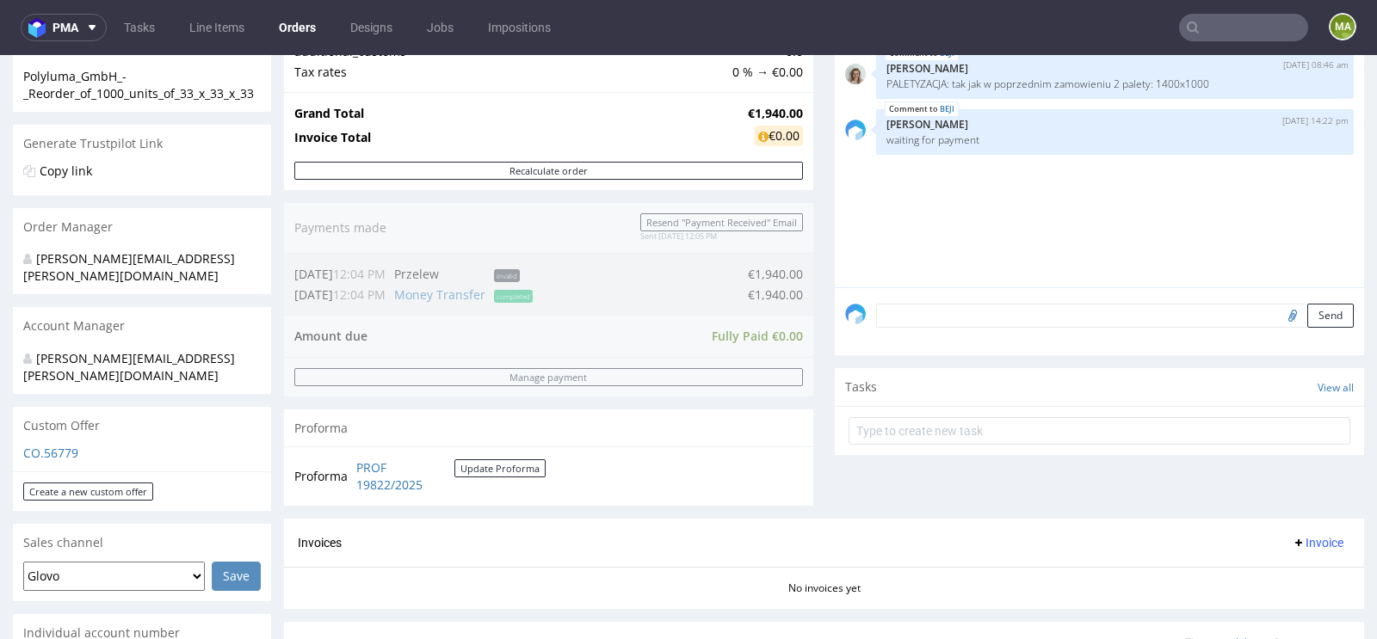
scroll to position [311, 0]
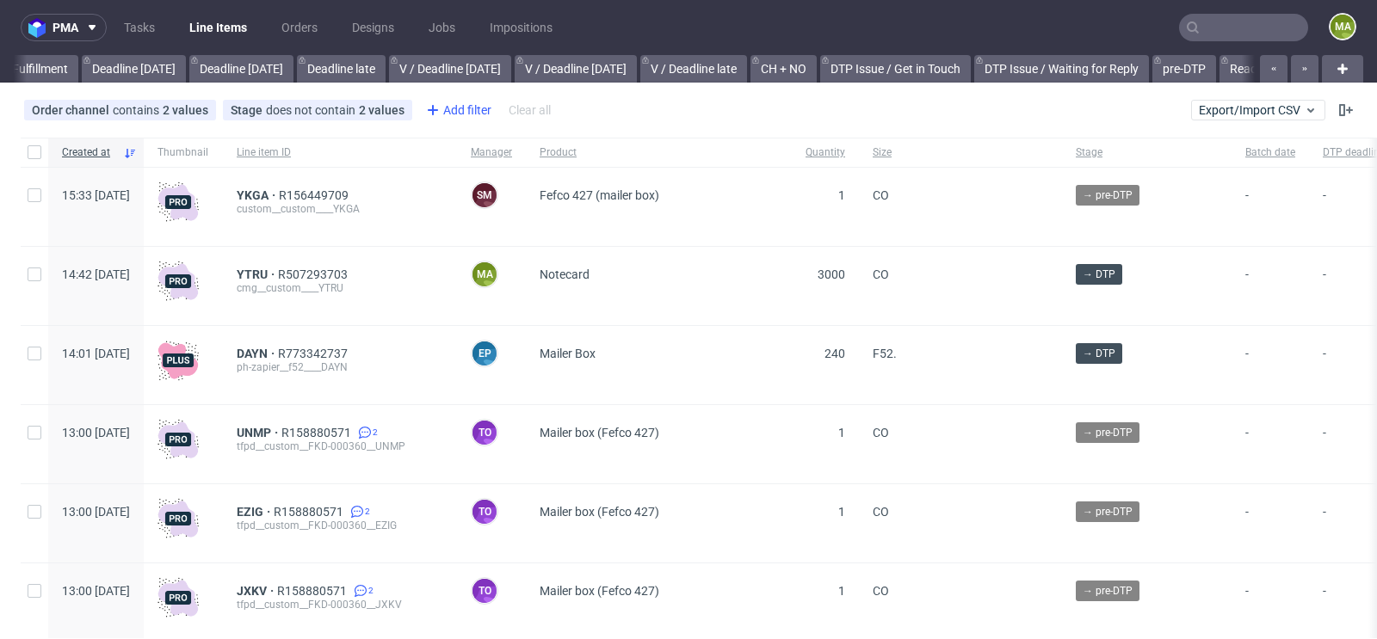
scroll to position [0, 1946]
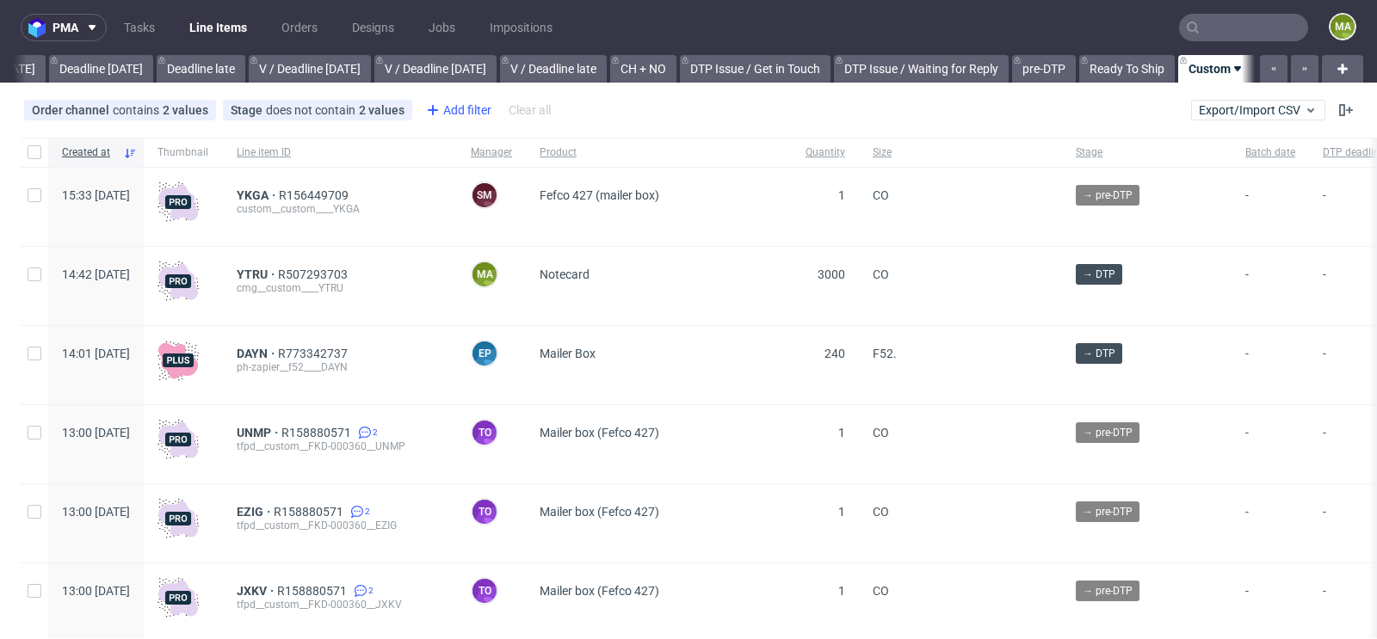
click at [466, 100] on div "Add filter" at bounding box center [457, 110] width 76 height 28
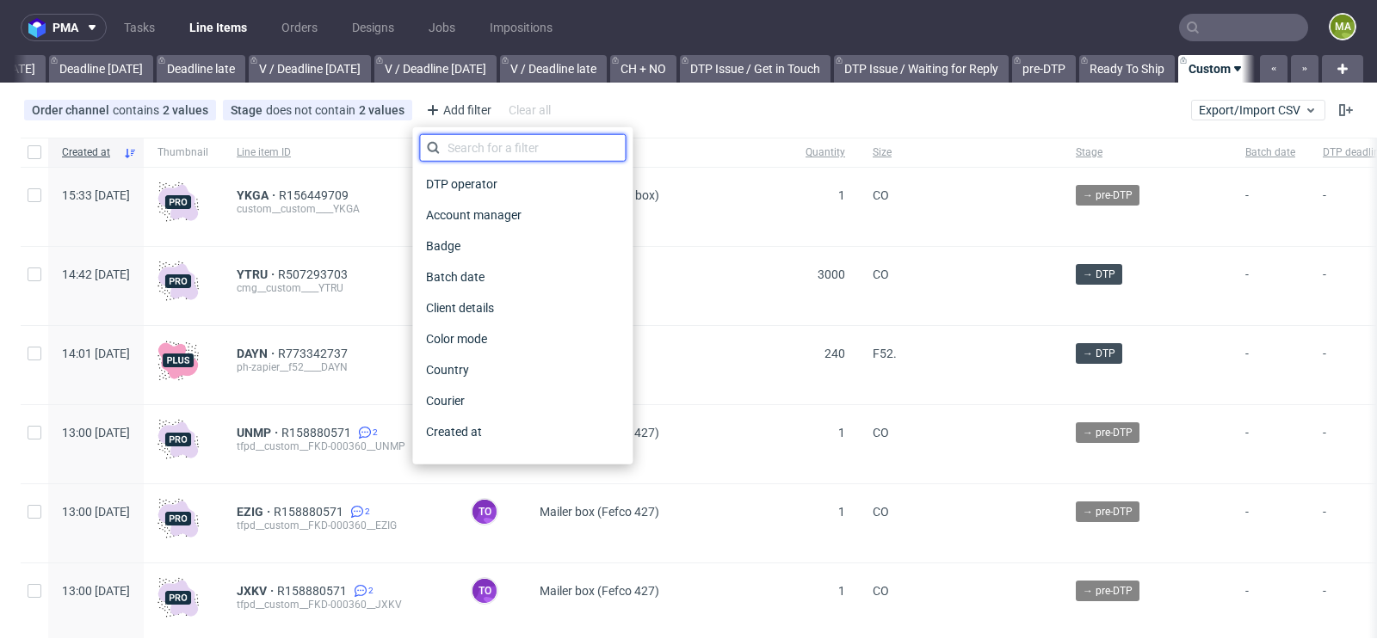
click at [465, 149] on input "text" at bounding box center [522, 148] width 207 height 28
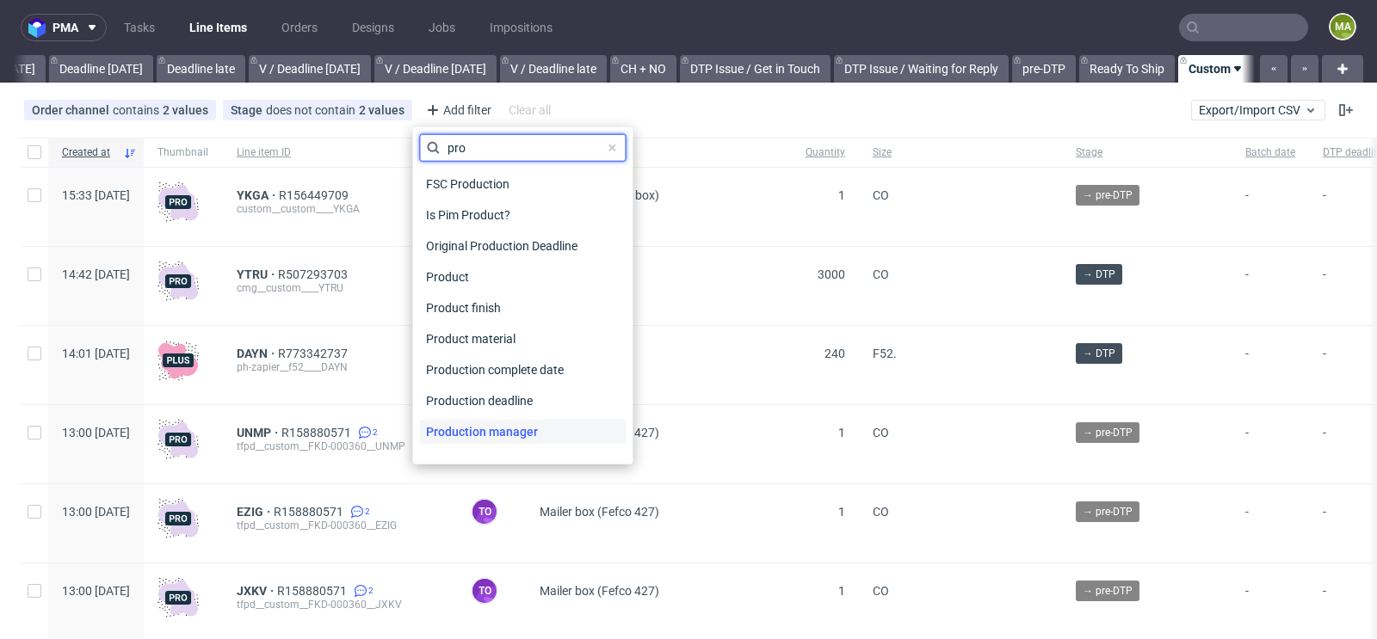
type input "pro"
click at [552, 435] on div "Production manager" at bounding box center [522, 432] width 207 height 24
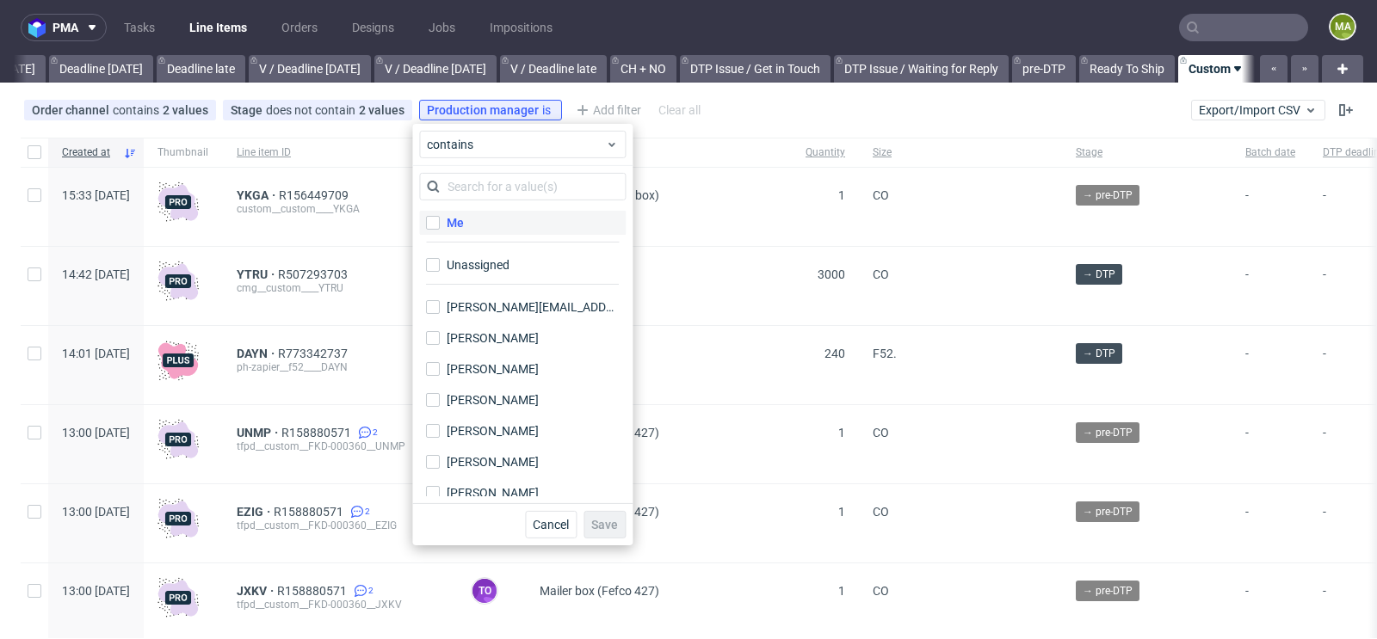
click at [508, 215] on label "Me" at bounding box center [522, 223] width 207 height 24
click at [440, 216] on input "Me" at bounding box center [433, 223] width 14 height 14
checkbox input "true"
click at [615, 521] on span "Save" at bounding box center [604, 525] width 27 height 12
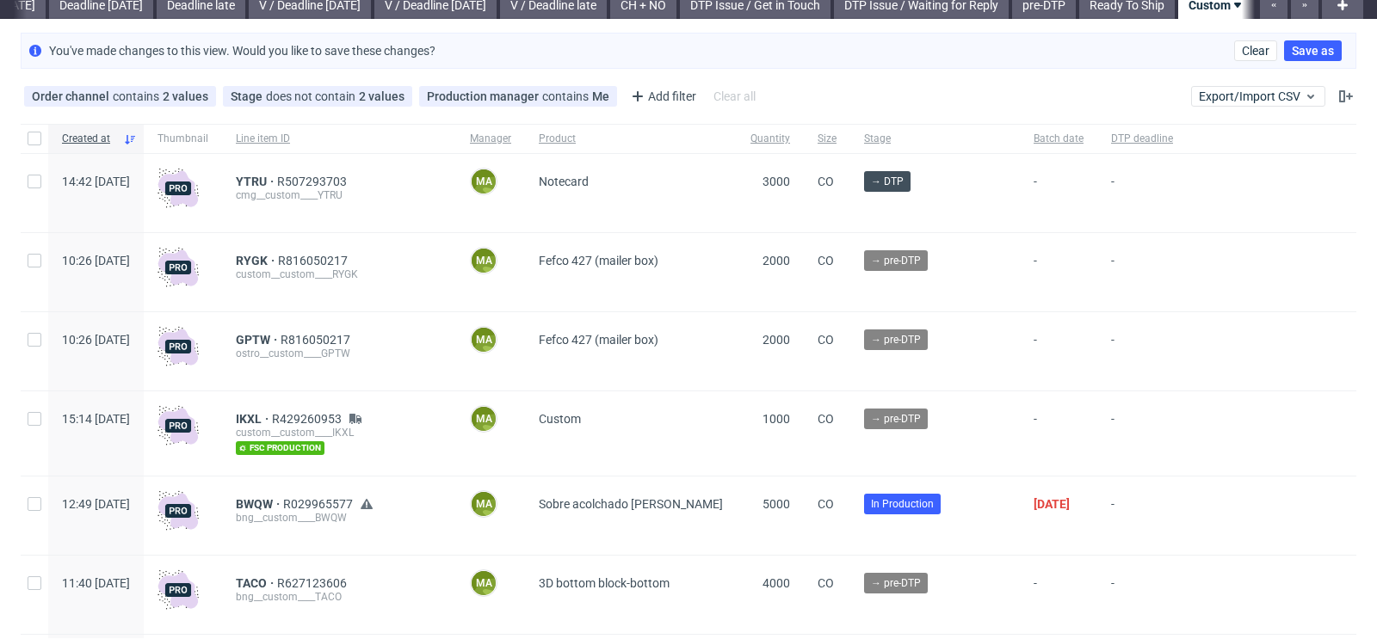
scroll to position [65, 0]
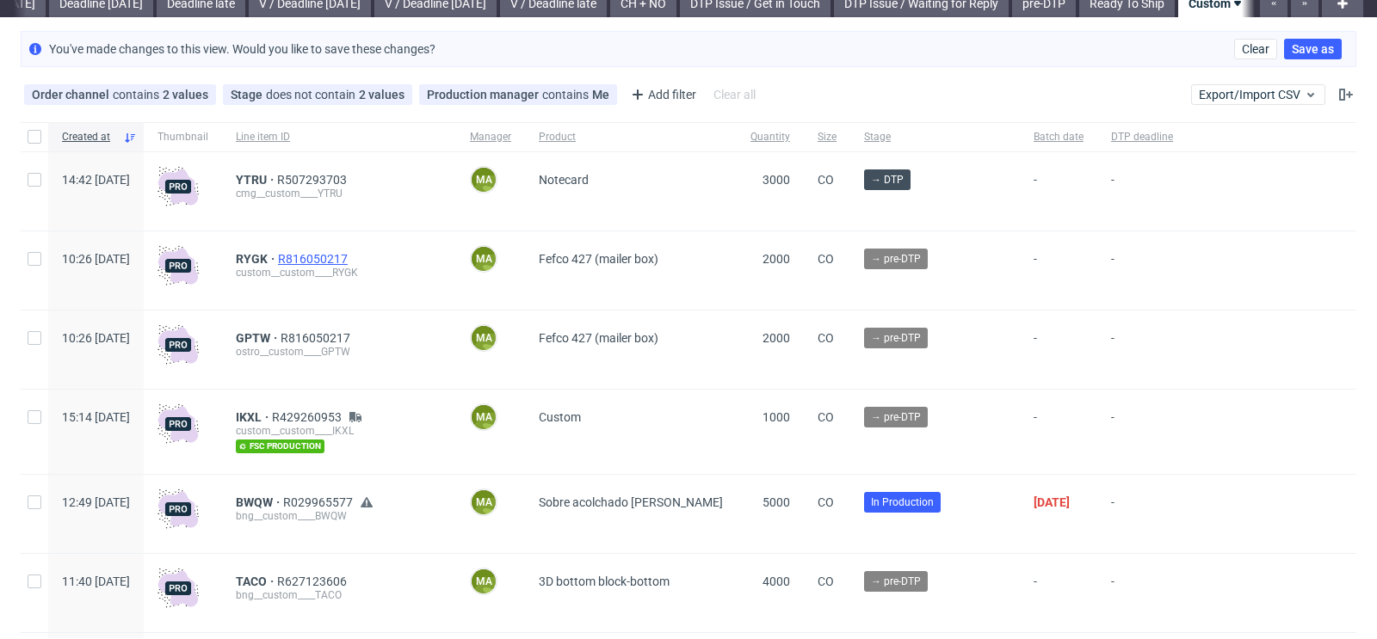
click at [341, 253] on span "R816050217" at bounding box center [314, 259] width 73 height 14
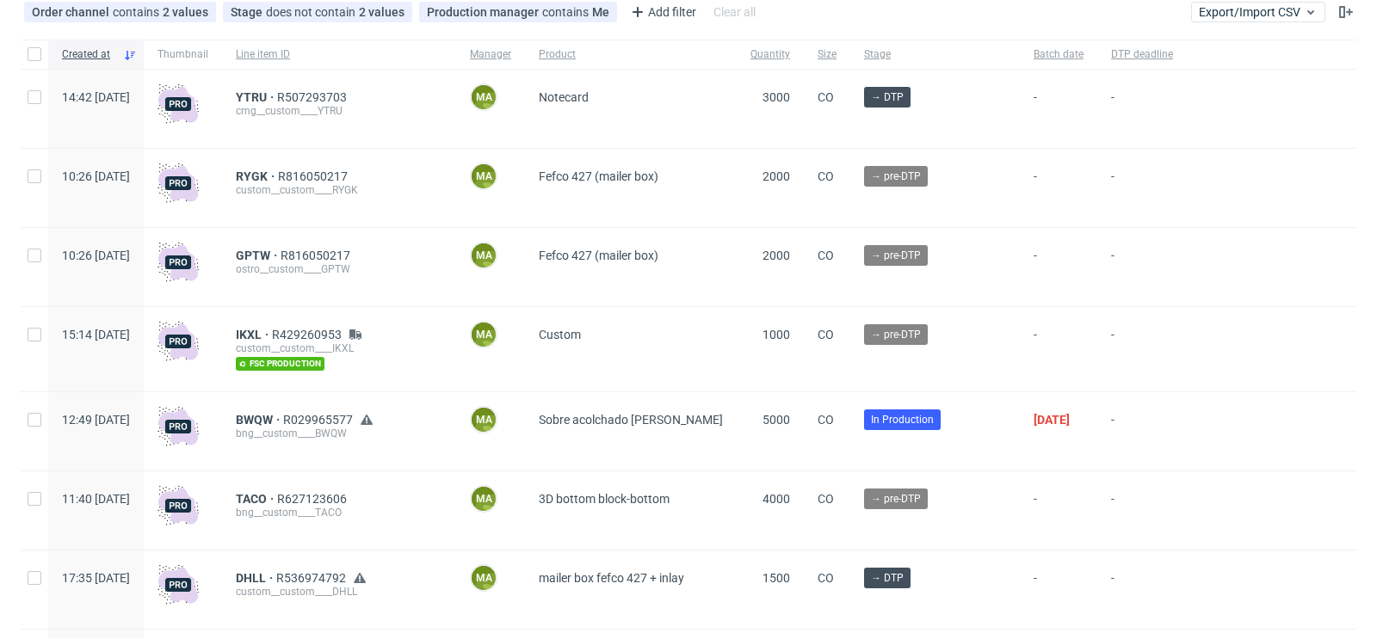
scroll to position [162, 0]
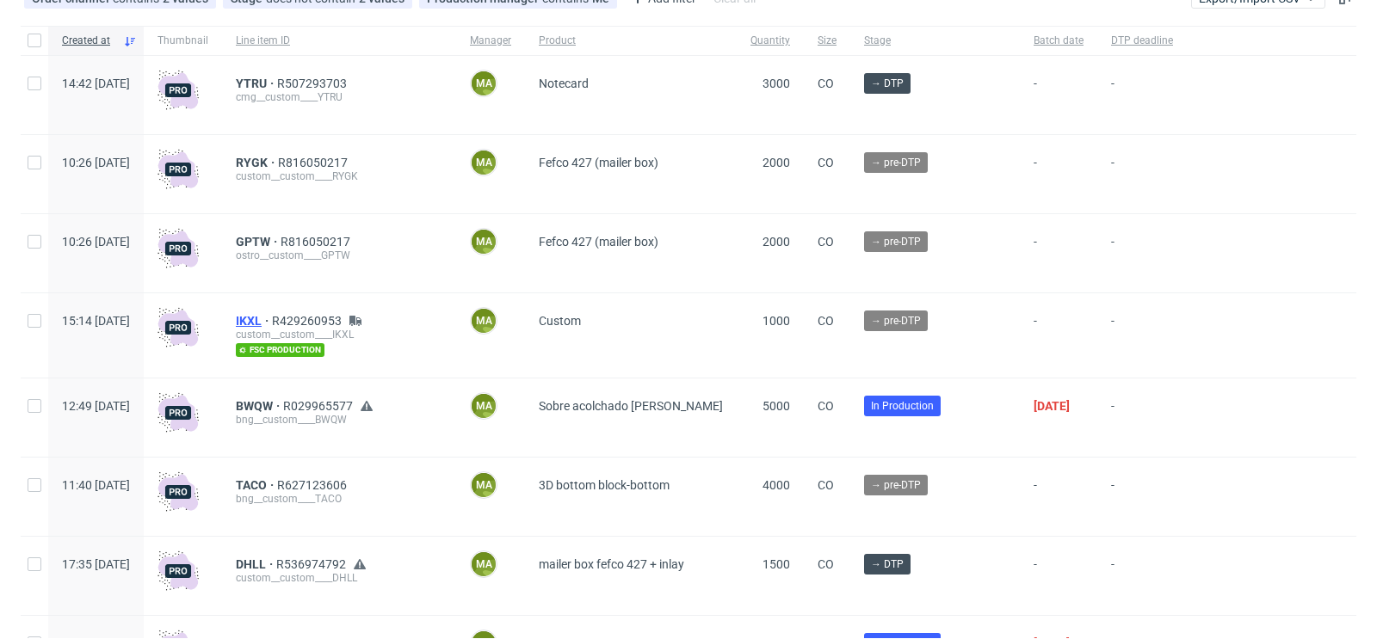
click at [272, 320] on span "IKXL" at bounding box center [254, 321] width 36 height 14
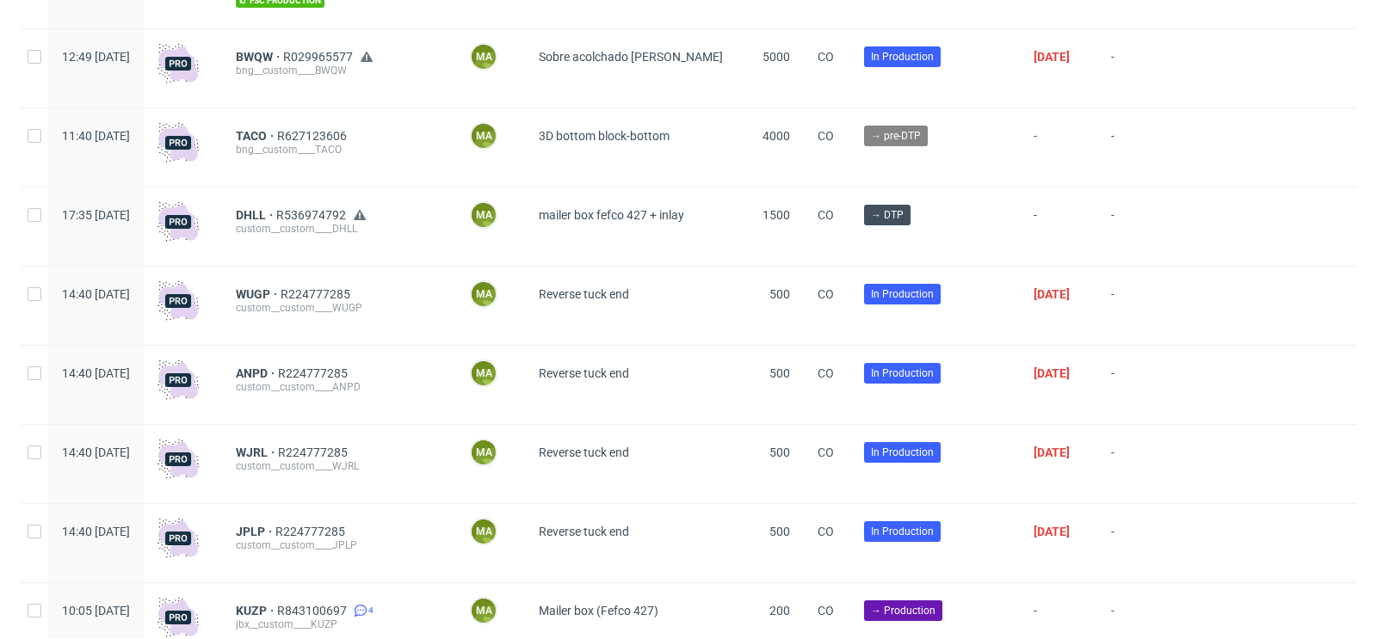
scroll to position [525, 0]
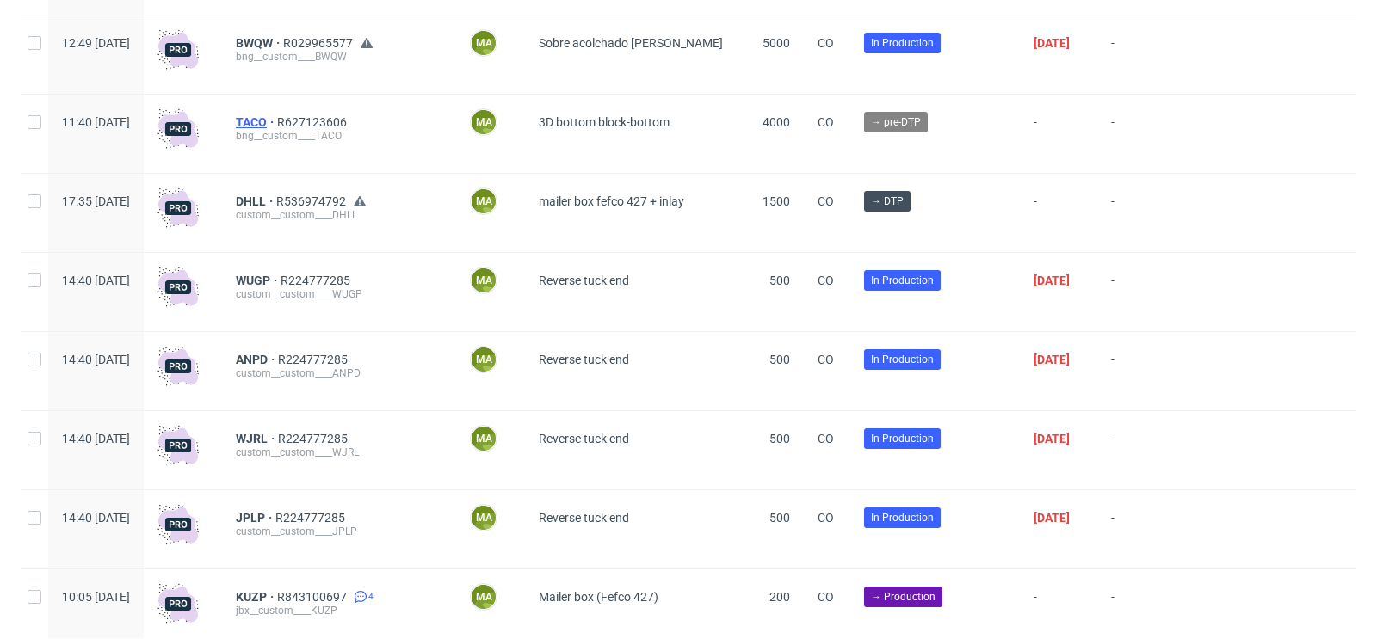
click at [277, 121] on span "TACO" at bounding box center [256, 122] width 41 height 14
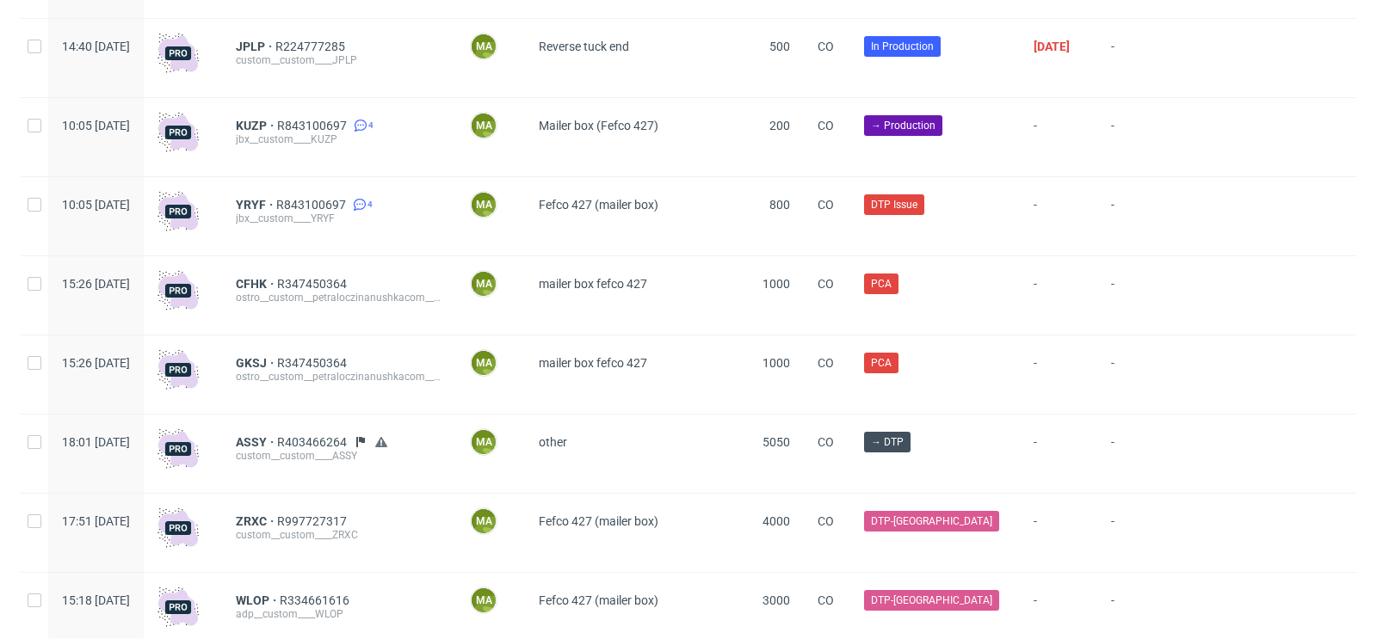
scroll to position [1014, 0]
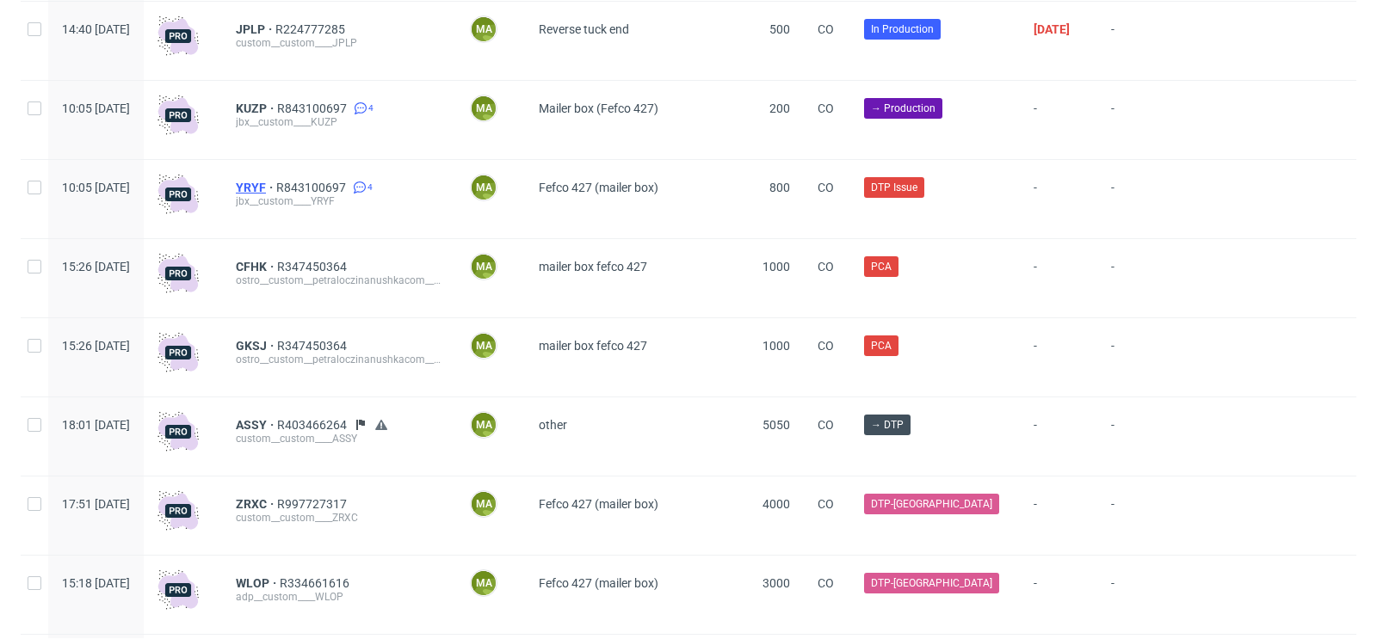
click at [276, 188] on span "YRYF" at bounding box center [256, 188] width 40 height 14
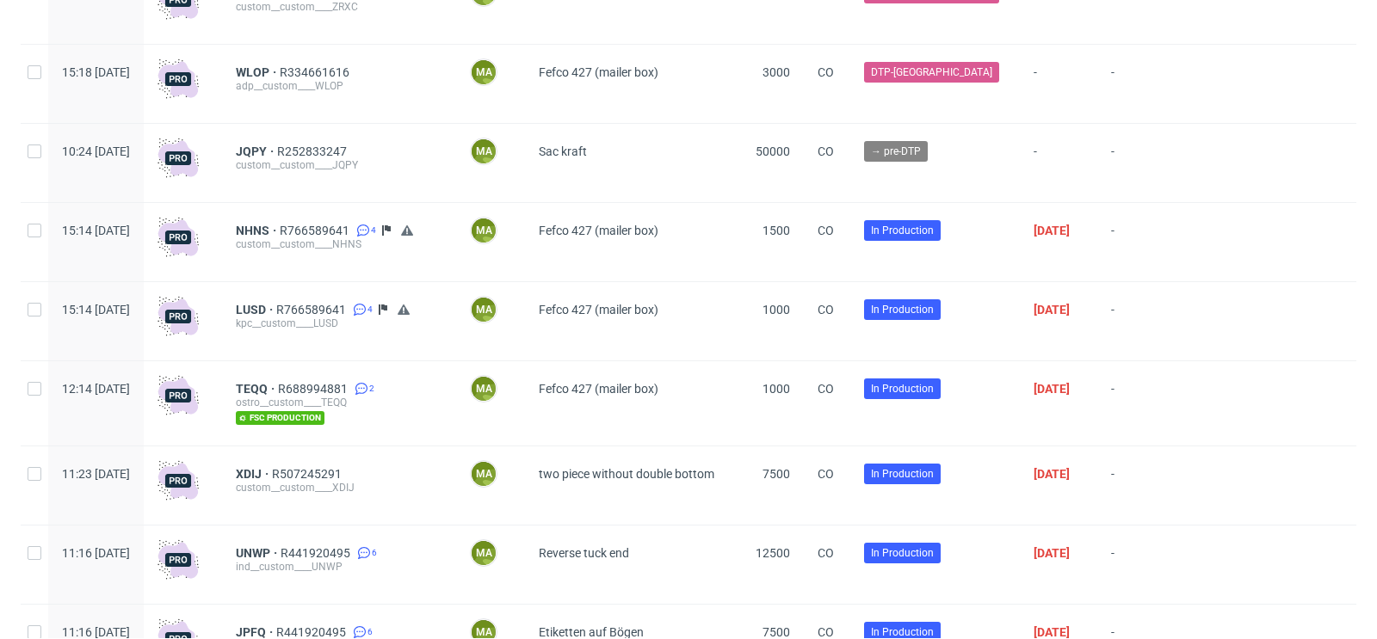
scroll to position [1581, 0]
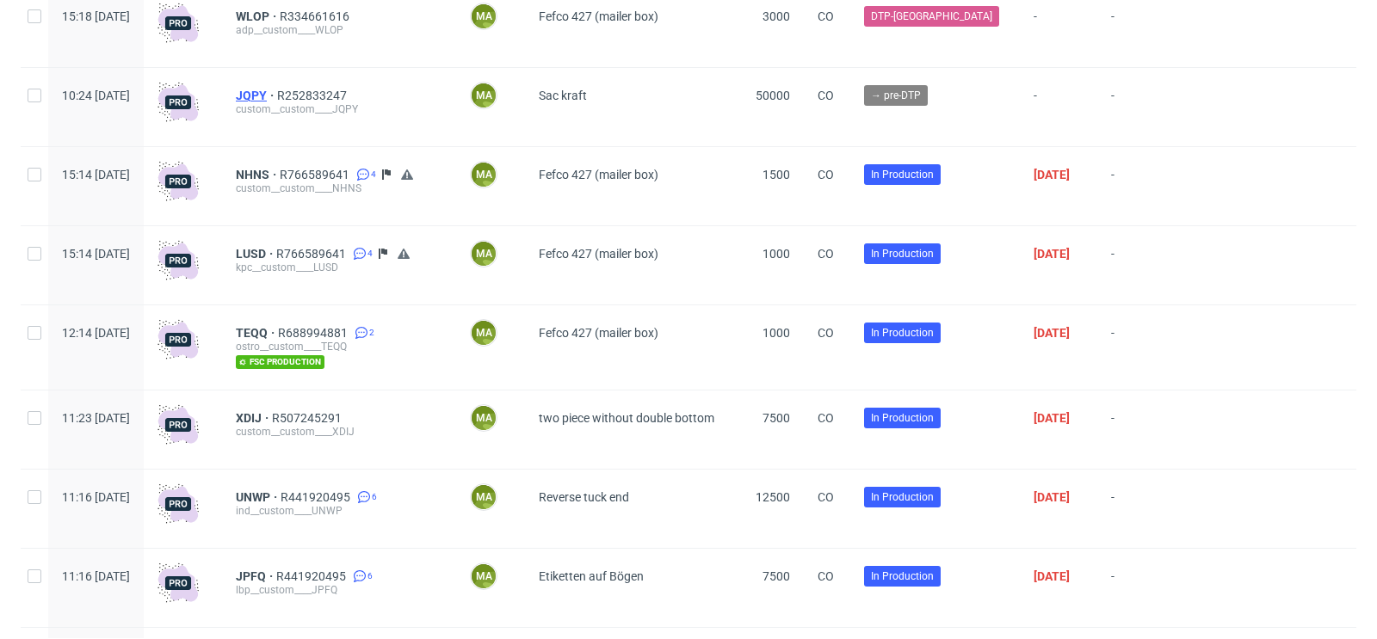
click at [277, 93] on span "JQPY" at bounding box center [256, 96] width 41 height 14
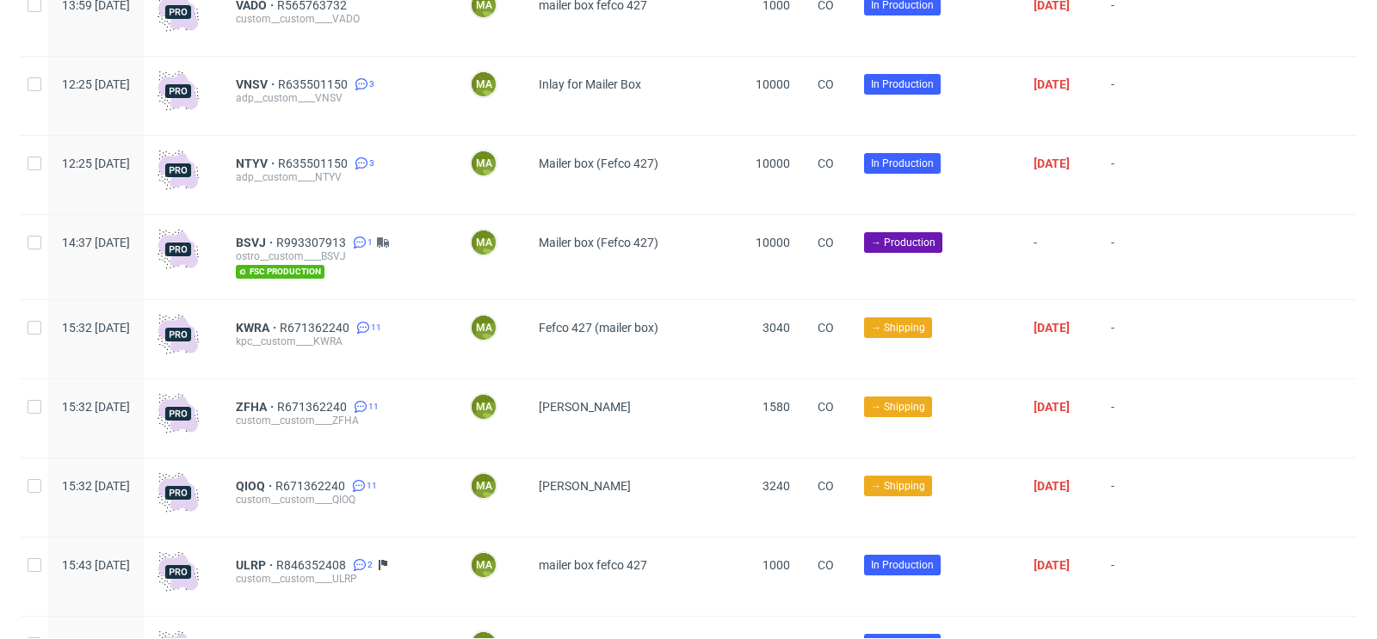
scroll to position [2604, 0]
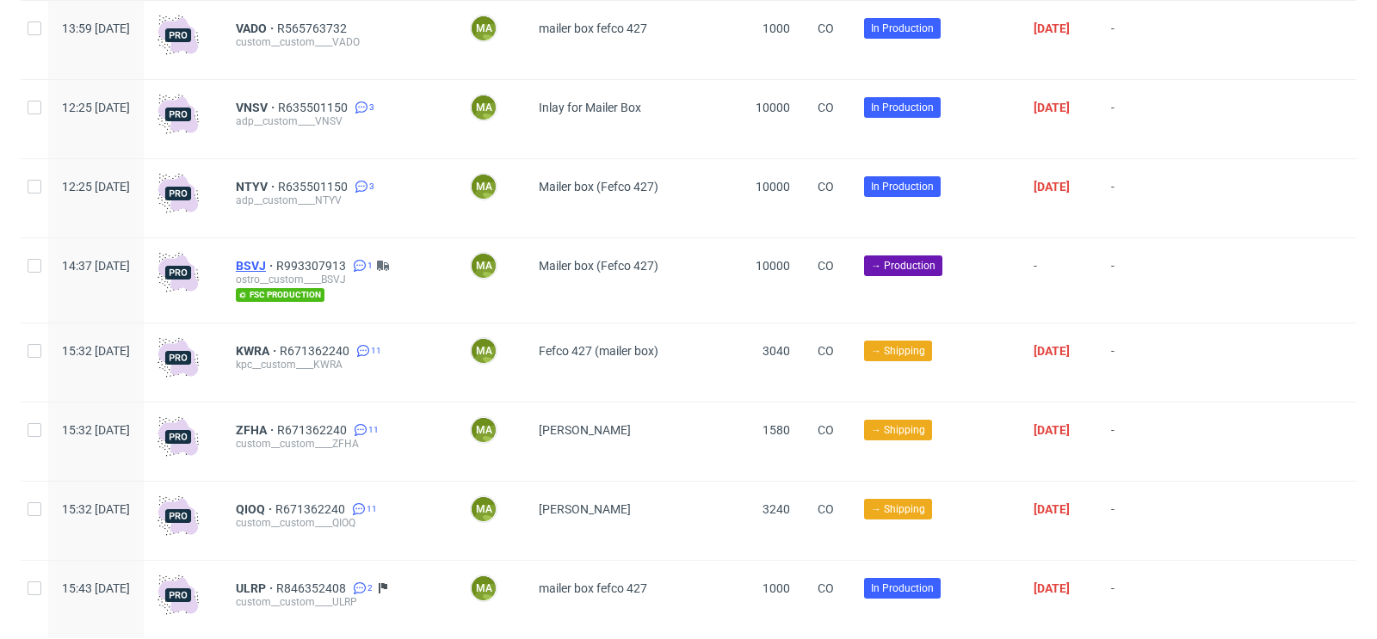
click at [276, 273] on span "BSVJ" at bounding box center [256, 266] width 40 height 14
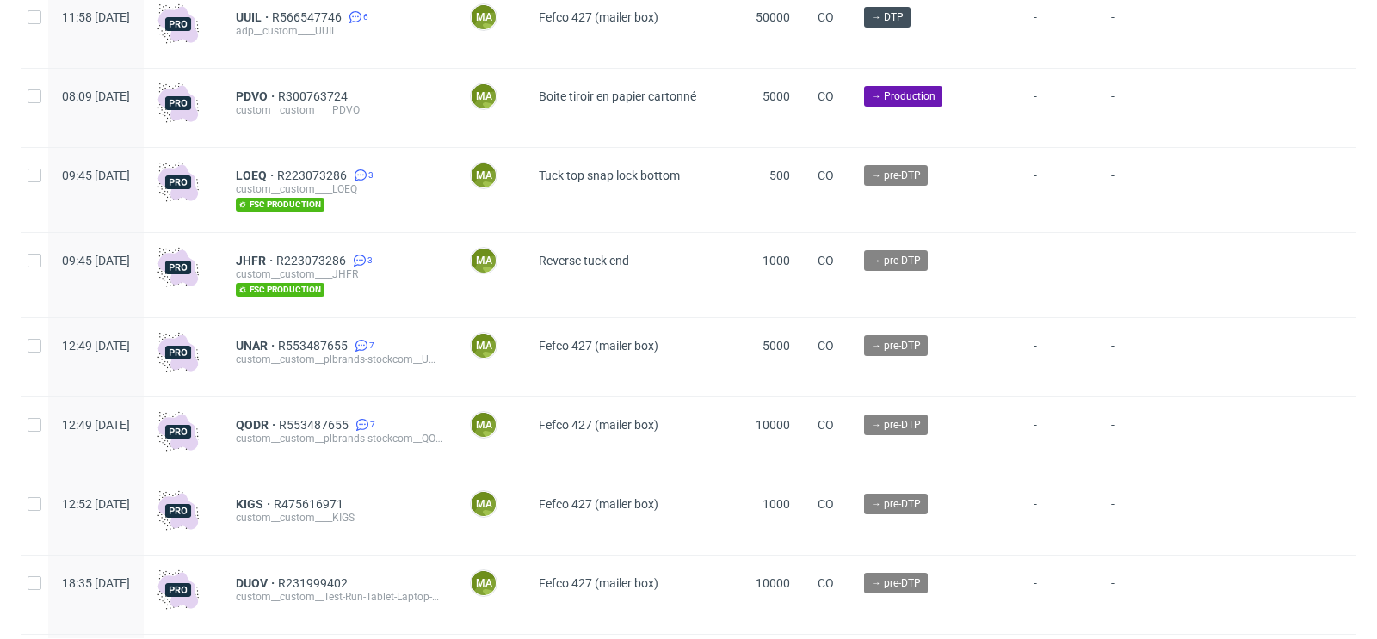
scroll to position [4740, 0]
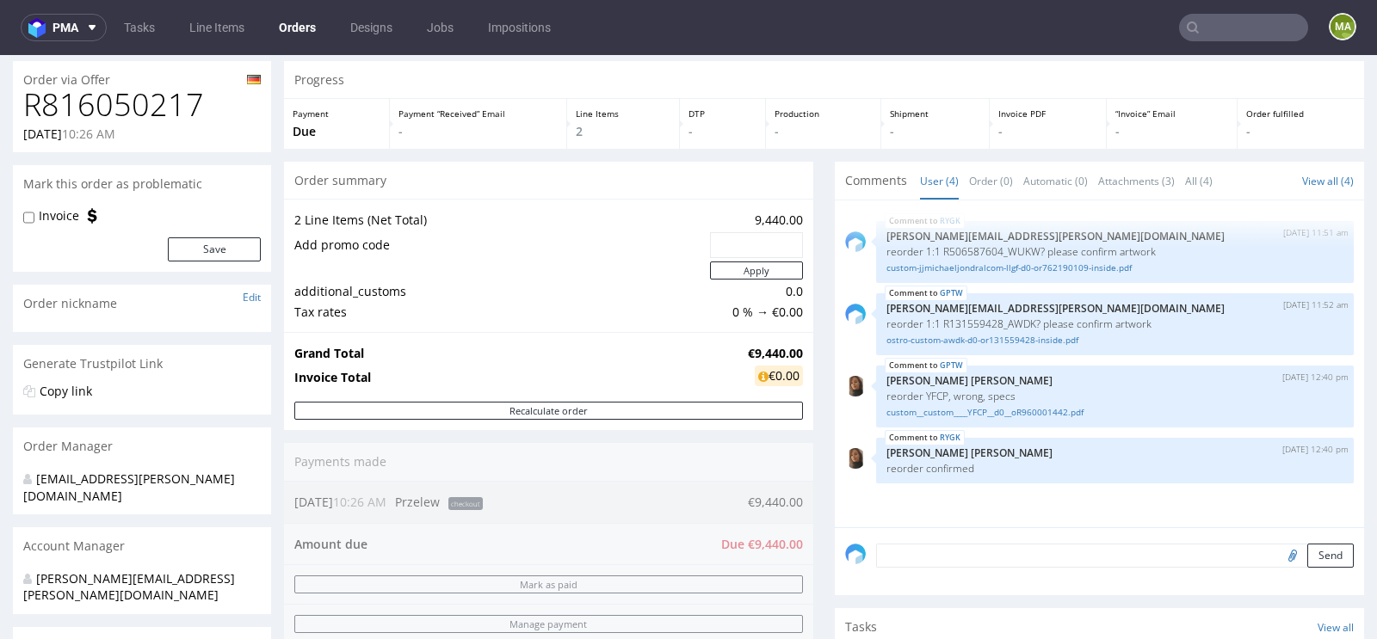
scroll to position [65, 0]
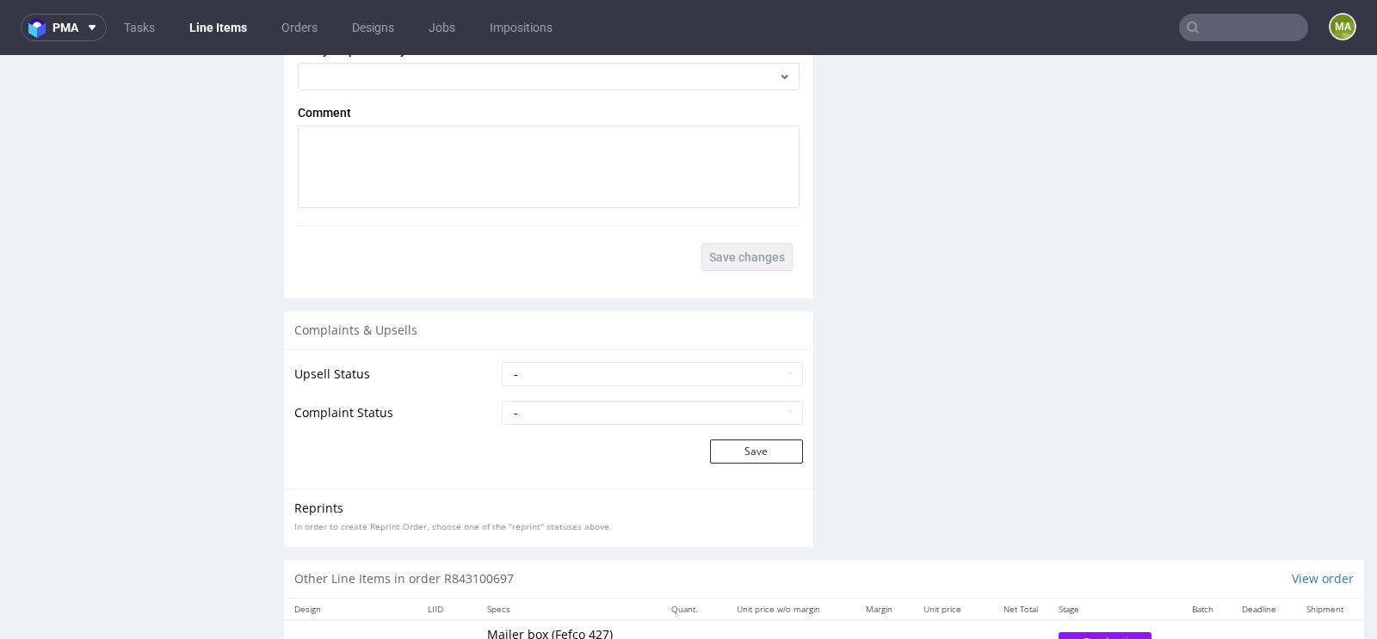
scroll to position [3037, 0]
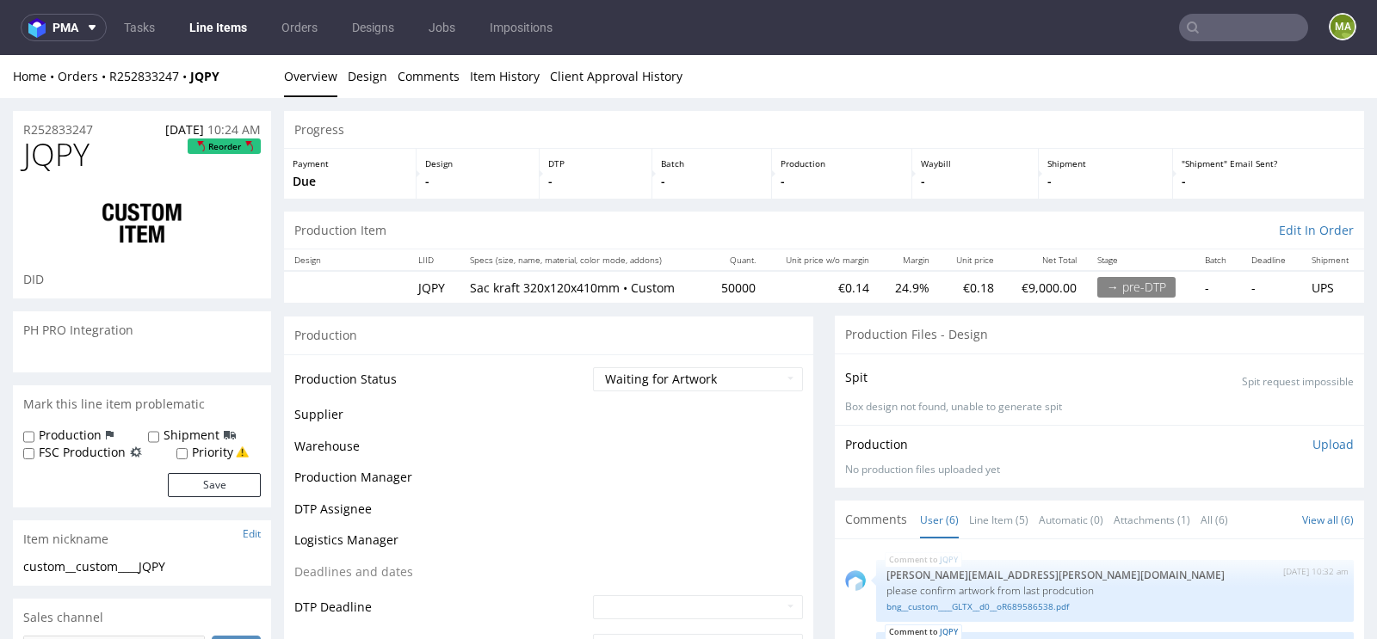
scroll to position [46, 0]
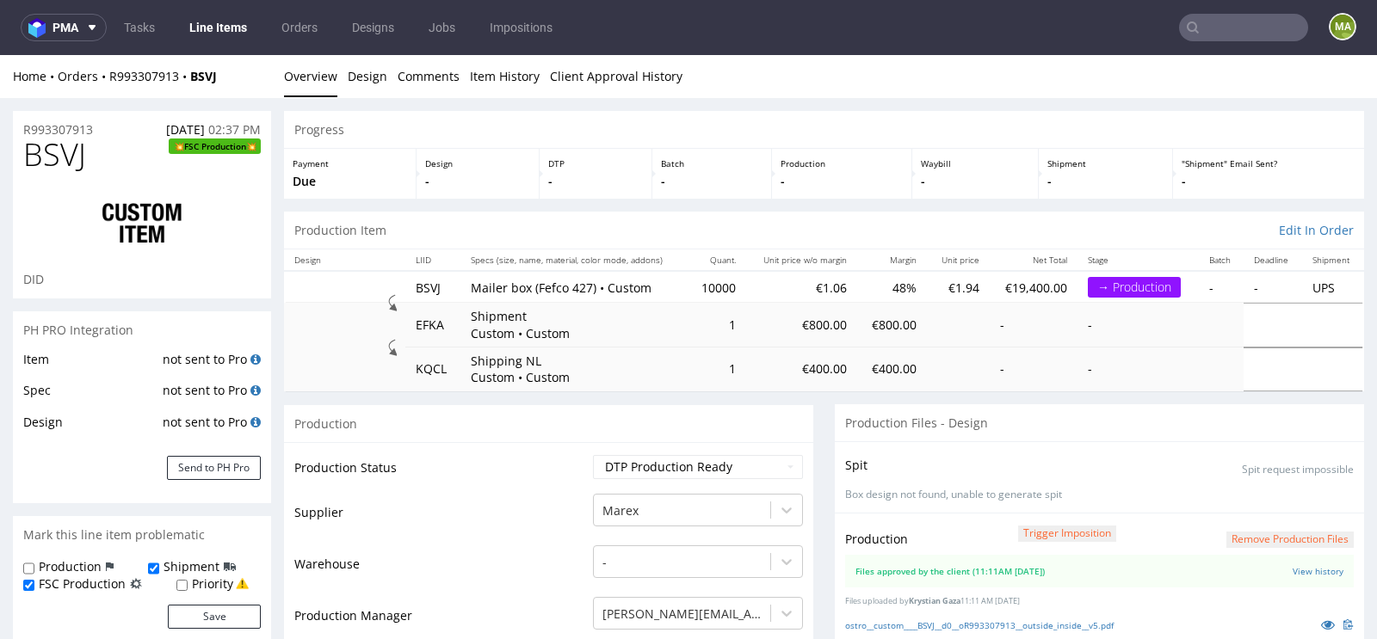
scroll to position [1265, 0]
